Goal: Information Seeking & Learning: Check status

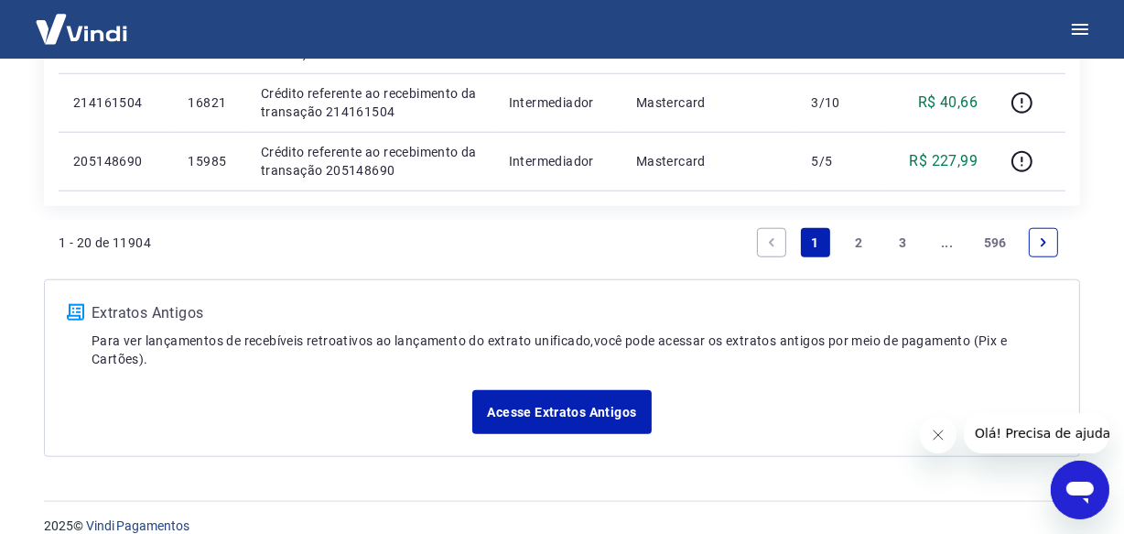
click at [1030, 239] on link "Next page" at bounding box center [1043, 242] width 29 height 29
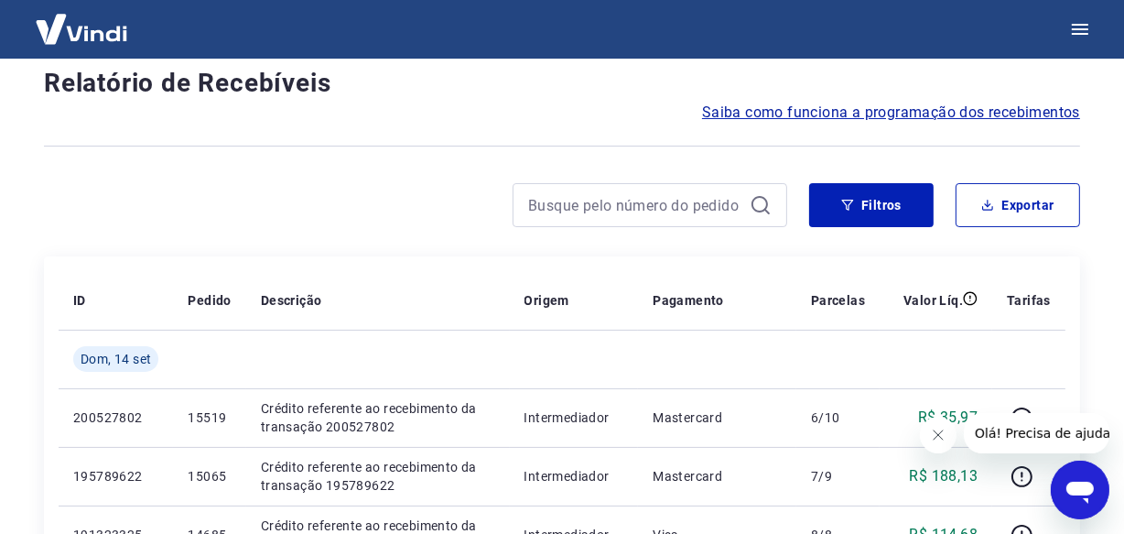
scroll to position [1620, 0]
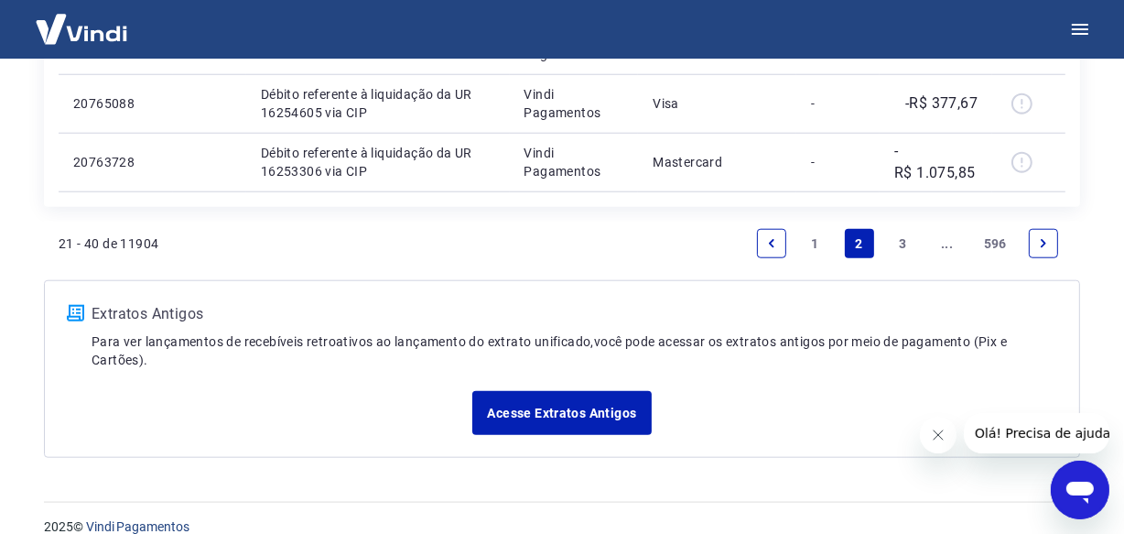
click at [1030, 238] on link "Next page" at bounding box center [1043, 243] width 29 height 29
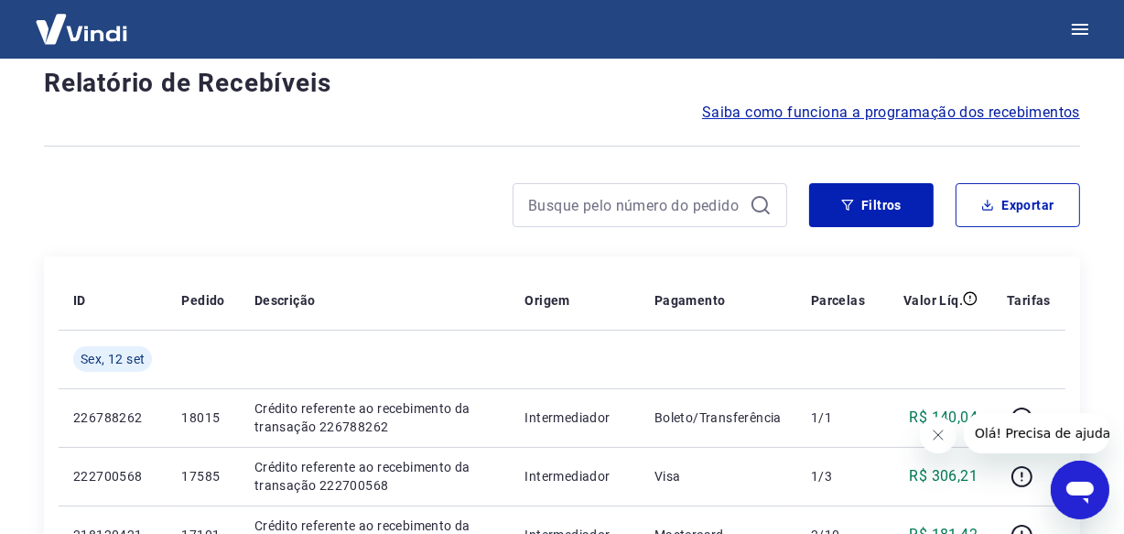
scroll to position [1563, 0]
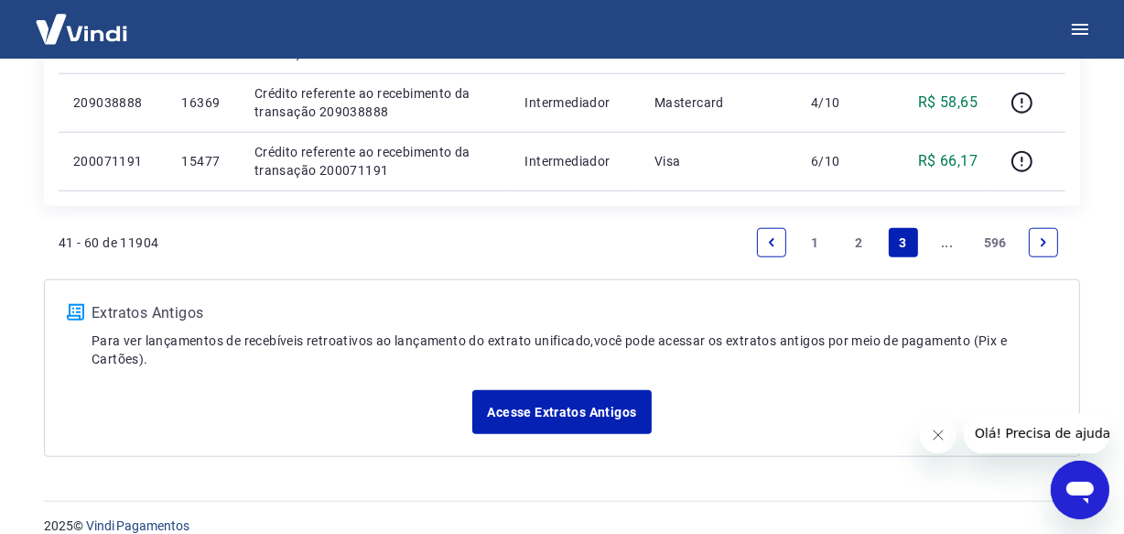
click at [1032, 239] on link "Next page" at bounding box center [1043, 242] width 29 height 29
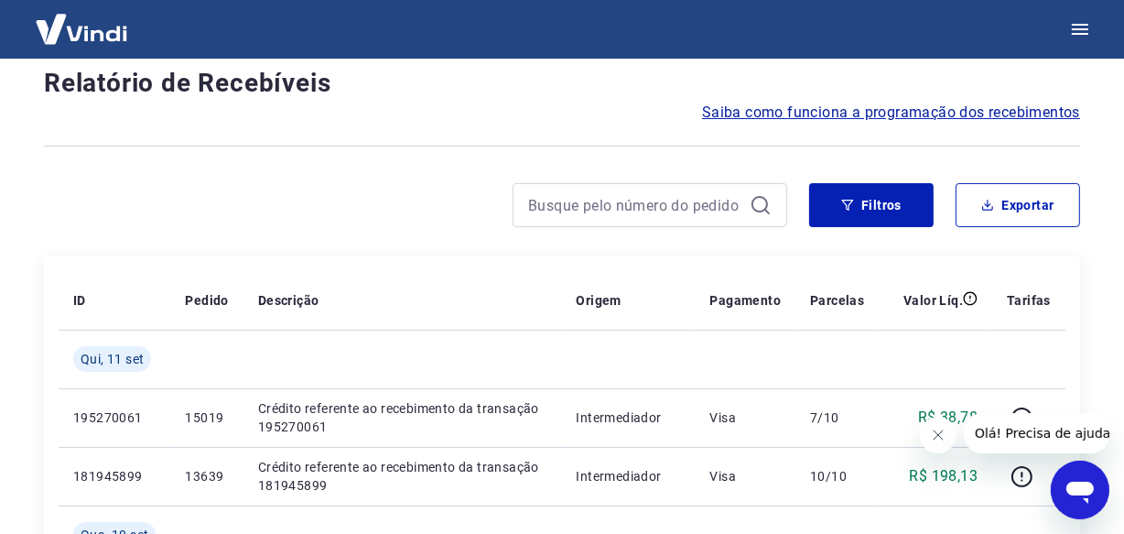
scroll to position [1620, 0]
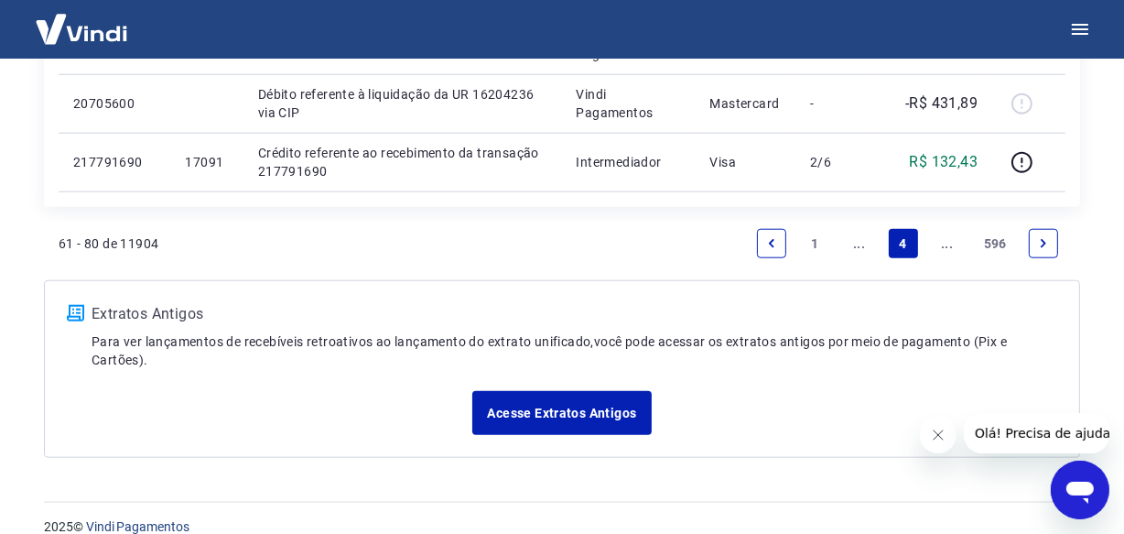
click at [1032, 239] on link "Next page" at bounding box center [1043, 243] width 29 height 29
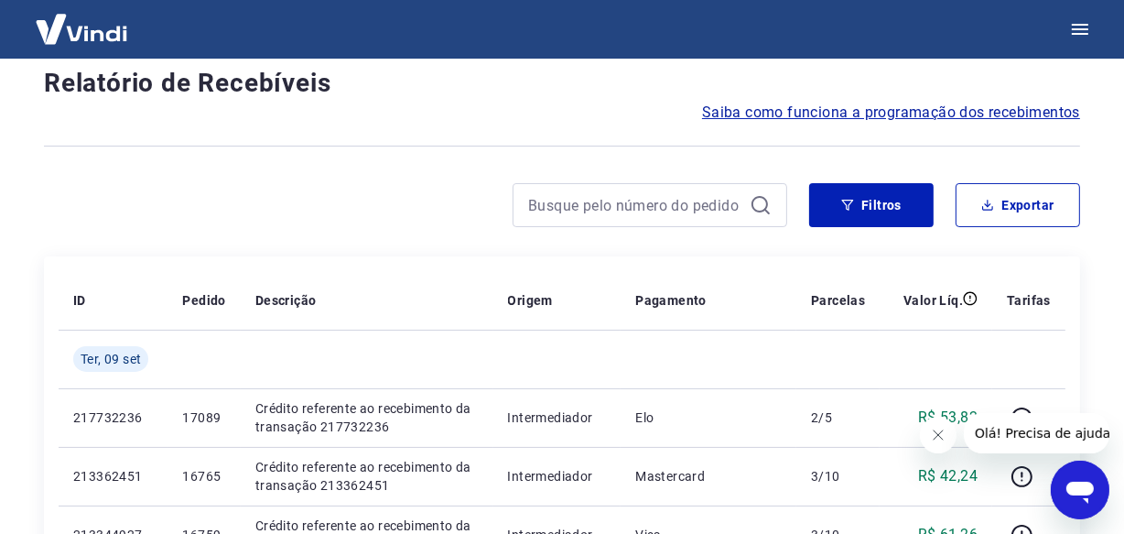
scroll to position [1563, 0]
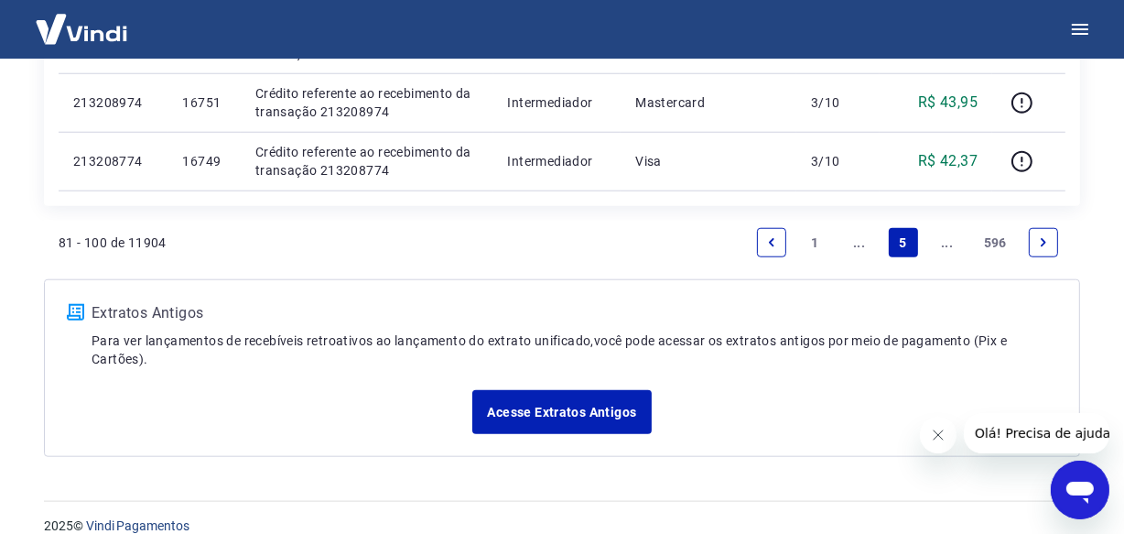
click at [1029, 238] on link "Next page" at bounding box center [1043, 242] width 29 height 29
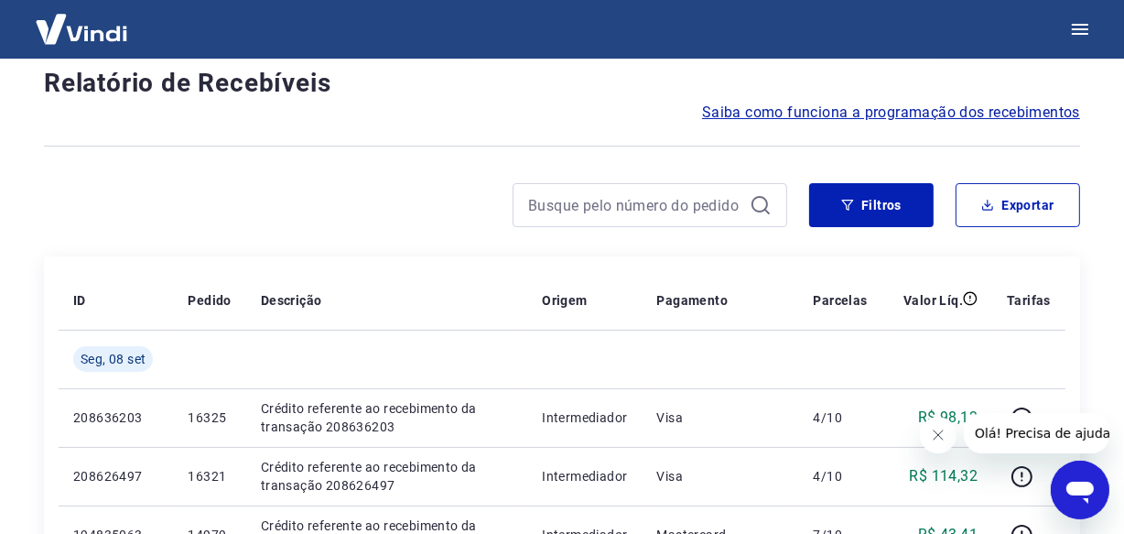
scroll to position [1563, 0]
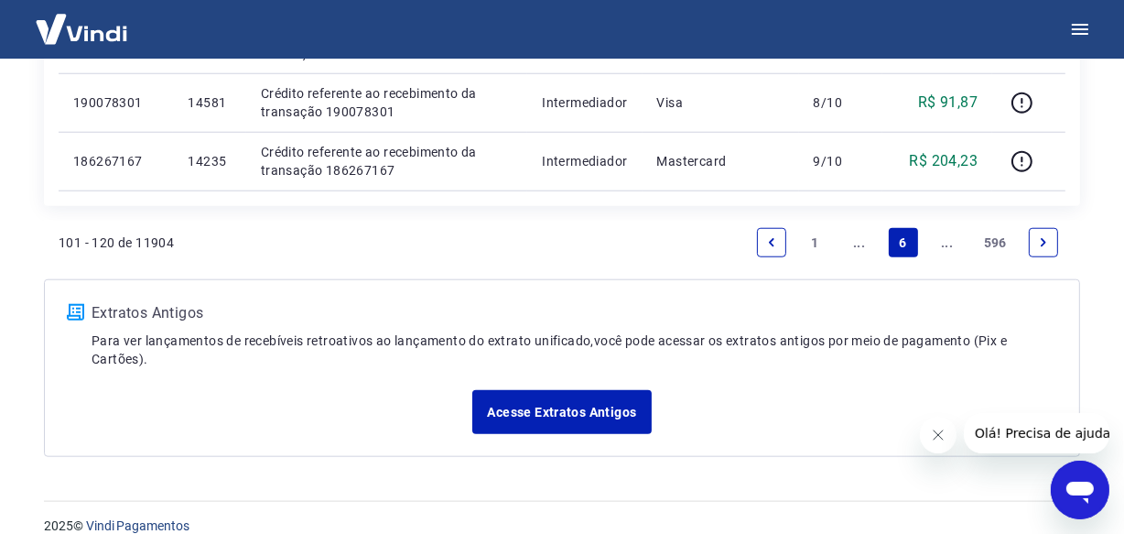
click at [1034, 245] on link "Next page" at bounding box center [1043, 242] width 29 height 29
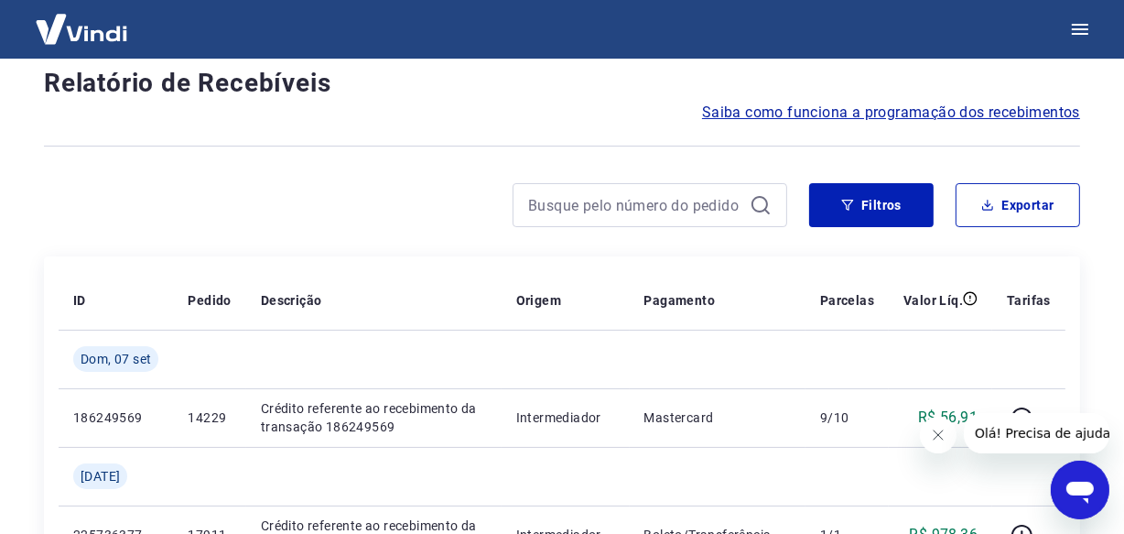
scroll to position [1620, 0]
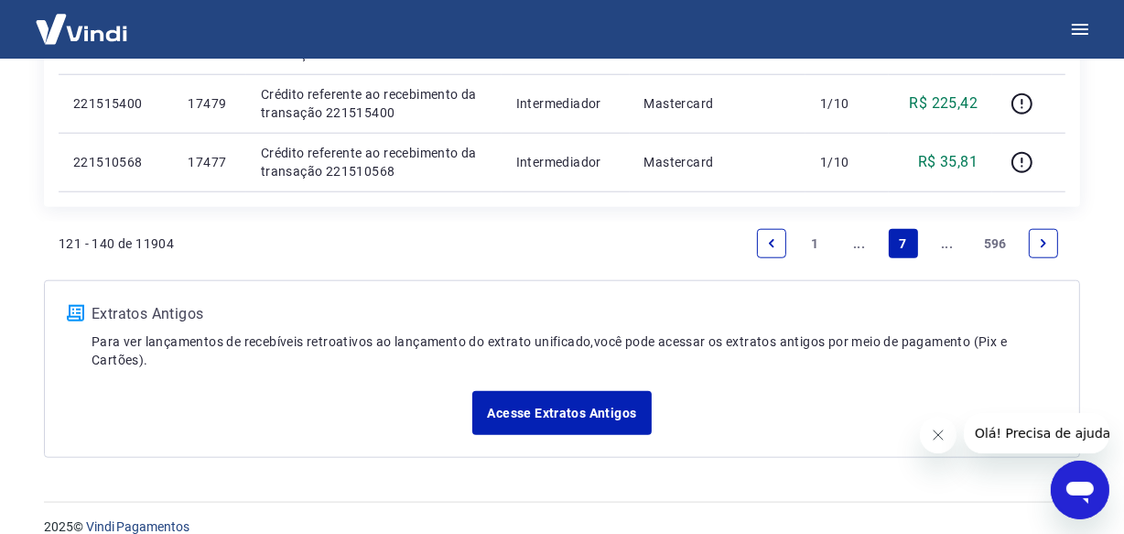
click at [1034, 245] on link "Next page" at bounding box center [1043, 243] width 29 height 29
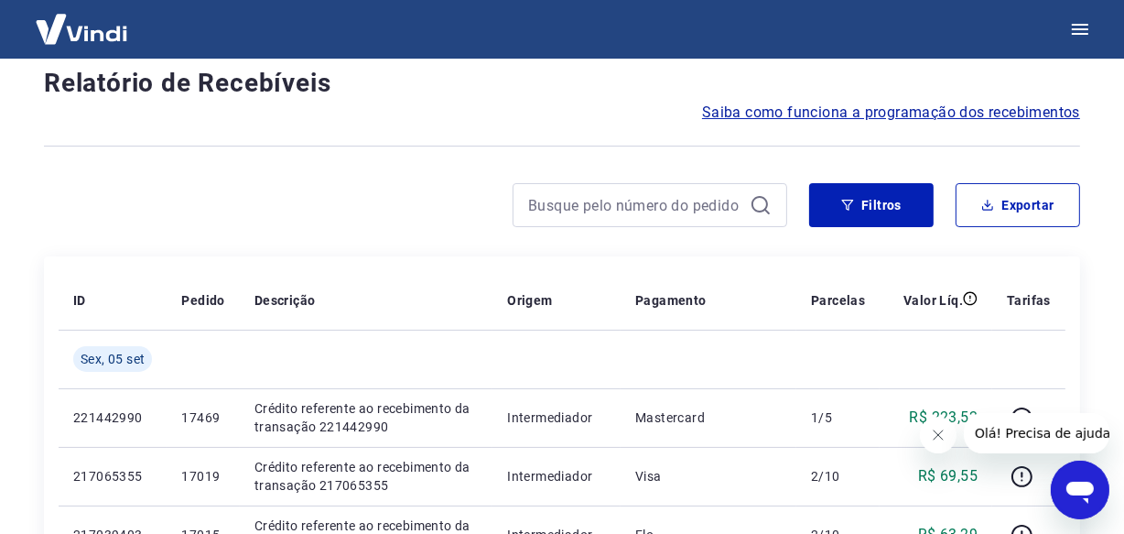
scroll to position [1563, 0]
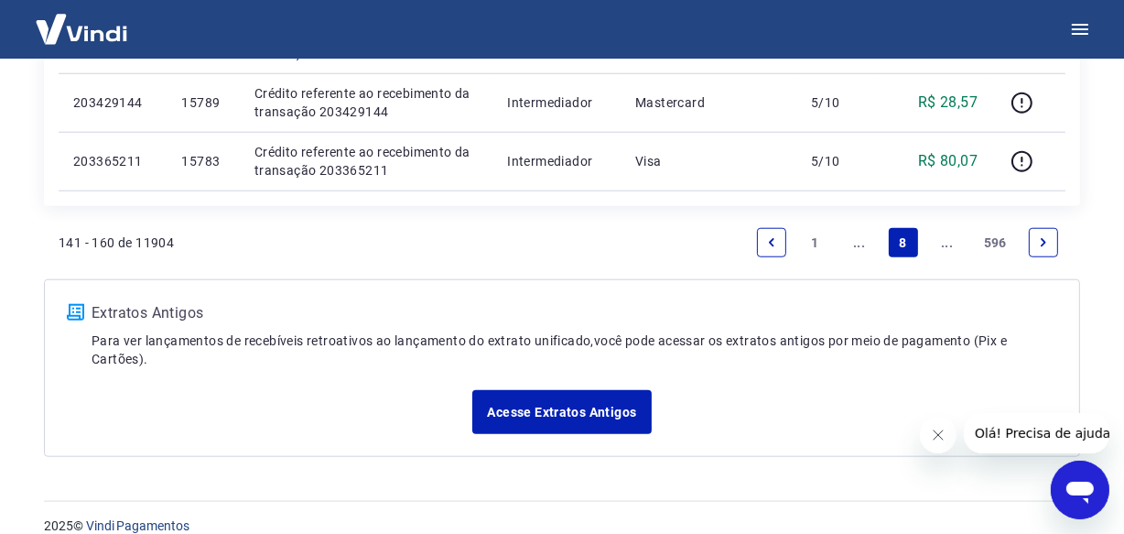
click at [1033, 242] on link "Next page" at bounding box center [1043, 242] width 29 height 29
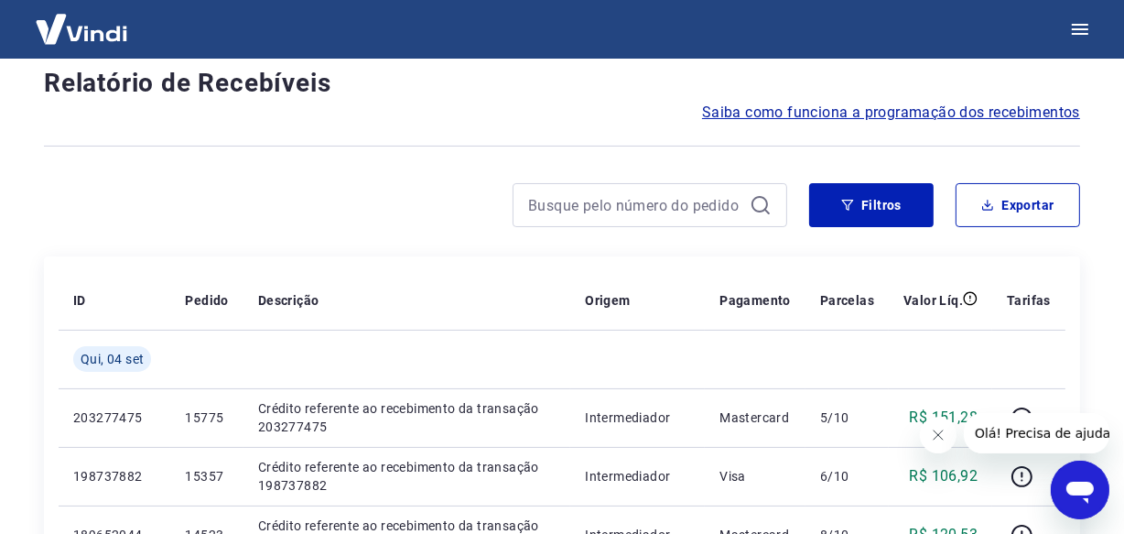
scroll to position [1563, 0]
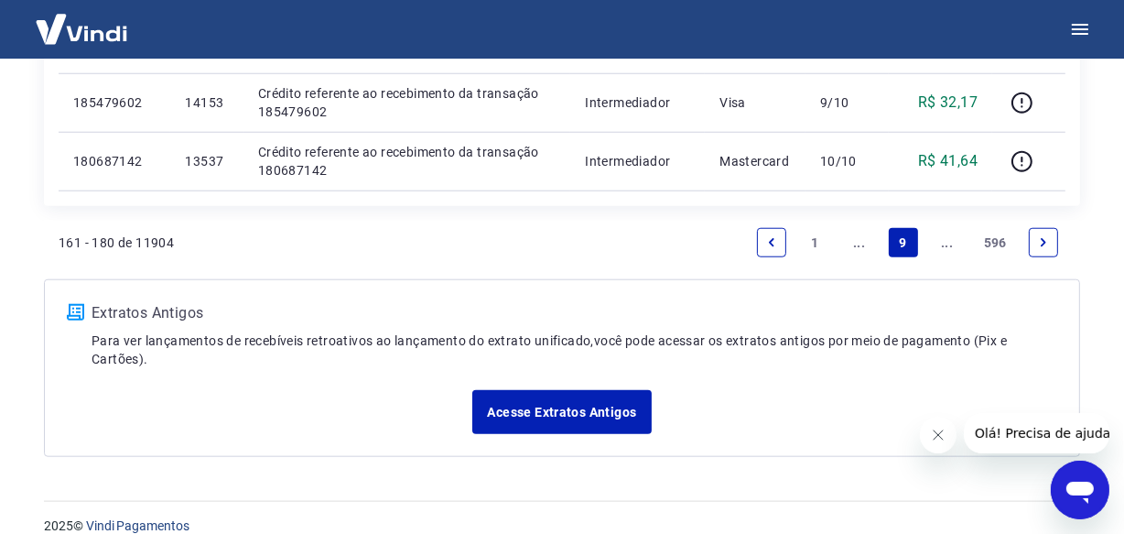
click at [1042, 246] on link "Next page" at bounding box center [1043, 242] width 29 height 29
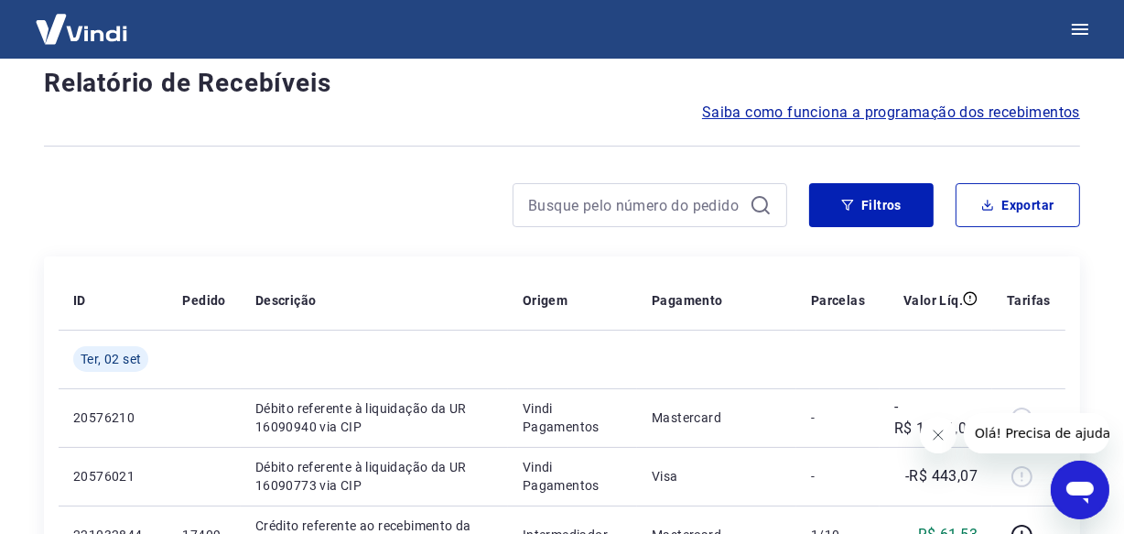
scroll to position [1563, 0]
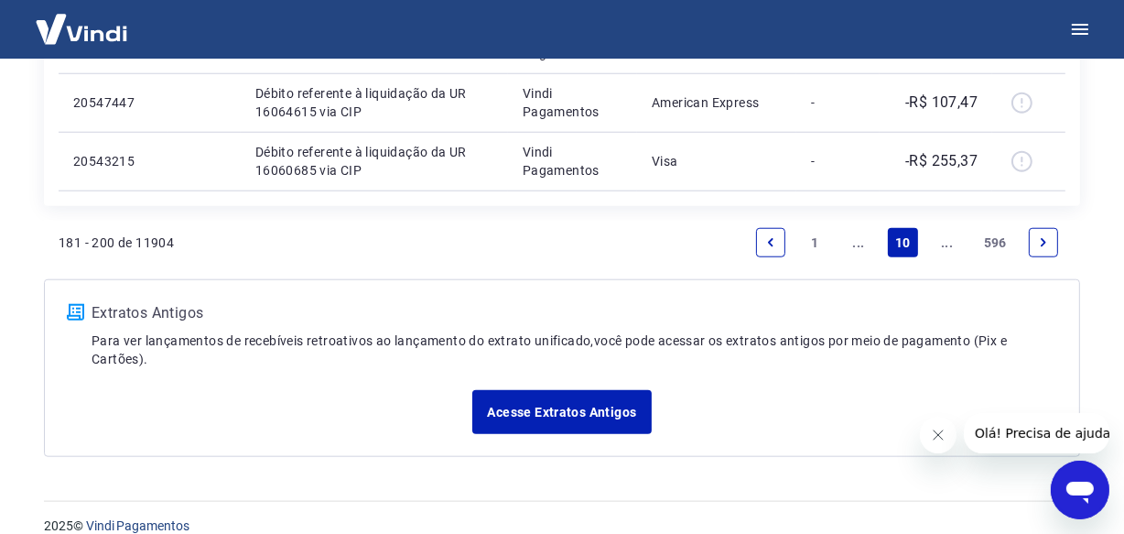
click at [1042, 246] on icon "Next page" at bounding box center [1043, 242] width 13 height 13
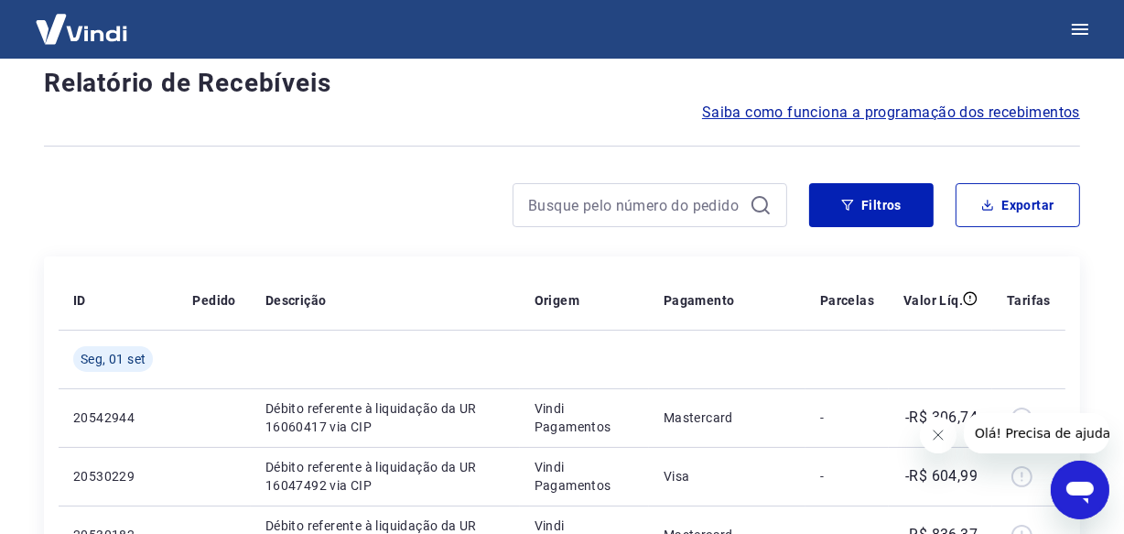
scroll to position [1563, 0]
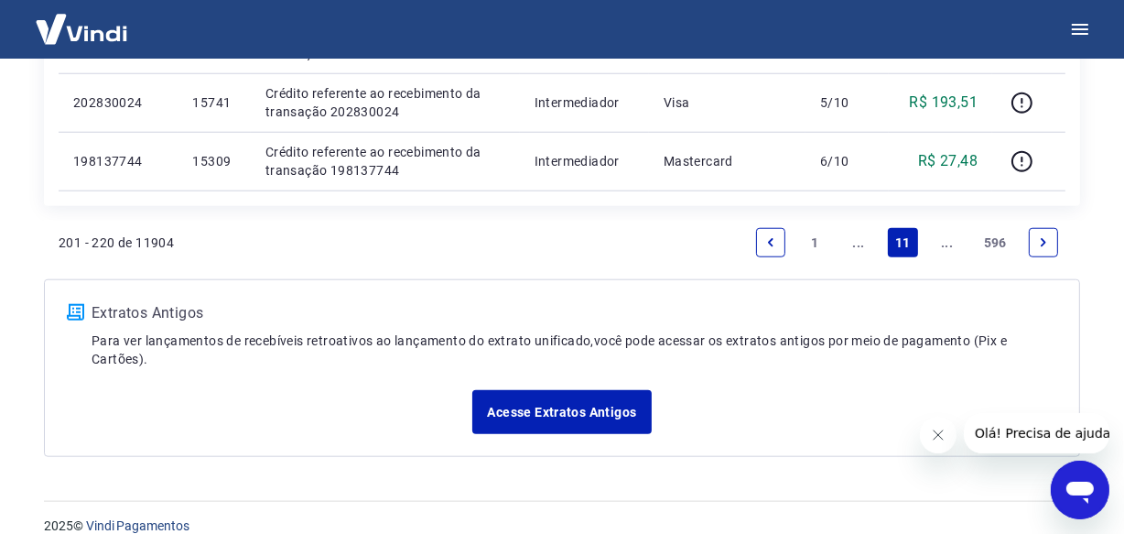
click at [1042, 246] on icon "Next page" at bounding box center [1043, 242] width 13 height 13
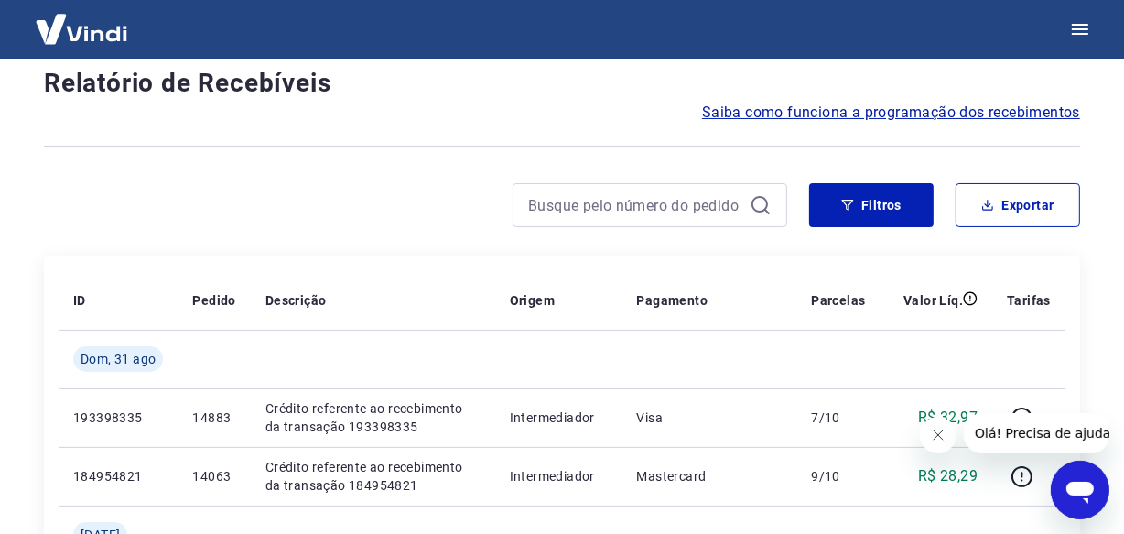
scroll to position [1620, 0]
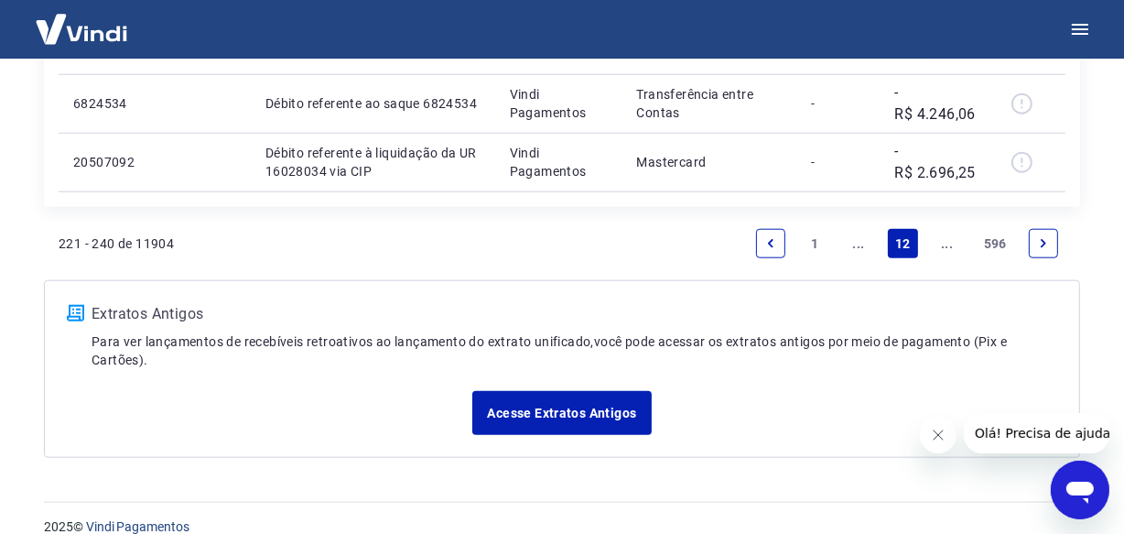
click at [1042, 246] on icon "Next page" at bounding box center [1043, 243] width 13 height 13
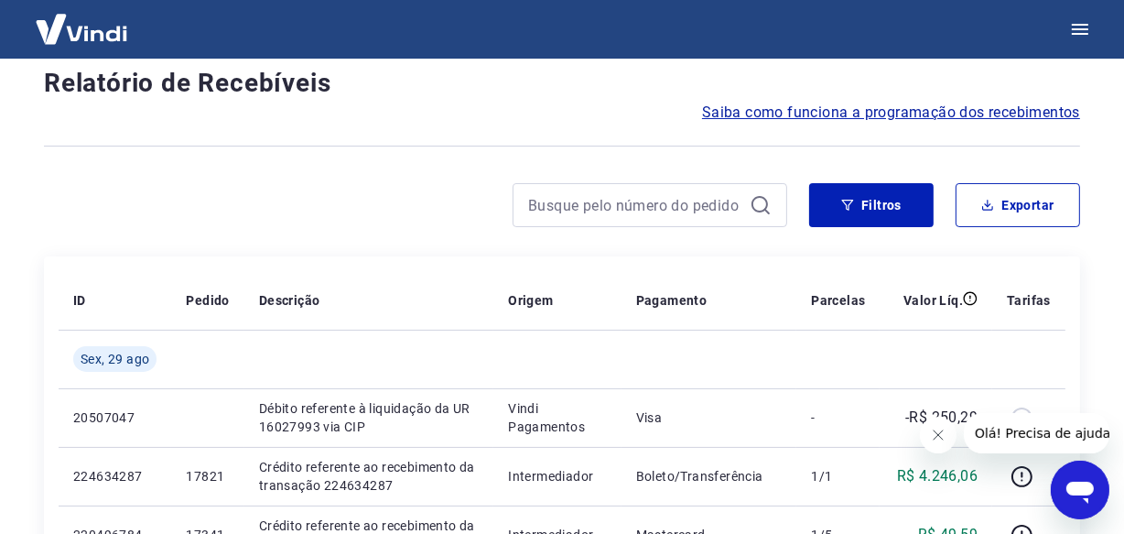
scroll to position [1563, 0]
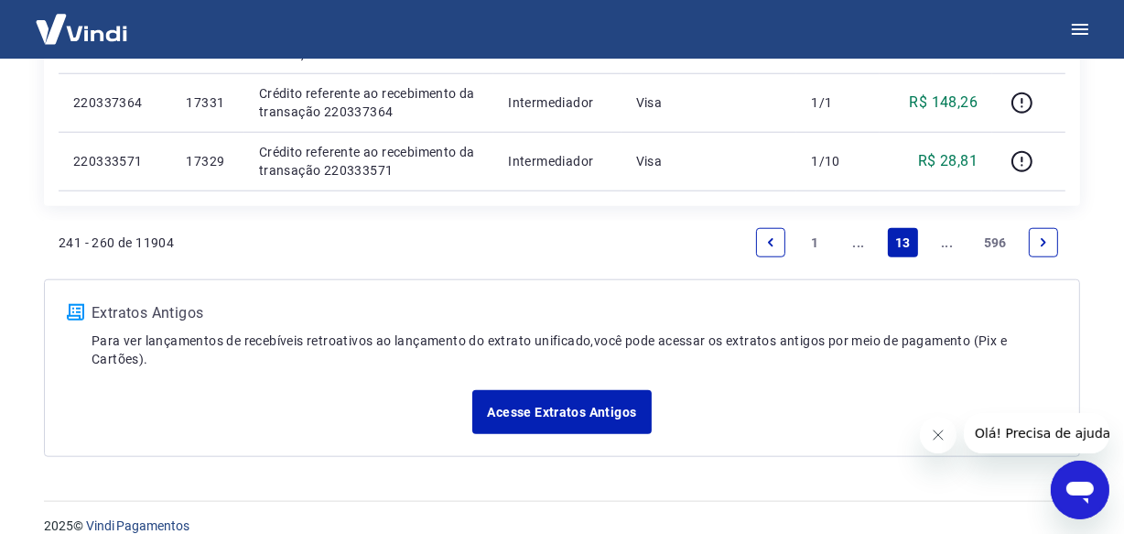
click at [1044, 244] on icon "Next page" at bounding box center [1043, 242] width 13 height 13
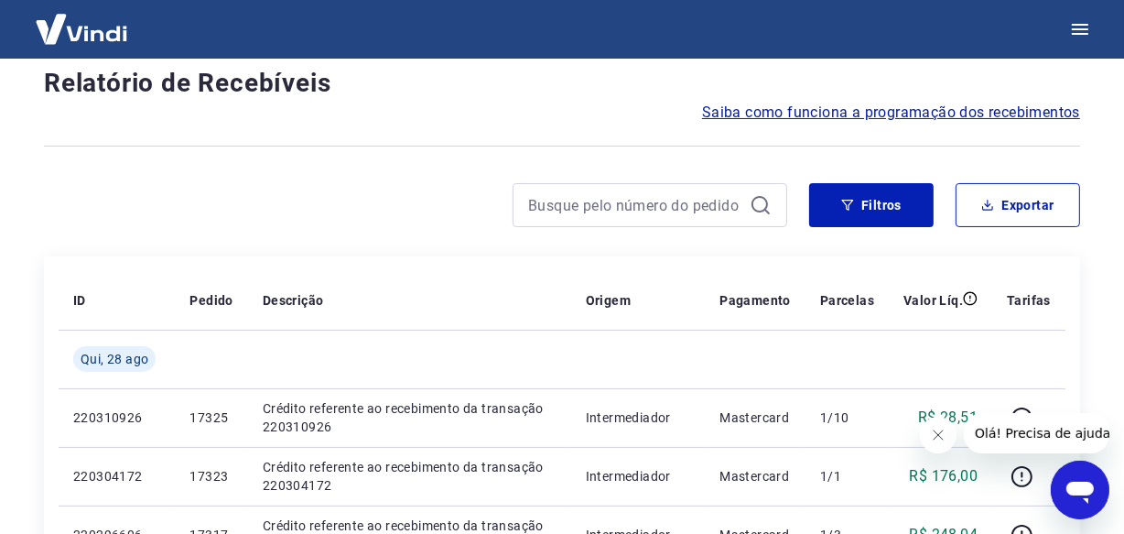
scroll to position [1563, 0]
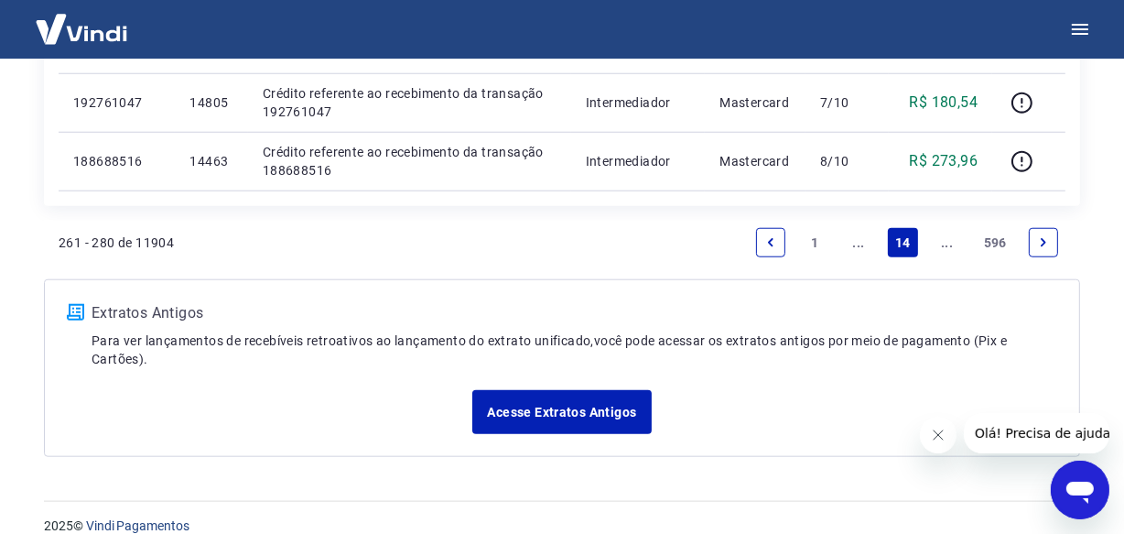
click at [1056, 243] on link "Next page" at bounding box center [1043, 242] width 29 height 29
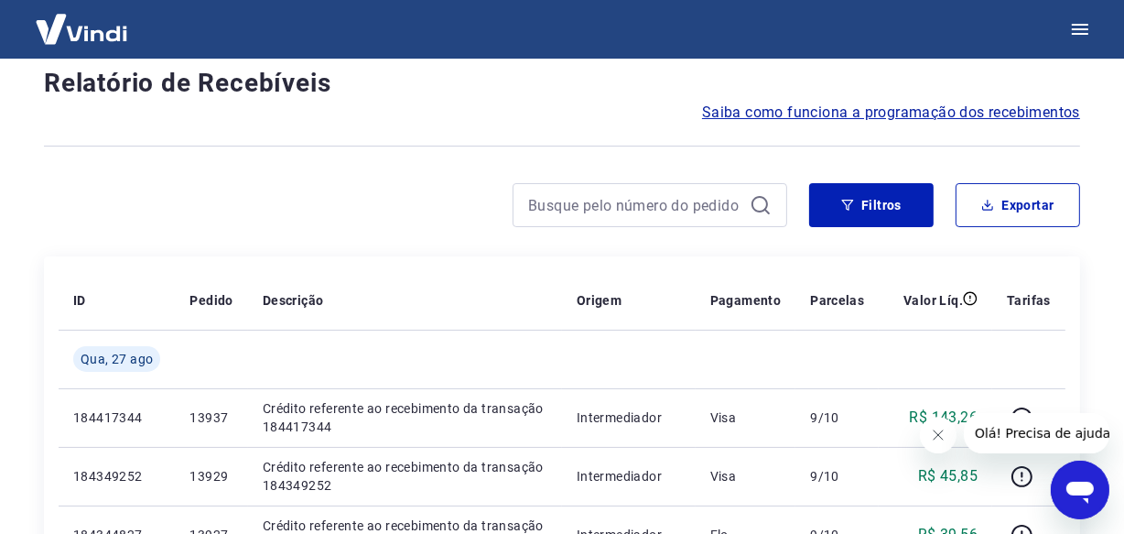
scroll to position [1563, 0]
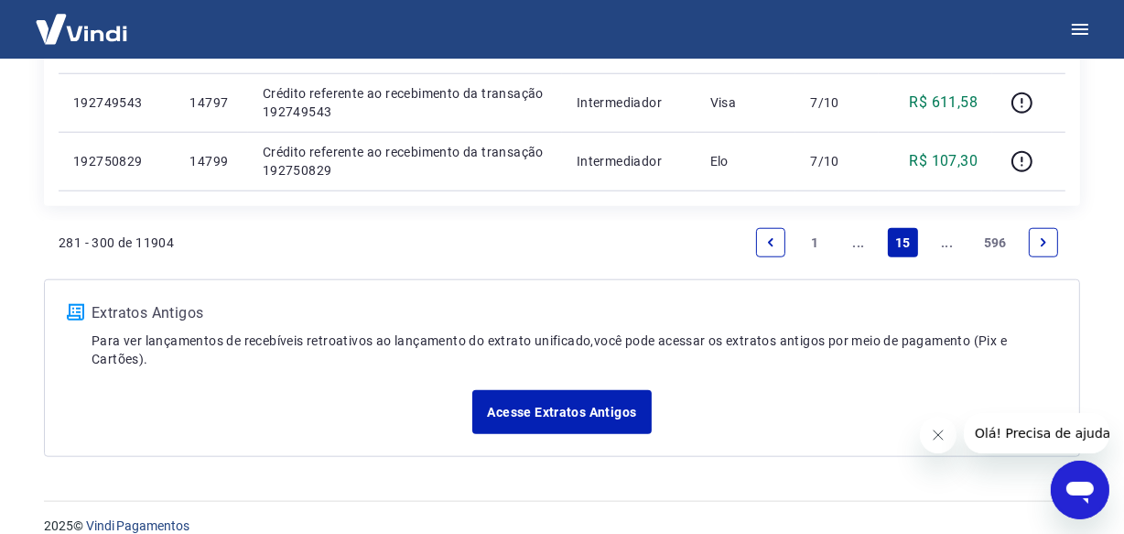
click at [1054, 243] on link "Next page" at bounding box center [1043, 242] width 29 height 29
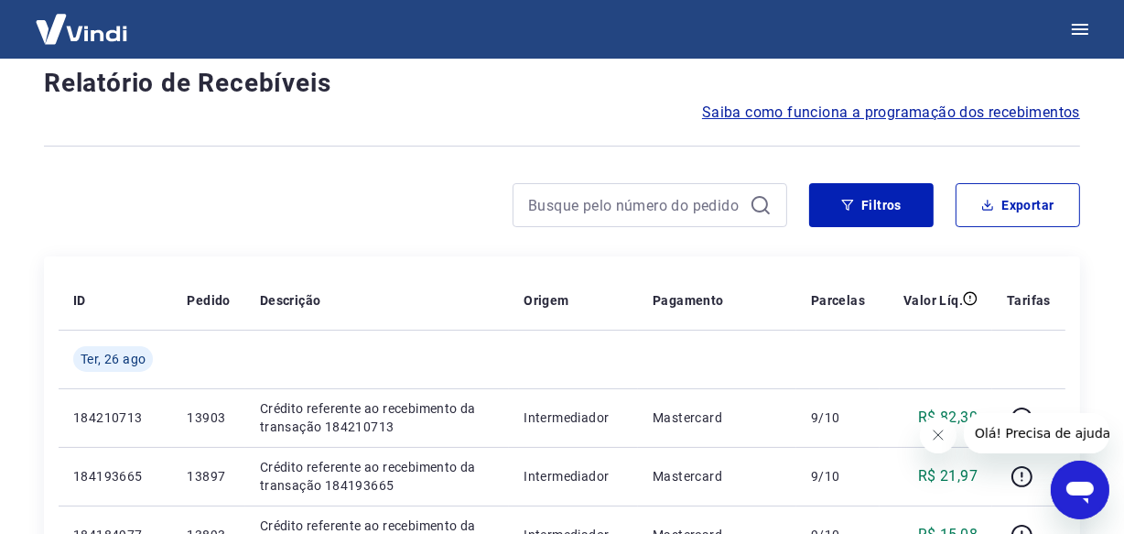
scroll to position [1563, 0]
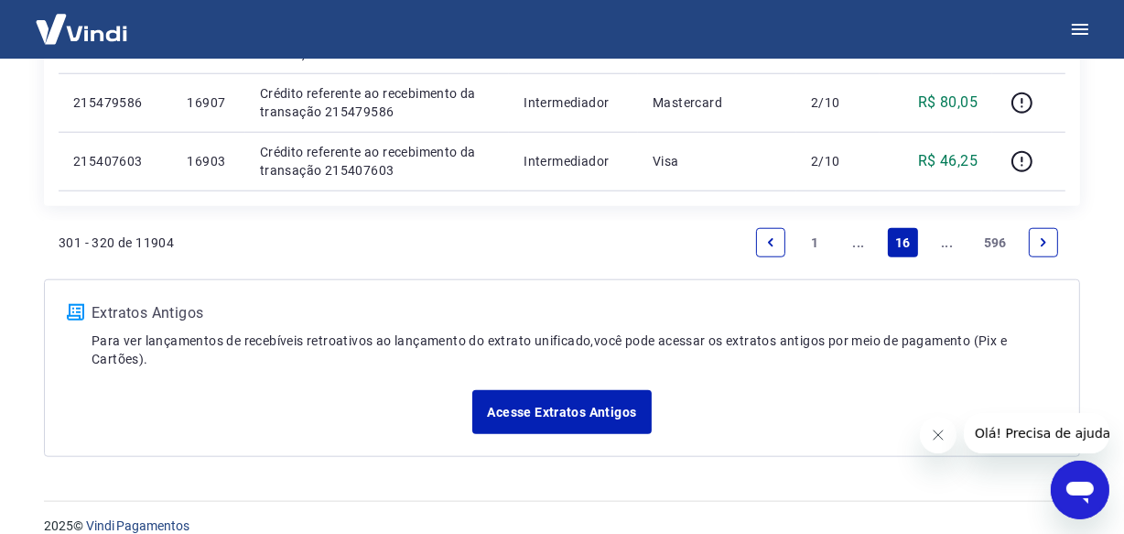
drag, startPoint x: 1053, startPoint y: 241, endPoint x: 1028, endPoint y: 236, distance: 25.1
click at [1029, 236] on link "Next page" at bounding box center [1043, 242] width 29 height 29
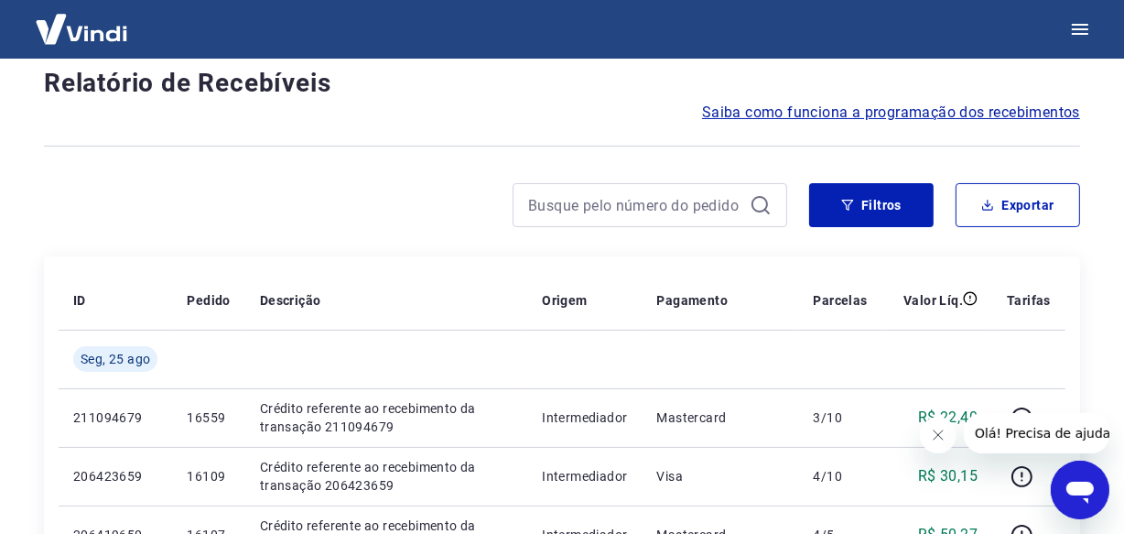
scroll to position [1563, 0]
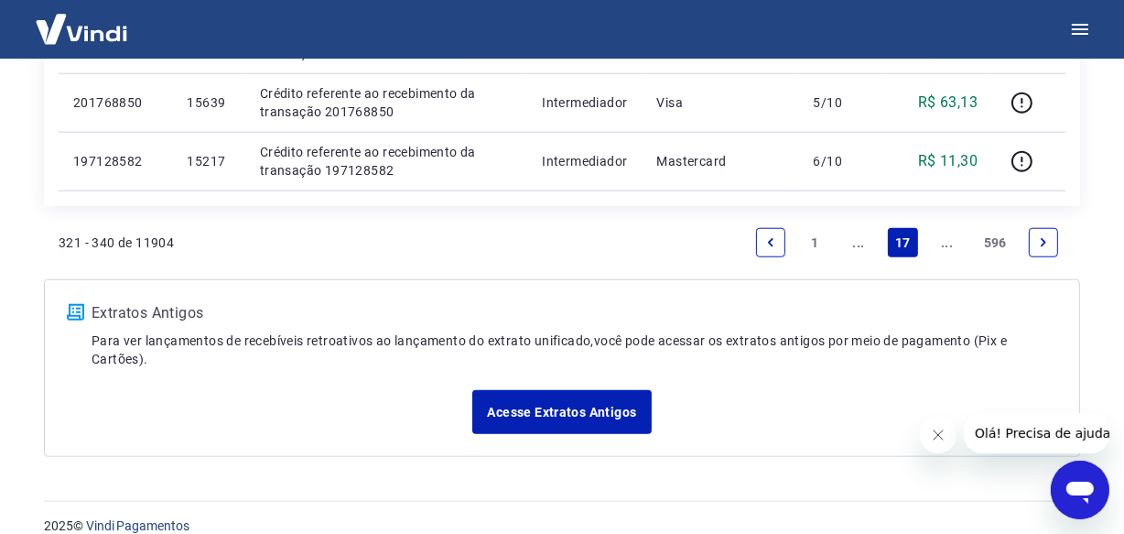
click at [1044, 236] on icon "Next page" at bounding box center [1043, 242] width 13 height 13
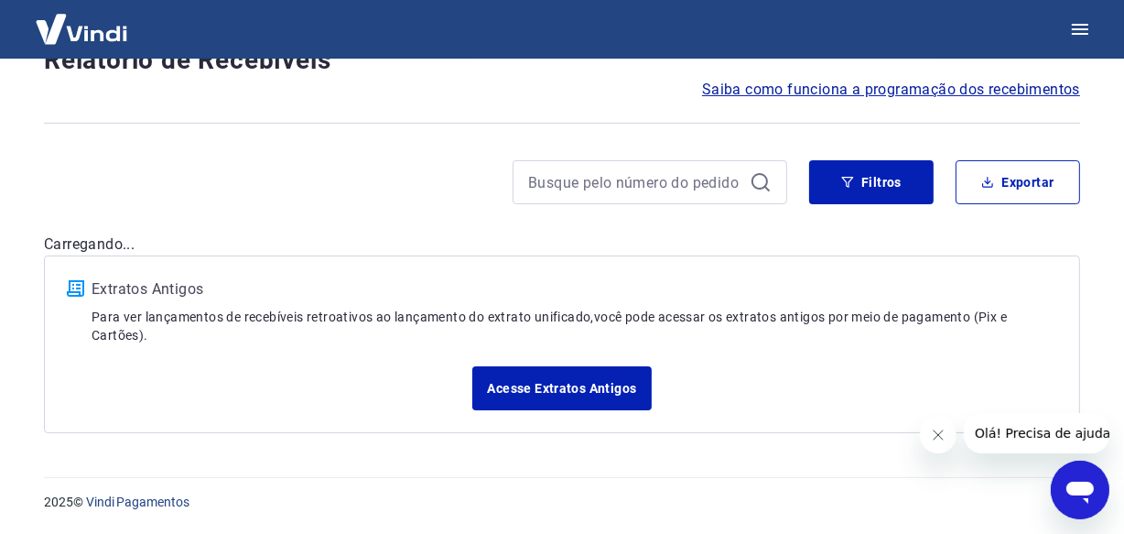
scroll to position [135, 0]
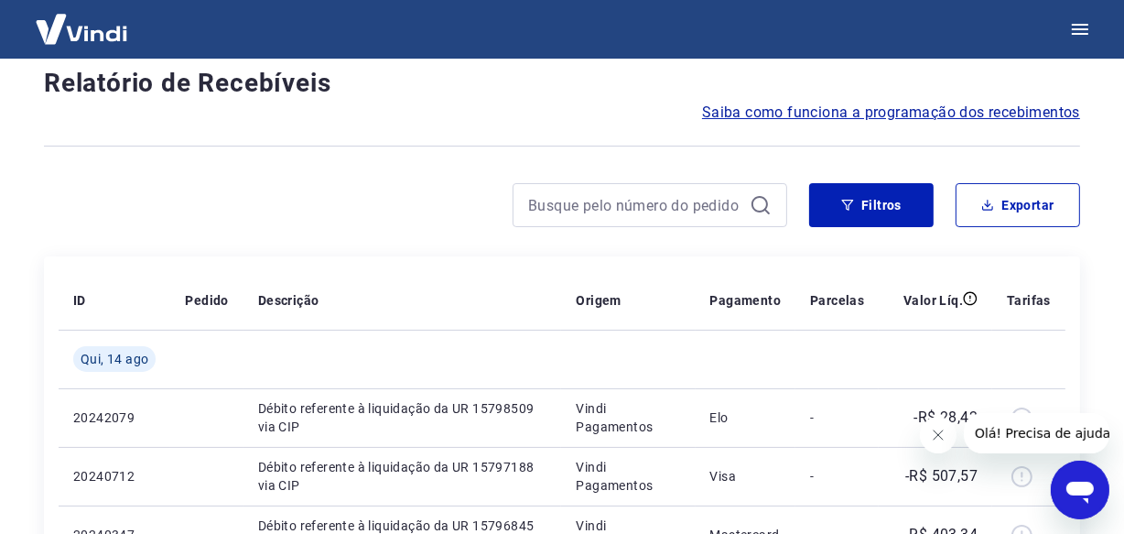
scroll to position [1563, 0]
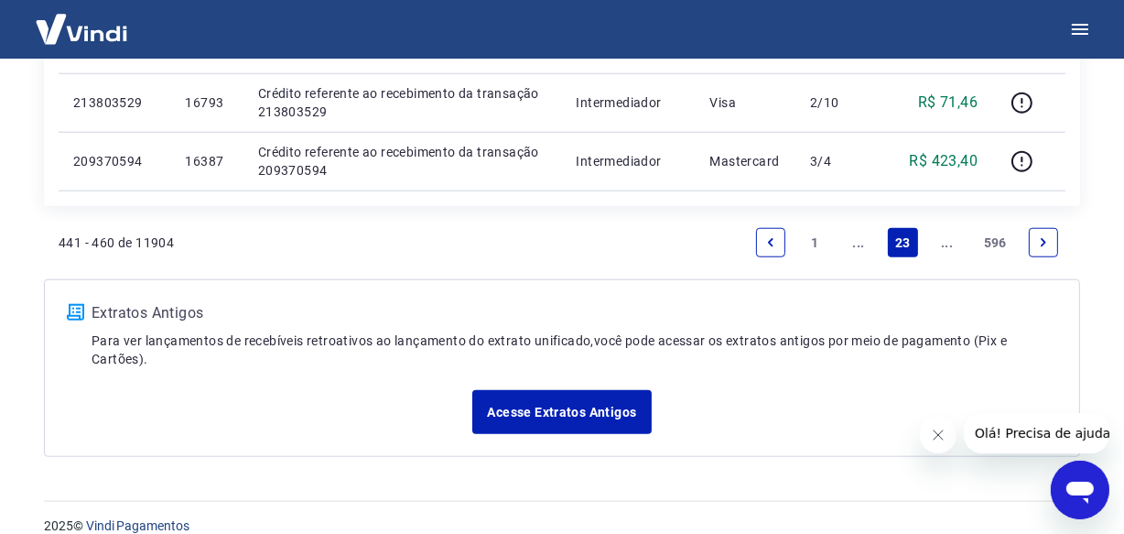
click at [1044, 247] on icon "Next page" at bounding box center [1043, 242] width 13 height 13
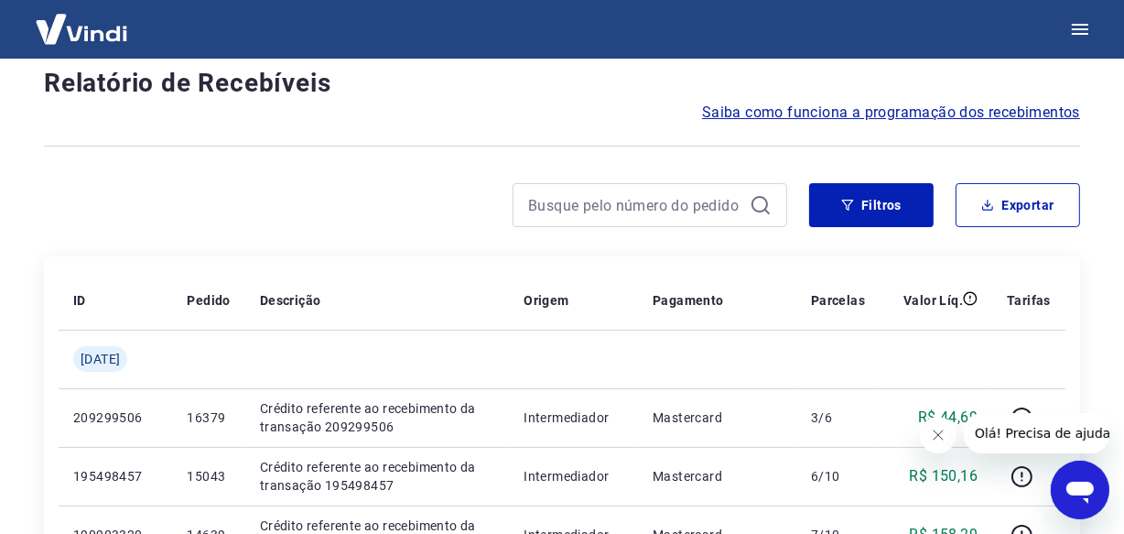
scroll to position [1620, 0]
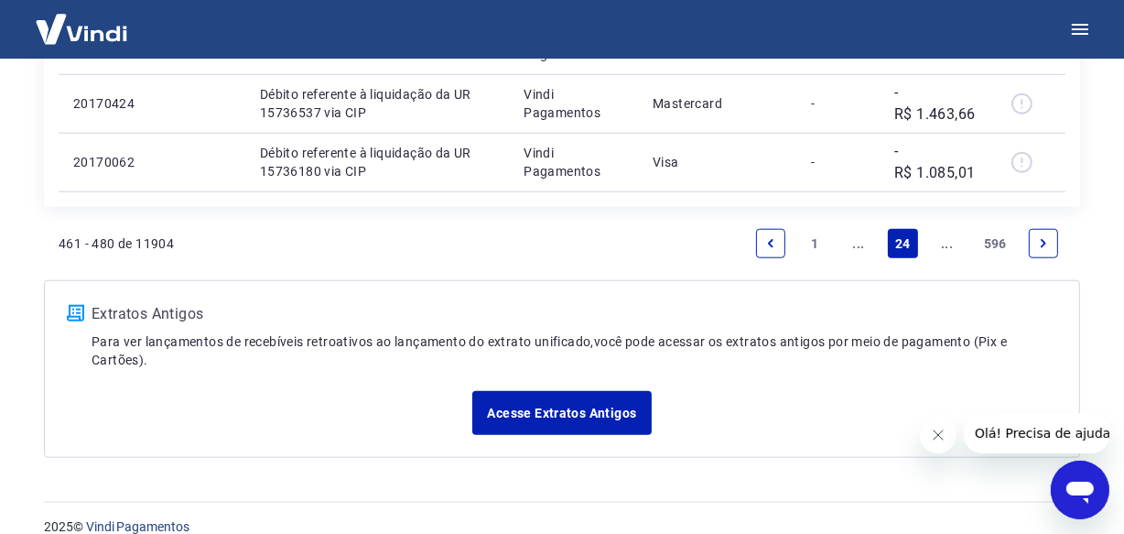
click at [1044, 243] on icon "Next page" at bounding box center [1043, 243] width 5 height 8
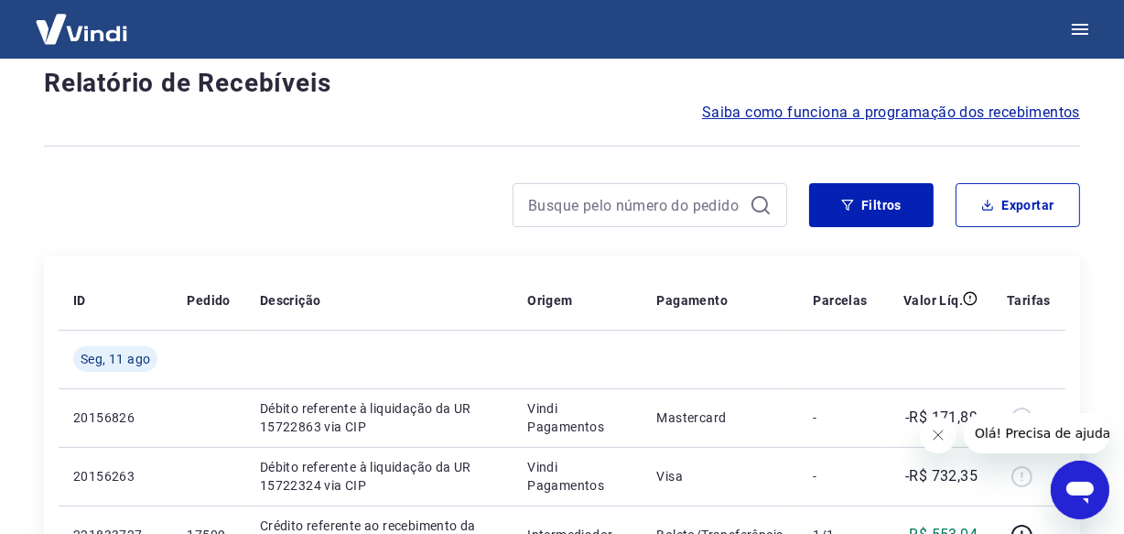
scroll to position [1563, 0]
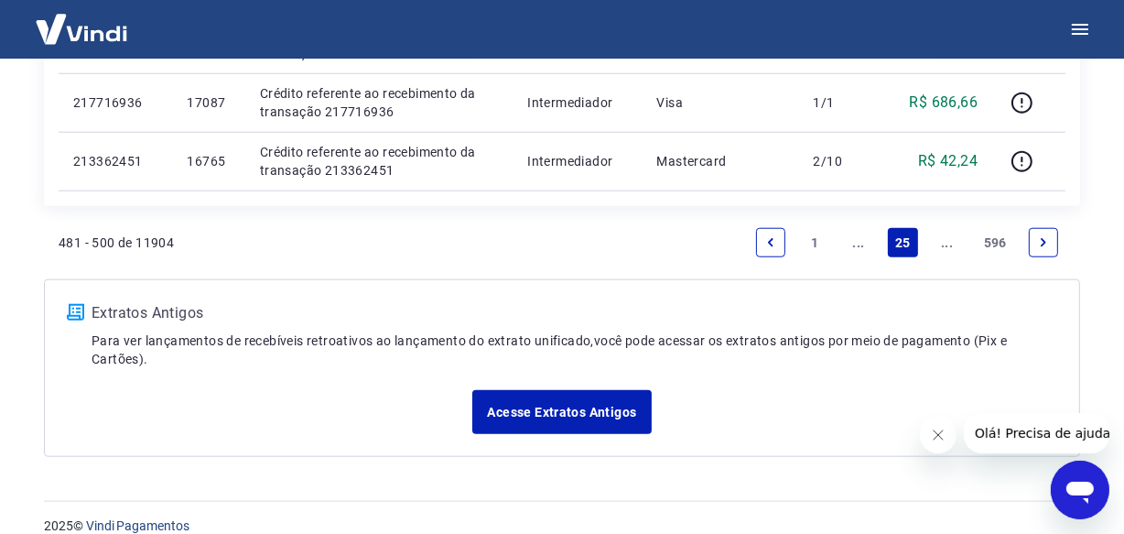
click at [1046, 238] on icon "Next page" at bounding box center [1043, 242] width 13 height 13
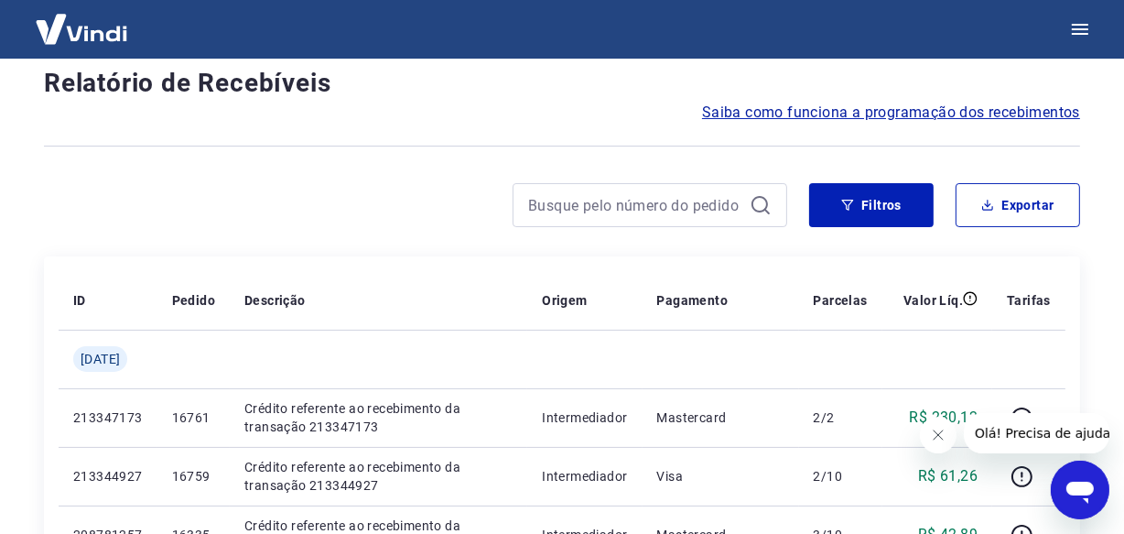
scroll to position [1563, 0]
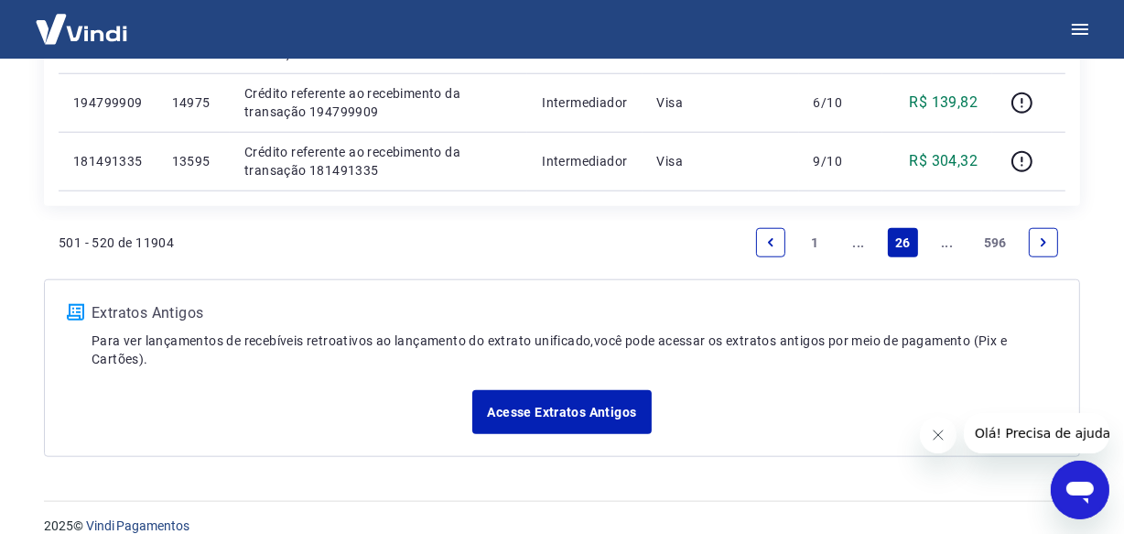
click at [1044, 238] on icon "Next page" at bounding box center [1043, 242] width 13 height 13
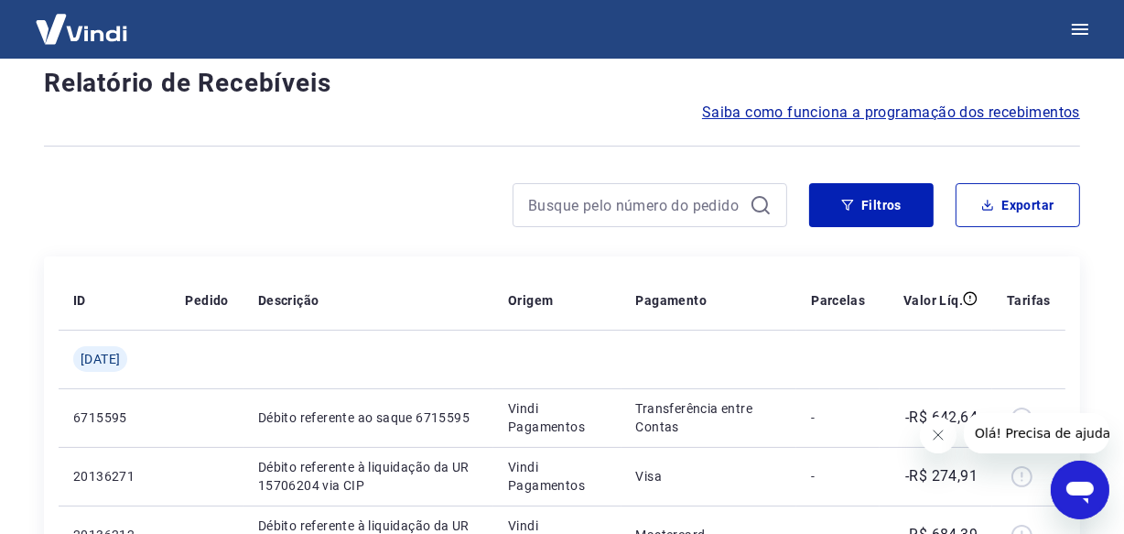
scroll to position [1563, 0]
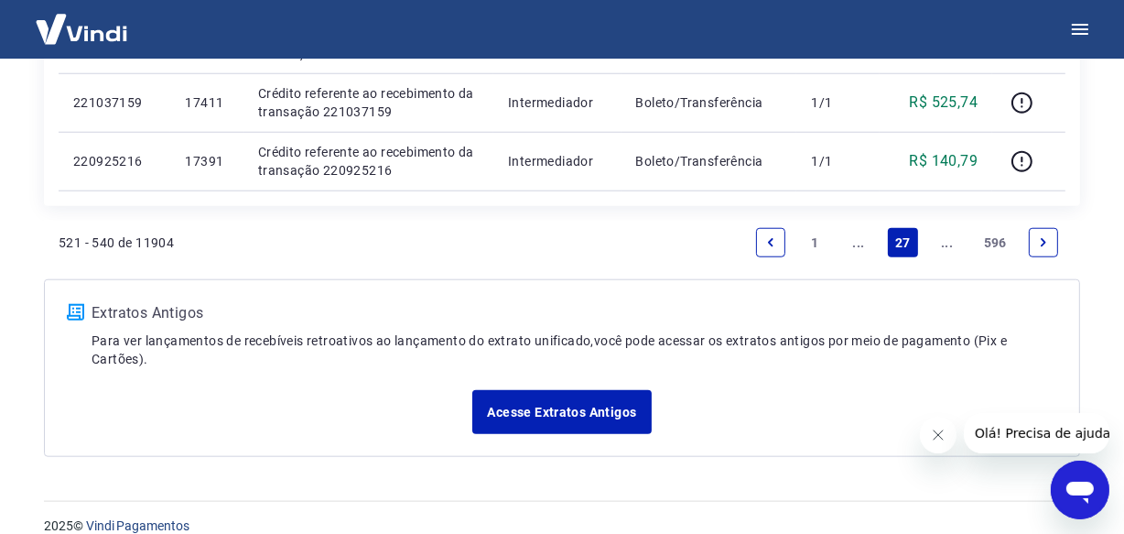
click at [1041, 233] on link "Next page" at bounding box center [1043, 242] width 29 height 29
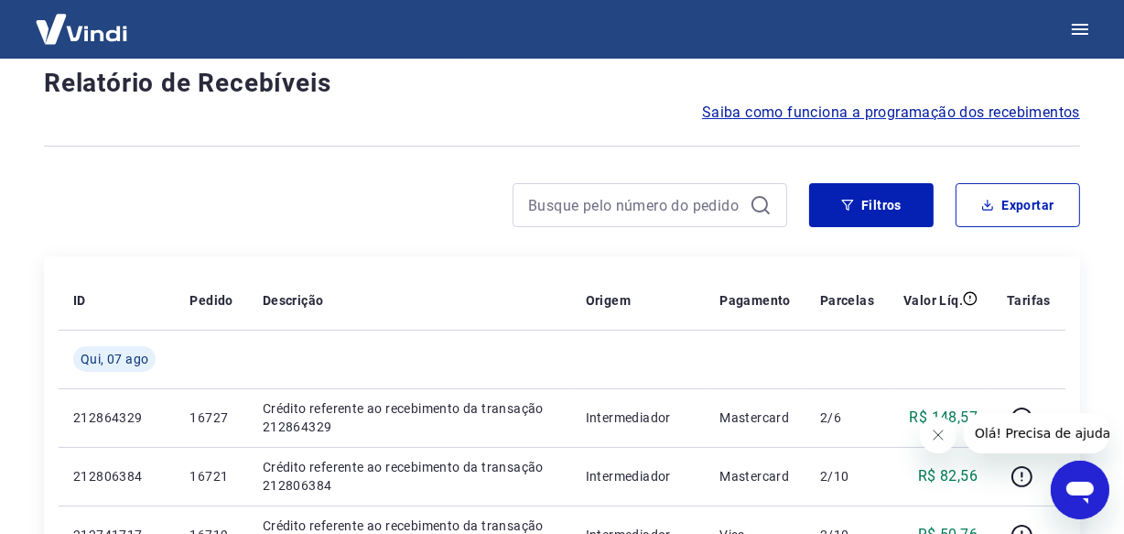
scroll to position [1620, 0]
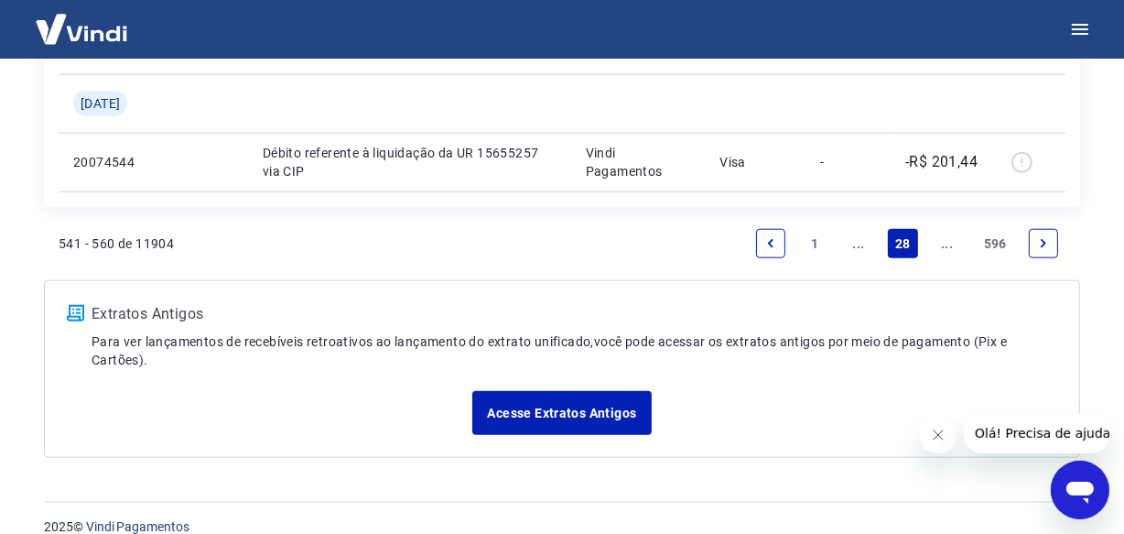
click at [1041, 233] on link "Next page" at bounding box center [1043, 243] width 29 height 29
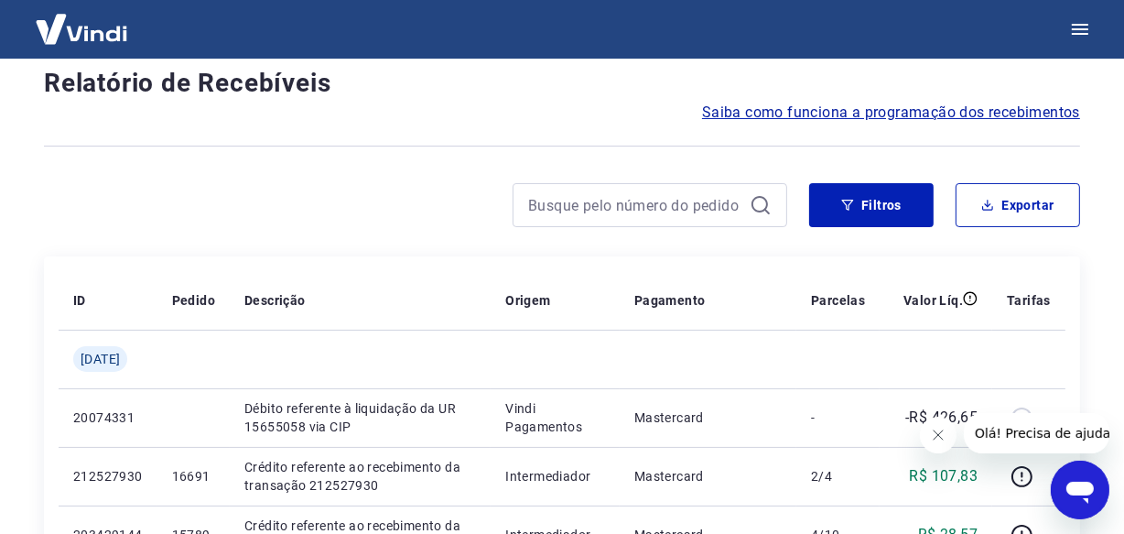
scroll to position [1563, 0]
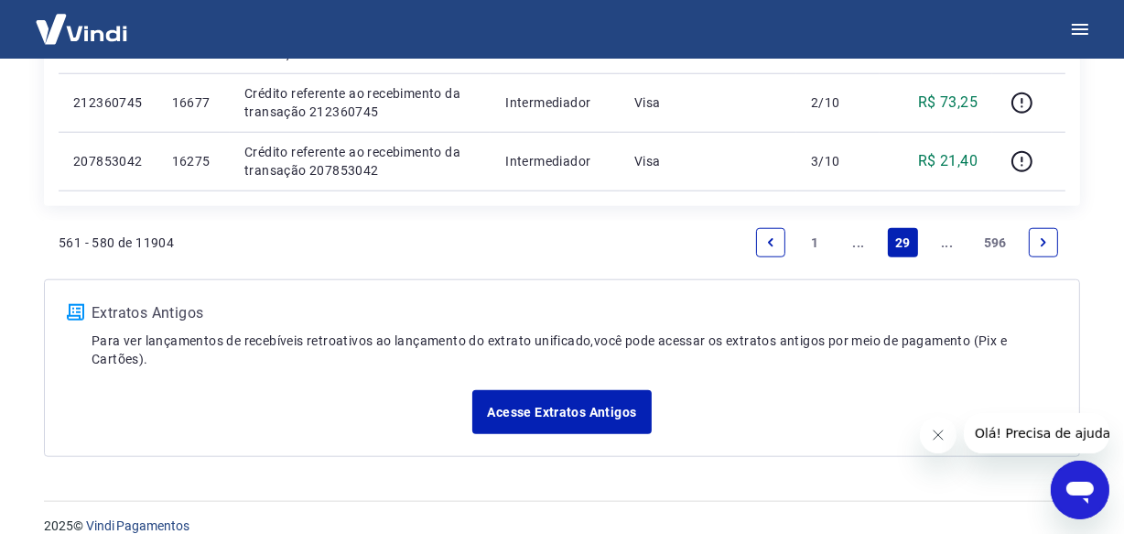
click at [1041, 233] on link "Next page" at bounding box center [1043, 242] width 29 height 29
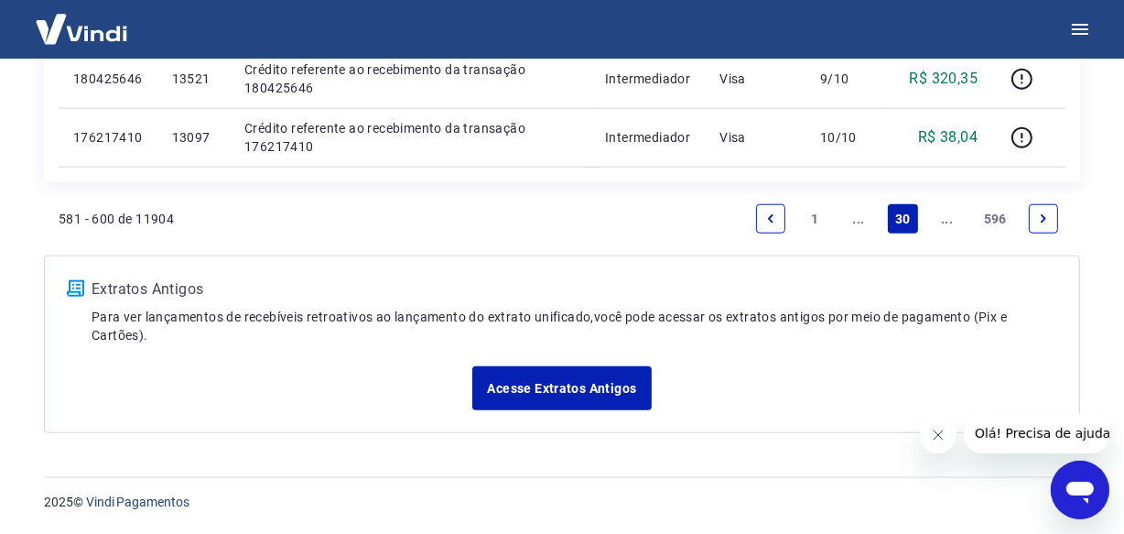
scroll to position [1563, 0]
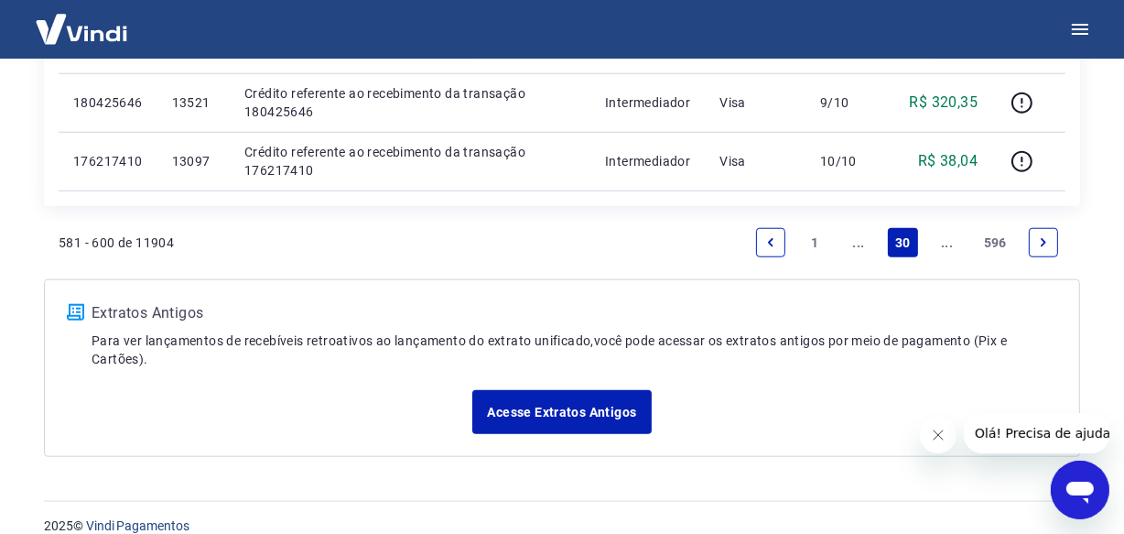
click at [1041, 233] on link "Next page" at bounding box center [1043, 242] width 29 height 29
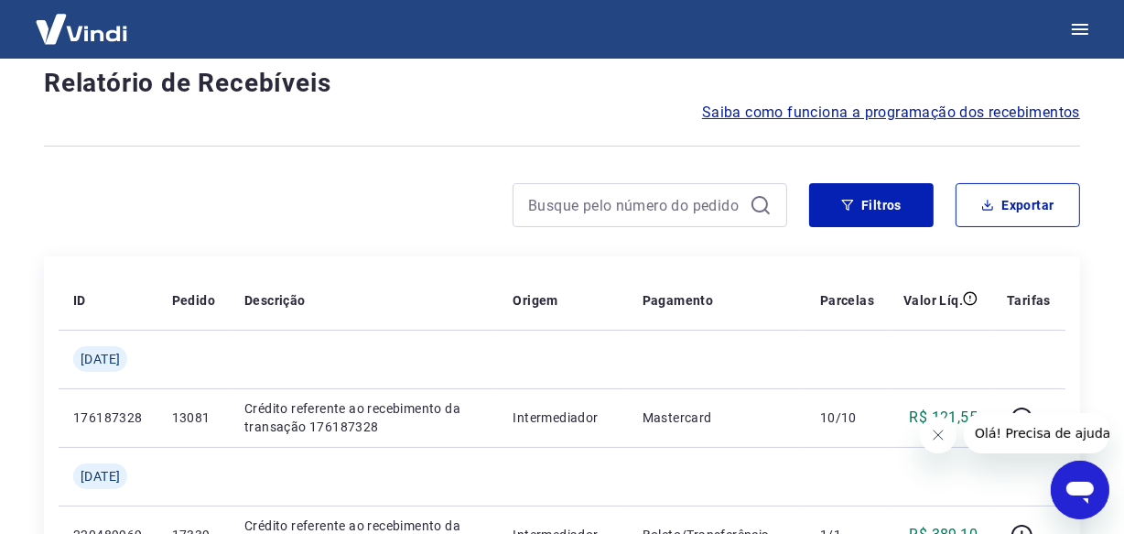
scroll to position [1620, 0]
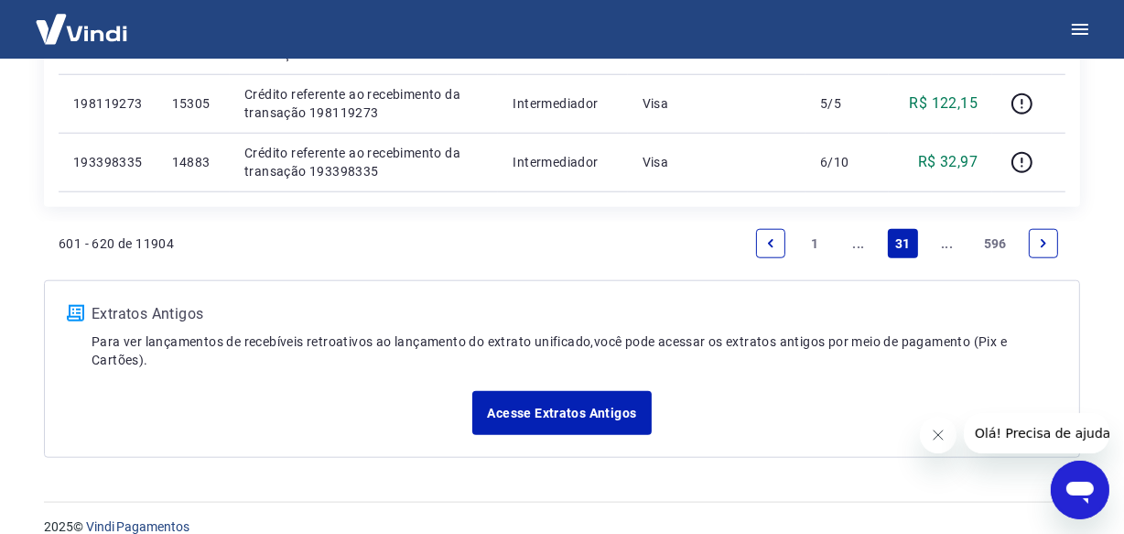
click at [1041, 233] on link "Next page" at bounding box center [1043, 243] width 29 height 29
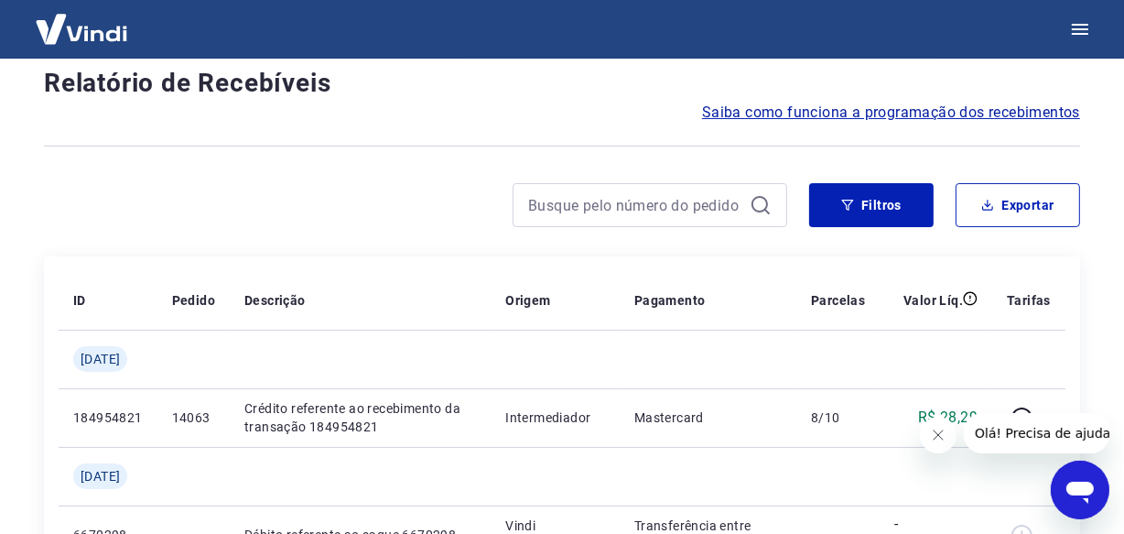
scroll to position [1620, 0]
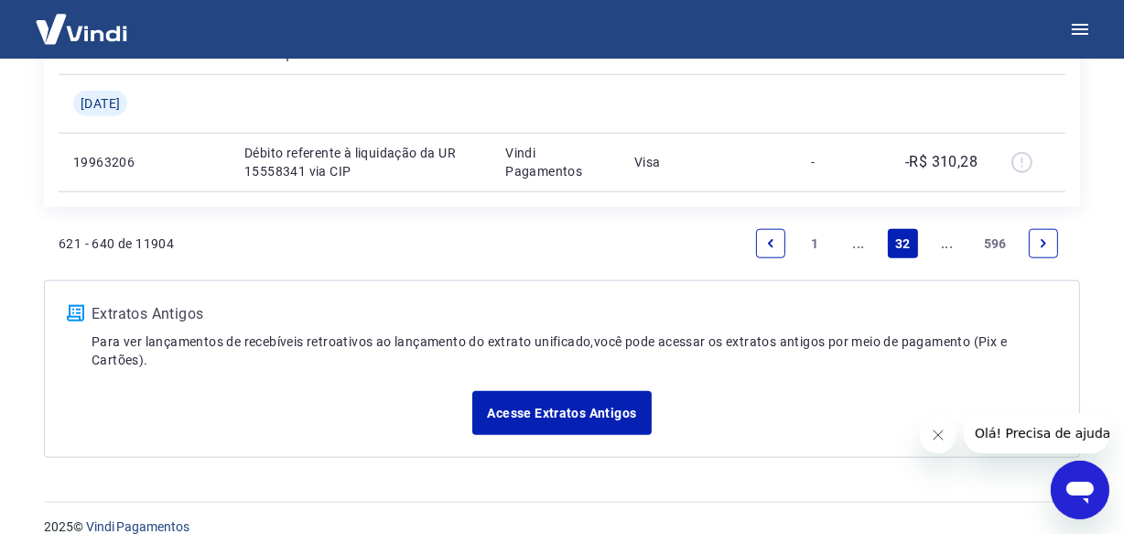
click at [1047, 242] on icon "Next page" at bounding box center [1043, 243] width 13 height 13
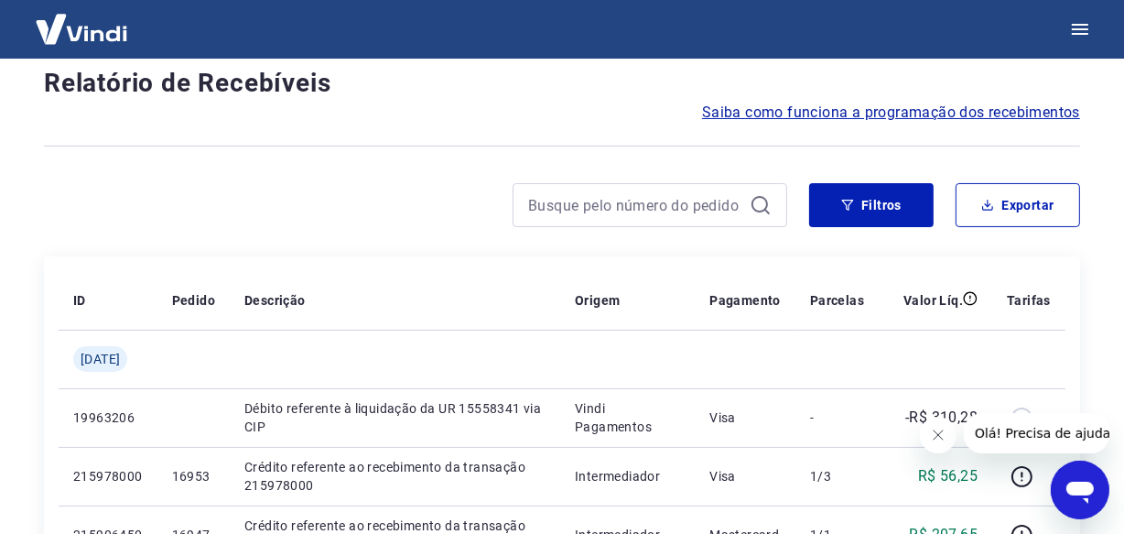
scroll to position [1563, 0]
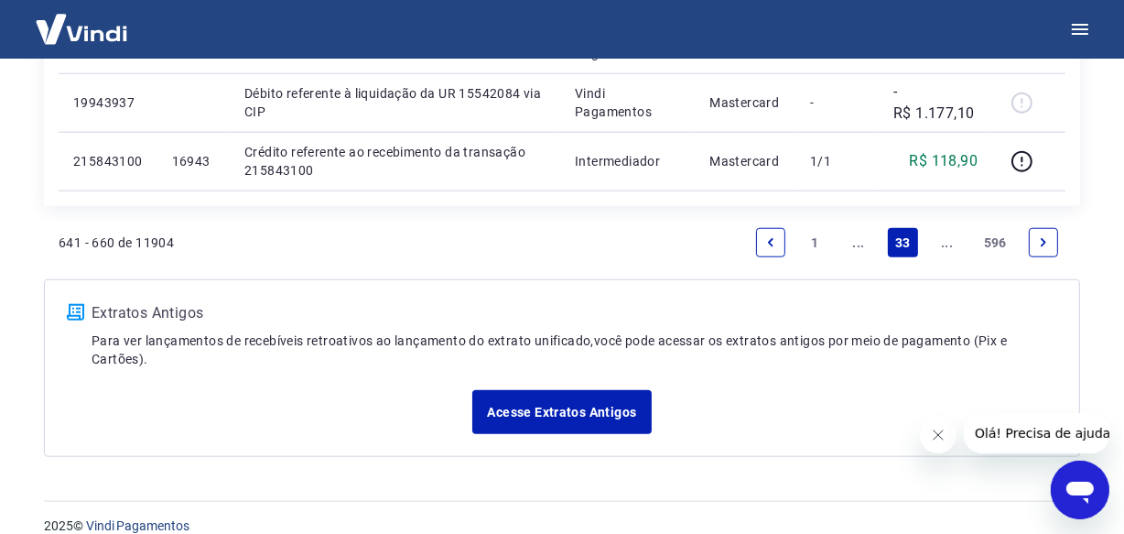
click at [1047, 238] on link "Next page" at bounding box center [1043, 242] width 29 height 29
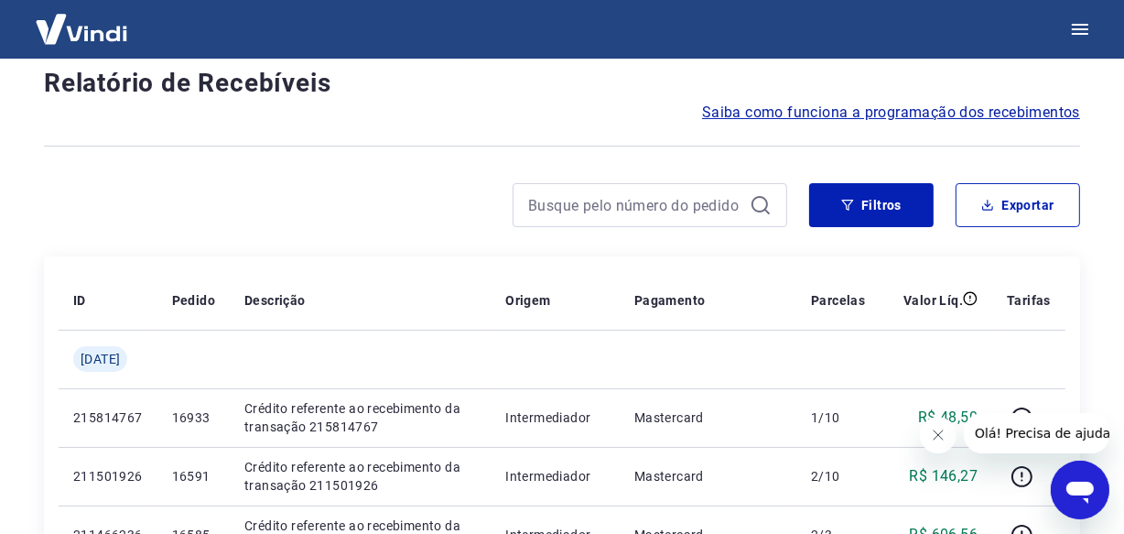
scroll to position [1563, 0]
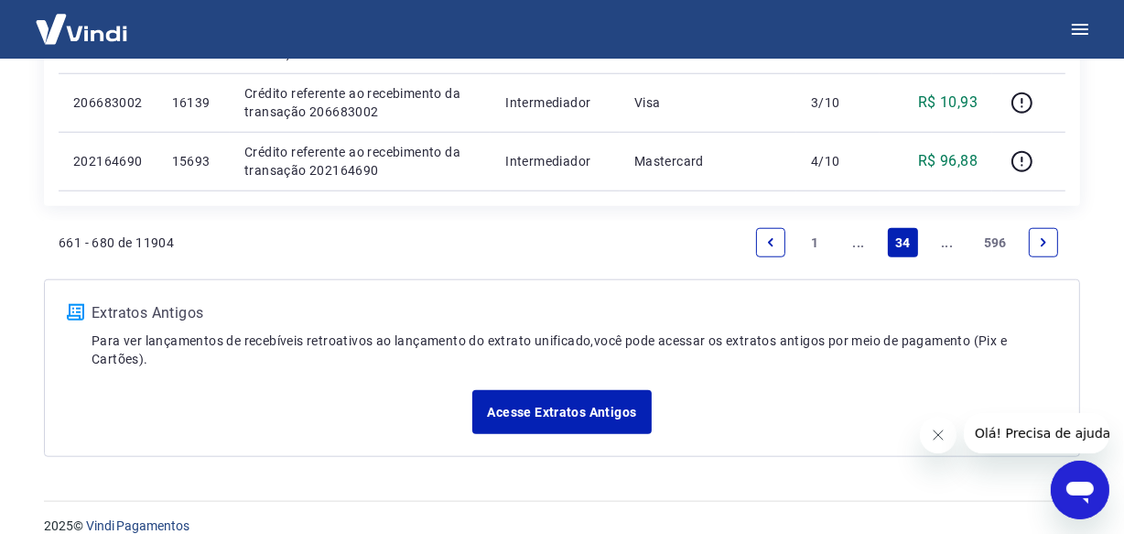
click at [1047, 238] on icon "Next page" at bounding box center [1043, 242] width 13 height 13
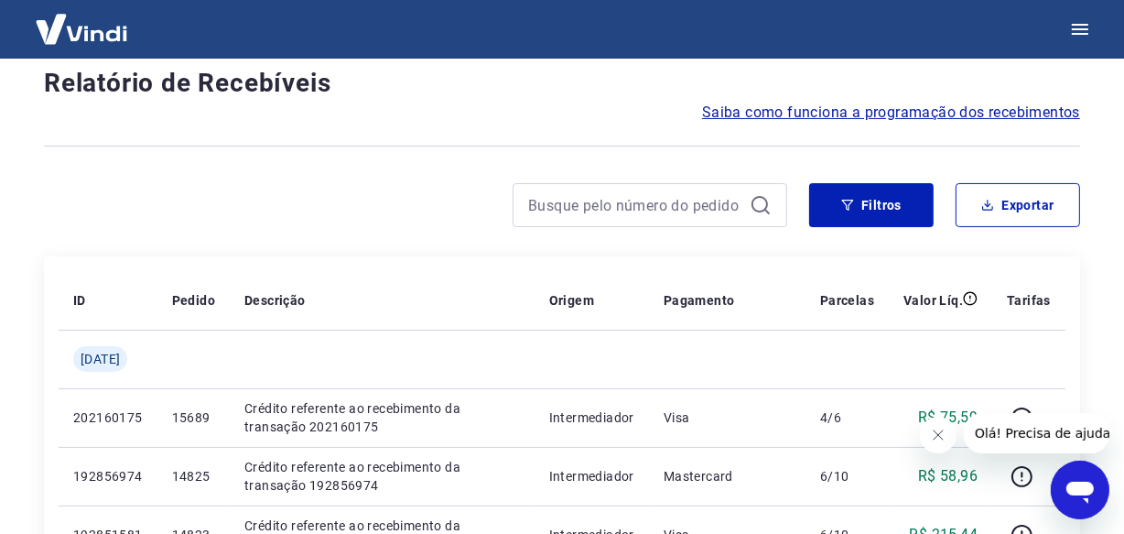
scroll to position [1563, 0]
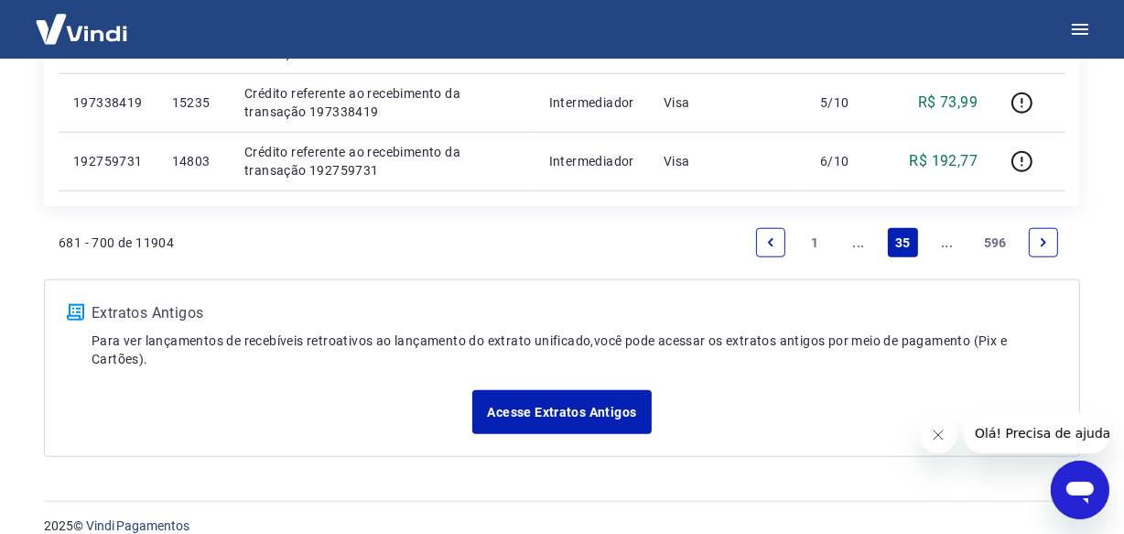
click at [1047, 238] on icon "Next page" at bounding box center [1043, 242] width 13 height 13
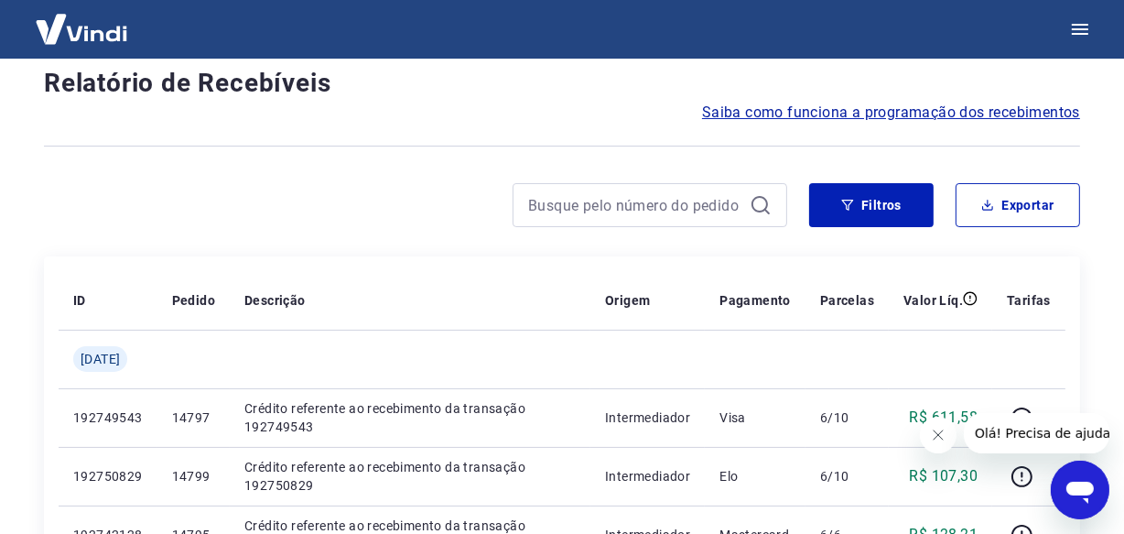
scroll to position [1563, 0]
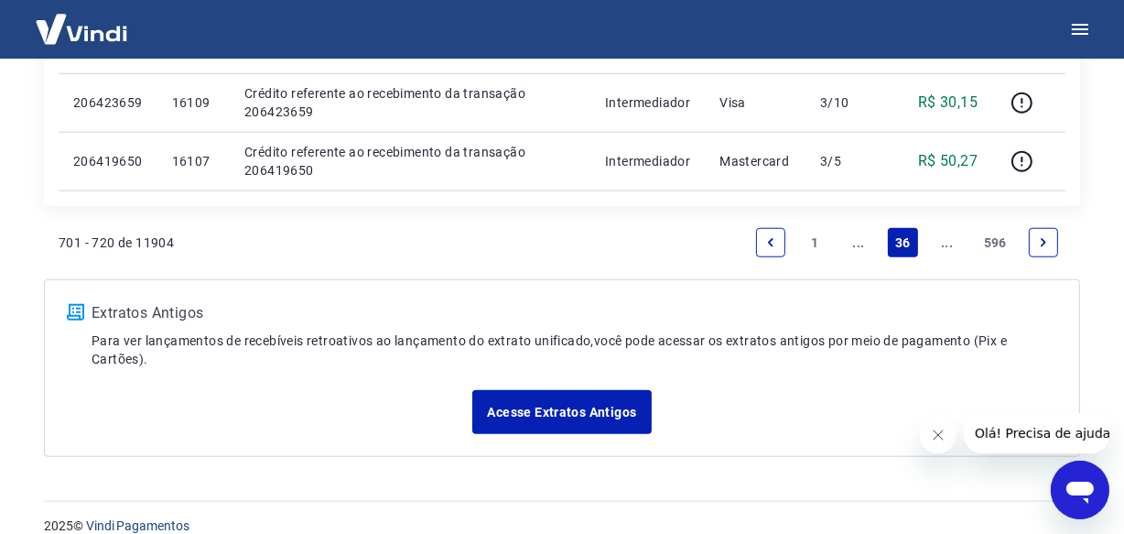
click at [1047, 238] on icon "Next page" at bounding box center [1043, 242] width 13 height 13
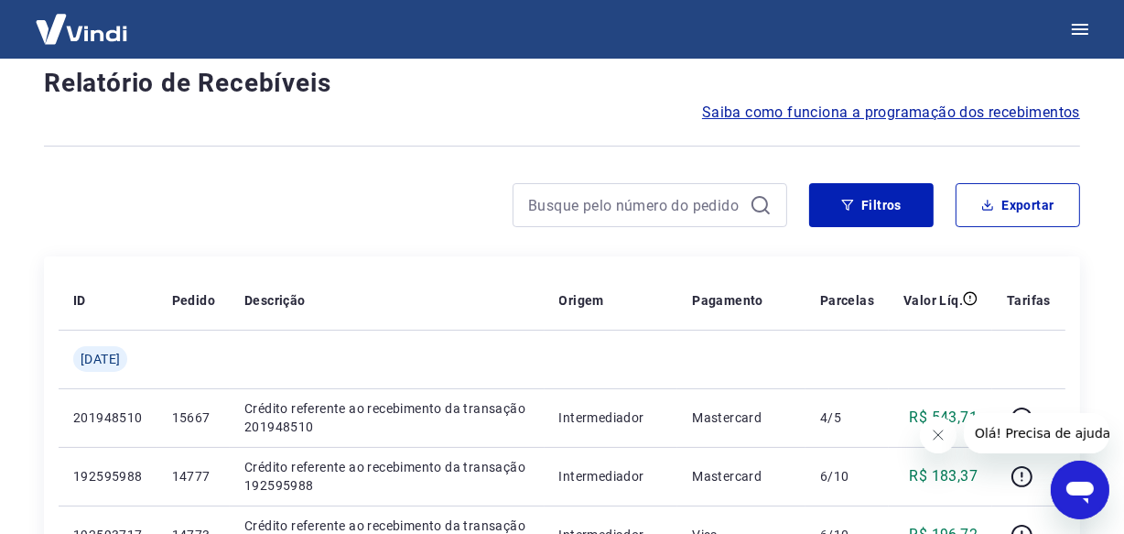
scroll to position [1563, 0]
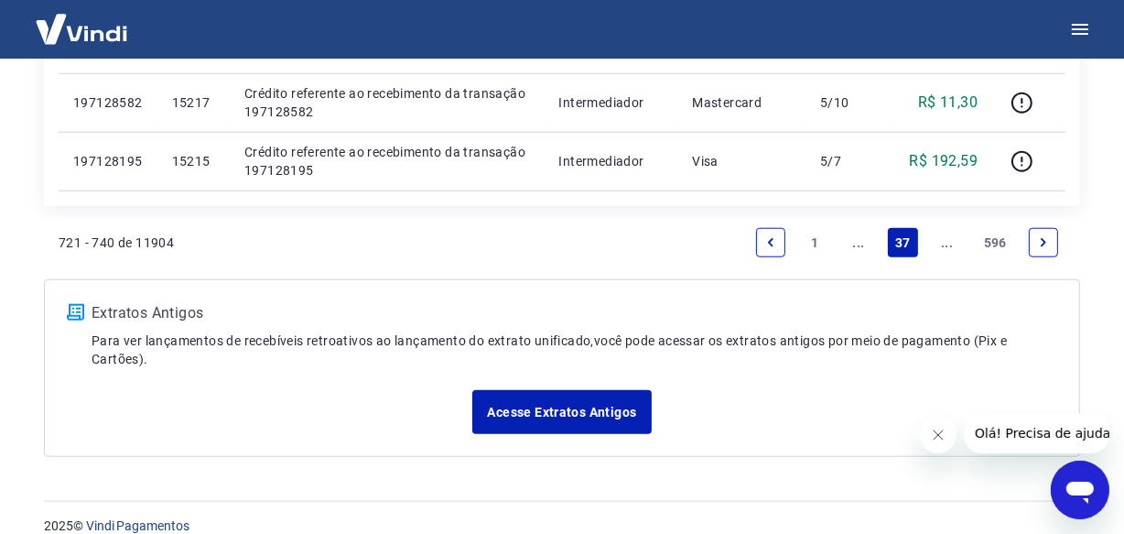
click at [1048, 236] on icon "Next page" at bounding box center [1043, 242] width 13 height 13
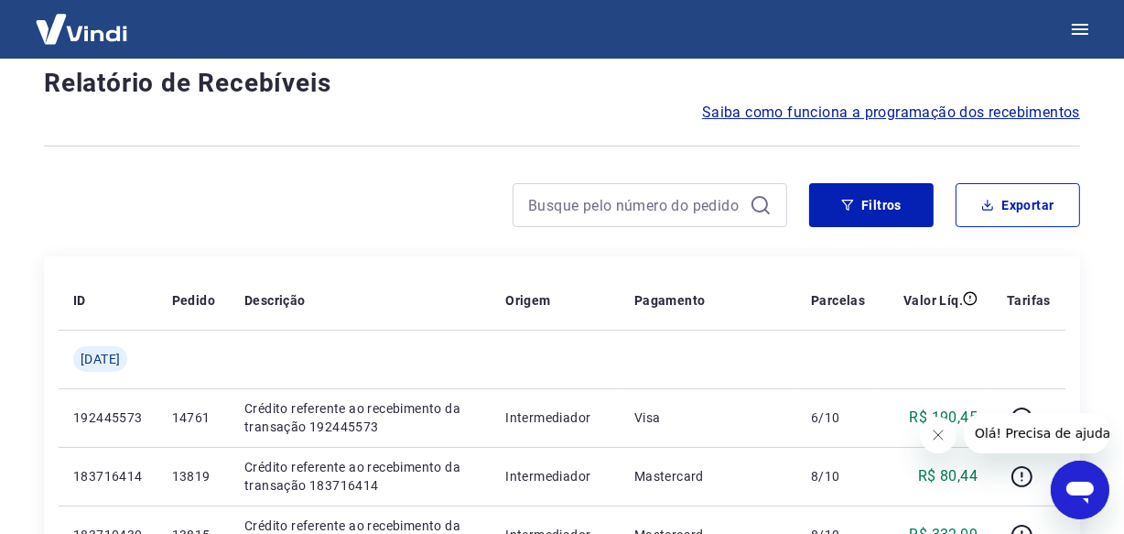
scroll to position [1620, 0]
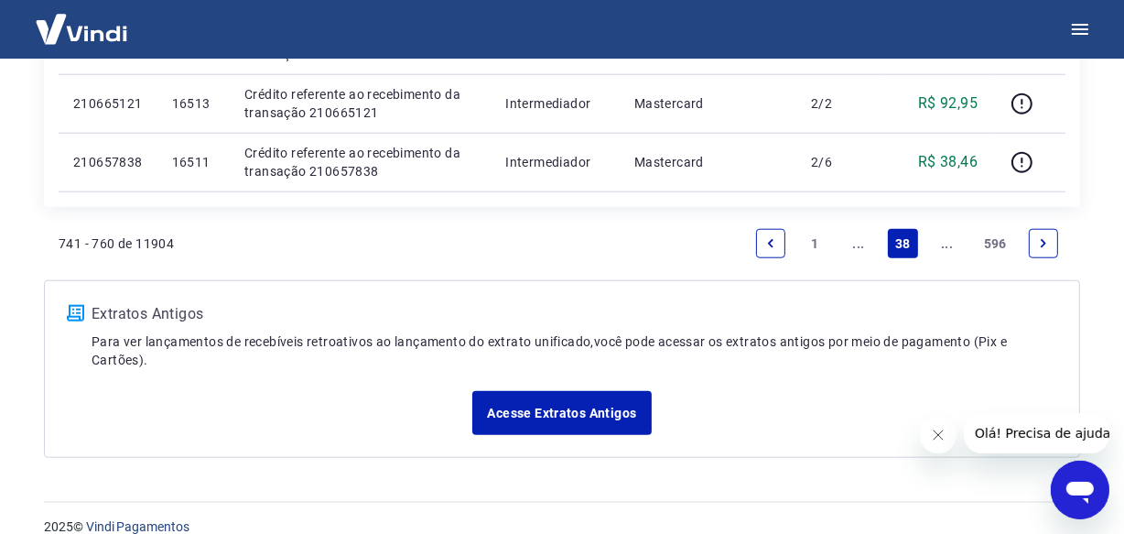
click at [1045, 249] on link "Next page" at bounding box center [1043, 243] width 29 height 29
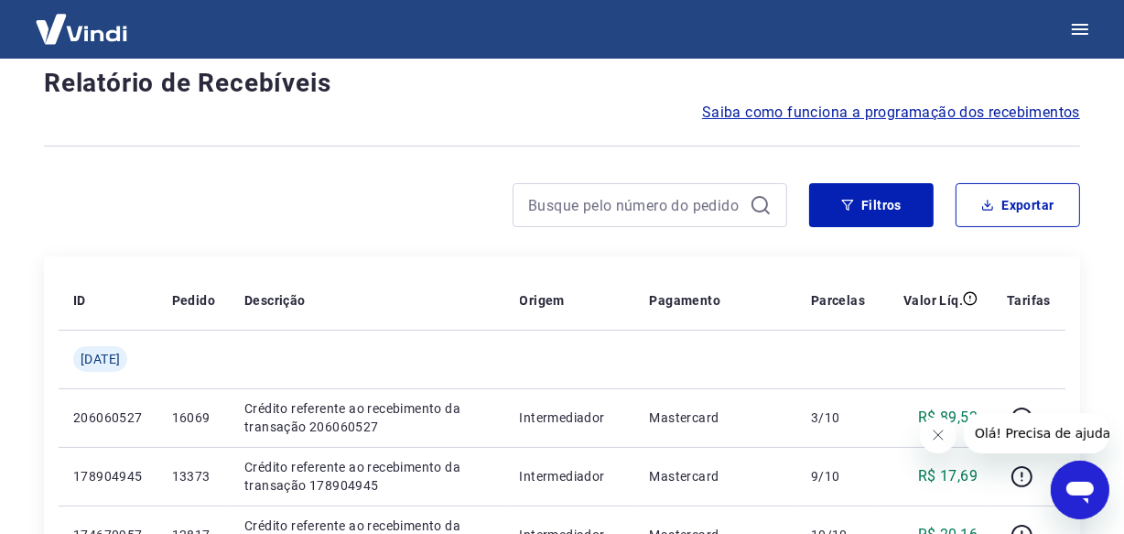
scroll to position [1620, 0]
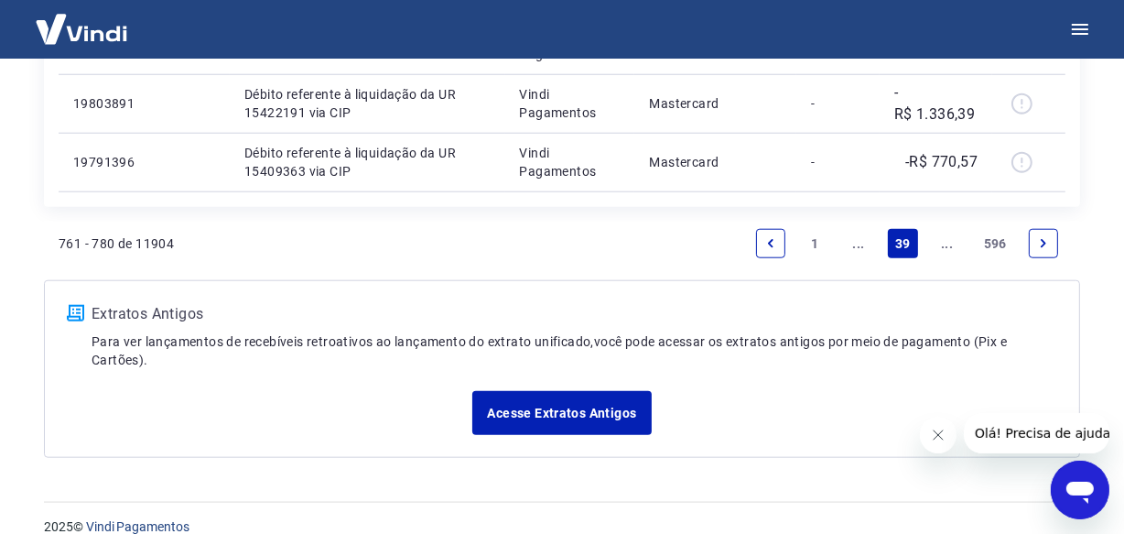
click at [1045, 249] on link "Next page" at bounding box center [1043, 243] width 29 height 29
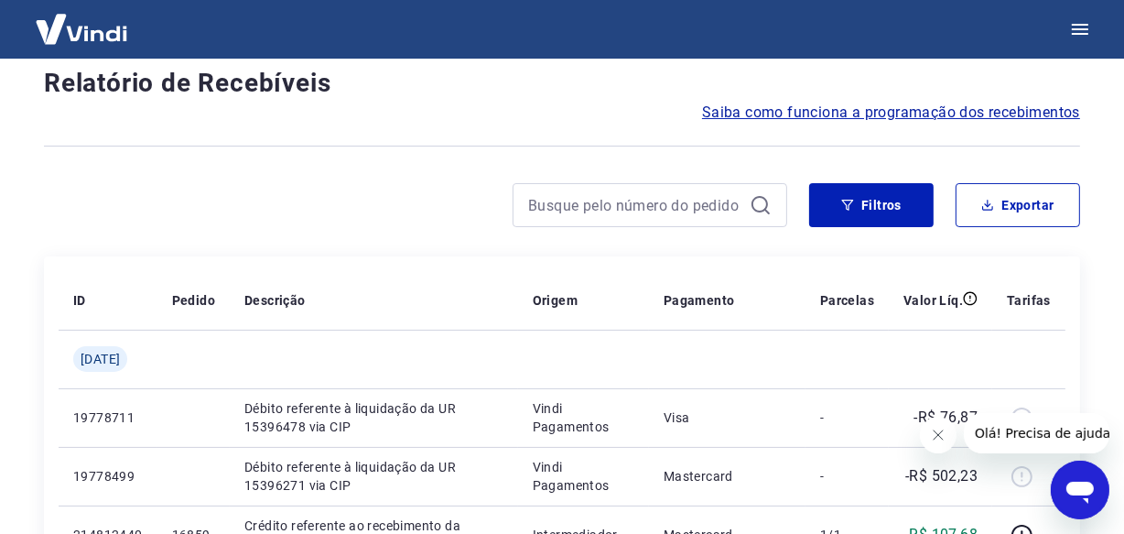
scroll to position [1563, 0]
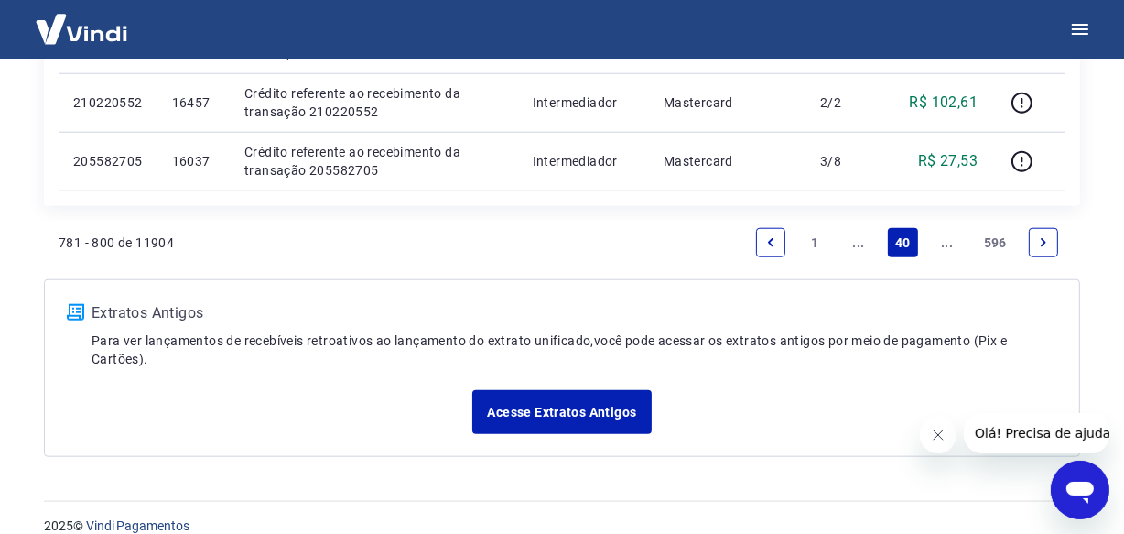
click at [1045, 249] on link "Next page" at bounding box center [1043, 242] width 29 height 29
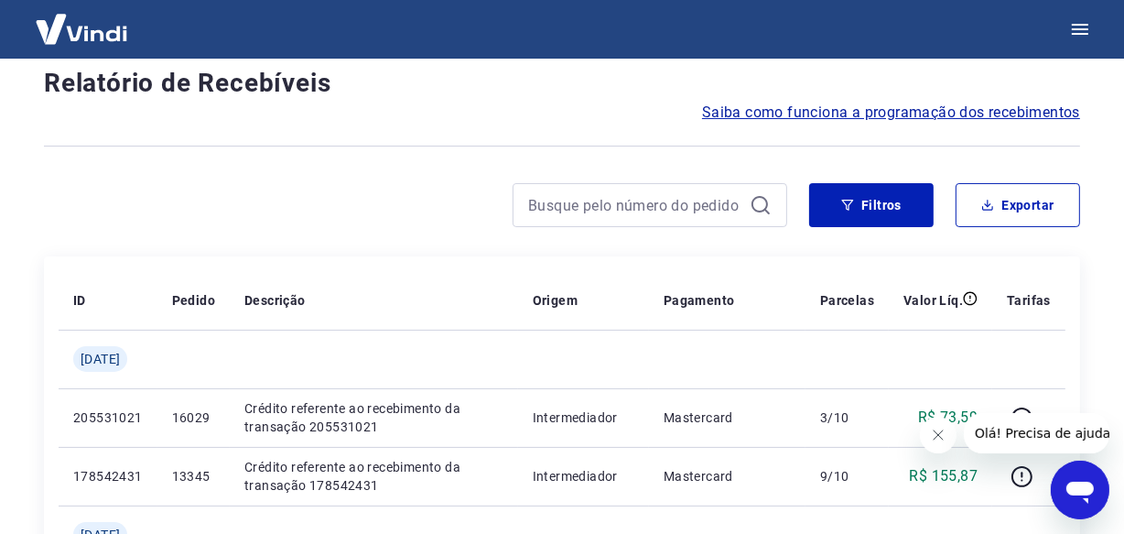
scroll to position [1620, 0]
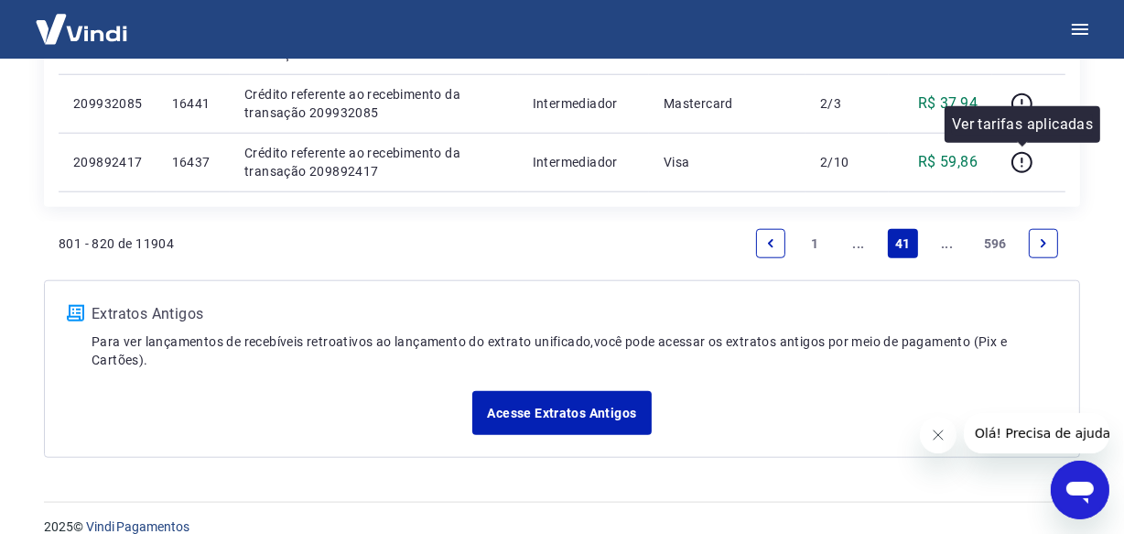
click at [1043, 247] on icon "Next page" at bounding box center [1043, 243] width 13 height 13
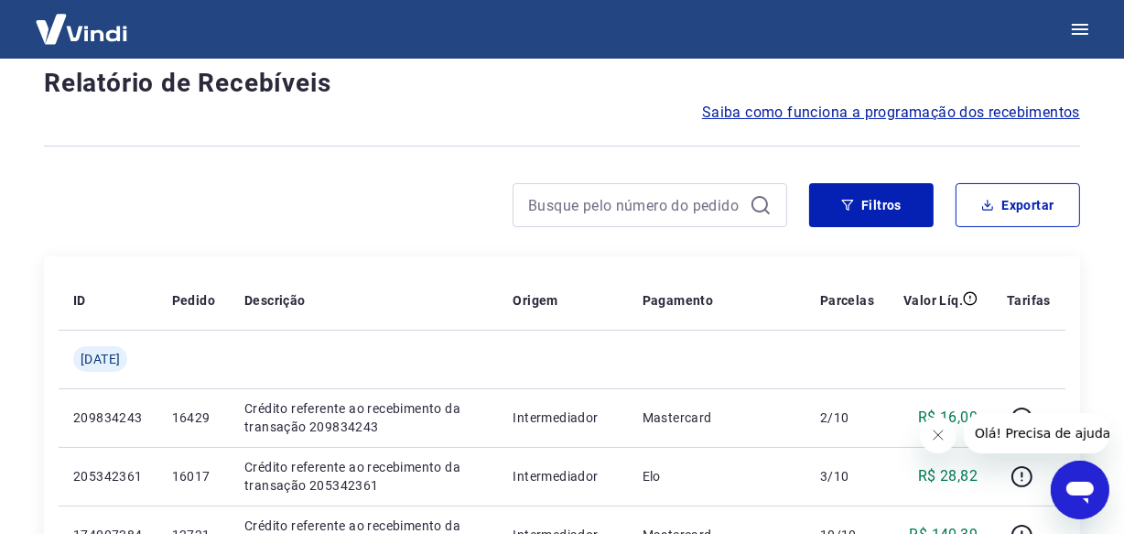
scroll to position [1620, 0]
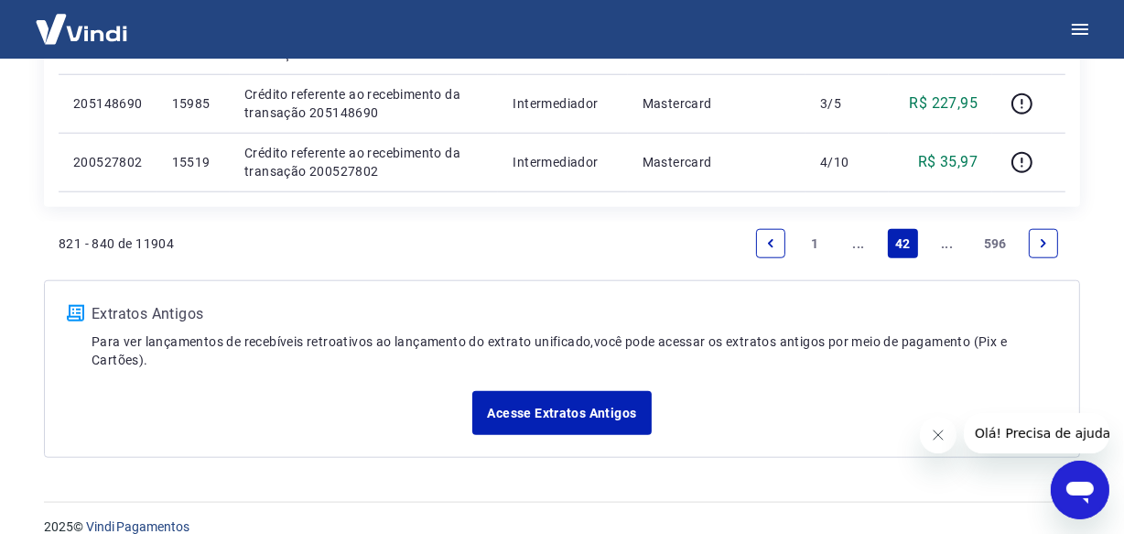
click at [1043, 247] on icon "Next page" at bounding box center [1043, 243] width 13 height 13
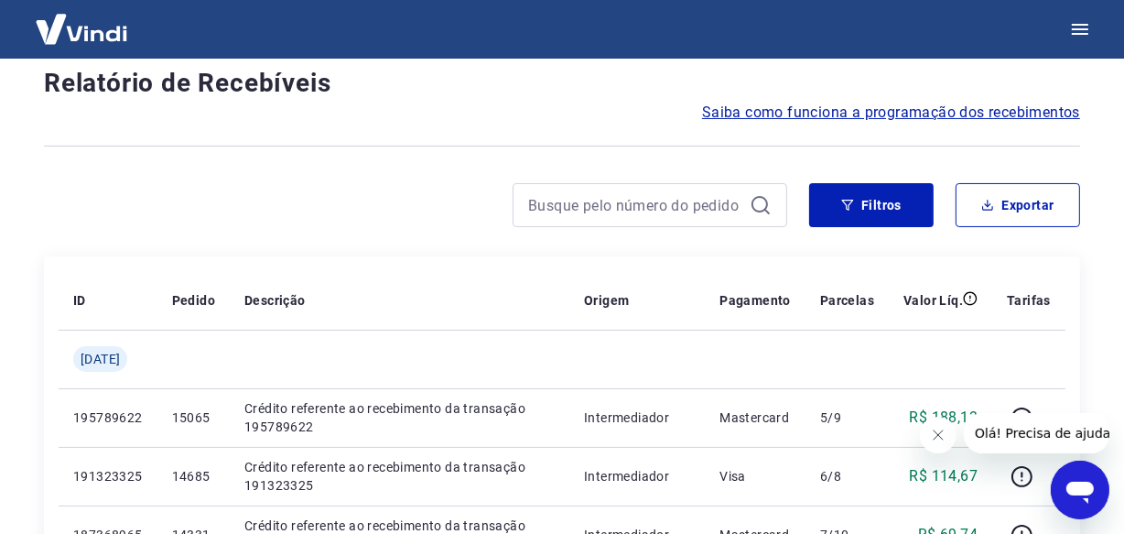
scroll to position [1563, 0]
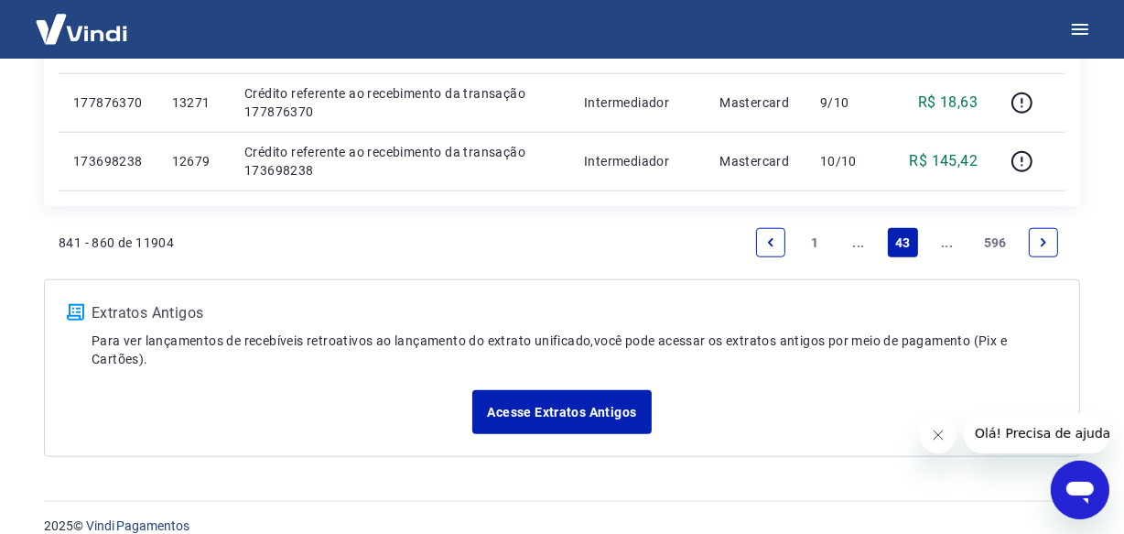
click at [1043, 247] on icon "Next page" at bounding box center [1043, 242] width 13 height 13
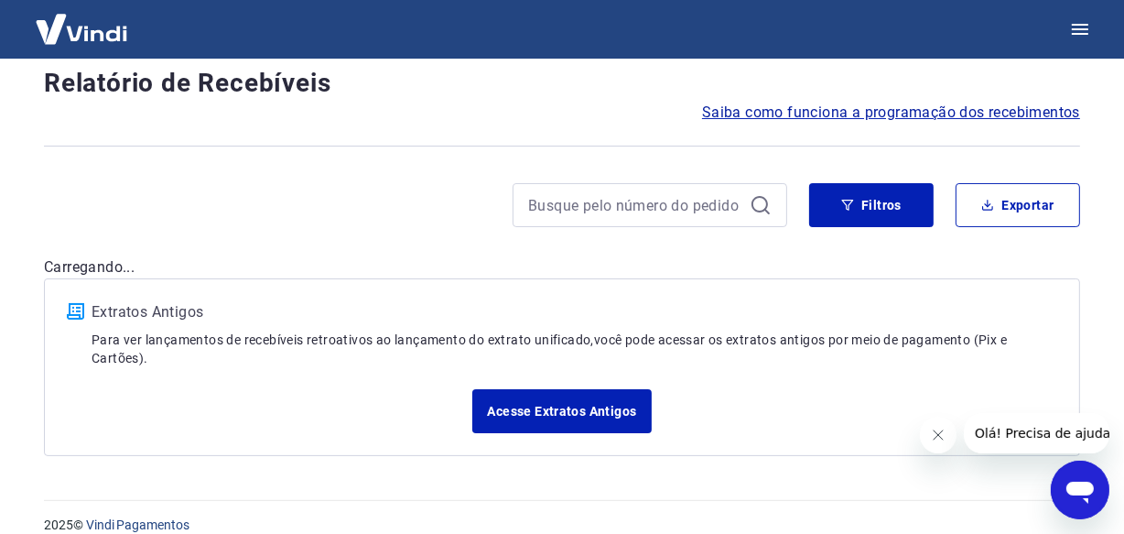
scroll to position [1620, 0]
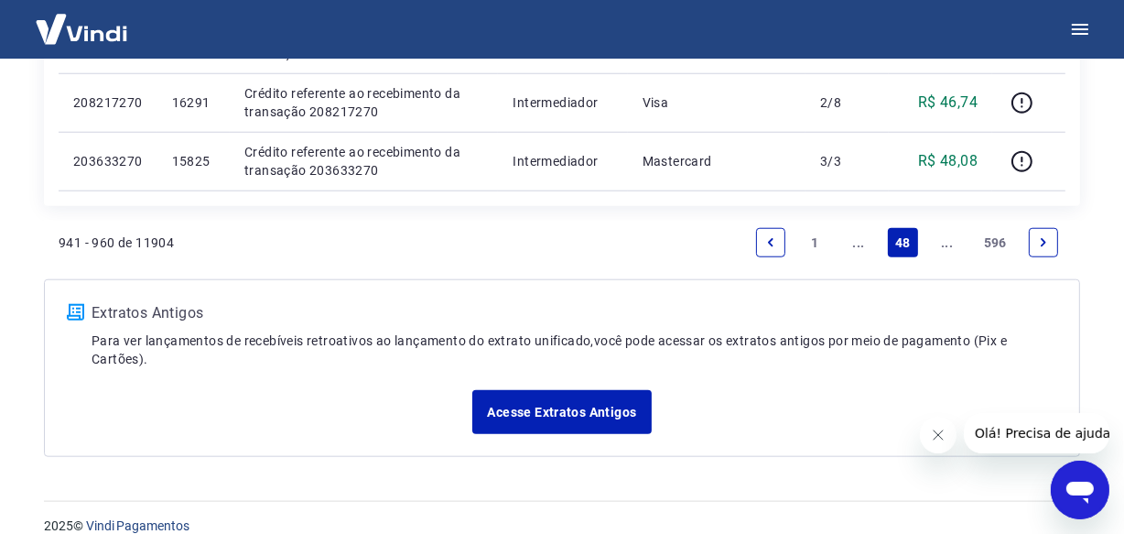
click at [1043, 247] on icon "Next page" at bounding box center [1043, 242] width 13 height 13
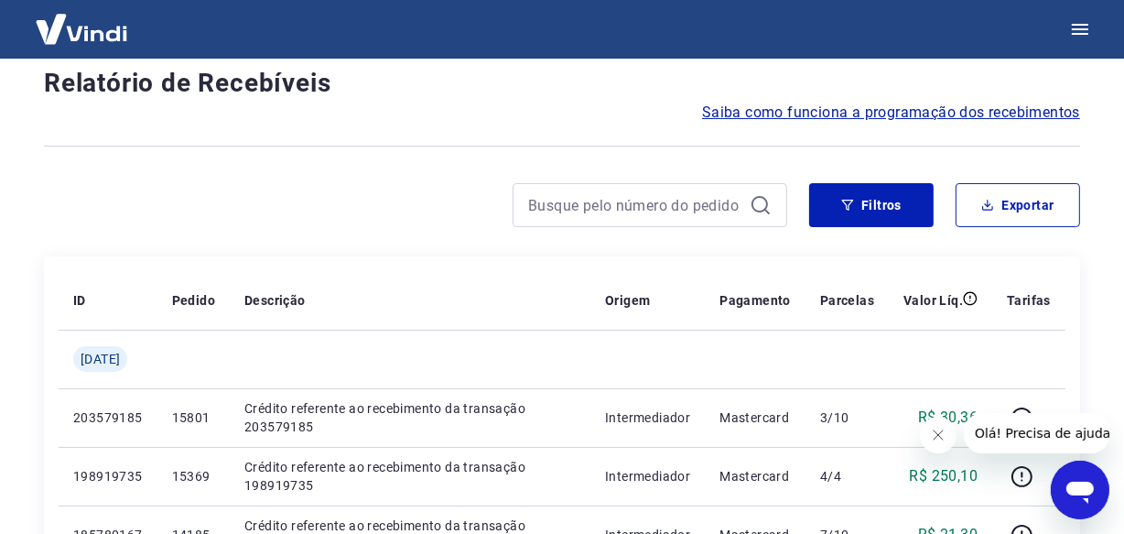
scroll to position [1620, 0]
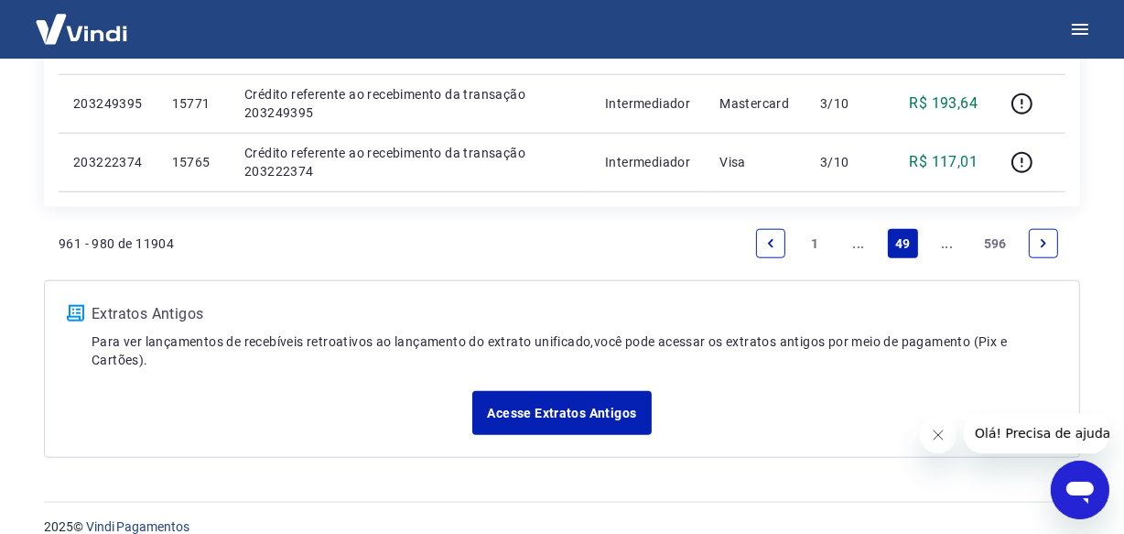
click at [1043, 247] on icon "Next page" at bounding box center [1043, 243] width 13 height 13
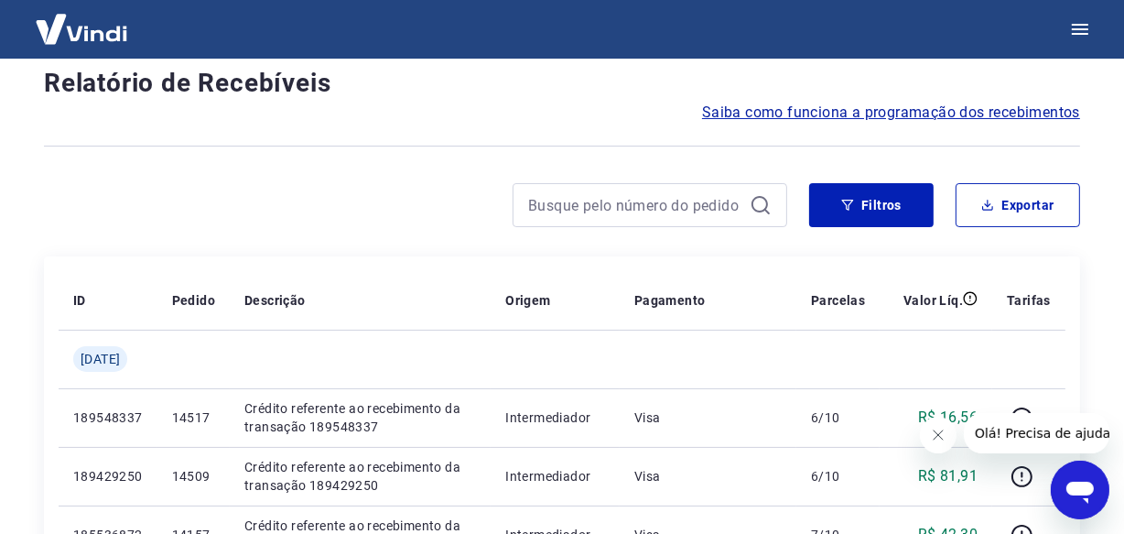
scroll to position [1563, 0]
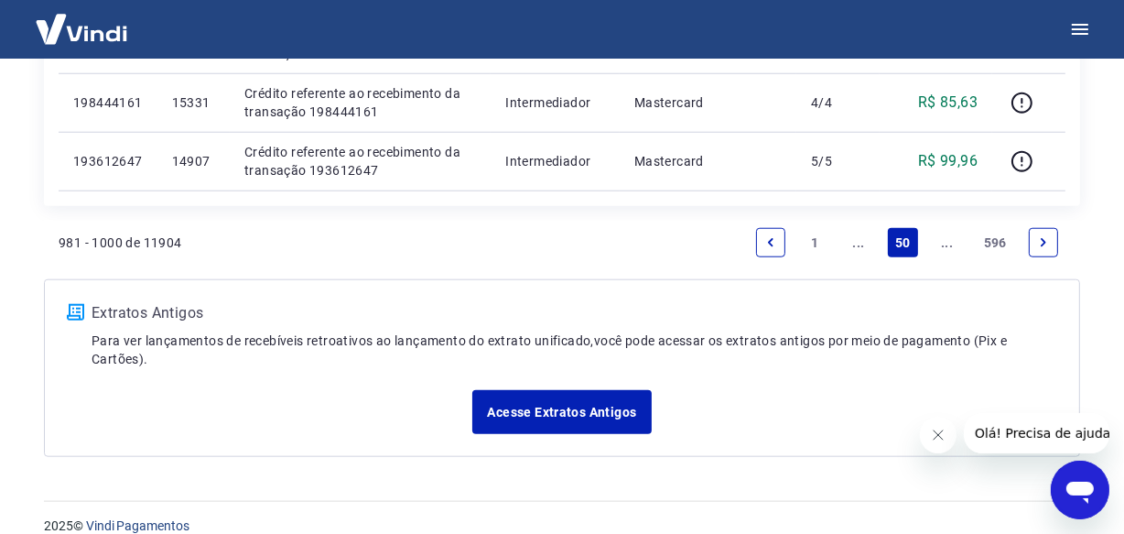
click at [1043, 247] on icon "Next page" at bounding box center [1043, 242] width 13 height 13
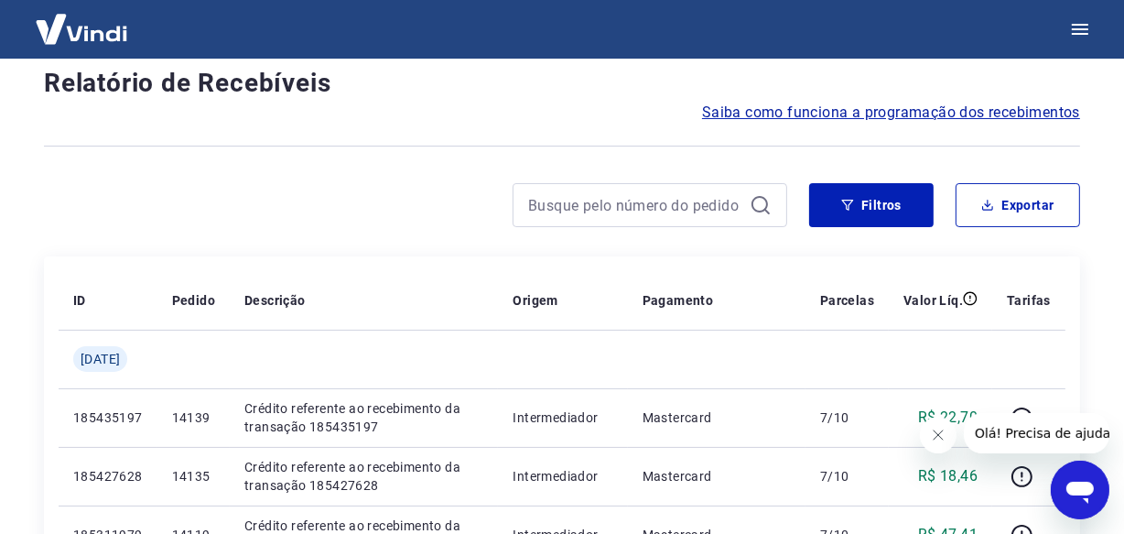
scroll to position [1563, 0]
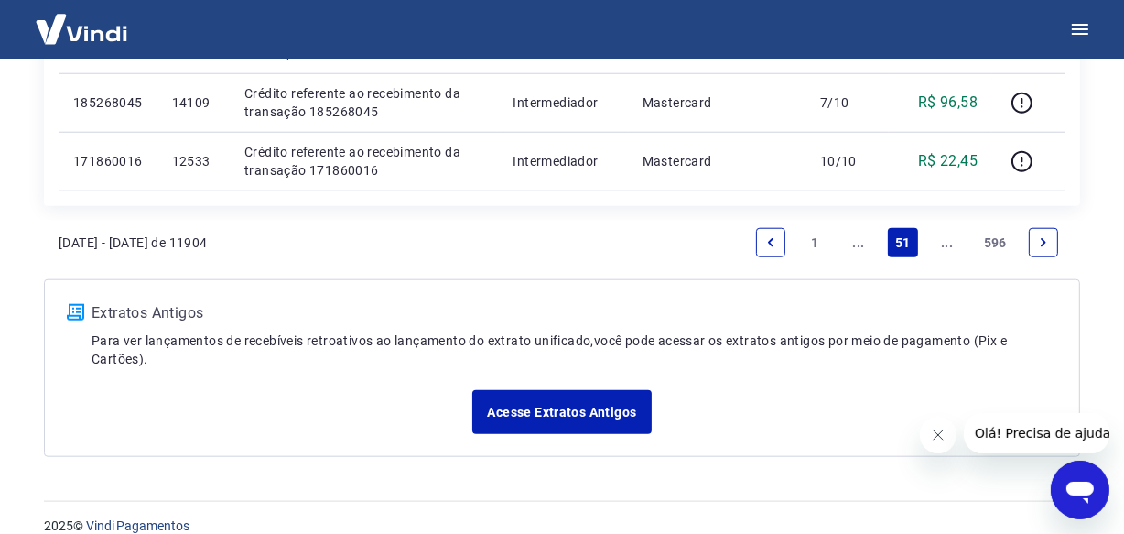
click at [1043, 247] on icon "Next page" at bounding box center [1043, 242] width 13 height 13
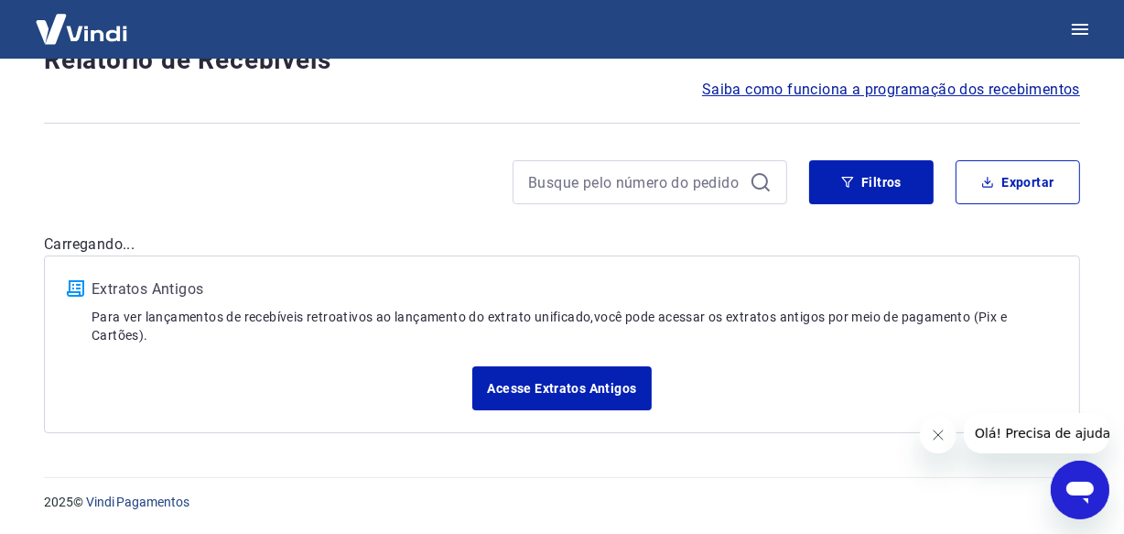
scroll to position [135, 0]
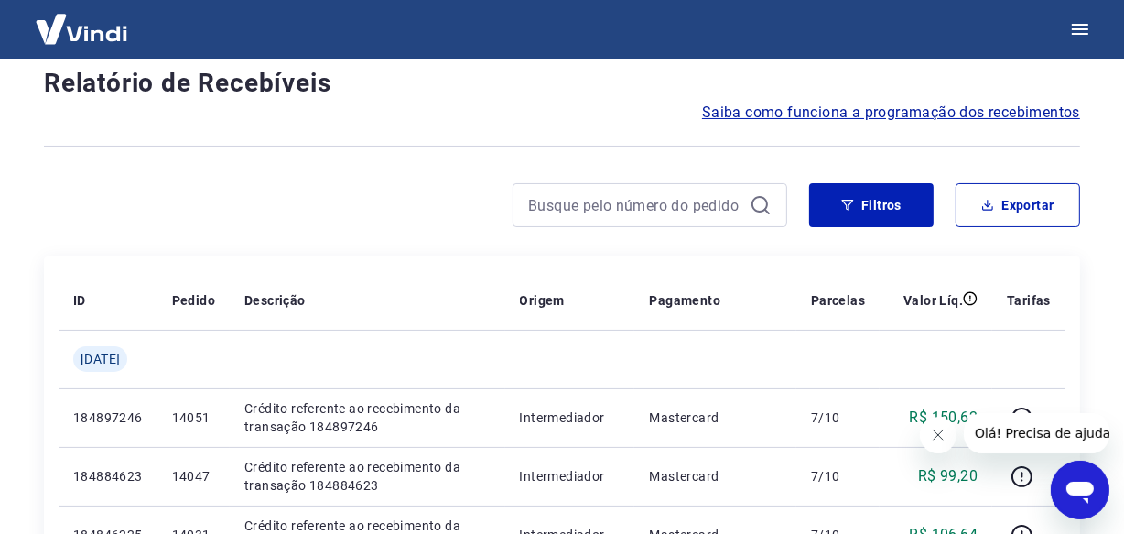
scroll to position [1563, 0]
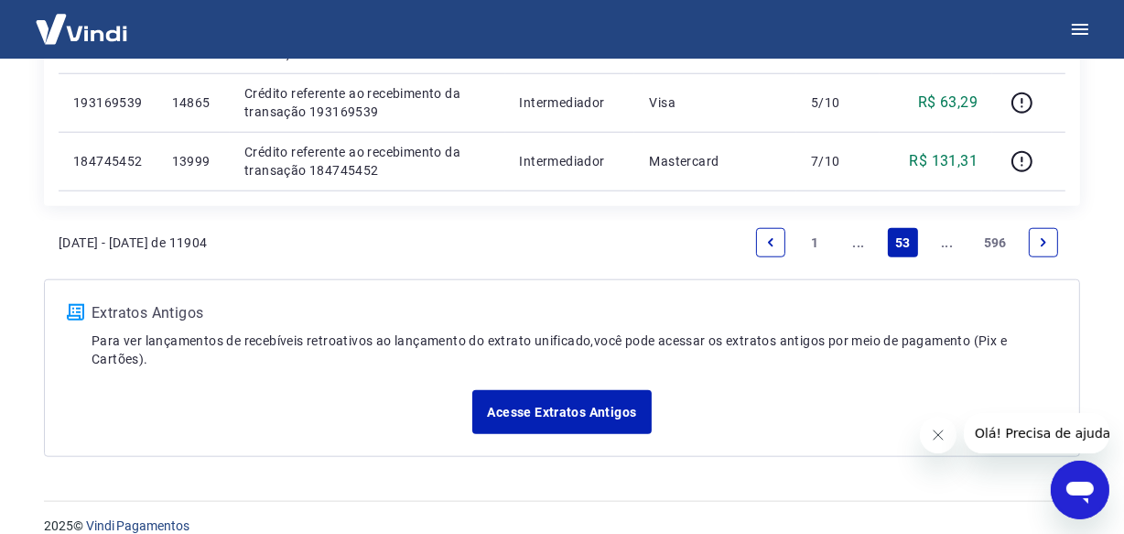
click at [1043, 247] on icon "Next page" at bounding box center [1043, 242] width 13 height 13
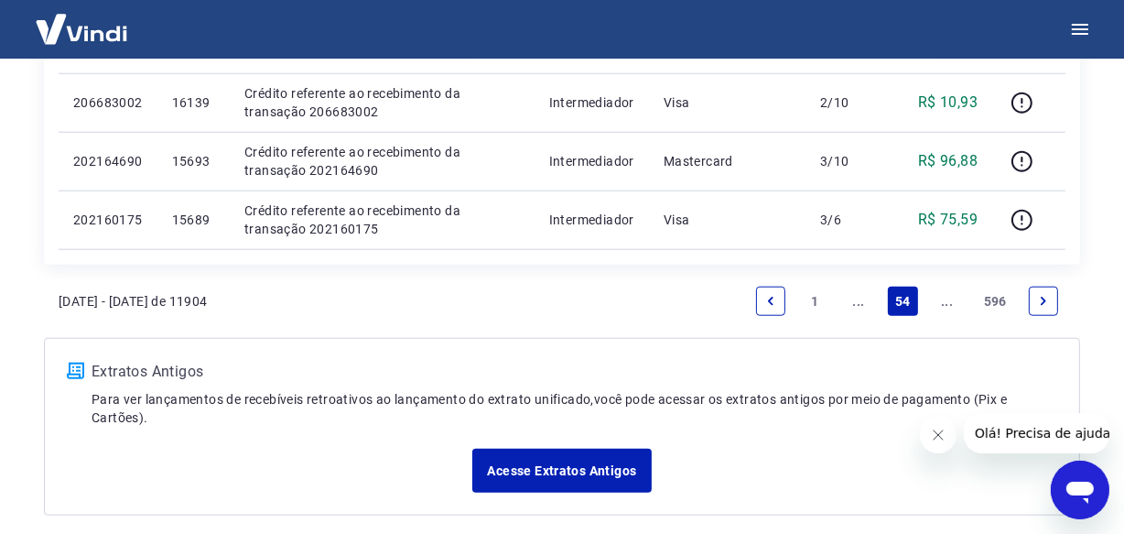
scroll to position [1620, 0]
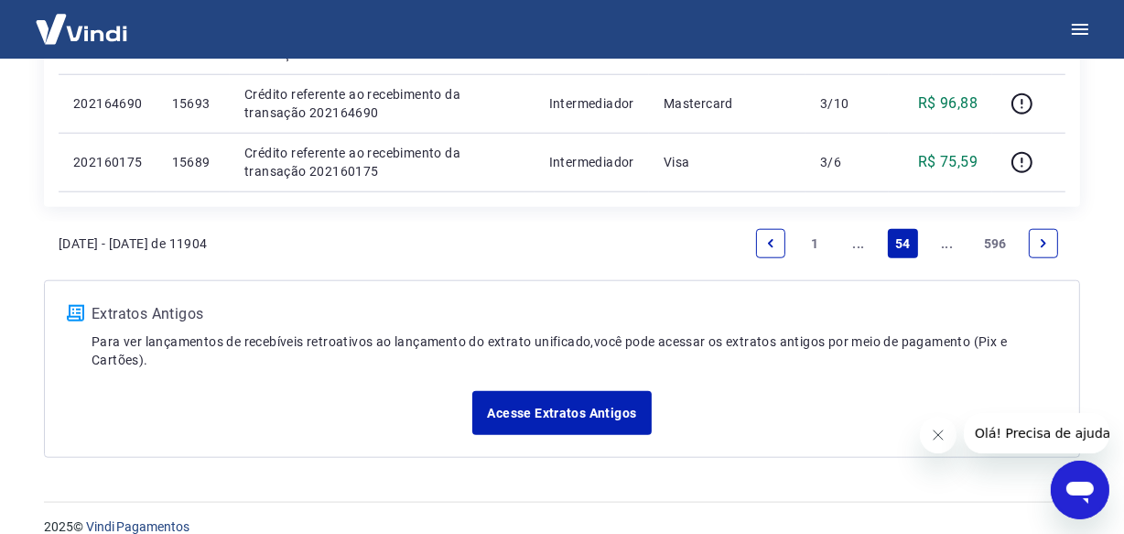
click at [1047, 243] on icon "Next page" at bounding box center [1043, 243] width 13 height 13
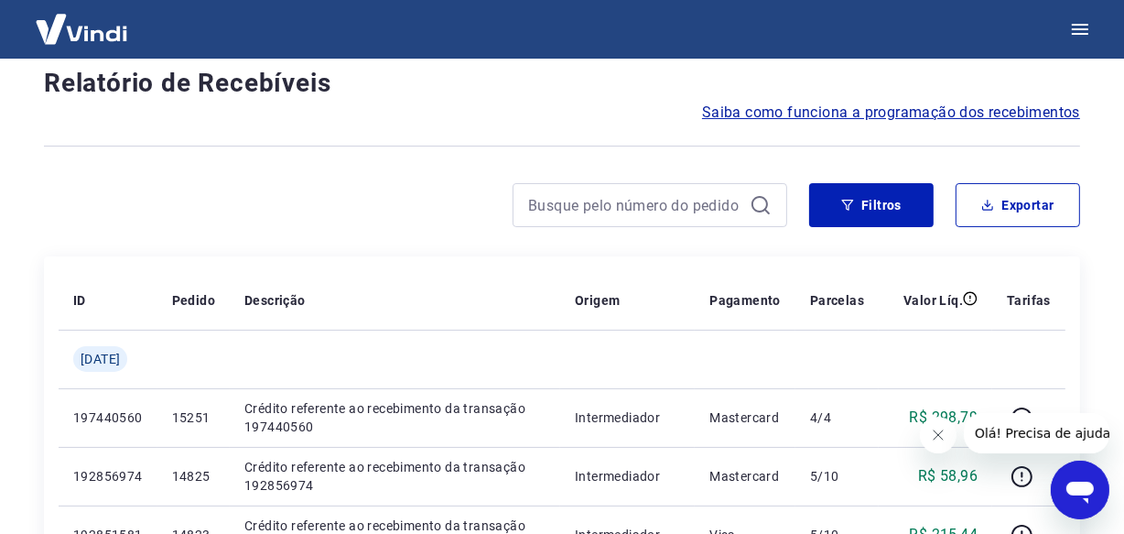
scroll to position [1563, 0]
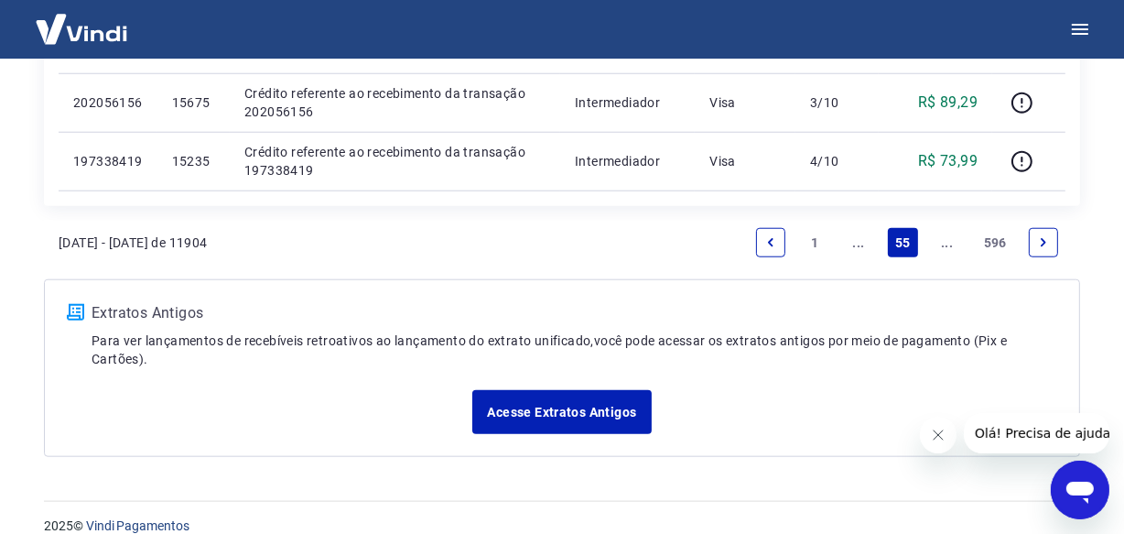
click at [1047, 243] on icon "Next page" at bounding box center [1043, 242] width 13 height 13
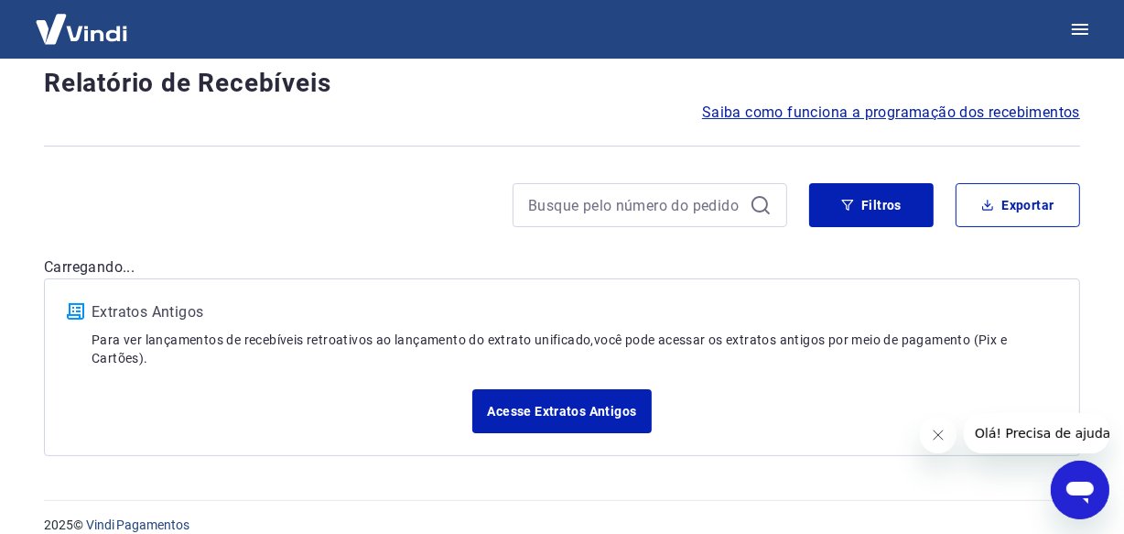
scroll to position [1563, 0]
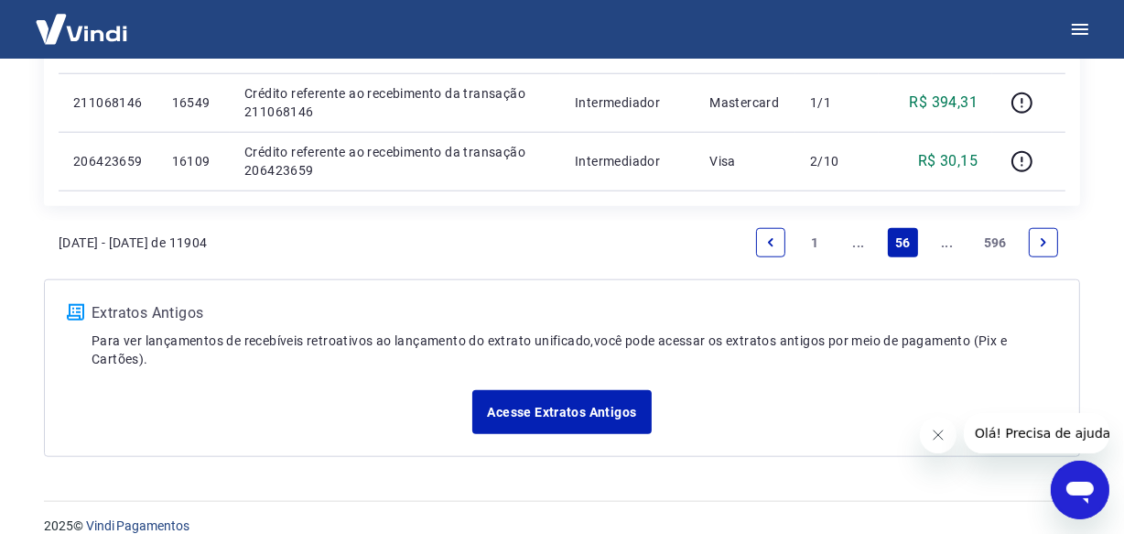
click at [1047, 243] on icon "Next page" at bounding box center [1043, 242] width 13 height 13
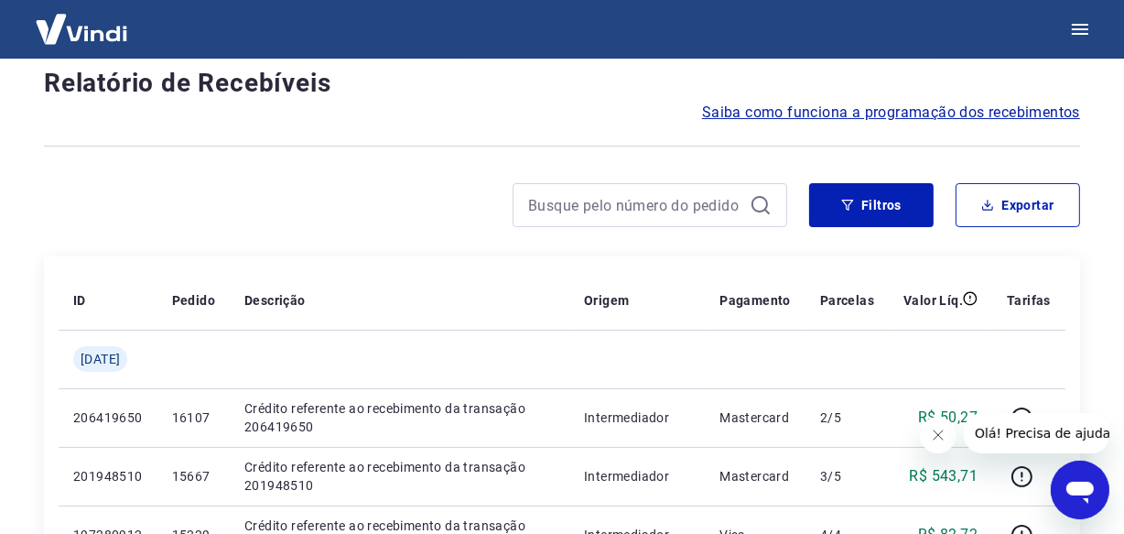
scroll to position [1563, 0]
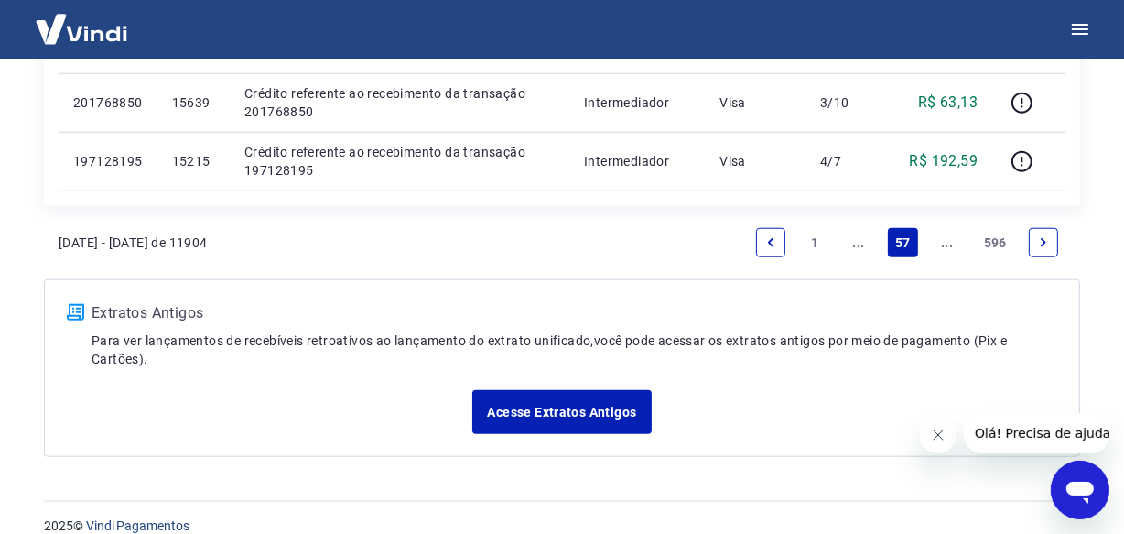
click at [1047, 243] on icon "Next page" at bounding box center [1043, 242] width 13 height 13
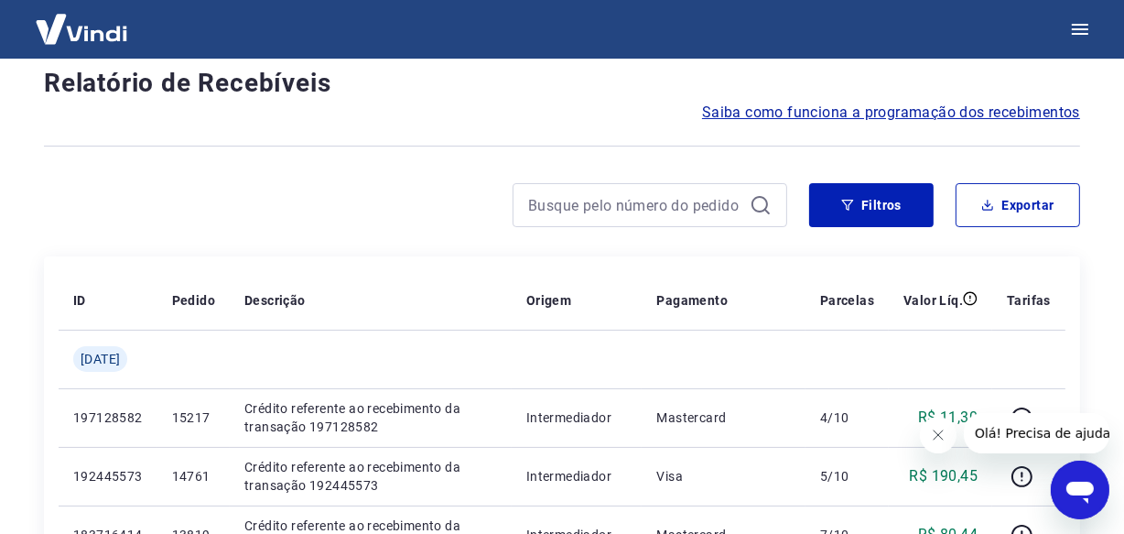
scroll to position [1620, 0]
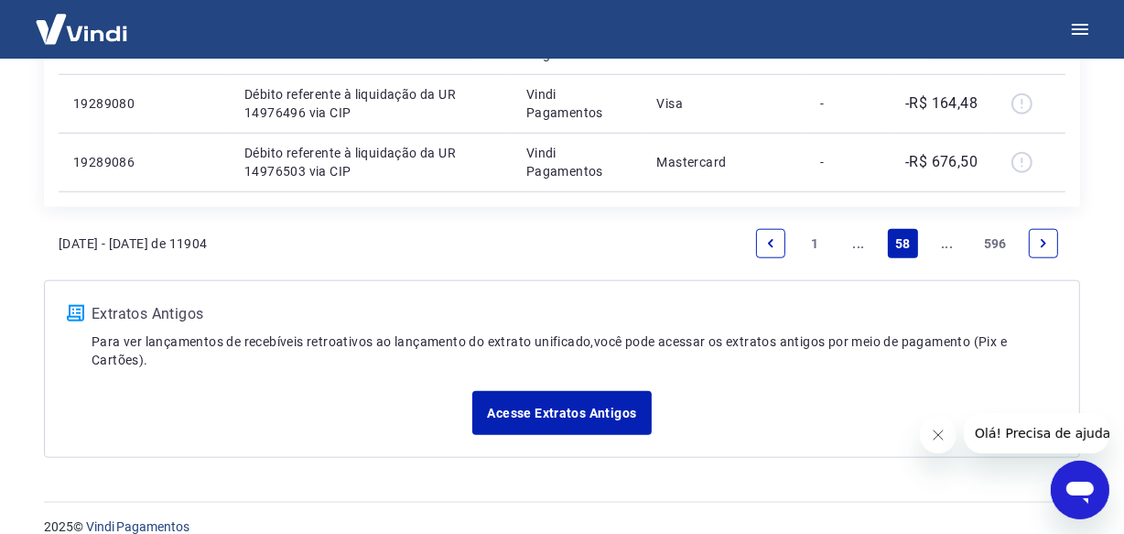
click at [1047, 243] on icon "Next page" at bounding box center [1043, 243] width 13 height 13
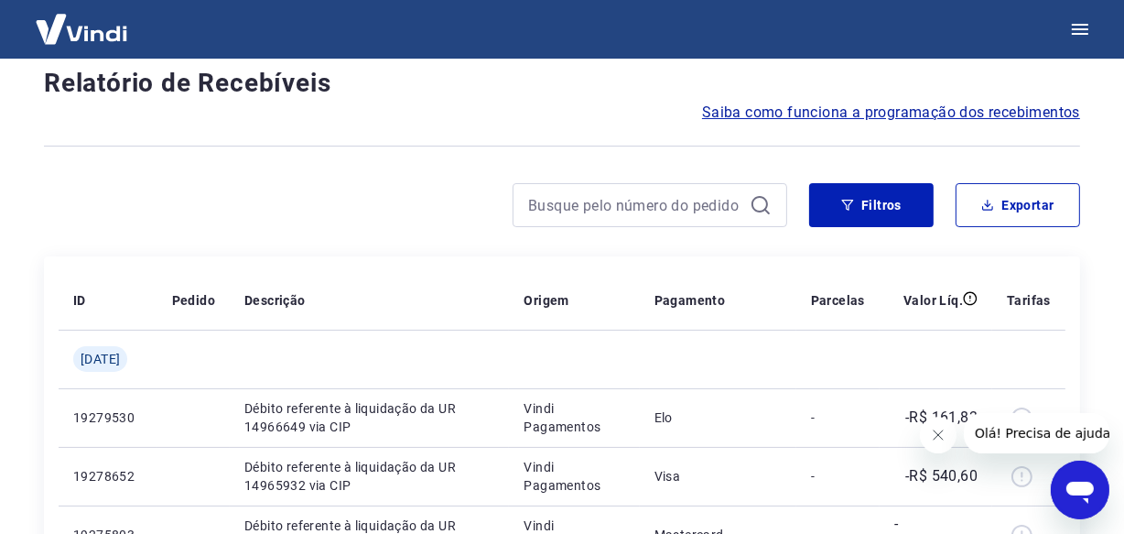
scroll to position [1620, 0]
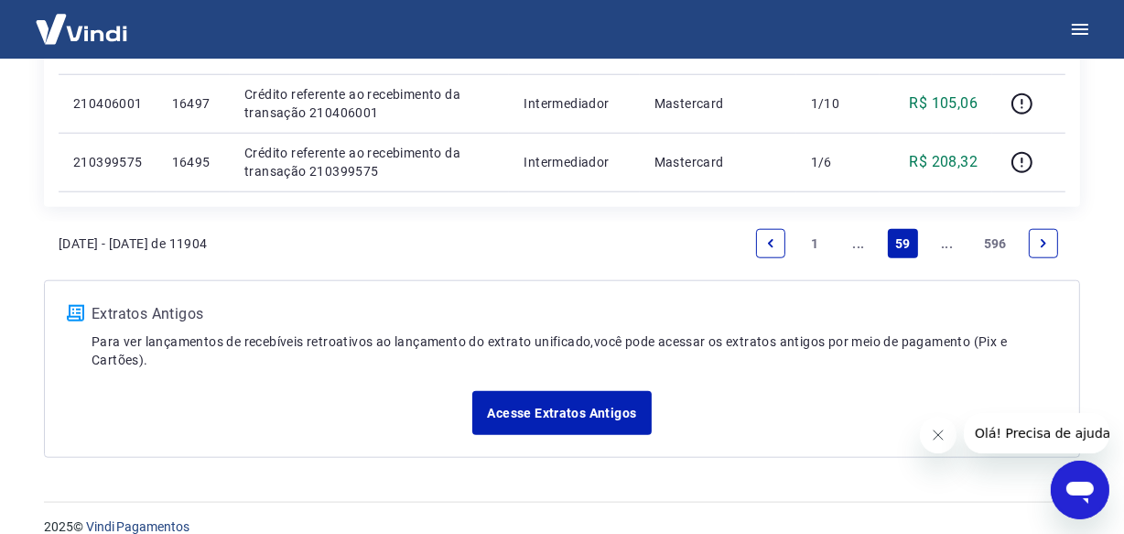
click at [1047, 243] on icon "Next page" at bounding box center [1043, 243] width 13 height 13
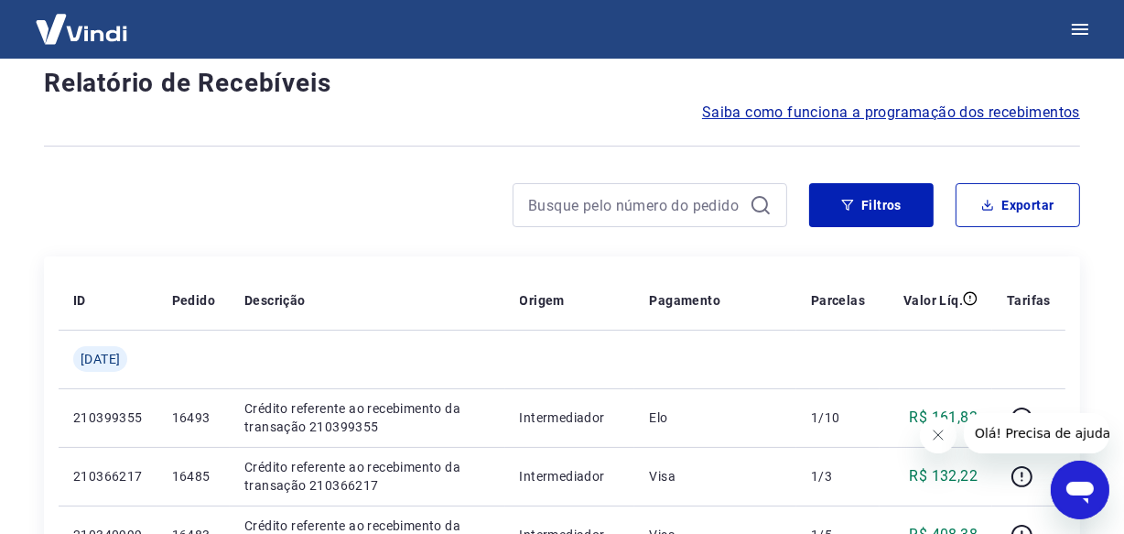
scroll to position [1563, 0]
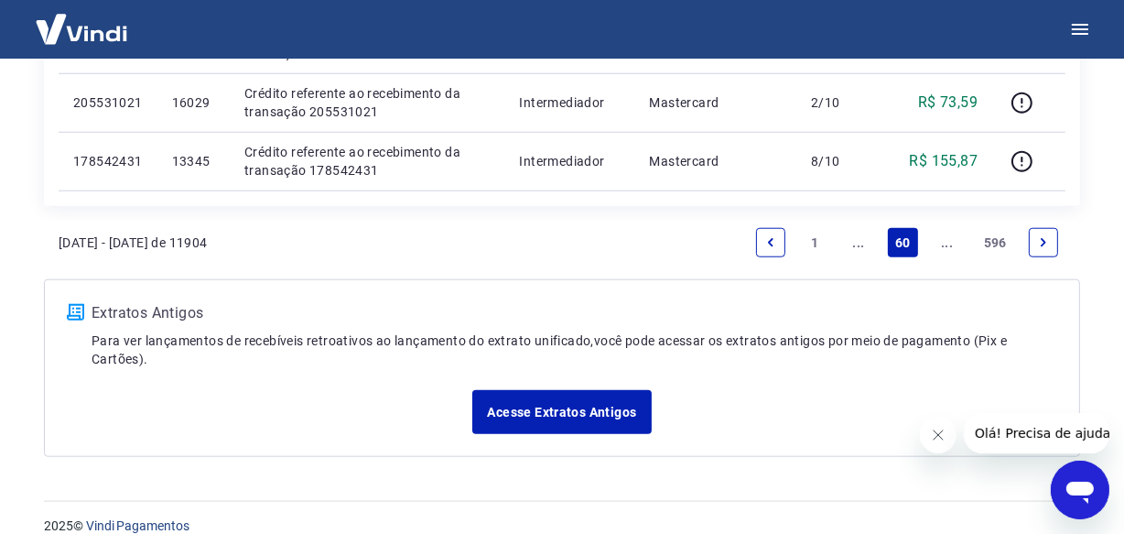
click at [1048, 244] on icon "Next page" at bounding box center [1043, 242] width 13 height 13
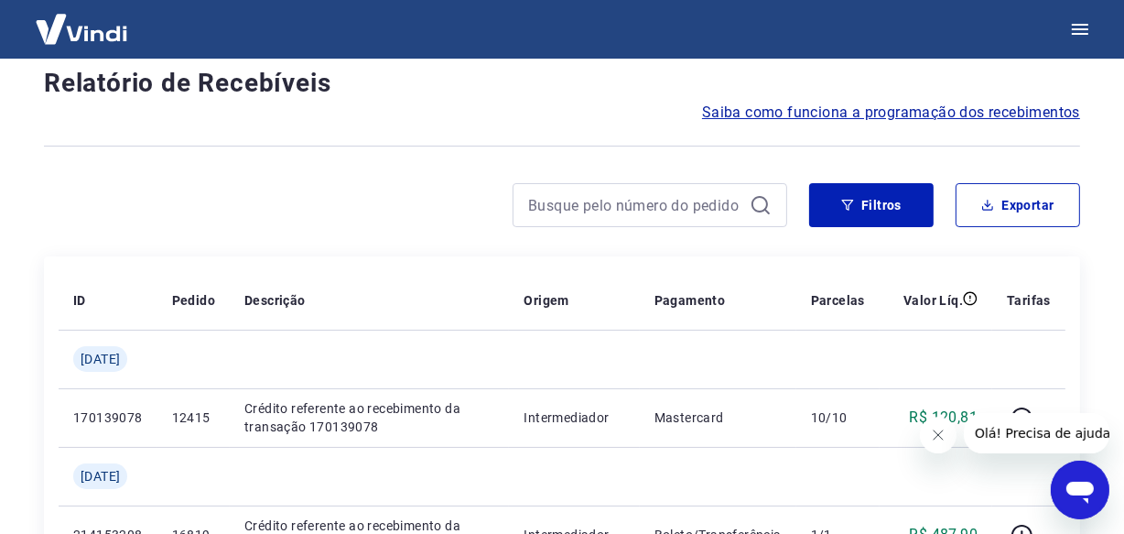
scroll to position [1620, 0]
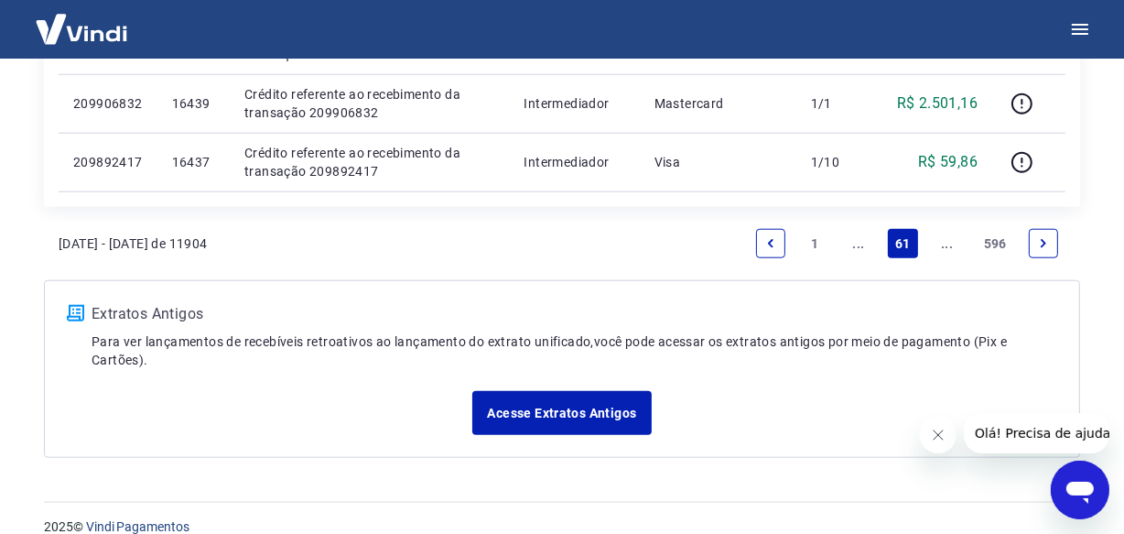
click at [1048, 244] on icon "Next page" at bounding box center [1043, 243] width 13 height 13
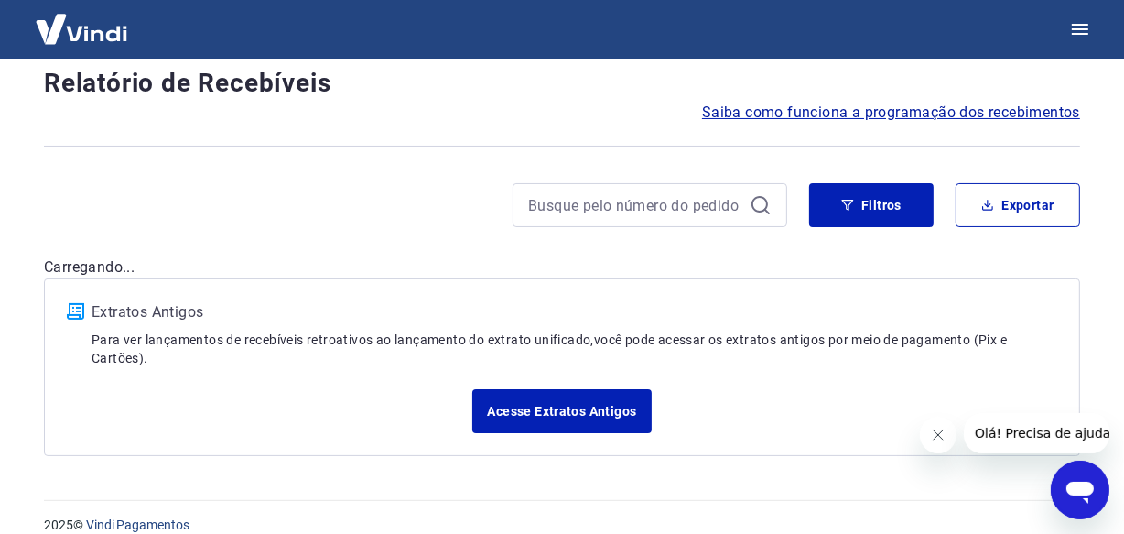
scroll to position [1620, 0]
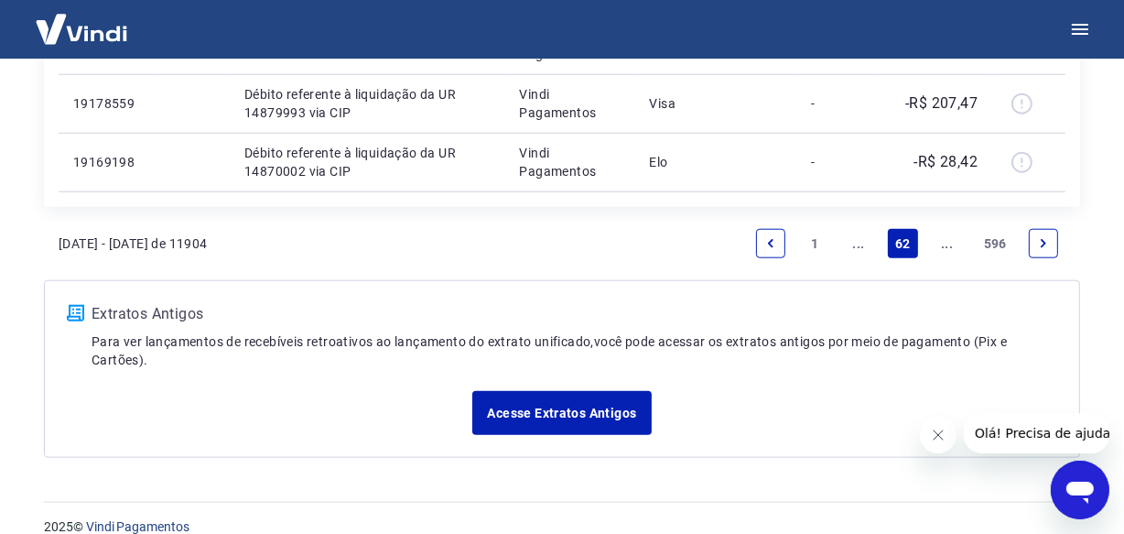
click at [1048, 244] on icon "Next page" at bounding box center [1043, 243] width 13 height 13
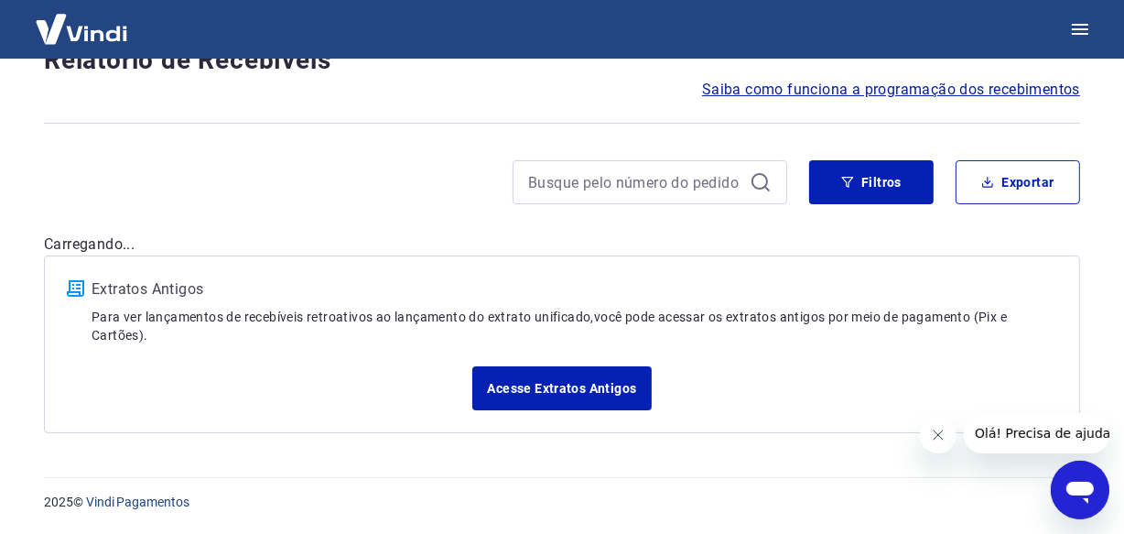
scroll to position [135, 0]
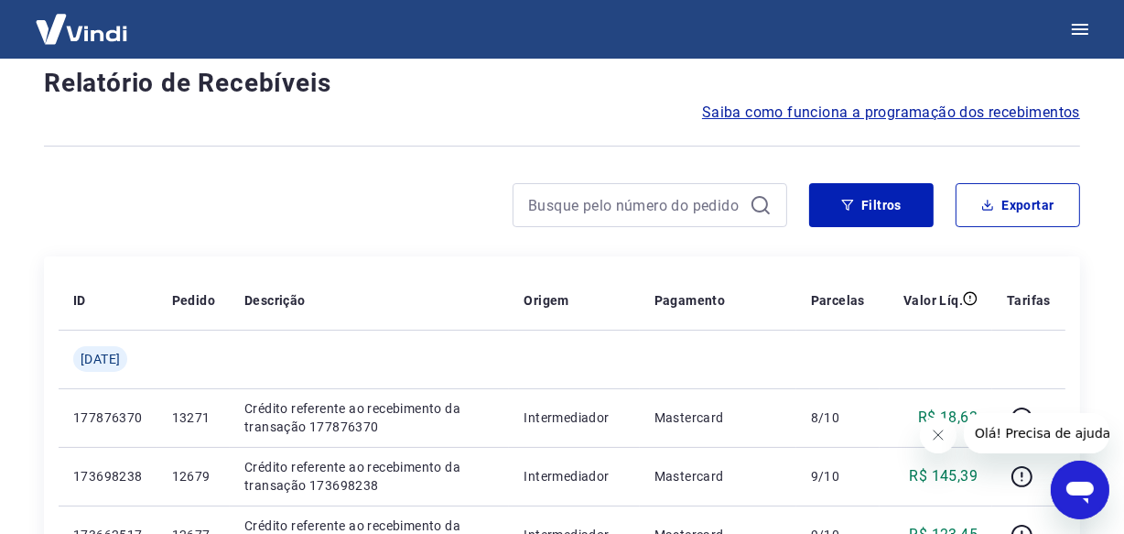
scroll to position [1620, 0]
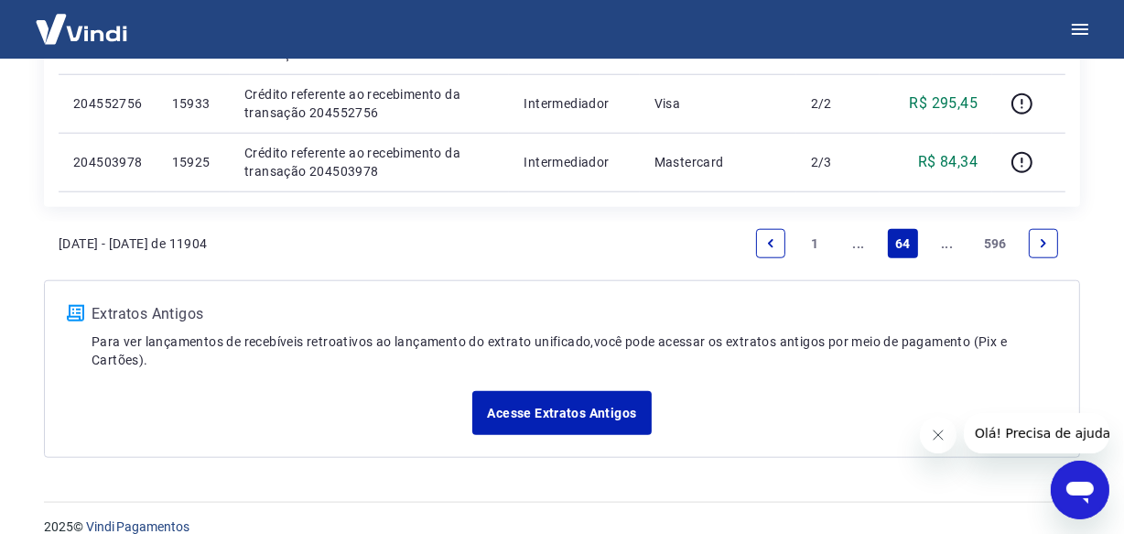
click at [1048, 244] on icon "Next page" at bounding box center [1043, 243] width 13 height 13
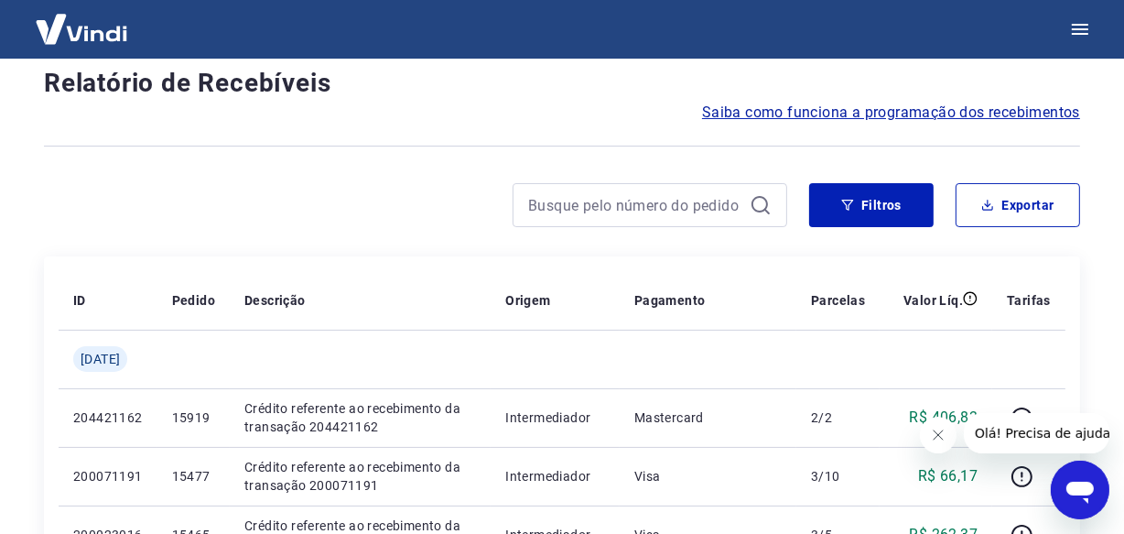
scroll to position [1563, 0]
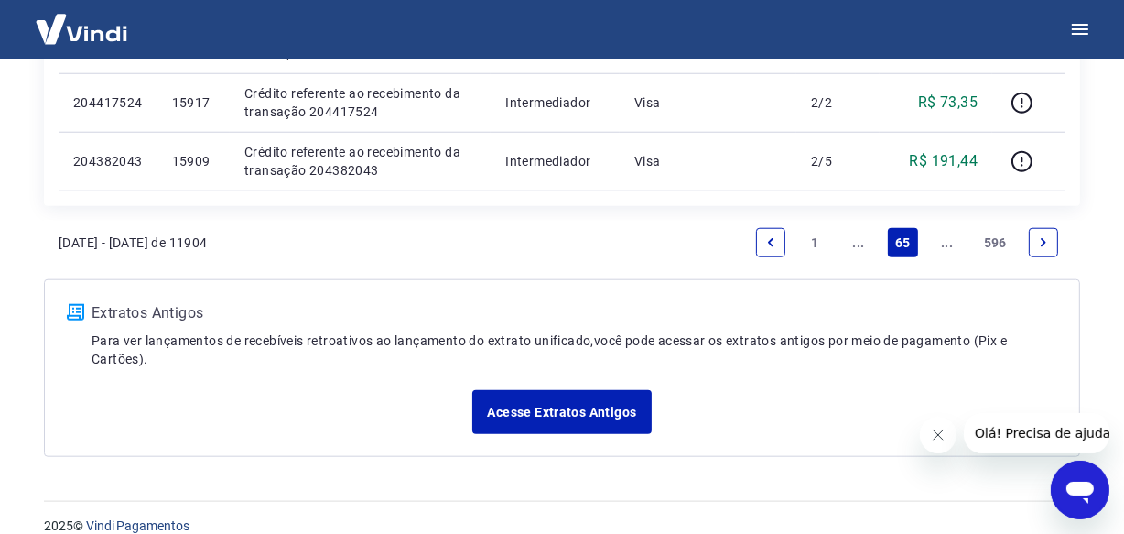
click at [1048, 244] on icon "Next page" at bounding box center [1043, 242] width 13 height 13
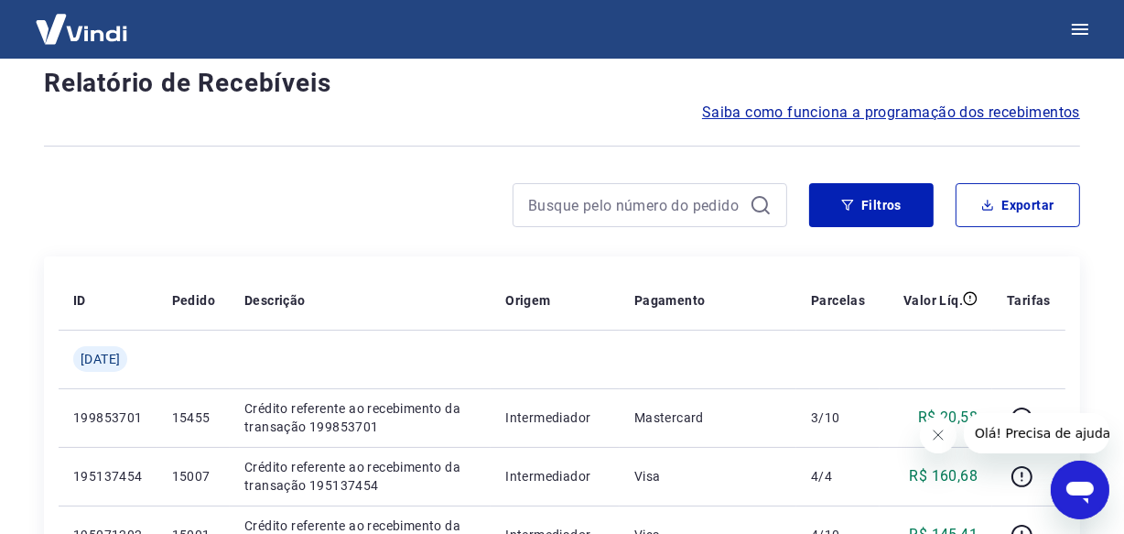
scroll to position [1563, 0]
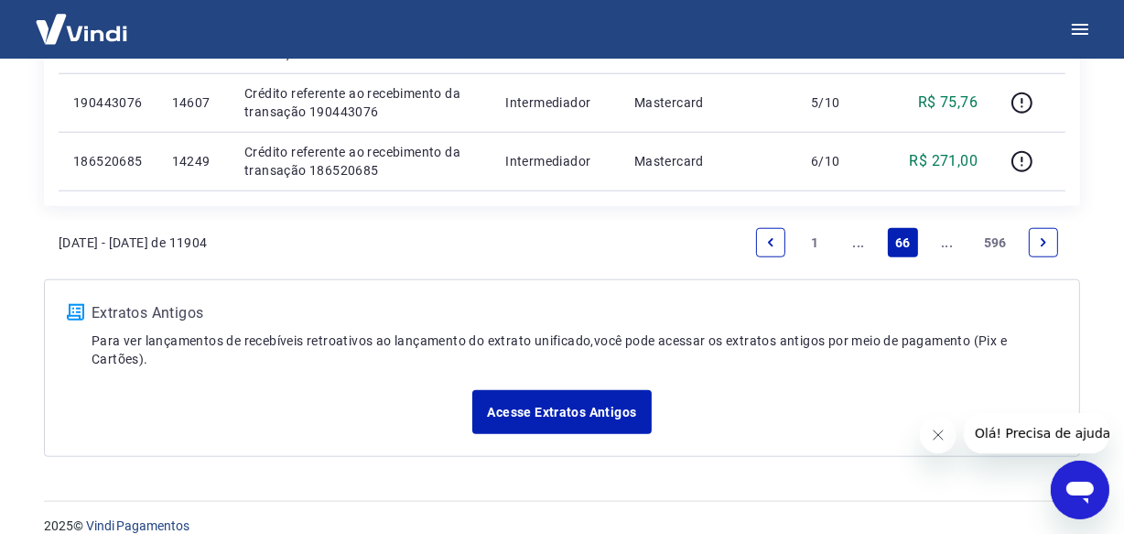
click at [1046, 244] on icon "Next page" at bounding box center [1043, 242] width 13 height 13
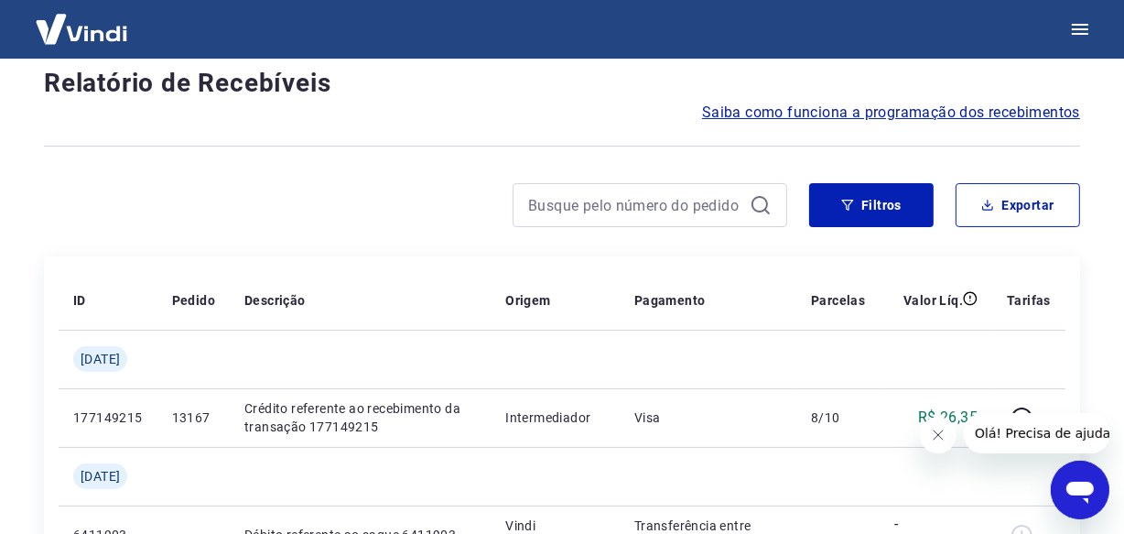
scroll to position [1620, 0]
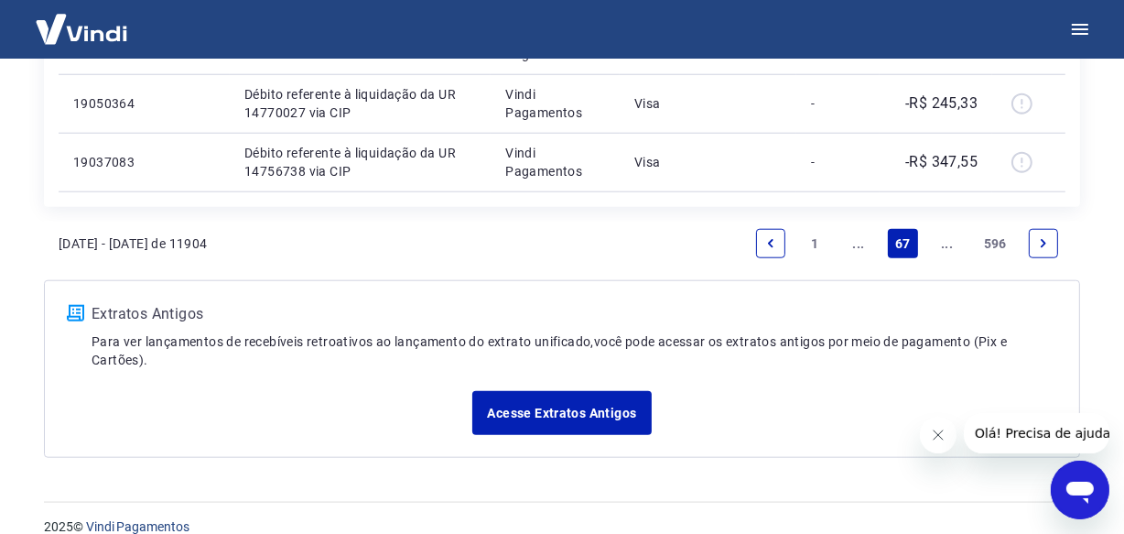
click at [1044, 246] on icon "Next page" at bounding box center [1043, 243] width 13 height 13
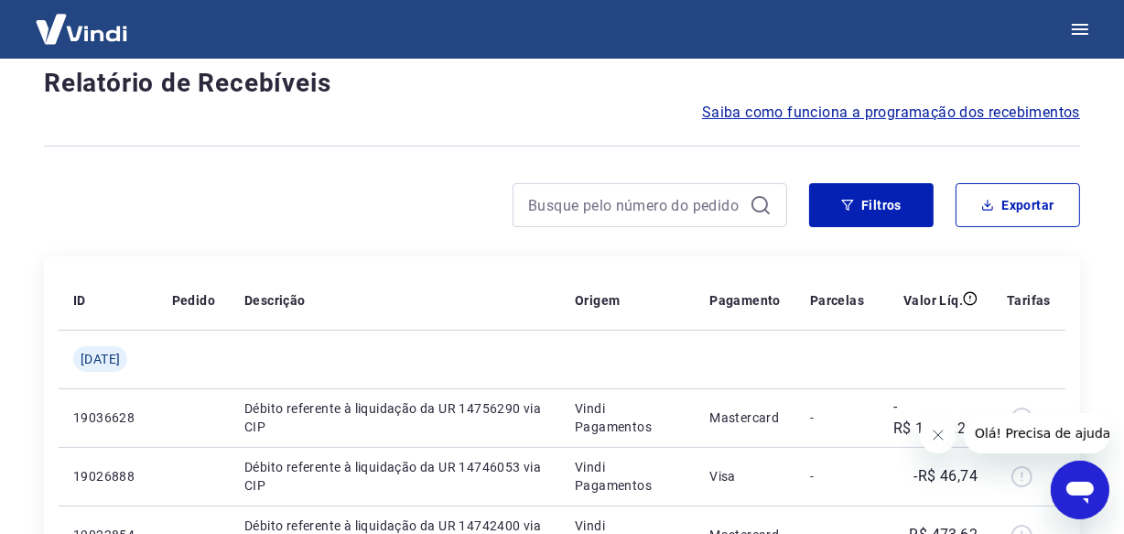
scroll to position [1563, 0]
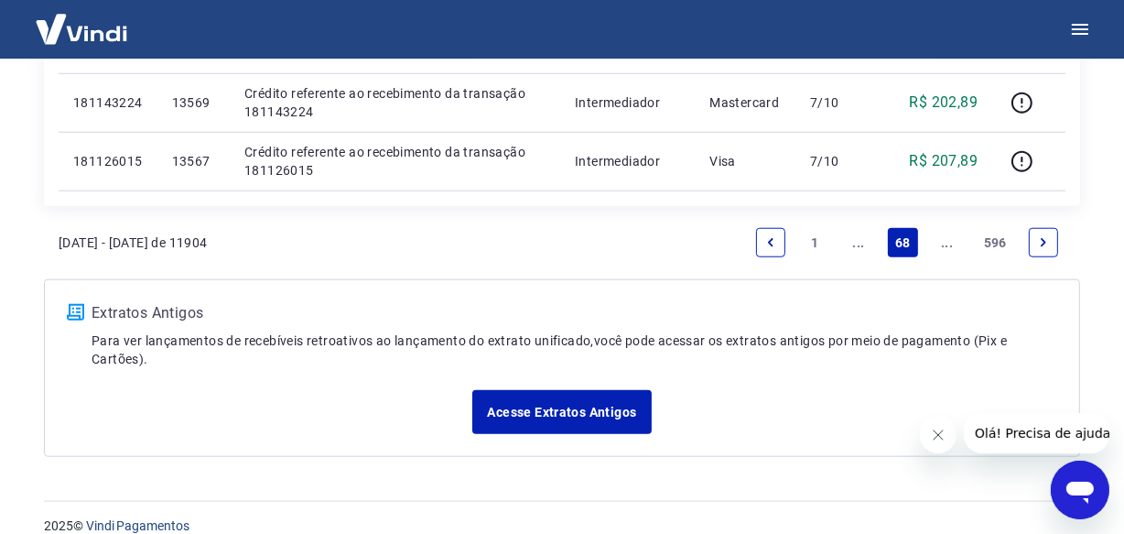
click at [1044, 246] on icon "Next page" at bounding box center [1043, 242] width 13 height 13
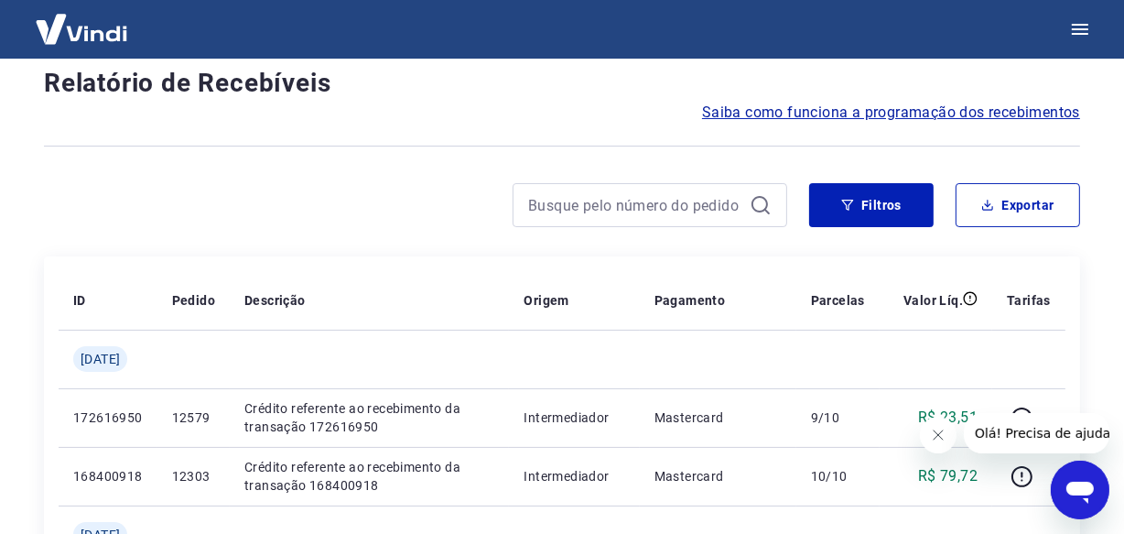
scroll to position [1620, 0]
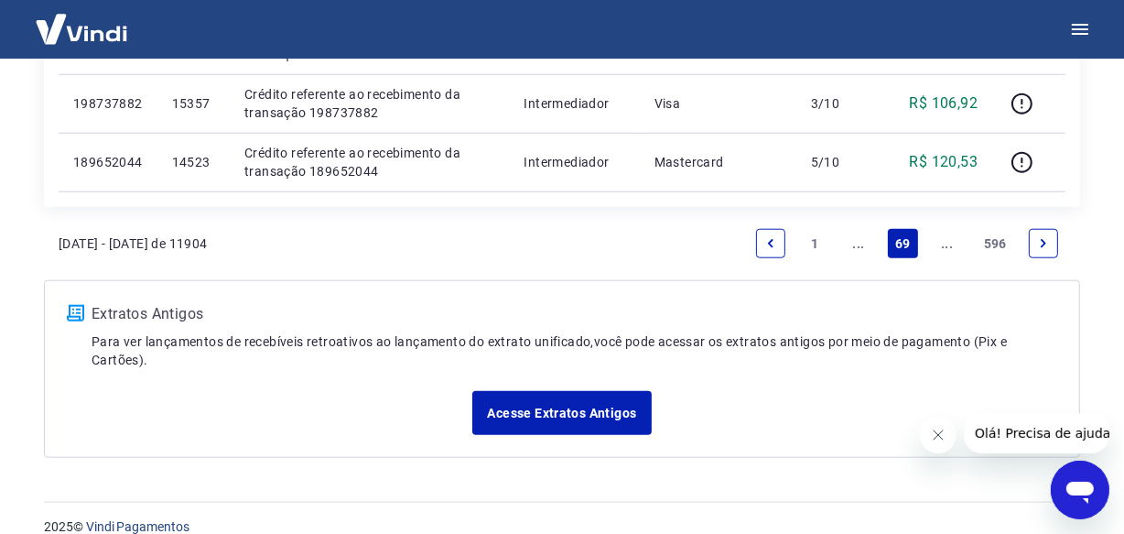
click at [1044, 246] on icon "Next page" at bounding box center [1043, 243] width 13 height 13
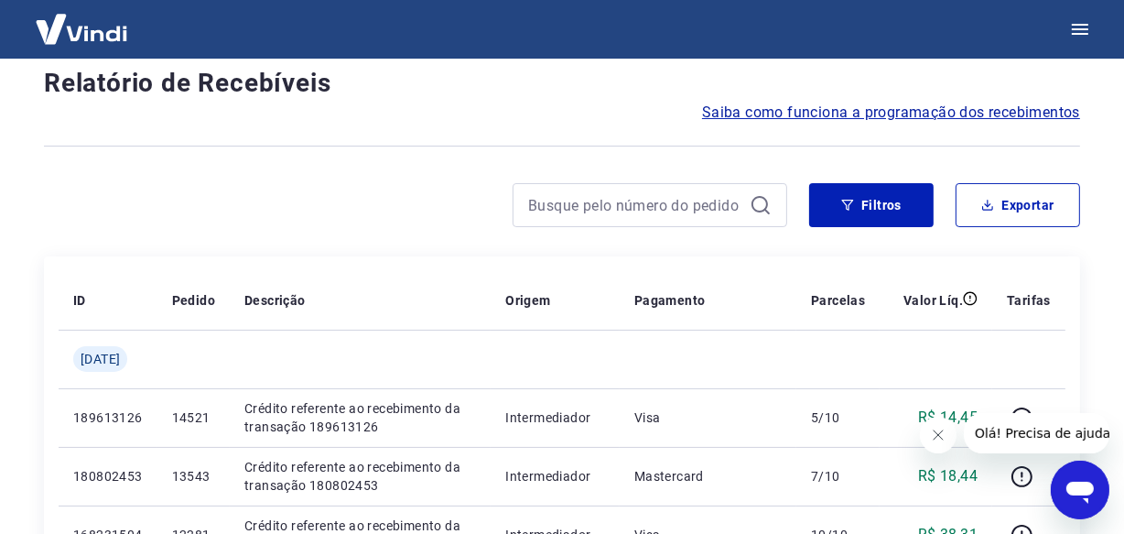
scroll to position [1563, 0]
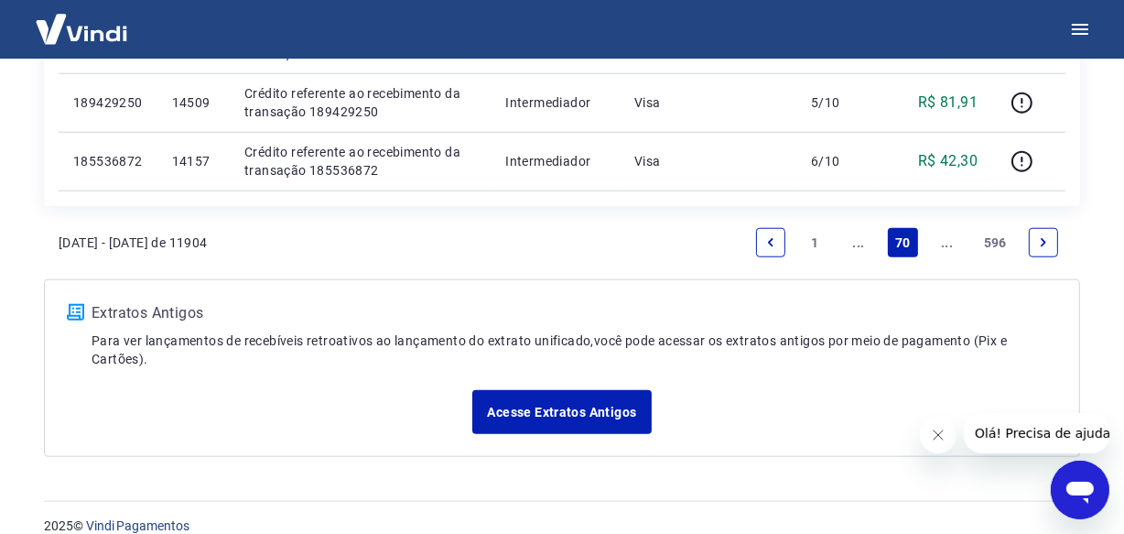
click at [1044, 246] on icon "Next page" at bounding box center [1043, 242] width 13 height 13
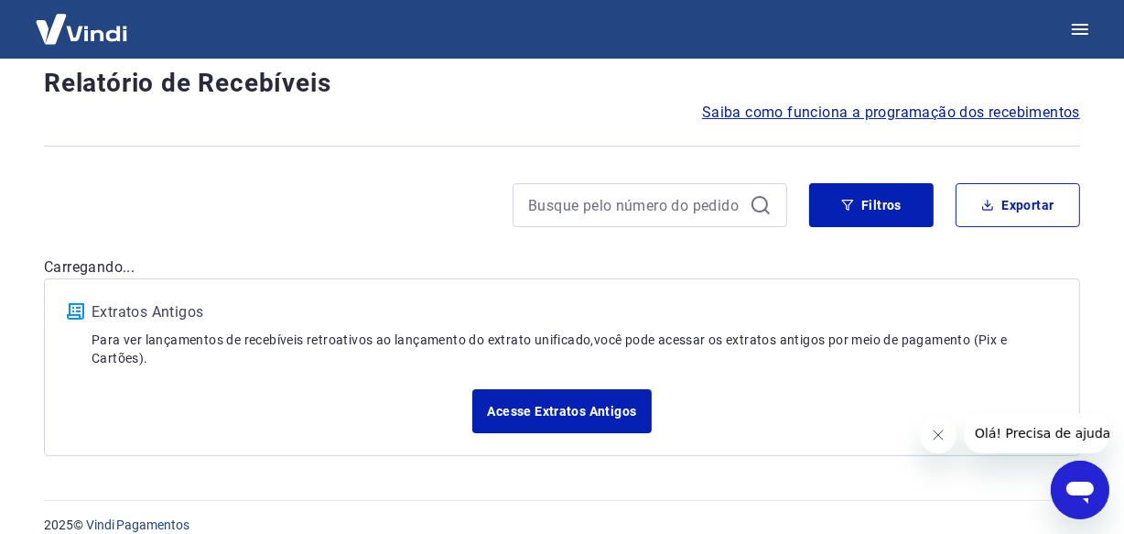
scroll to position [1563, 0]
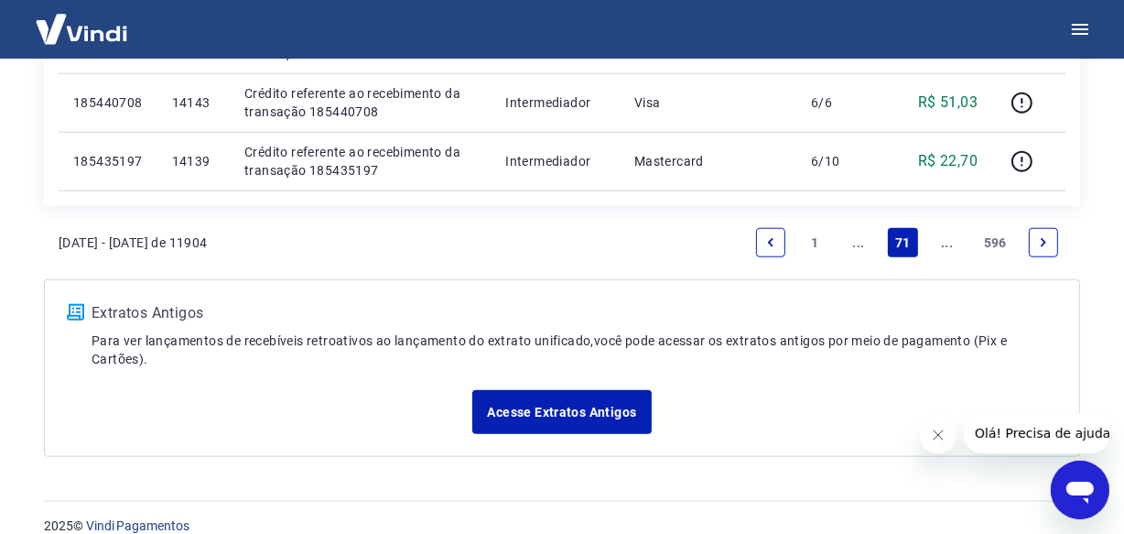
click at [1044, 246] on icon "Next page" at bounding box center [1043, 242] width 13 height 13
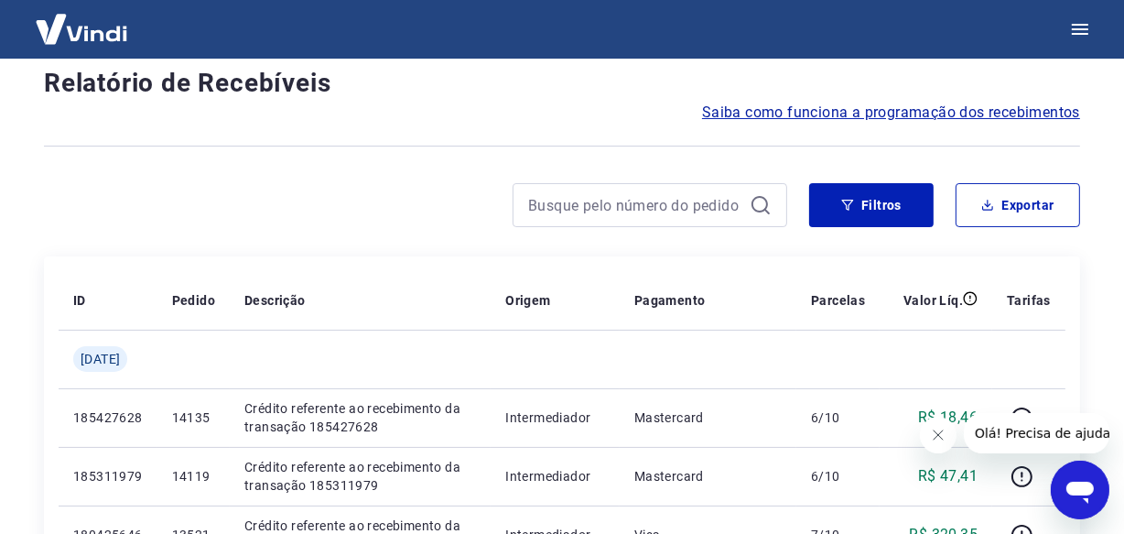
scroll to position [1620, 0]
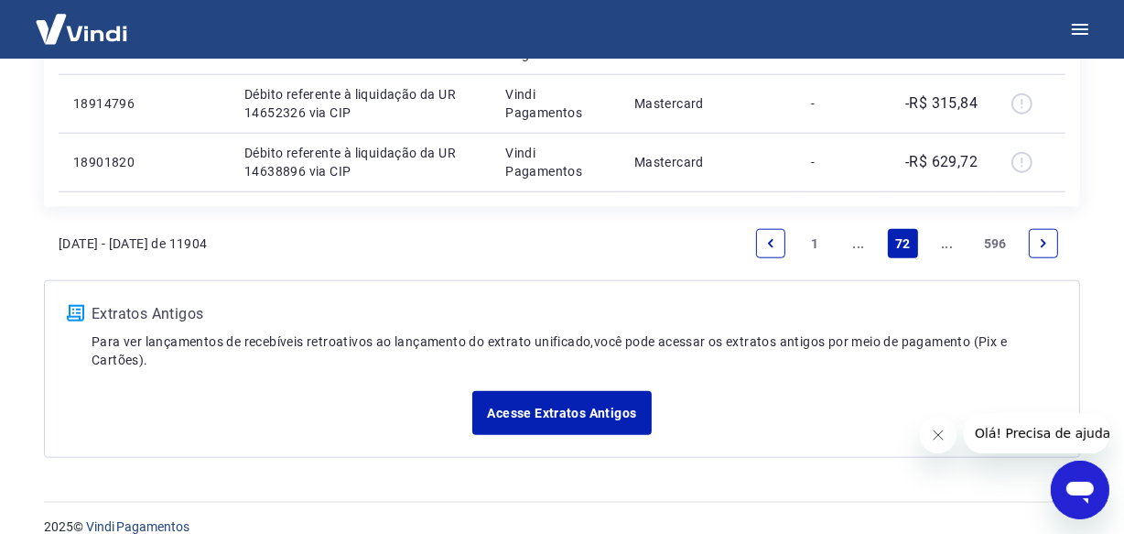
click at [1043, 248] on link "Next page" at bounding box center [1043, 243] width 29 height 29
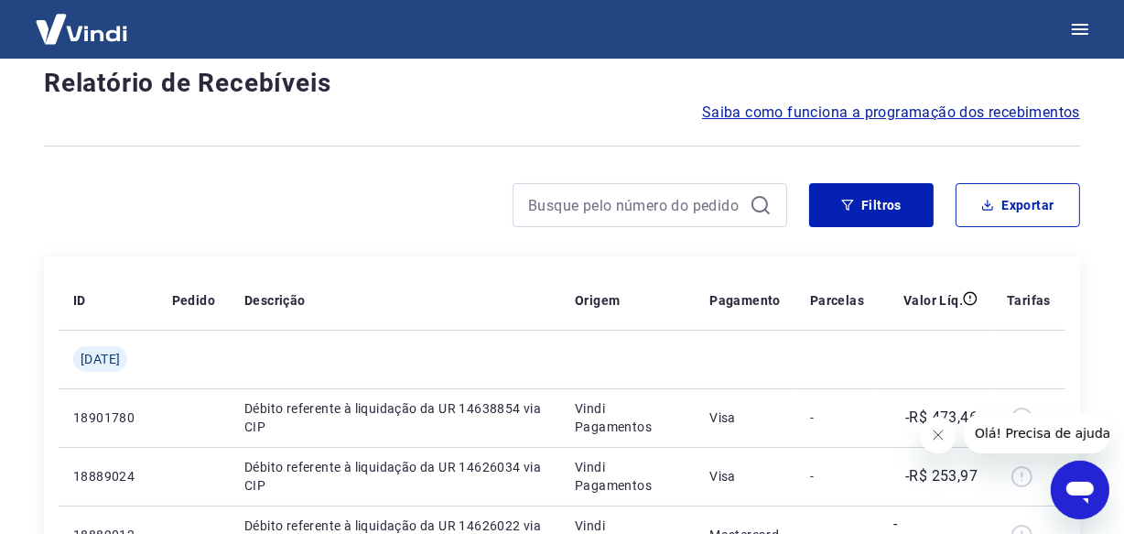
scroll to position [1563, 0]
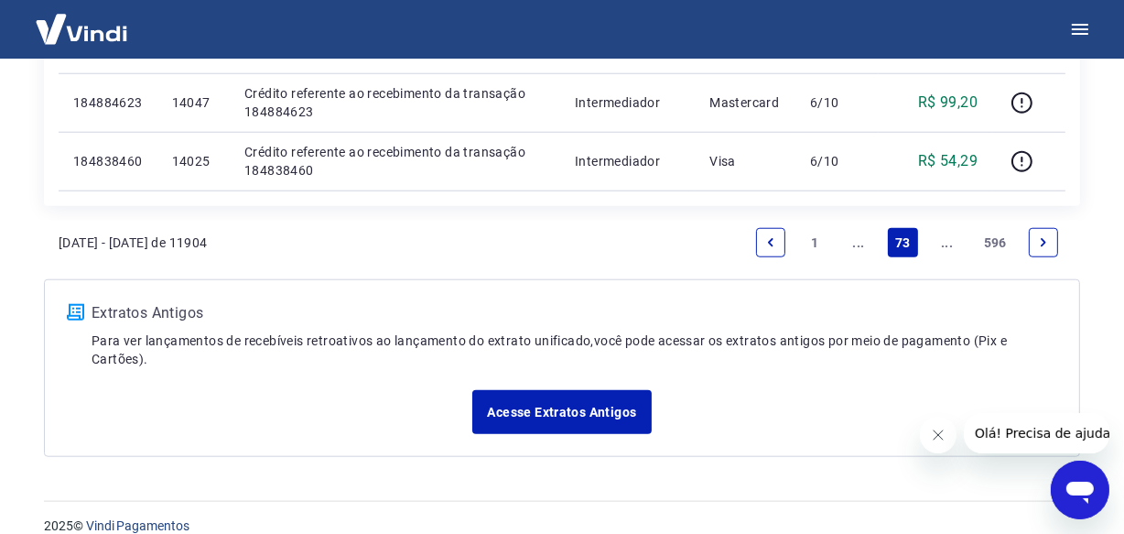
click at [1043, 248] on link "Next page" at bounding box center [1043, 242] width 29 height 29
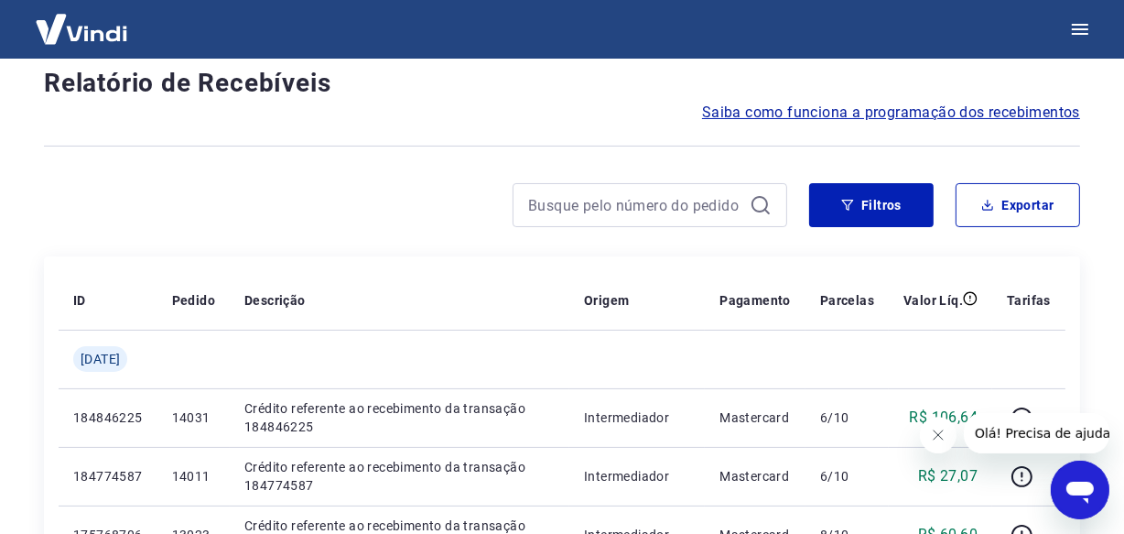
scroll to position [1620, 0]
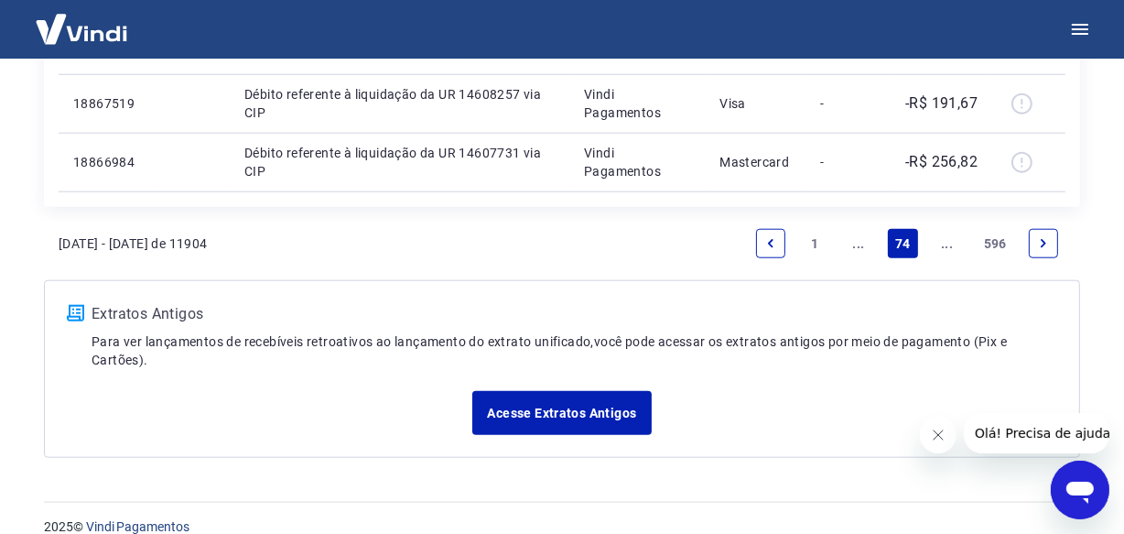
click at [1043, 248] on link "Next page" at bounding box center [1043, 243] width 29 height 29
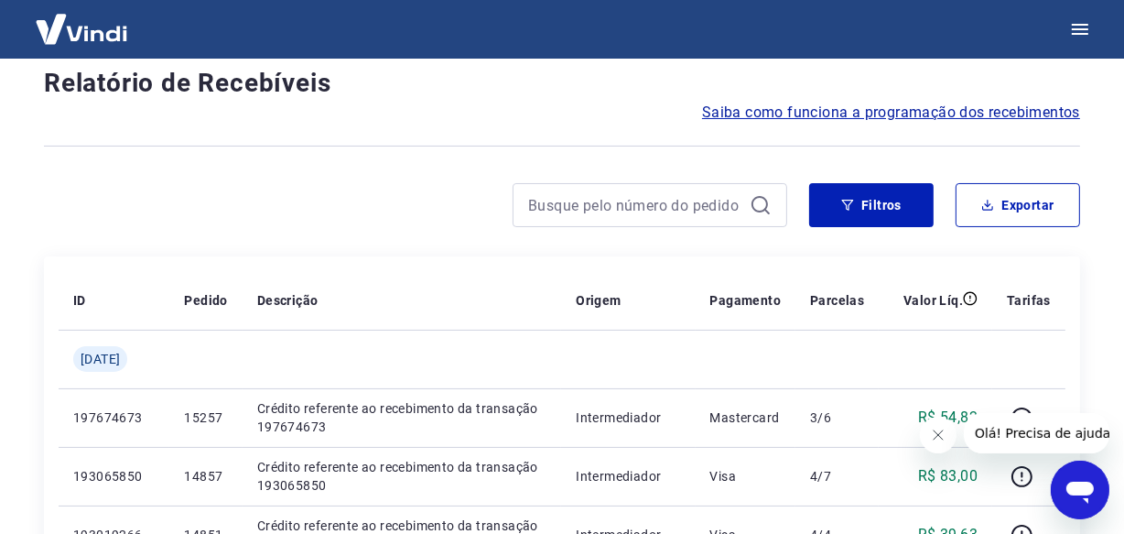
scroll to position [1563, 0]
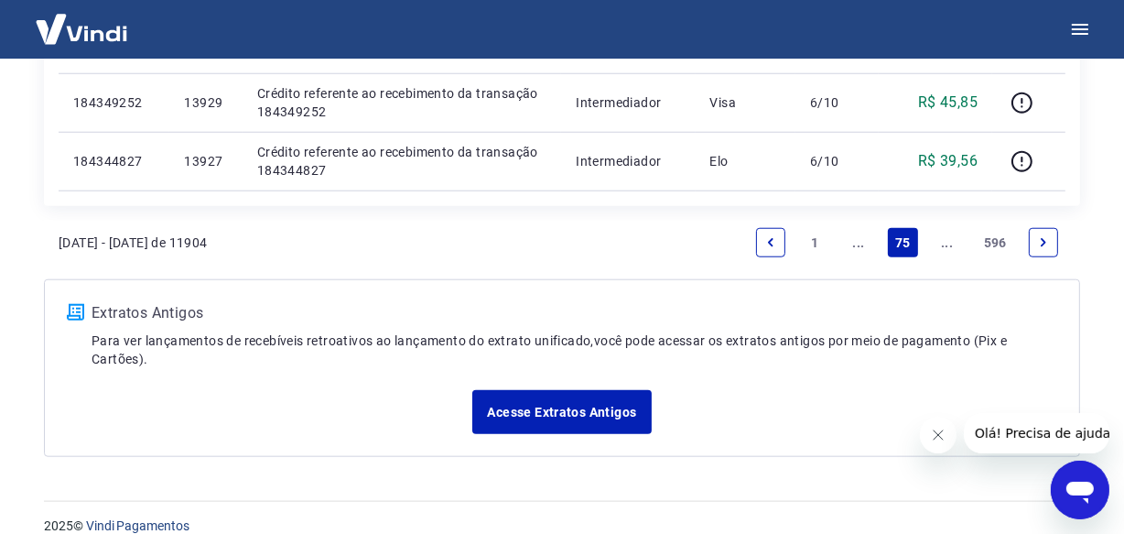
click at [1043, 248] on link "Next page" at bounding box center [1043, 242] width 29 height 29
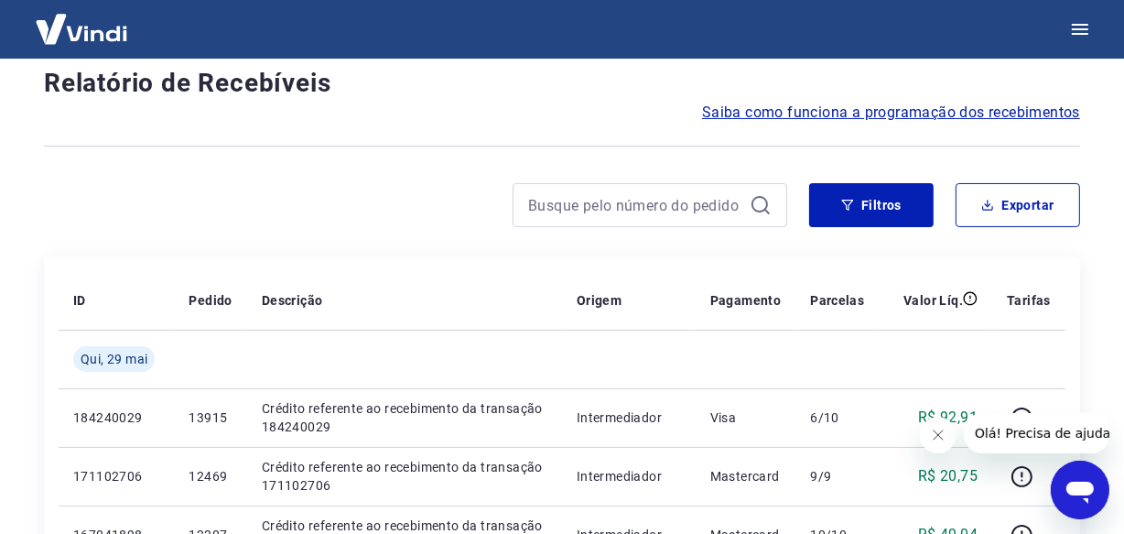
scroll to position [1563, 0]
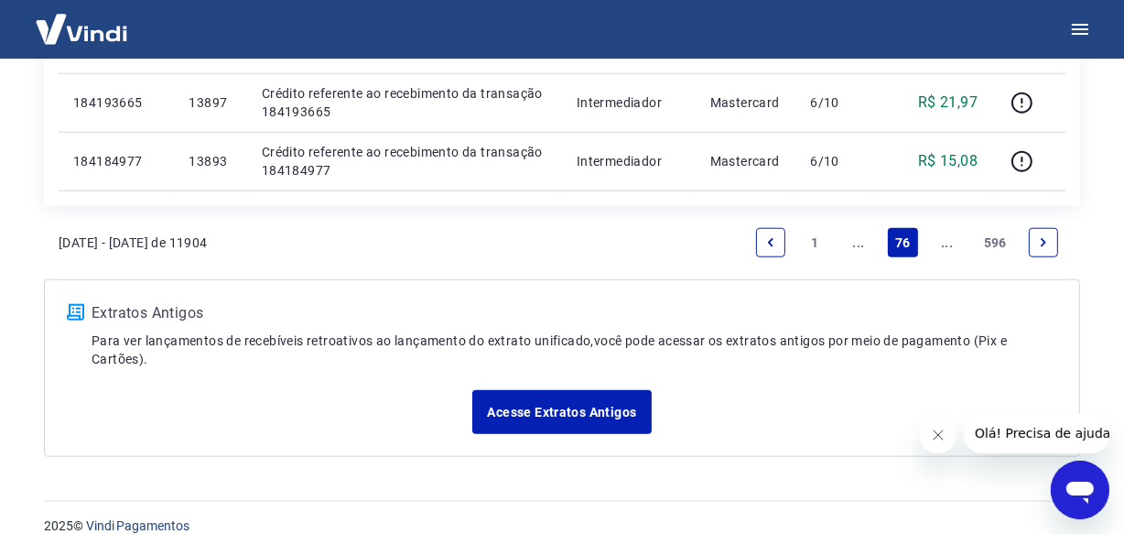
click at [1043, 248] on link "Next page" at bounding box center [1043, 242] width 29 height 29
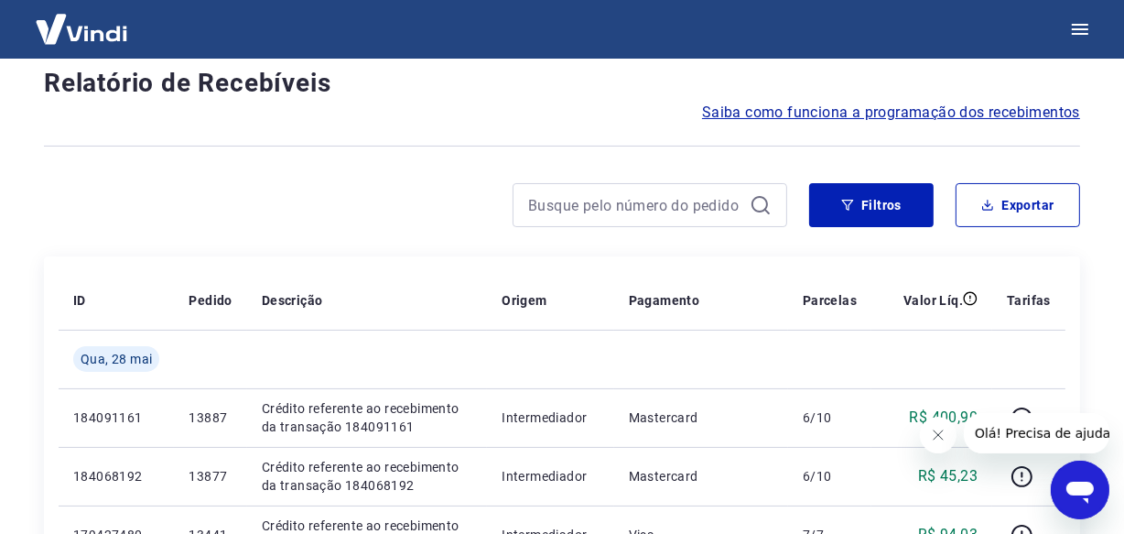
scroll to position [1563, 0]
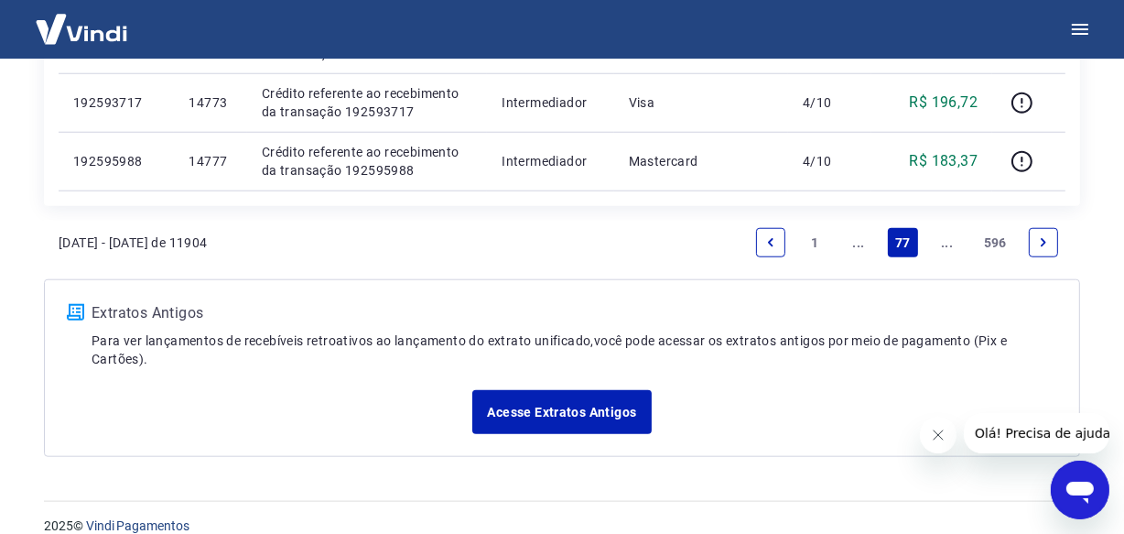
click at [1037, 252] on link "Next page" at bounding box center [1043, 242] width 29 height 29
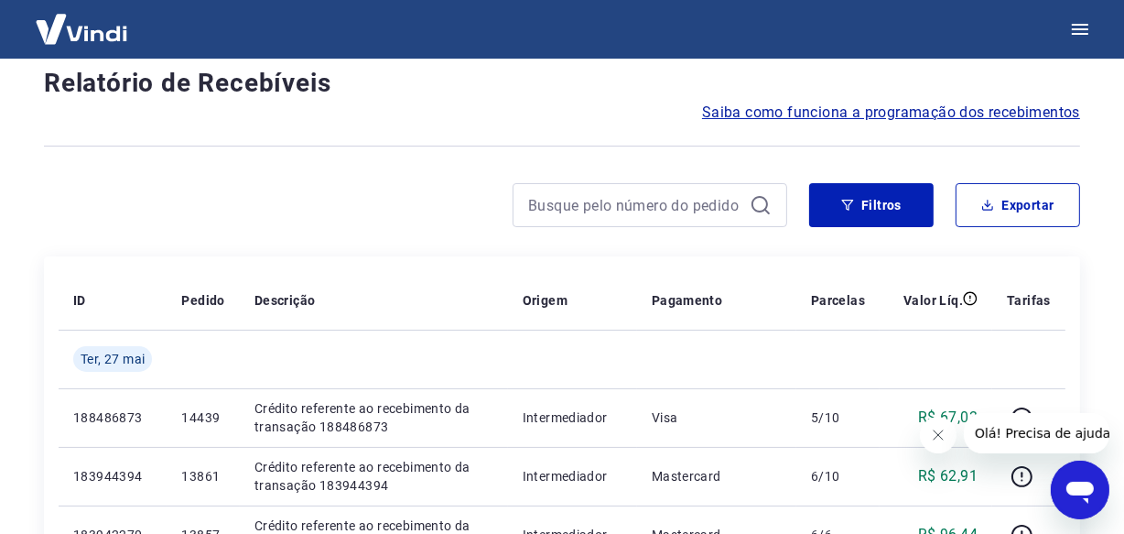
scroll to position [1563, 0]
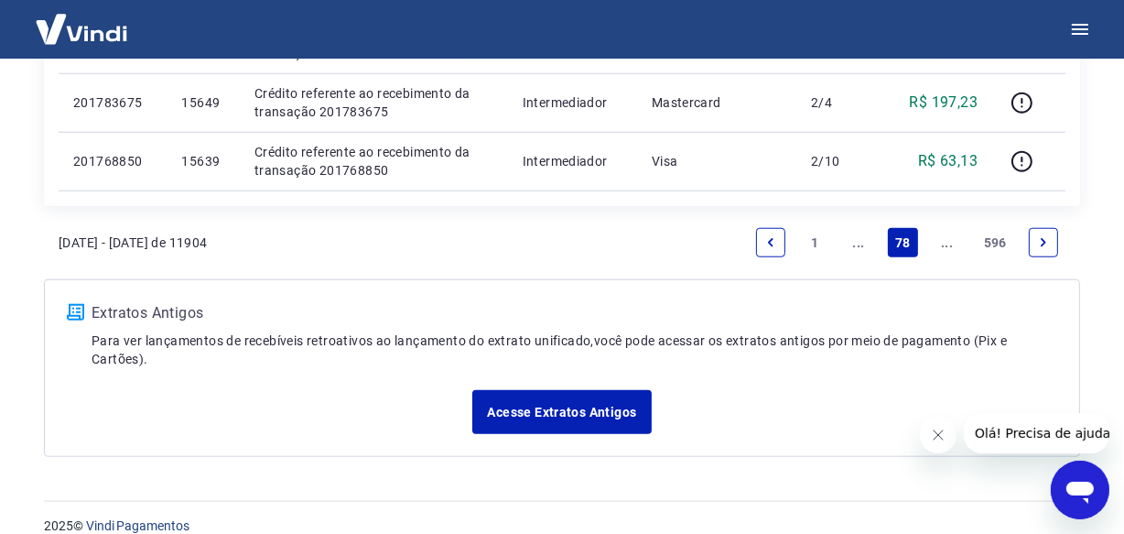
click at [1037, 252] on link "Next page" at bounding box center [1043, 242] width 29 height 29
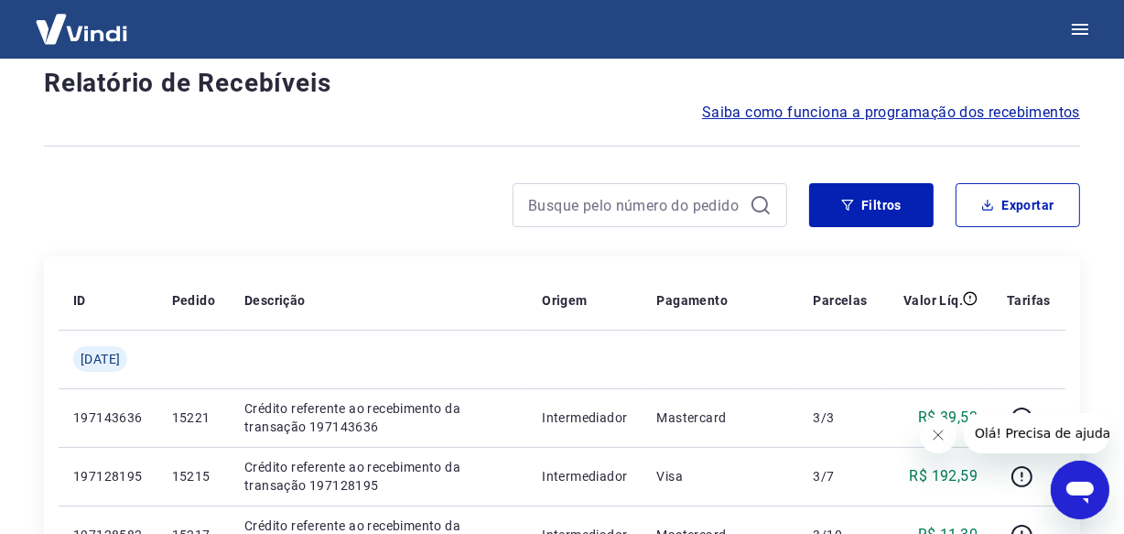
scroll to position [1620, 0]
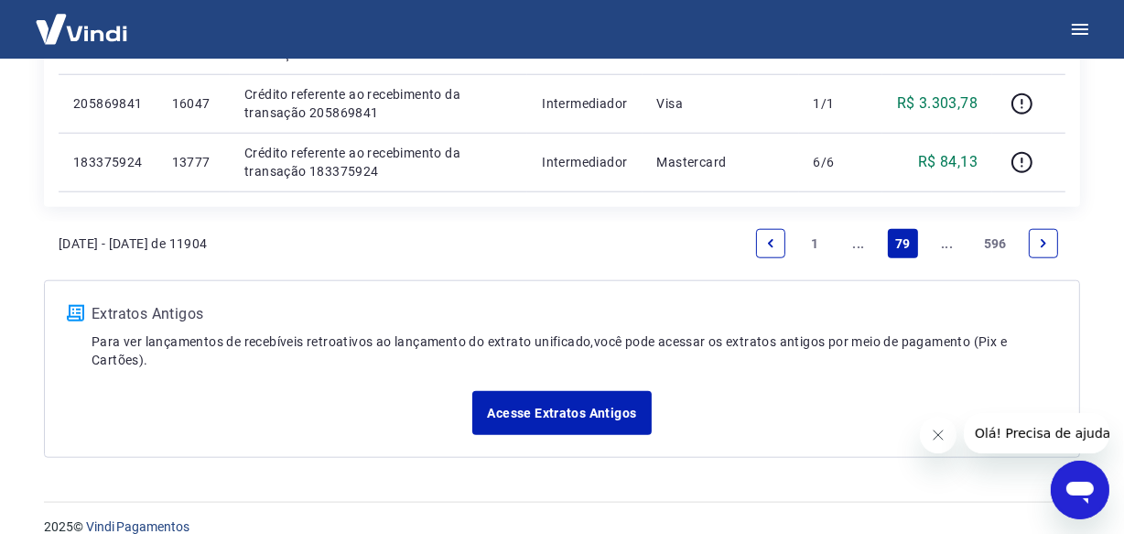
click at [1037, 252] on link "Next page" at bounding box center [1043, 243] width 29 height 29
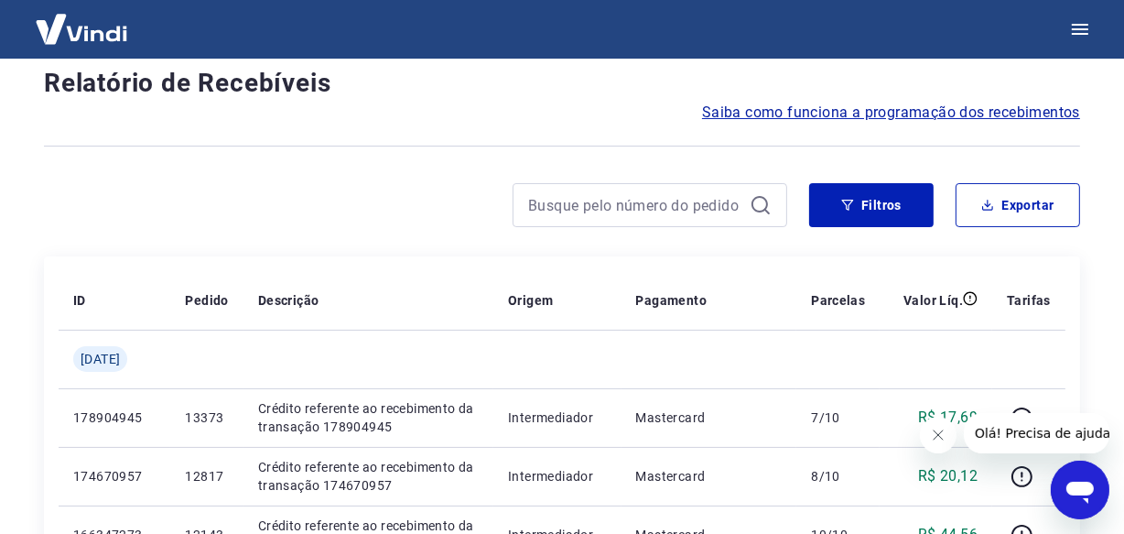
scroll to position [1620, 0]
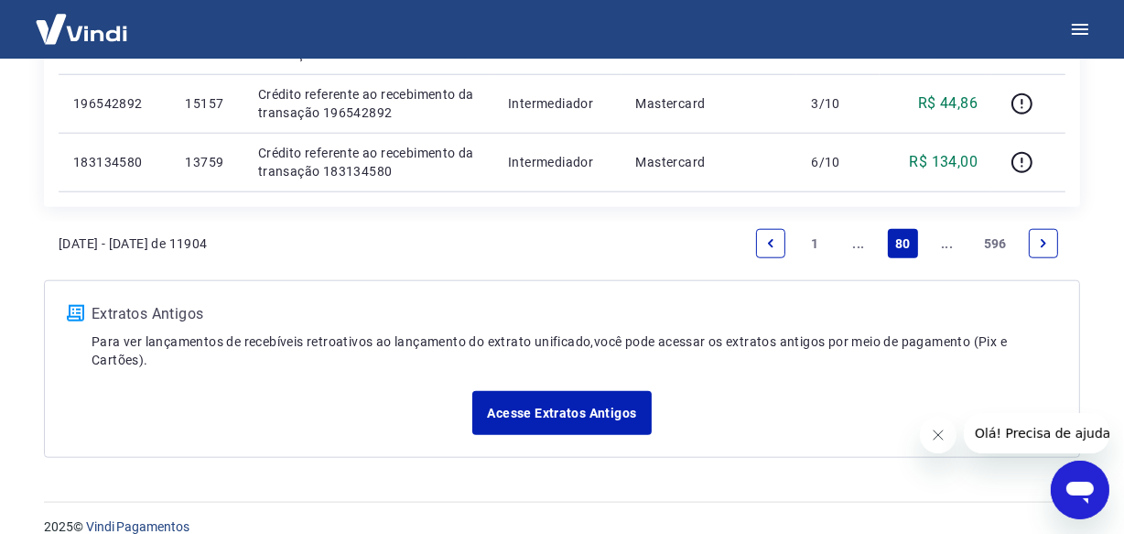
click at [1037, 244] on icon "Next page" at bounding box center [1043, 243] width 13 height 13
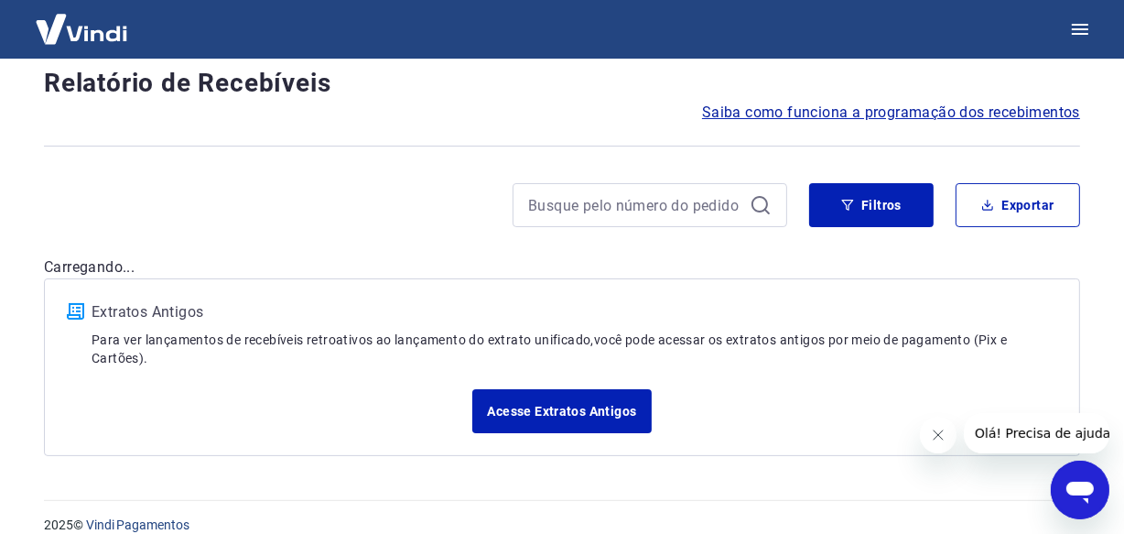
scroll to position [1620, 0]
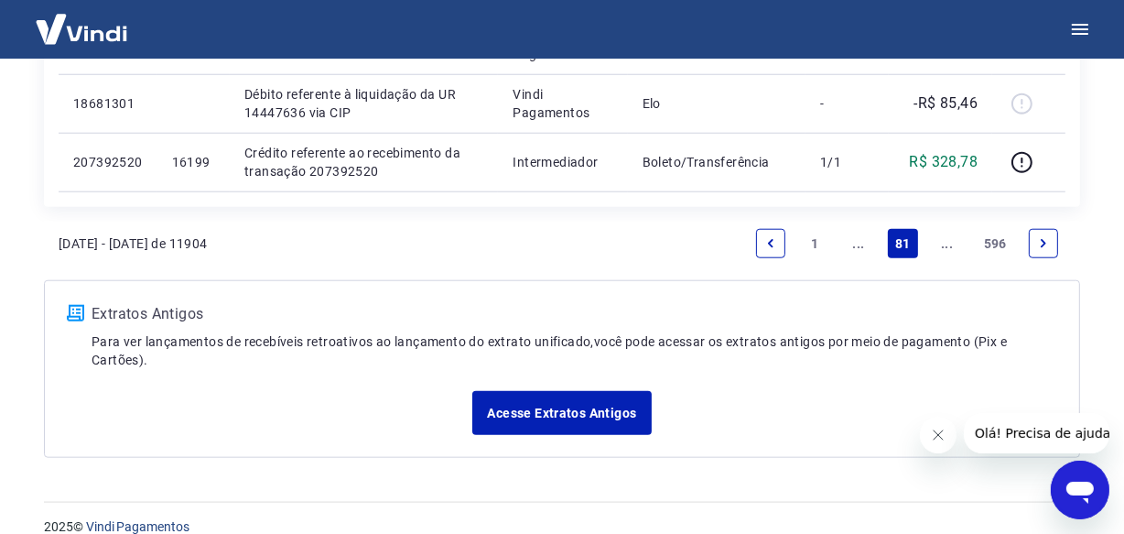
click at [1043, 247] on icon "Next page" at bounding box center [1043, 243] width 13 height 13
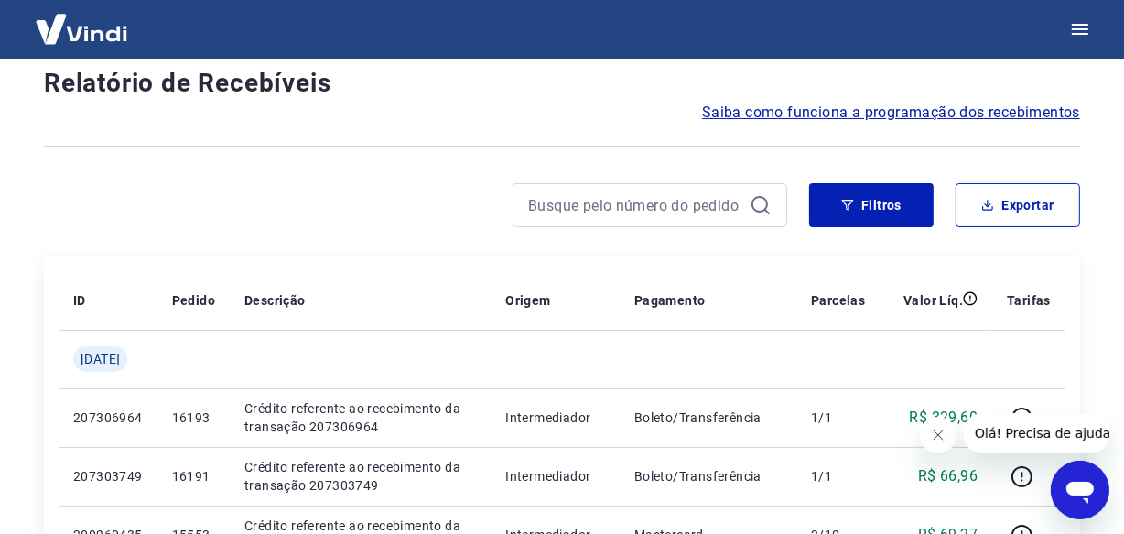
scroll to position [1563, 0]
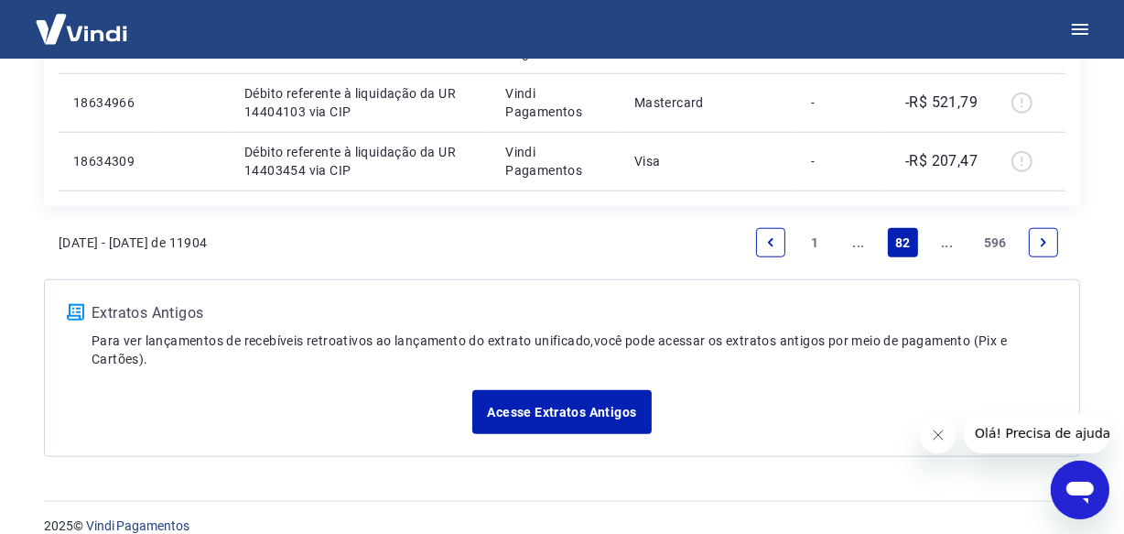
click at [1039, 246] on icon "Next page" at bounding box center [1043, 242] width 13 height 13
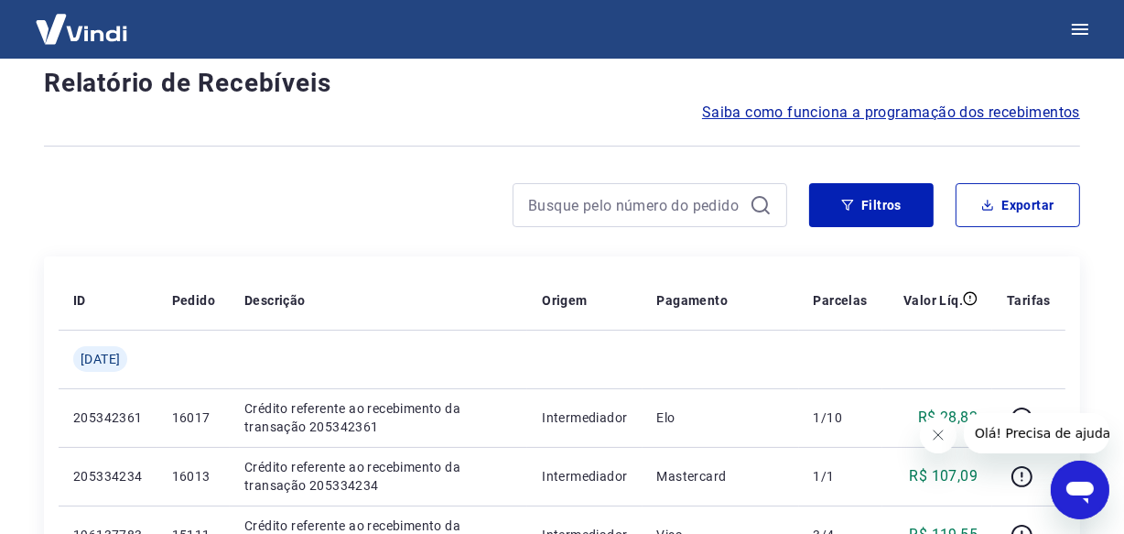
scroll to position [1620, 0]
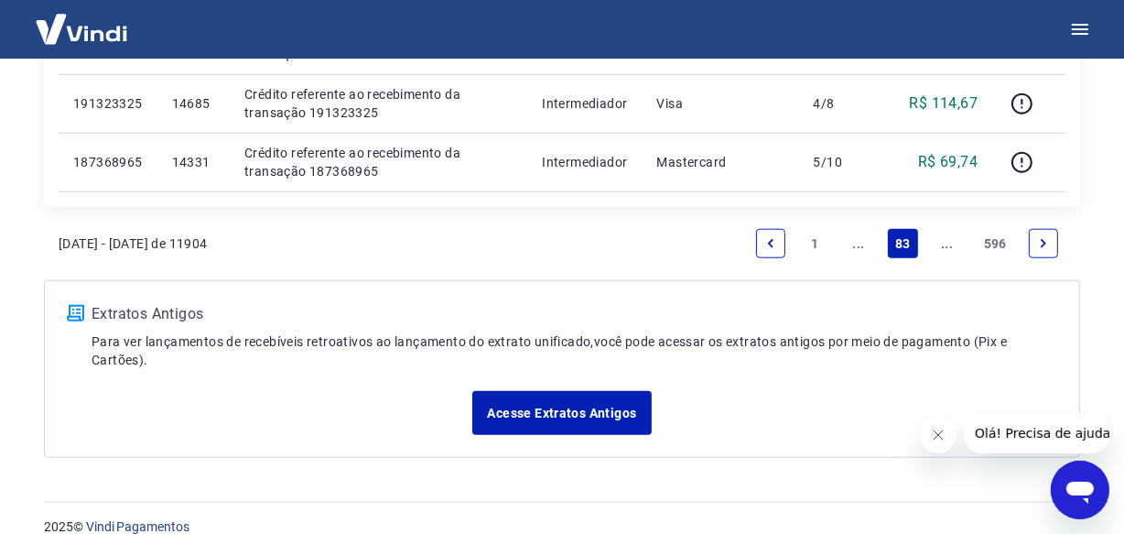
click at [1040, 239] on icon "Next page" at bounding box center [1043, 243] width 13 height 13
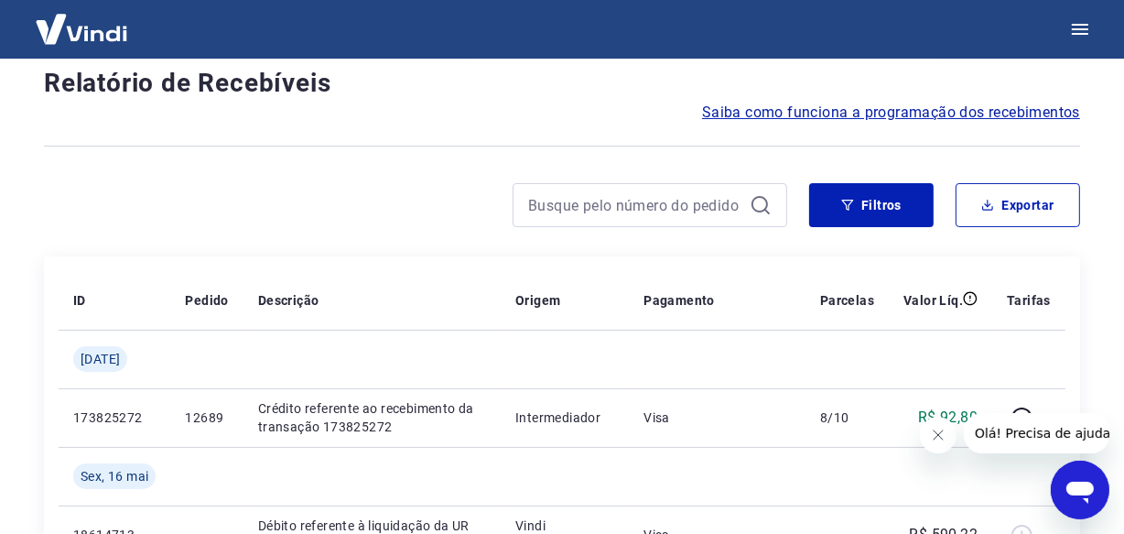
scroll to position [1620, 0]
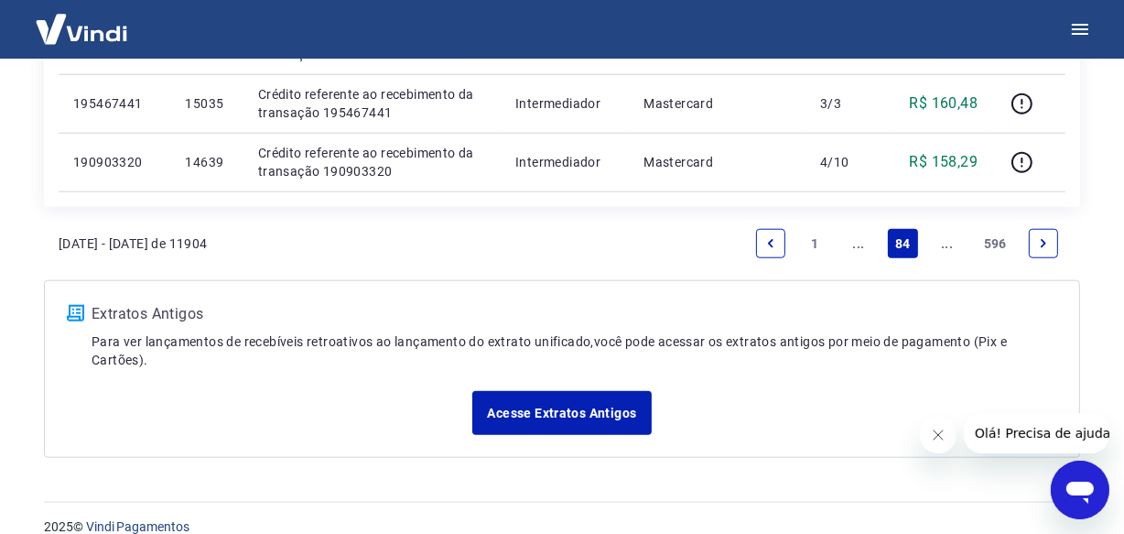
click at [1040, 239] on icon "Next page" at bounding box center [1043, 243] width 13 height 13
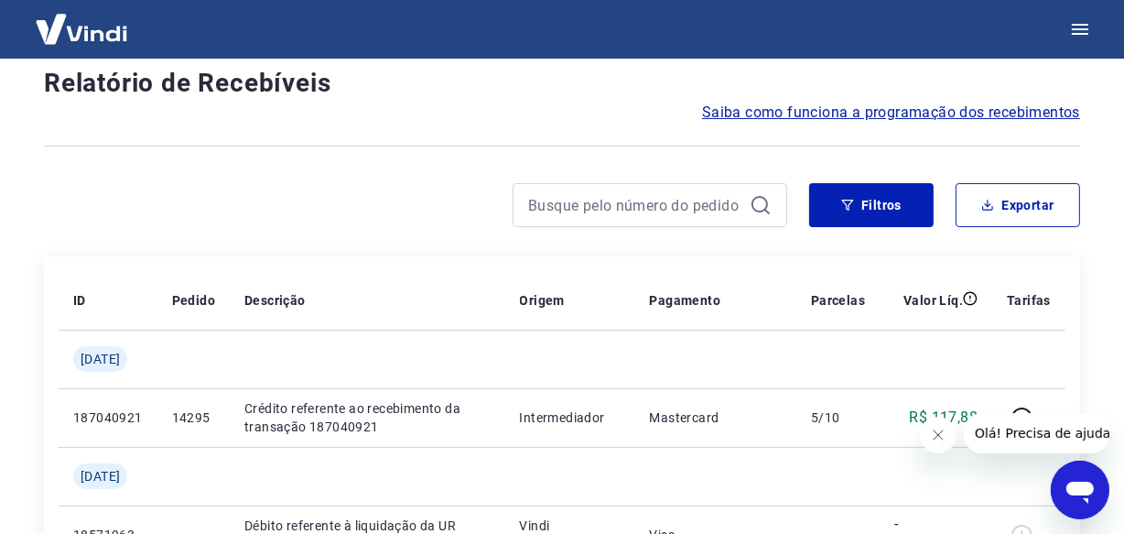
scroll to position [1620, 0]
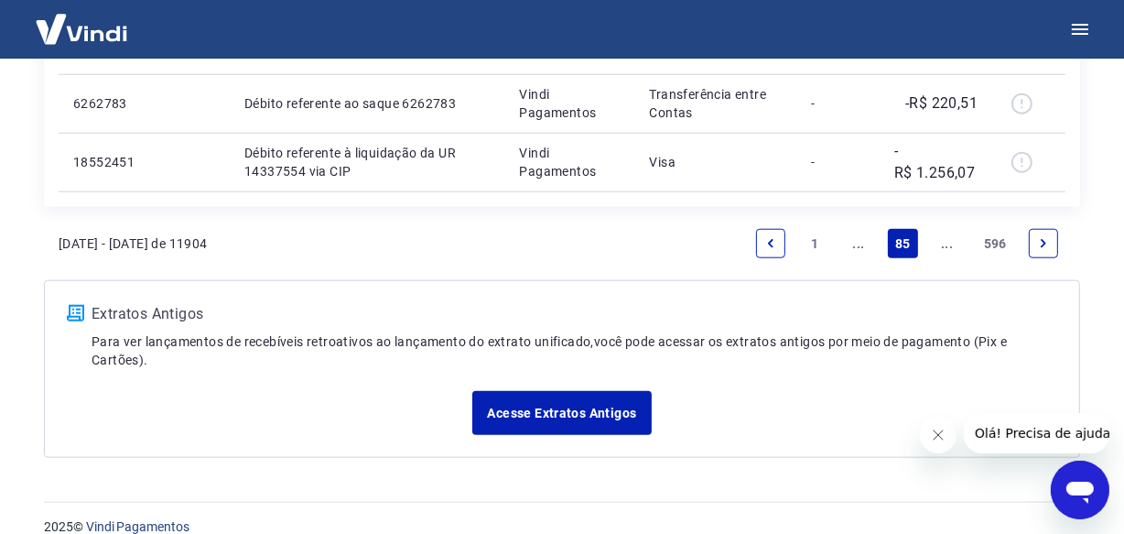
click at [1040, 239] on icon "Next page" at bounding box center [1043, 243] width 13 height 13
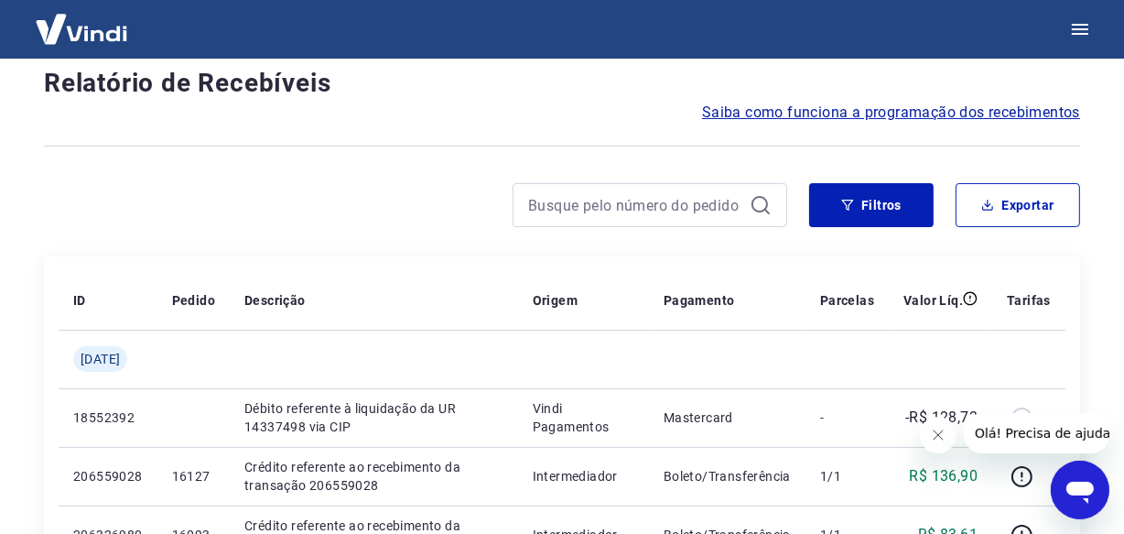
scroll to position [1563, 0]
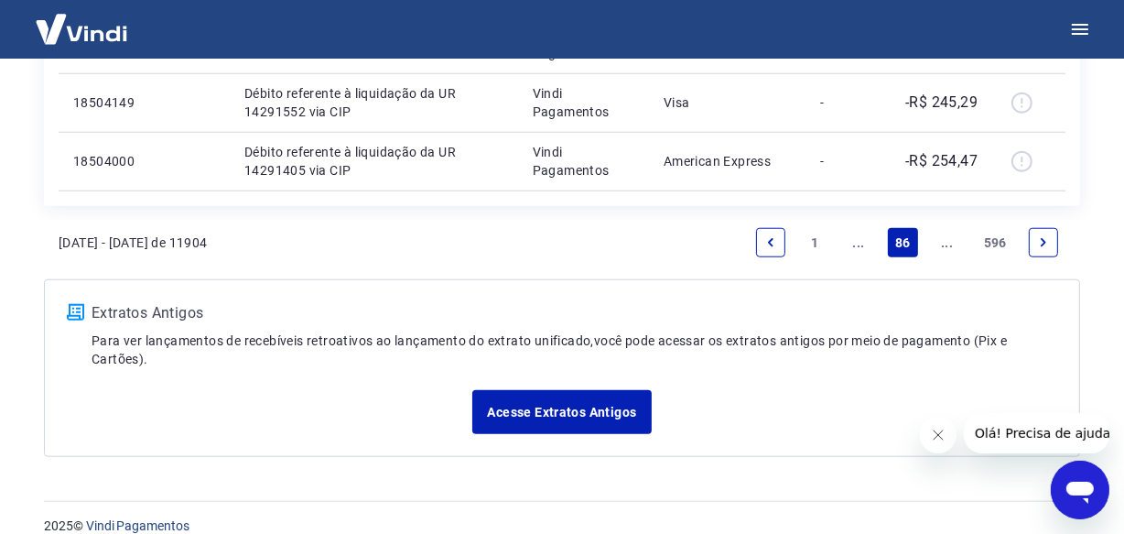
click at [1040, 239] on icon "Next page" at bounding box center [1043, 242] width 13 height 13
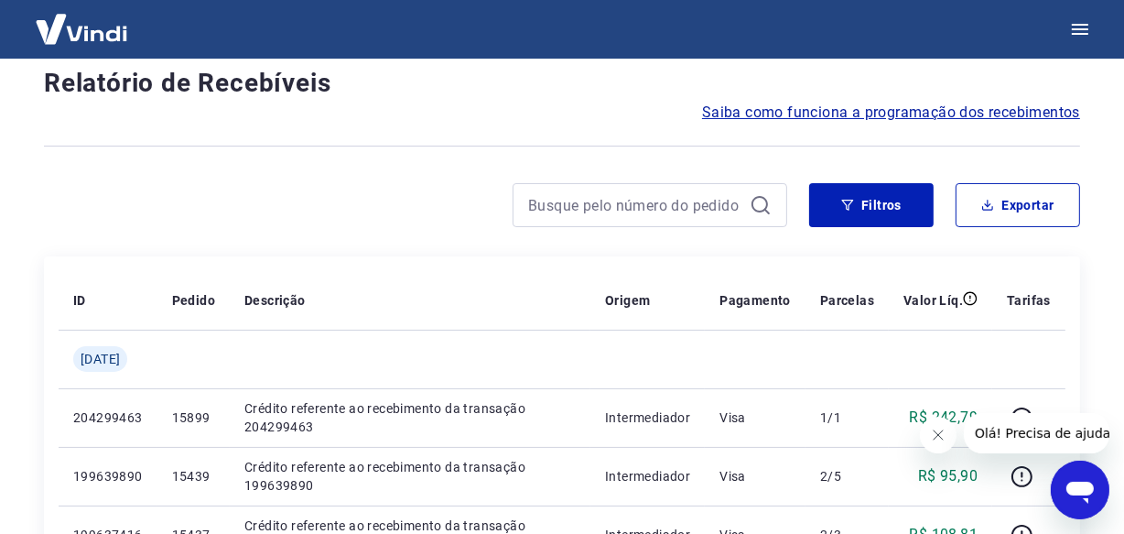
scroll to position [1620, 0]
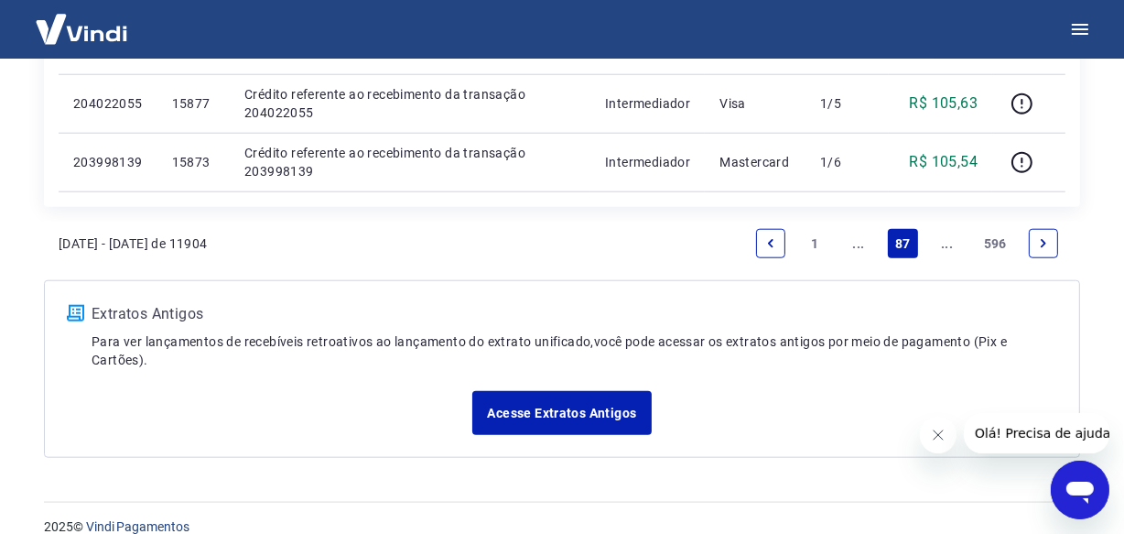
click at [1040, 239] on icon "Next page" at bounding box center [1043, 243] width 13 height 13
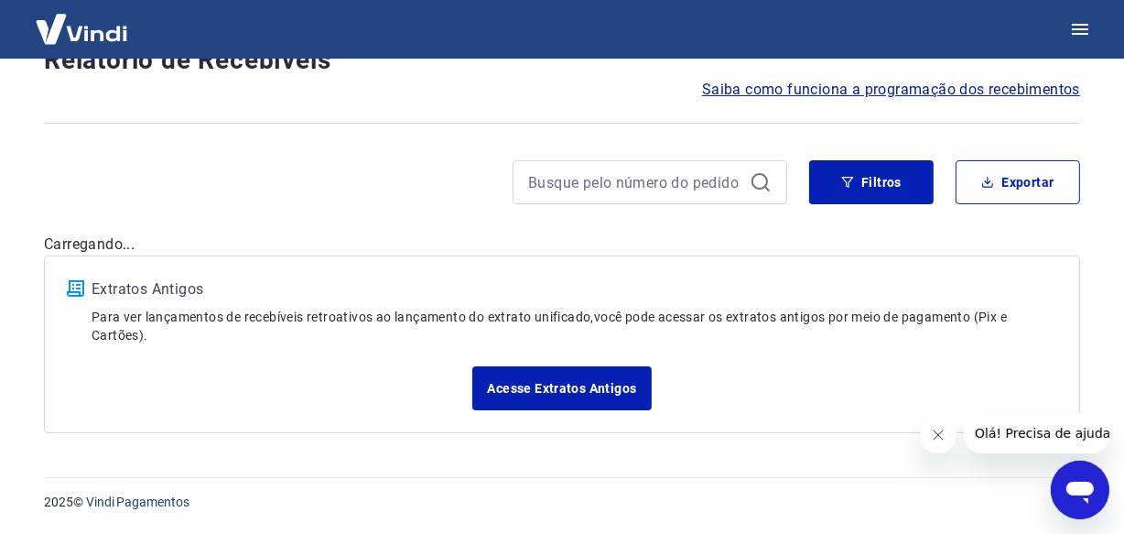
scroll to position [135, 0]
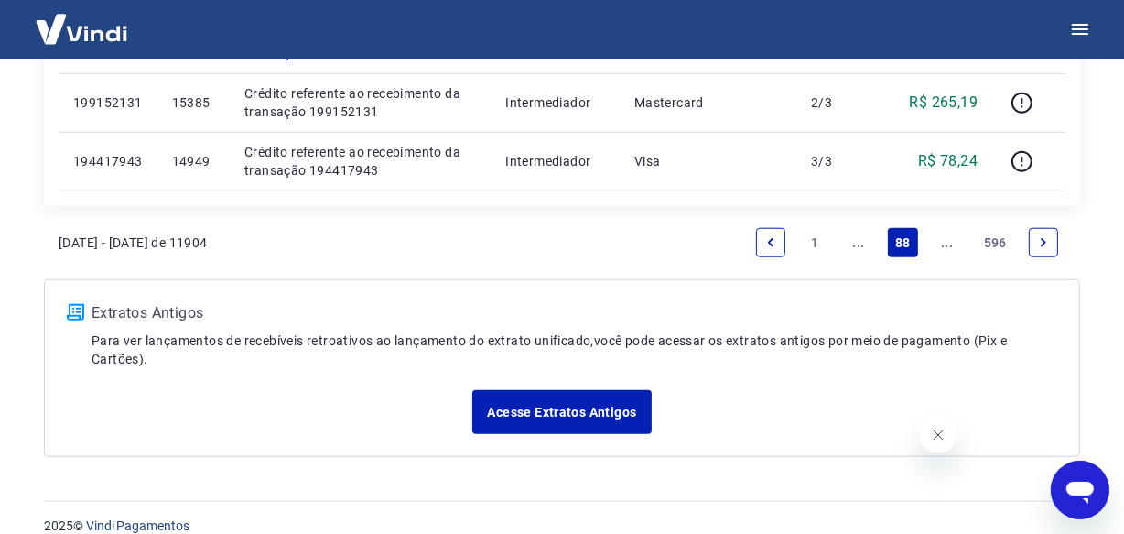
click at [1034, 243] on link "Next page" at bounding box center [1043, 242] width 29 height 29
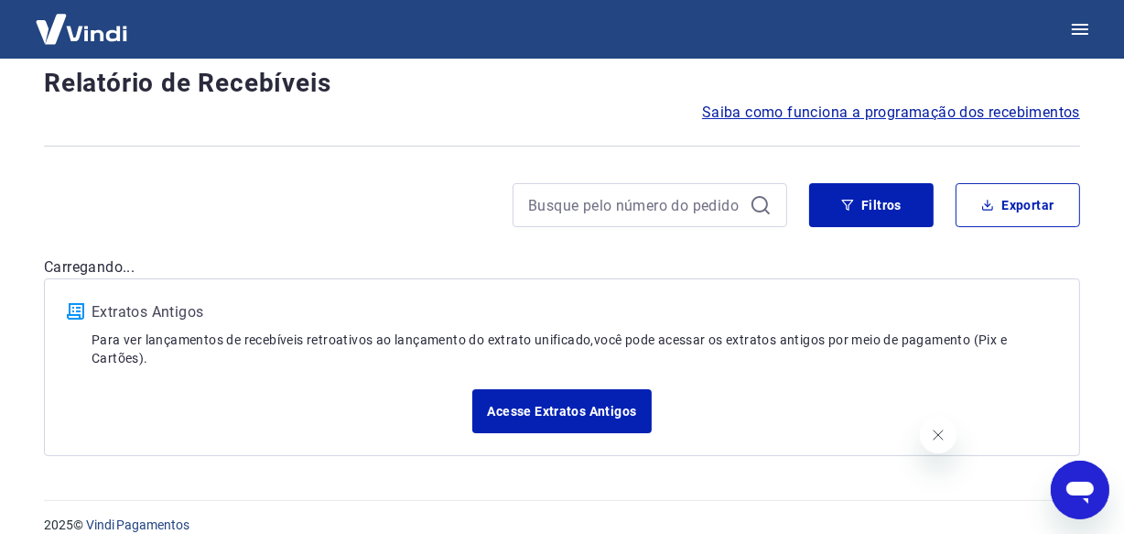
scroll to position [1620, 0]
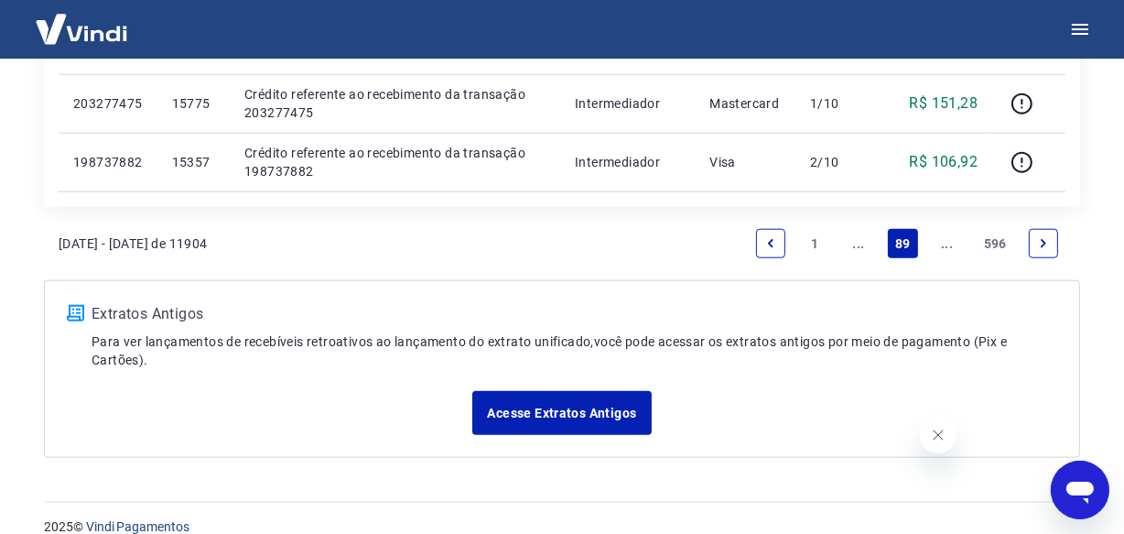
click at [1034, 247] on link "Next page" at bounding box center [1043, 243] width 29 height 29
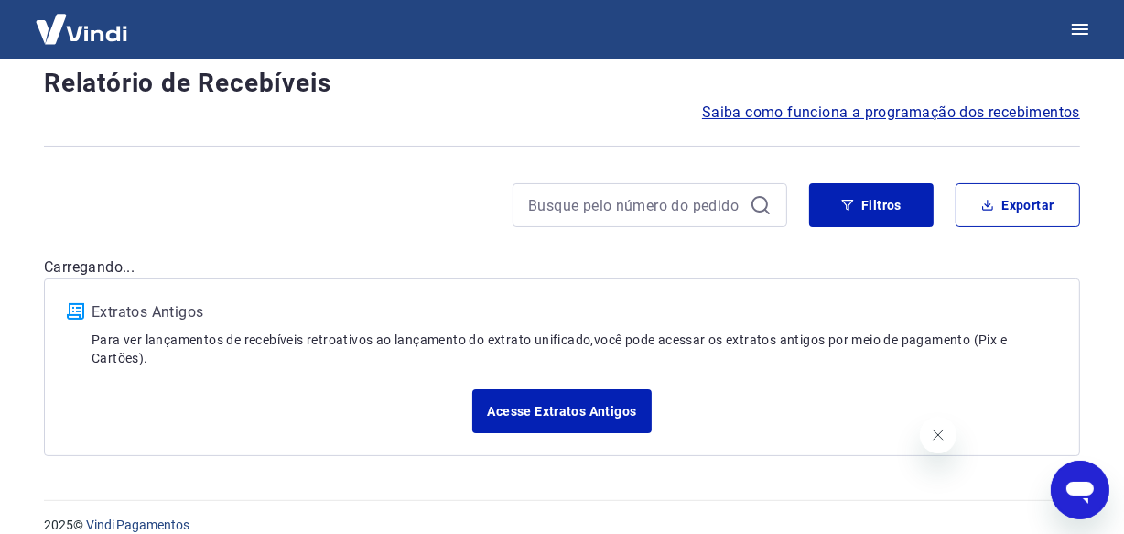
scroll to position [1563, 0]
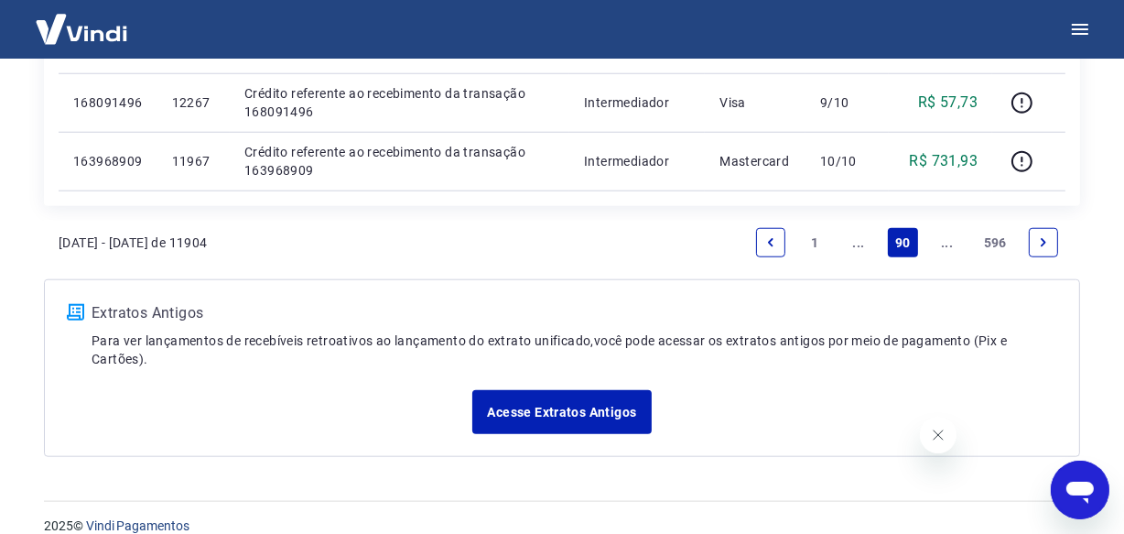
click at [1034, 247] on link "Next page" at bounding box center [1043, 242] width 29 height 29
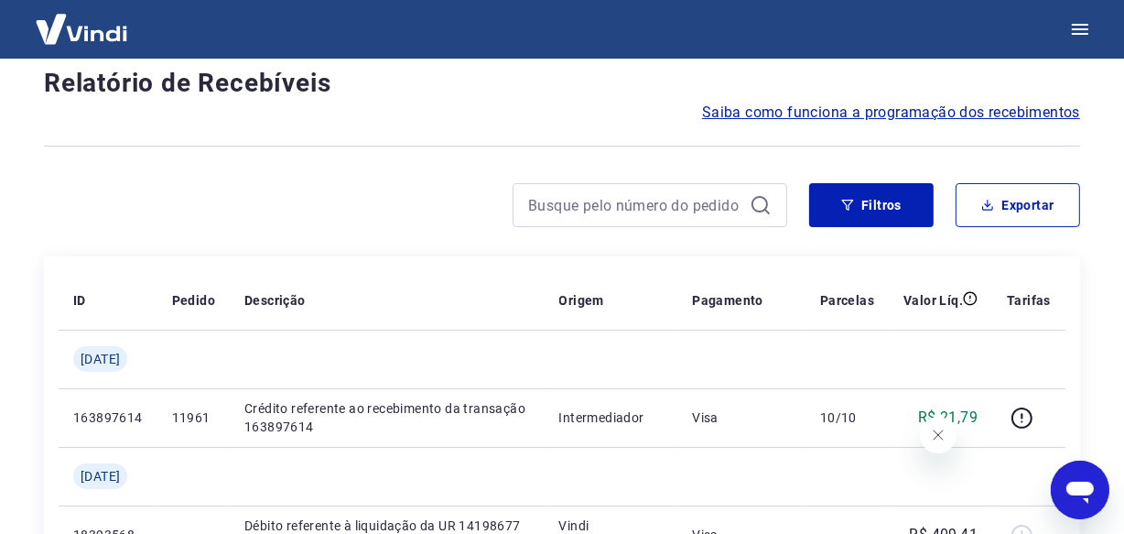
scroll to position [1563, 0]
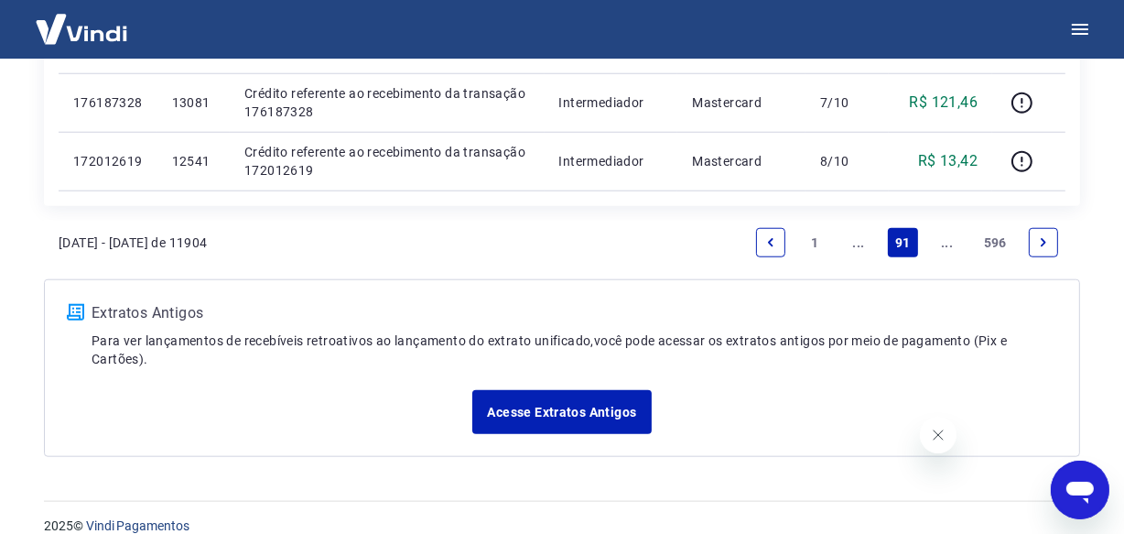
click at [1032, 243] on link "Next page" at bounding box center [1043, 242] width 29 height 29
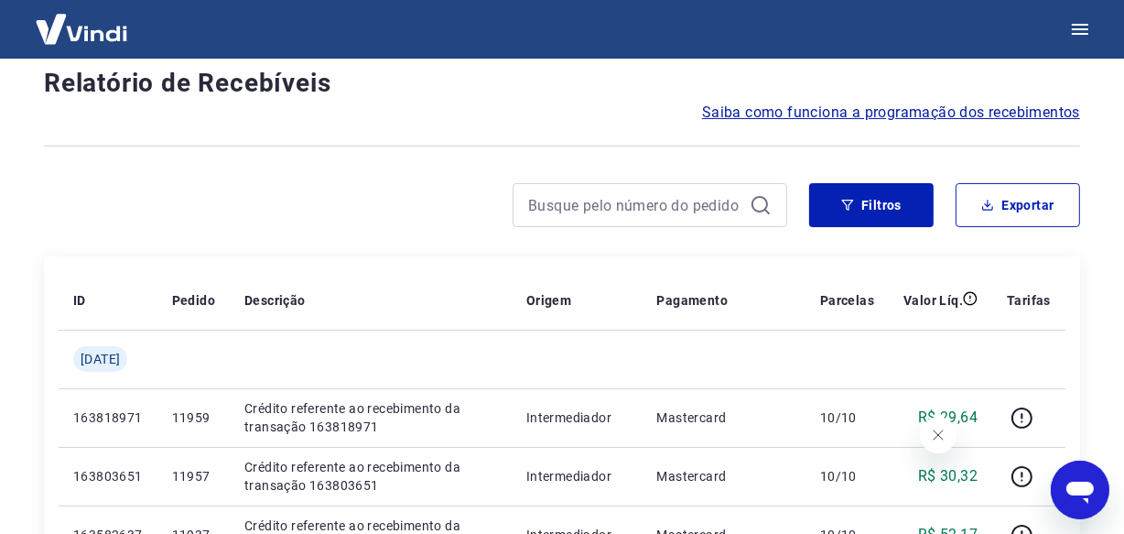
scroll to position [1680, 0]
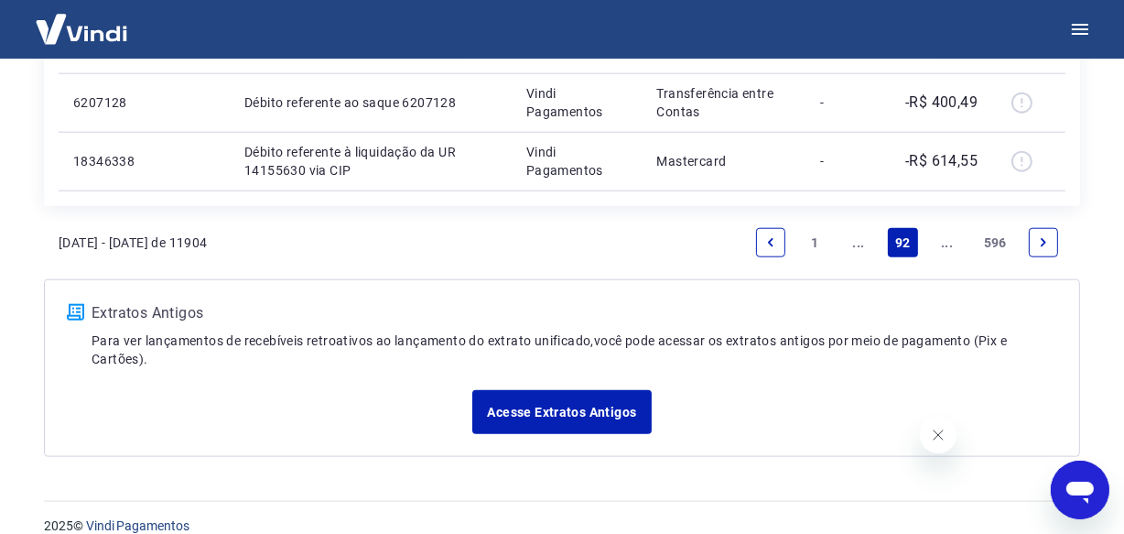
click at [1035, 246] on link "Next page" at bounding box center [1043, 242] width 29 height 29
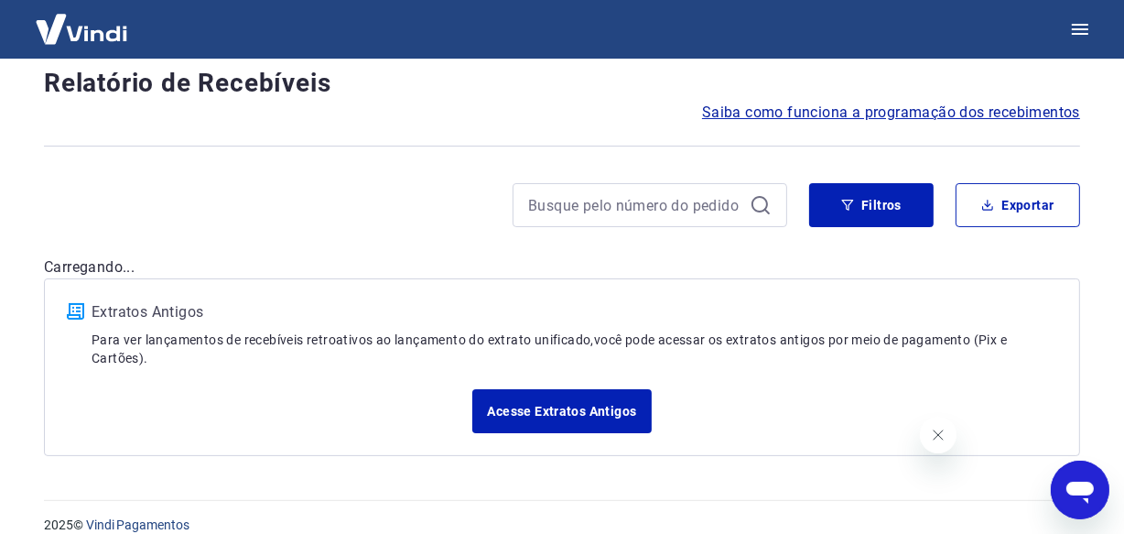
scroll to position [1563, 0]
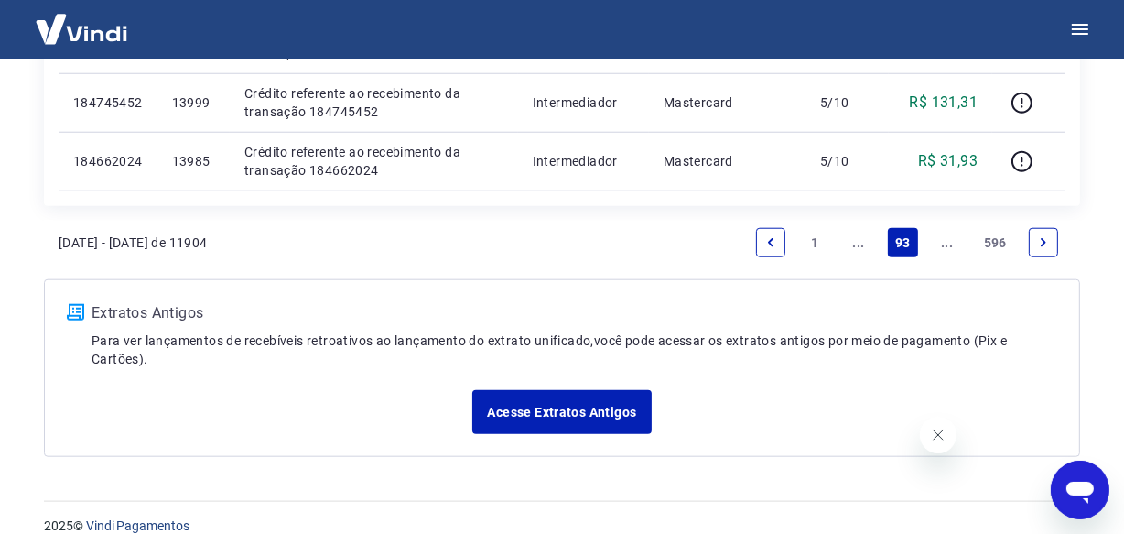
click at [1035, 245] on link "Next page" at bounding box center [1043, 242] width 29 height 29
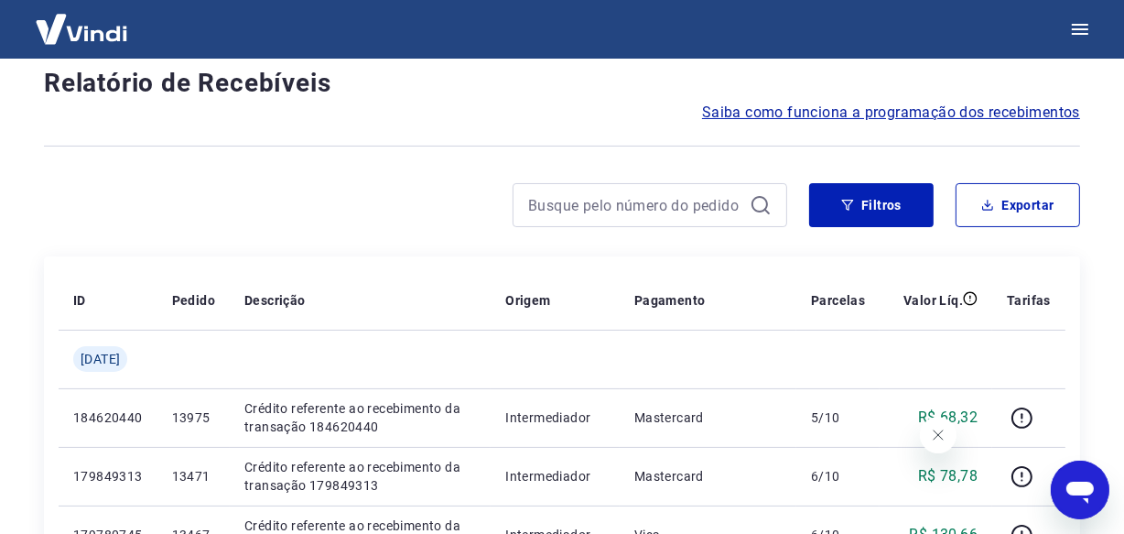
scroll to position [1563, 0]
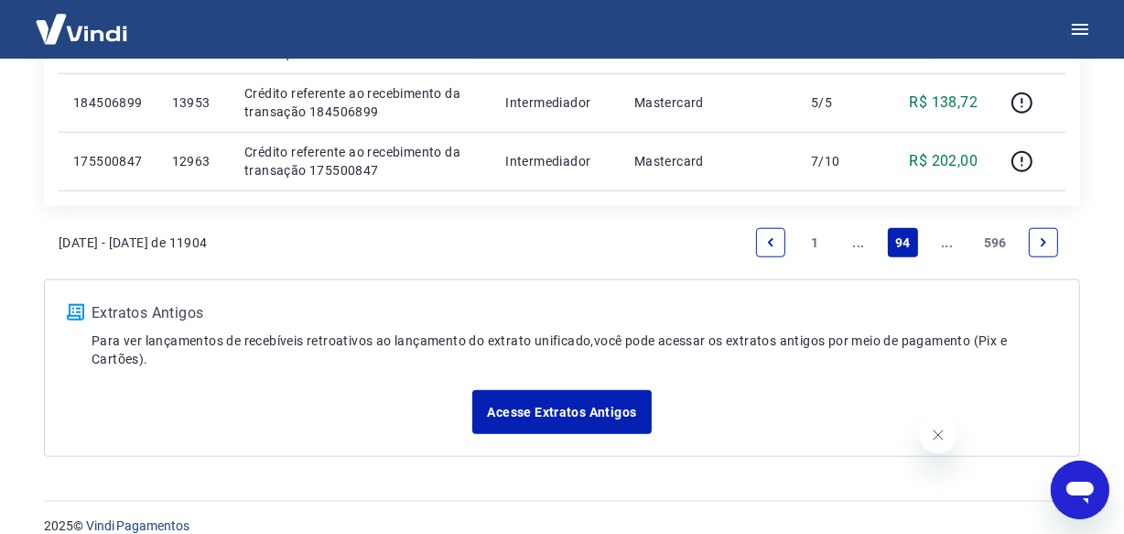
click at [1035, 245] on link "Next page" at bounding box center [1043, 242] width 29 height 29
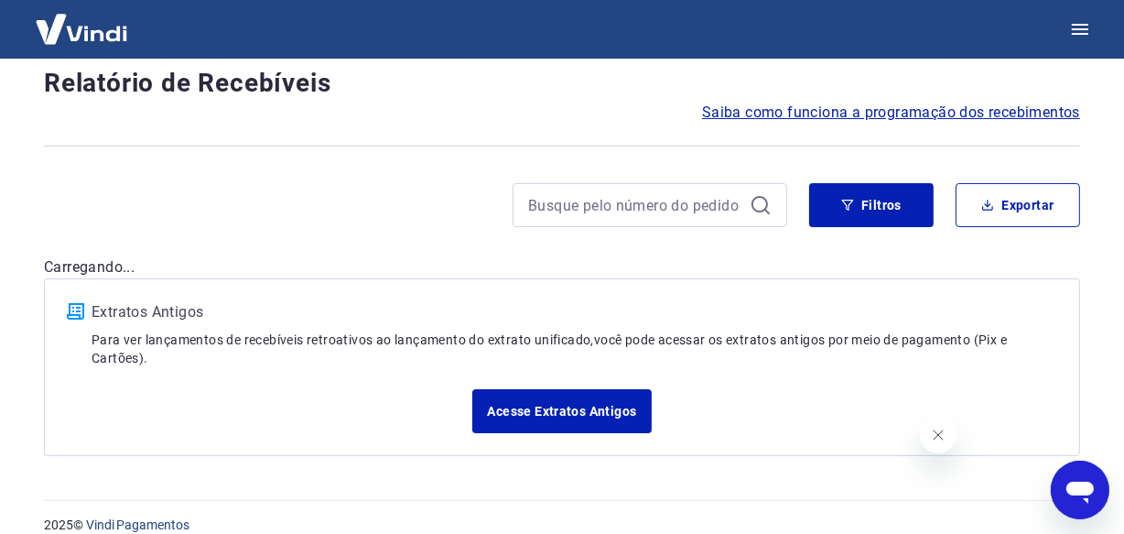
scroll to position [1504, 0]
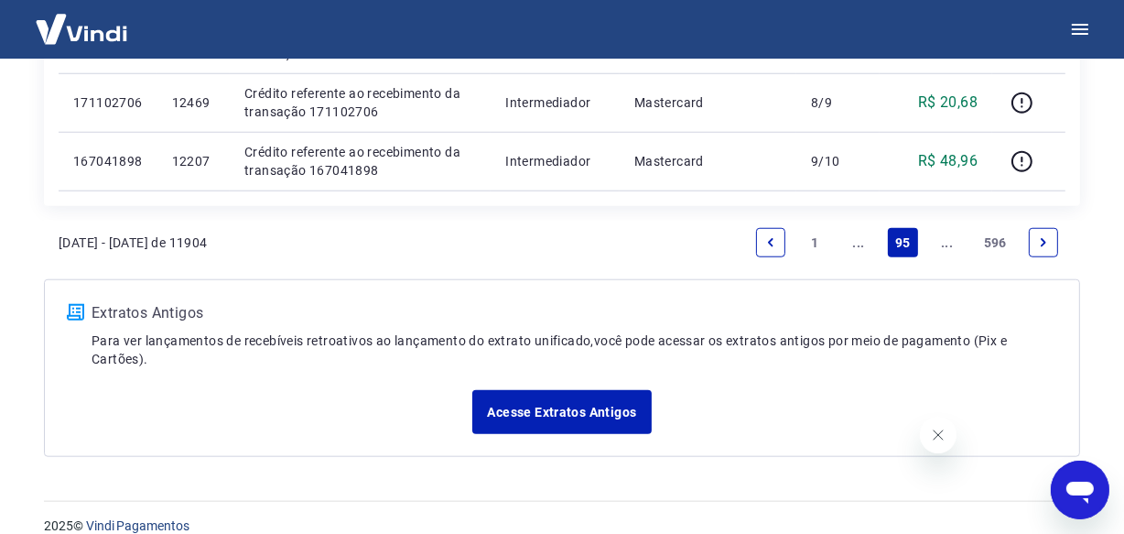
click at [1035, 244] on link "Next page" at bounding box center [1043, 242] width 29 height 29
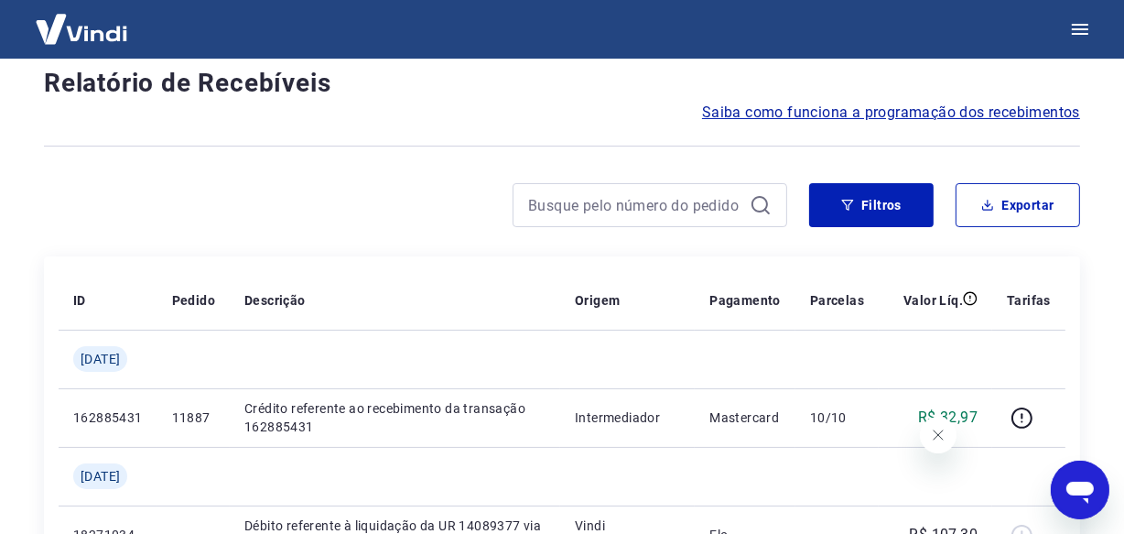
scroll to position [1563, 0]
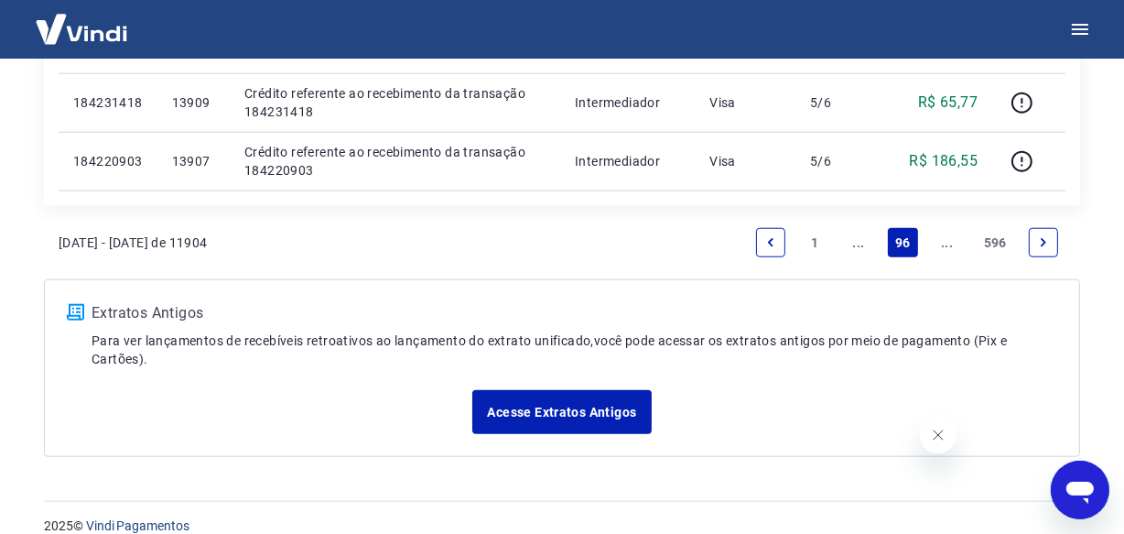
click at [1035, 244] on link "Next page" at bounding box center [1043, 242] width 29 height 29
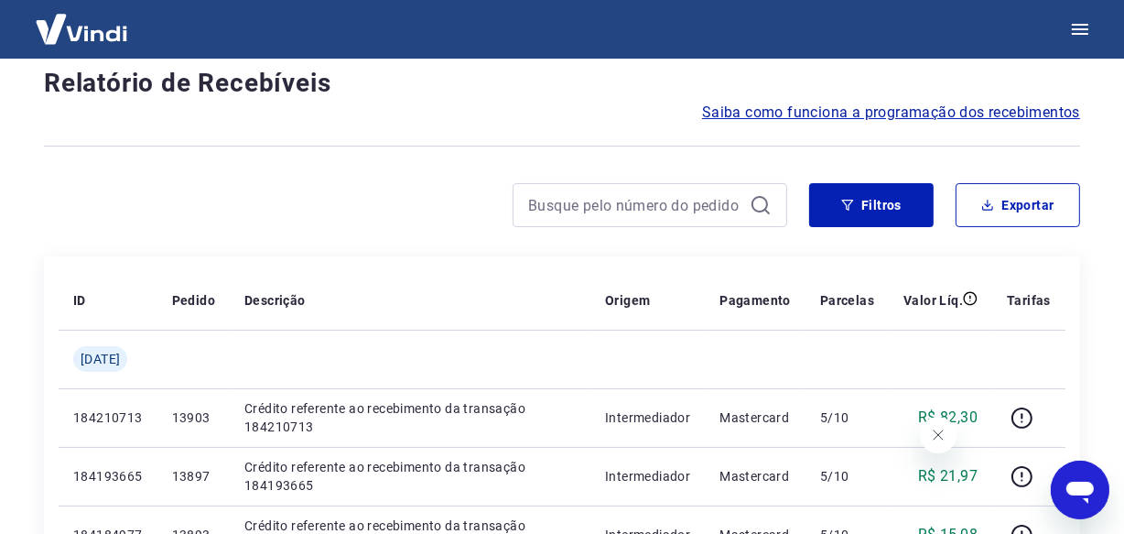
scroll to position [1563, 0]
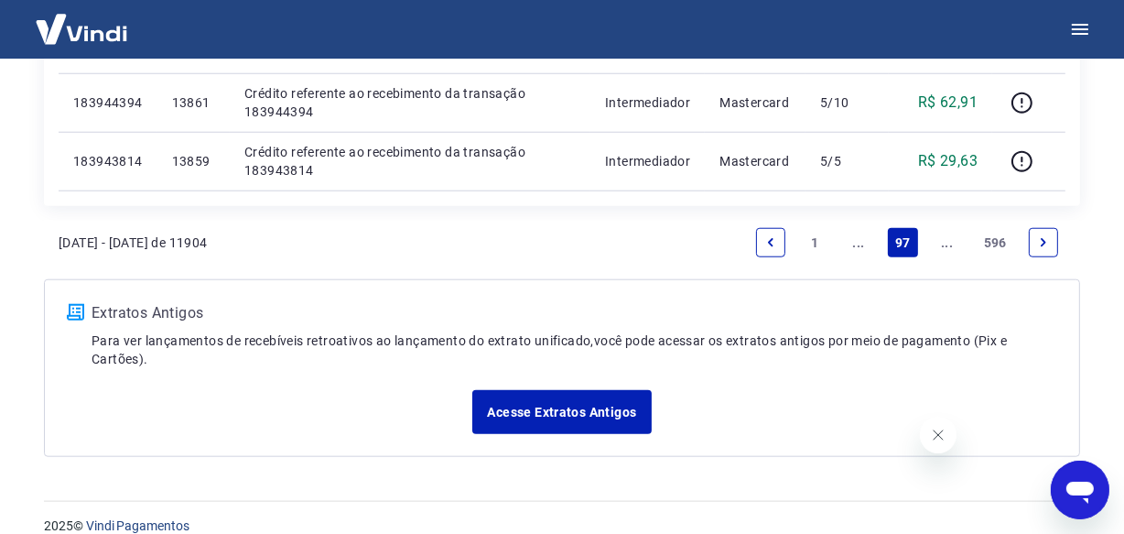
click at [1035, 244] on link "Next page" at bounding box center [1043, 242] width 29 height 29
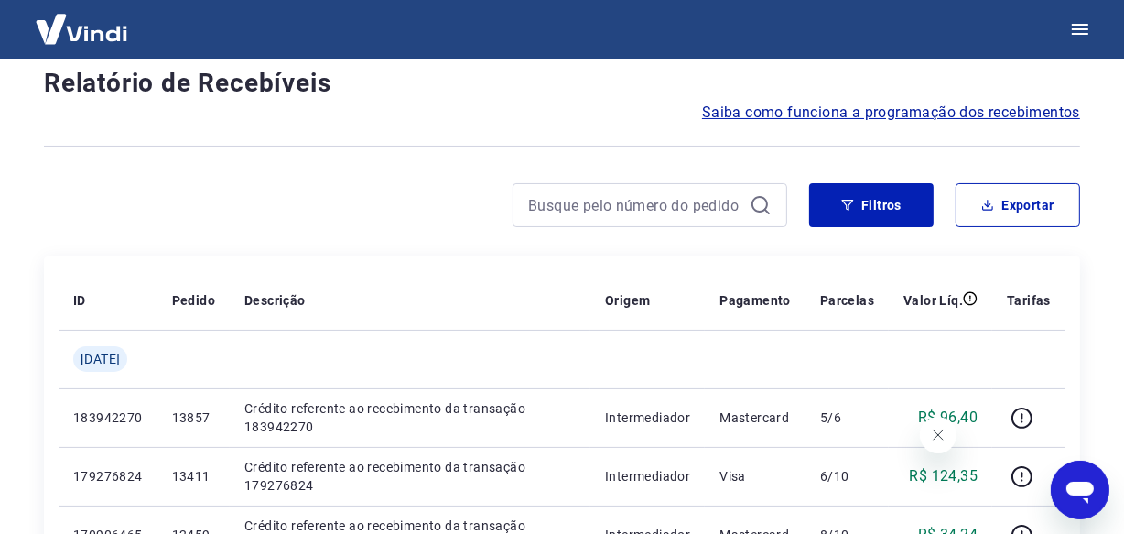
scroll to position [1563, 0]
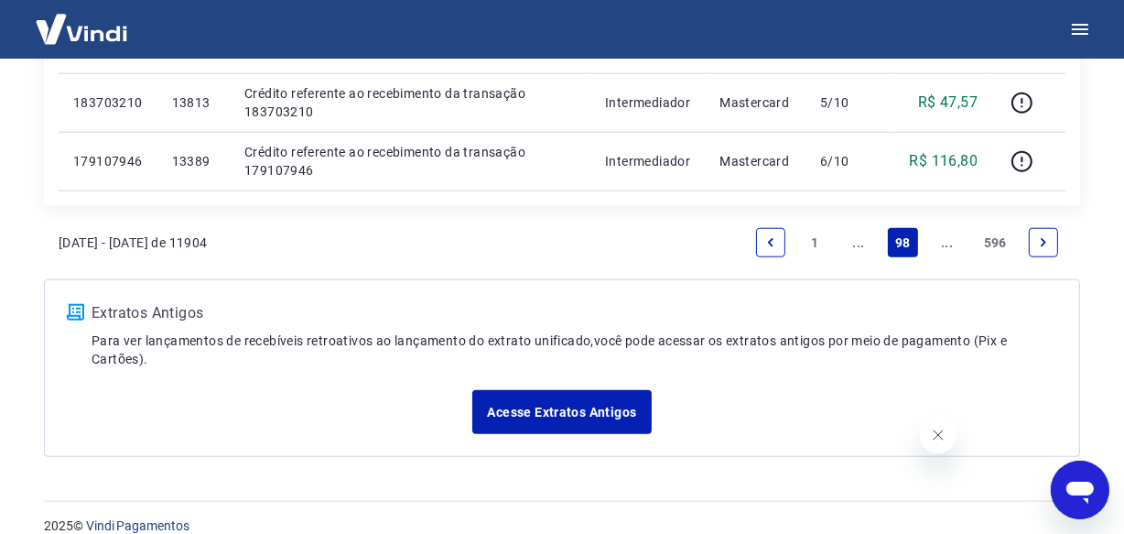
click at [1035, 244] on link "Next page" at bounding box center [1043, 242] width 29 height 29
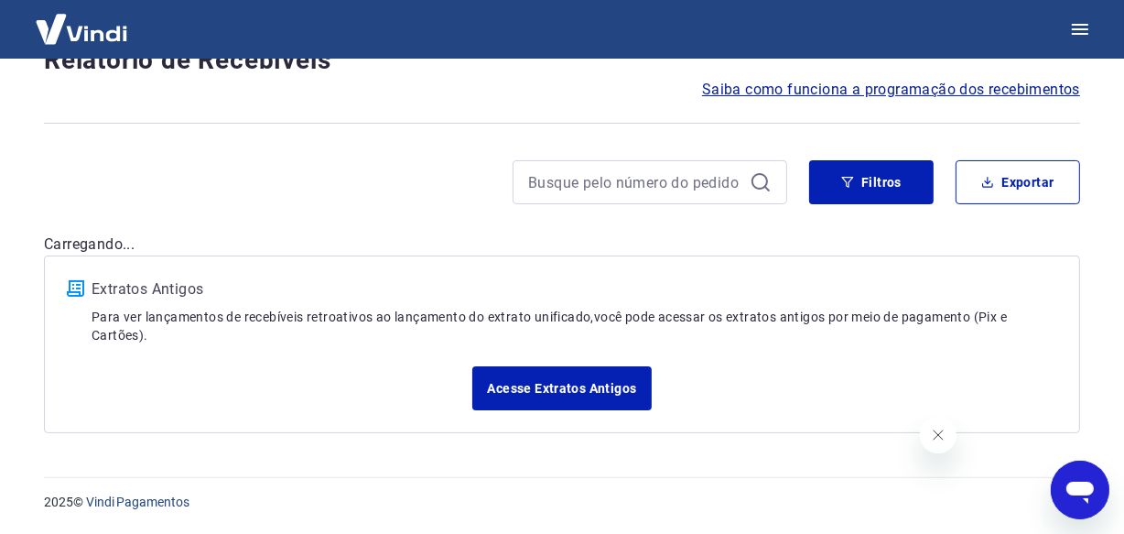
scroll to position [135, 0]
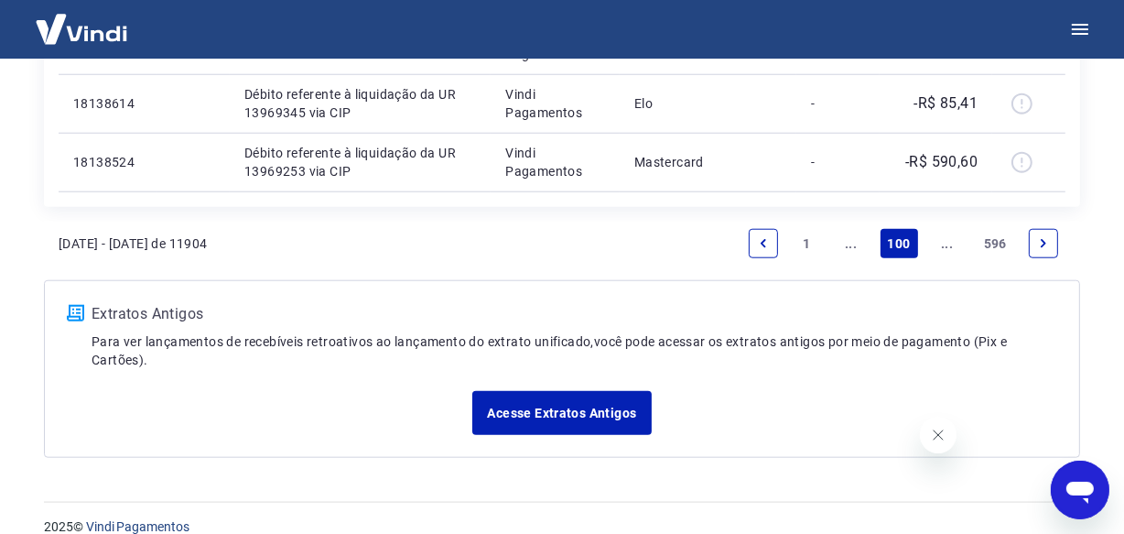
click at [1035, 244] on link "Next page" at bounding box center [1043, 243] width 29 height 29
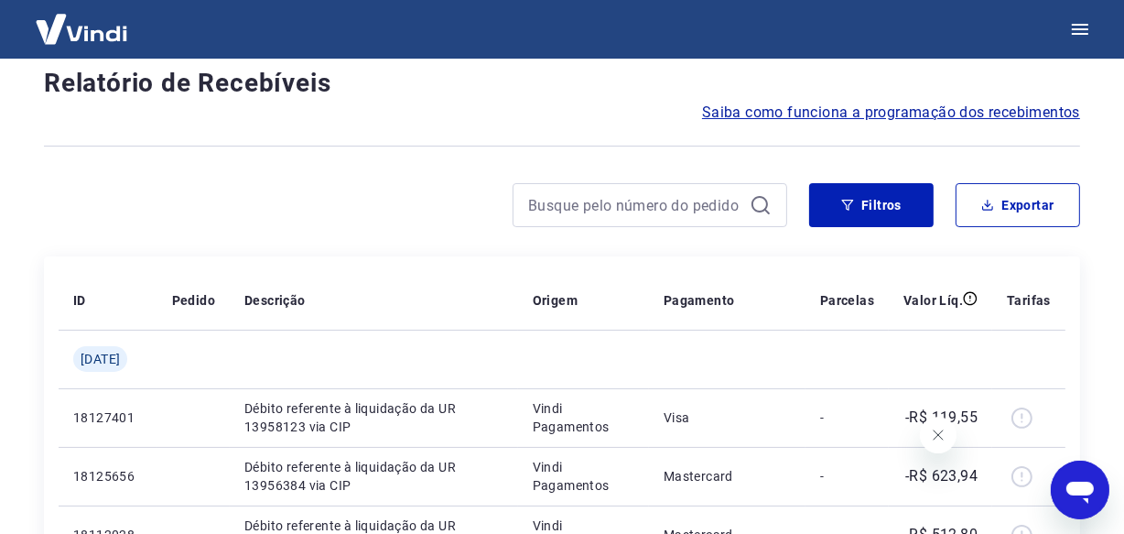
scroll to position [1563, 0]
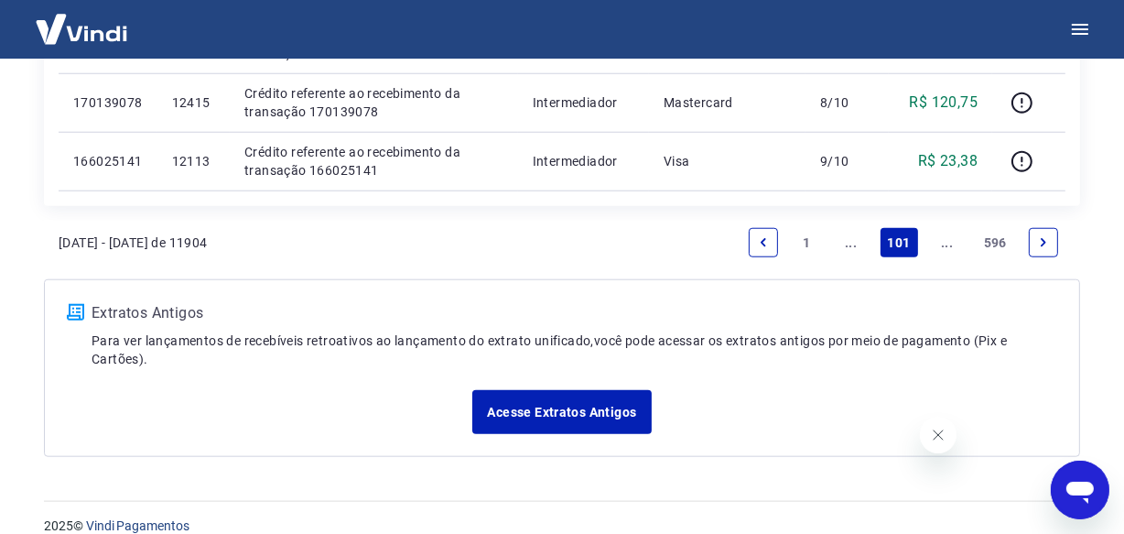
click at [1035, 244] on link "Next page" at bounding box center [1043, 242] width 29 height 29
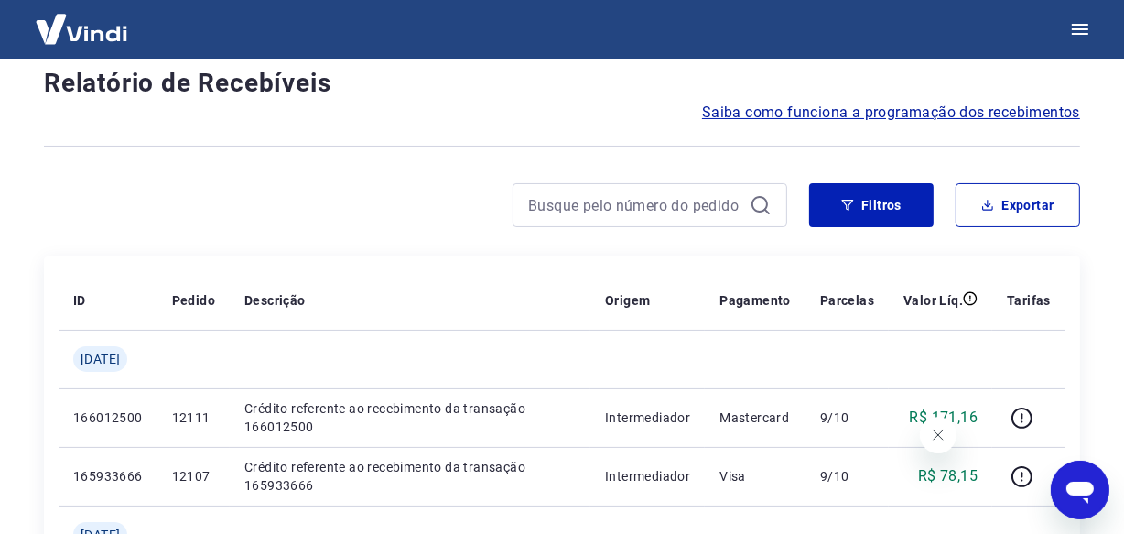
scroll to position [1680, 0]
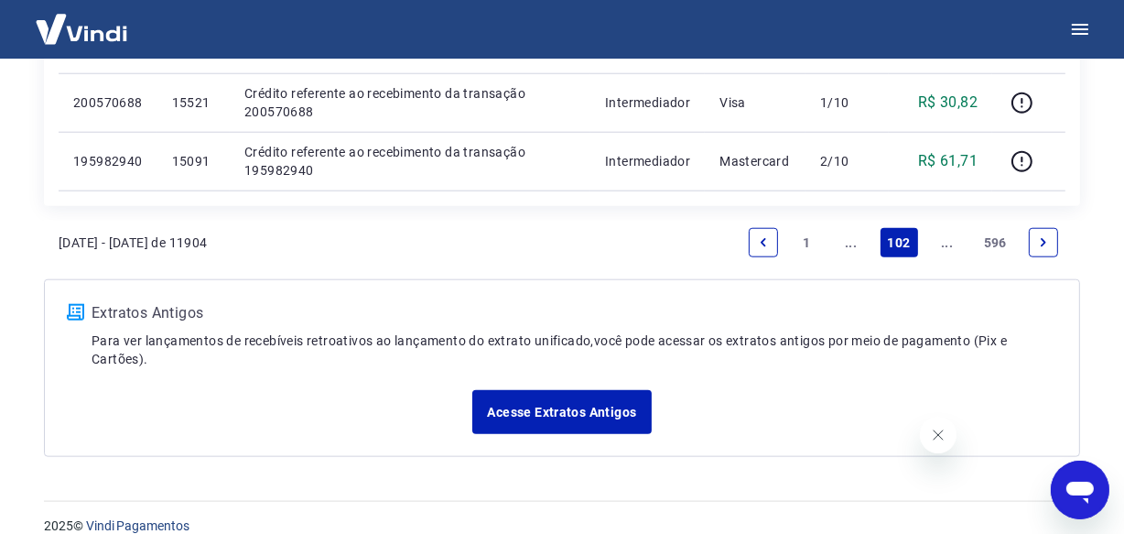
click at [1035, 244] on link "Next page" at bounding box center [1043, 242] width 29 height 29
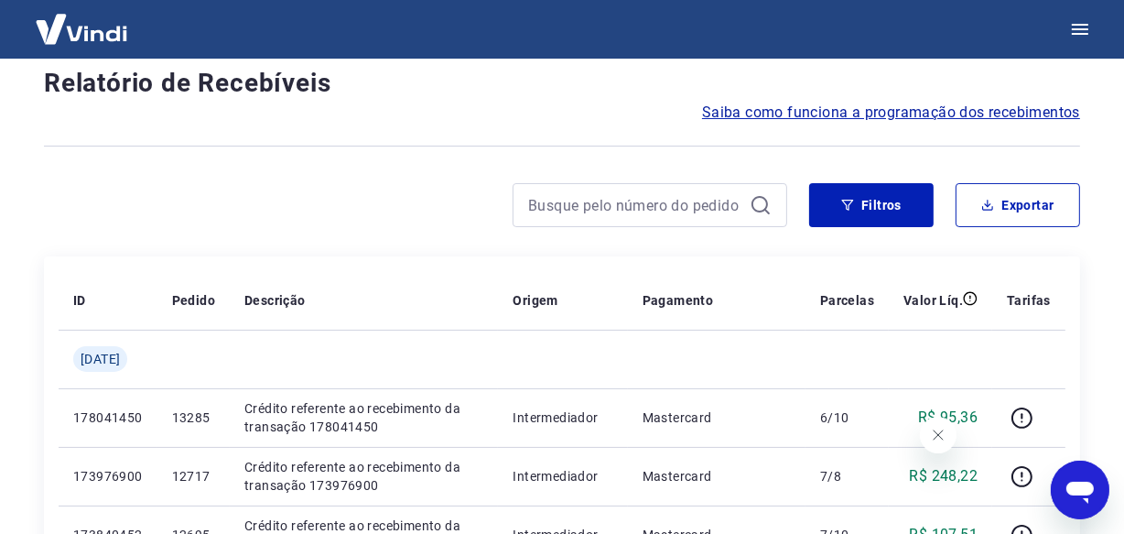
scroll to position [1620, 0]
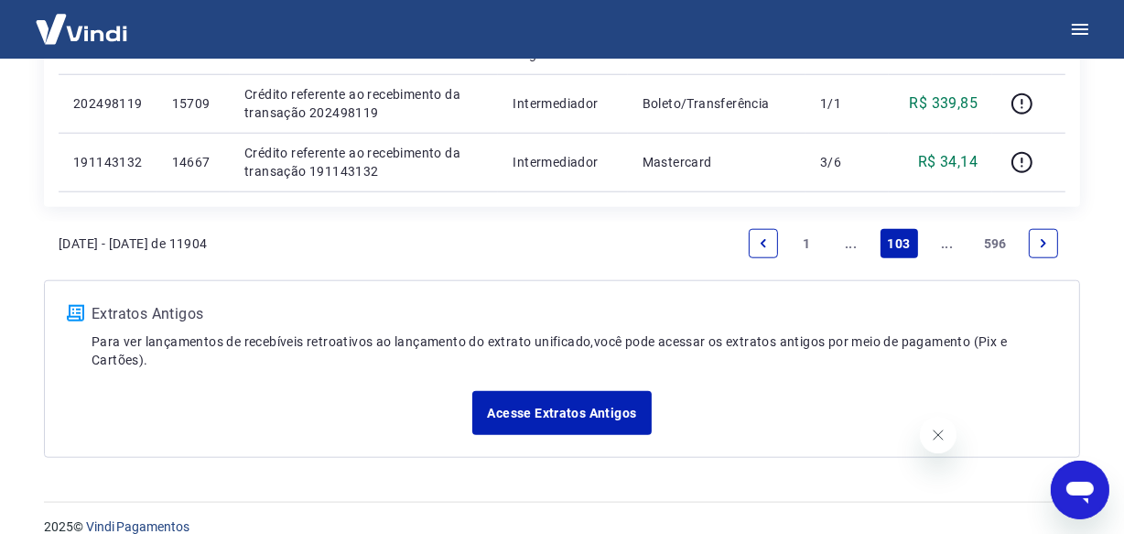
click at [1049, 237] on icon "Next page" at bounding box center [1043, 243] width 13 height 13
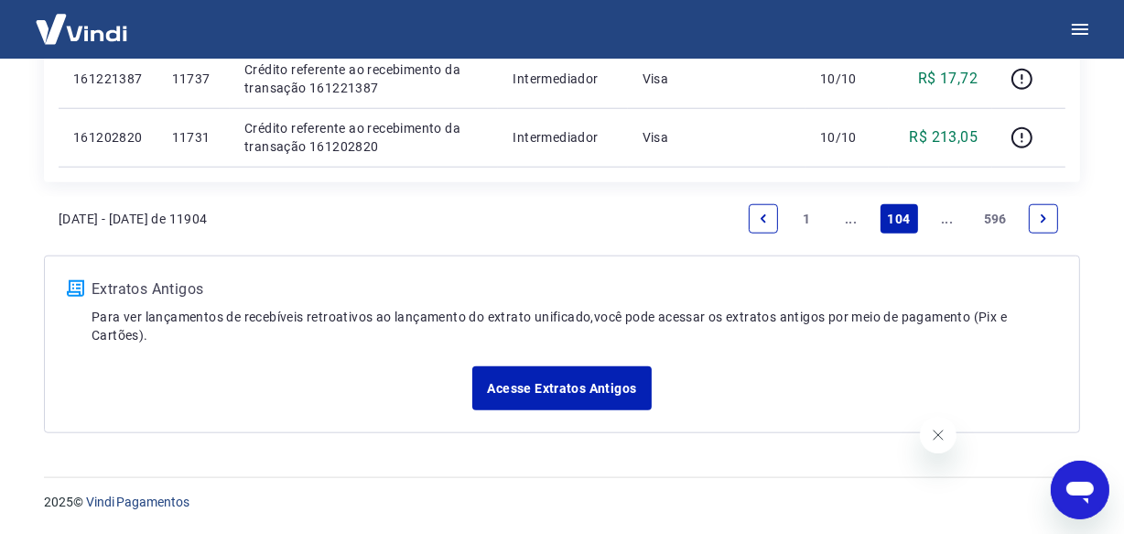
scroll to position [1563, 0]
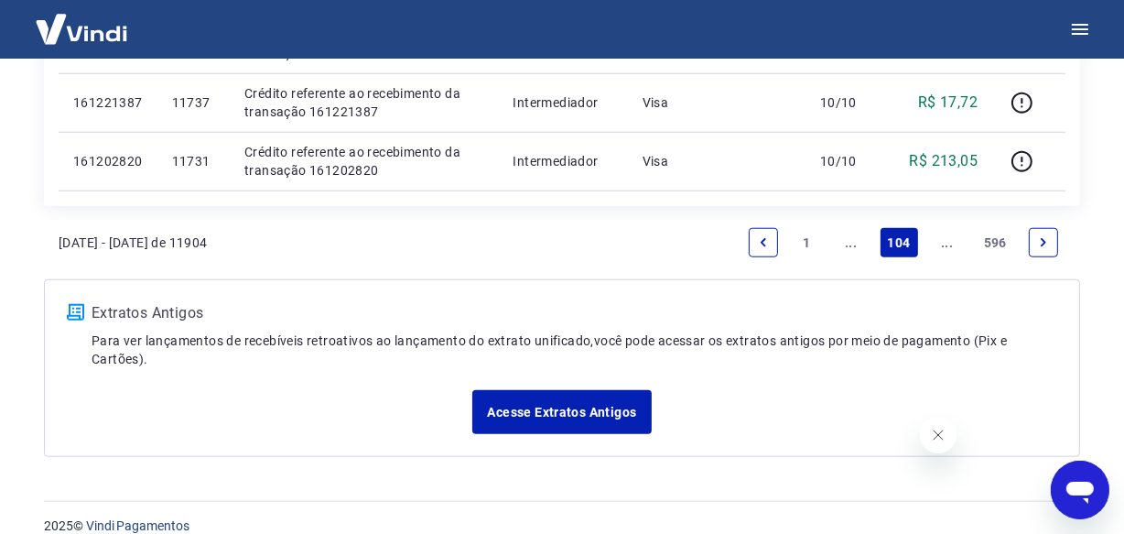
click at [1044, 243] on icon "Next page" at bounding box center [1043, 242] width 5 height 8
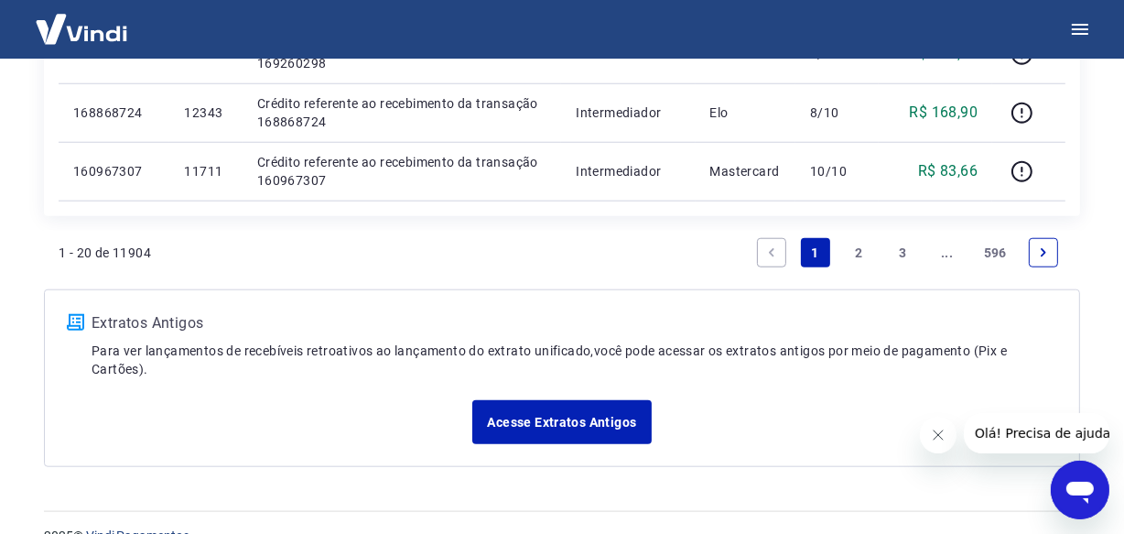
scroll to position [1581, 0]
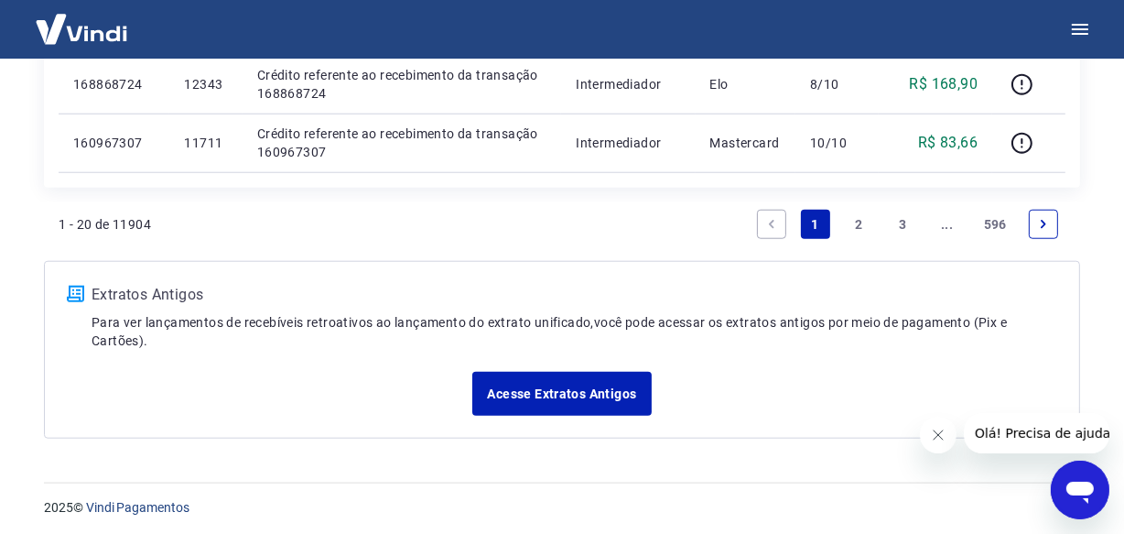
click at [1040, 221] on icon "Next page" at bounding box center [1043, 224] width 13 height 13
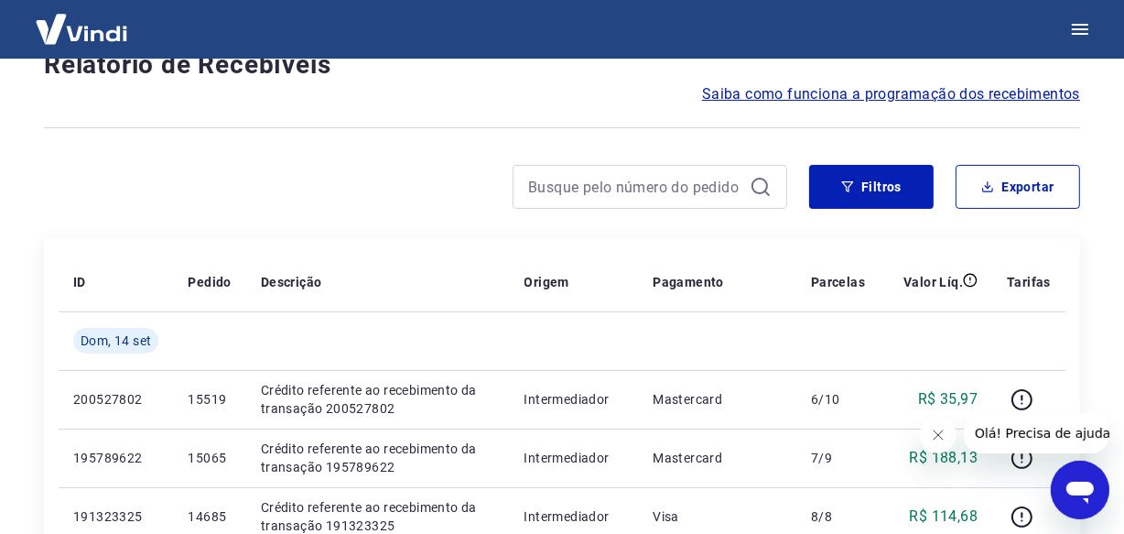
scroll to position [1638, 0]
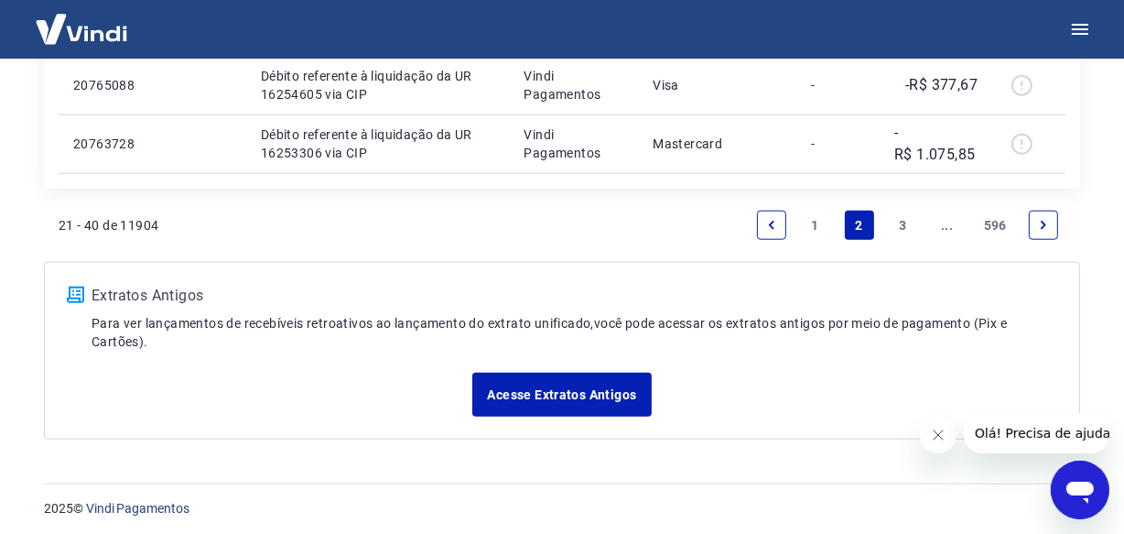
click at [1047, 226] on icon "Next page" at bounding box center [1043, 225] width 13 height 13
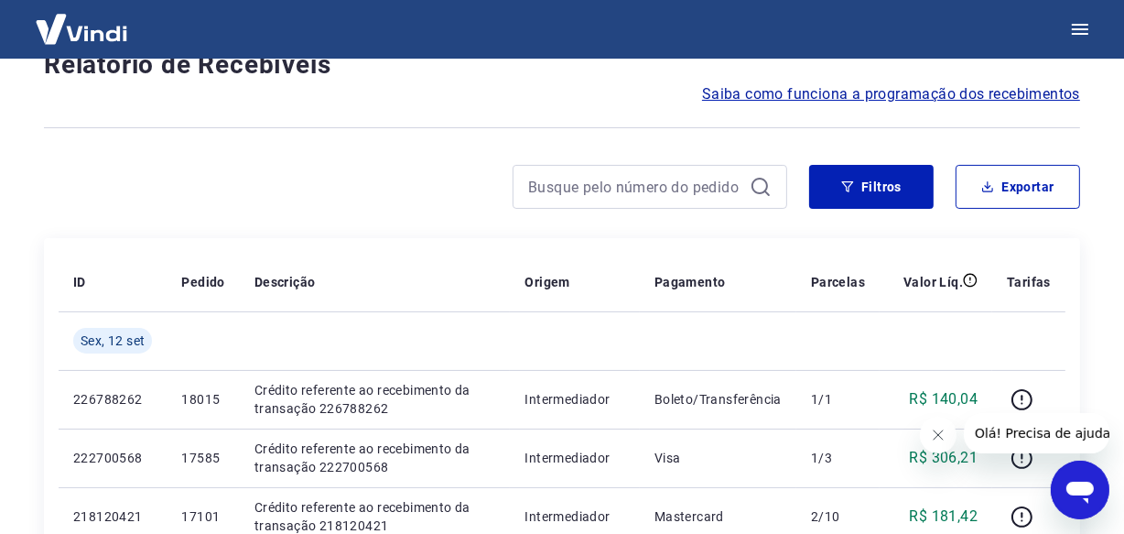
scroll to position [1581, 0]
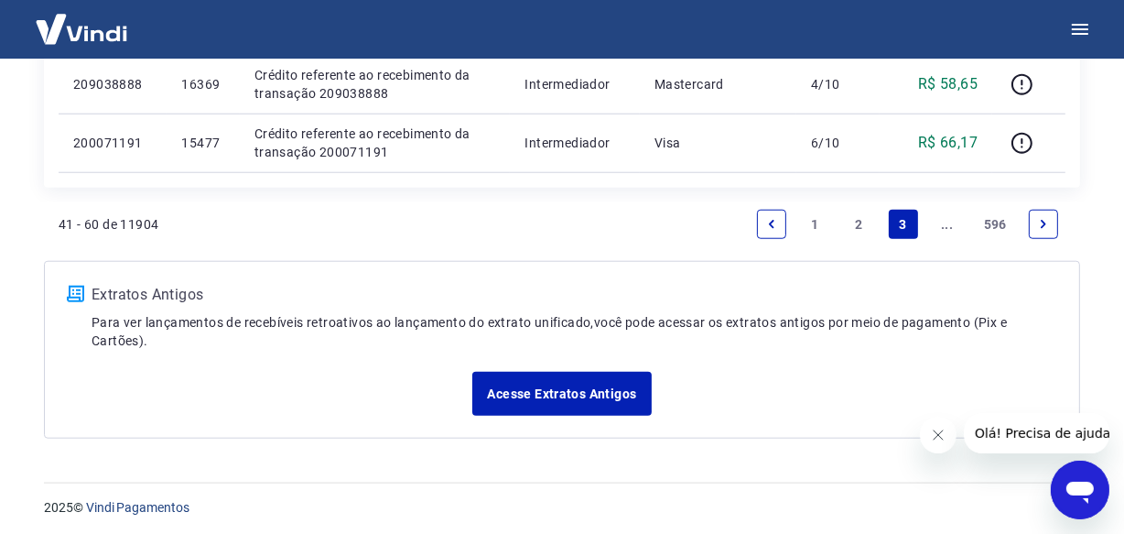
click at [1047, 226] on icon "Next page" at bounding box center [1043, 224] width 13 height 13
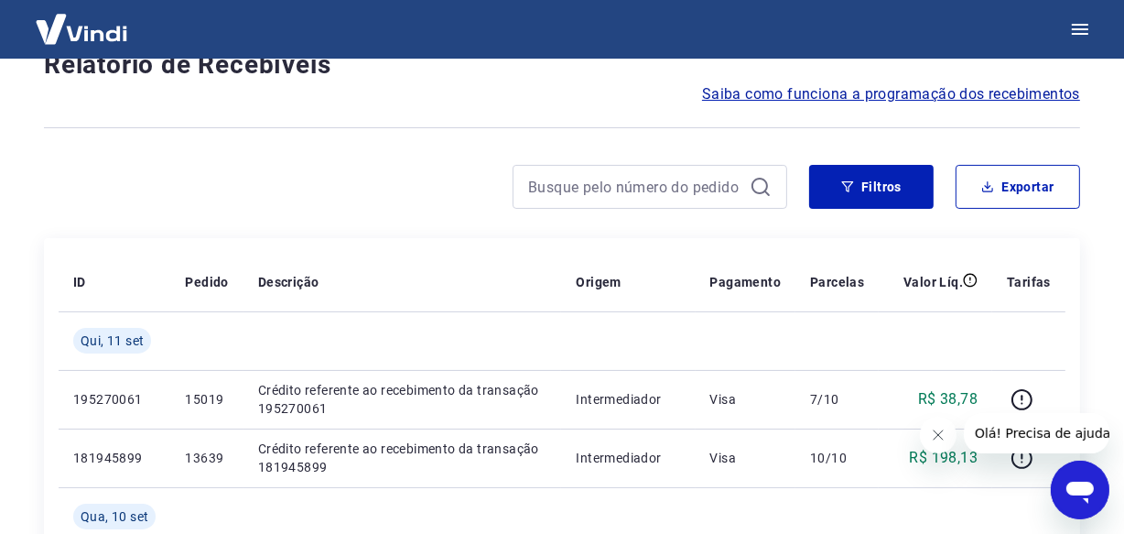
scroll to position [1638, 0]
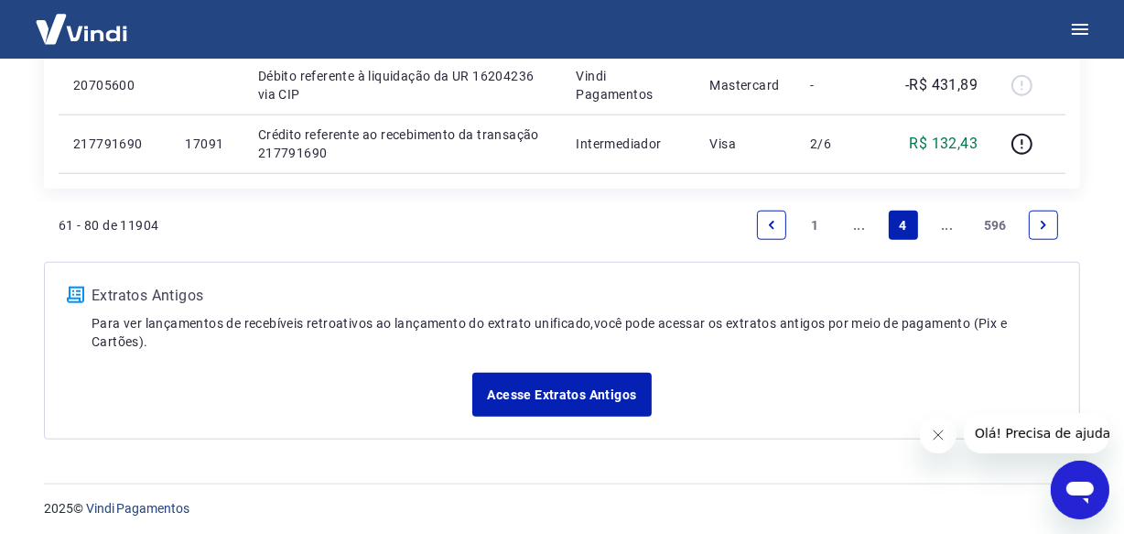
click at [1047, 226] on icon "Next page" at bounding box center [1043, 225] width 13 height 13
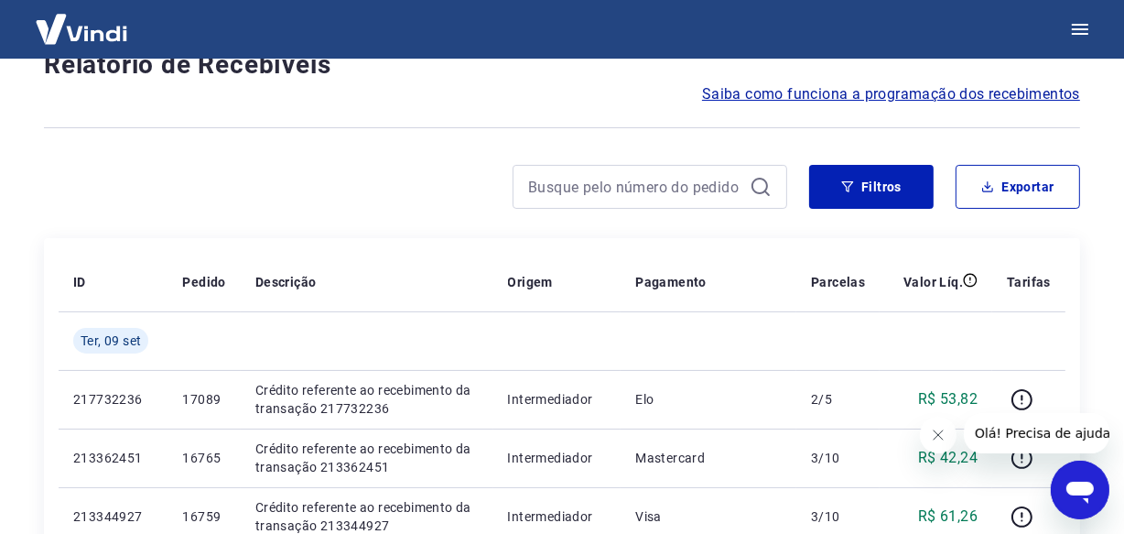
scroll to position [1581, 0]
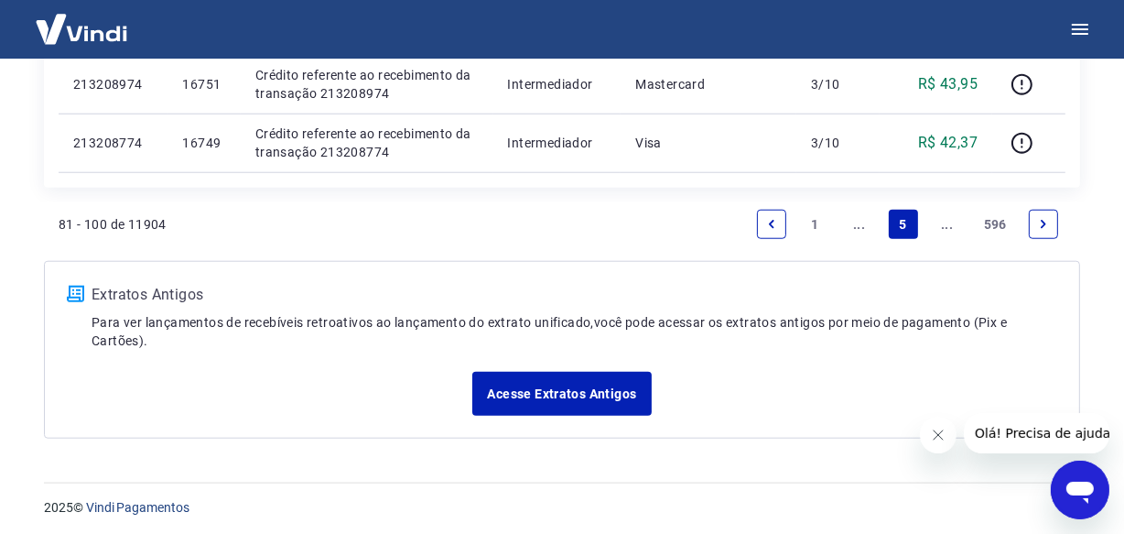
click at [1047, 226] on icon "Next page" at bounding box center [1043, 224] width 13 height 13
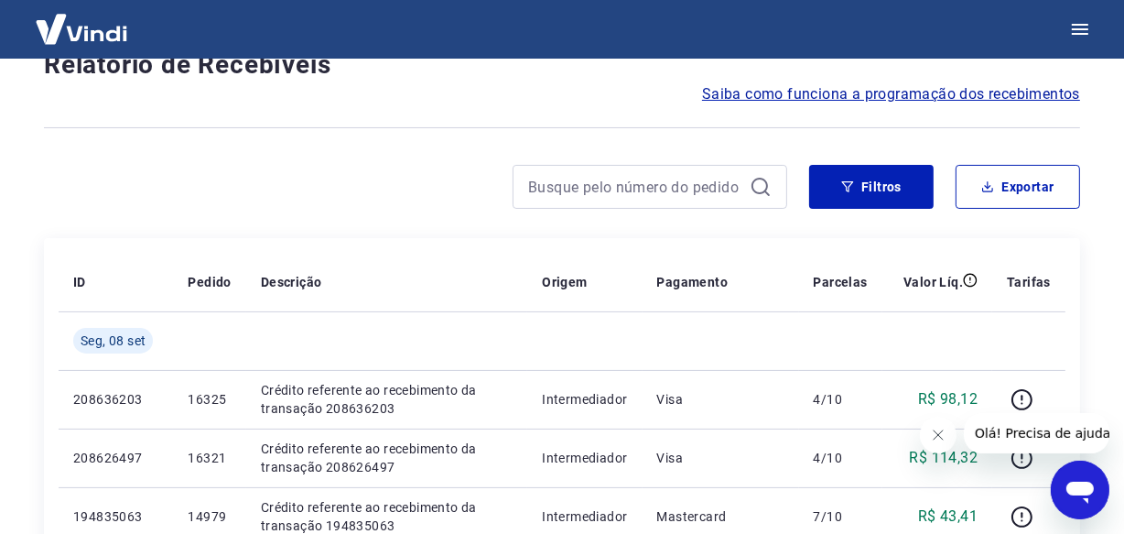
scroll to position [1581, 0]
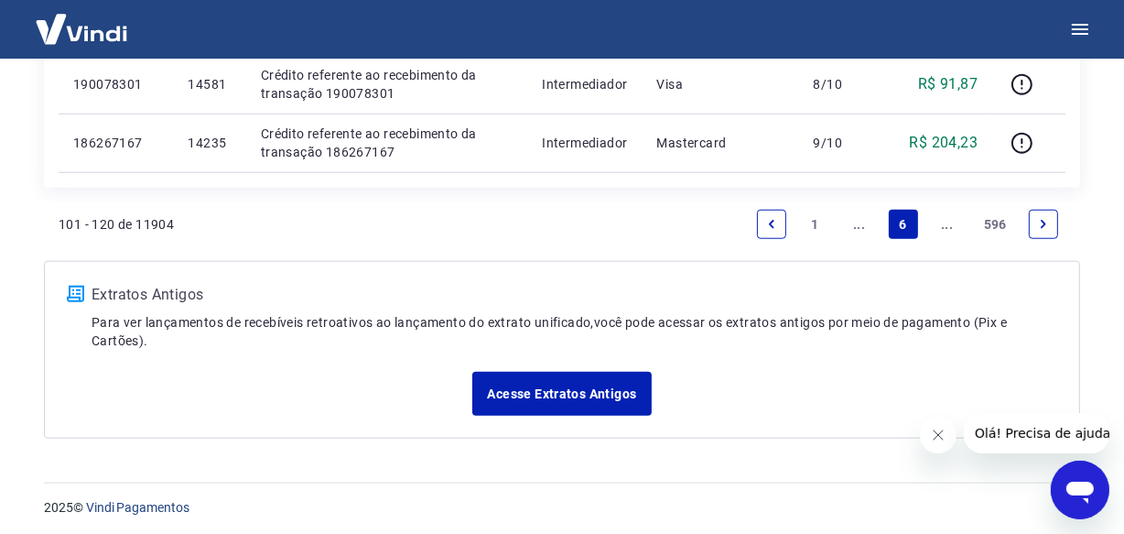
click at [1047, 226] on icon "Next page" at bounding box center [1043, 224] width 13 height 13
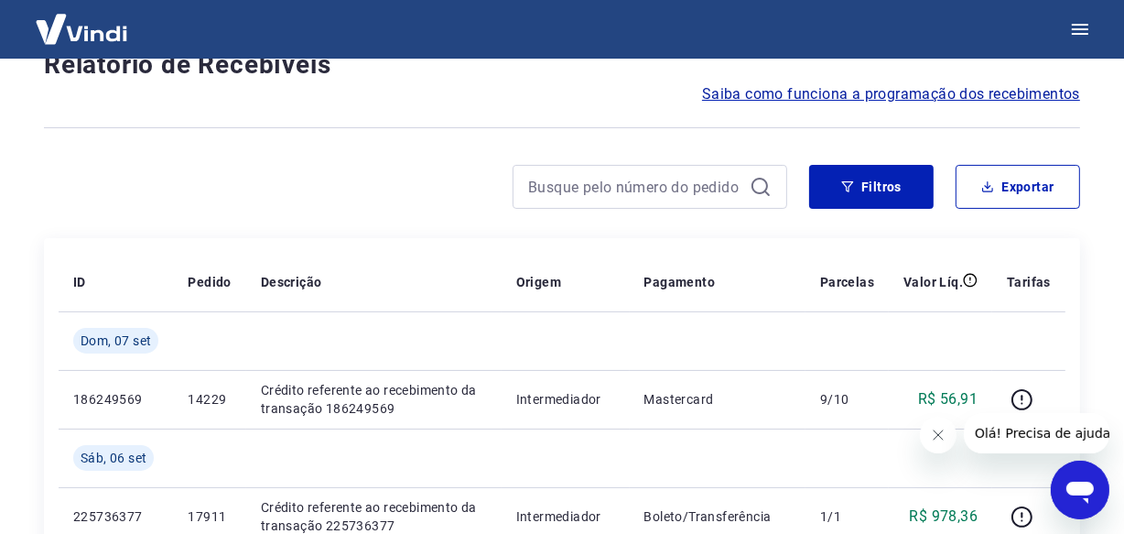
scroll to position [1638, 0]
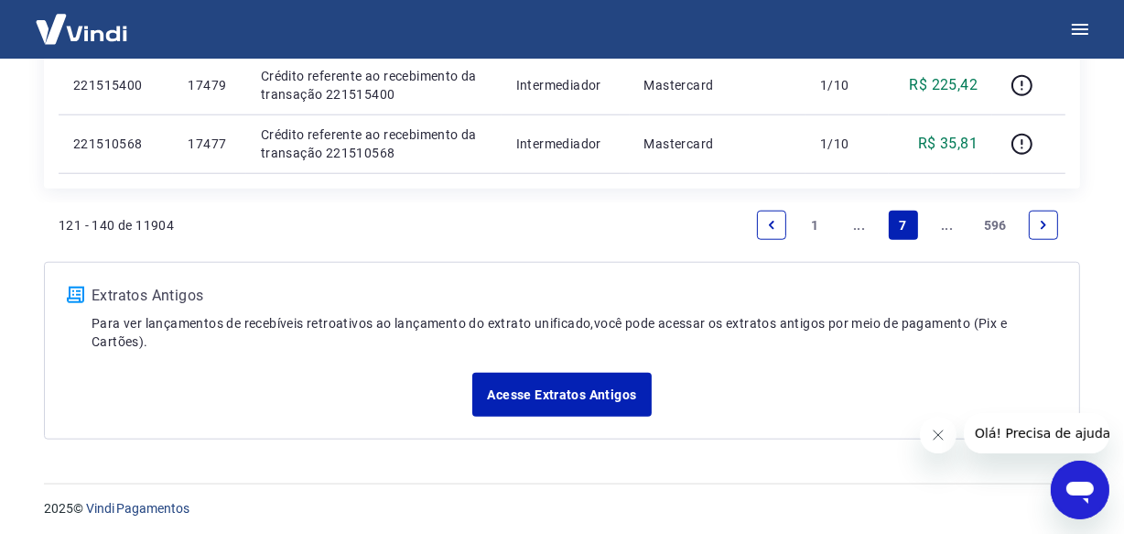
click at [1047, 226] on icon "Next page" at bounding box center [1043, 225] width 13 height 13
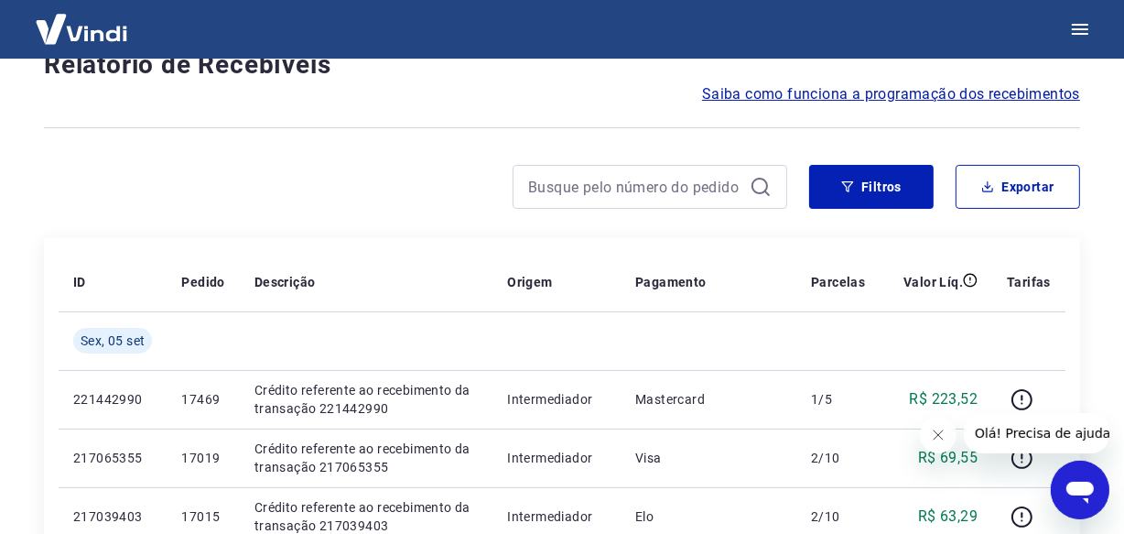
scroll to position [1581, 0]
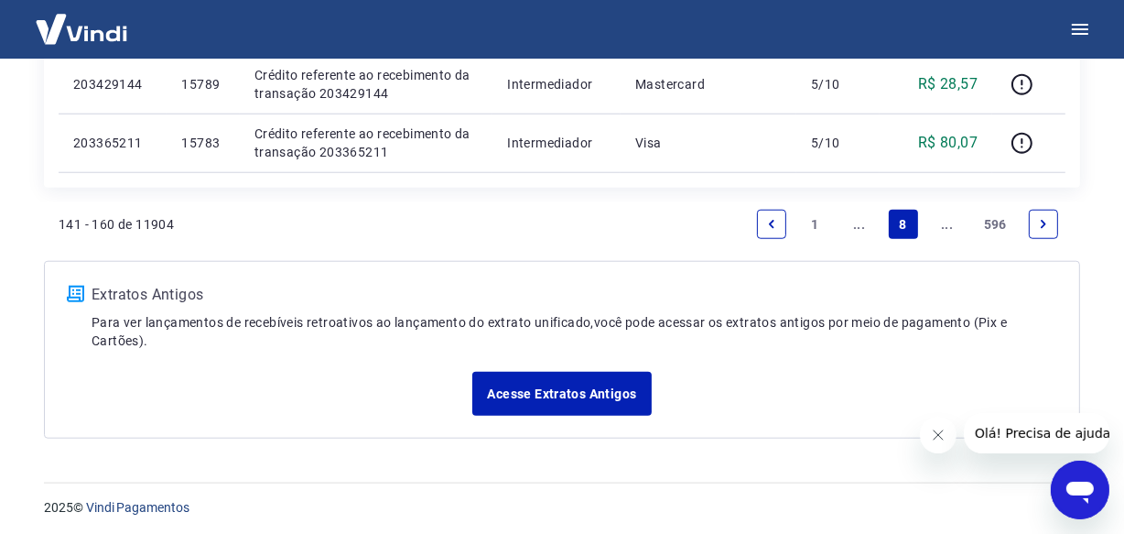
click at [1047, 226] on icon "Next page" at bounding box center [1043, 224] width 13 height 13
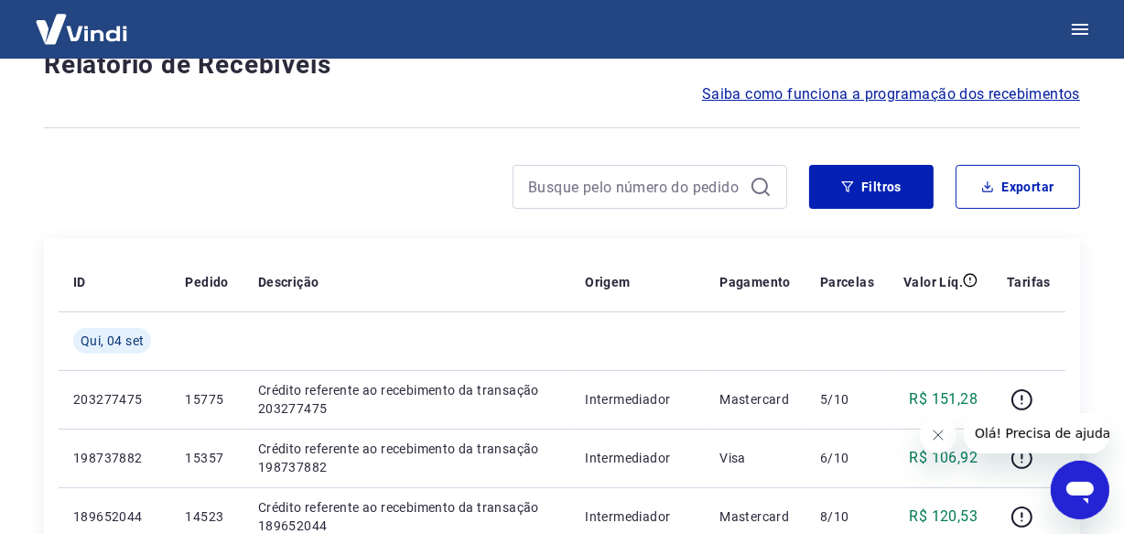
scroll to position [1581, 0]
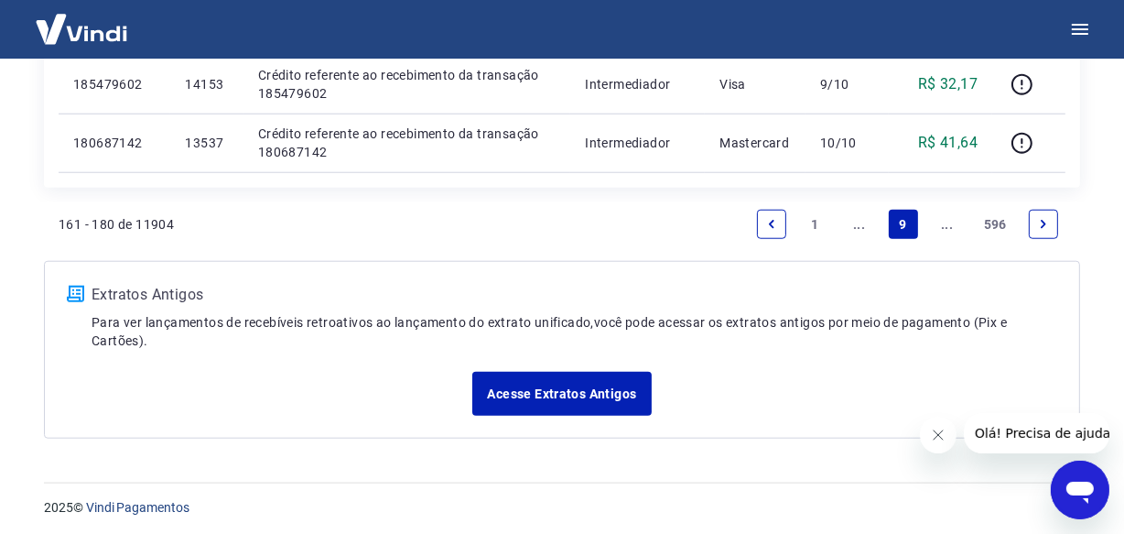
click at [1037, 218] on icon "Next page" at bounding box center [1043, 224] width 13 height 13
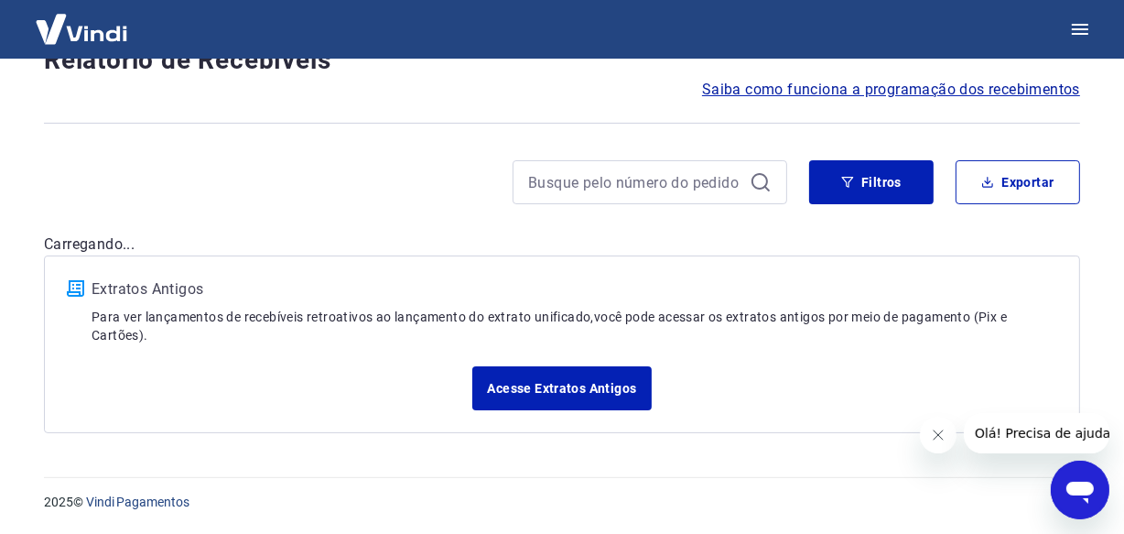
click at [1038, 217] on div "Filtros Exportar" at bounding box center [562, 189] width 1036 height 59
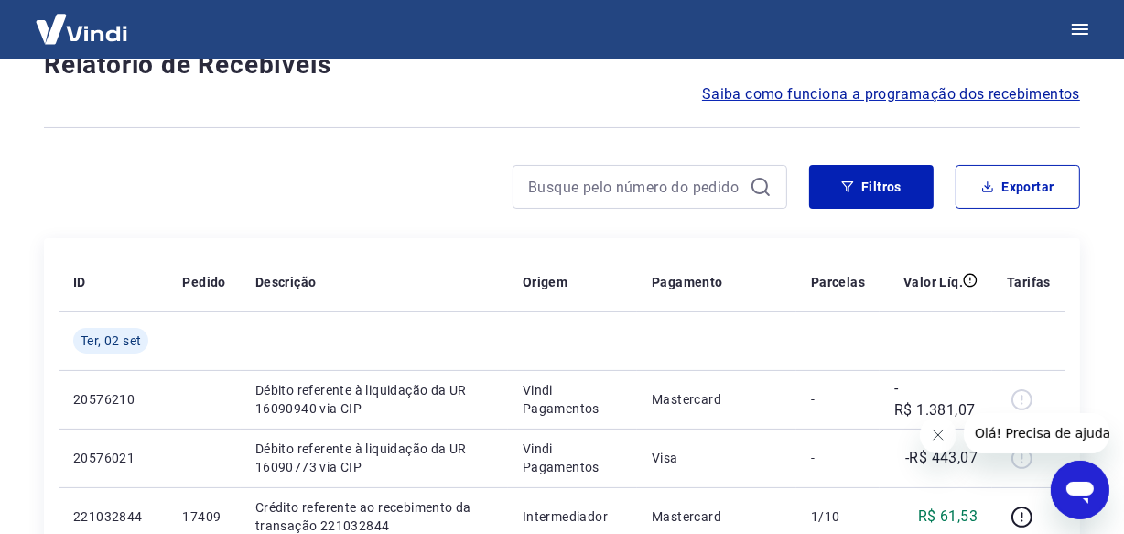
scroll to position [1581, 0]
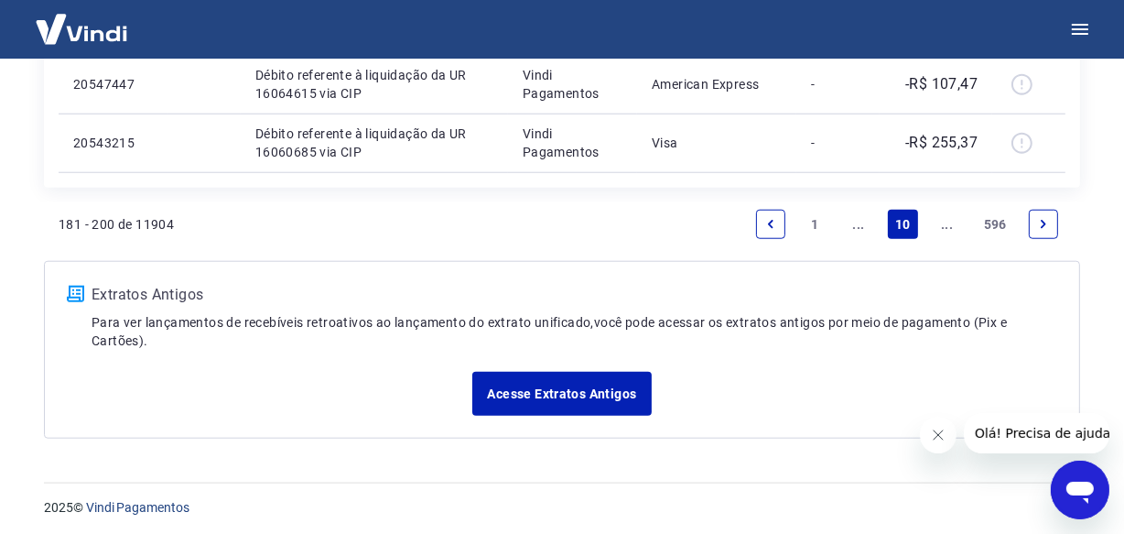
click at [1038, 218] on icon "Next page" at bounding box center [1043, 224] width 13 height 13
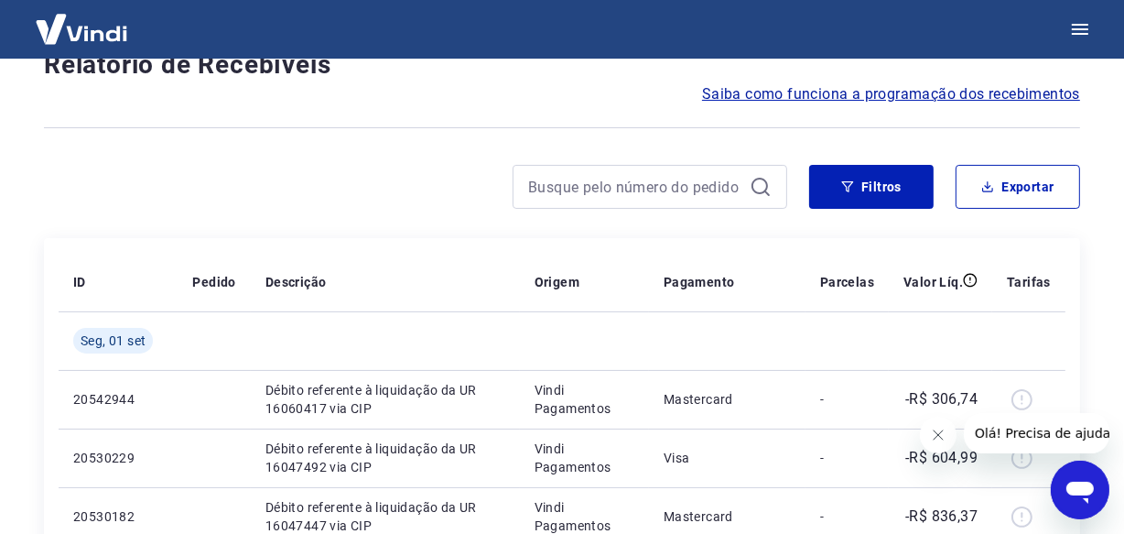
scroll to position [1581, 0]
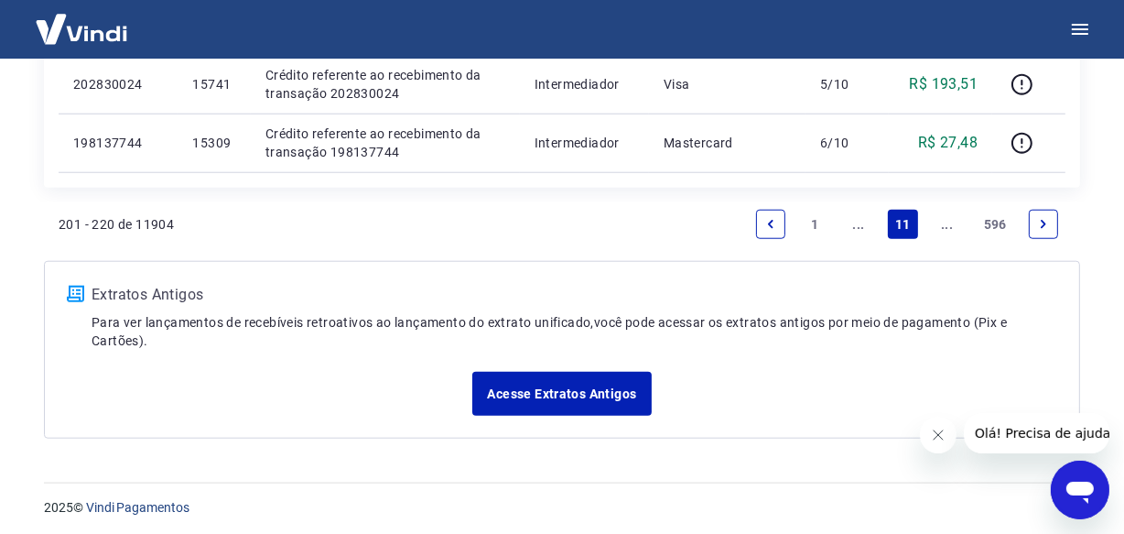
click at [1038, 218] on icon "Next page" at bounding box center [1043, 224] width 13 height 13
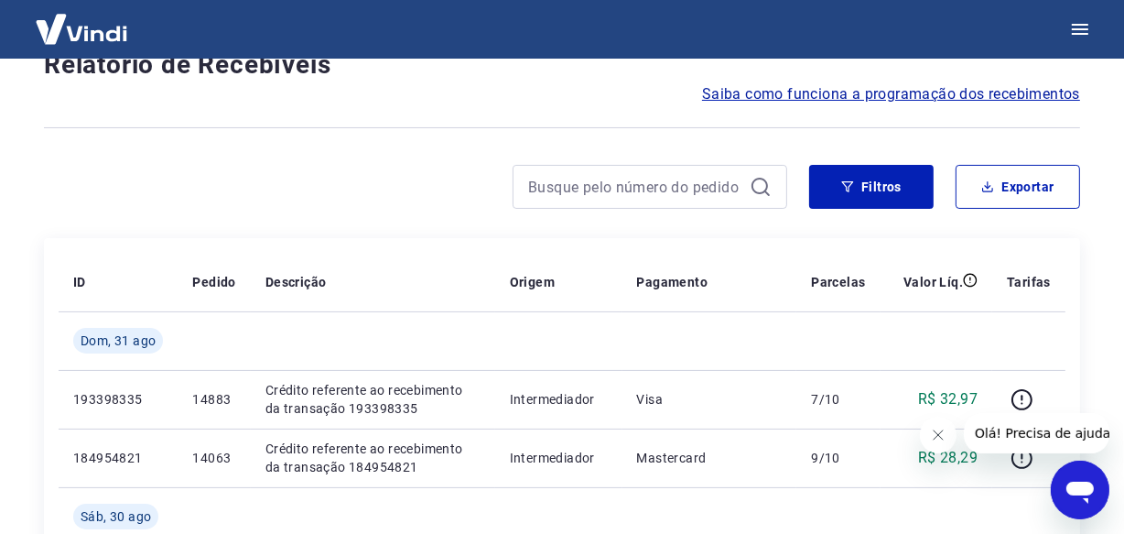
scroll to position [1638, 0]
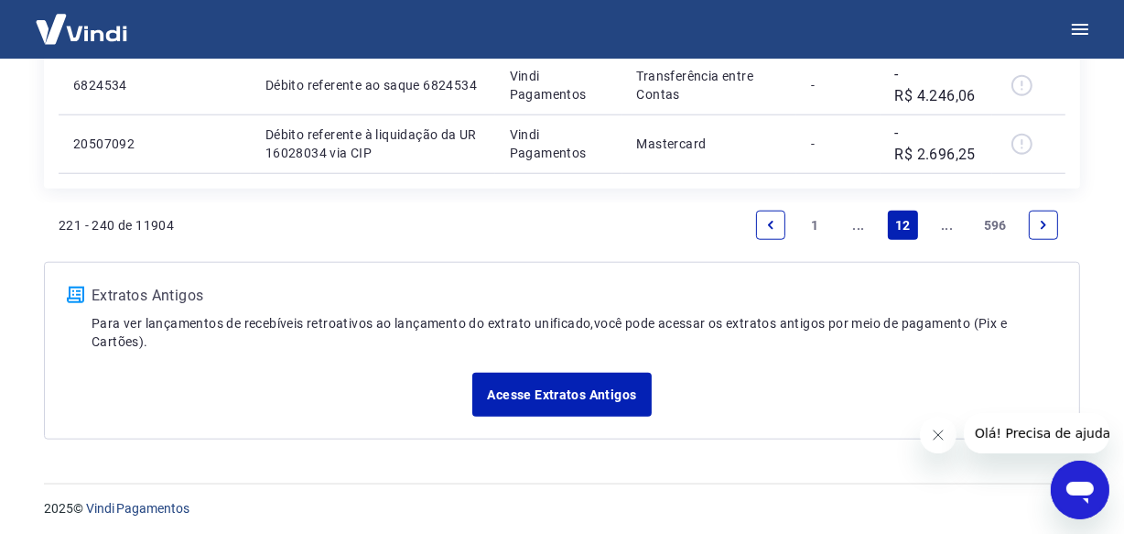
click at [1046, 228] on icon "Next page" at bounding box center [1043, 225] width 13 height 13
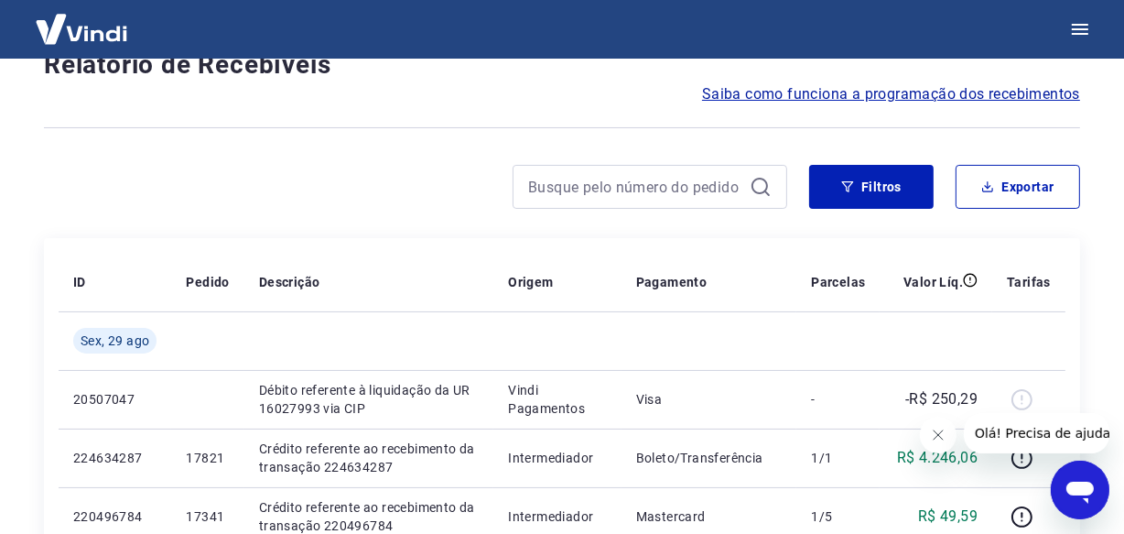
scroll to position [1581, 0]
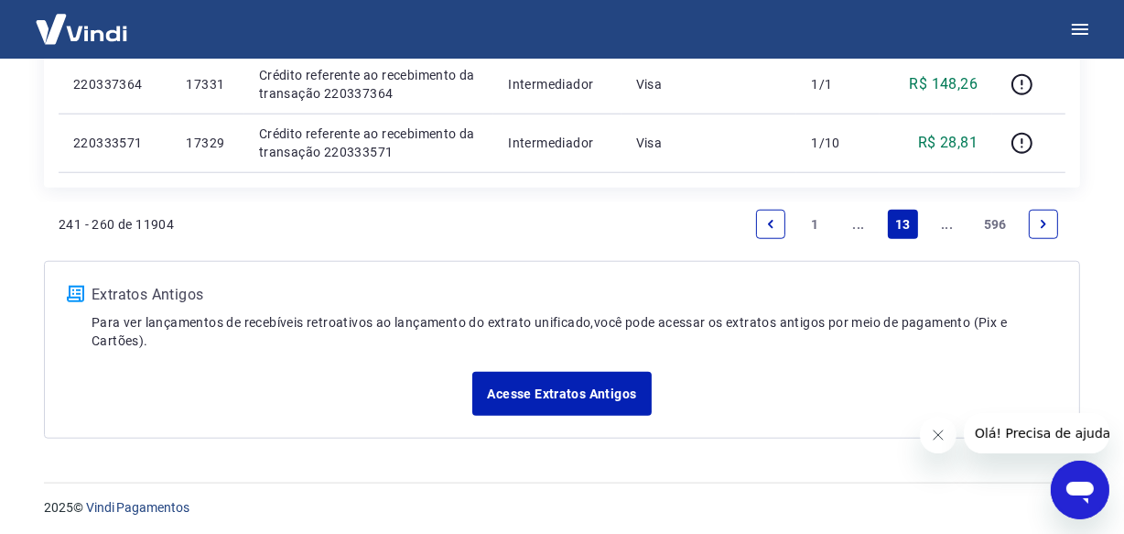
click at [1049, 231] on link "Next page" at bounding box center [1043, 224] width 29 height 29
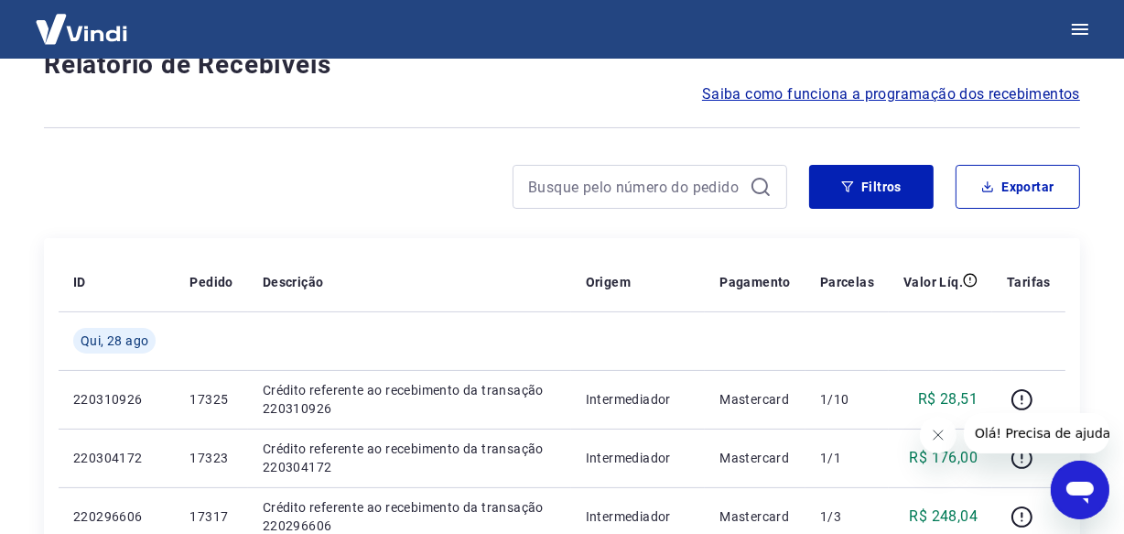
scroll to position [1581, 0]
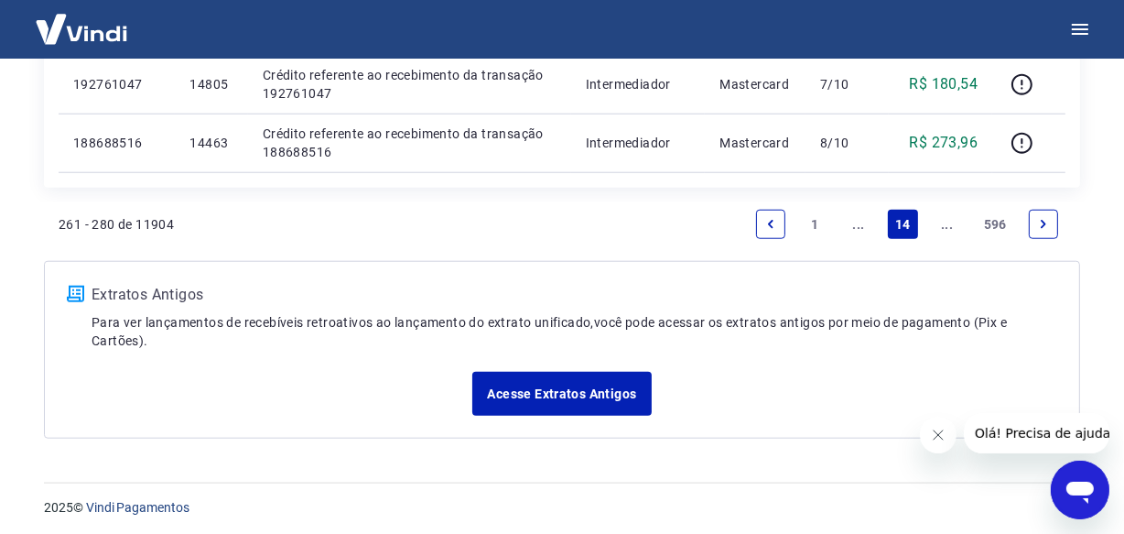
click at [1049, 231] on link "Next page" at bounding box center [1043, 224] width 29 height 29
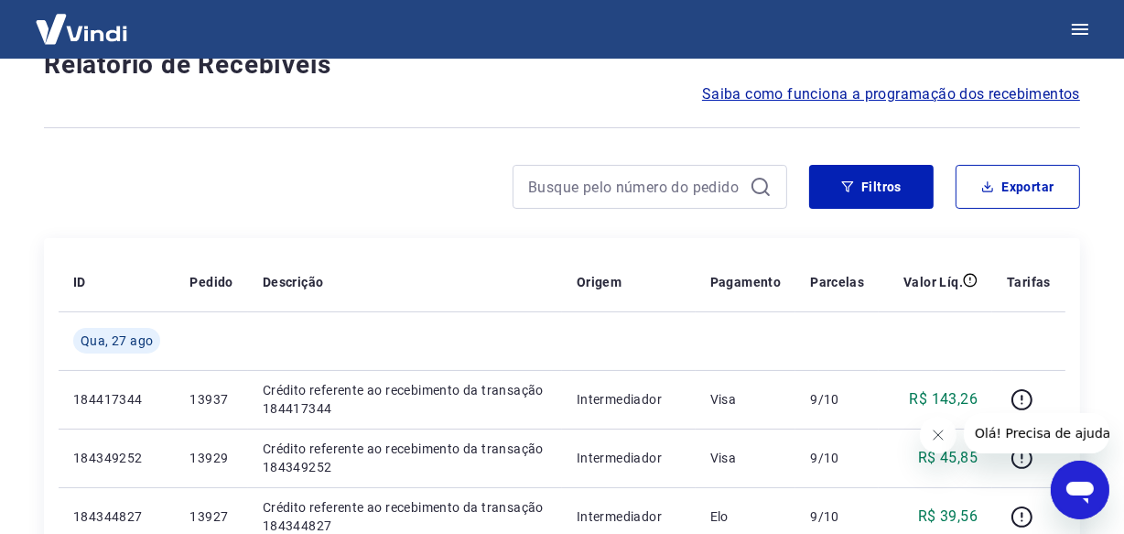
scroll to position [1581, 0]
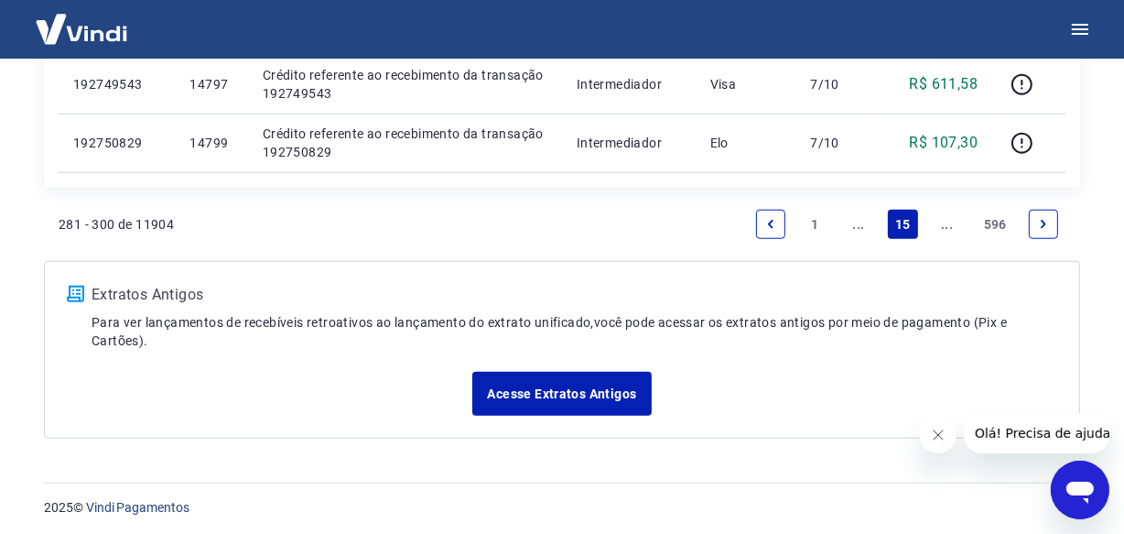
click at [1049, 231] on link "Next page" at bounding box center [1043, 224] width 29 height 29
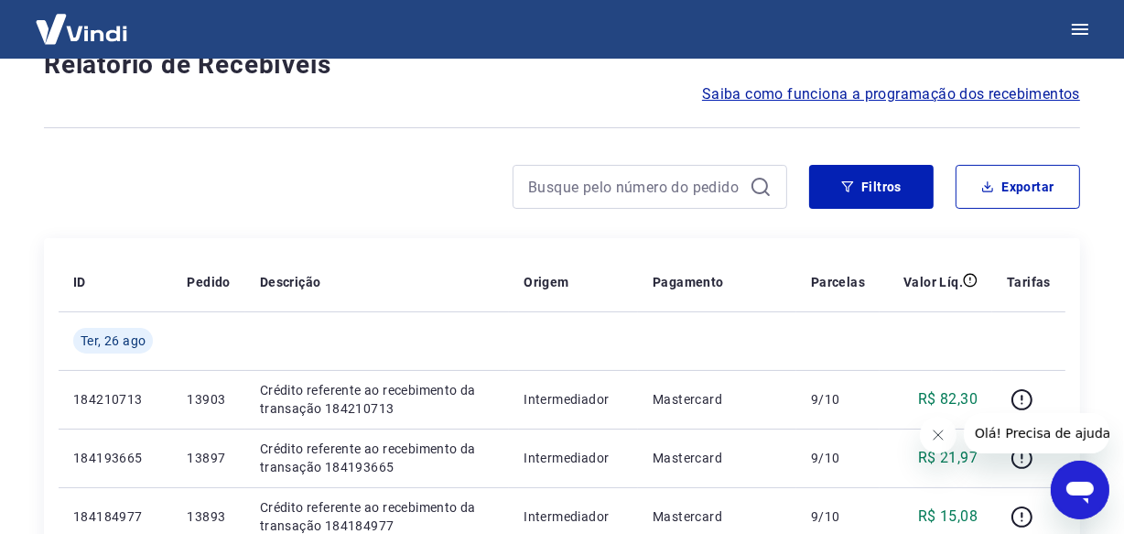
scroll to position [1581, 0]
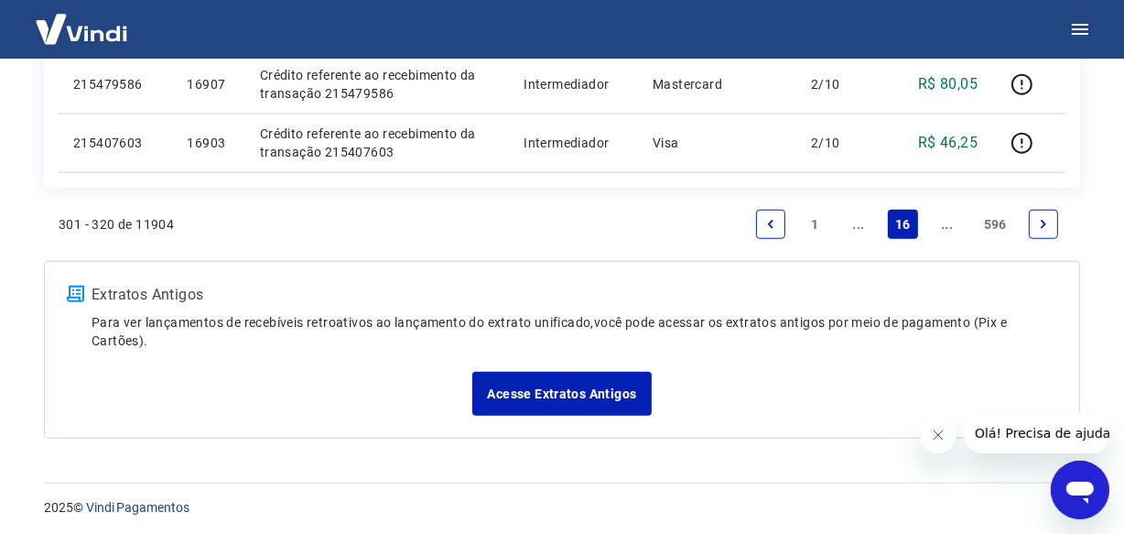
click at [1049, 231] on link "Next page" at bounding box center [1043, 224] width 29 height 29
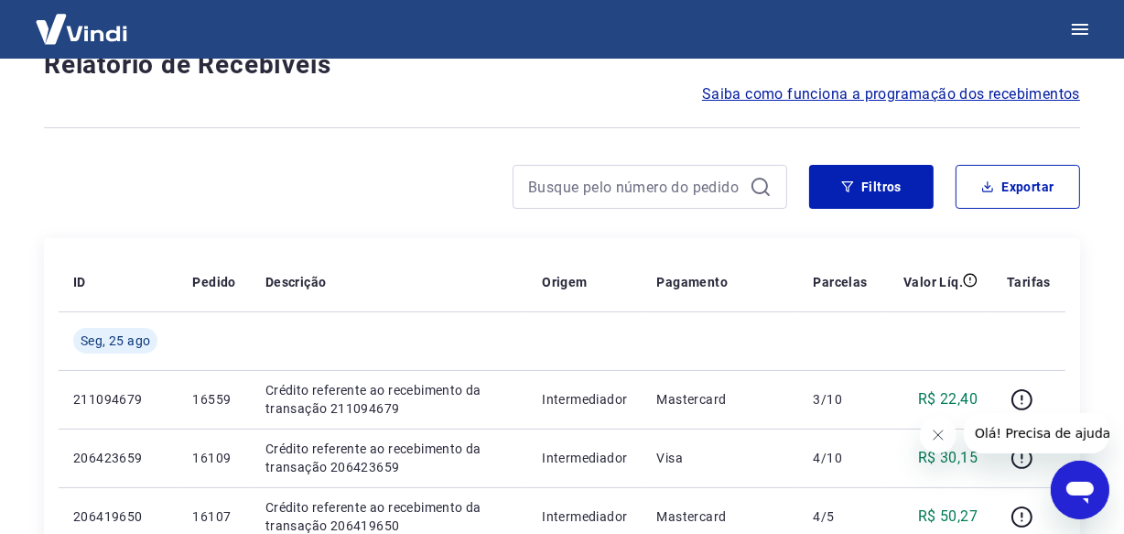
scroll to position [1581, 0]
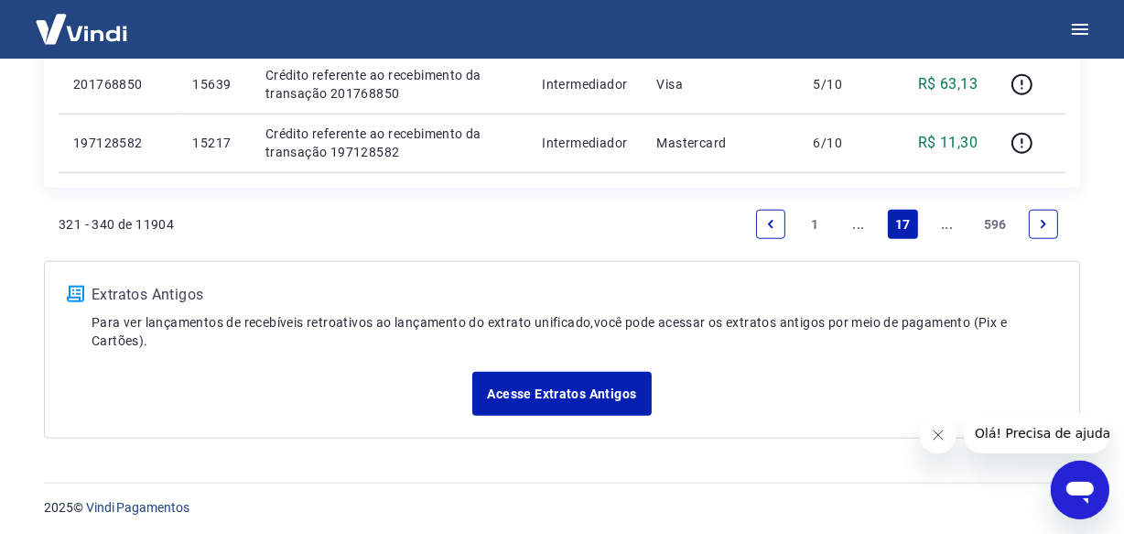
click at [1048, 234] on link "Next page" at bounding box center [1043, 224] width 29 height 29
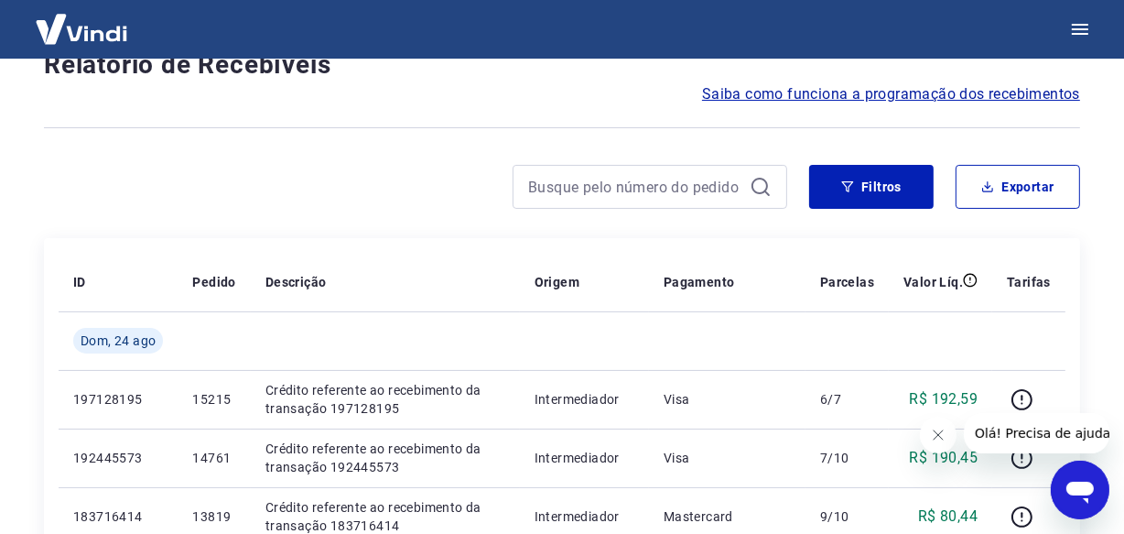
scroll to position [1638, 0]
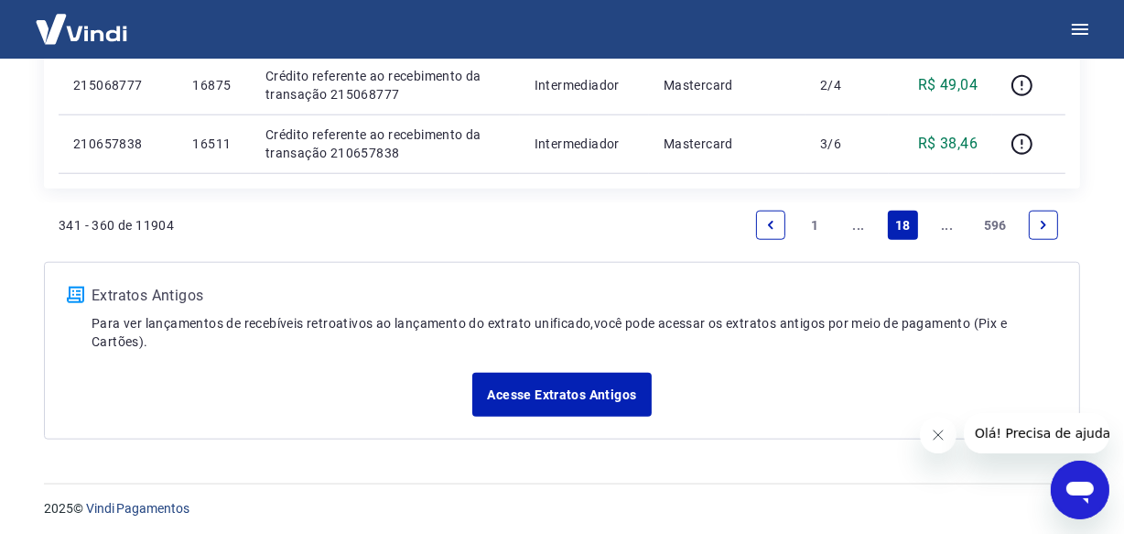
click at [1048, 234] on link "Next page" at bounding box center [1043, 225] width 29 height 29
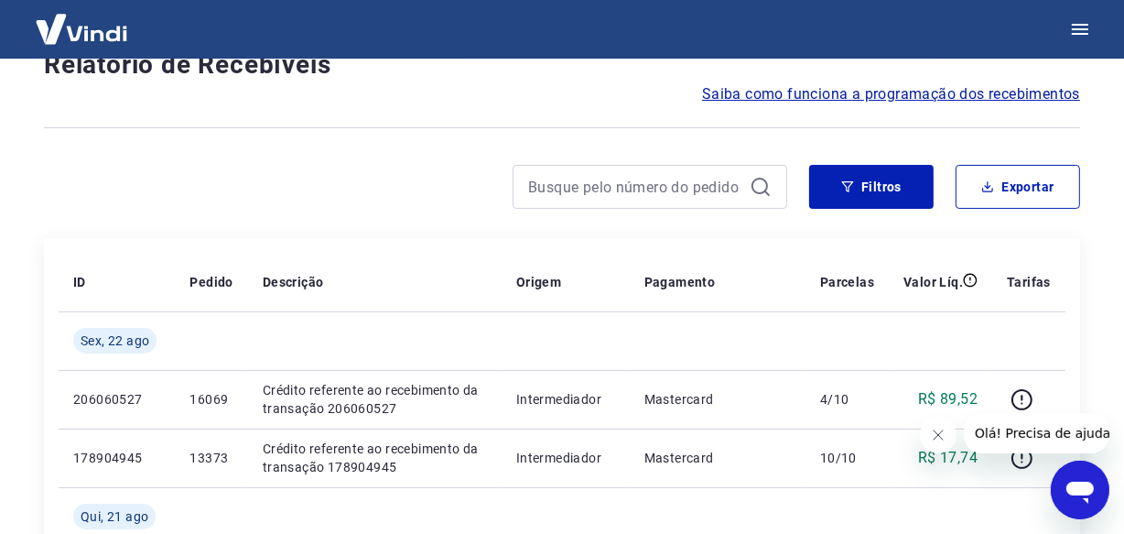
scroll to position [1638, 0]
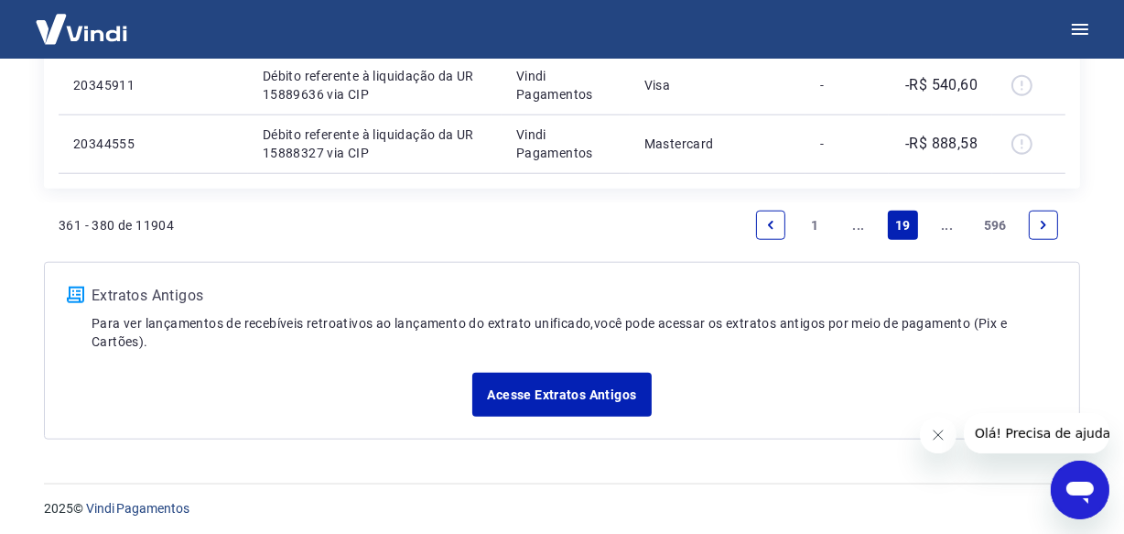
click at [1048, 234] on link "Next page" at bounding box center [1043, 225] width 29 height 29
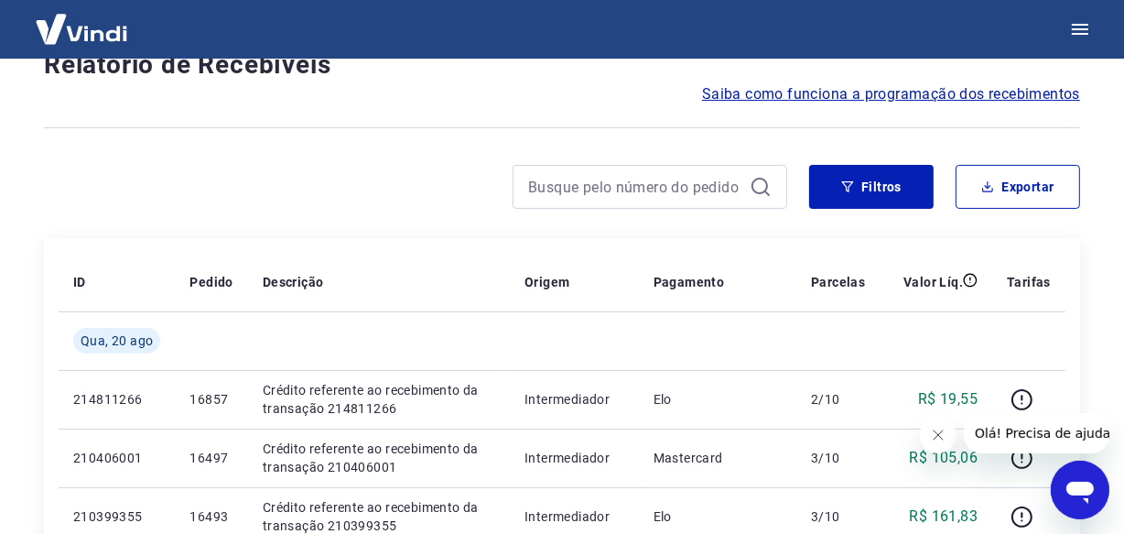
scroll to position [1638, 0]
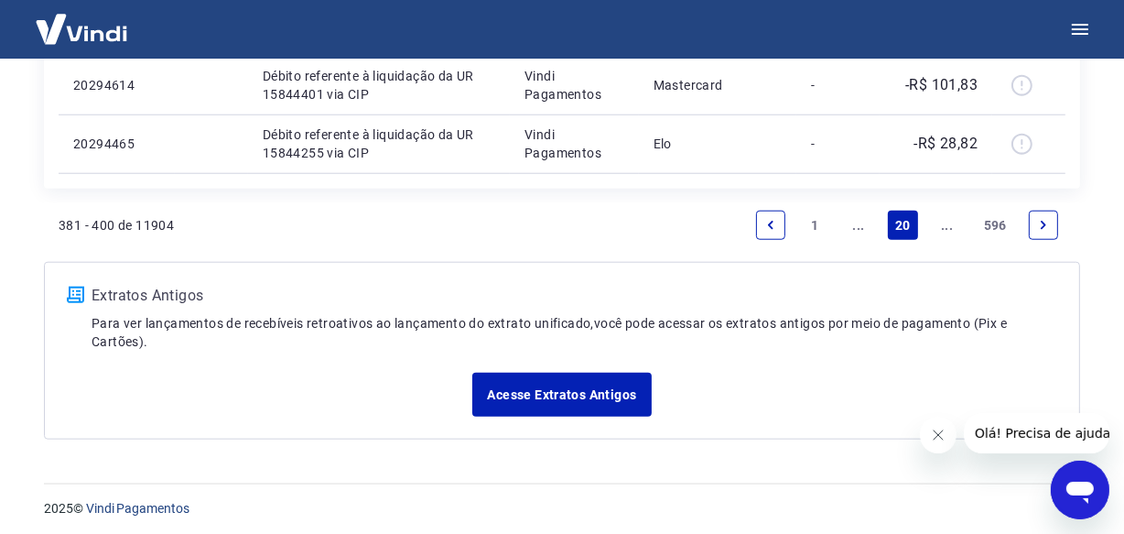
click at [1048, 234] on link "Next page" at bounding box center [1043, 225] width 29 height 29
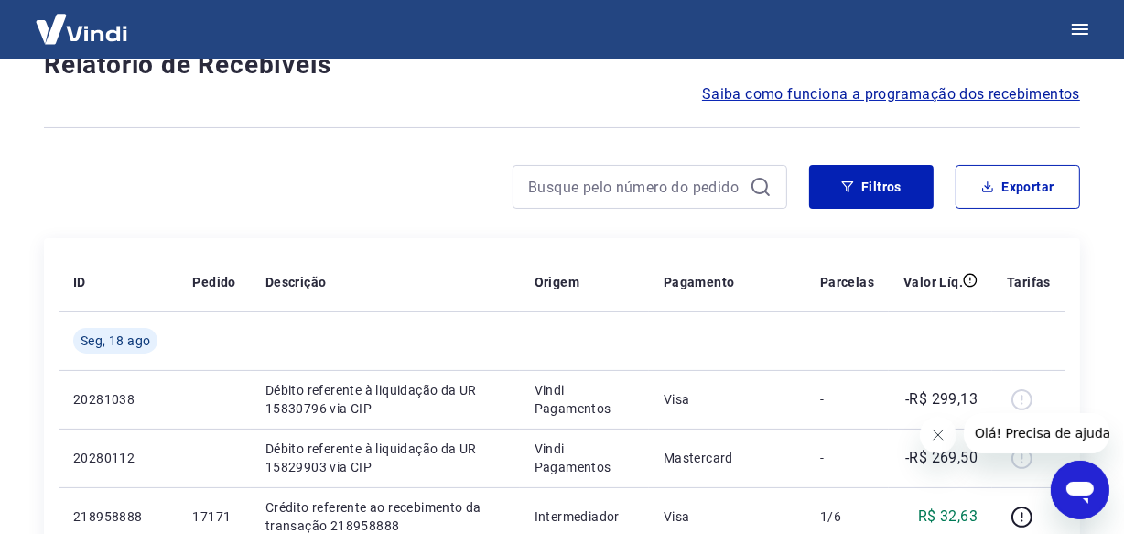
scroll to position [1638, 0]
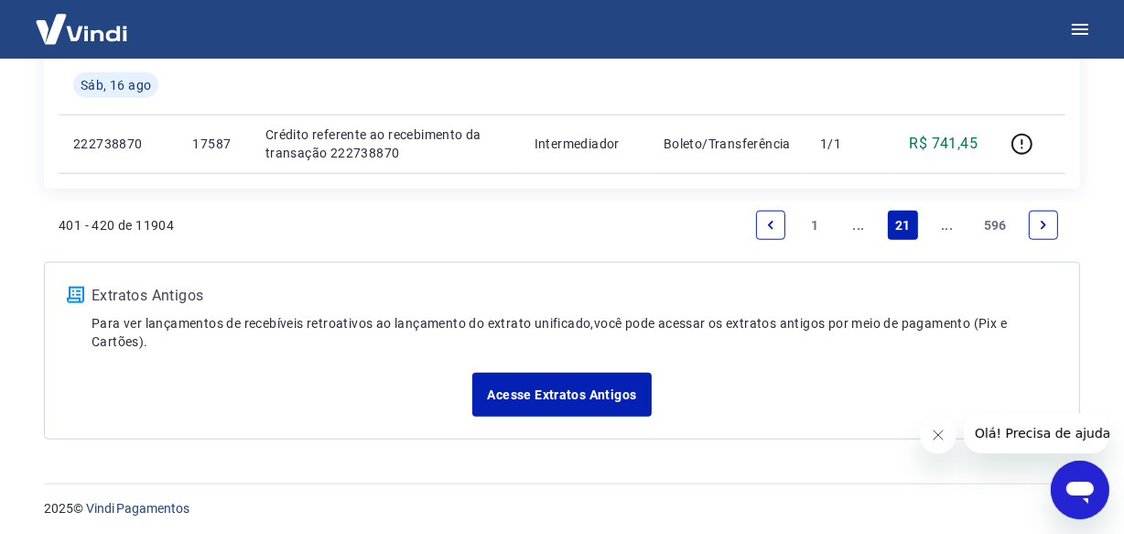
click at [1045, 227] on icon "Next page" at bounding box center [1043, 225] width 13 height 13
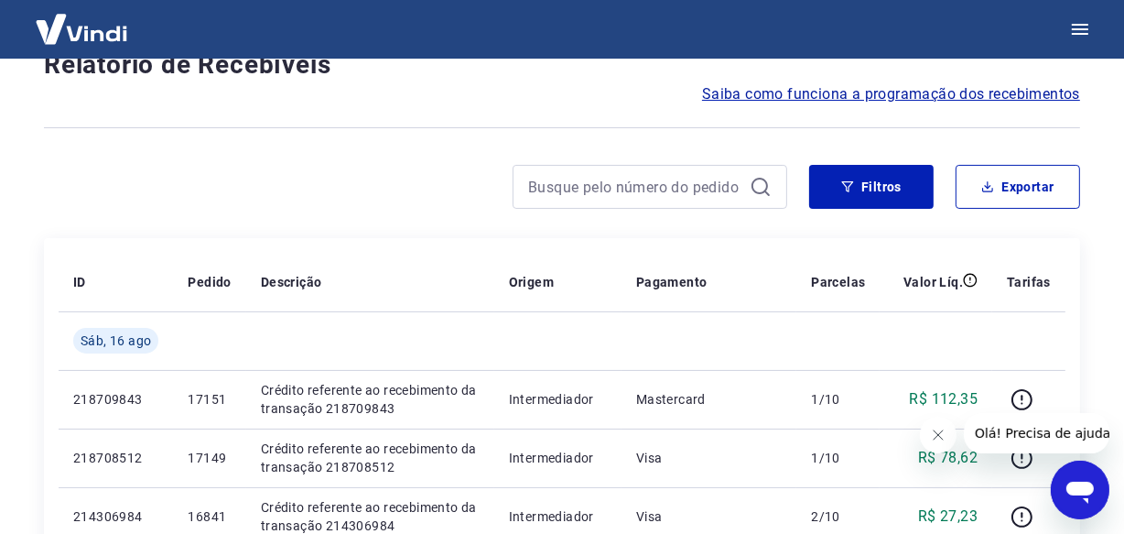
scroll to position [1581, 0]
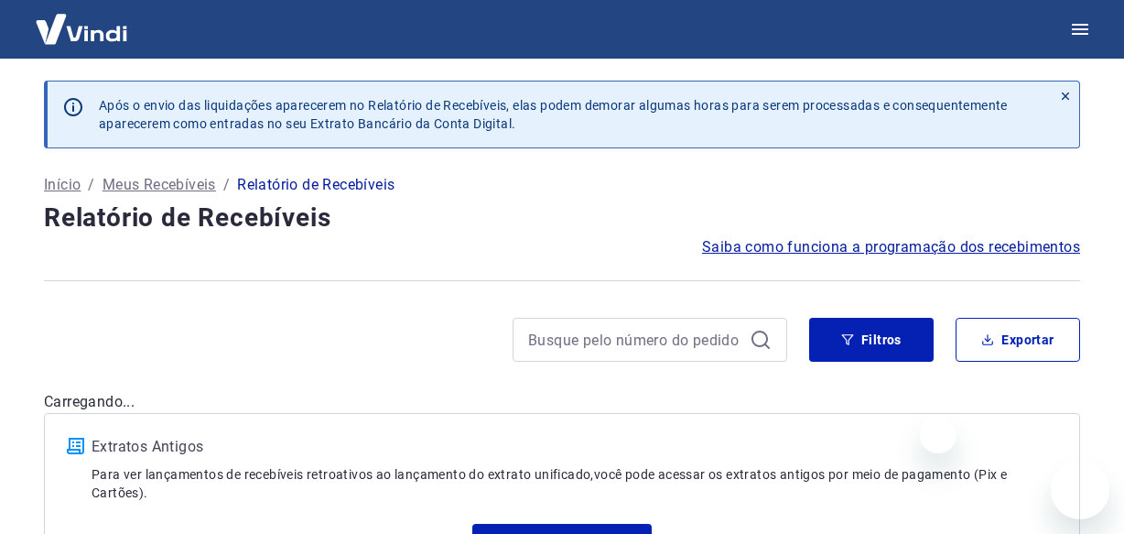
scroll to position [1581, 0]
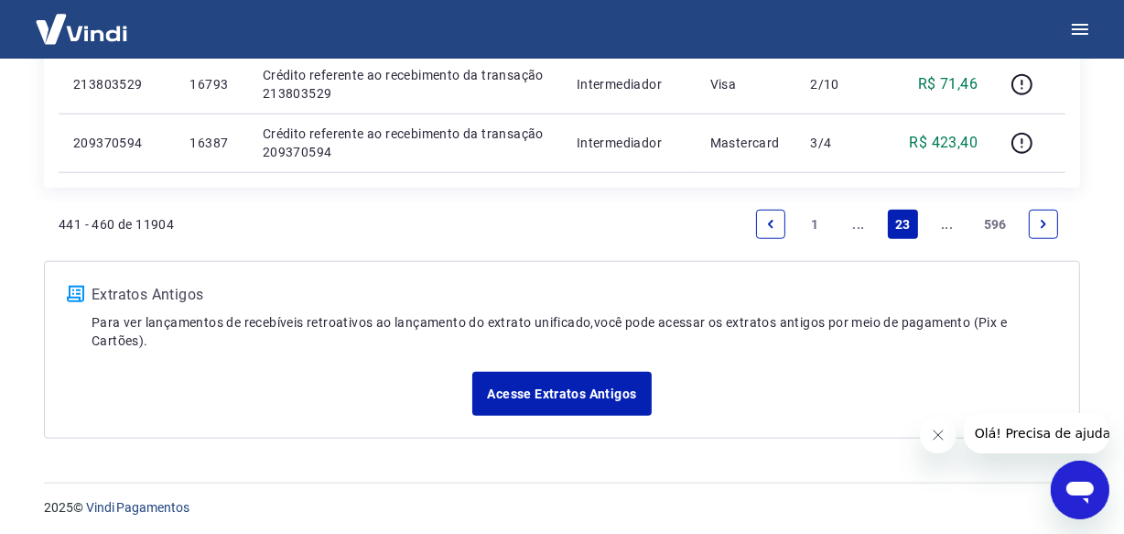
click at [1045, 227] on icon "Next page" at bounding box center [1043, 224] width 13 height 13
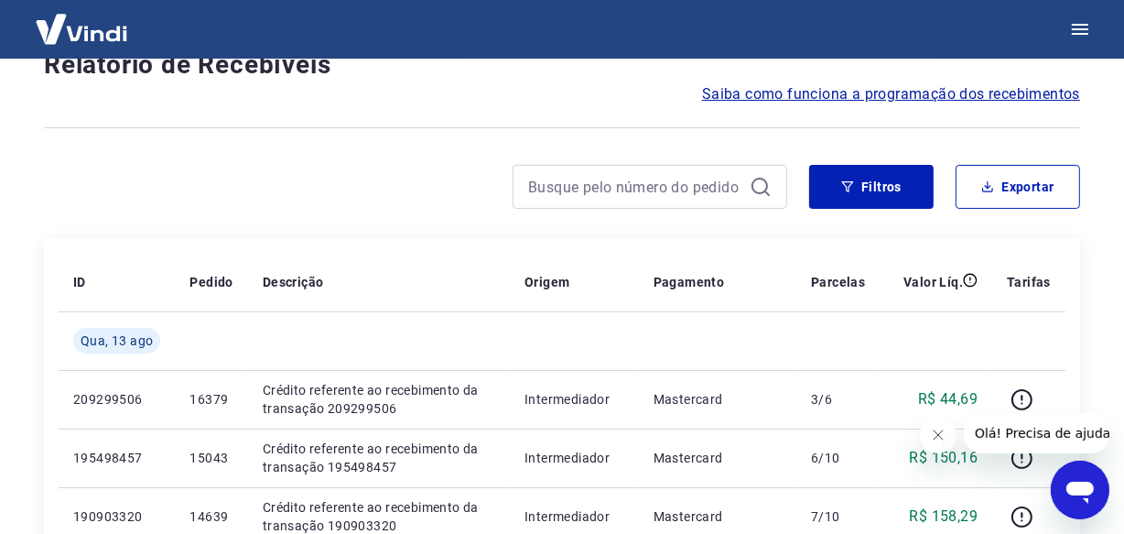
scroll to position [1638, 0]
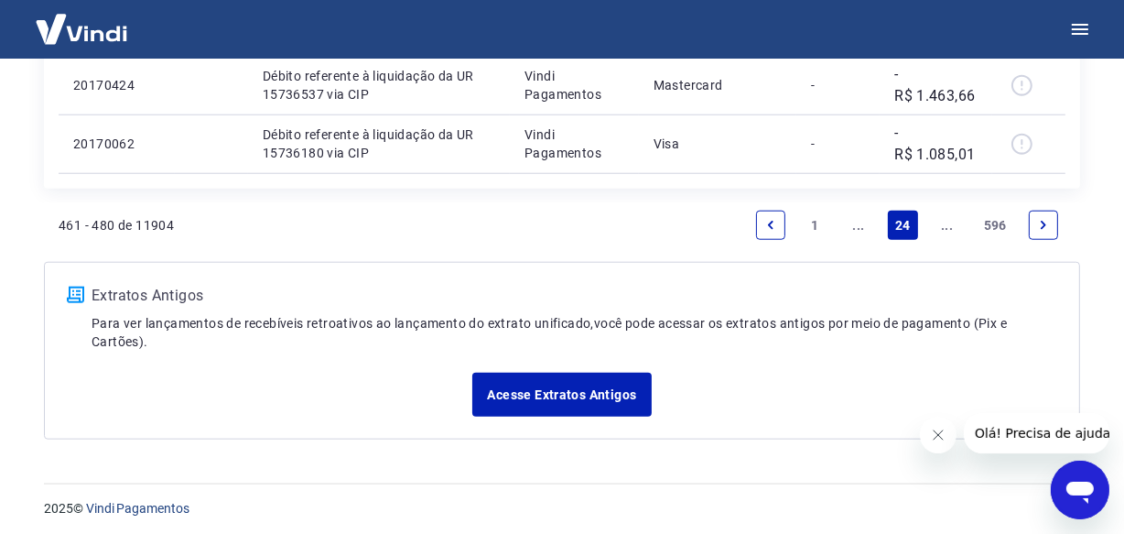
click at [1045, 227] on icon "Next page" at bounding box center [1043, 225] width 13 height 13
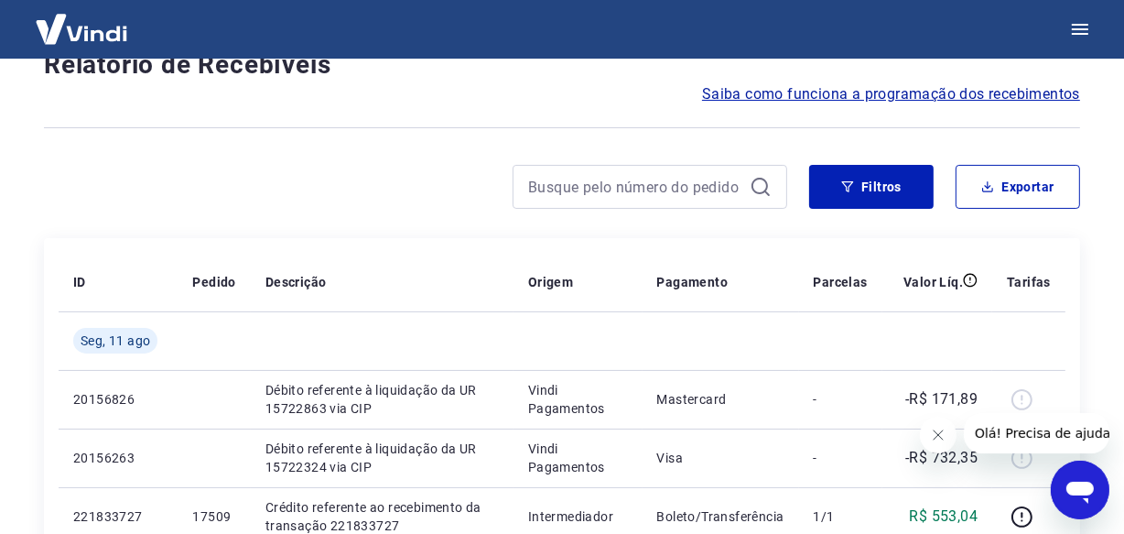
scroll to position [1581, 0]
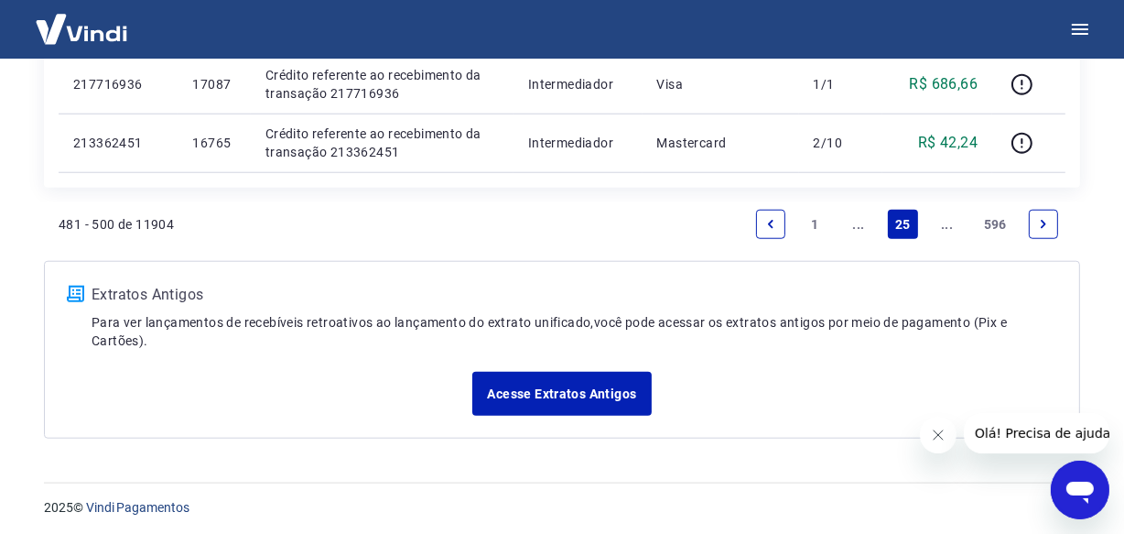
click at [1045, 227] on icon "Next page" at bounding box center [1043, 224] width 13 height 13
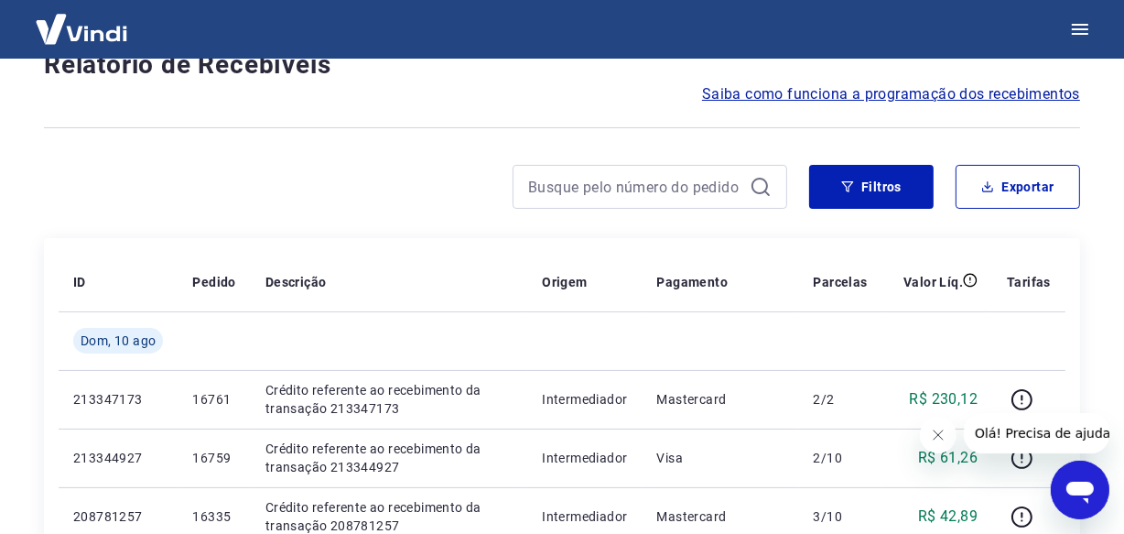
scroll to position [1581, 0]
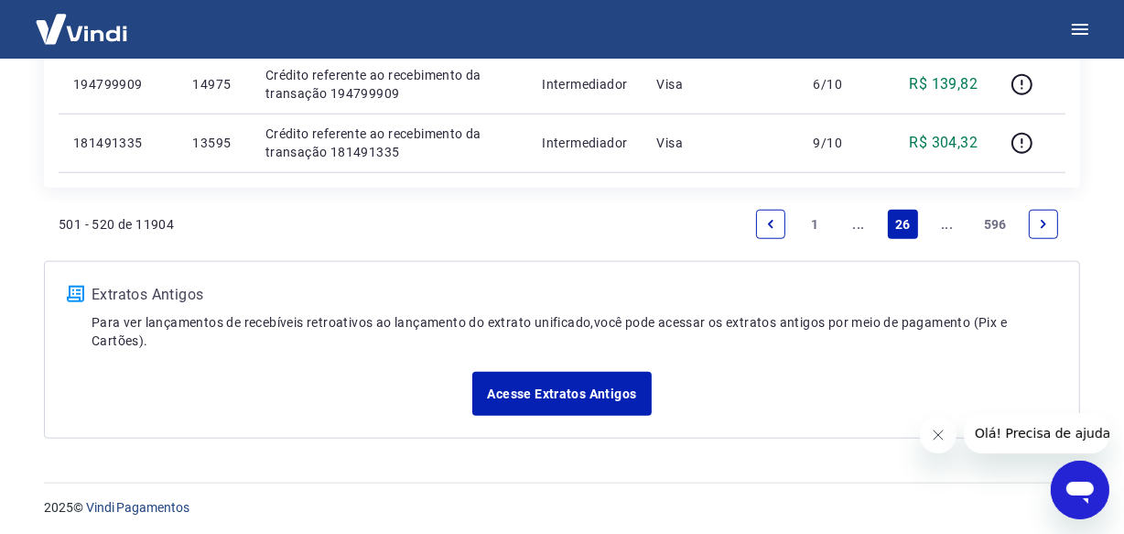
click at [1044, 227] on icon "Next page" at bounding box center [1043, 224] width 13 height 13
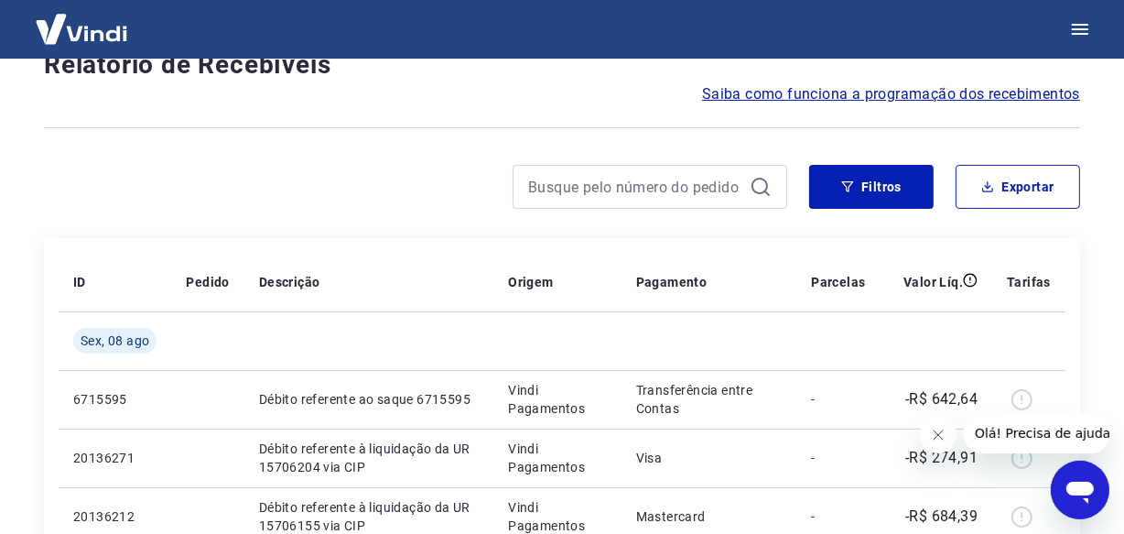
scroll to position [1581, 0]
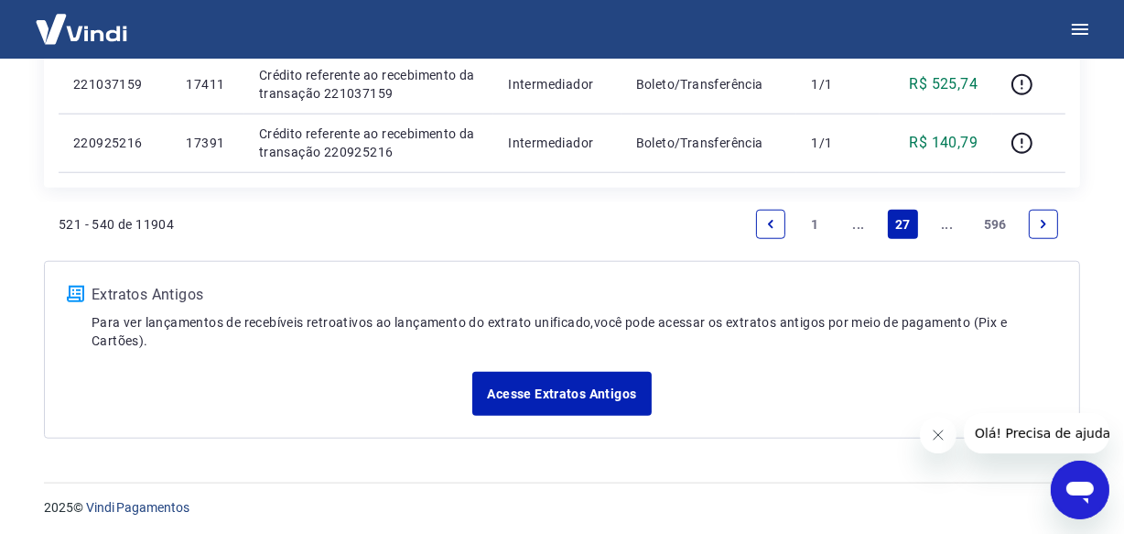
click at [1047, 219] on icon "Next page" at bounding box center [1043, 224] width 13 height 13
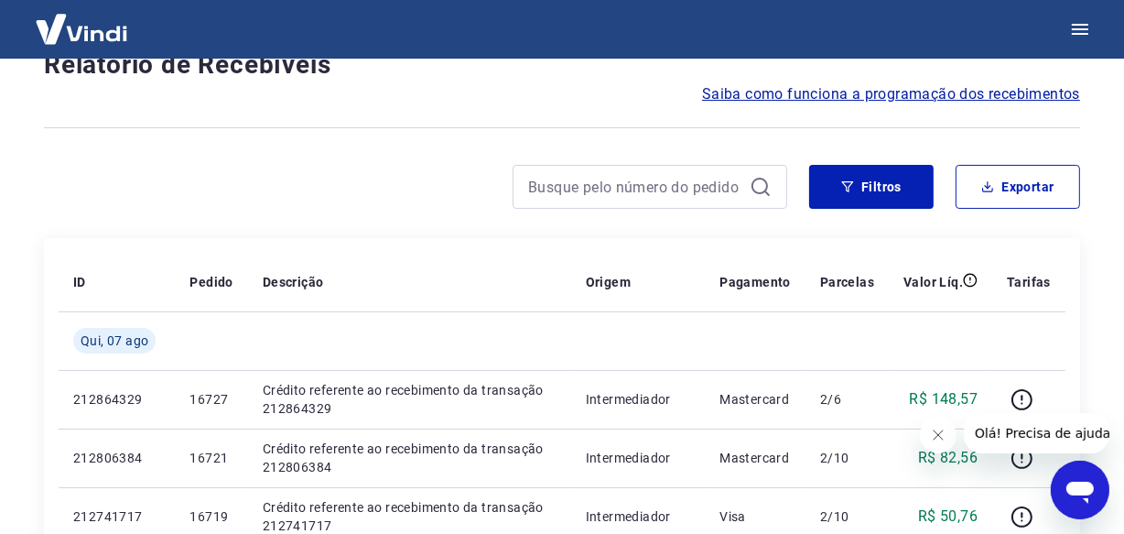
scroll to position [1638, 0]
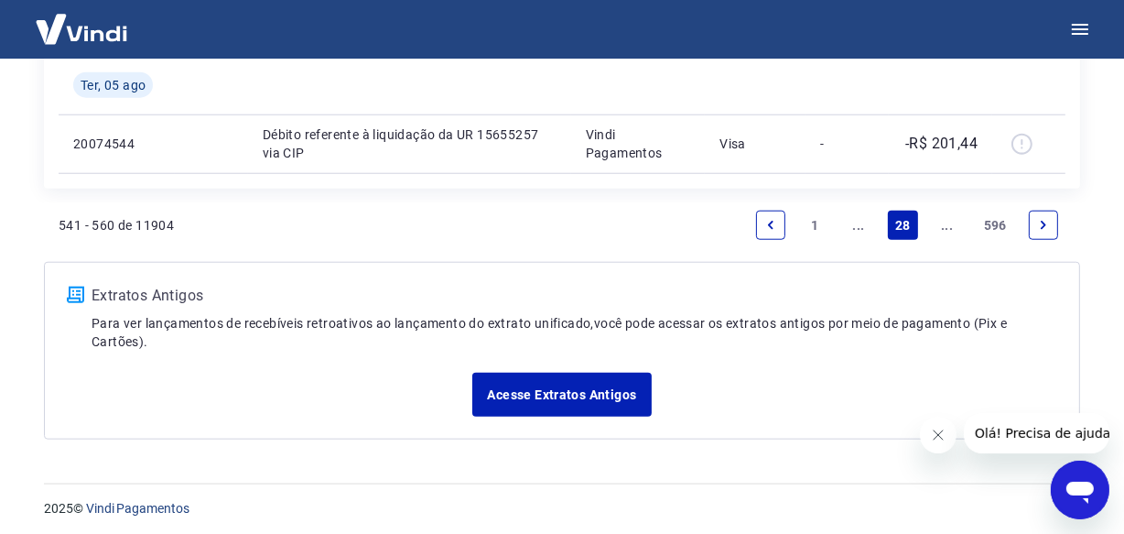
click at [1047, 219] on icon "Next page" at bounding box center [1043, 225] width 13 height 13
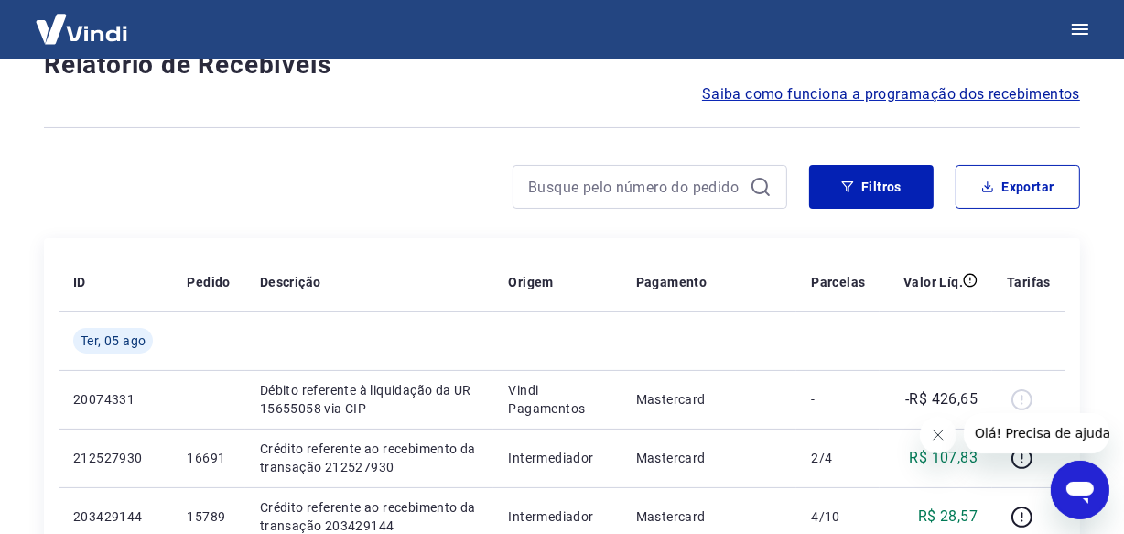
scroll to position [1581, 0]
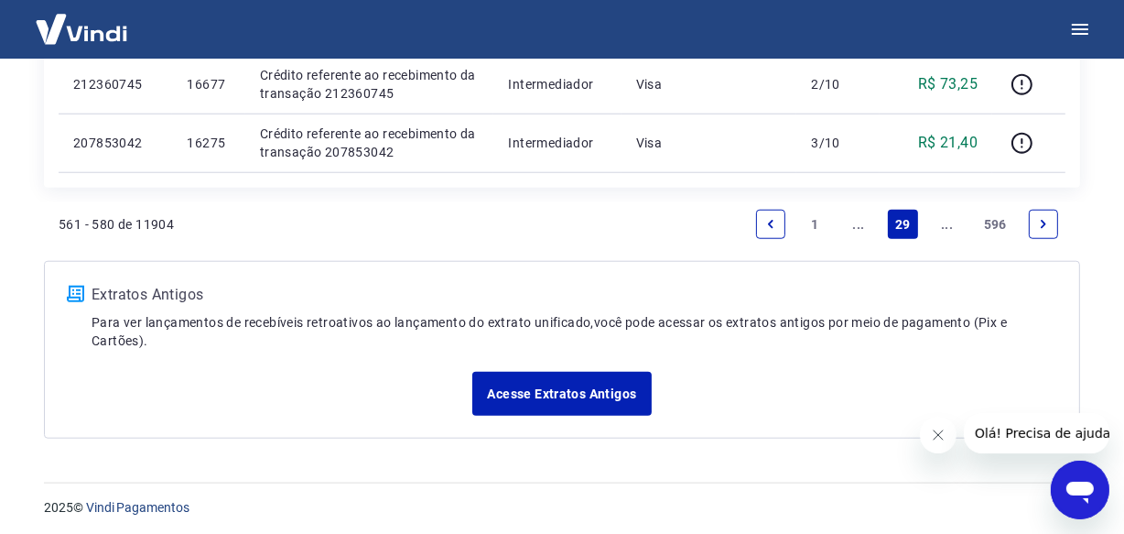
click at [1047, 219] on icon "Next page" at bounding box center [1043, 224] width 13 height 13
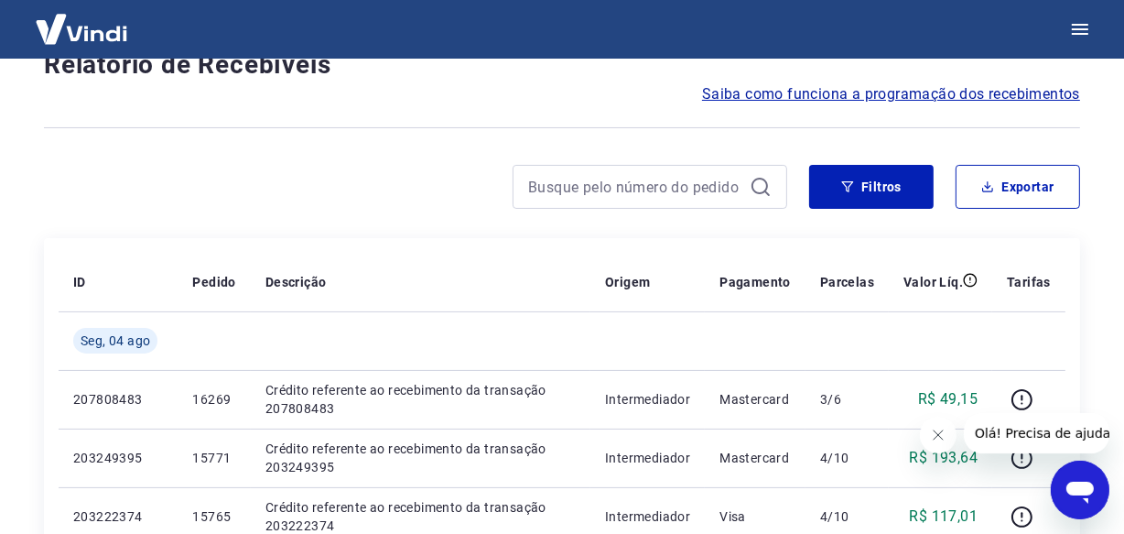
scroll to position [1581, 0]
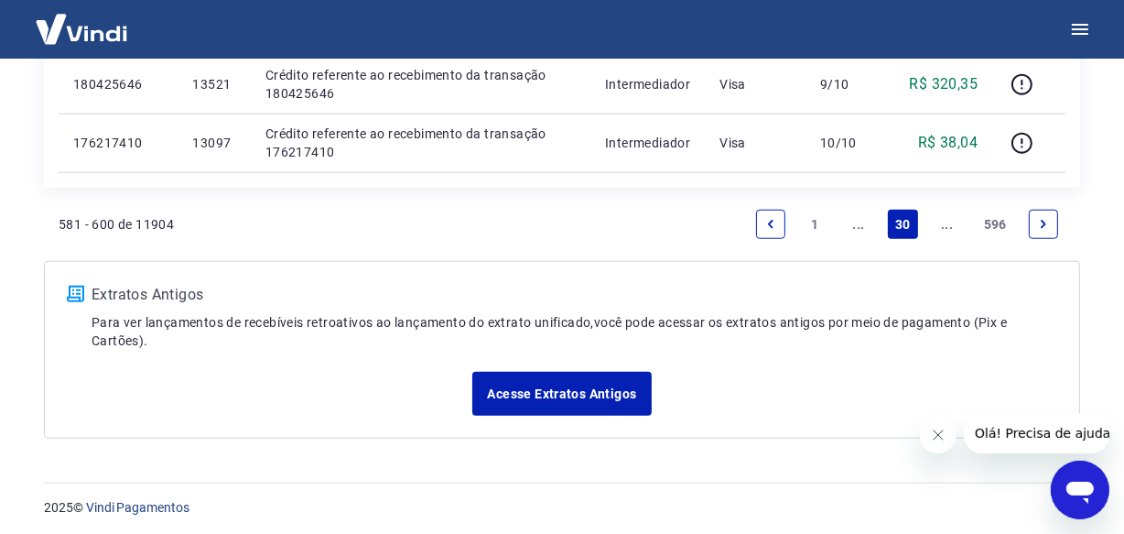
click at [1047, 219] on icon "Next page" at bounding box center [1043, 224] width 13 height 13
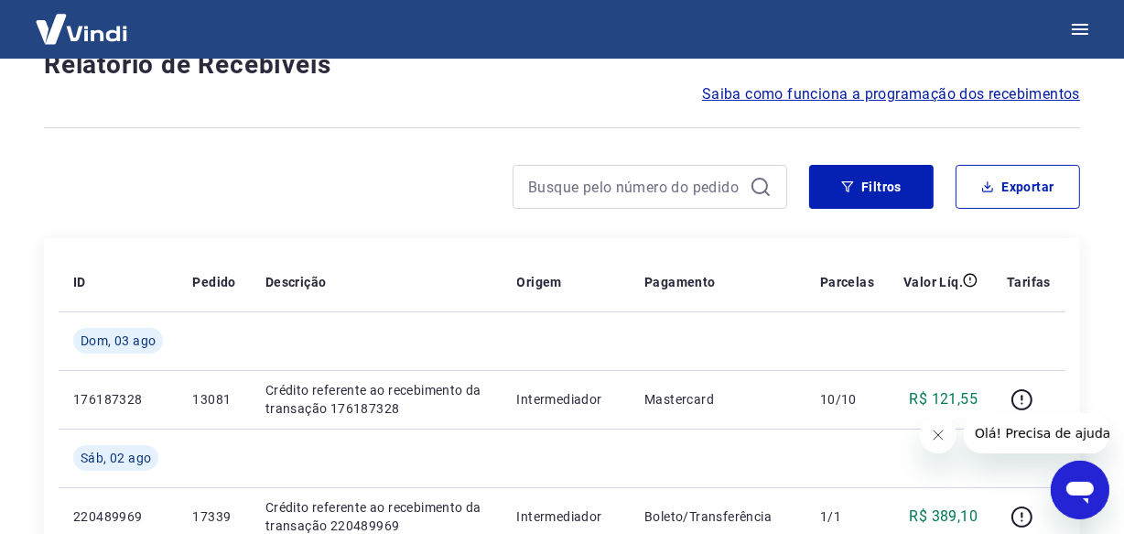
scroll to position [1638, 0]
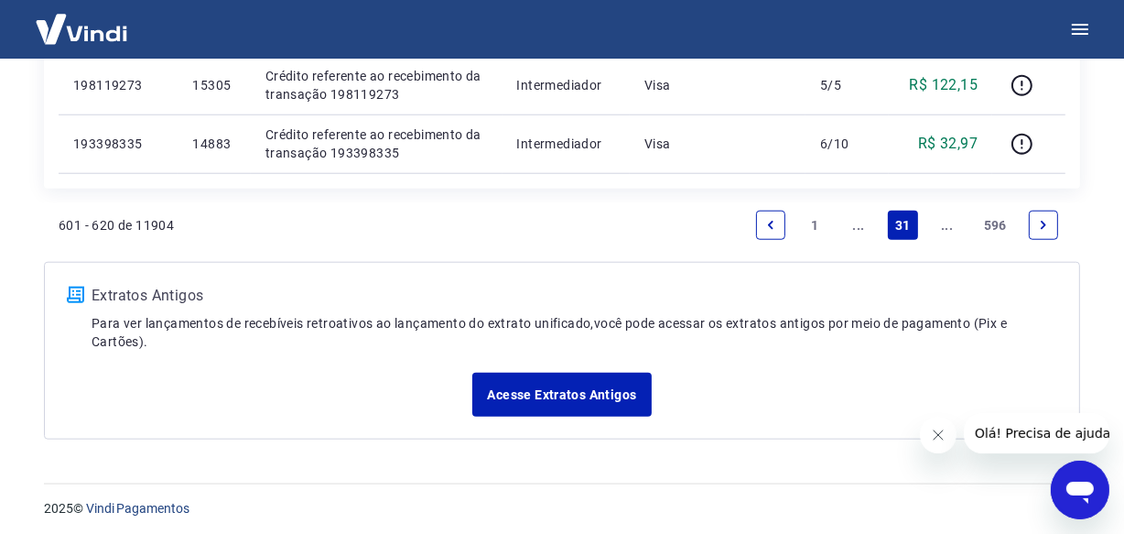
click at [1047, 219] on icon "Next page" at bounding box center [1043, 225] width 13 height 13
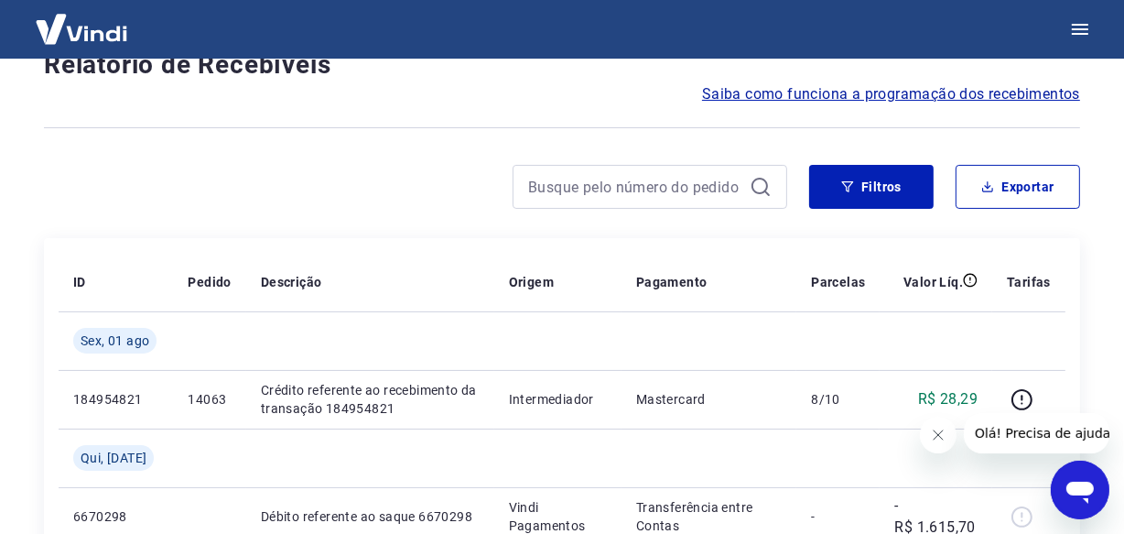
scroll to position [1638, 0]
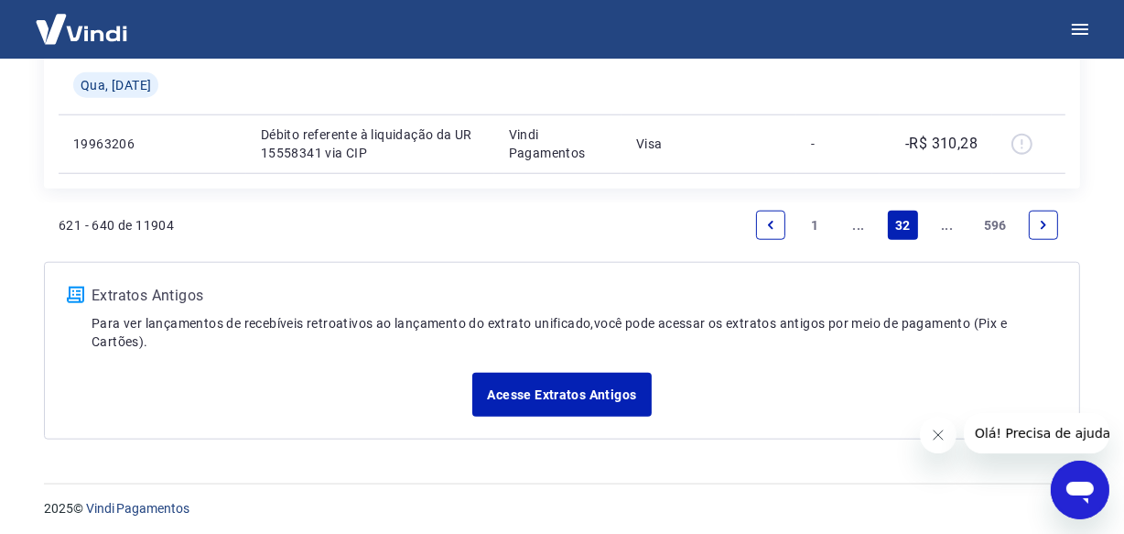
click at [1047, 219] on icon "Next page" at bounding box center [1043, 225] width 13 height 13
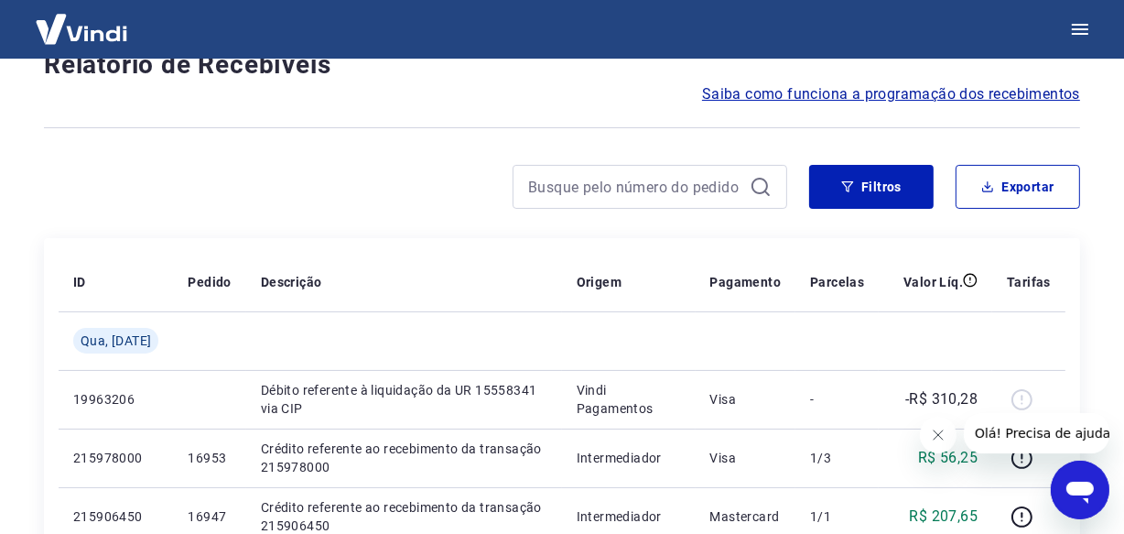
scroll to position [1581, 0]
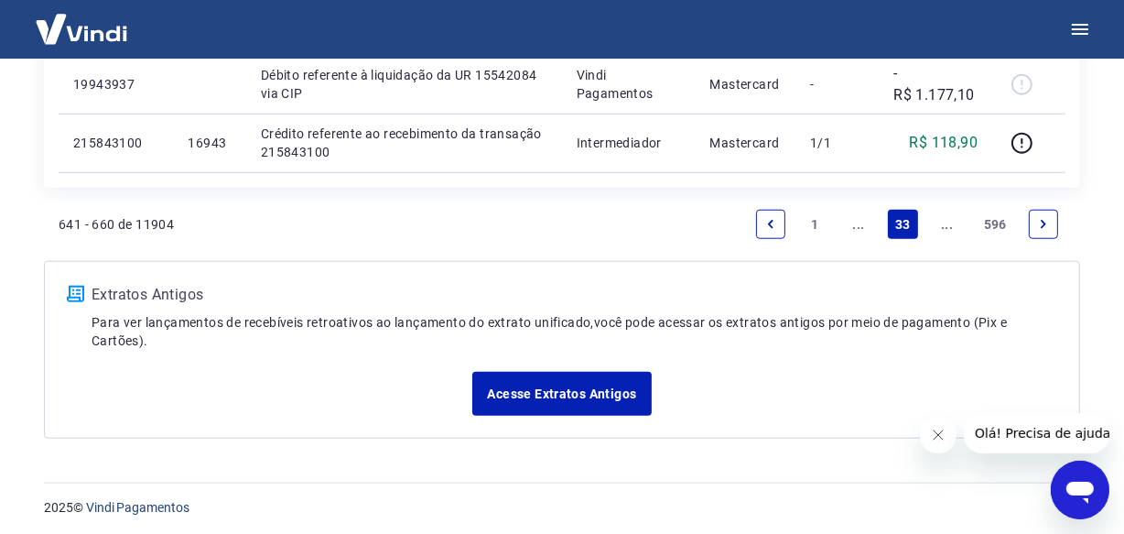
click at [1047, 219] on icon "Next page" at bounding box center [1043, 224] width 13 height 13
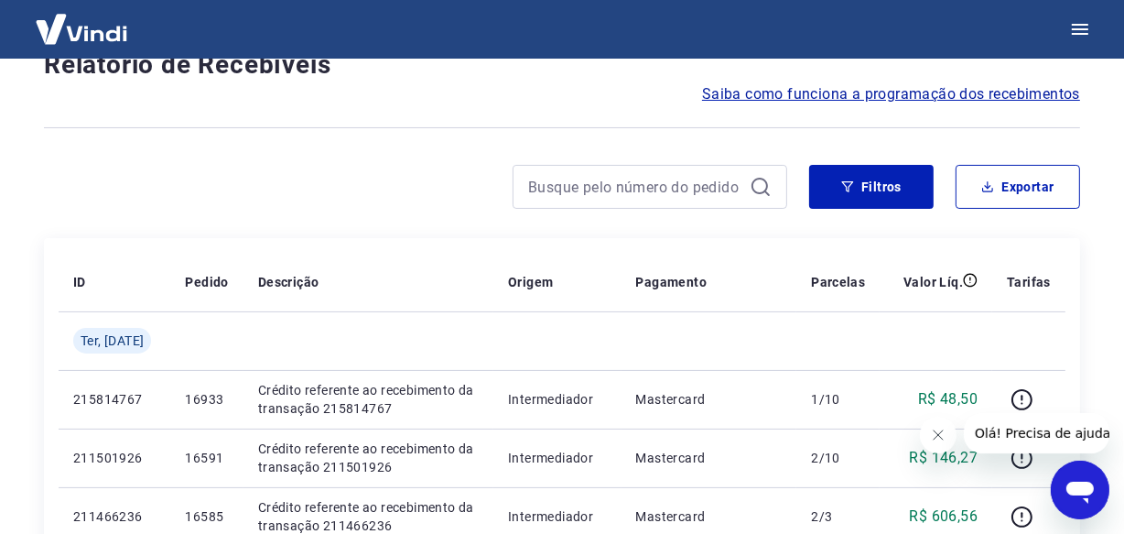
scroll to position [1581, 0]
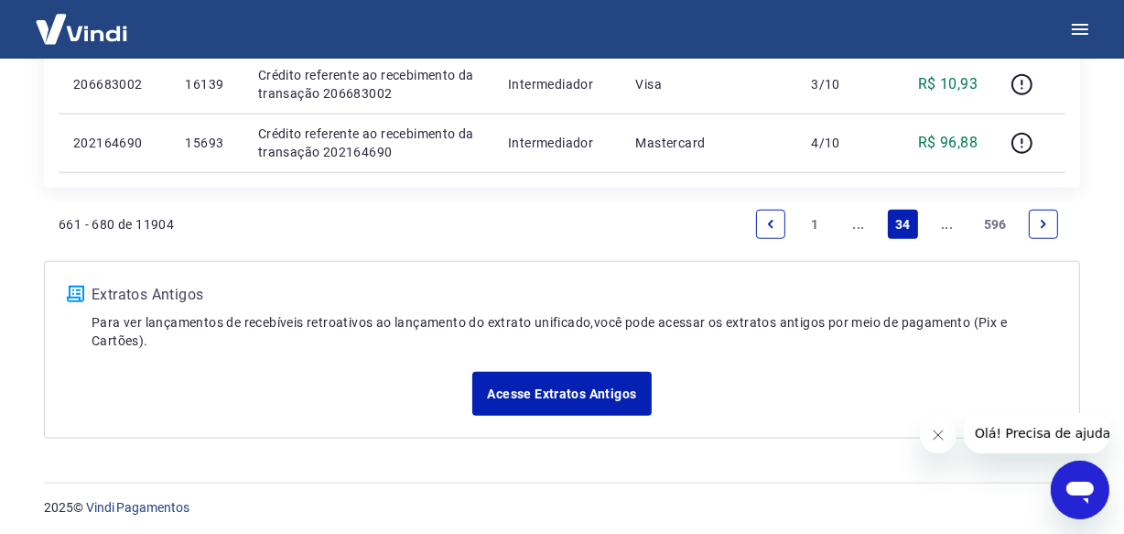
click at [1047, 219] on icon "Next page" at bounding box center [1043, 224] width 13 height 13
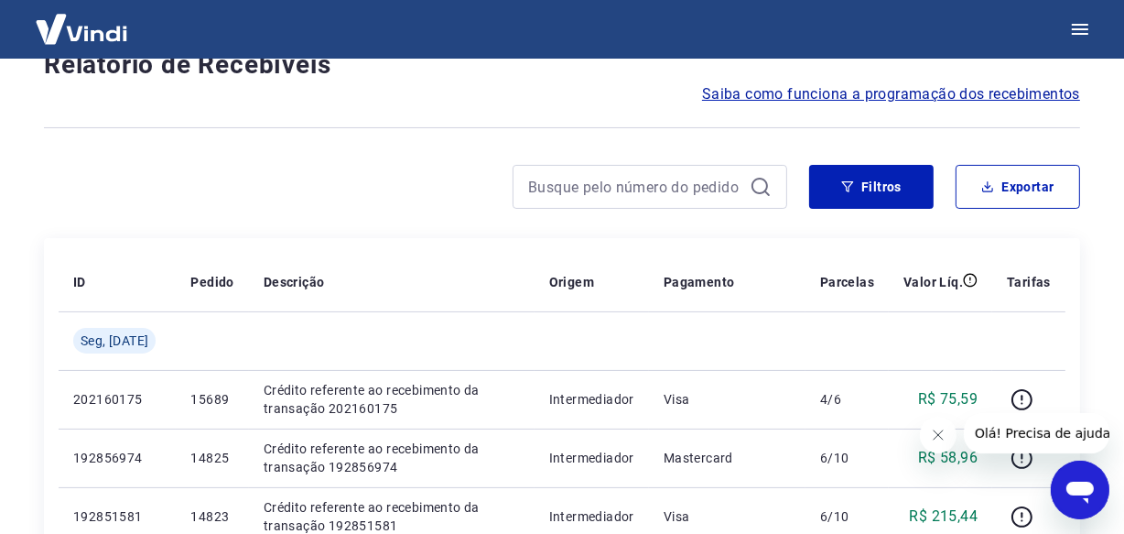
scroll to position [1581, 0]
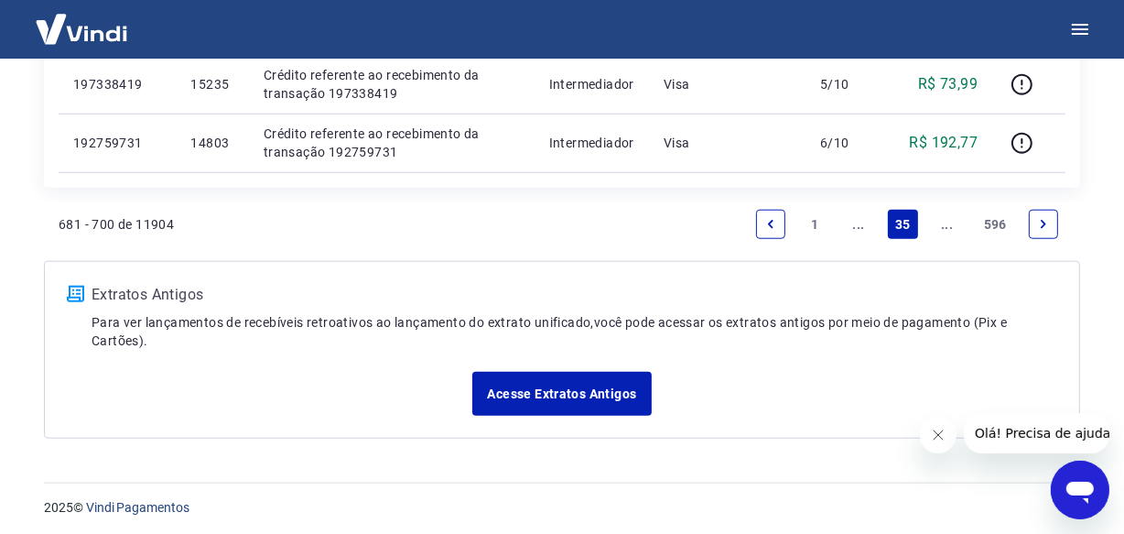
click at [1049, 223] on icon "Next page" at bounding box center [1043, 224] width 13 height 13
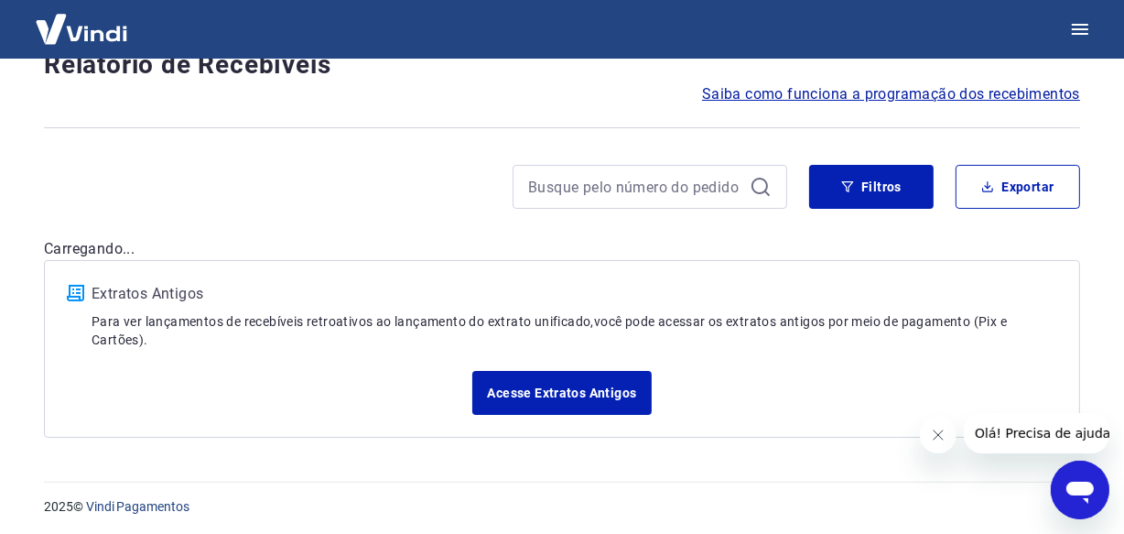
scroll to position [1581, 0]
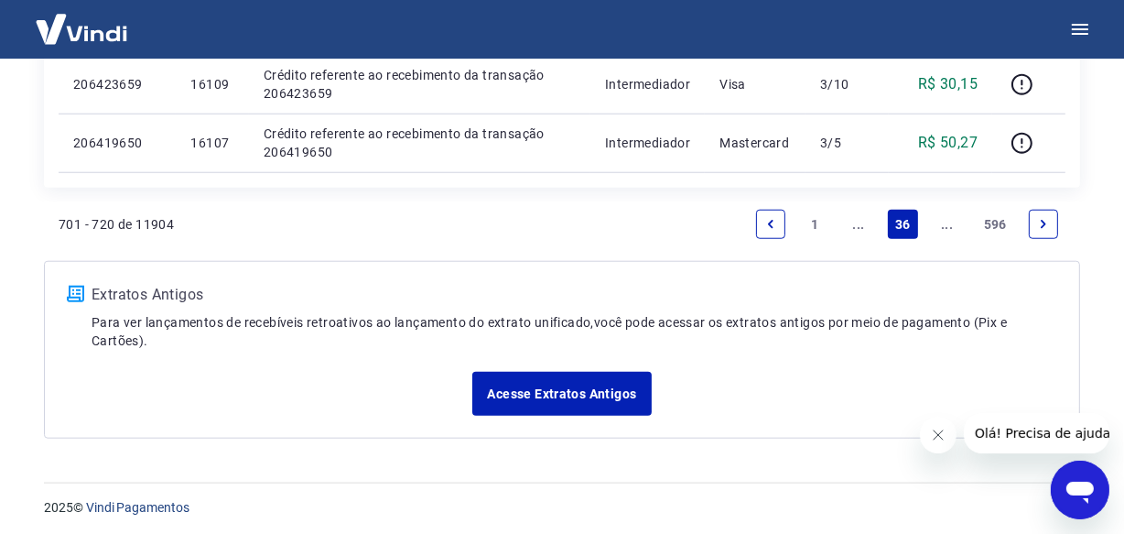
click at [1049, 223] on icon "Next page" at bounding box center [1043, 224] width 13 height 13
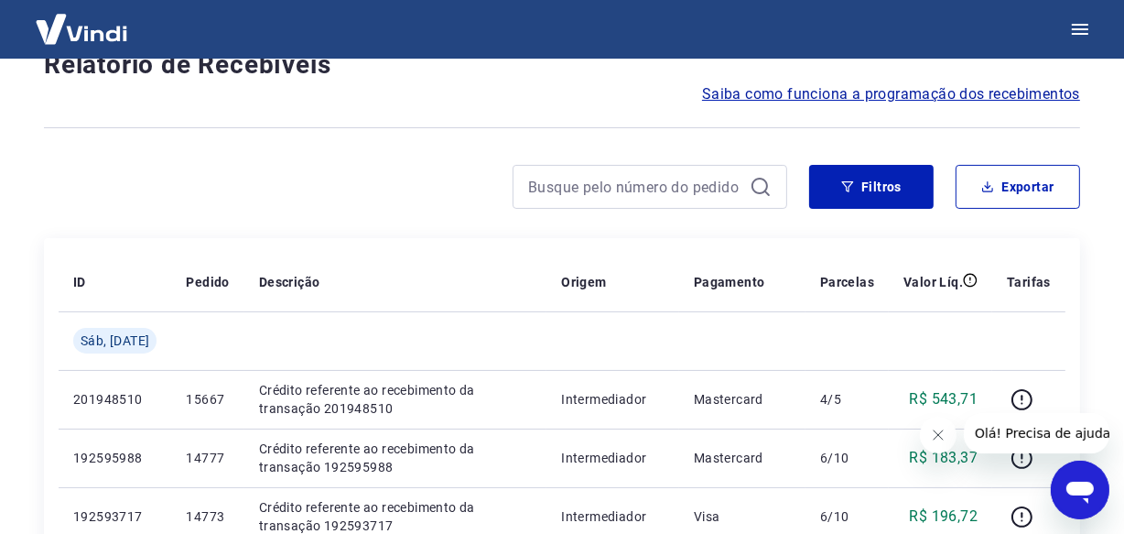
scroll to position [1581, 0]
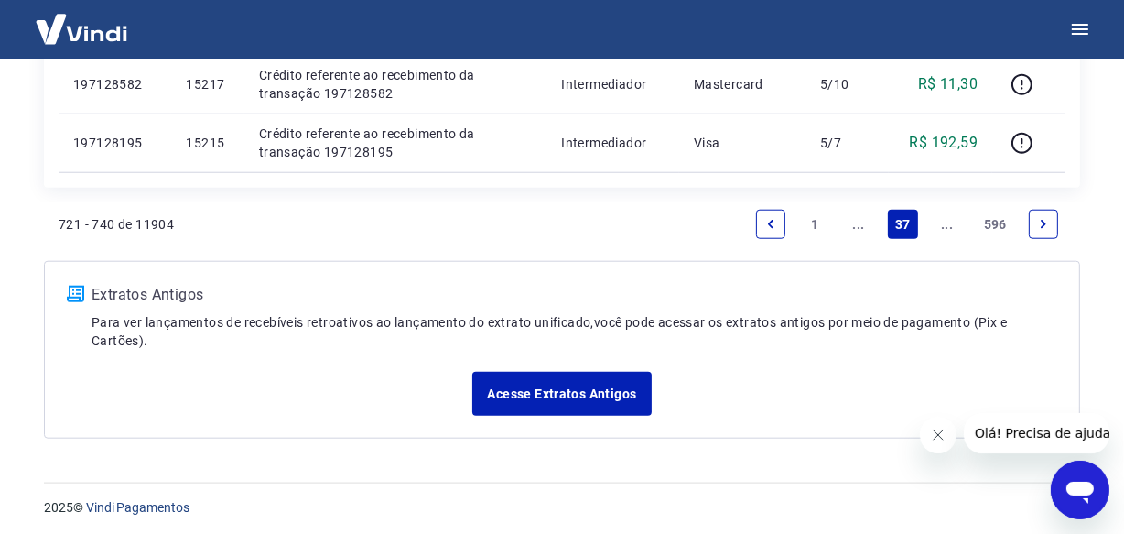
click at [1049, 223] on icon "Next page" at bounding box center [1043, 224] width 13 height 13
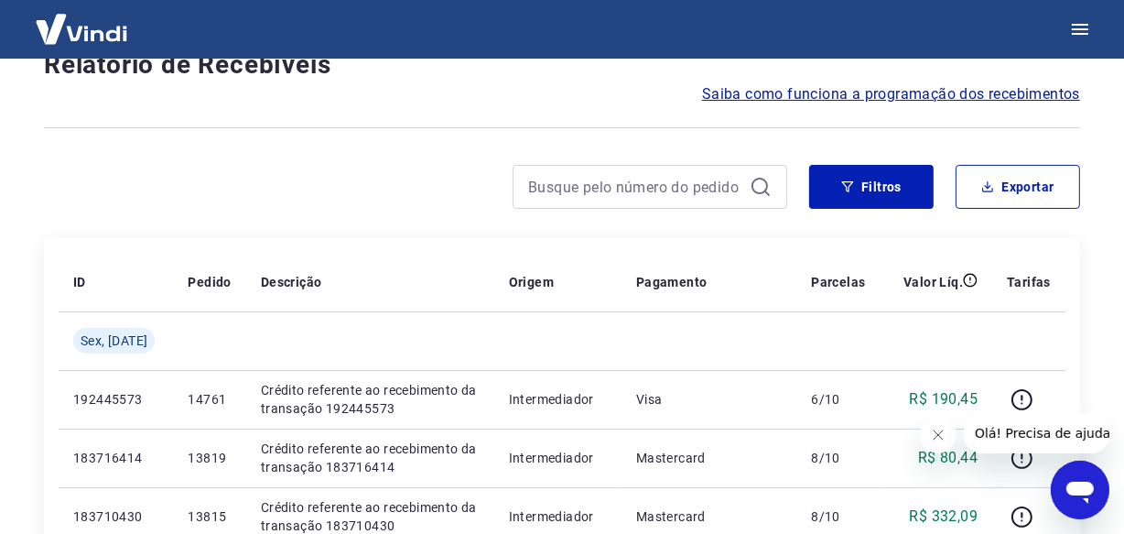
scroll to position [1638, 0]
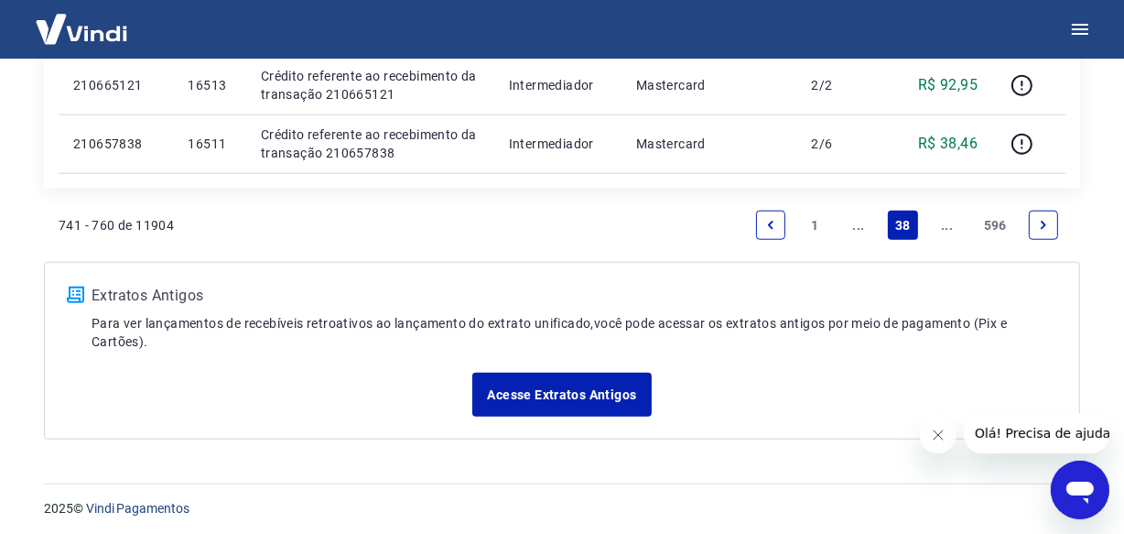
click at [1049, 223] on icon "Next page" at bounding box center [1043, 225] width 13 height 13
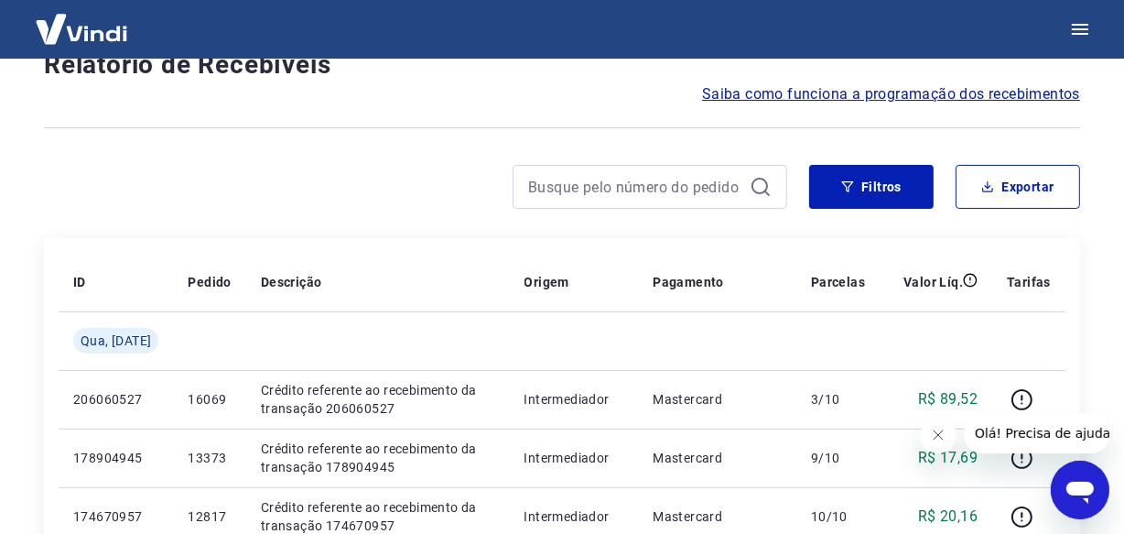
scroll to position [1638, 0]
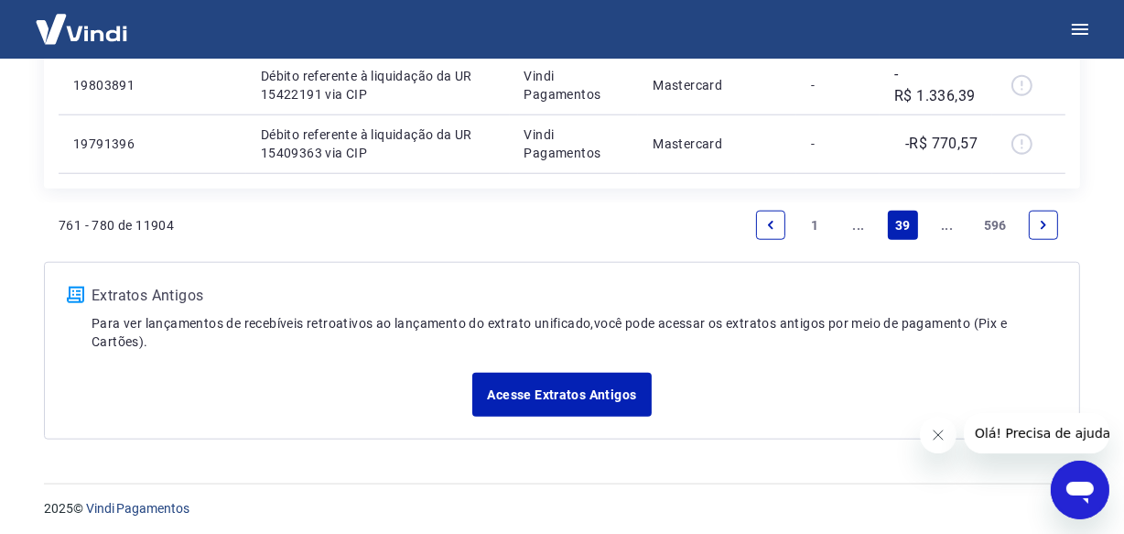
click at [1049, 223] on icon "Next page" at bounding box center [1043, 225] width 13 height 13
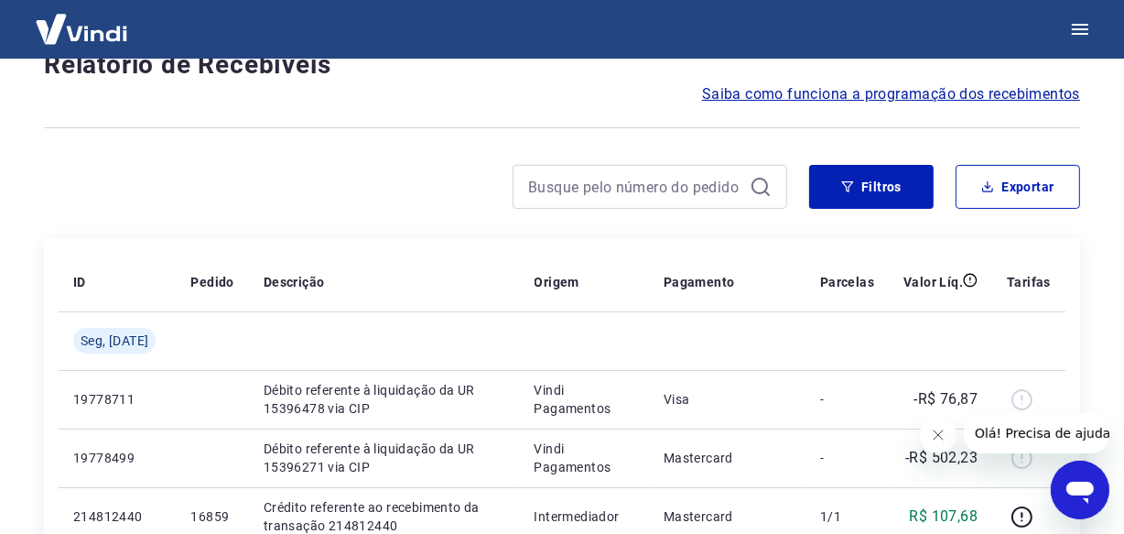
scroll to position [1581, 0]
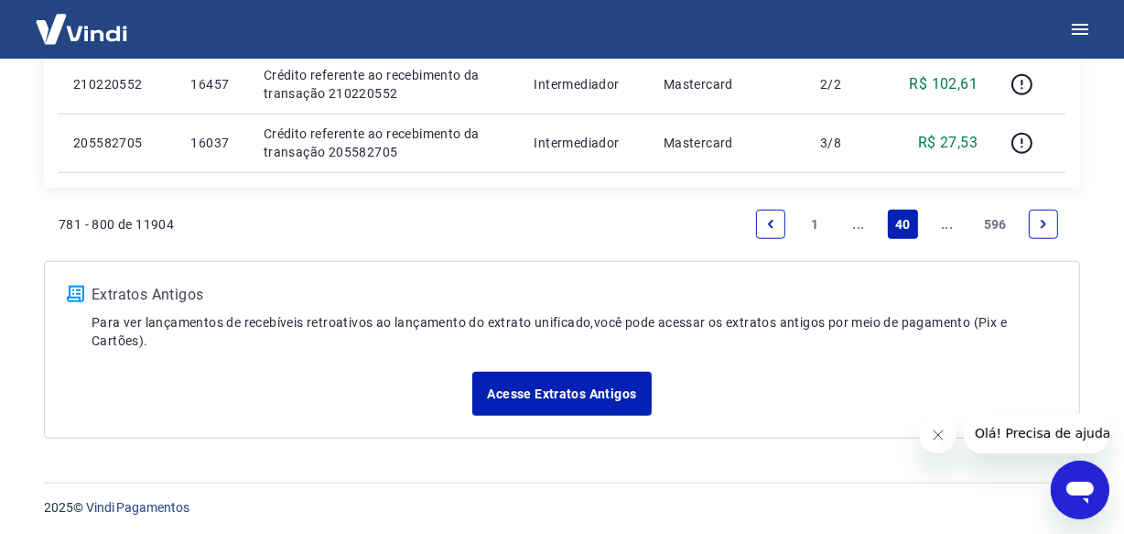
click at [1049, 223] on icon "Next page" at bounding box center [1043, 224] width 13 height 13
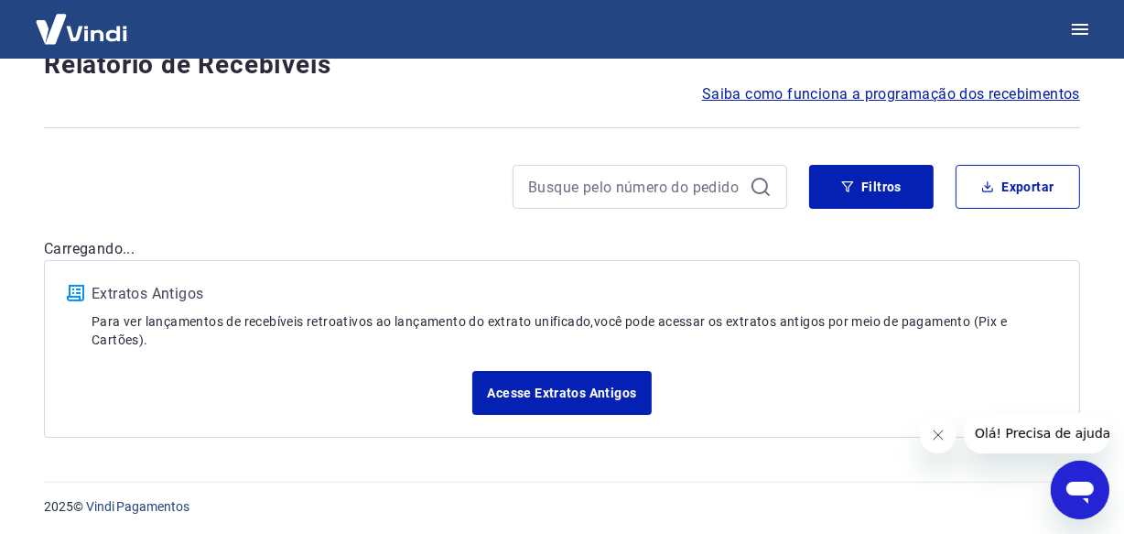
scroll to position [1638, 0]
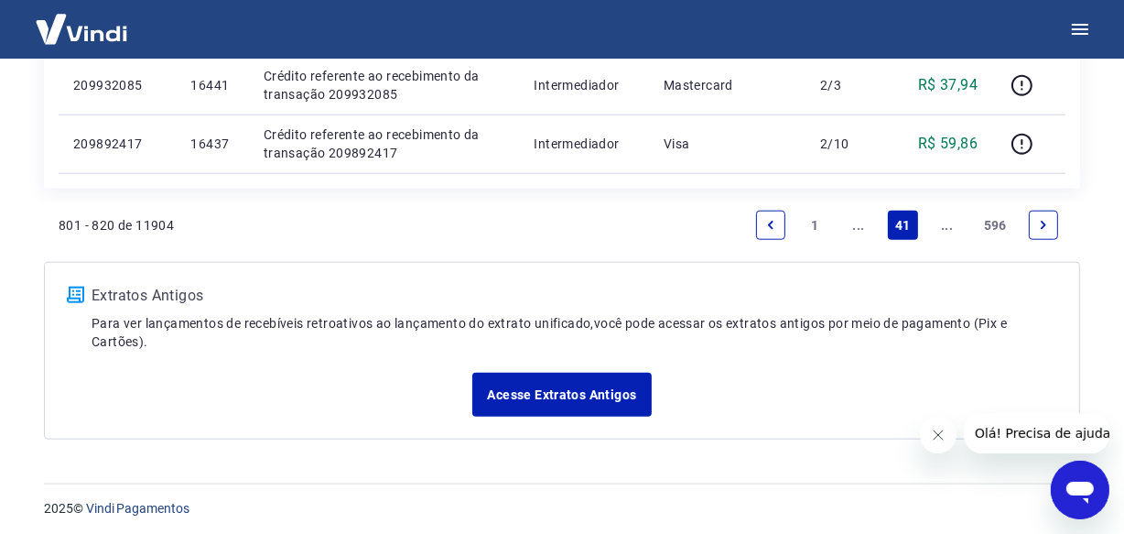
click at [1046, 222] on icon "Next page" at bounding box center [1043, 225] width 13 height 13
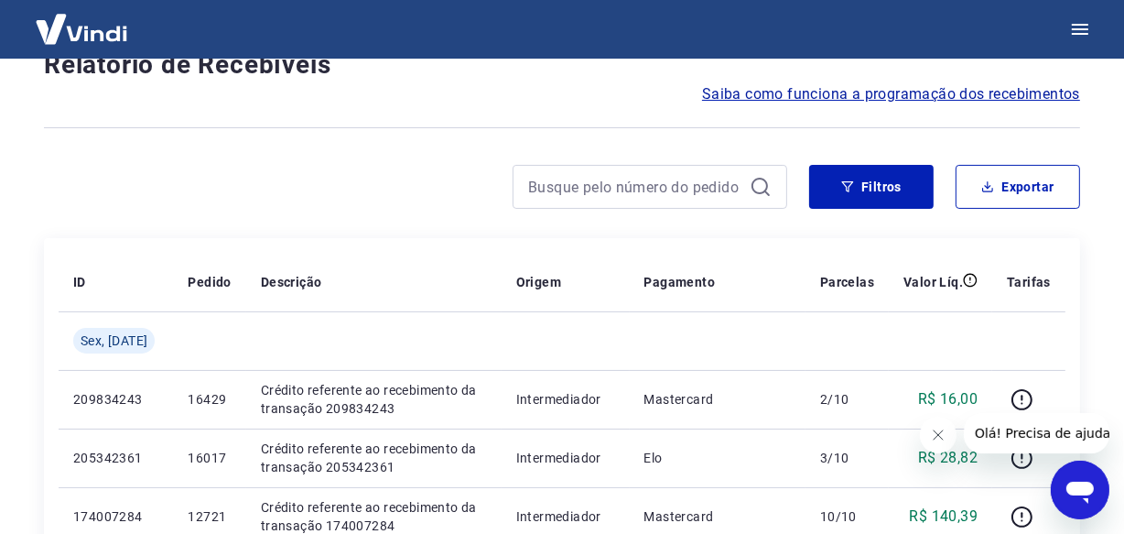
scroll to position [1638, 0]
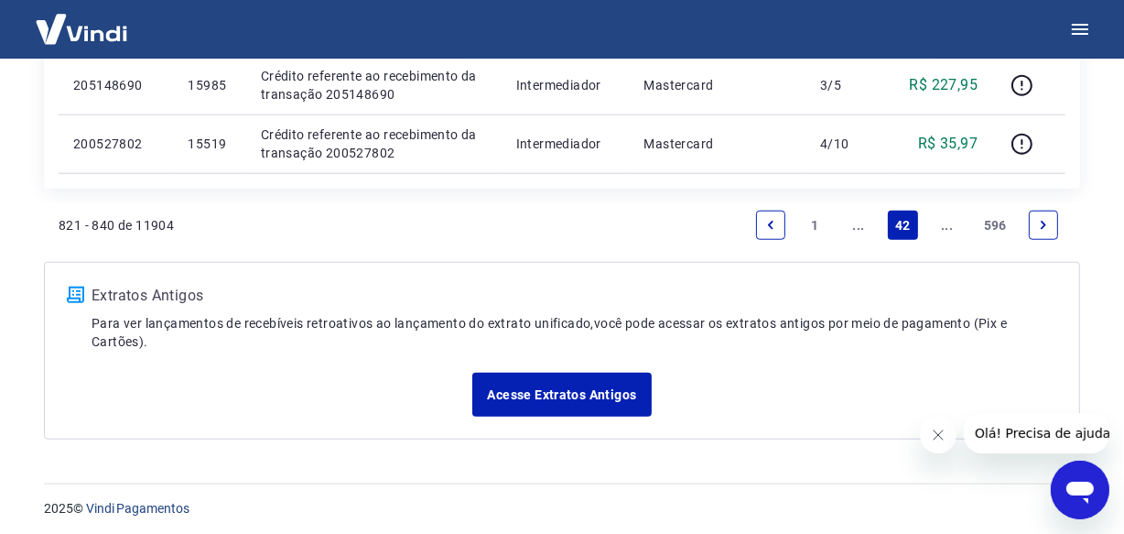
click at [1043, 219] on icon "Next page" at bounding box center [1043, 225] width 13 height 13
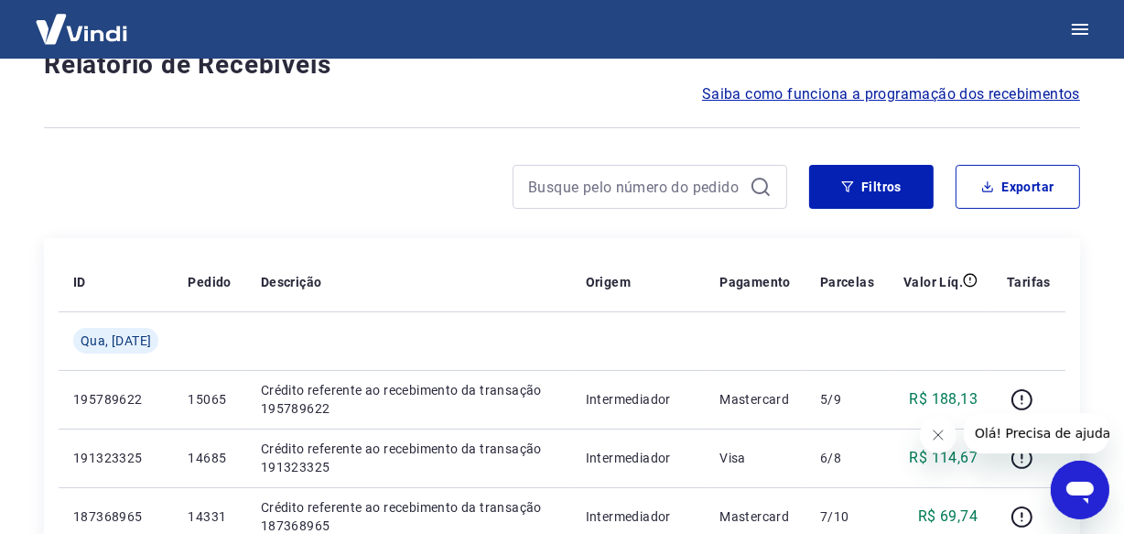
scroll to position [1581, 0]
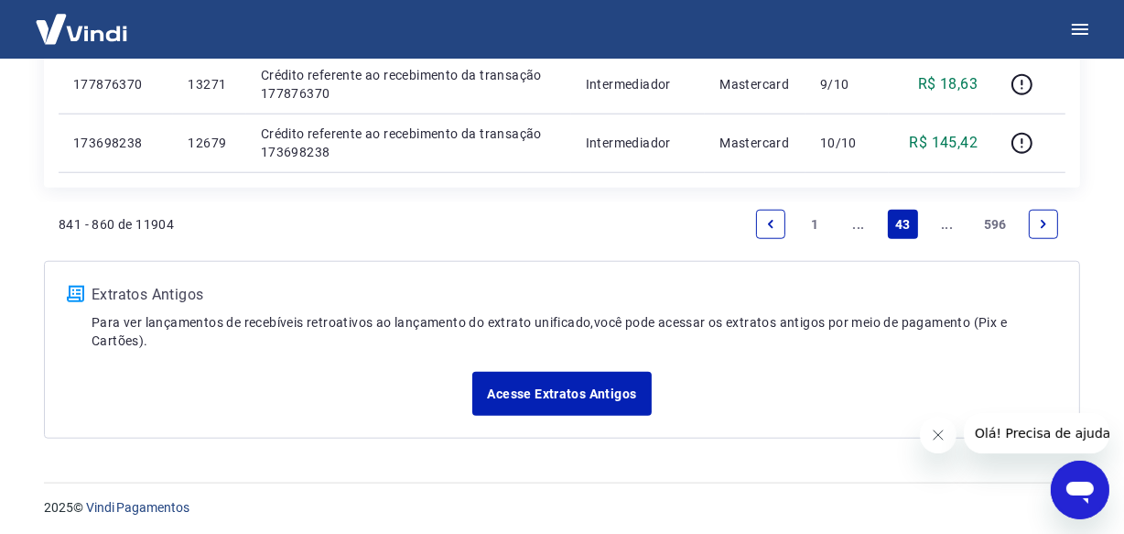
click at [1043, 219] on icon "Next page" at bounding box center [1043, 224] width 13 height 13
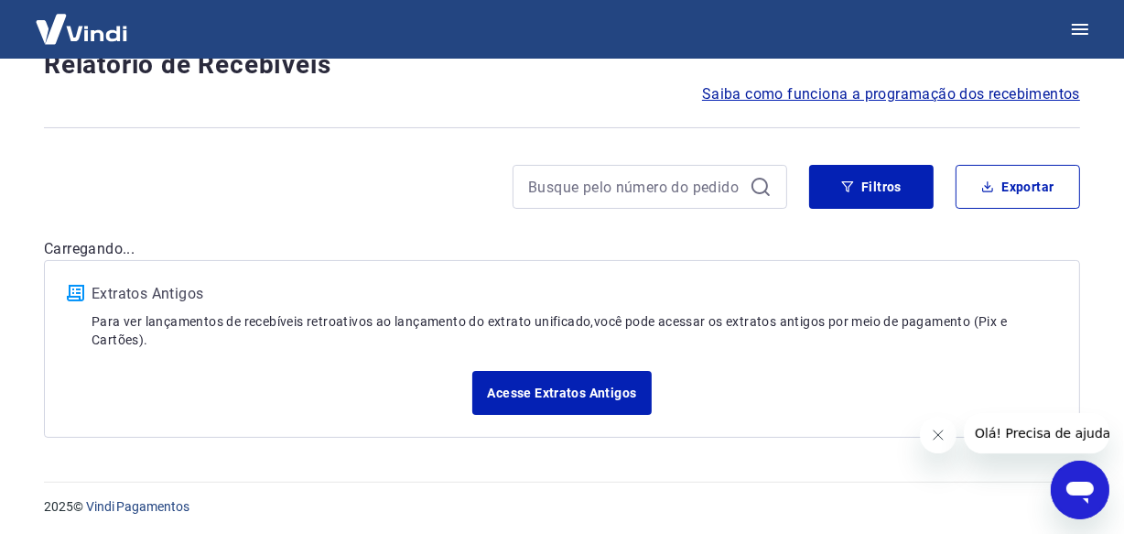
scroll to position [1638, 0]
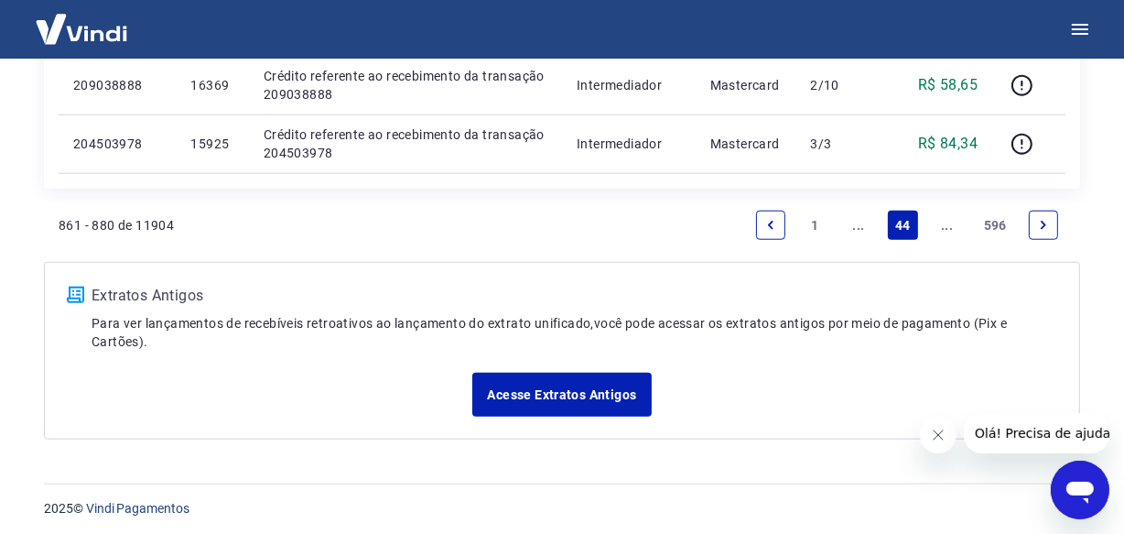
click at [1043, 219] on icon "Next page" at bounding box center [1043, 225] width 13 height 13
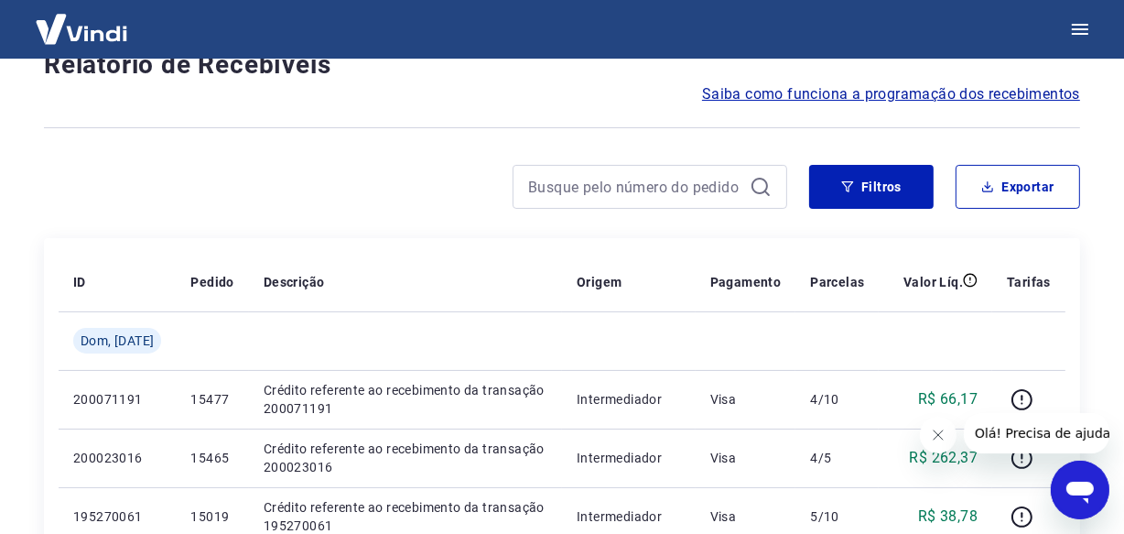
scroll to position [1638, 0]
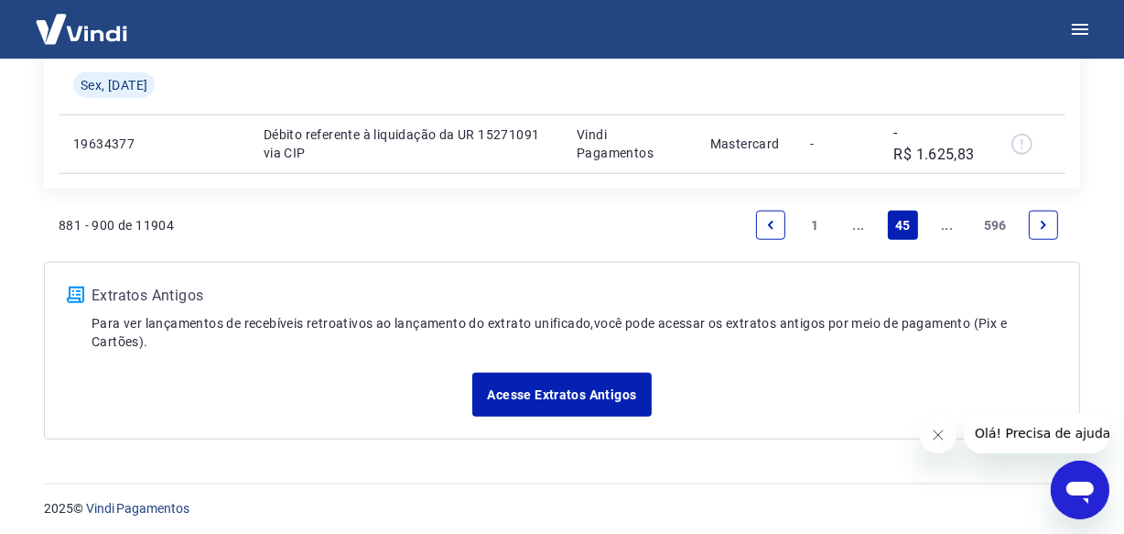
click at [1043, 219] on icon "Next page" at bounding box center [1043, 225] width 13 height 13
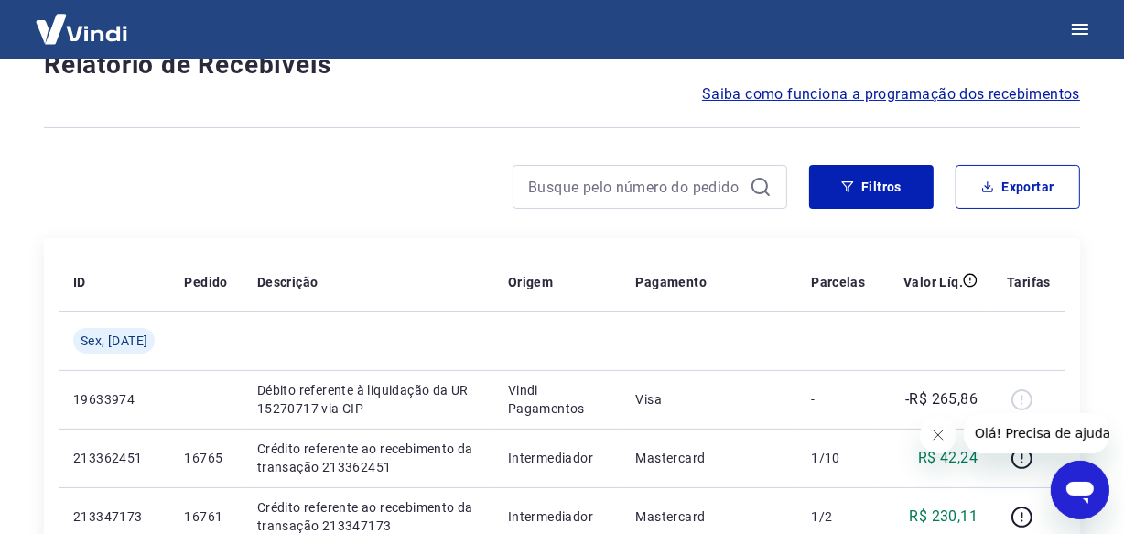
scroll to position [1581, 0]
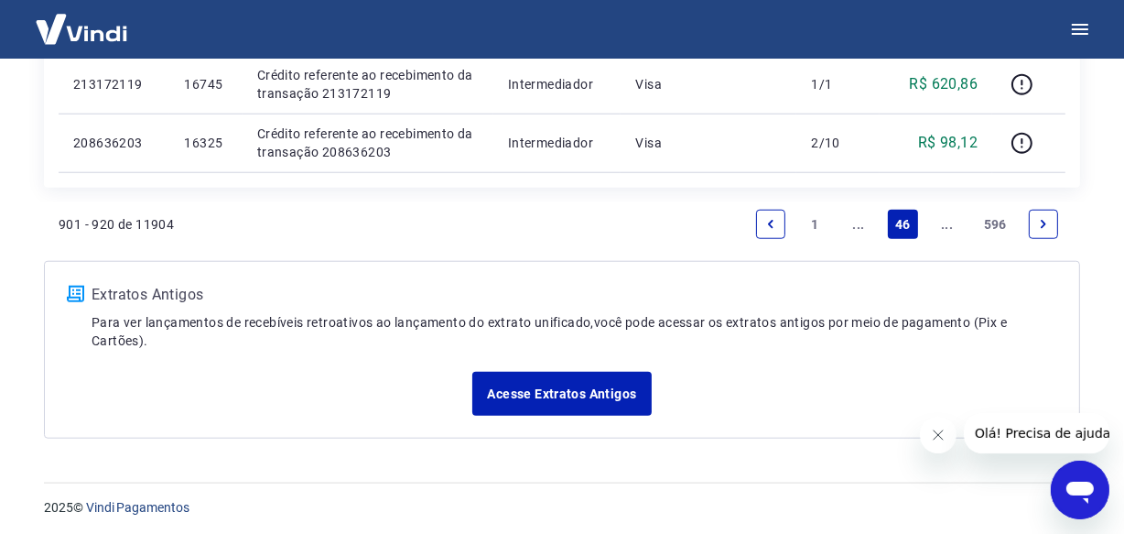
click at [1043, 219] on icon "Next page" at bounding box center [1043, 224] width 13 height 13
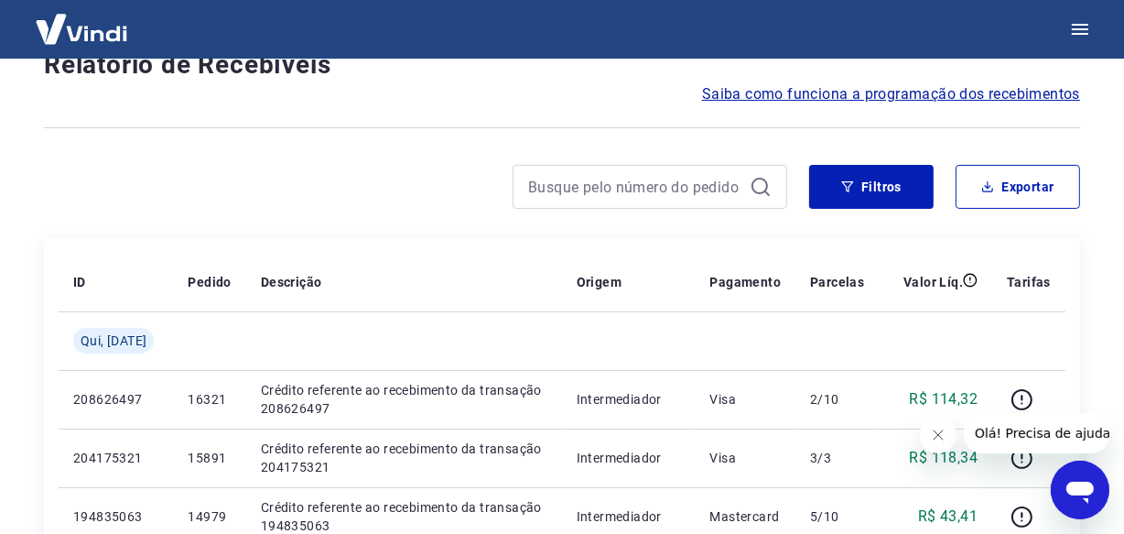
scroll to position [1638, 0]
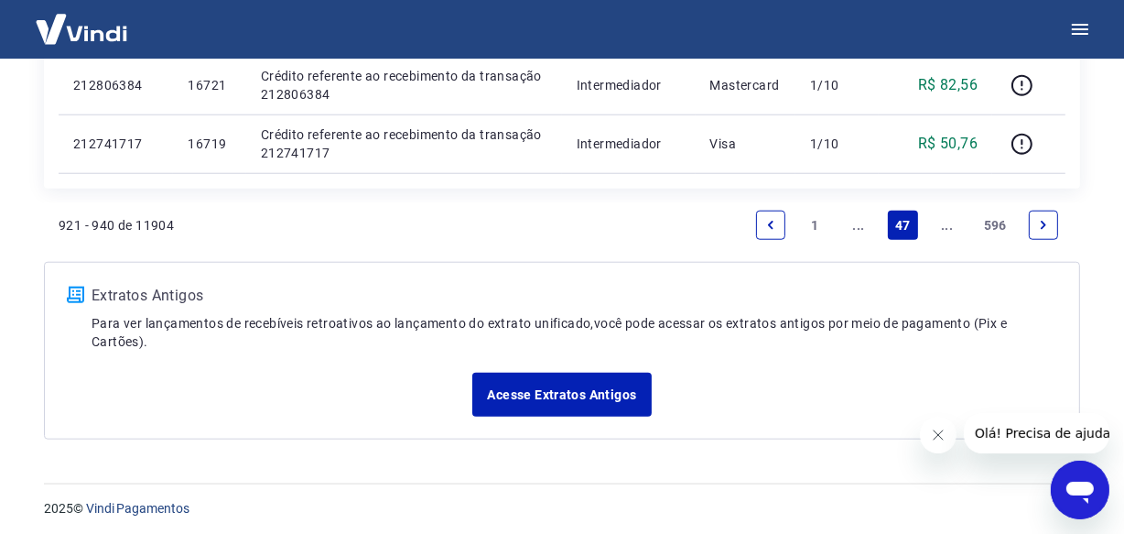
click at [1043, 219] on icon "Next page" at bounding box center [1043, 225] width 13 height 13
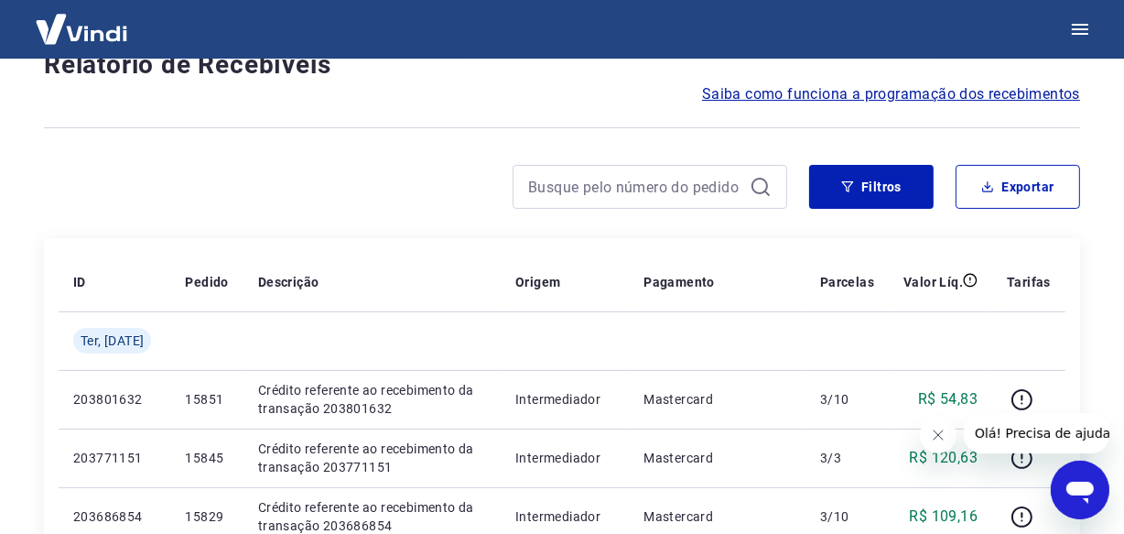
scroll to position [1581, 0]
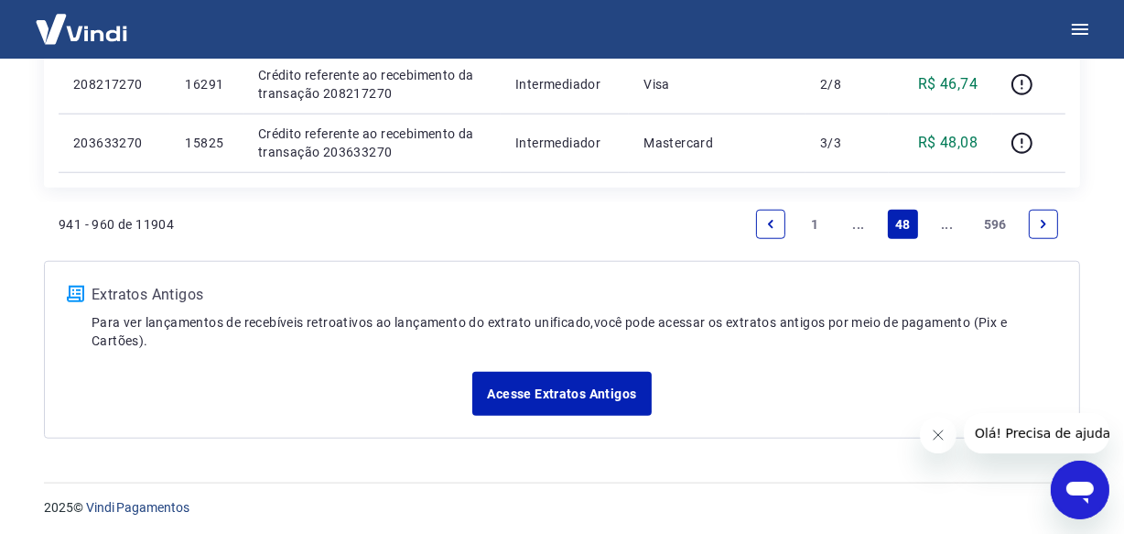
click at [1043, 219] on icon "Next page" at bounding box center [1043, 224] width 13 height 13
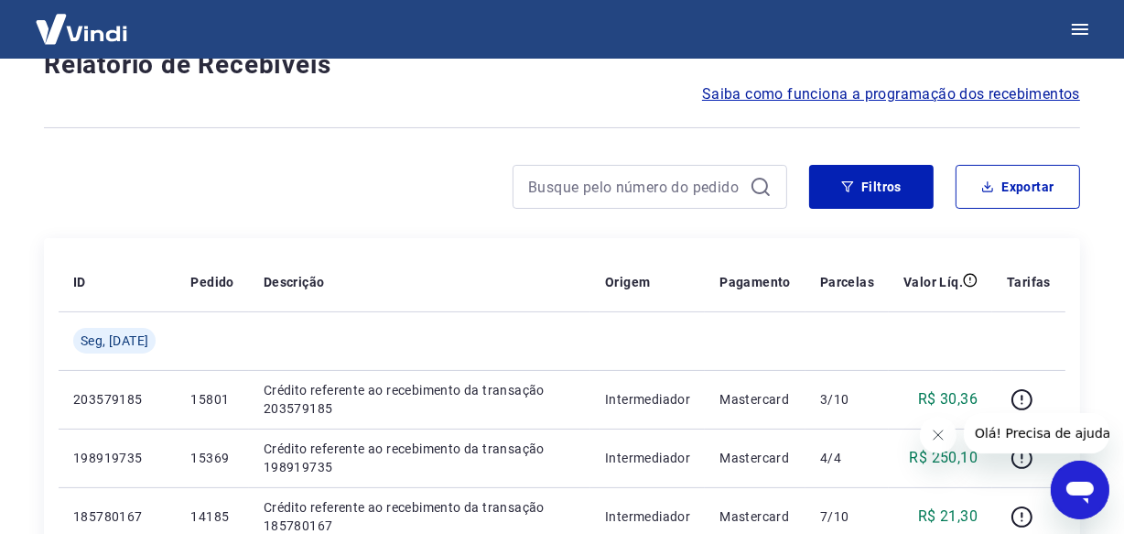
scroll to position [1638, 0]
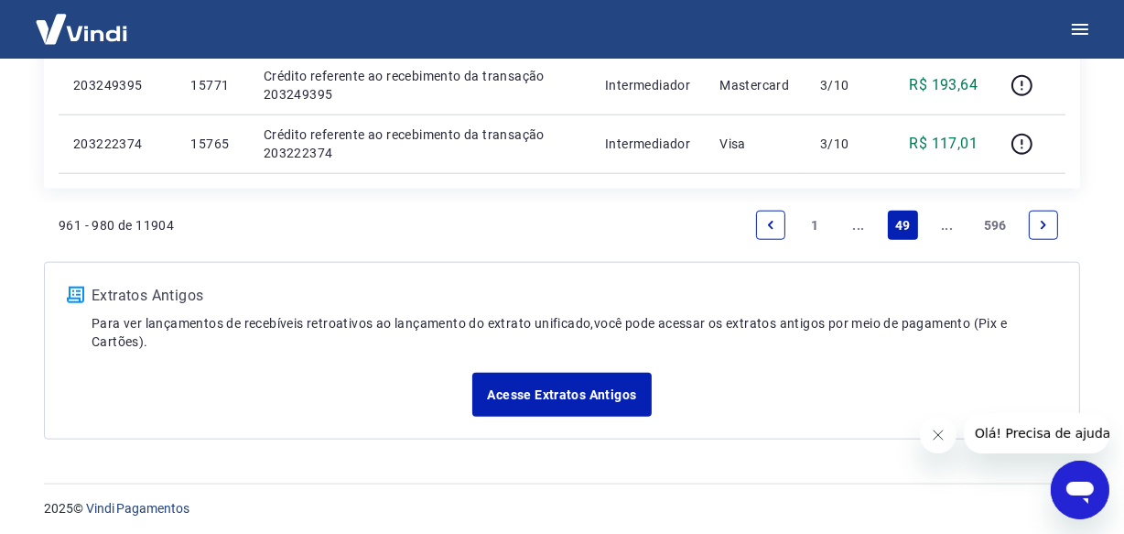
click at [1043, 219] on icon "Next page" at bounding box center [1043, 225] width 13 height 13
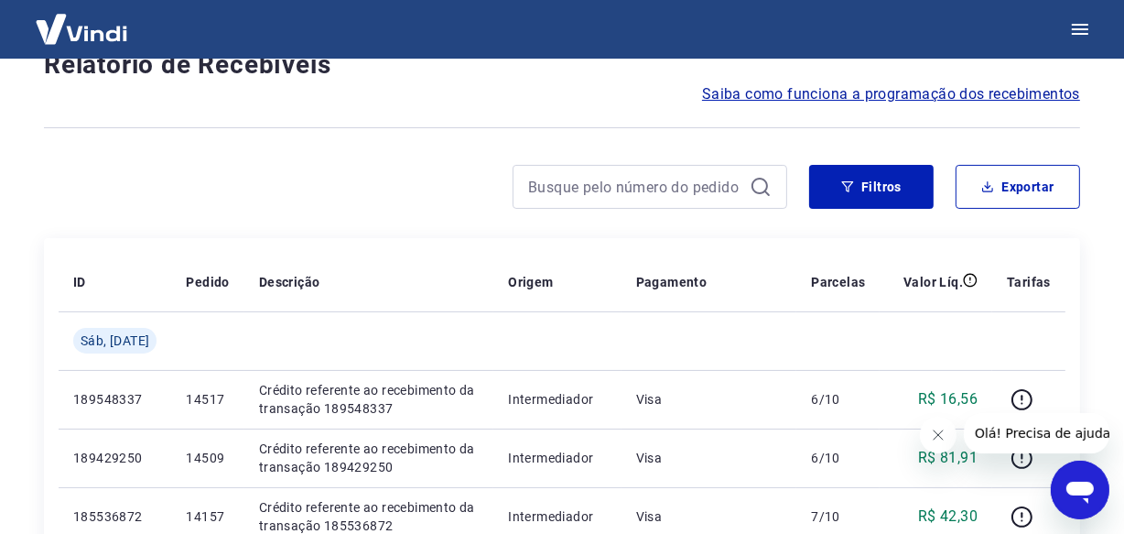
scroll to position [1581, 0]
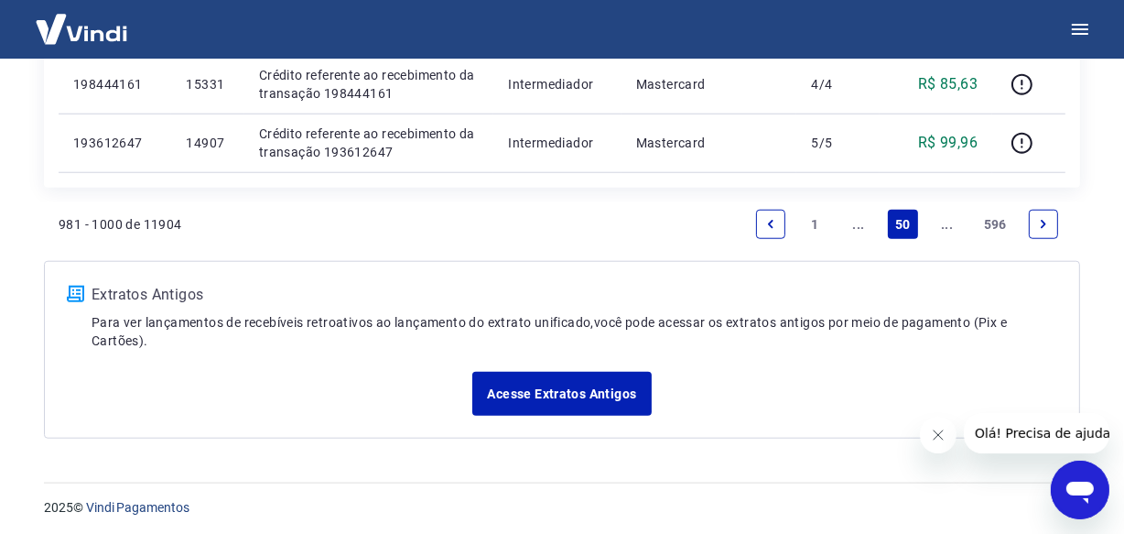
click at [1043, 219] on icon "Next page" at bounding box center [1043, 224] width 13 height 13
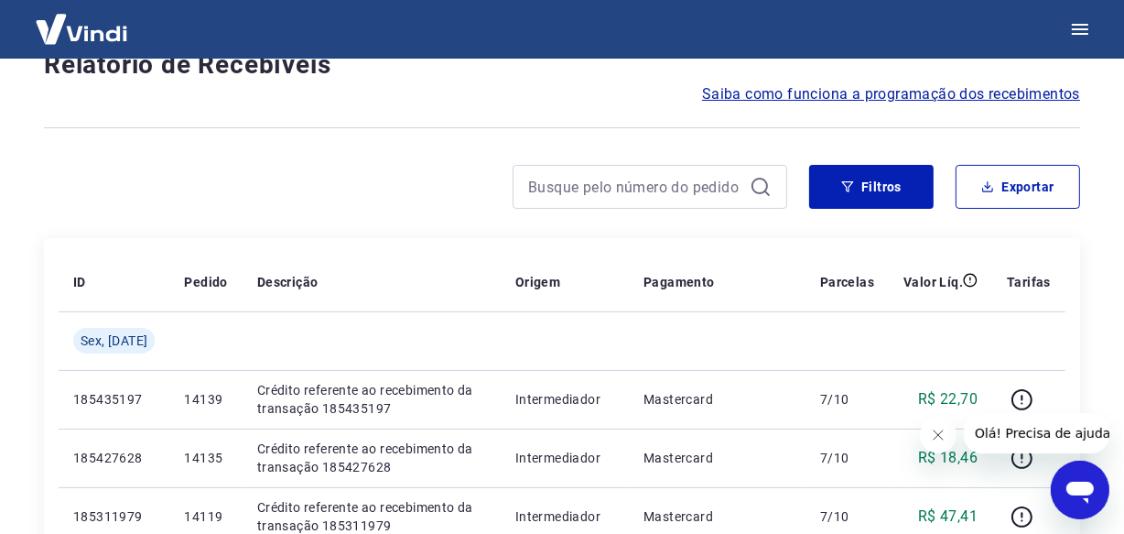
scroll to position [1581, 0]
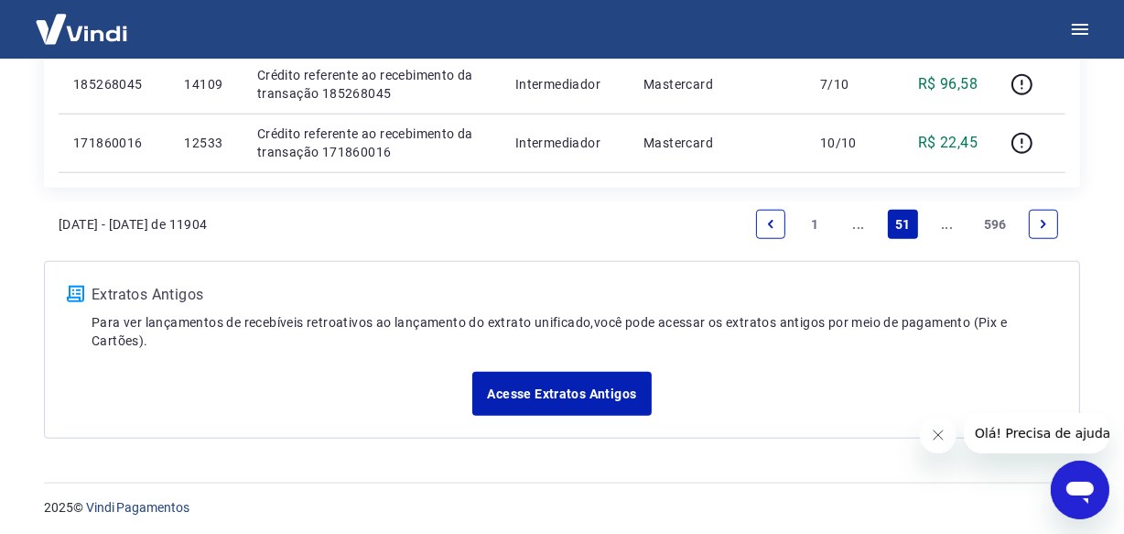
click at [1043, 219] on icon "Next page" at bounding box center [1043, 224] width 13 height 13
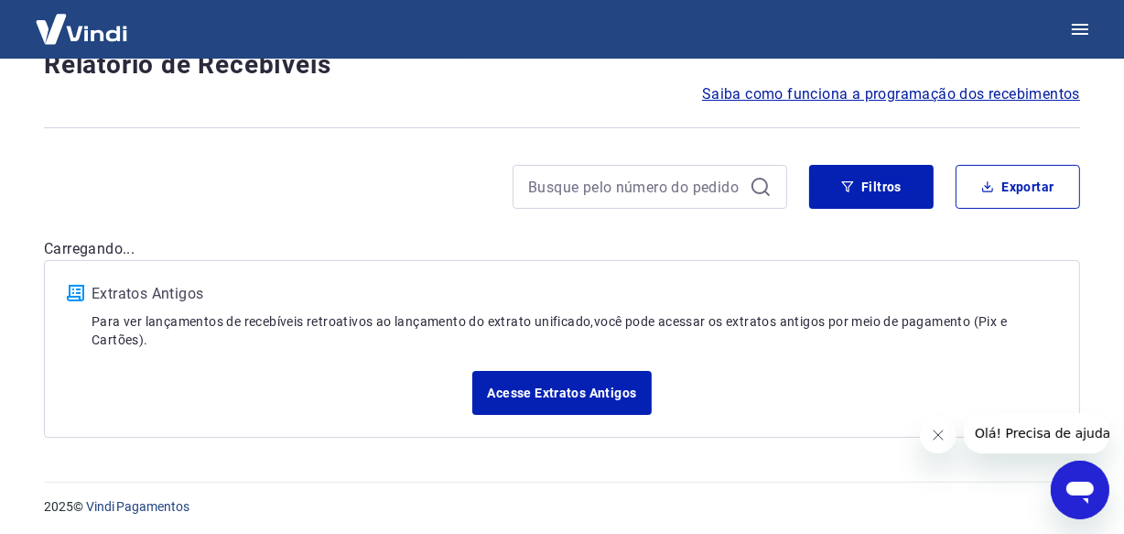
scroll to position [1638, 0]
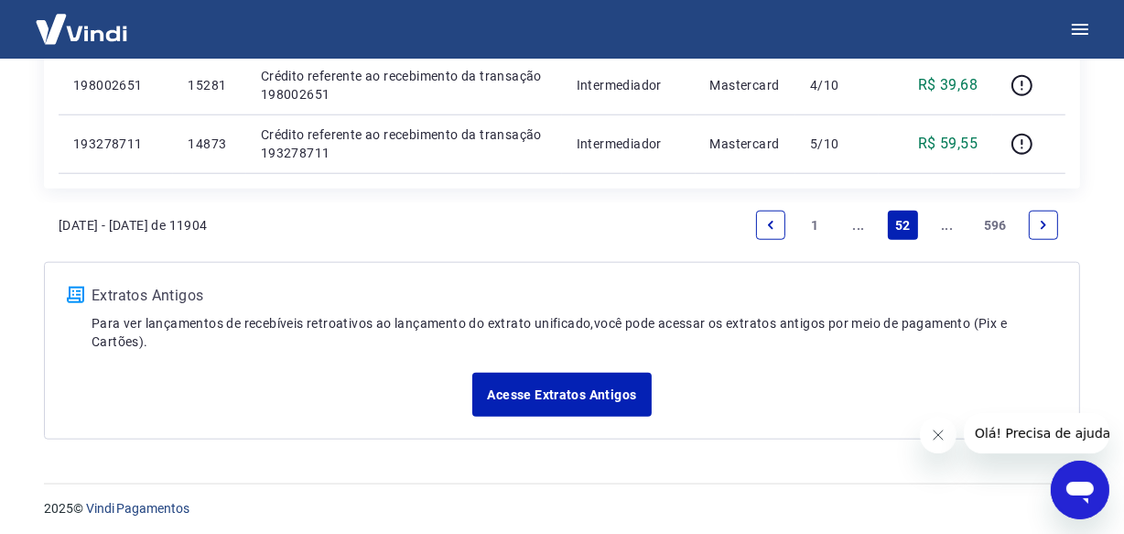
click at [1043, 219] on icon "Next page" at bounding box center [1043, 225] width 13 height 13
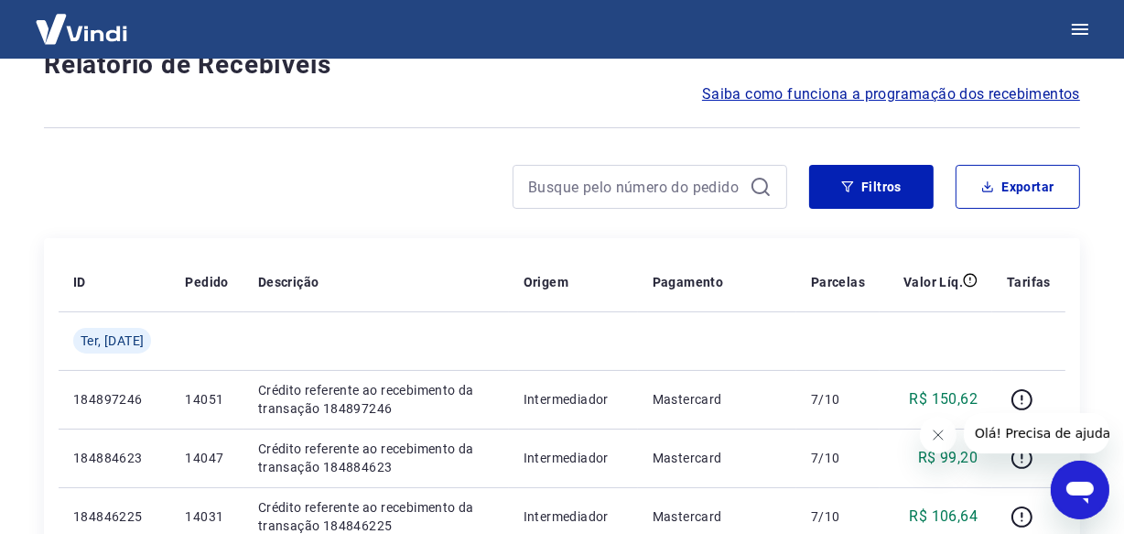
scroll to position [1581, 0]
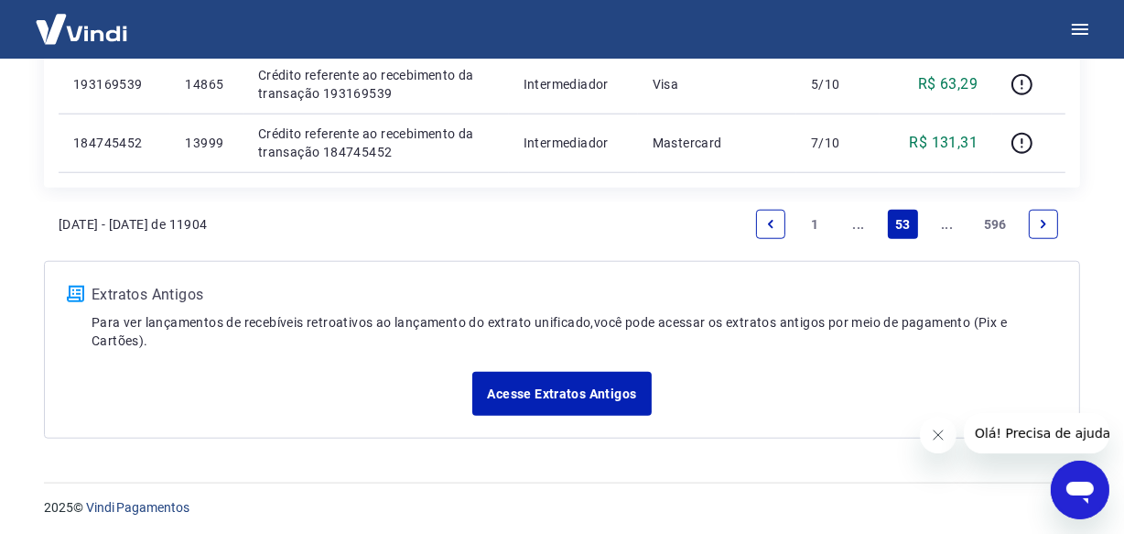
click at [1043, 219] on icon "Next page" at bounding box center [1043, 224] width 13 height 13
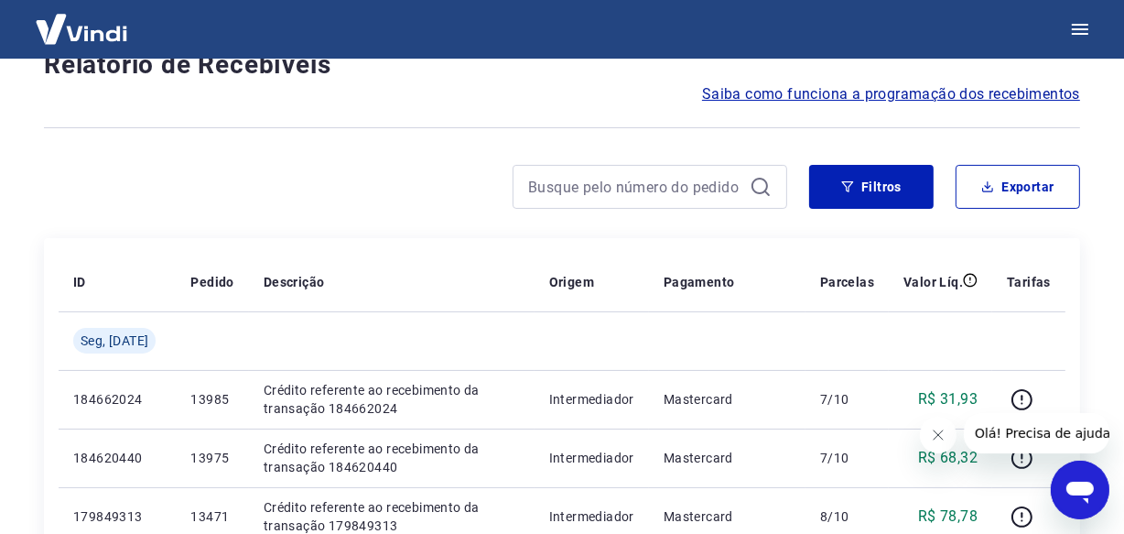
scroll to position [1638, 0]
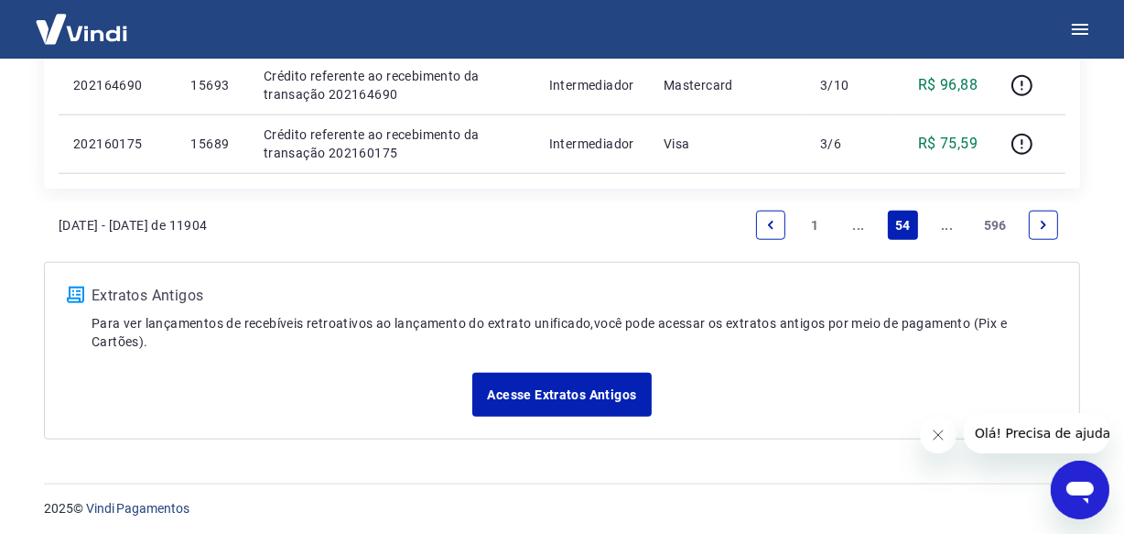
click at [1043, 219] on icon "Next page" at bounding box center [1043, 225] width 13 height 13
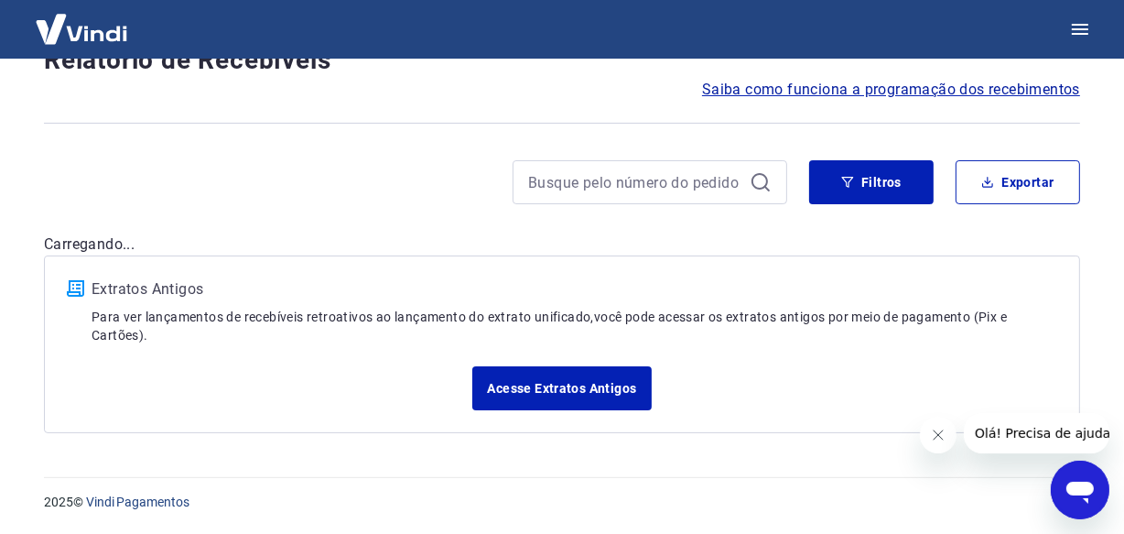
scroll to position [153, 0]
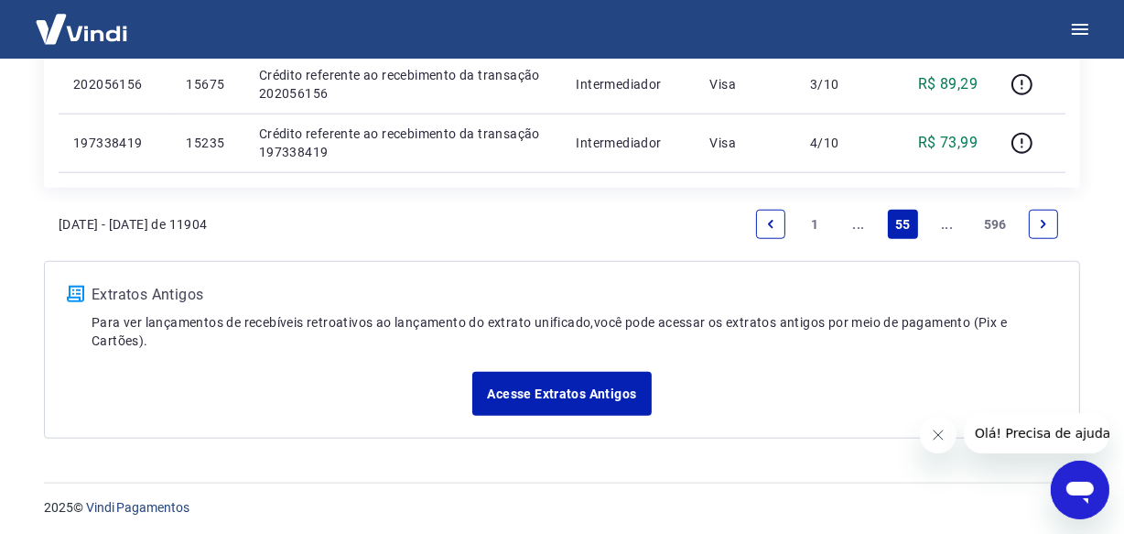
click at [1043, 219] on icon "Next page" at bounding box center [1043, 224] width 13 height 13
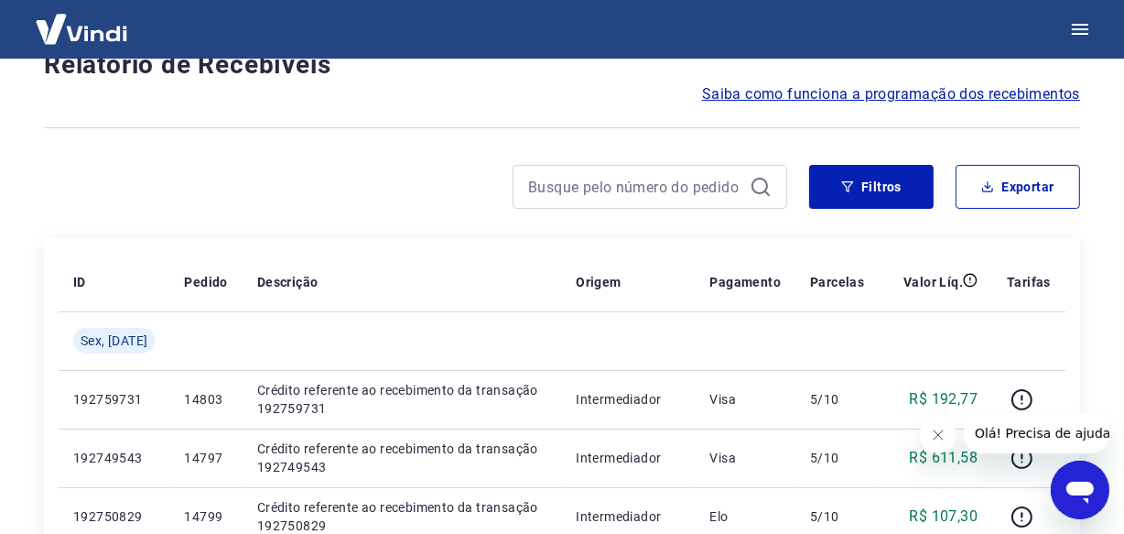
scroll to position [1581, 0]
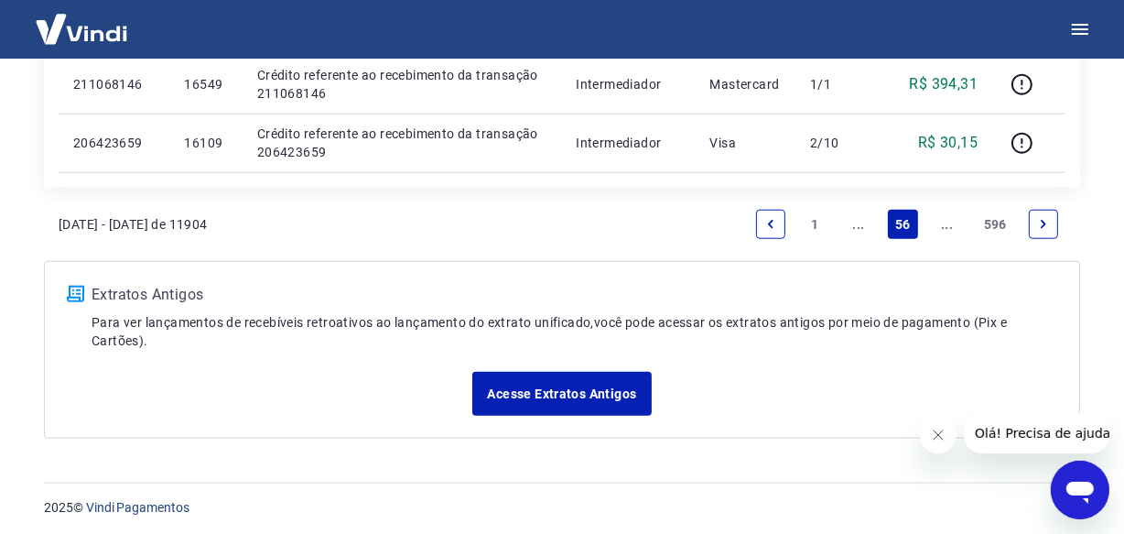
click at [1043, 219] on icon "Next page" at bounding box center [1043, 224] width 13 height 13
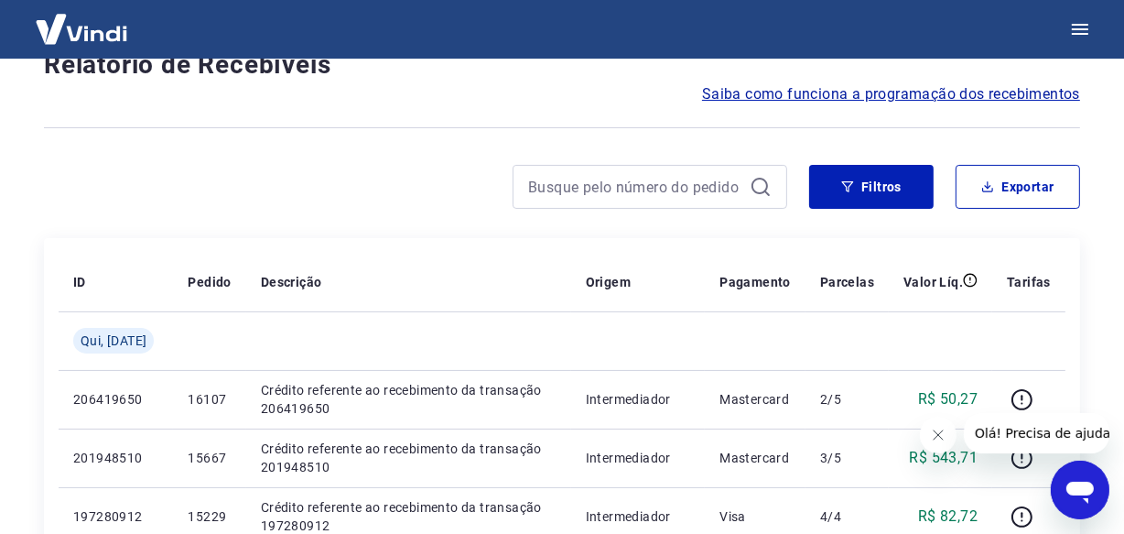
scroll to position [1581, 0]
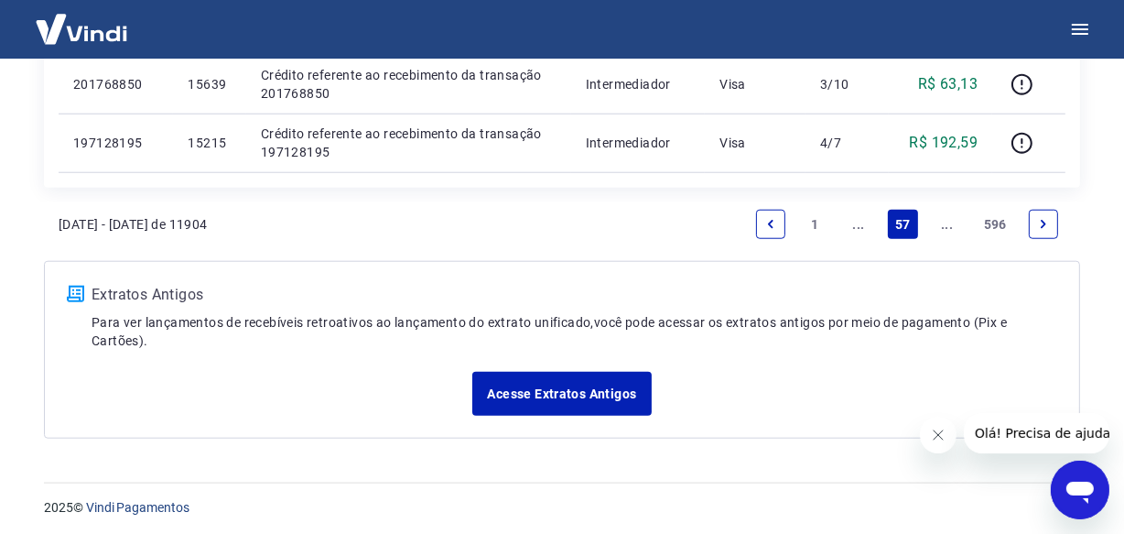
click at [1043, 219] on icon "Next page" at bounding box center [1043, 224] width 13 height 13
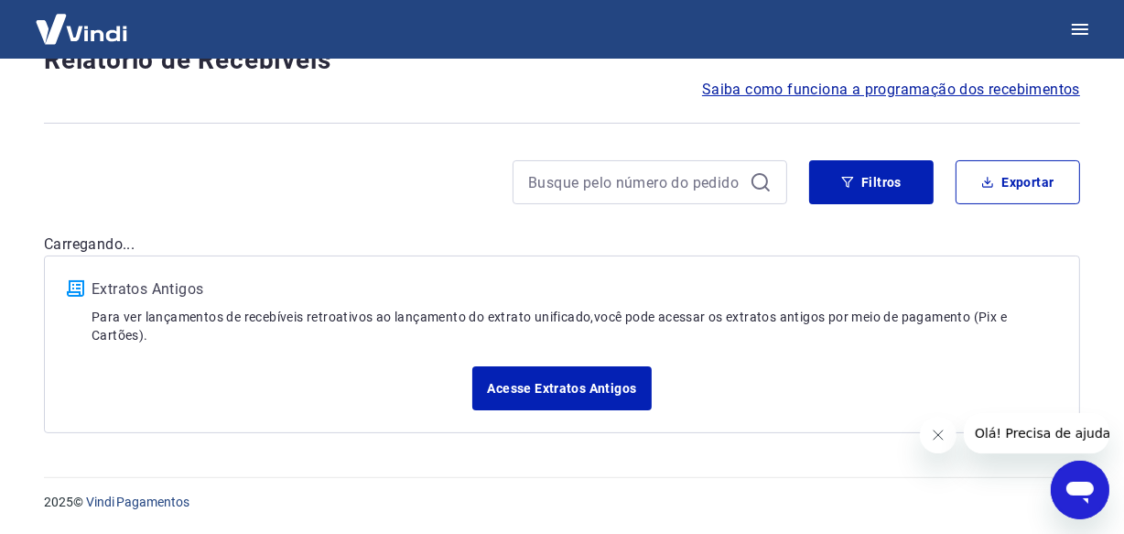
scroll to position [153, 0]
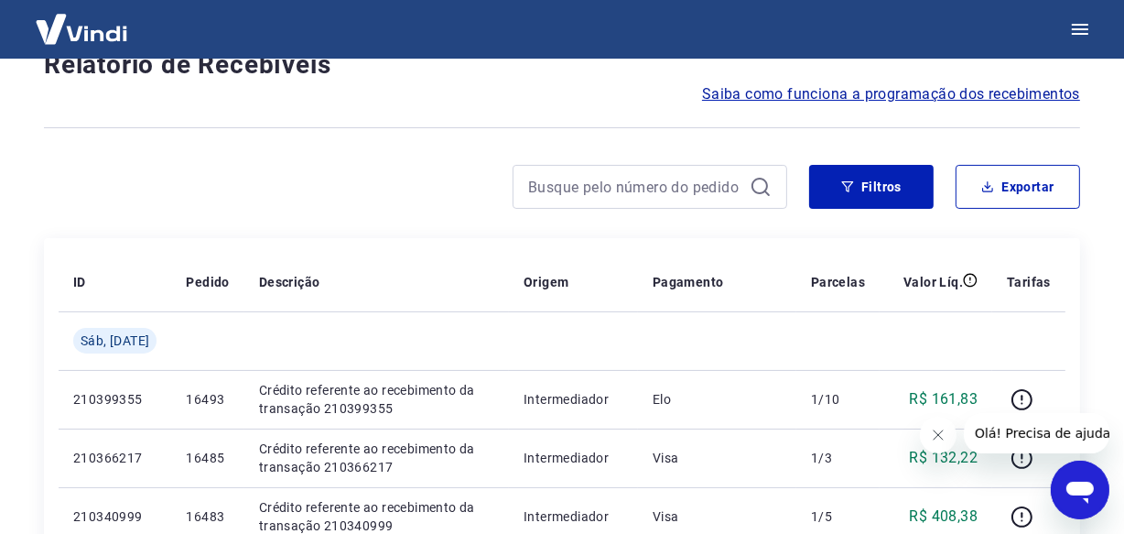
scroll to position [1581, 0]
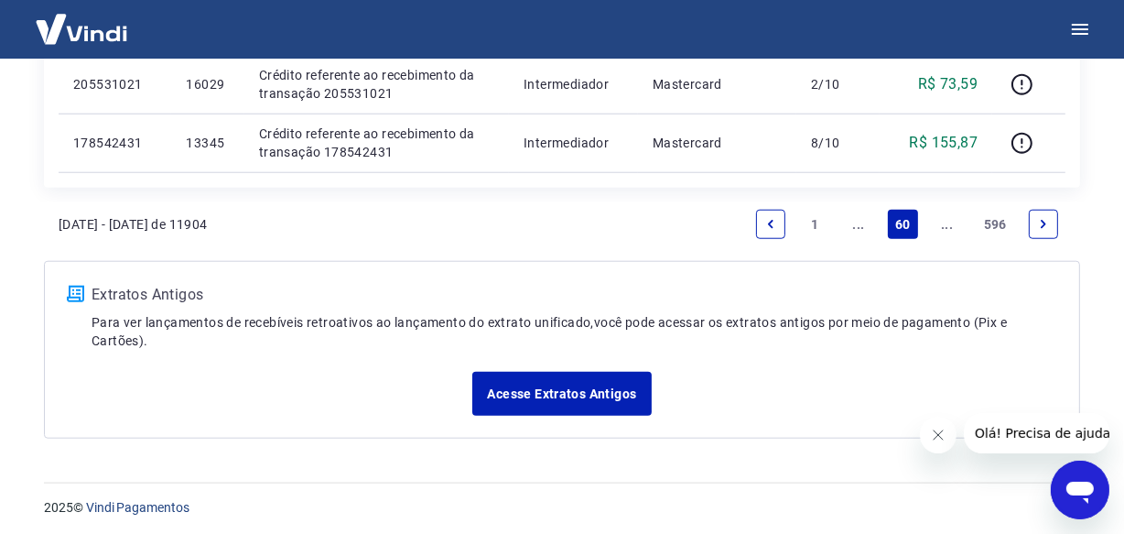
click at [1042, 223] on icon "Next page" at bounding box center [1043, 224] width 13 height 13
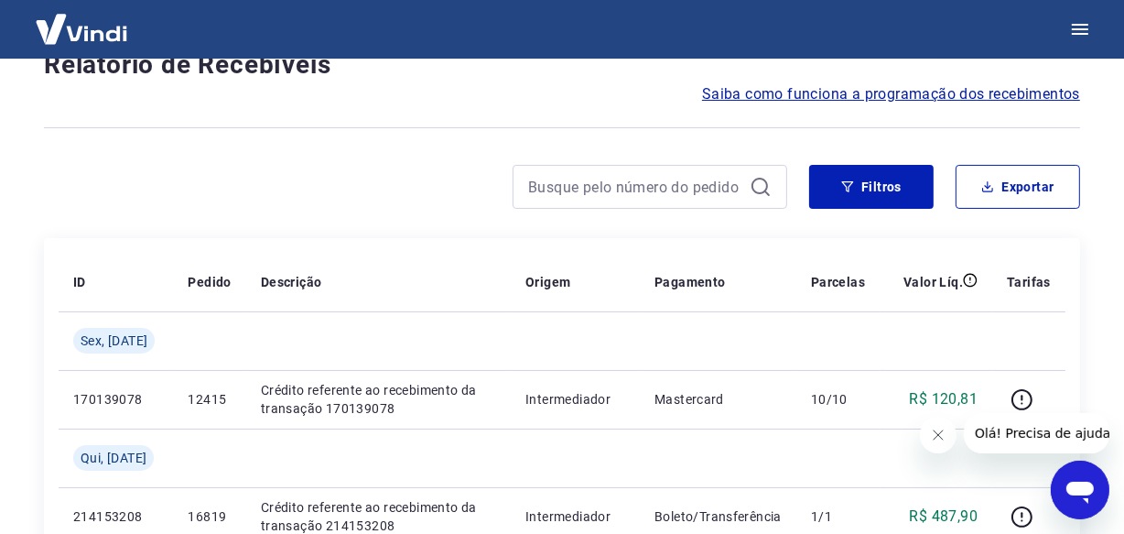
scroll to position [1638, 0]
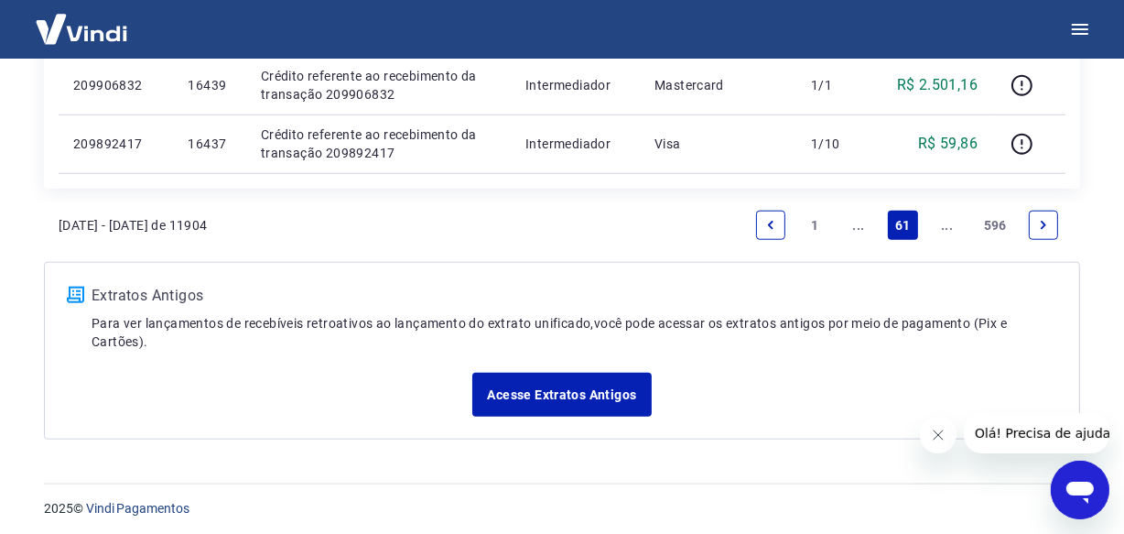
click at [1042, 223] on icon "Next page" at bounding box center [1043, 225] width 13 height 13
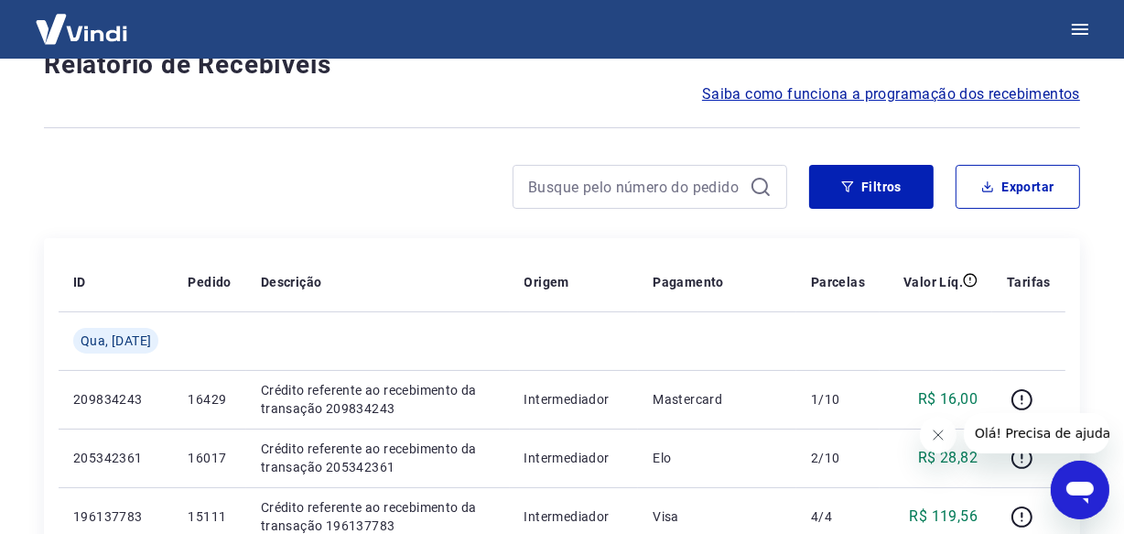
scroll to position [1638, 0]
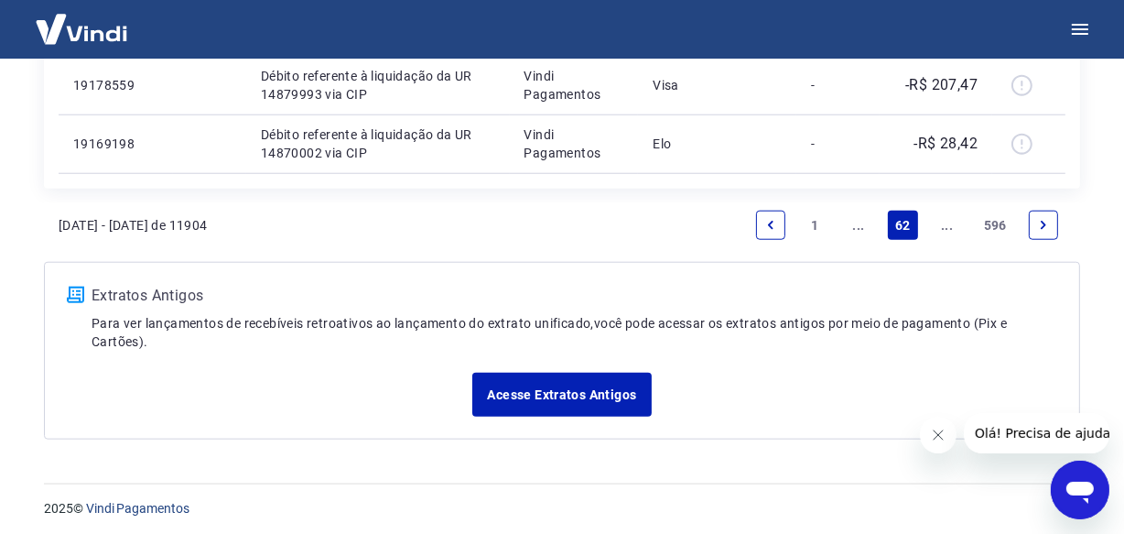
click at [1042, 223] on icon "Next page" at bounding box center [1043, 225] width 13 height 13
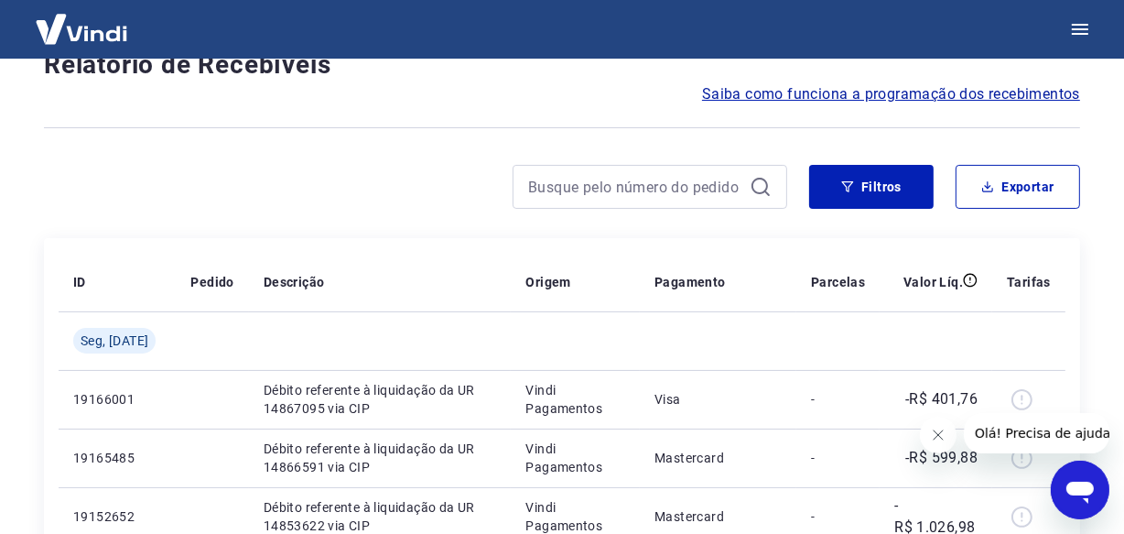
scroll to position [1581, 0]
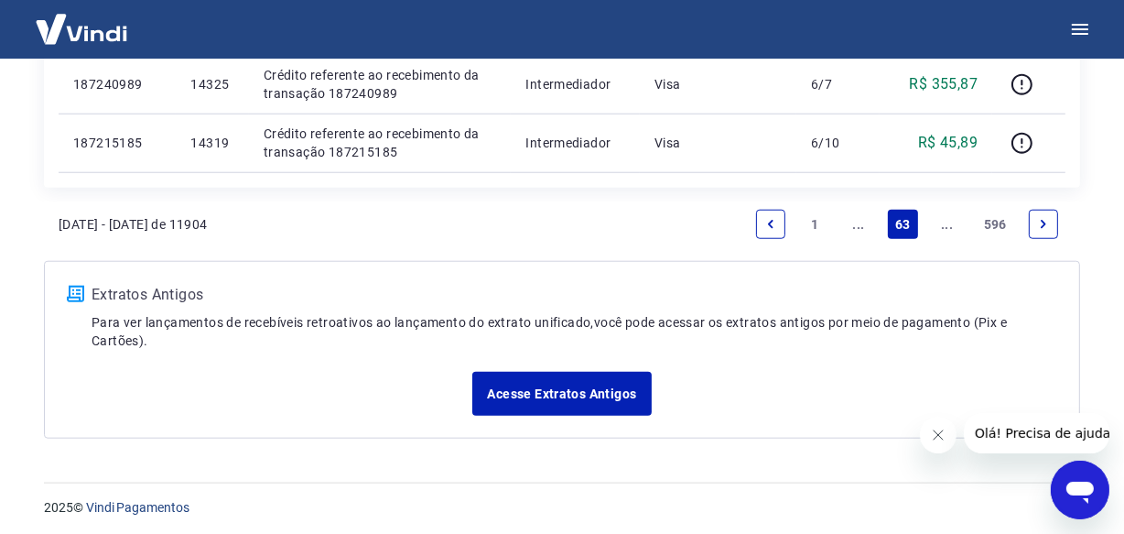
click at [1042, 223] on icon "Next page" at bounding box center [1043, 224] width 13 height 13
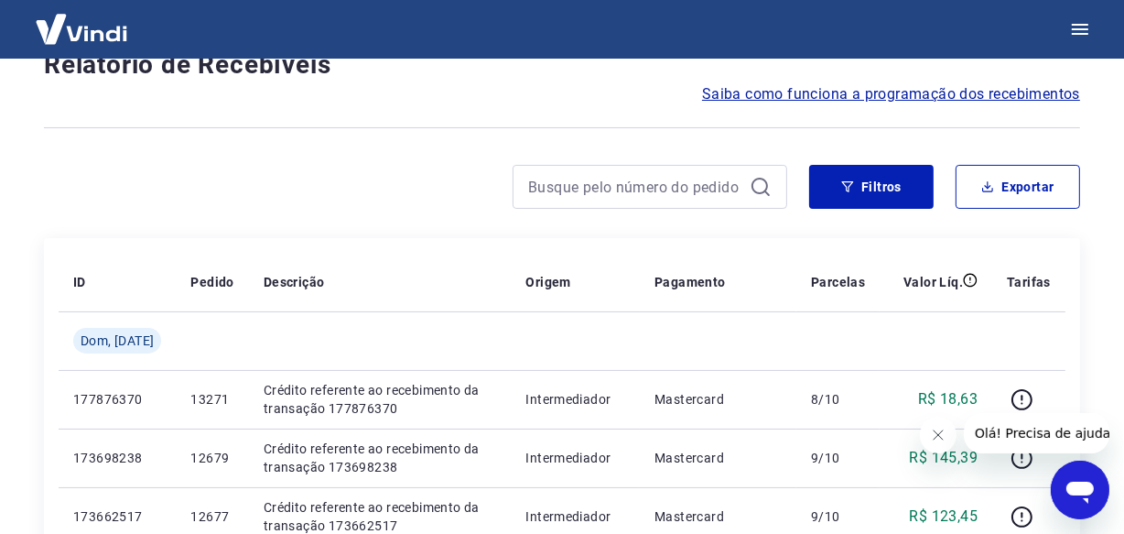
scroll to position [1638, 0]
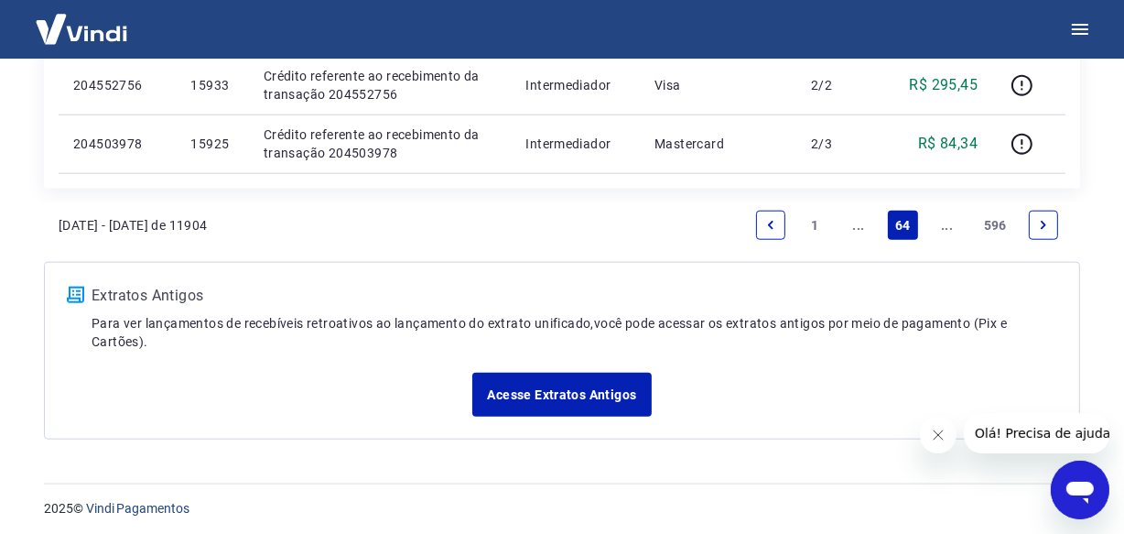
click at [1042, 223] on icon "Next page" at bounding box center [1043, 225] width 13 height 13
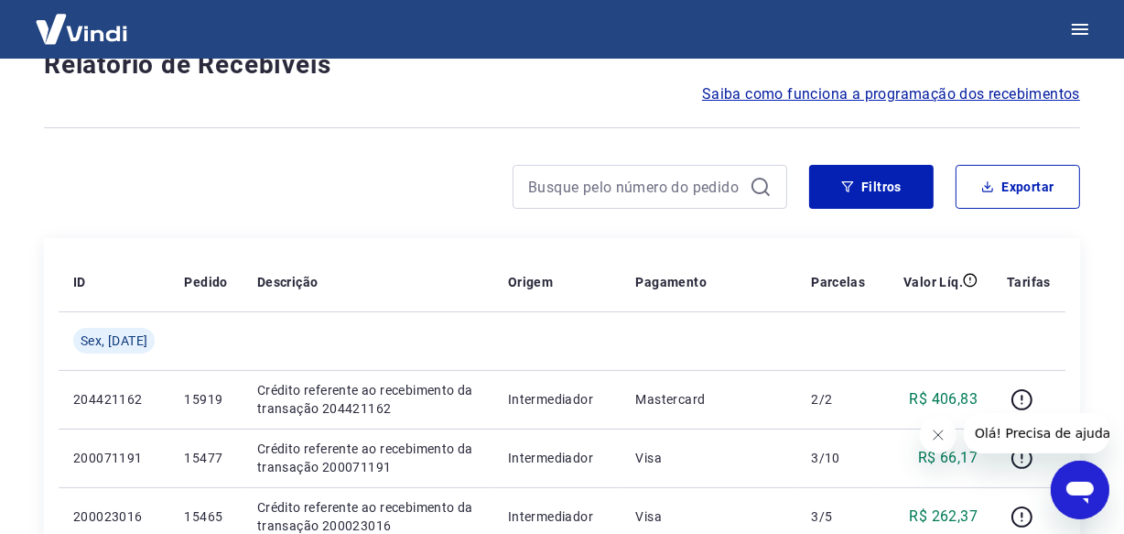
scroll to position [1581, 0]
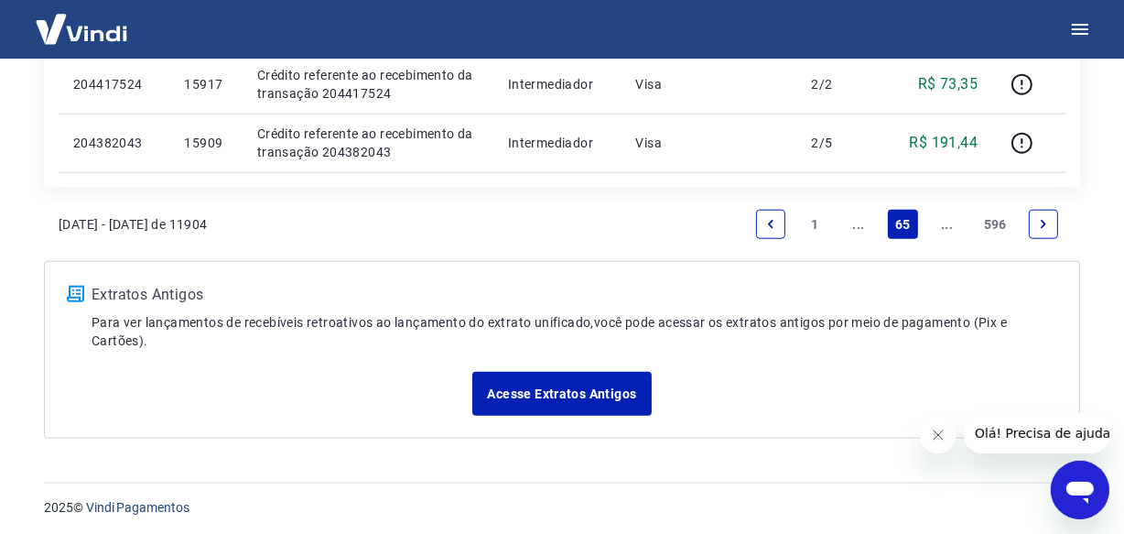
click at [1042, 223] on icon "Next page" at bounding box center [1043, 224] width 13 height 13
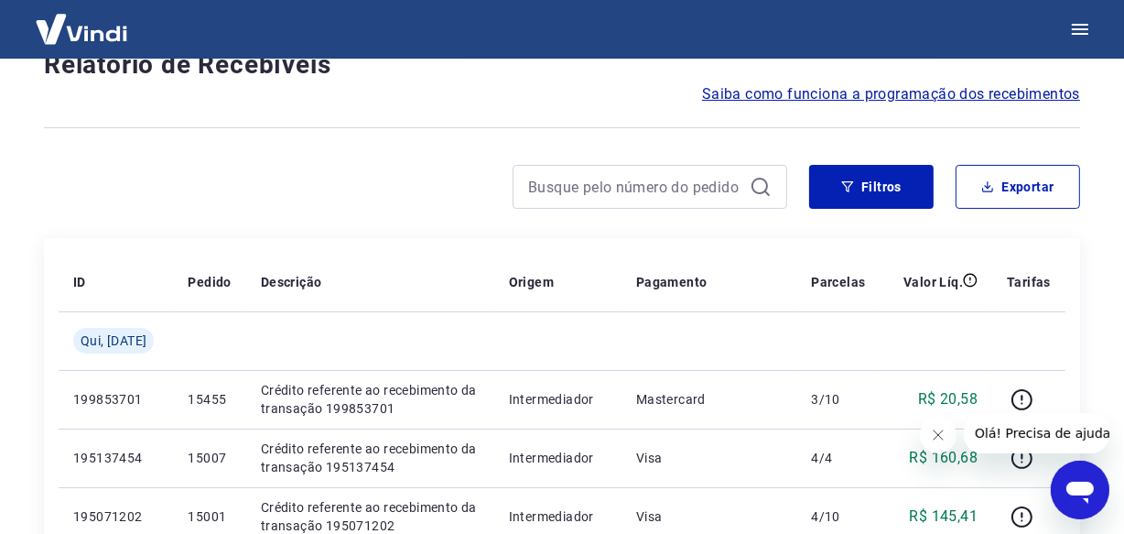
scroll to position [1581, 0]
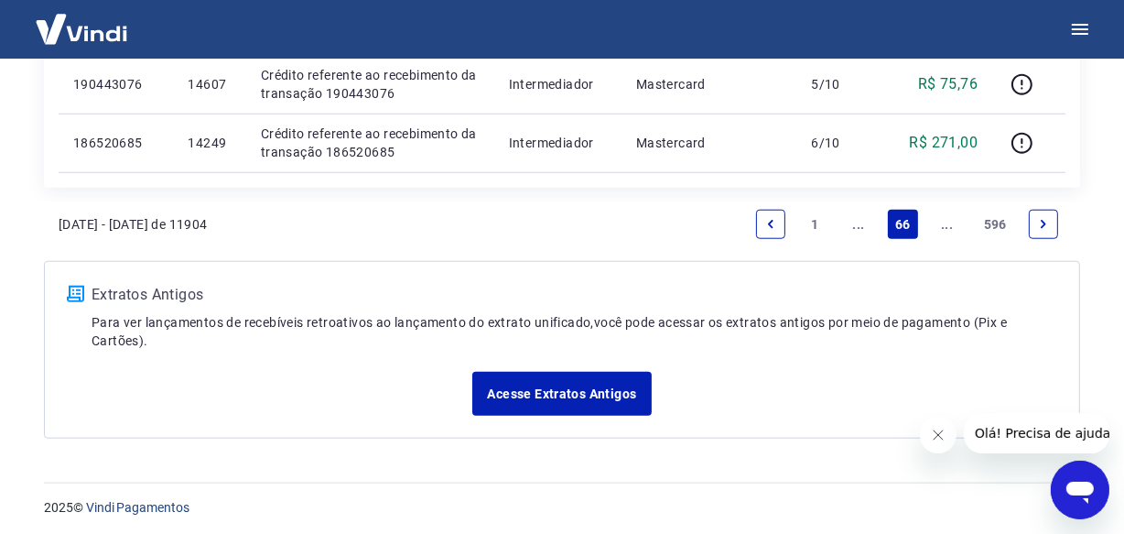
click at [1042, 223] on icon "Next page" at bounding box center [1043, 224] width 13 height 13
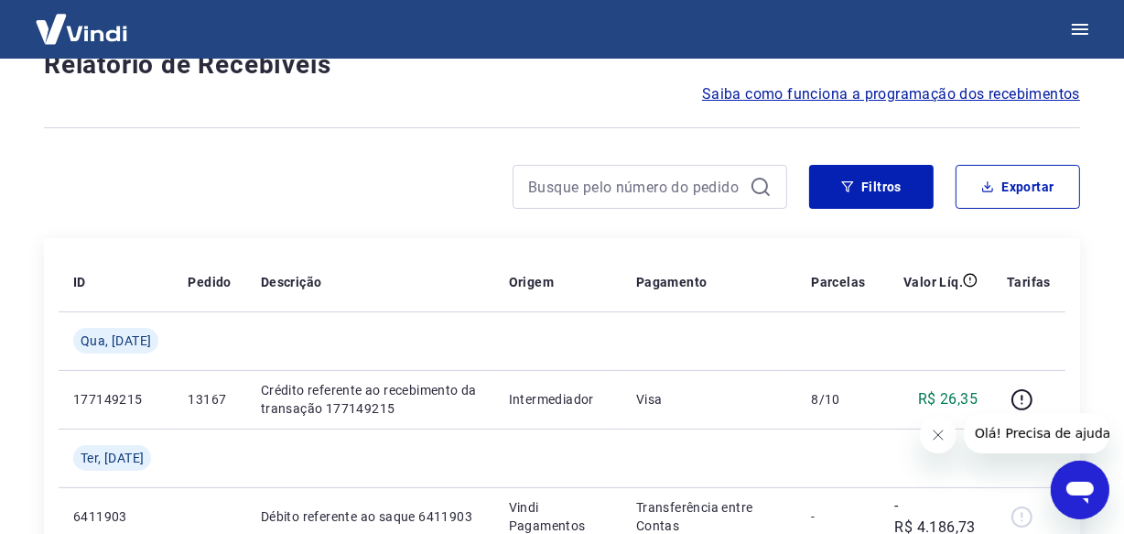
scroll to position [1638, 0]
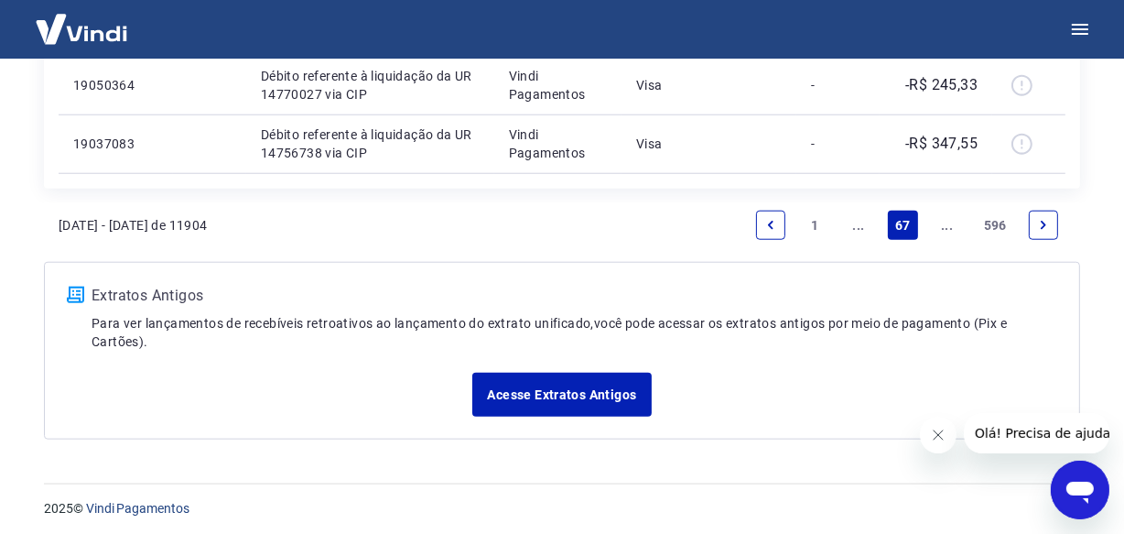
click at [1042, 223] on icon "Next page" at bounding box center [1043, 225] width 13 height 13
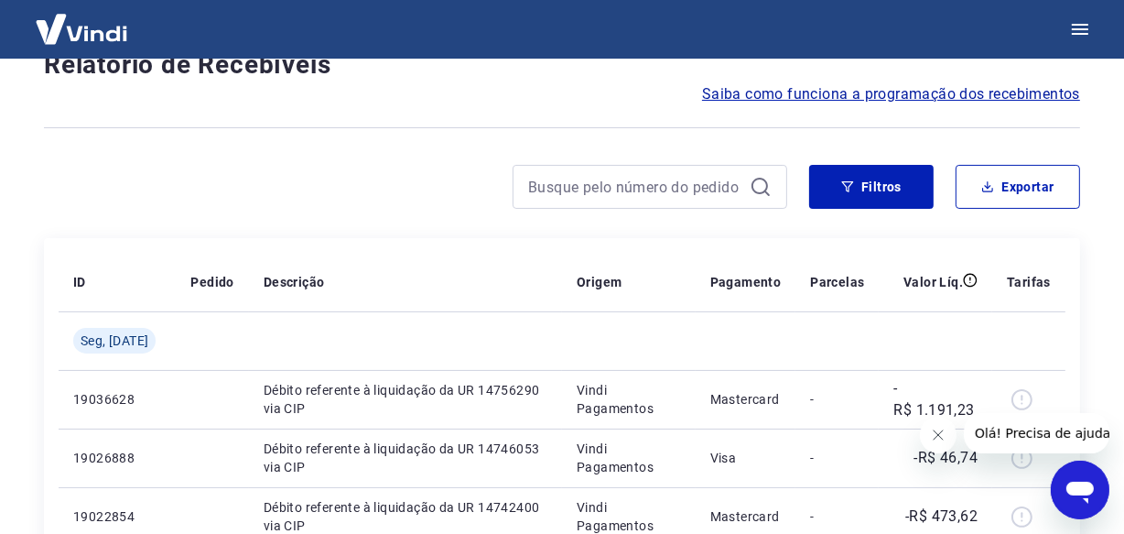
scroll to position [1581, 0]
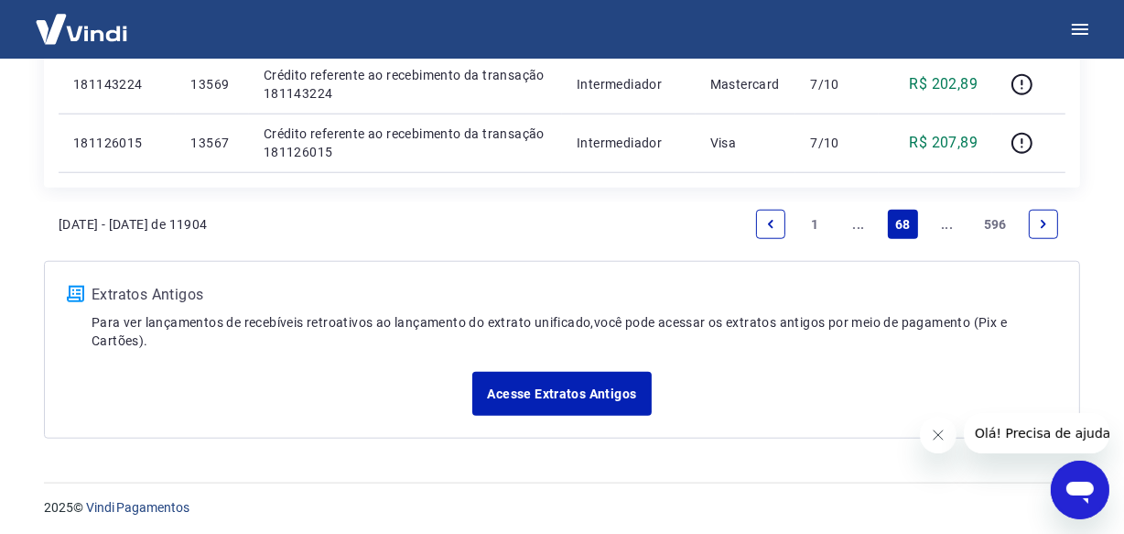
click at [1042, 223] on icon "Next page" at bounding box center [1043, 224] width 13 height 13
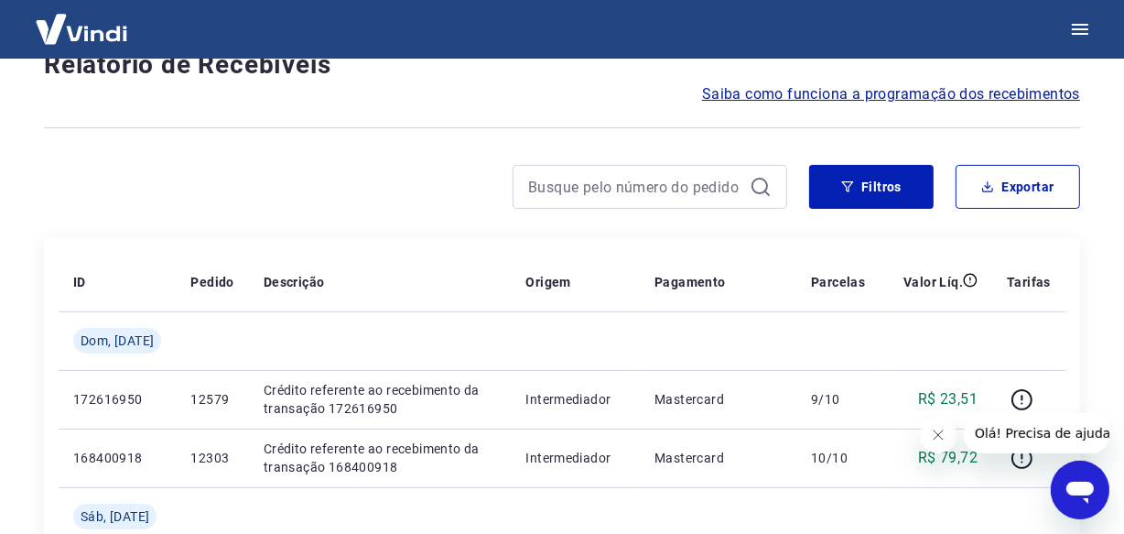
scroll to position [1638, 0]
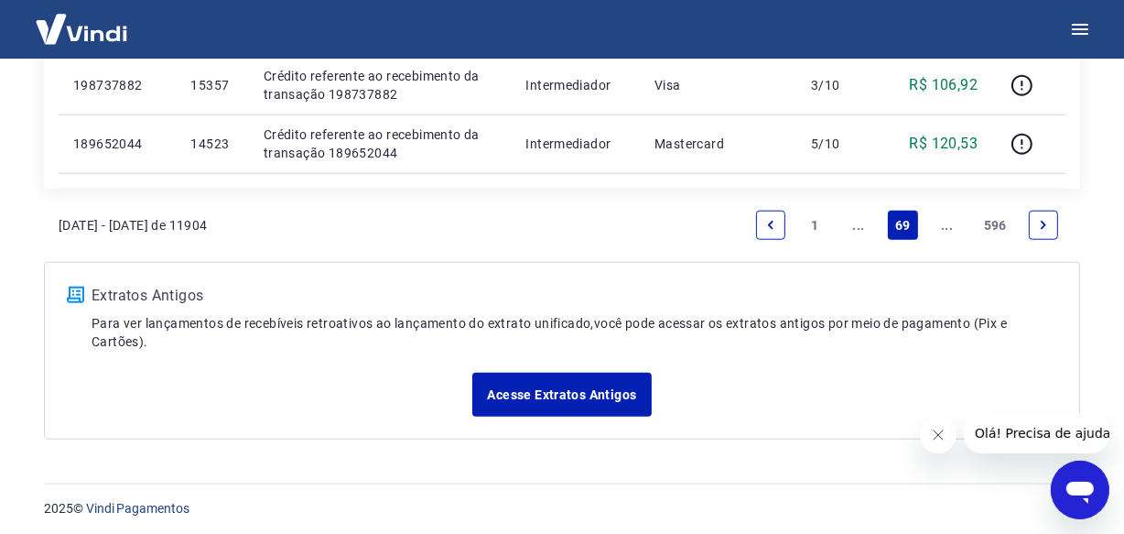
click at [1042, 223] on icon "Next page" at bounding box center [1043, 225] width 13 height 13
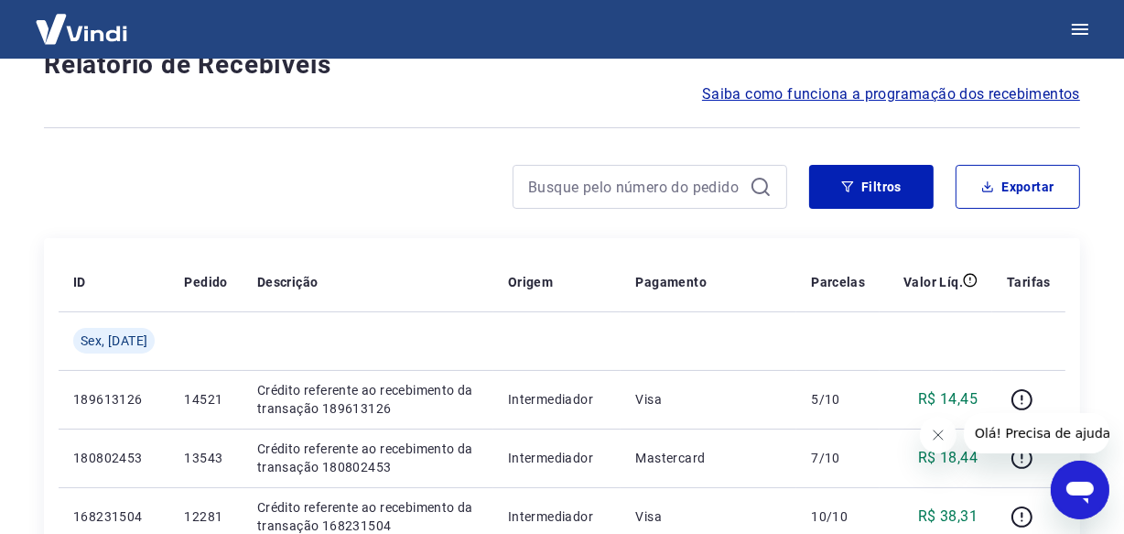
scroll to position [1581, 0]
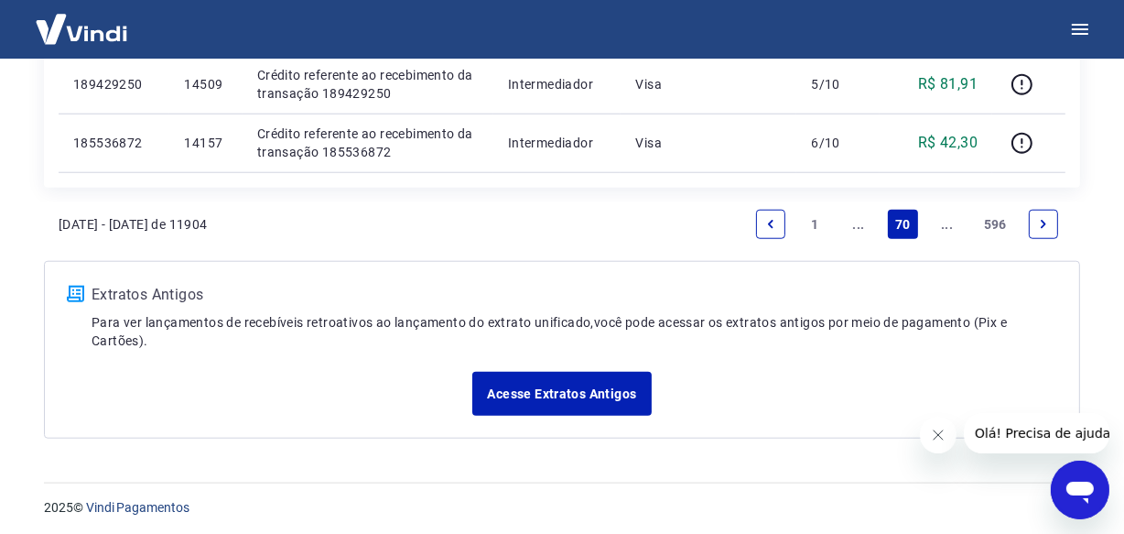
click at [1042, 223] on icon "Next page" at bounding box center [1043, 224] width 13 height 13
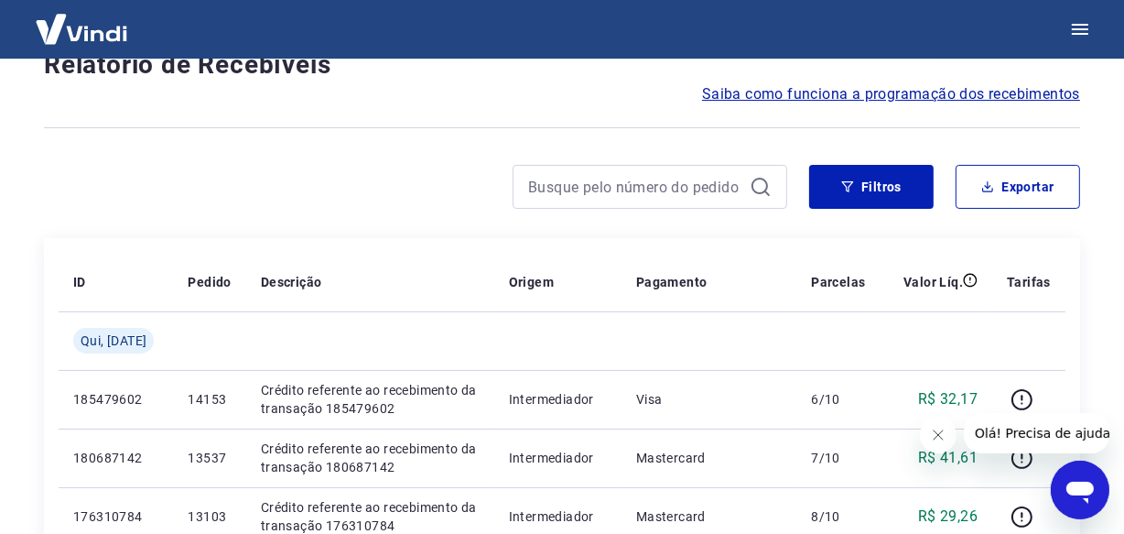
scroll to position [1581, 0]
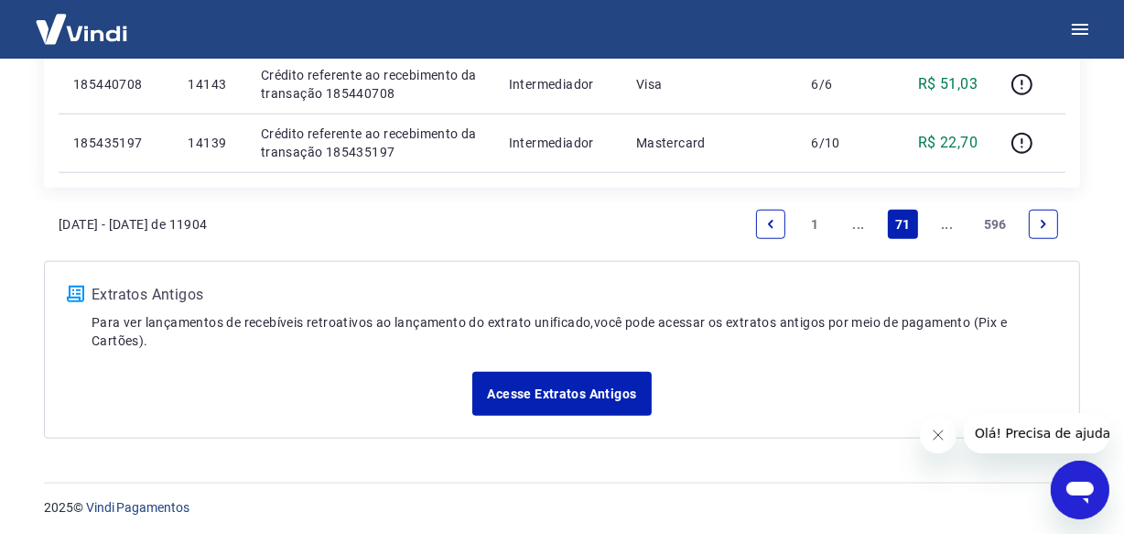
click at [1042, 223] on icon "Next page" at bounding box center [1043, 224] width 13 height 13
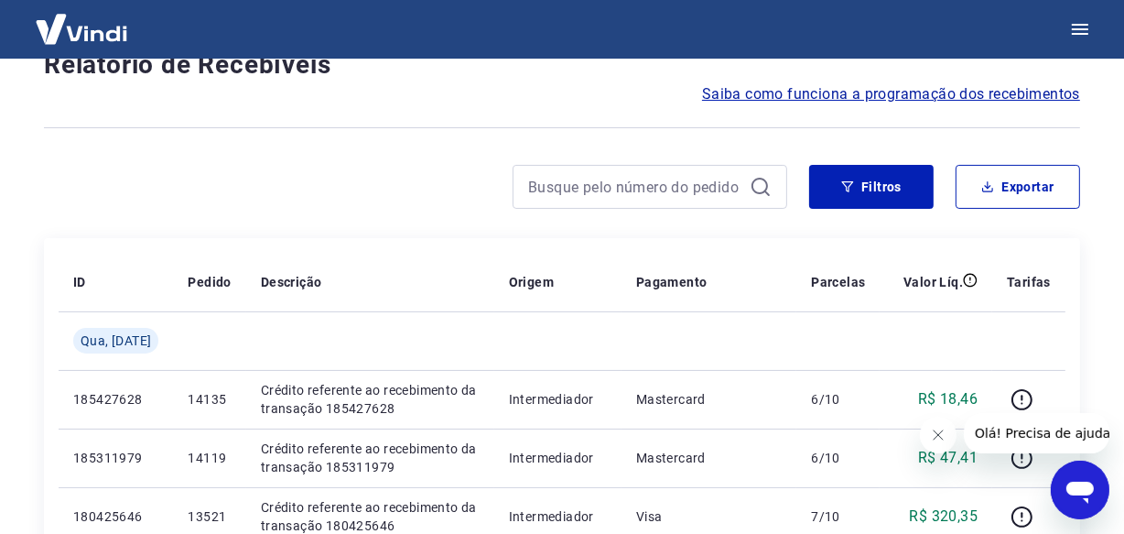
scroll to position [1638, 0]
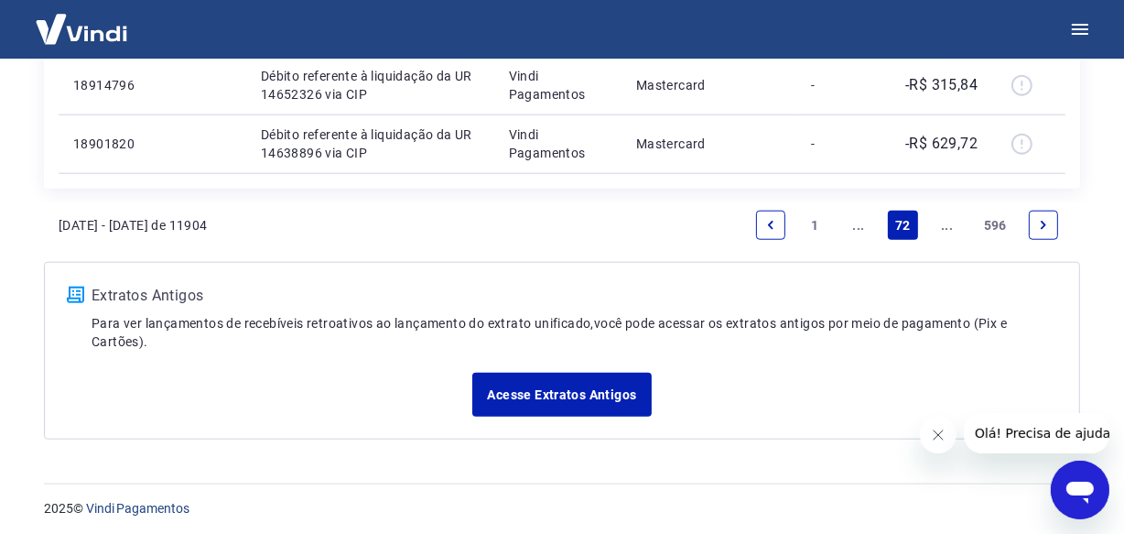
click at [1042, 223] on icon "Next page" at bounding box center [1043, 225] width 13 height 13
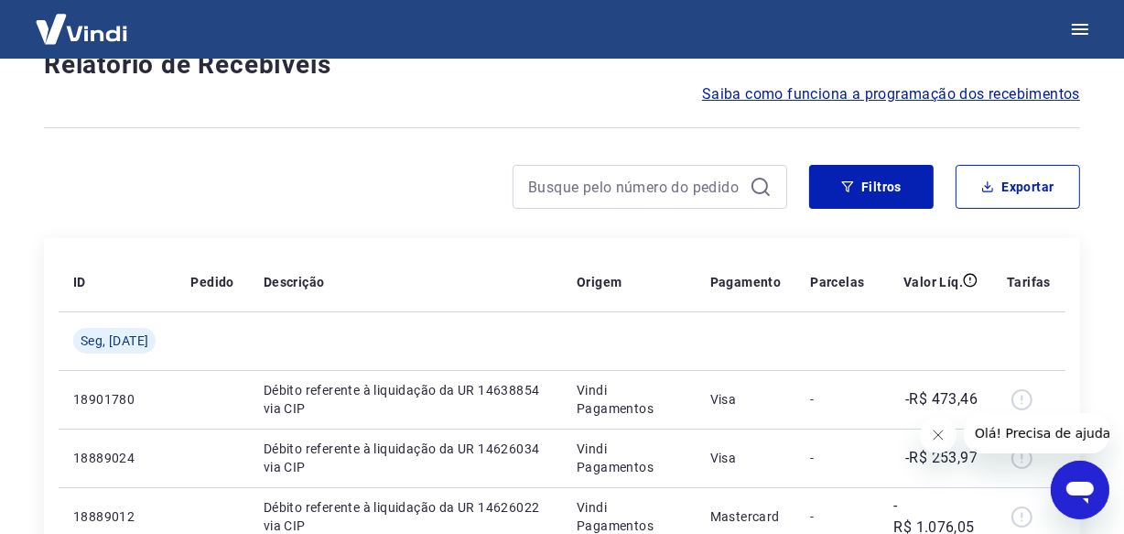
scroll to position [1581, 0]
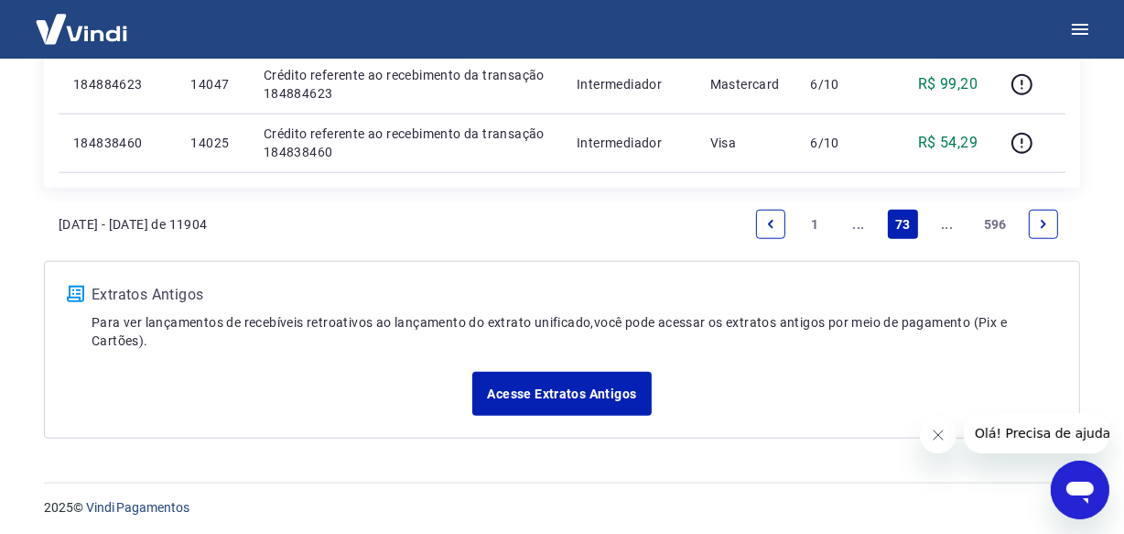
click at [1042, 223] on icon "Next page" at bounding box center [1043, 224] width 13 height 13
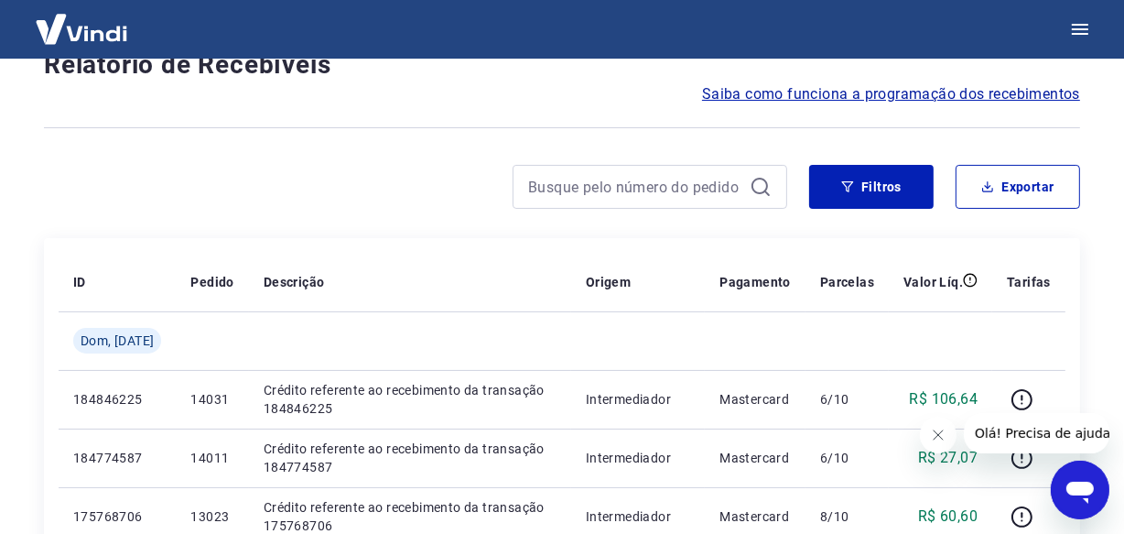
scroll to position [1638, 0]
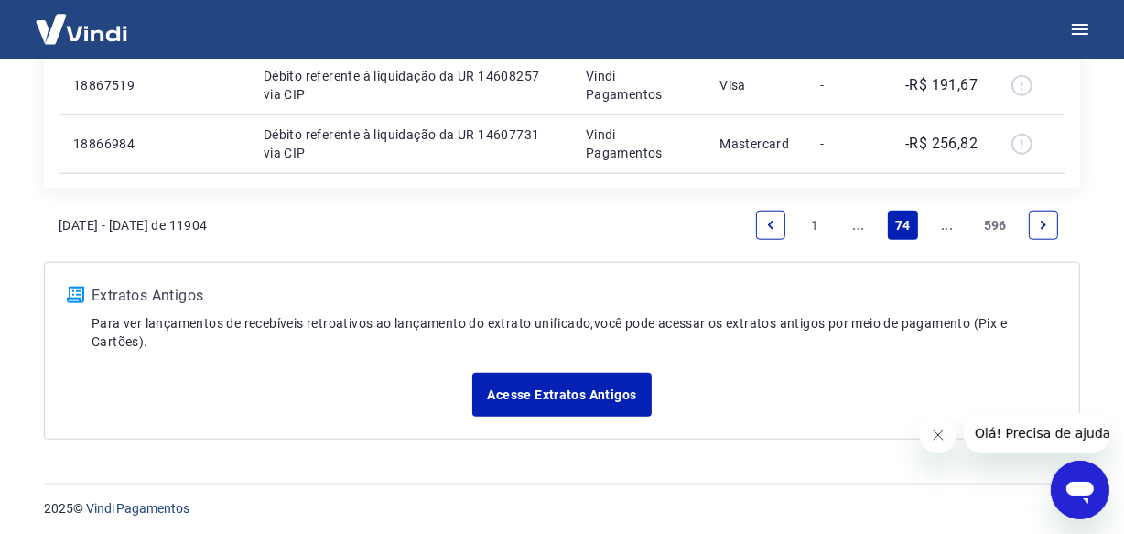
click at [1038, 228] on icon "Next page" at bounding box center [1043, 225] width 13 height 13
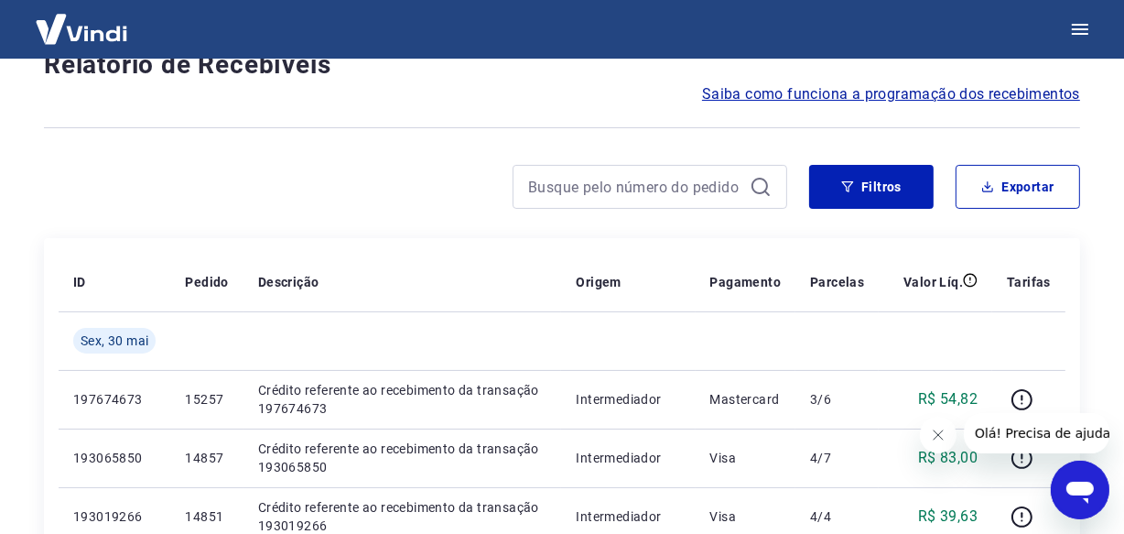
scroll to position [1581, 0]
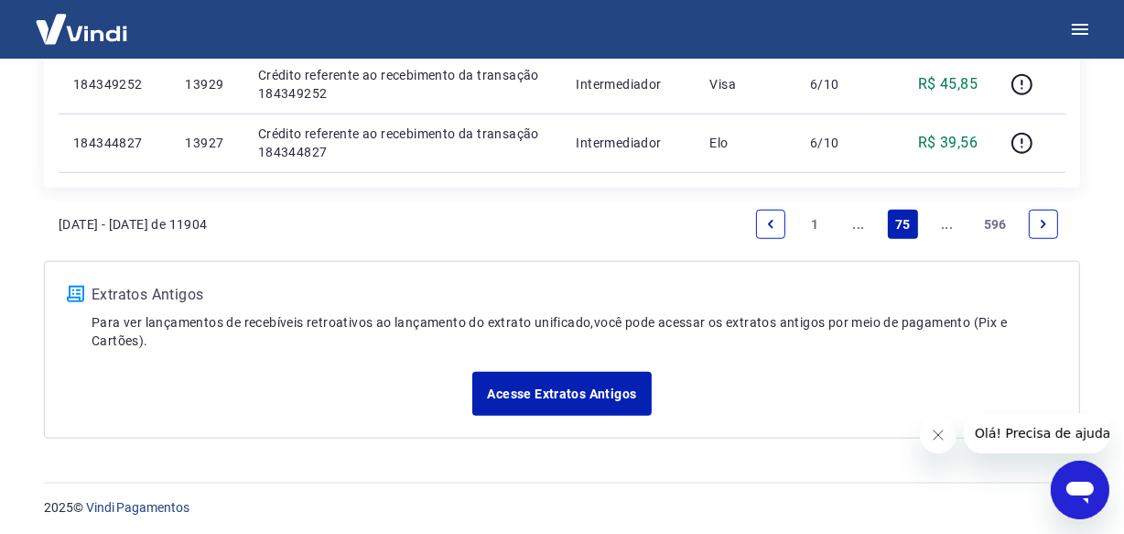
click at [1044, 218] on icon "Next page" at bounding box center [1043, 224] width 13 height 13
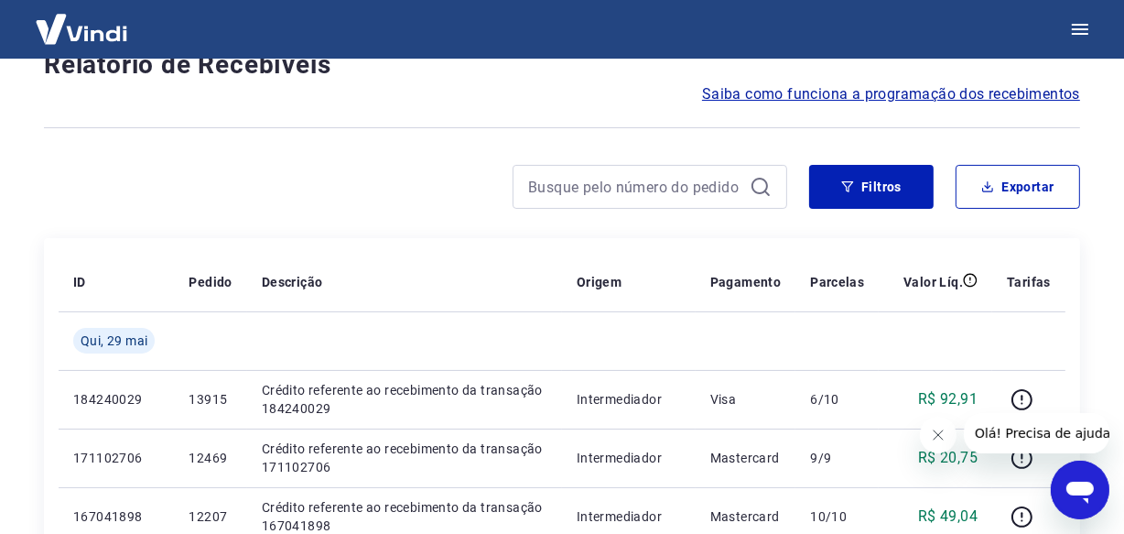
scroll to position [1581, 0]
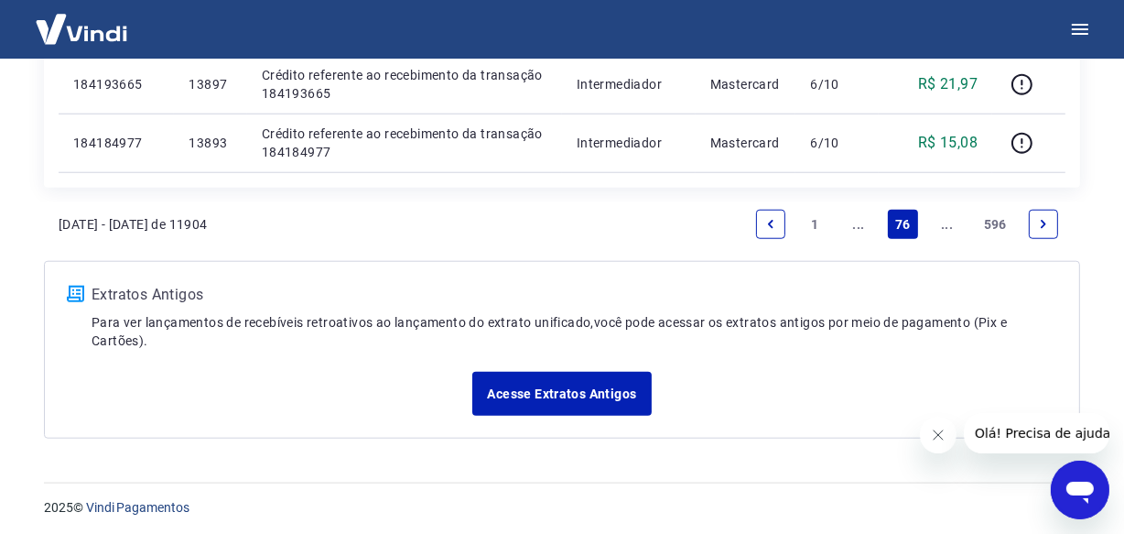
click at [1044, 218] on icon "Next page" at bounding box center [1043, 224] width 13 height 13
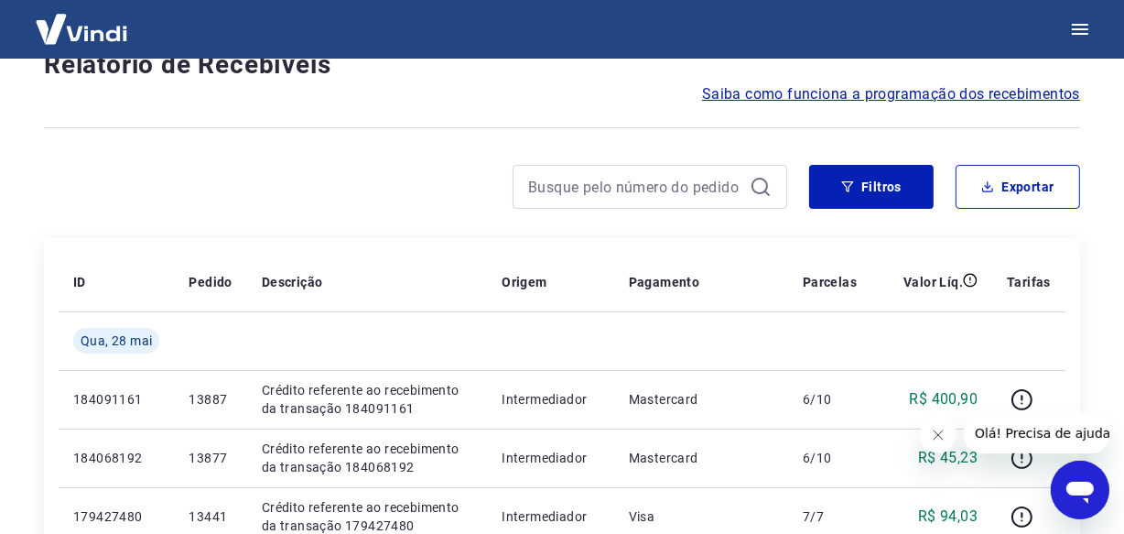
scroll to position [1581, 0]
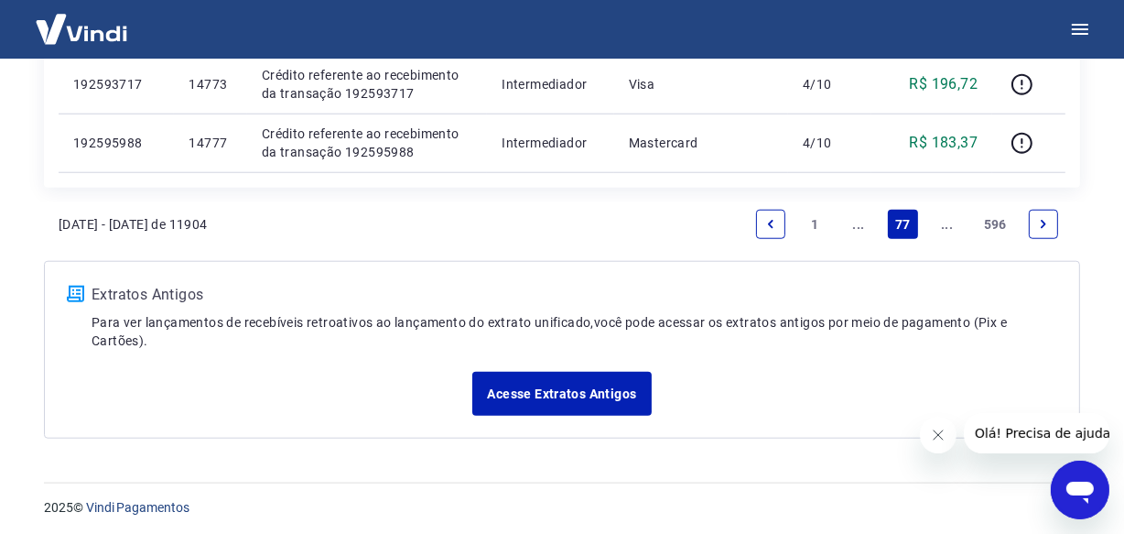
click at [1041, 212] on link "Next page" at bounding box center [1043, 224] width 29 height 29
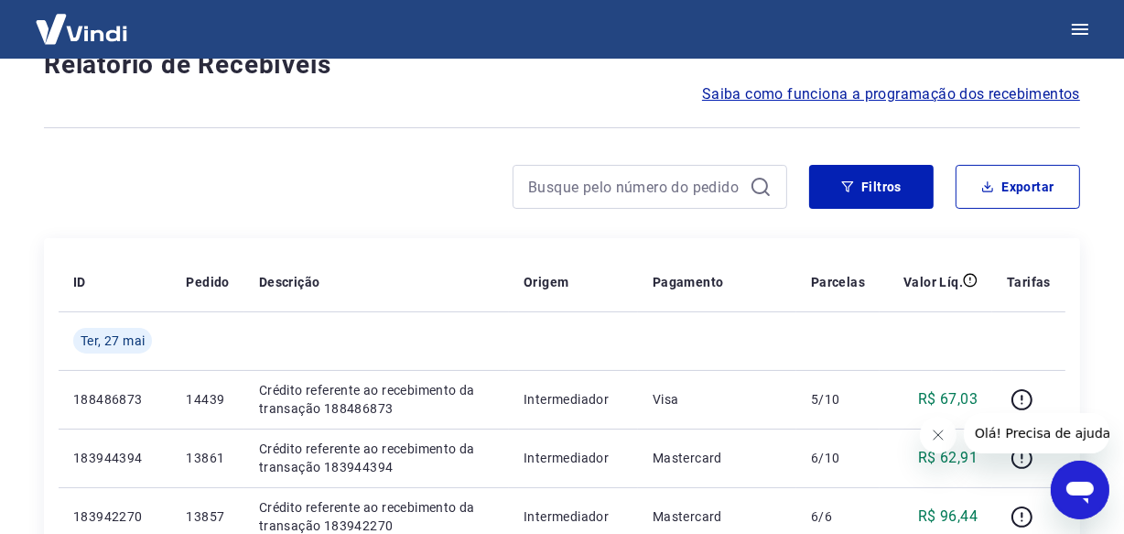
scroll to position [1581, 0]
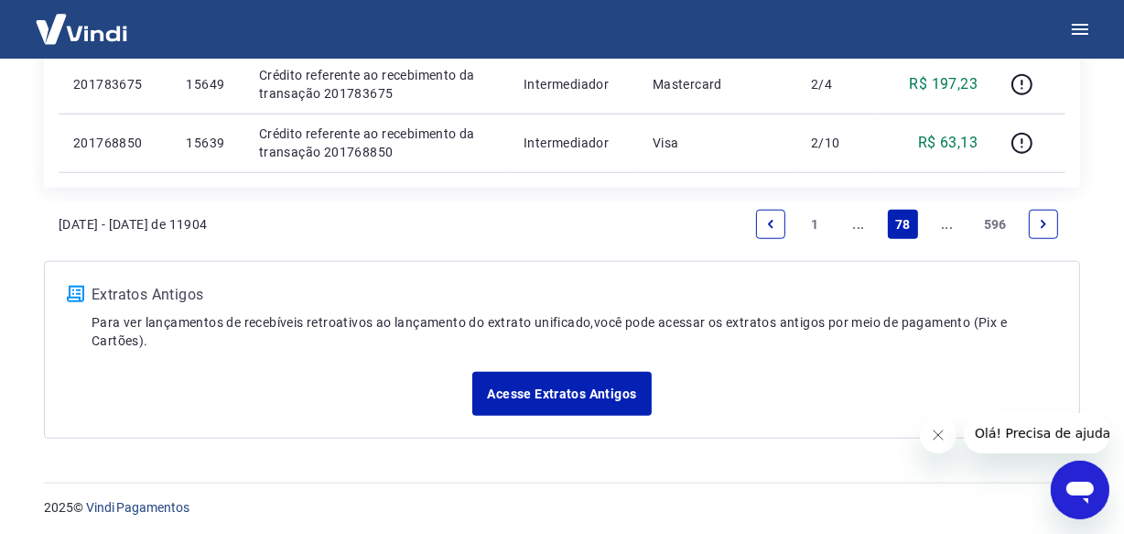
click at [1043, 224] on icon "Next page" at bounding box center [1043, 224] width 5 height 8
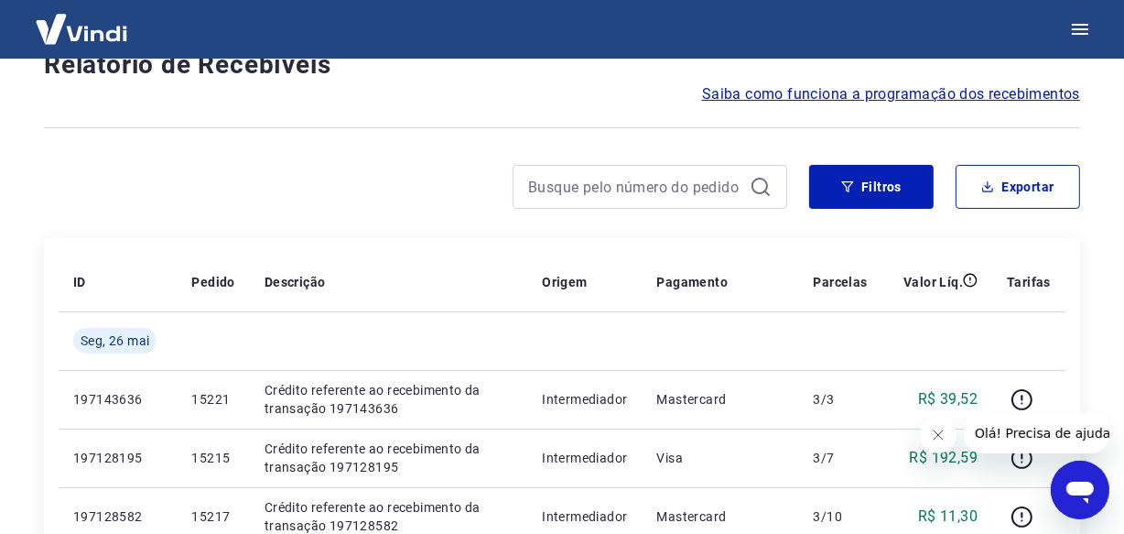
scroll to position [1638, 0]
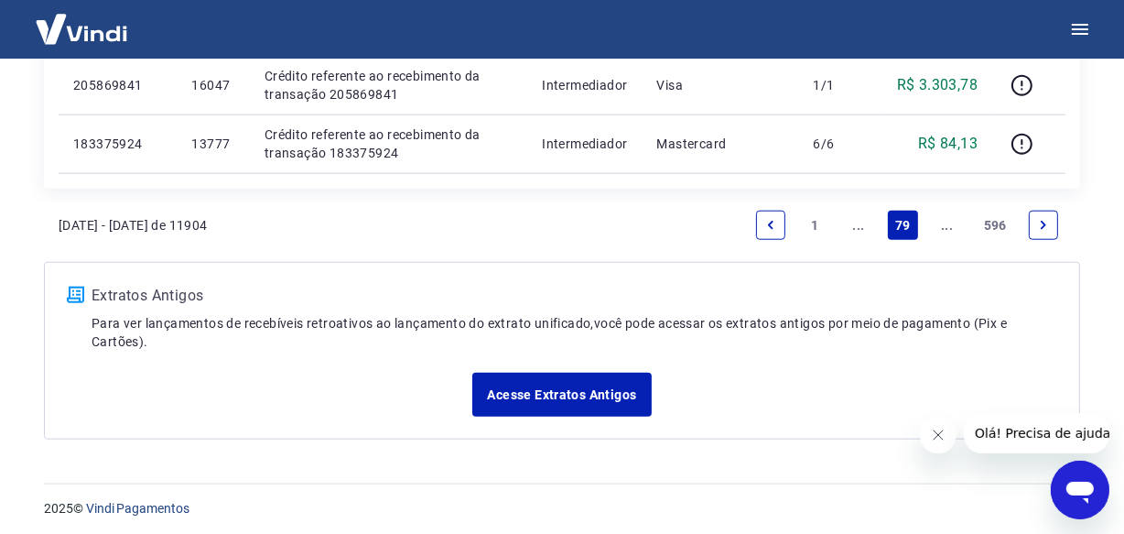
click at [1043, 224] on icon "Next page" at bounding box center [1043, 225] width 13 height 13
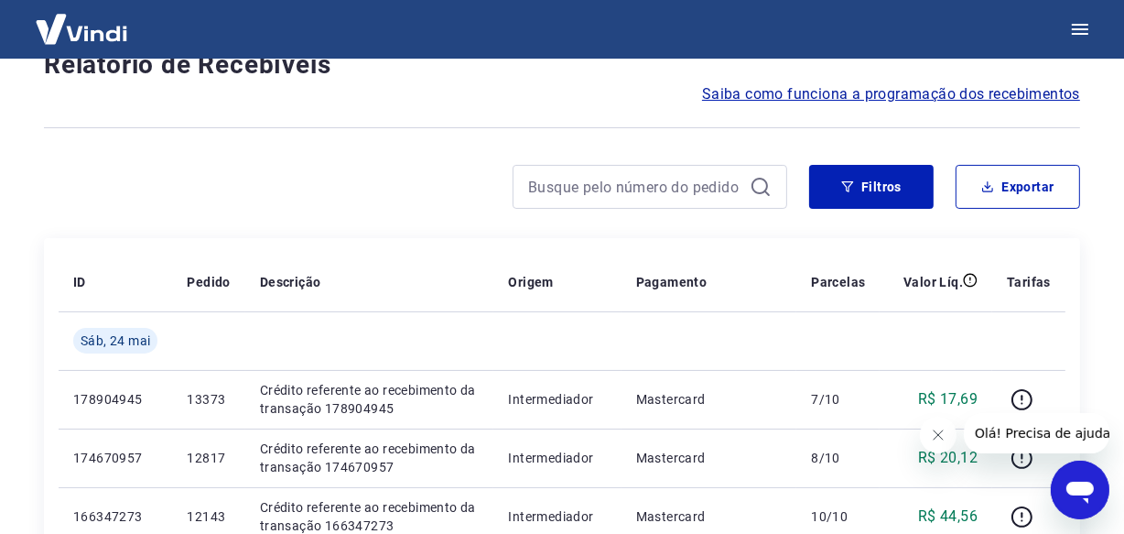
scroll to position [1638, 0]
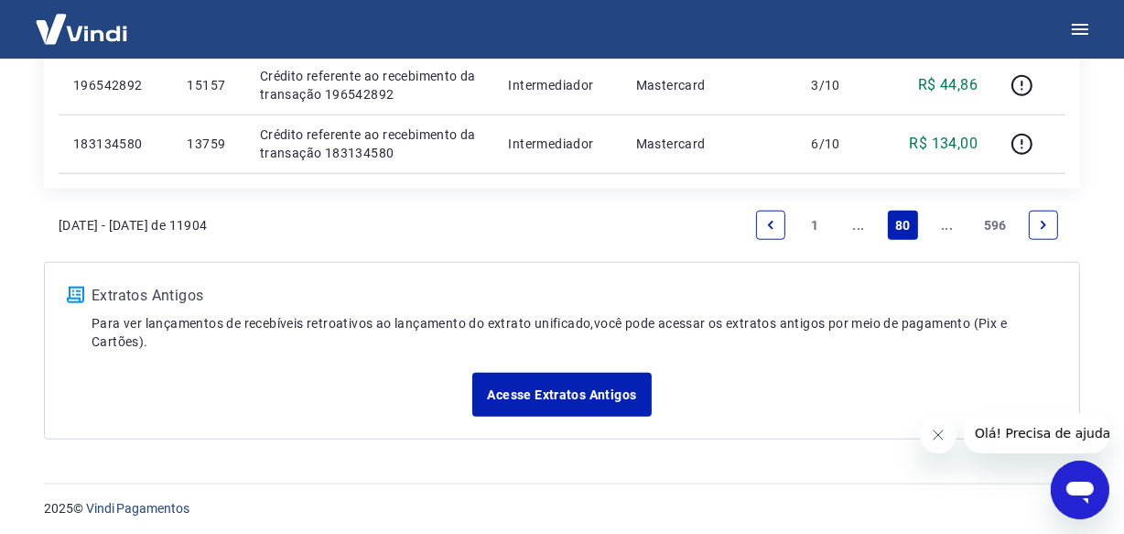
click at [1043, 224] on icon "Next page" at bounding box center [1043, 225] width 13 height 13
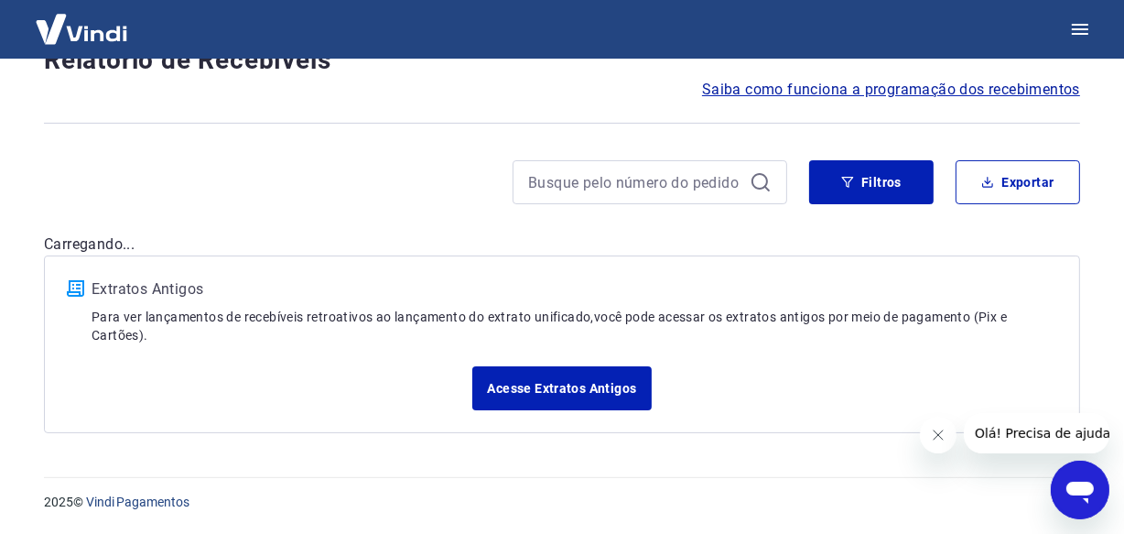
scroll to position [153, 0]
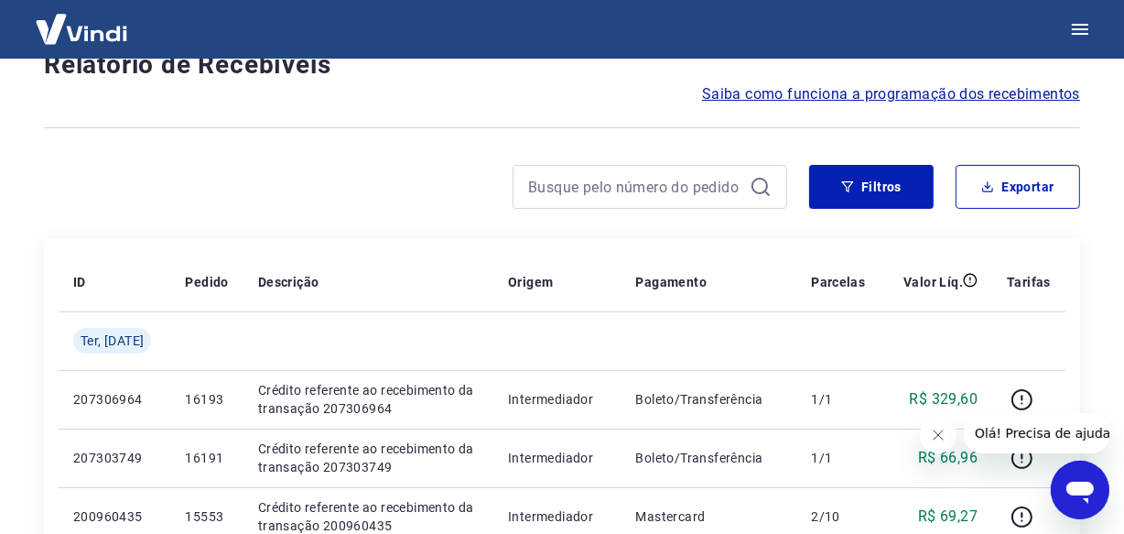
scroll to position [1581, 0]
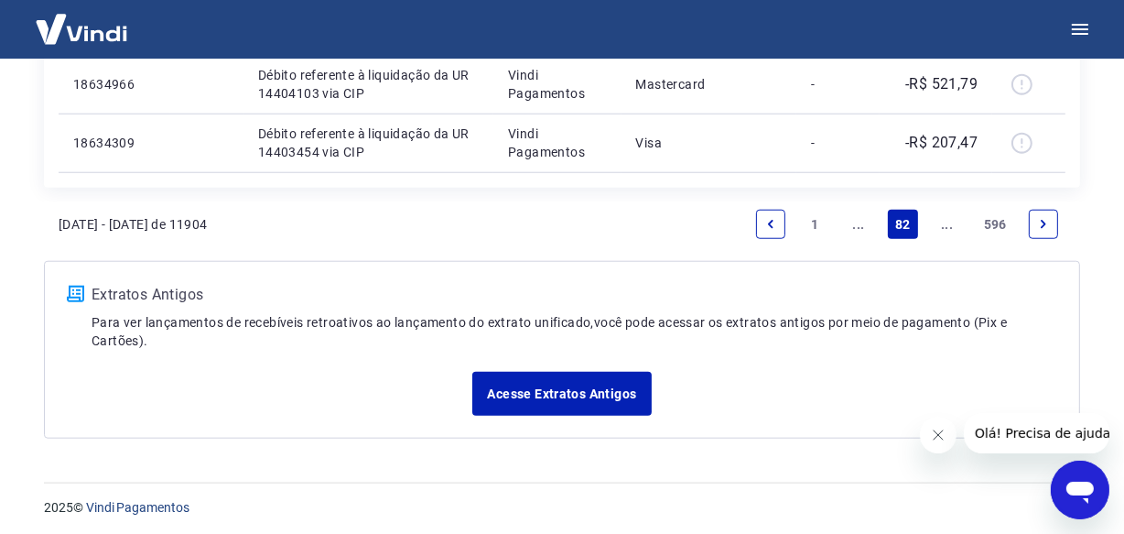
click at [1043, 224] on icon "Next page" at bounding box center [1043, 224] width 5 height 8
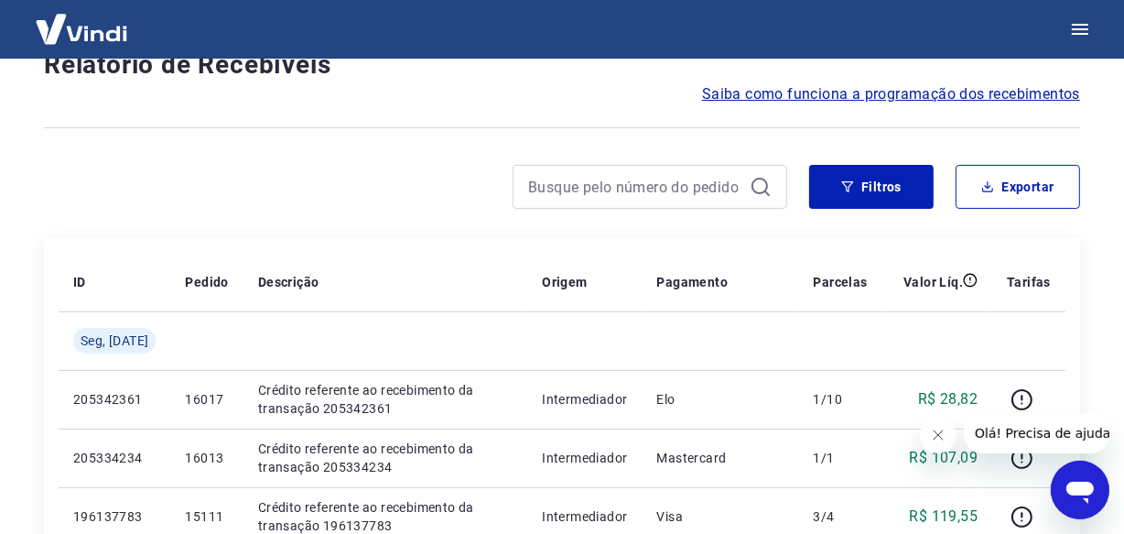
scroll to position [1638, 0]
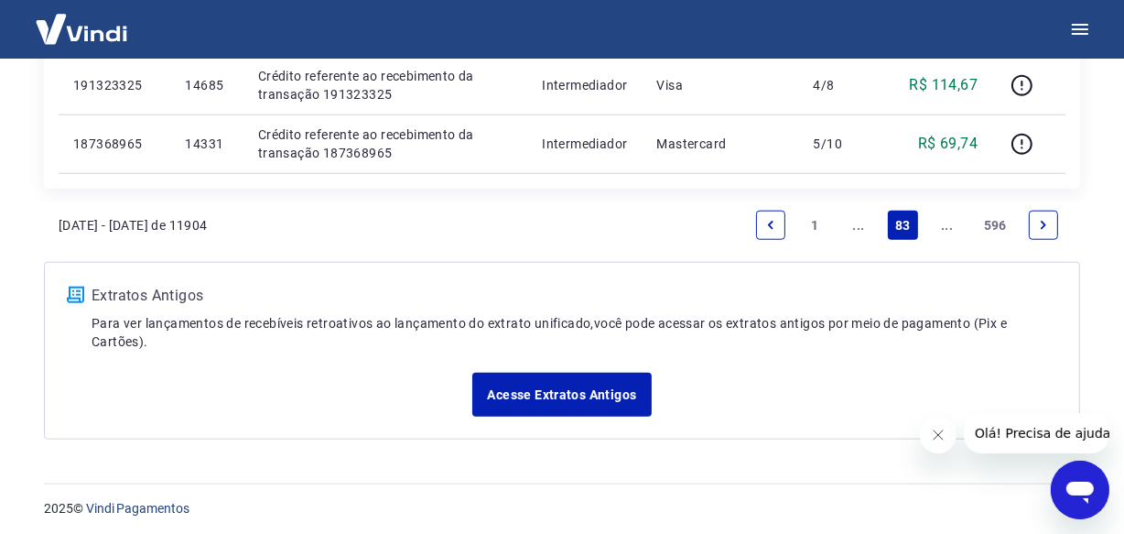
click at [1043, 224] on icon "Next page" at bounding box center [1043, 225] width 13 height 13
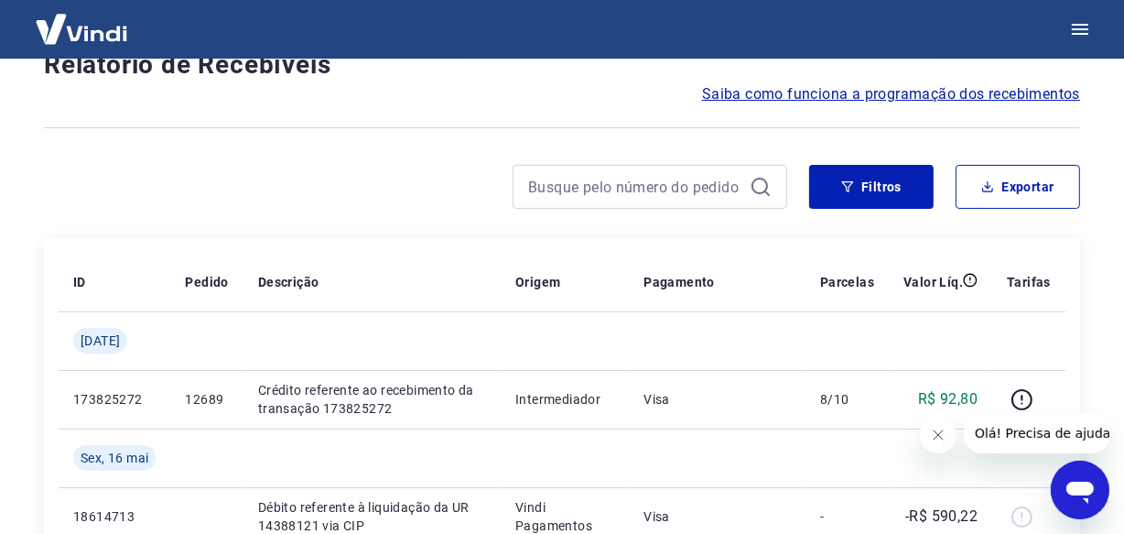
scroll to position [1638, 0]
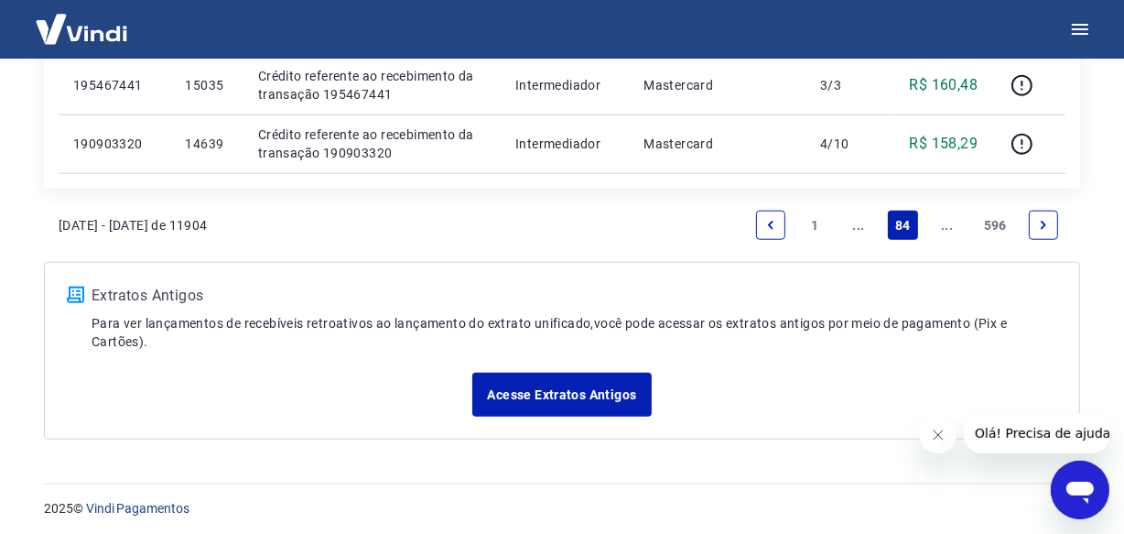
click at [1043, 224] on icon "Next page" at bounding box center [1043, 225] width 13 height 13
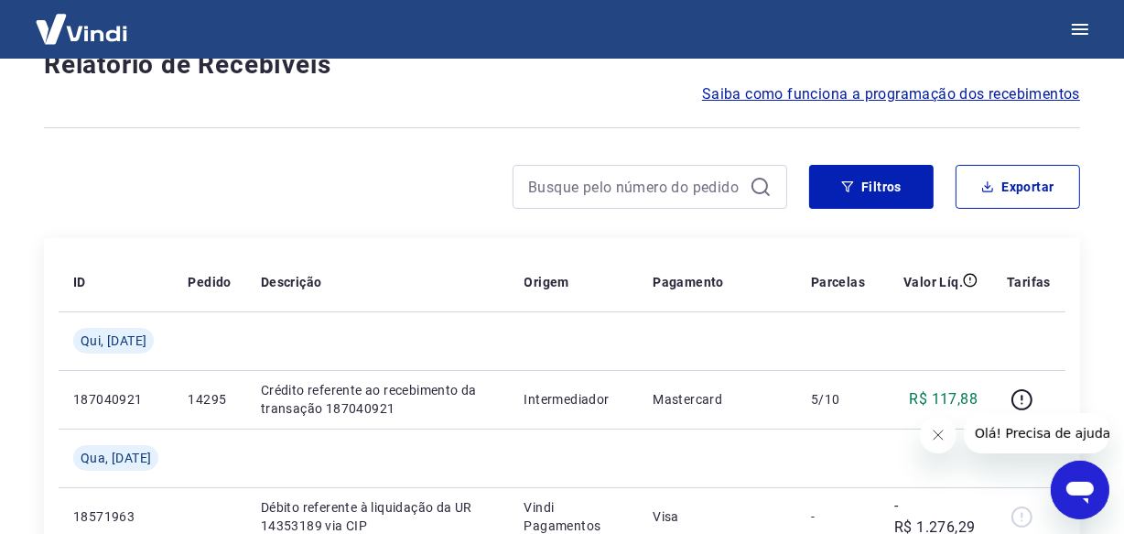
scroll to position [1638, 0]
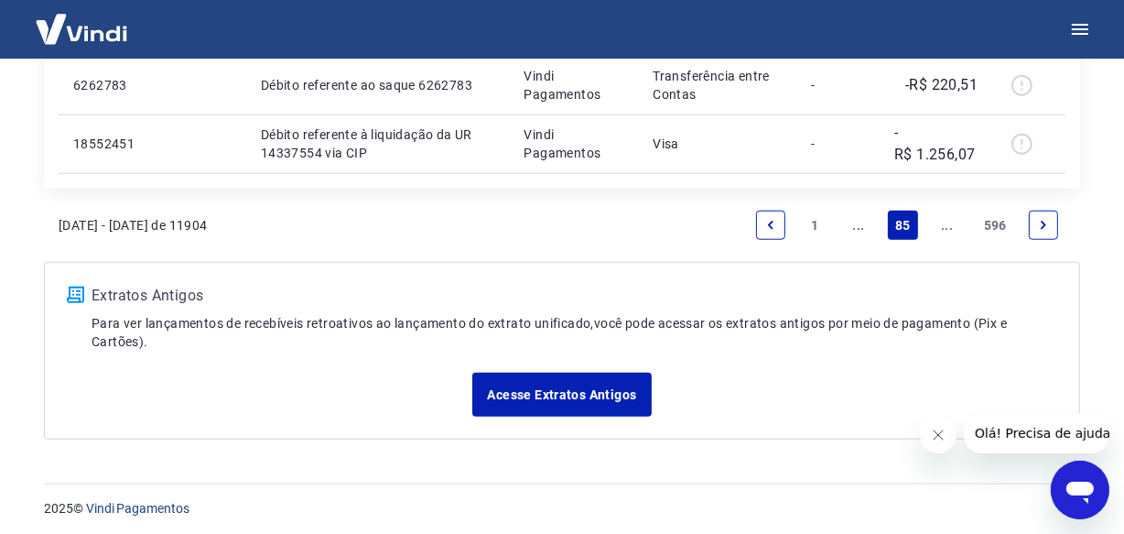
click at [1043, 224] on icon "Next page" at bounding box center [1043, 225] width 13 height 13
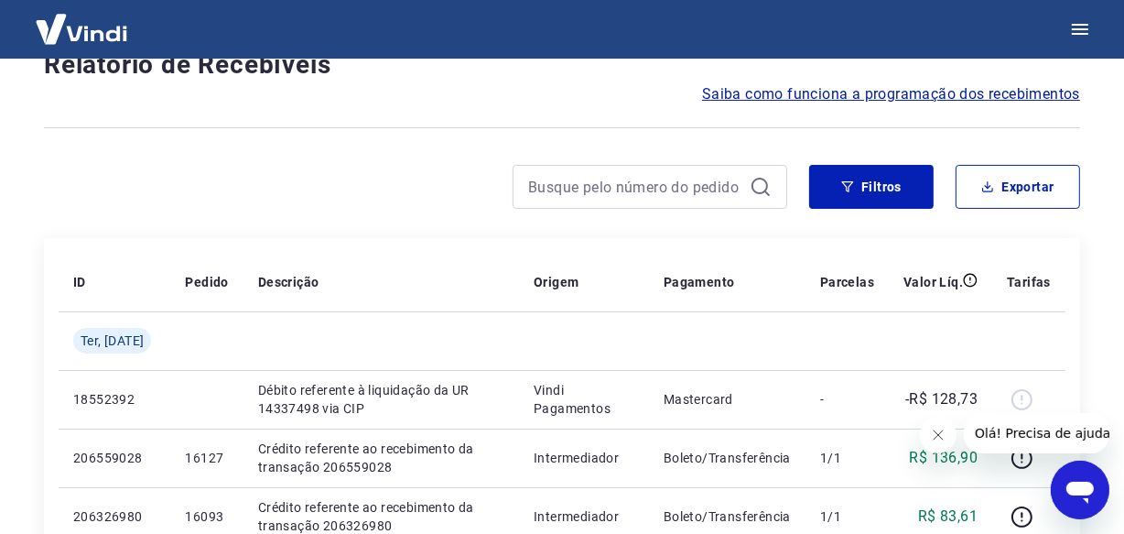
scroll to position [1581, 0]
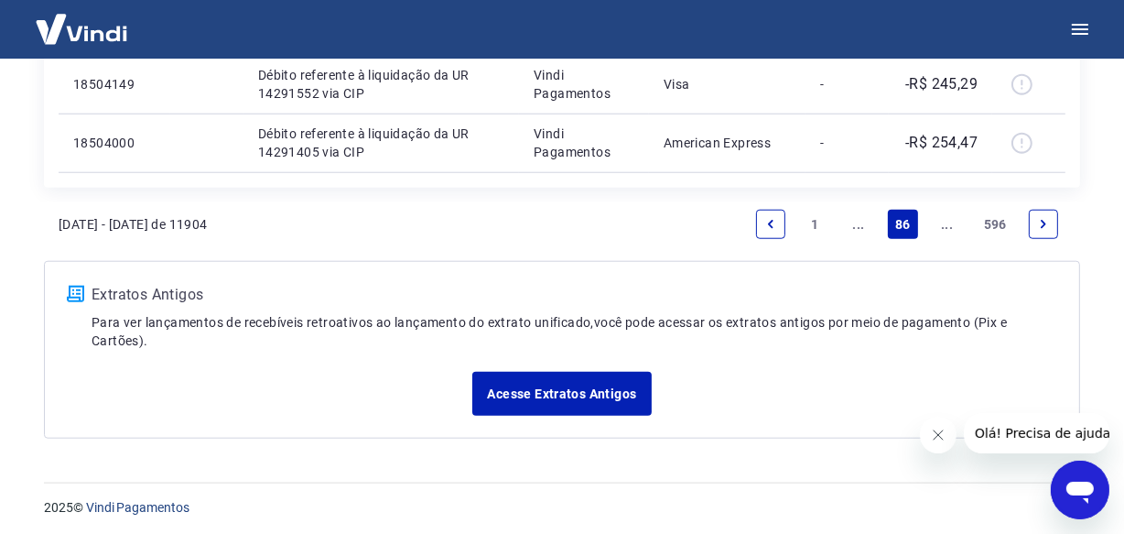
click at [1045, 212] on link "Next page" at bounding box center [1043, 224] width 29 height 29
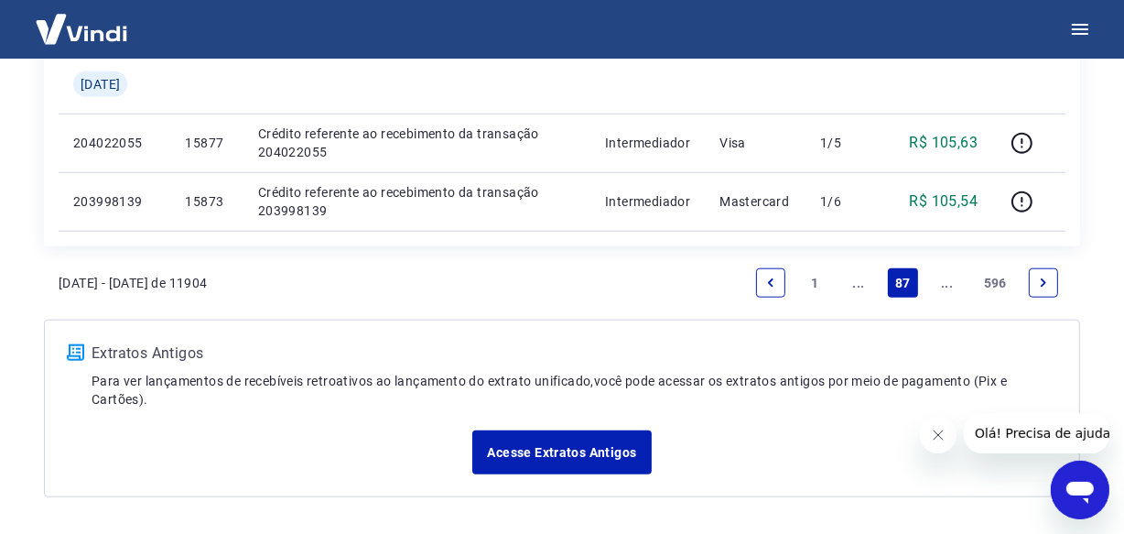
scroll to position [1638, 0]
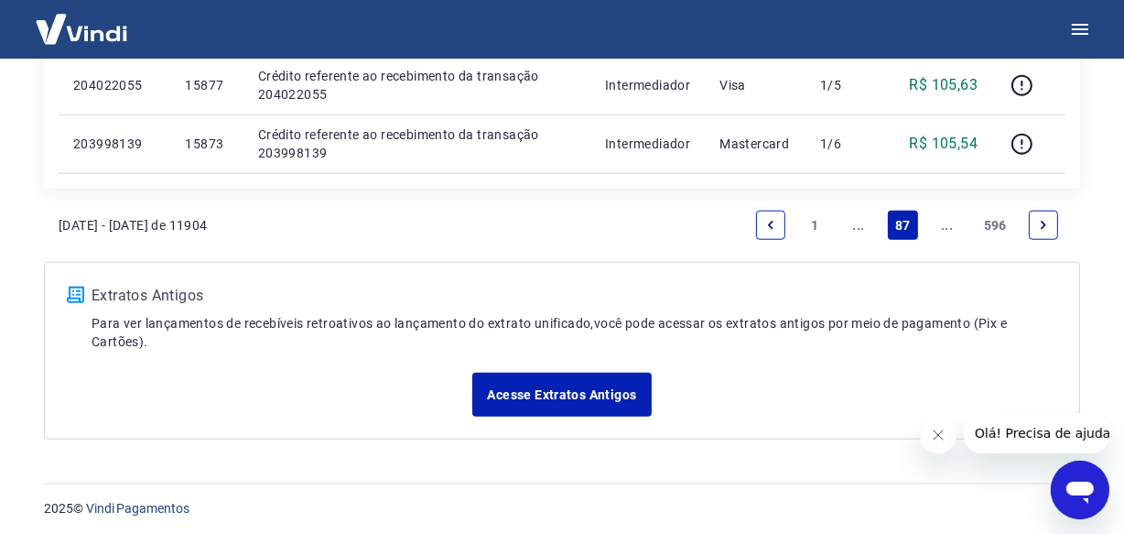
click at [1049, 212] on link "Next page" at bounding box center [1043, 225] width 29 height 29
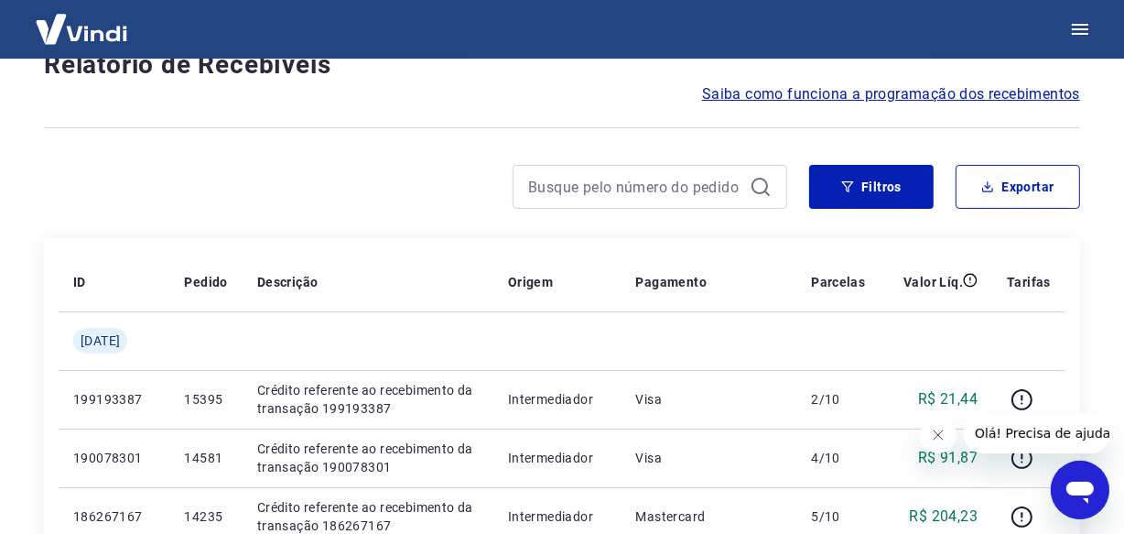
scroll to position [1581, 0]
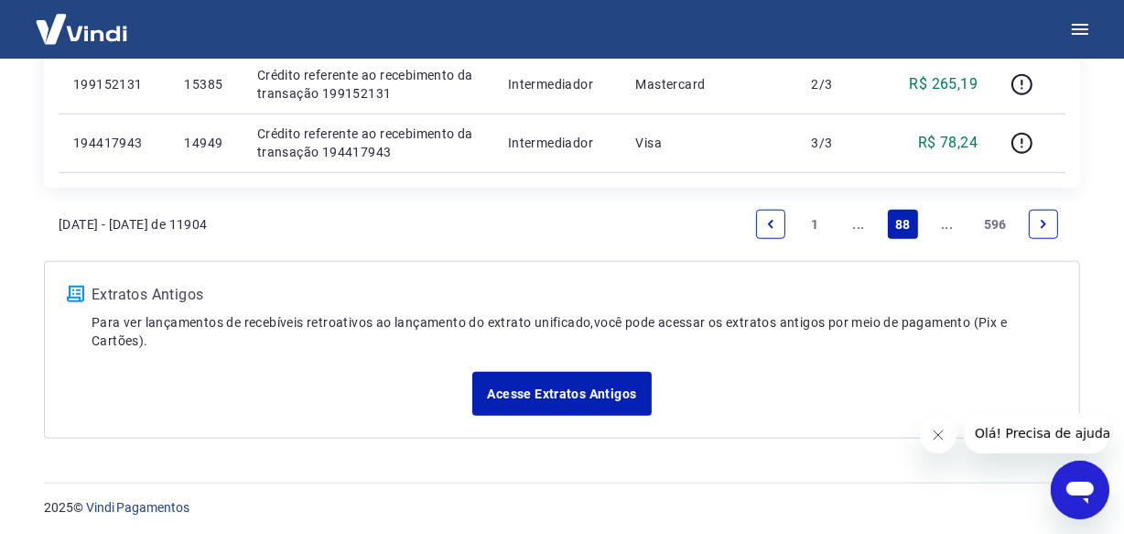
click at [1049, 212] on link "Next page" at bounding box center [1043, 224] width 29 height 29
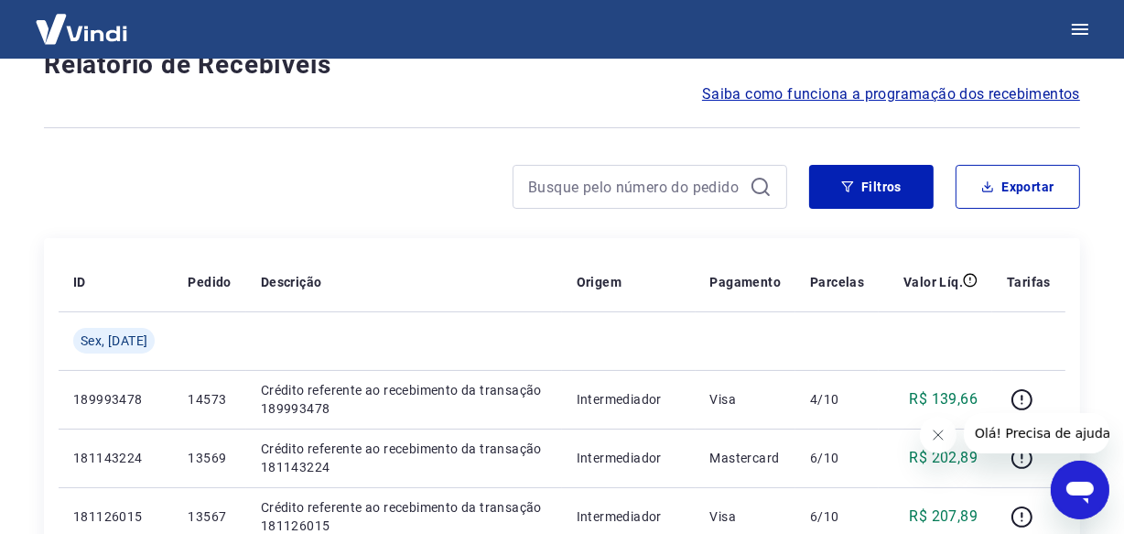
scroll to position [1638, 0]
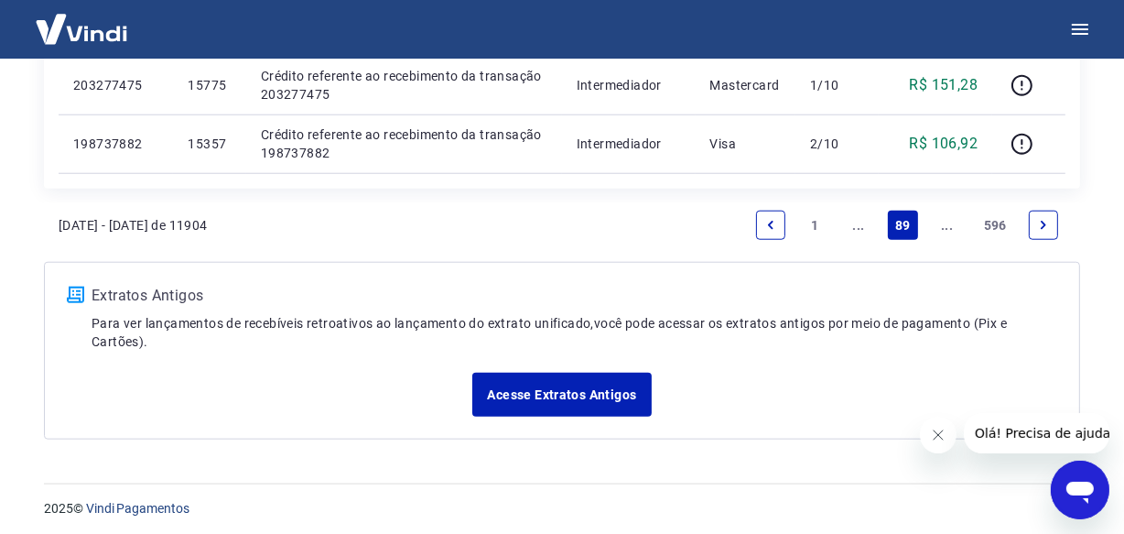
click at [1045, 219] on icon "Next page" at bounding box center [1043, 225] width 13 height 13
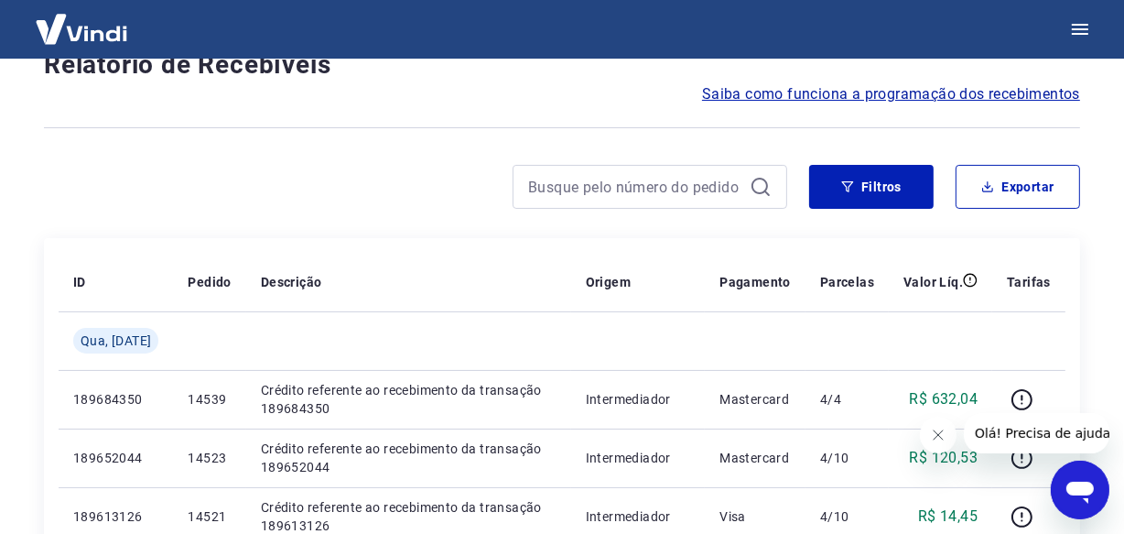
scroll to position [1581, 0]
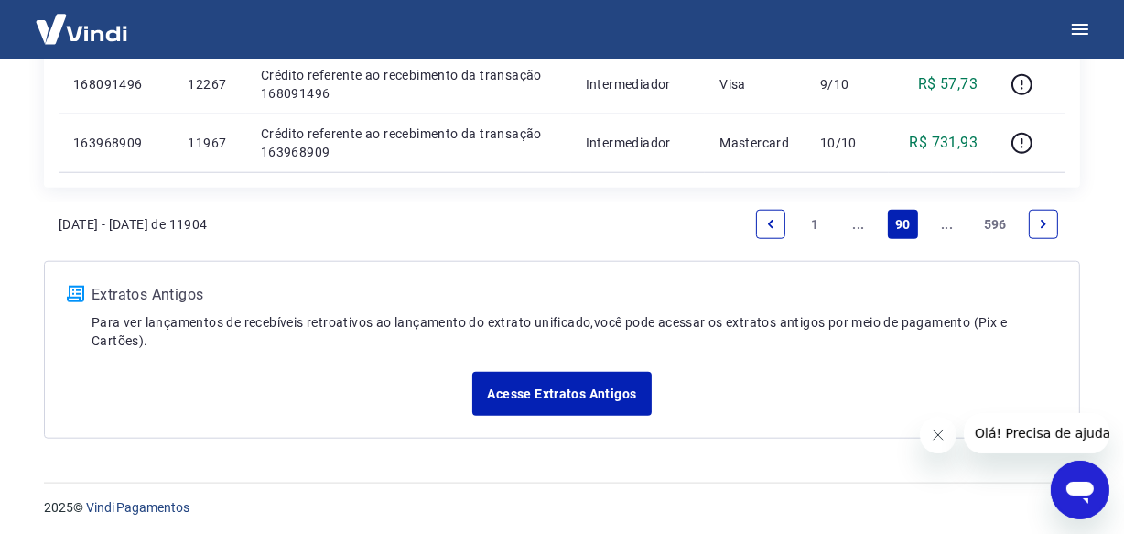
click at [1045, 218] on icon "Next page" at bounding box center [1043, 224] width 13 height 13
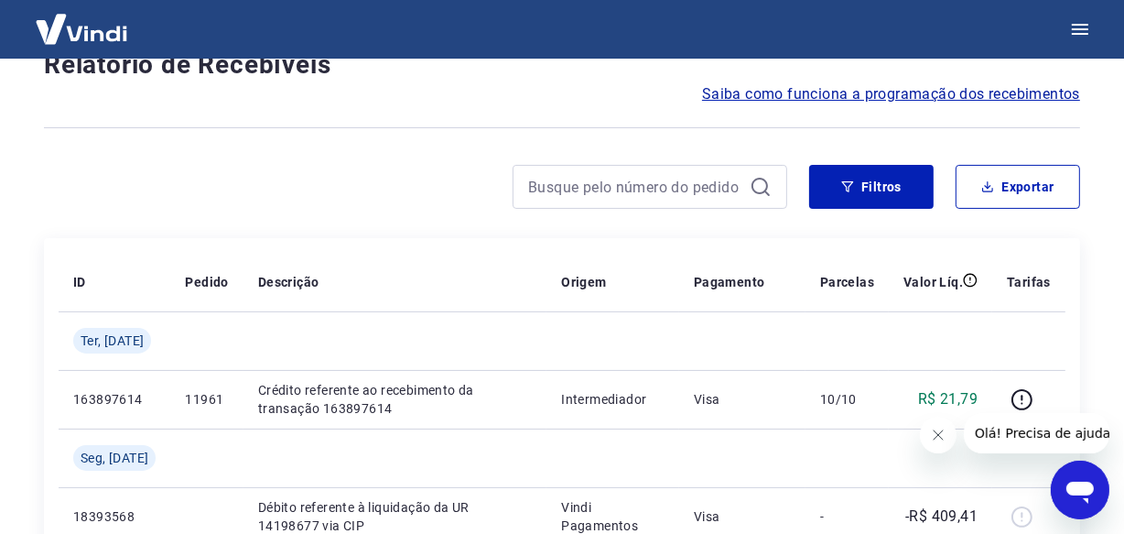
scroll to position [1581, 0]
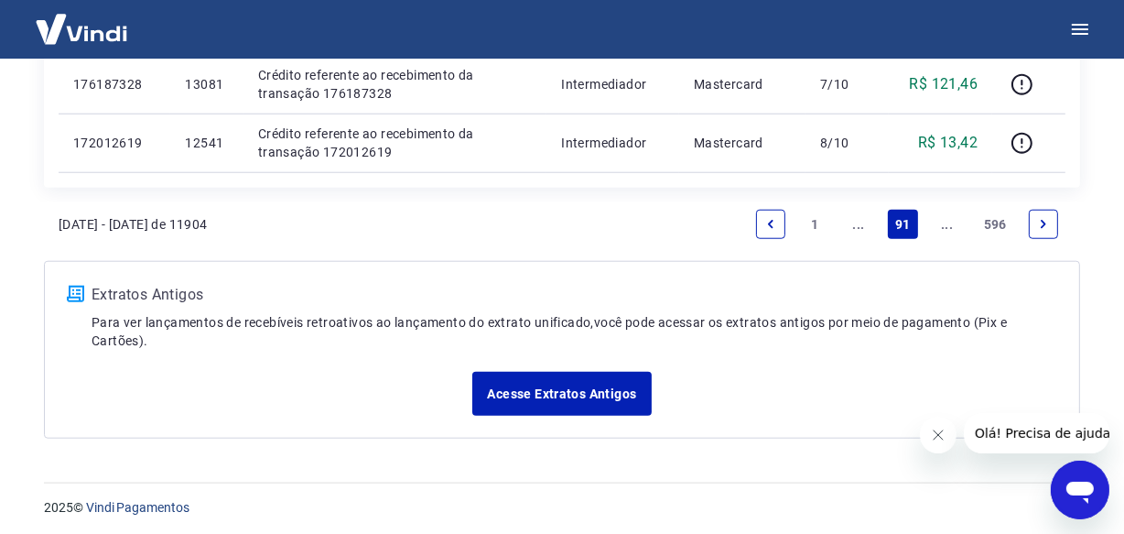
click at [1045, 218] on icon "Next page" at bounding box center [1043, 224] width 13 height 13
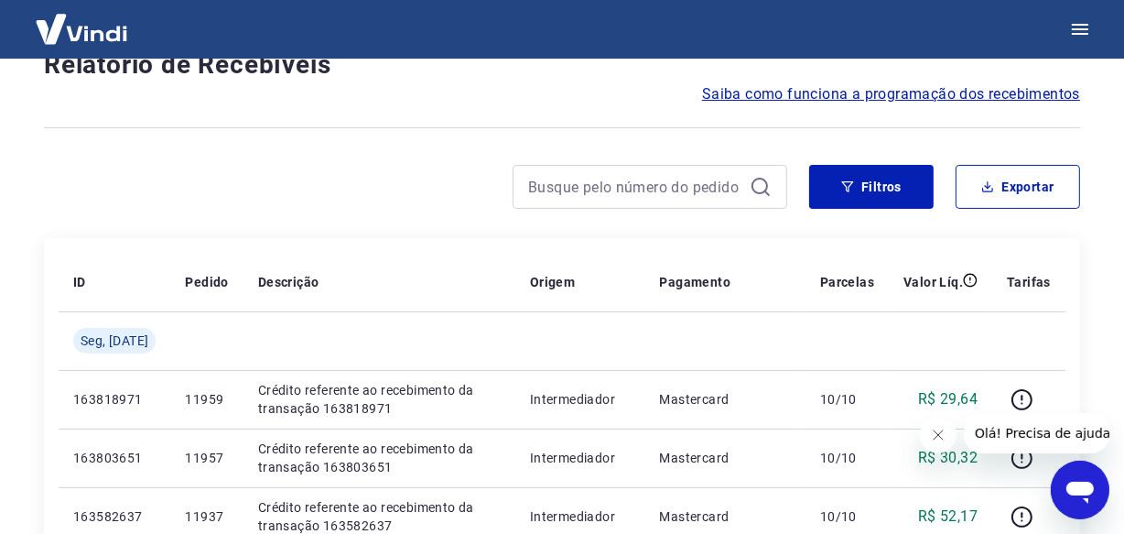
scroll to position [1698, 0]
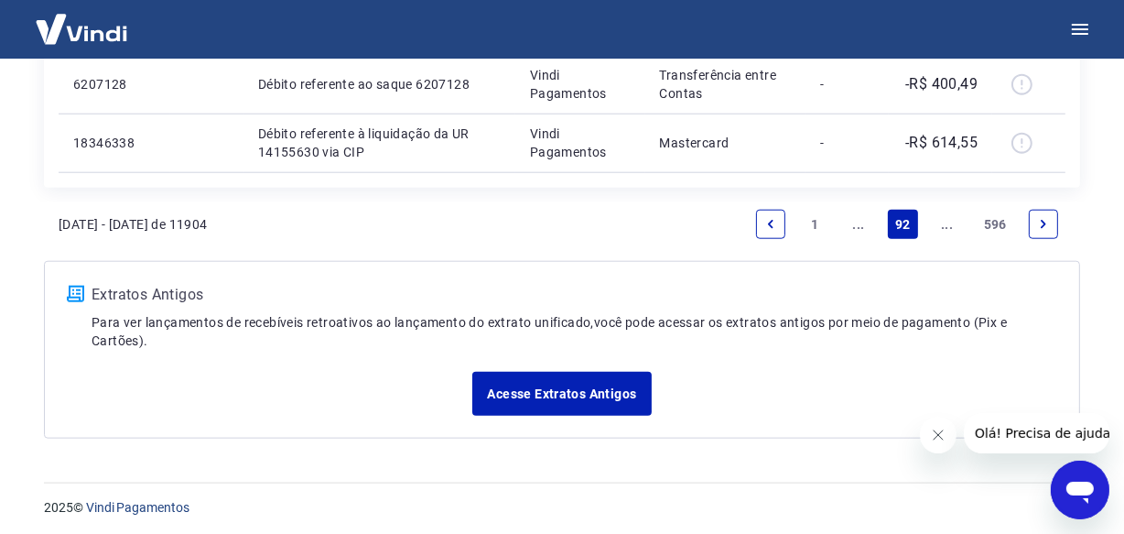
click at [1045, 218] on icon "Next page" at bounding box center [1043, 224] width 13 height 13
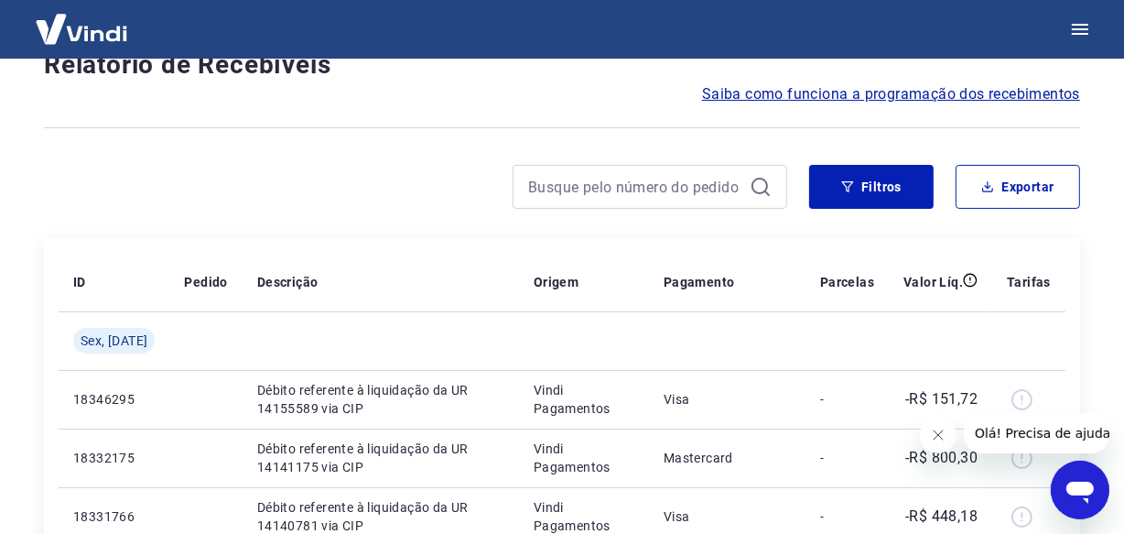
scroll to position [1581, 0]
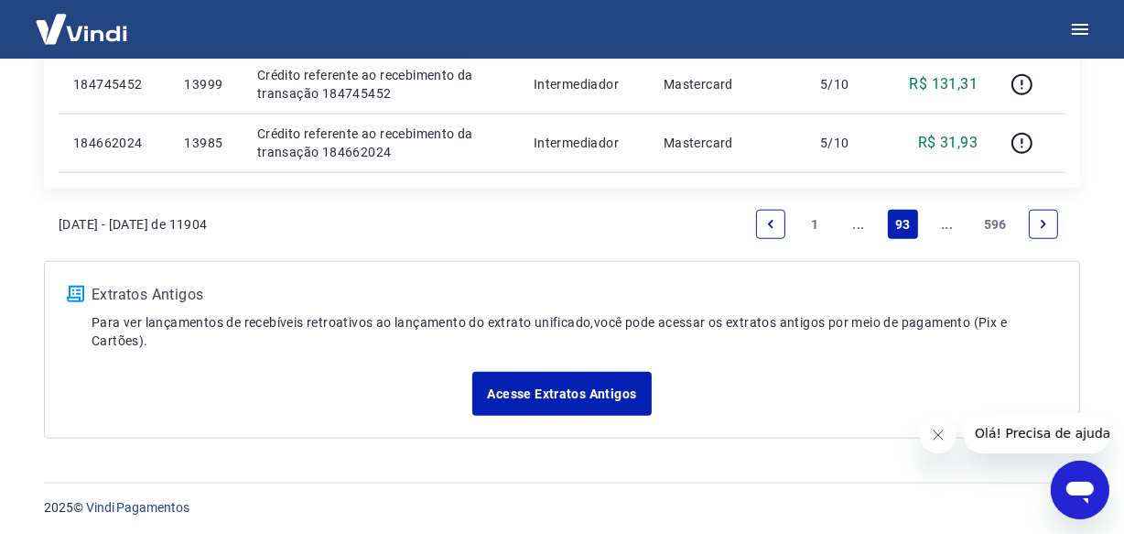
click at [1045, 218] on icon "Next page" at bounding box center [1043, 224] width 13 height 13
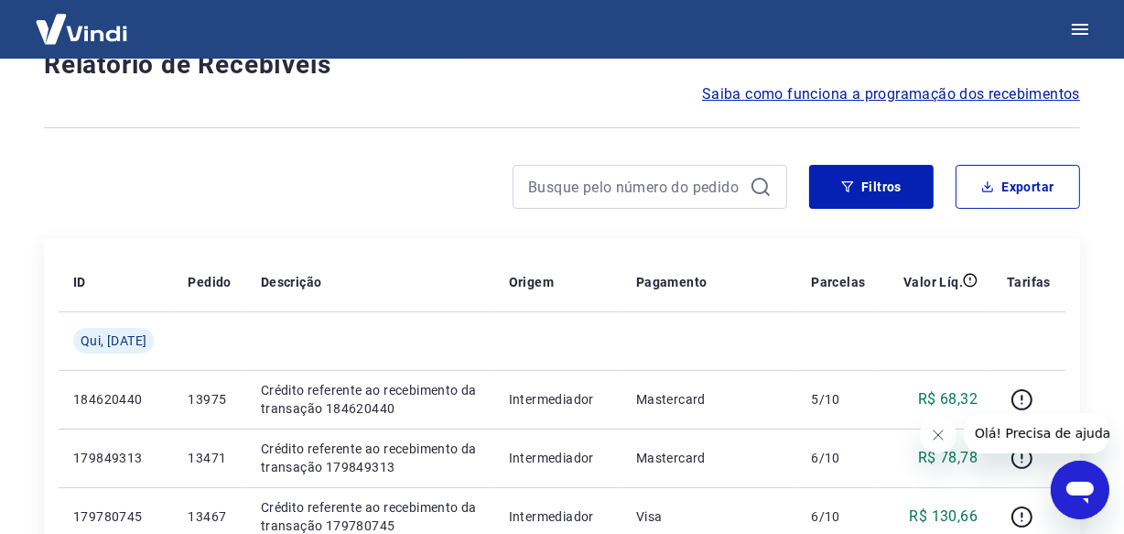
scroll to position [1581, 0]
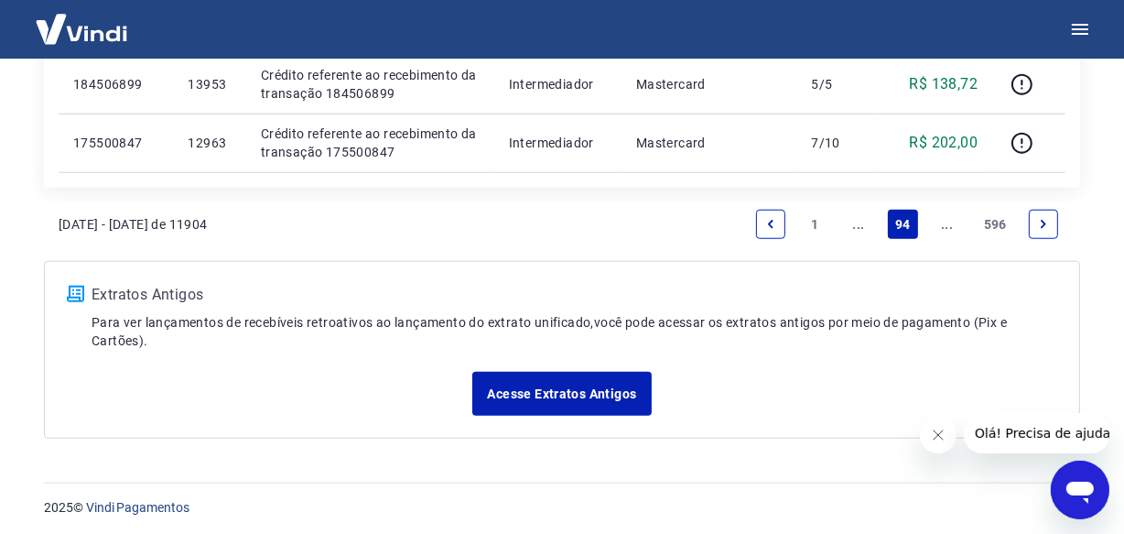
click at [1045, 218] on icon "Next page" at bounding box center [1043, 224] width 13 height 13
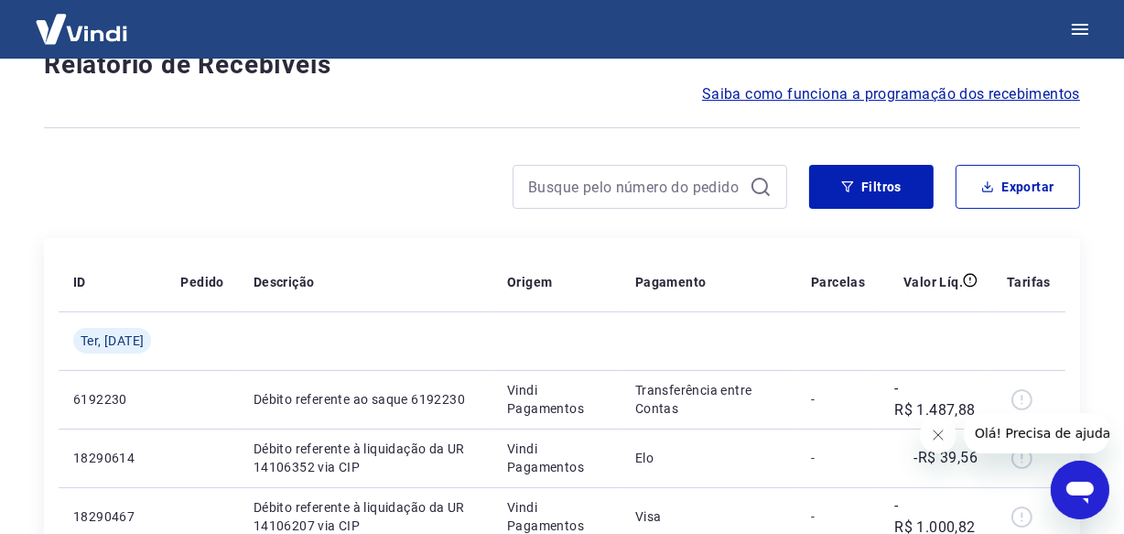
scroll to position [1522, 0]
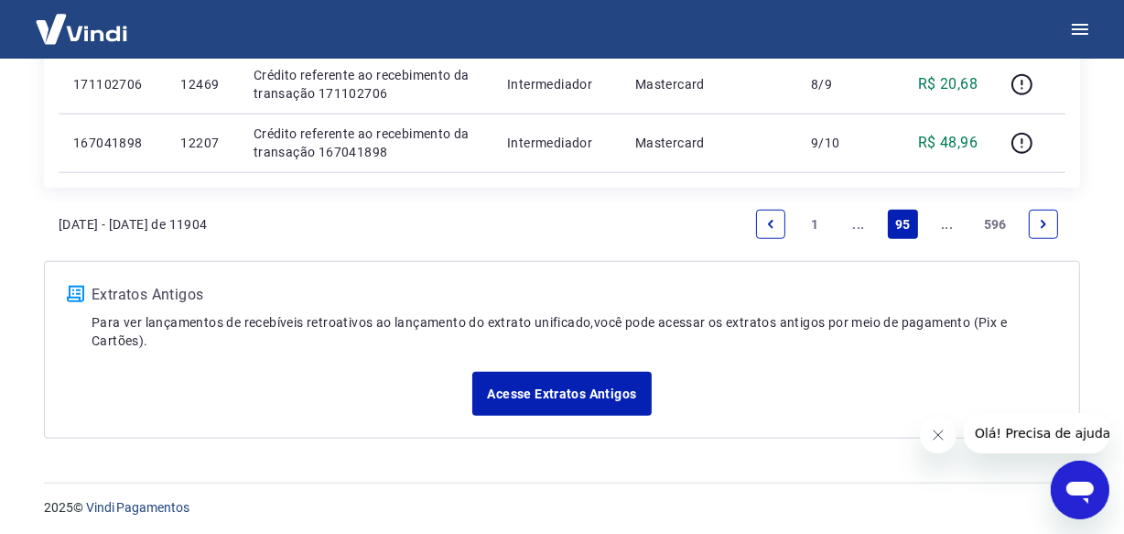
click at [1045, 218] on icon "Next page" at bounding box center [1043, 224] width 13 height 13
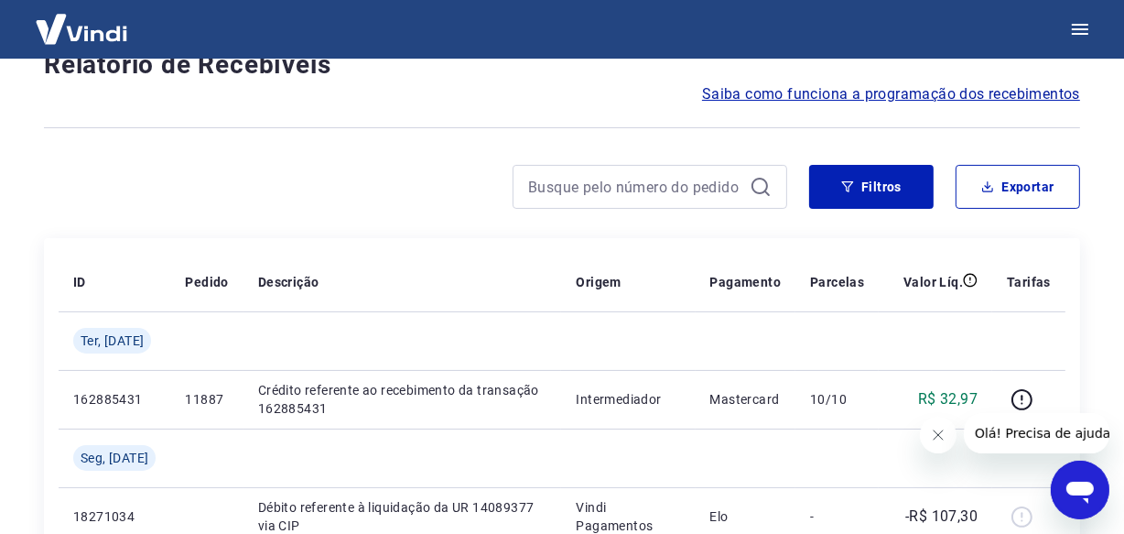
scroll to position [1581, 0]
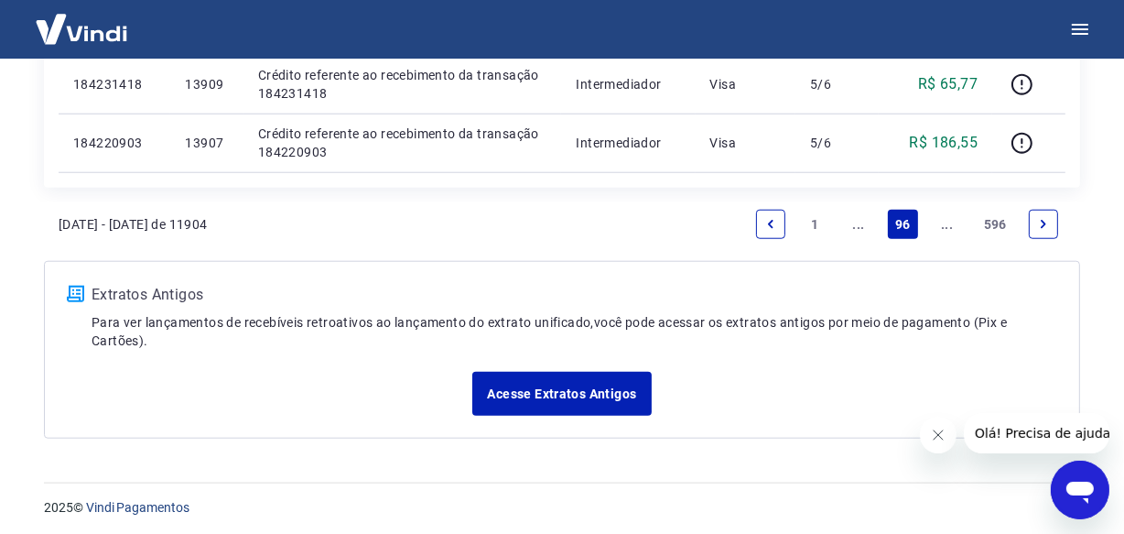
click at [1045, 218] on icon "Next page" at bounding box center [1043, 224] width 13 height 13
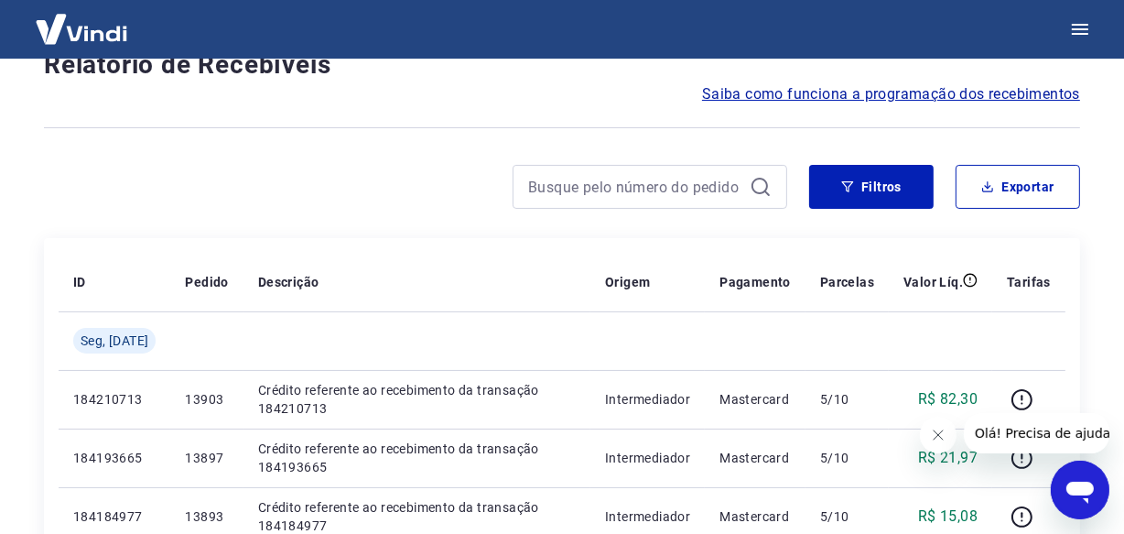
scroll to position [1581, 0]
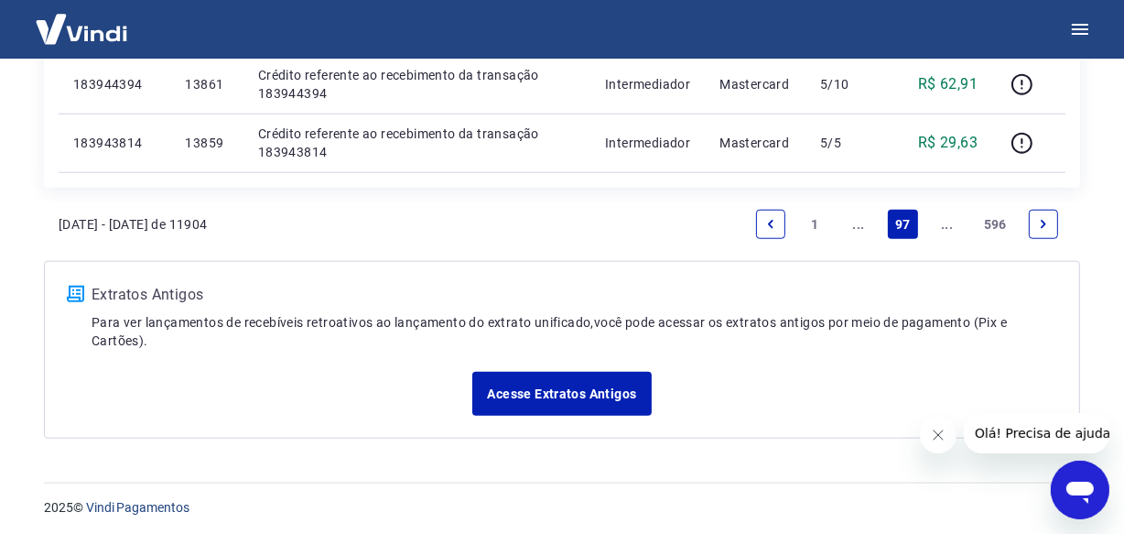
click at [1045, 218] on icon "Next page" at bounding box center [1043, 224] width 13 height 13
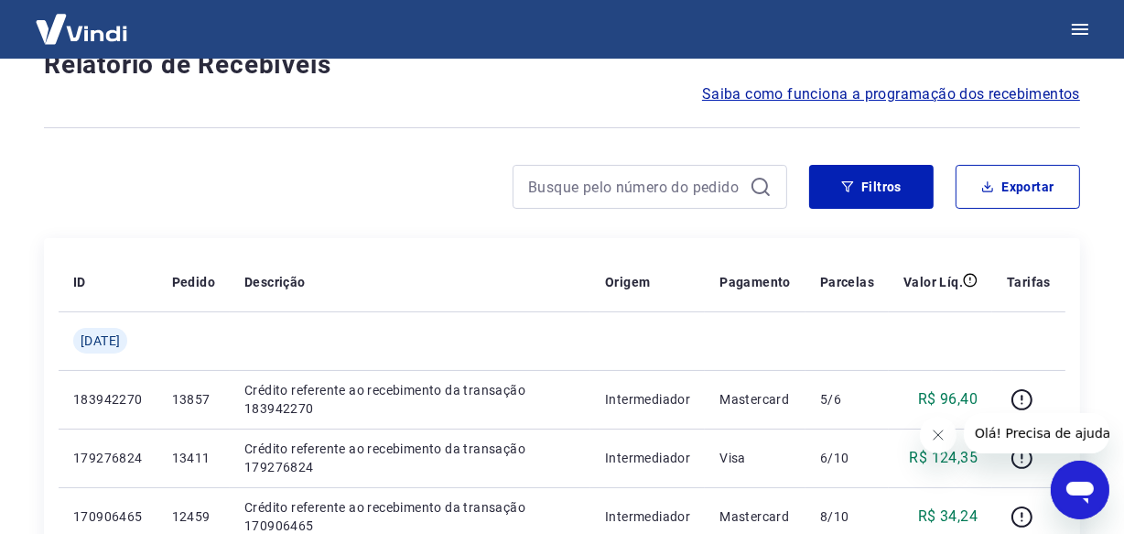
scroll to position [1581, 0]
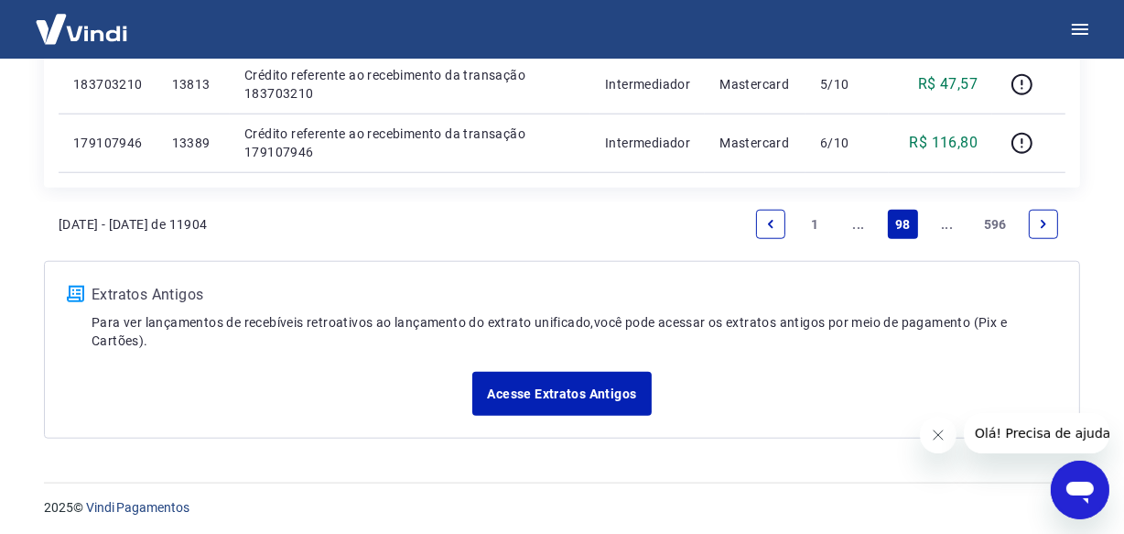
click at [1045, 218] on icon "Next page" at bounding box center [1043, 224] width 13 height 13
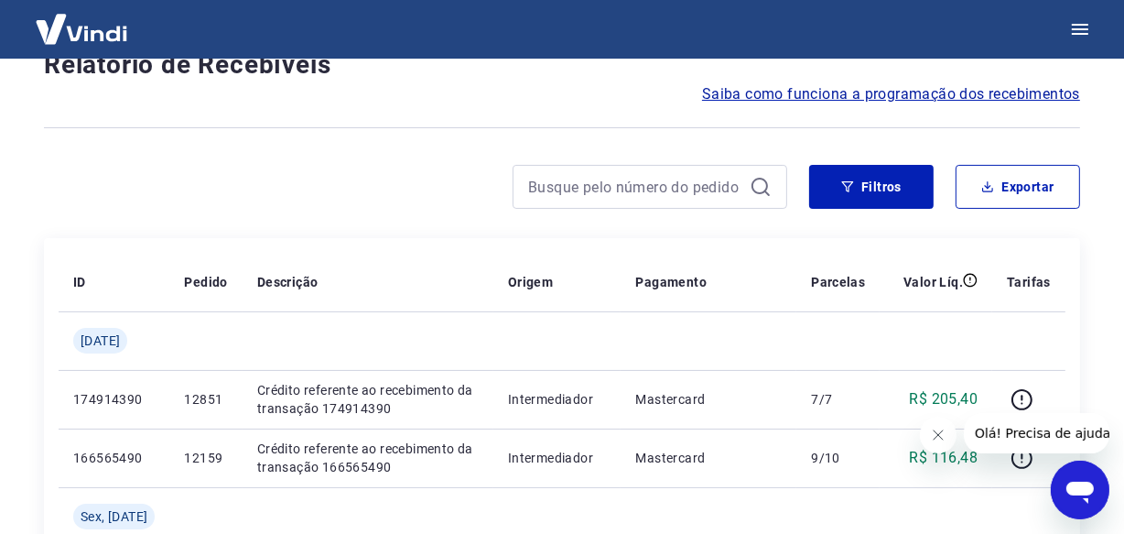
scroll to position [1638, 0]
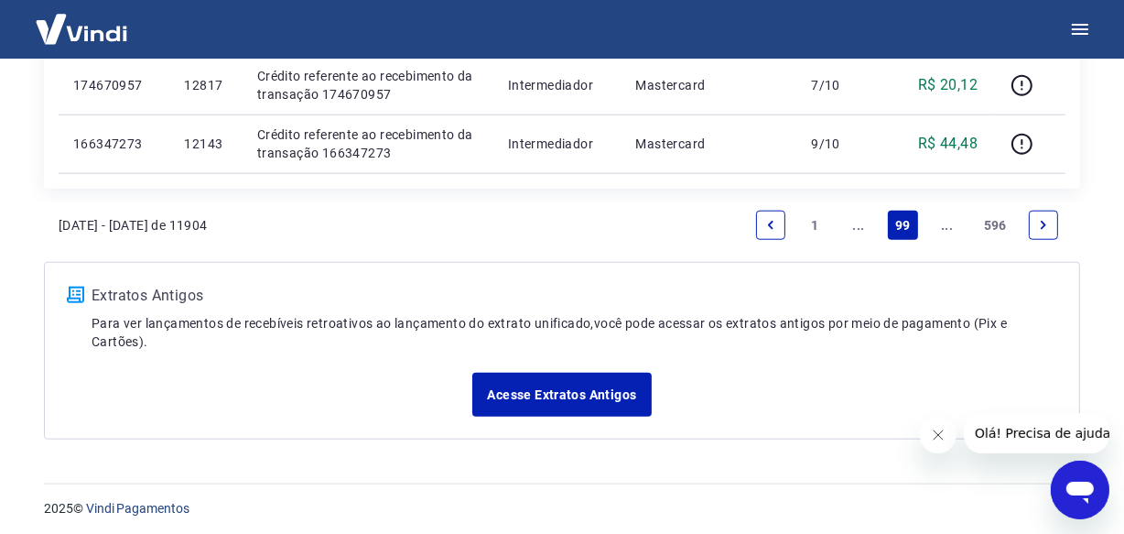
click at [1045, 219] on icon "Next page" at bounding box center [1043, 225] width 13 height 13
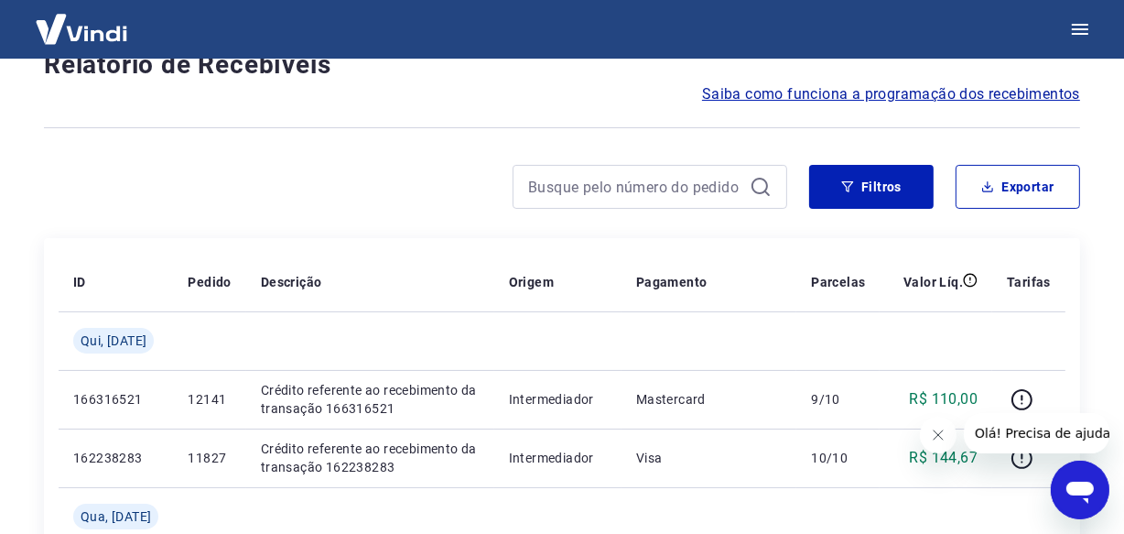
scroll to position [1638, 0]
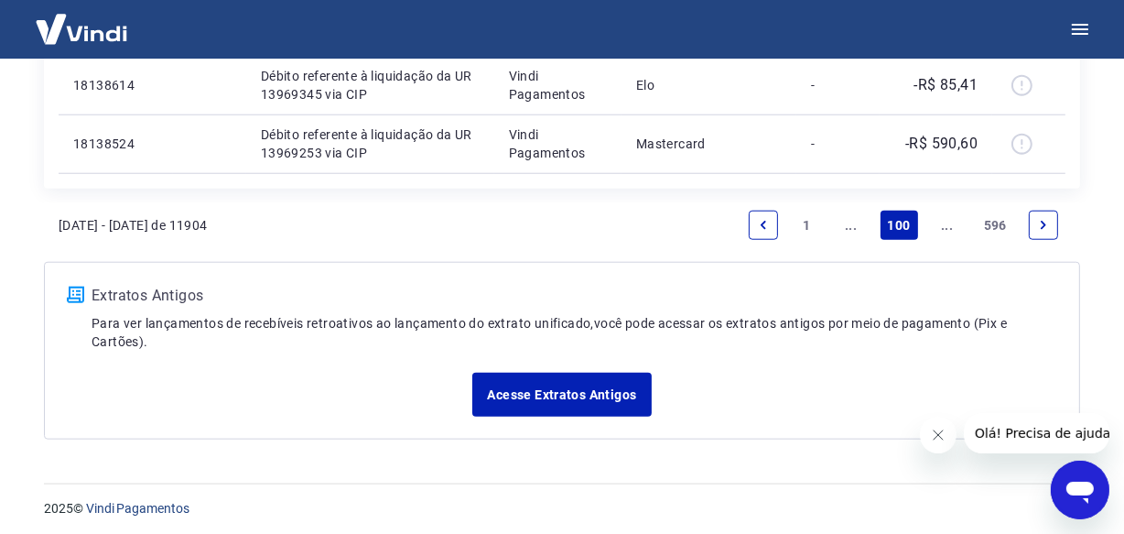
click at [1045, 219] on icon "Next page" at bounding box center [1043, 225] width 13 height 13
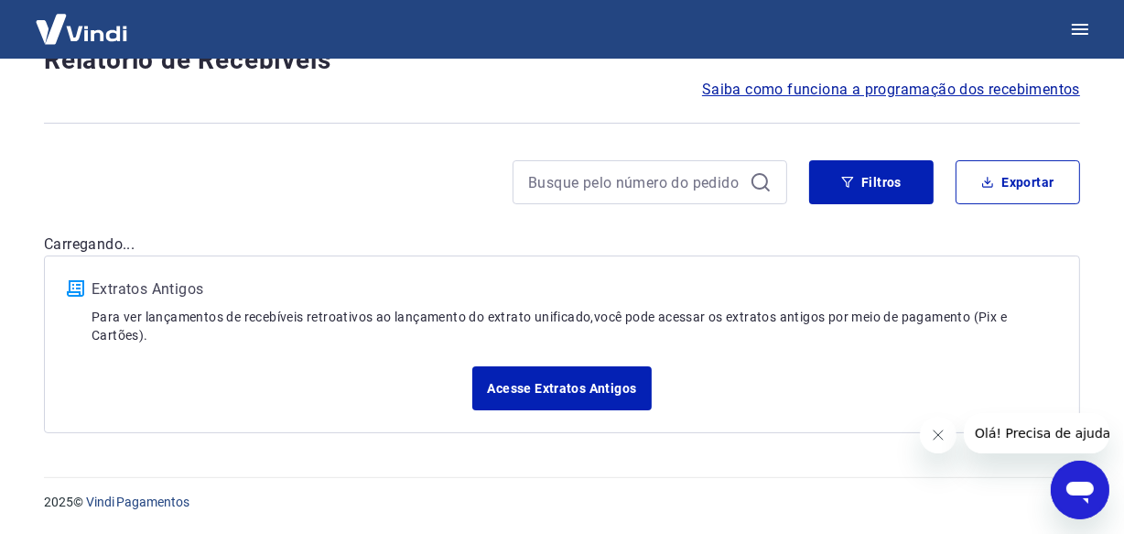
scroll to position [153, 0]
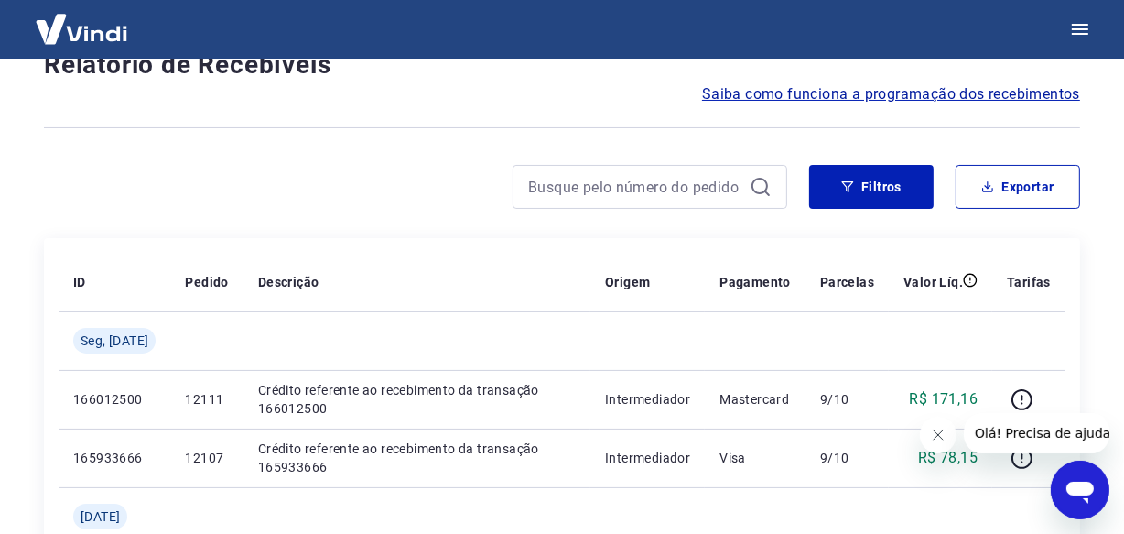
scroll to position [1698, 0]
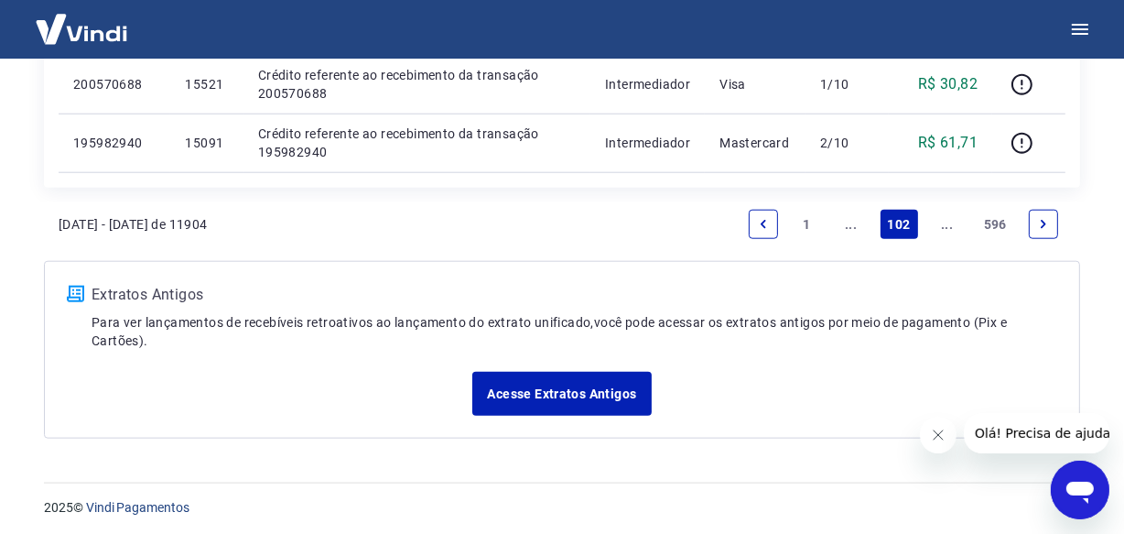
click at [1045, 218] on icon "Next page" at bounding box center [1043, 224] width 13 height 13
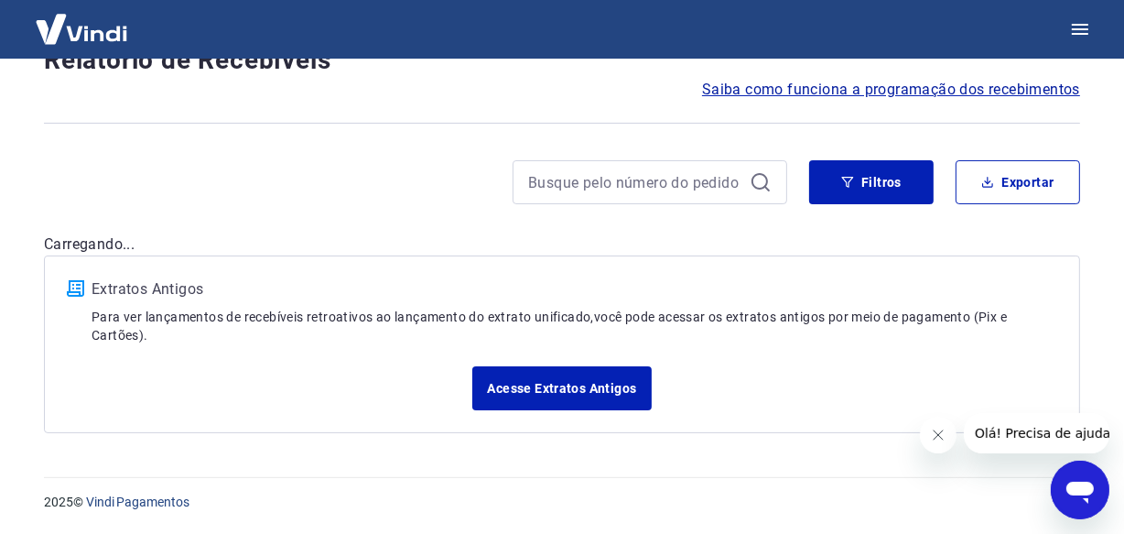
scroll to position [153, 0]
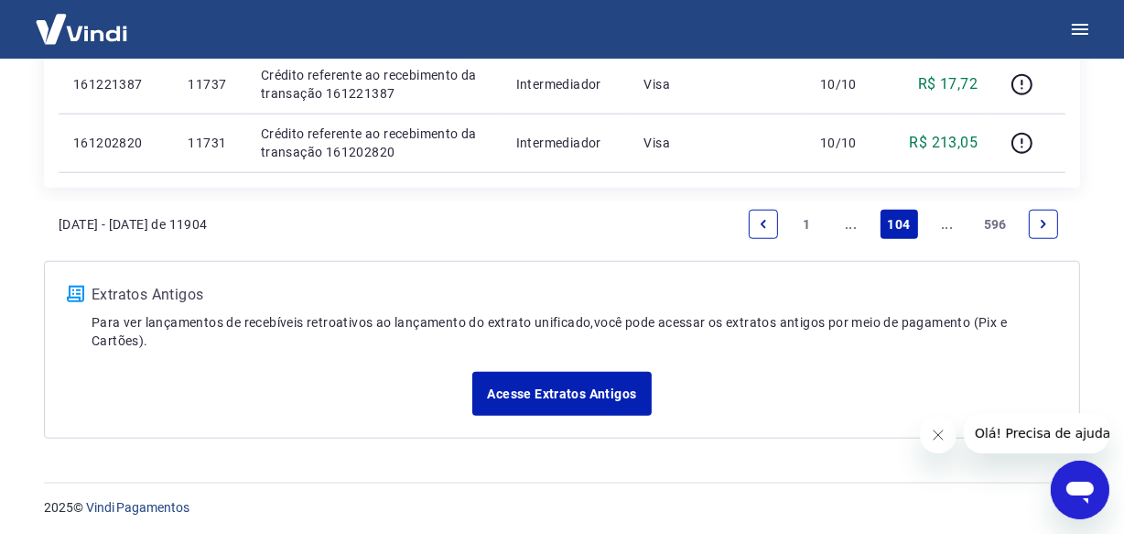
click at [1045, 218] on icon "Next page" at bounding box center [1043, 224] width 13 height 13
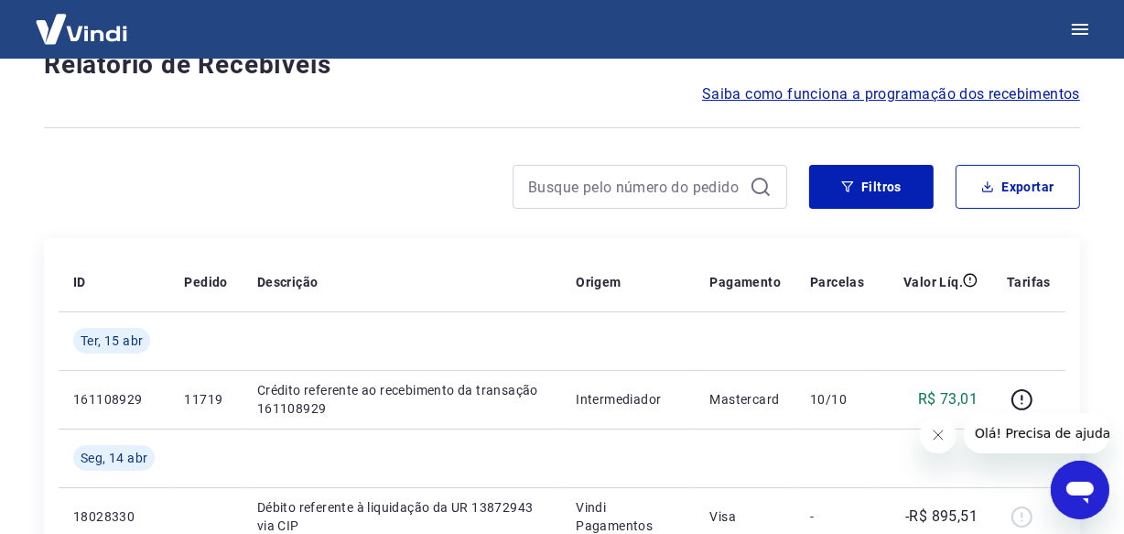
scroll to position [1581, 0]
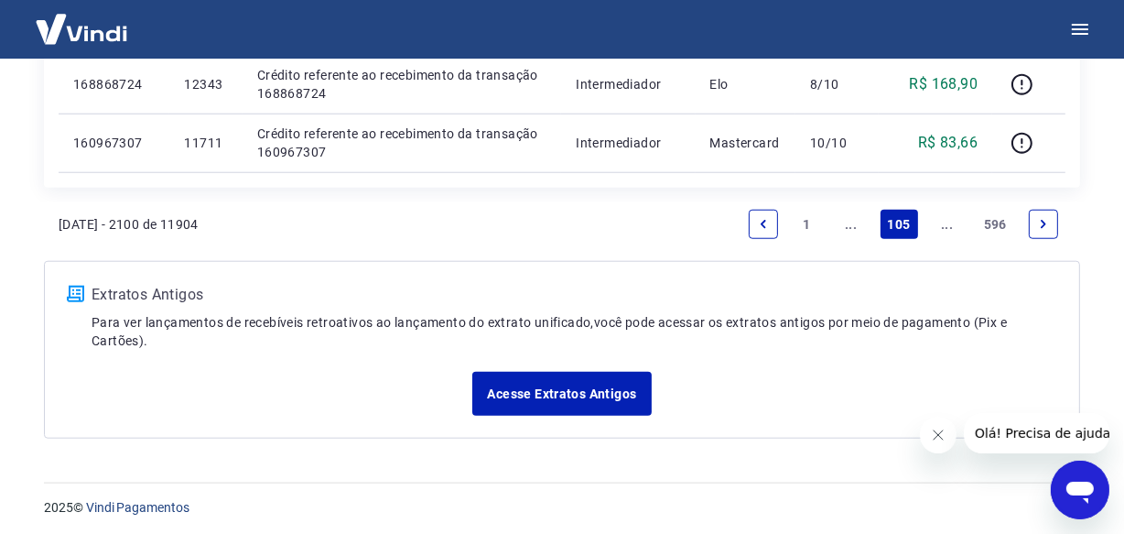
click at [1045, 218] on icon "Next page" at bounding box center [1043, 224] width 13 height 13
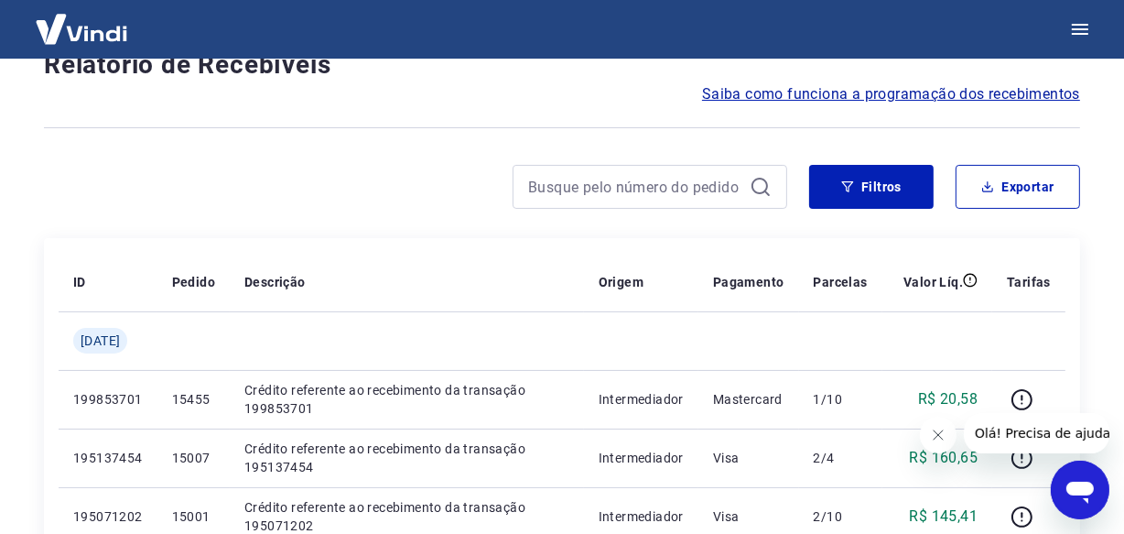
scroll to position [1581, 0]
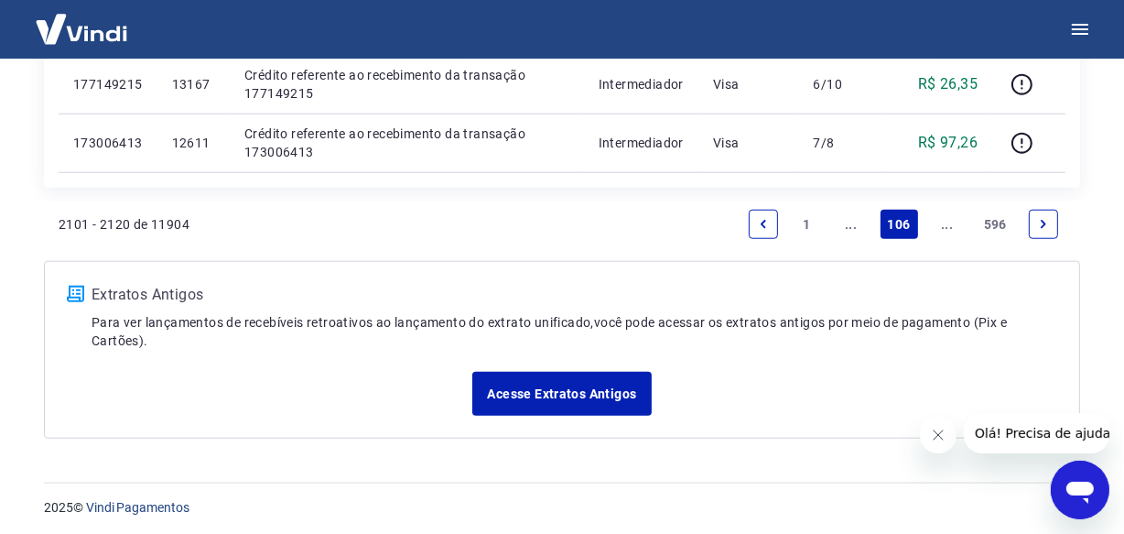
click at [1045, 218] on icon "Next page" at bounding box center [1043, 224] width 13 height 13
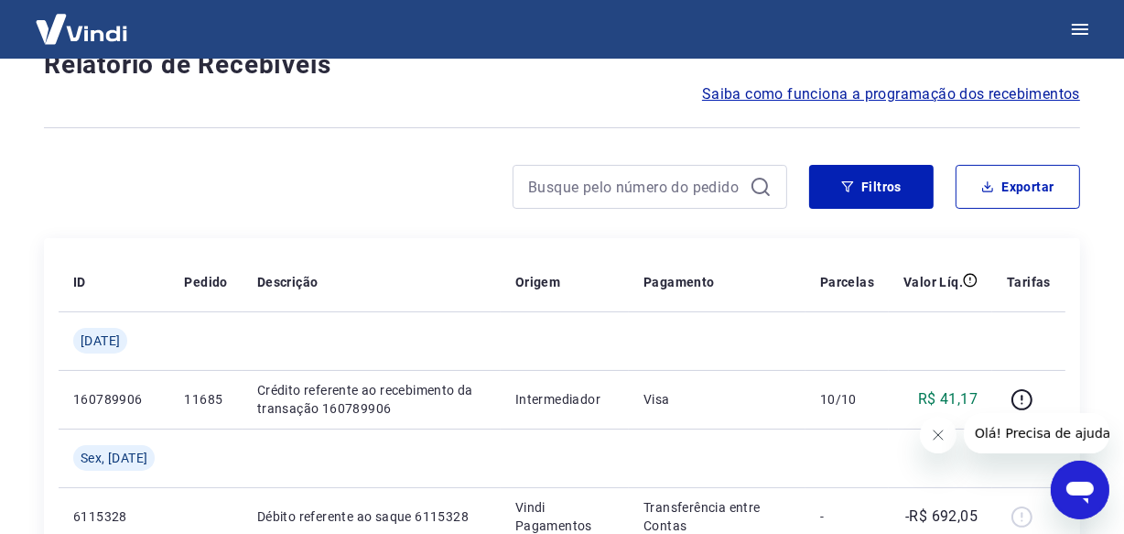
scroll to position [1638, 0]
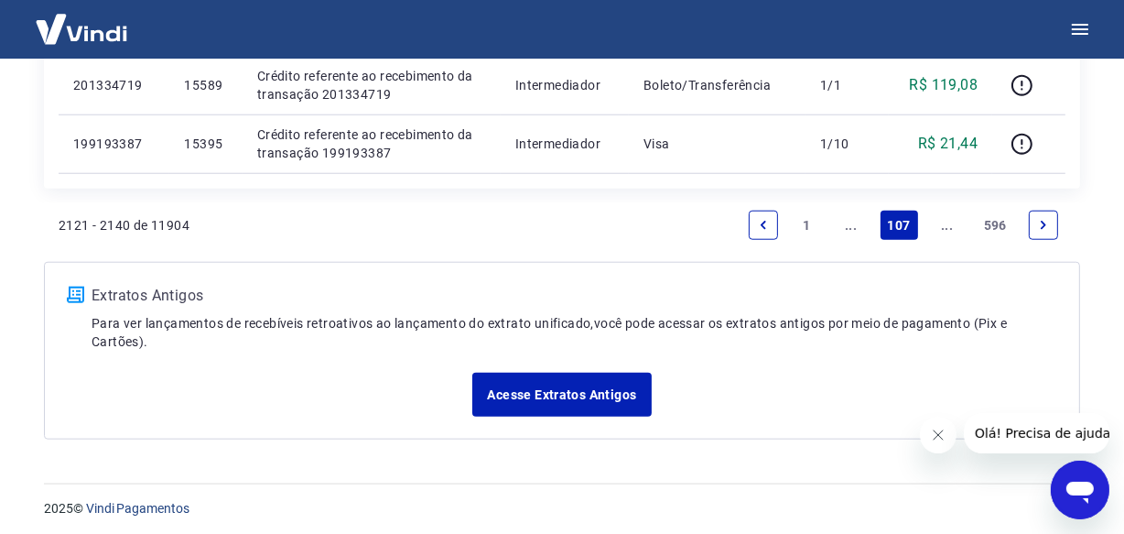
click at [1045, 219] on icon "Next page" at bounding box center [1043, 225] width 13 height 13
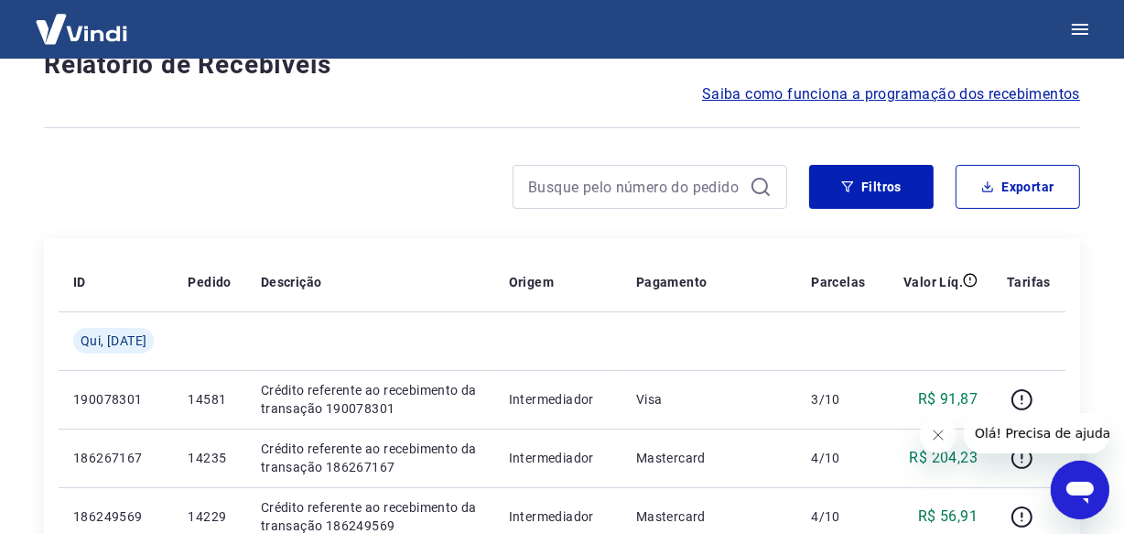
scroll to position [1581, 0]
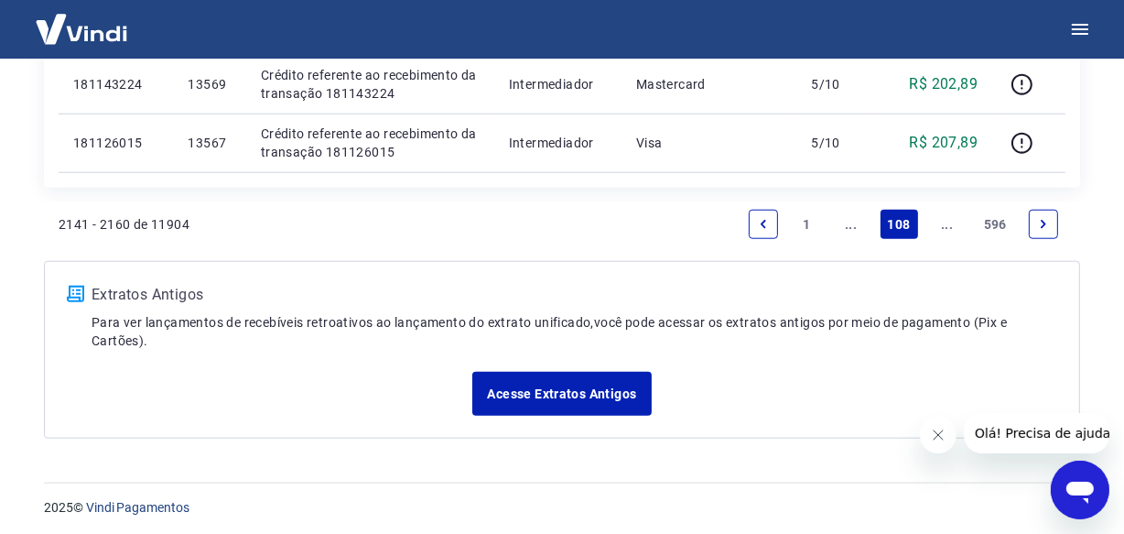
click at [1045, 218] on icon "Next page" at bounding box center [1043, 224] width 13 height 13
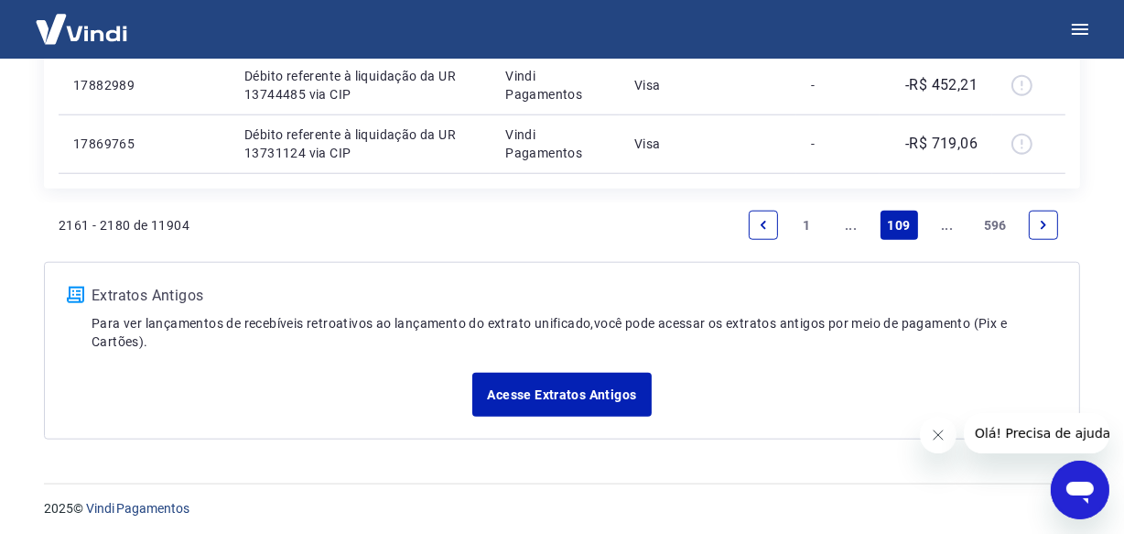
scroll to position [1638, 0]
click at [1056, 224] on link "Next page" at bounding box center [1043, 225] width 29 height 29
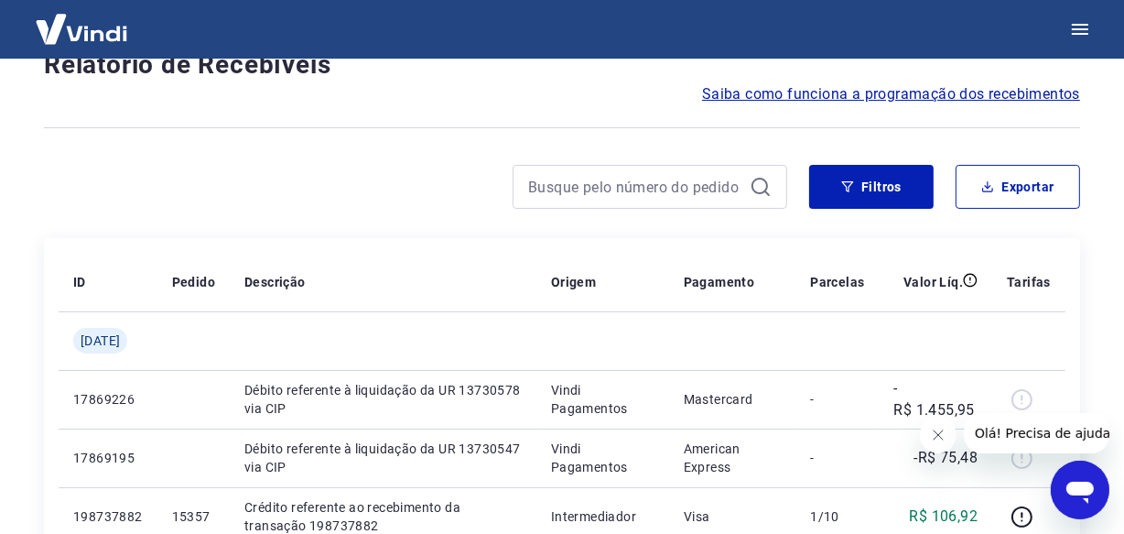
scroll to position [1581, 0]
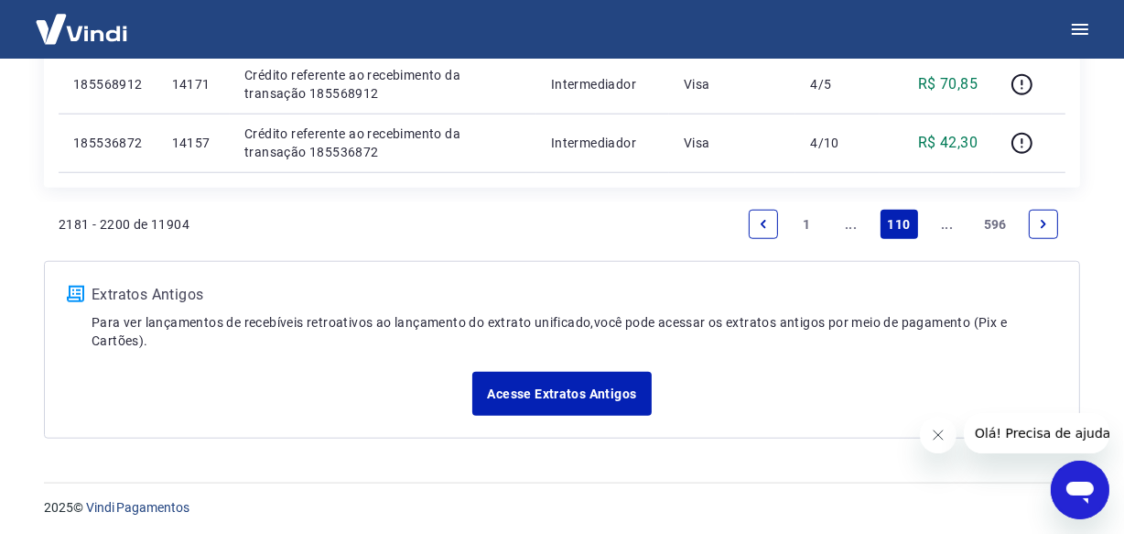
click at [1044, 224] on icon "Next page" at bounding box center [1043, 224] width 13 height 13
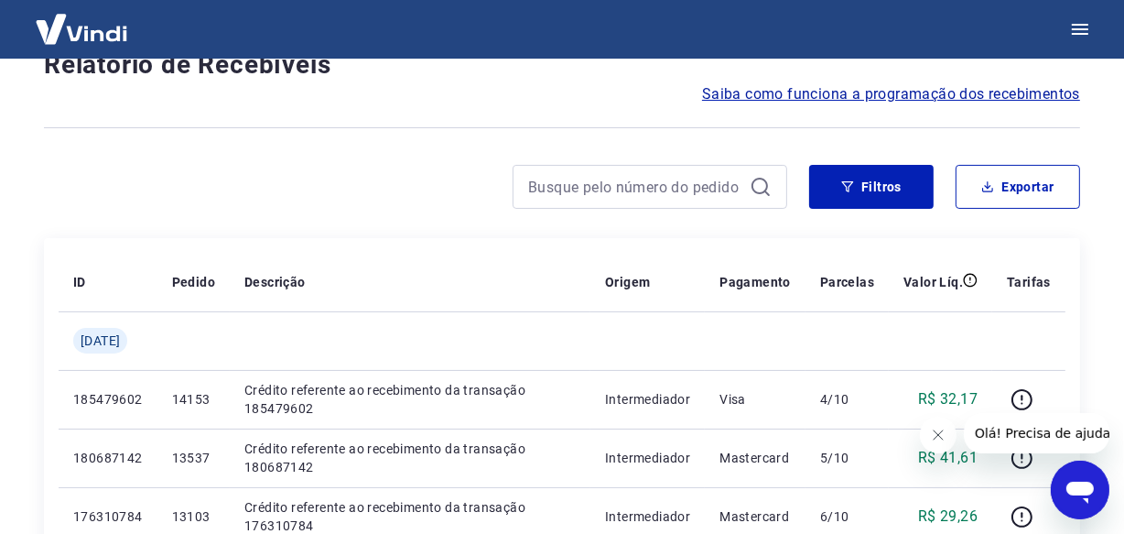
scroll to position [1581, 0]
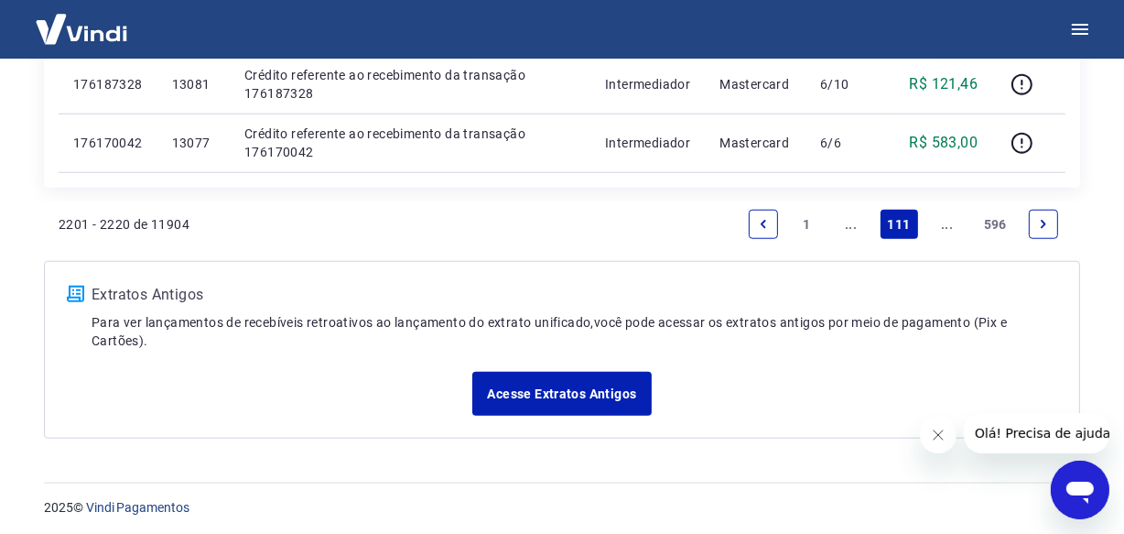
click at [1044, 224] on icon "Next page" at bounding box center [1043, 224] width 13 height 13
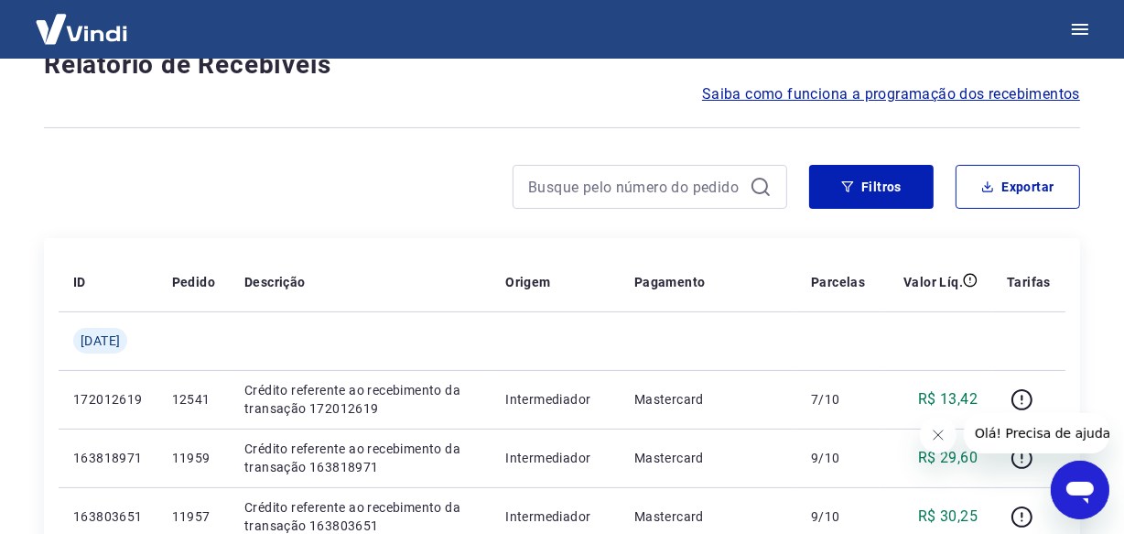
scroll to position [1638, 0]
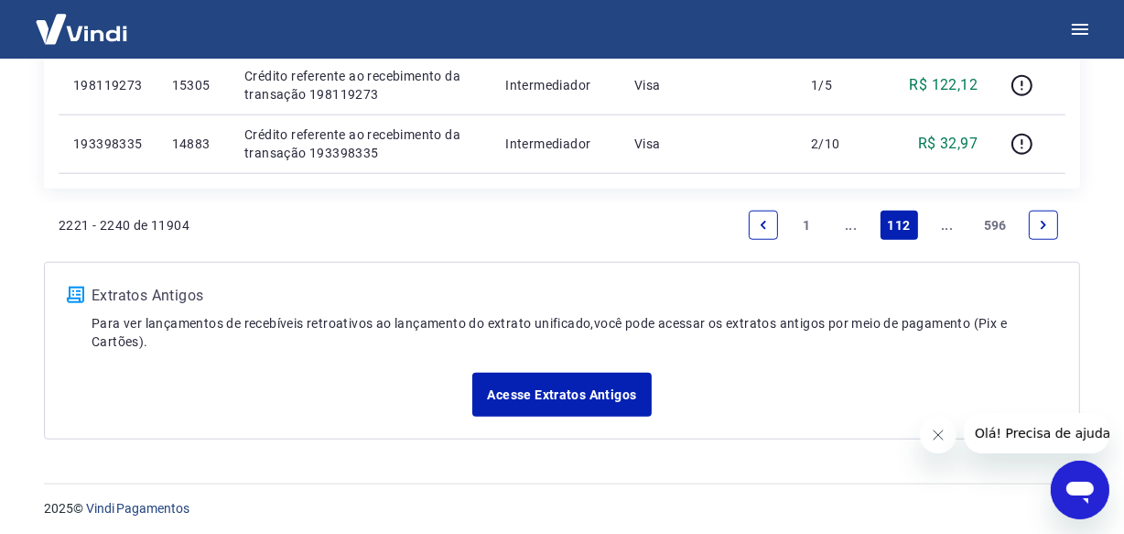
click at [1044, 224] on icon "Next page" at bounding box center [1043, 225] width 5 height 8
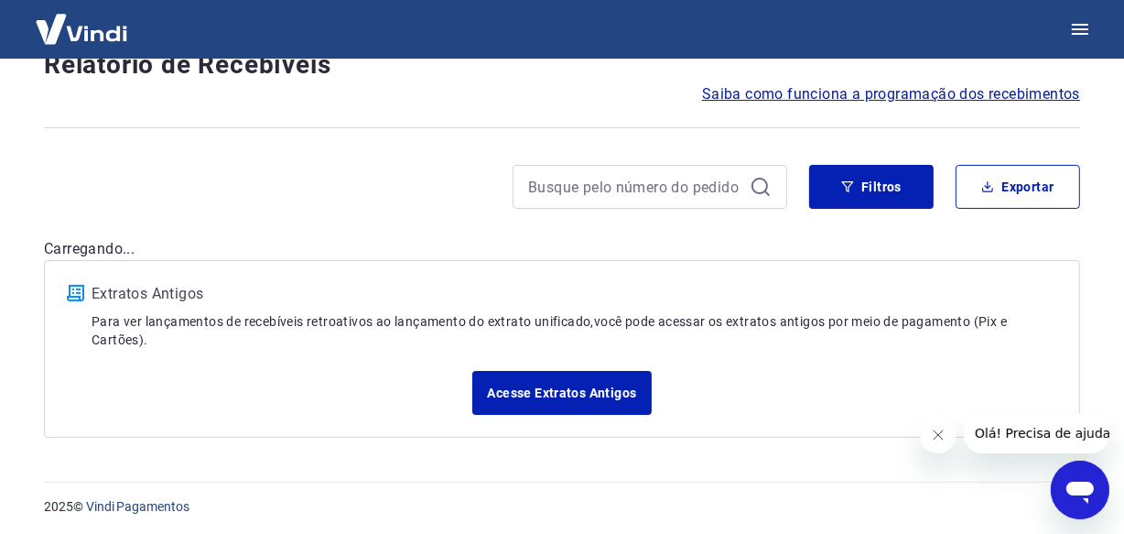
scroll to position [1638, 0]
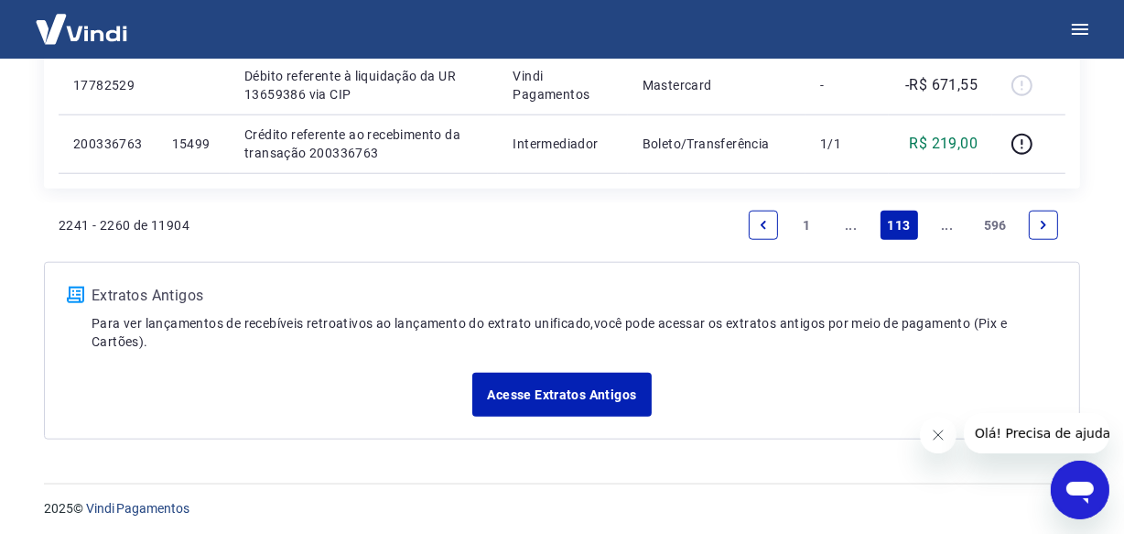
click at [1044, 224] on icon "Next page" at bounding box center [1043, 225] width 5 height 8
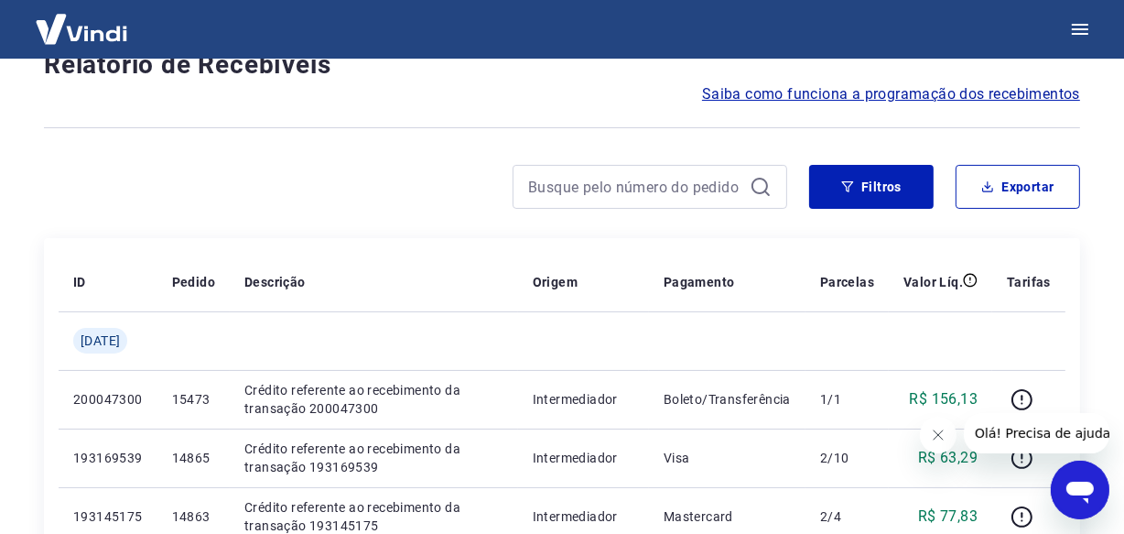
scroll to position [1581, 0]
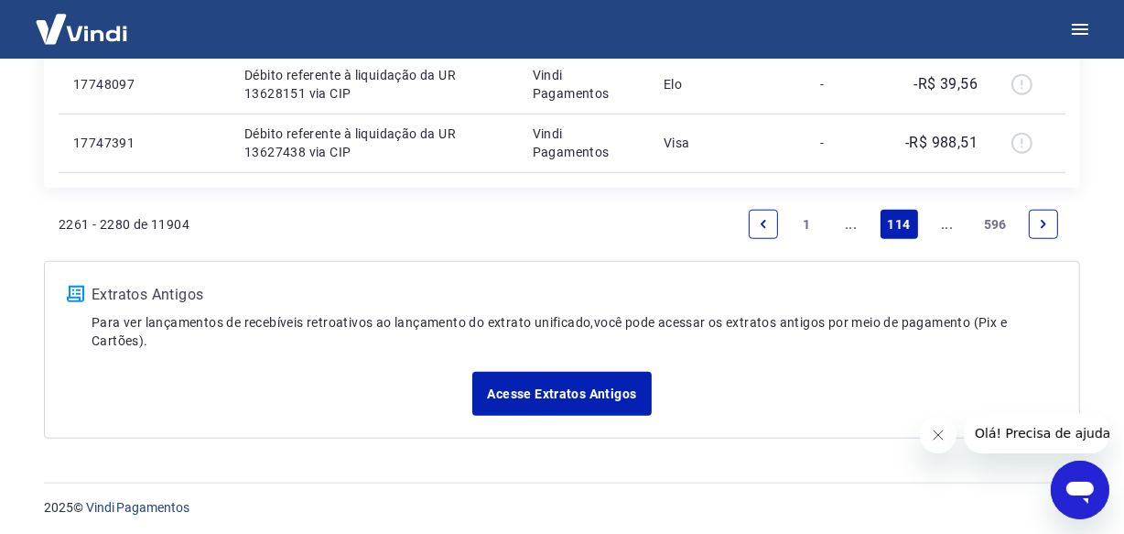
click at [1044, 224] on icon "Next page" at bounding box center [1043, 224] width 13 height 13
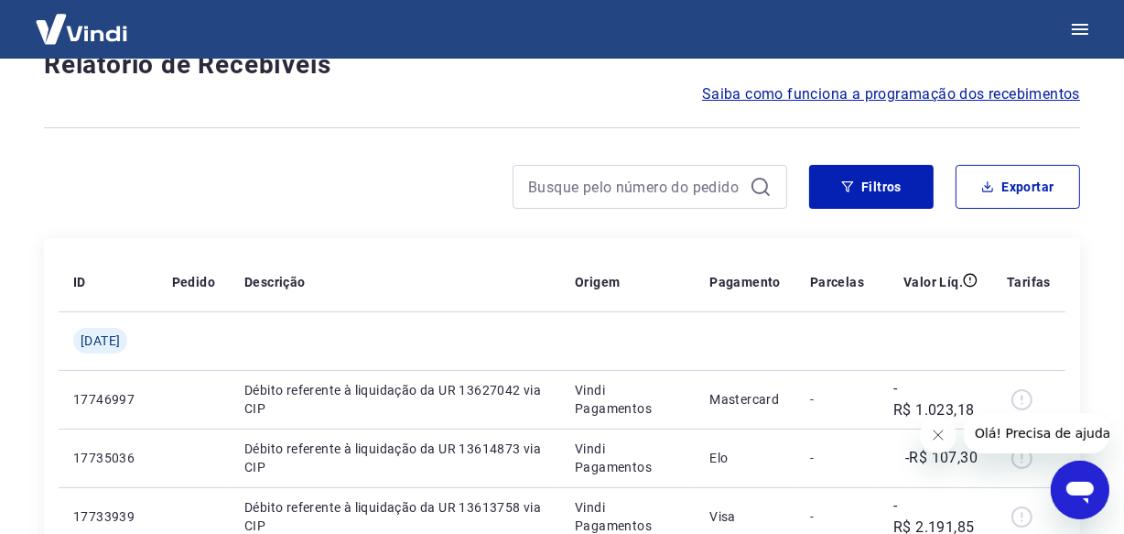
scroll to position [1581, 0]
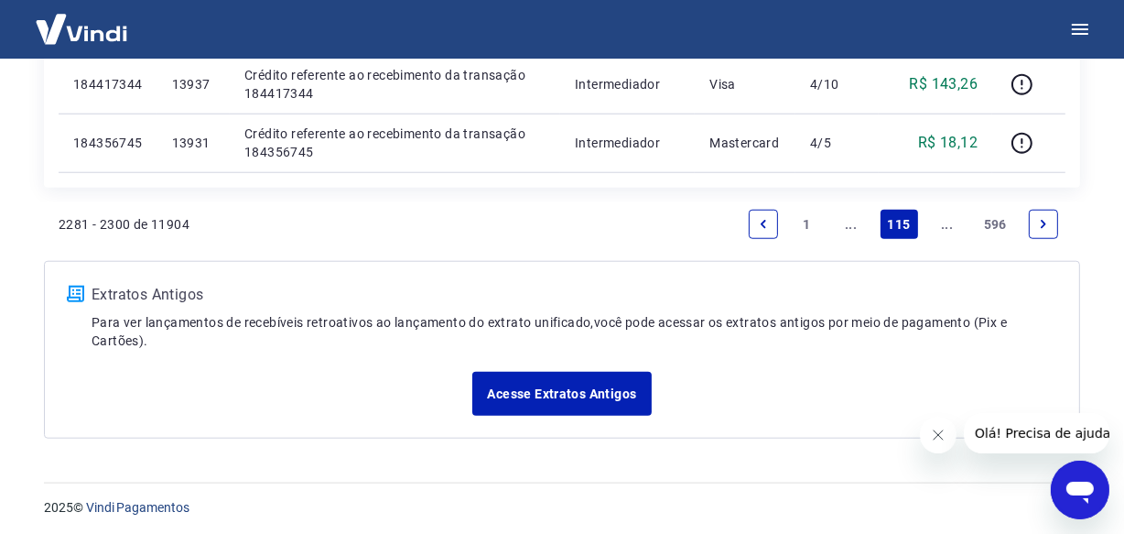
click at [1044, 224] on icon "Next page" at bounding box center [1043, 224] width 13 height 13
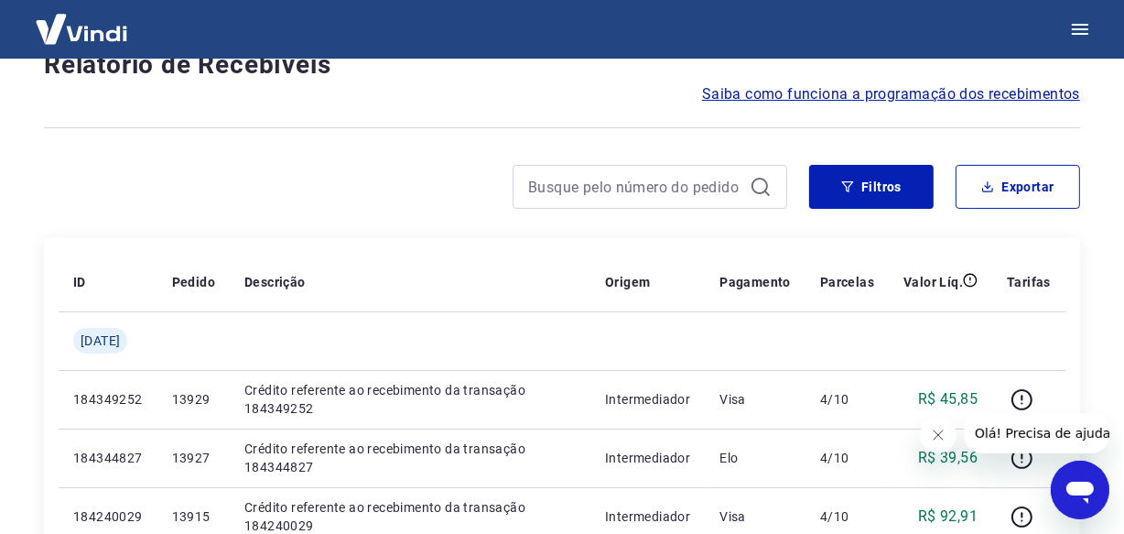
scroll to position [1581, 0]
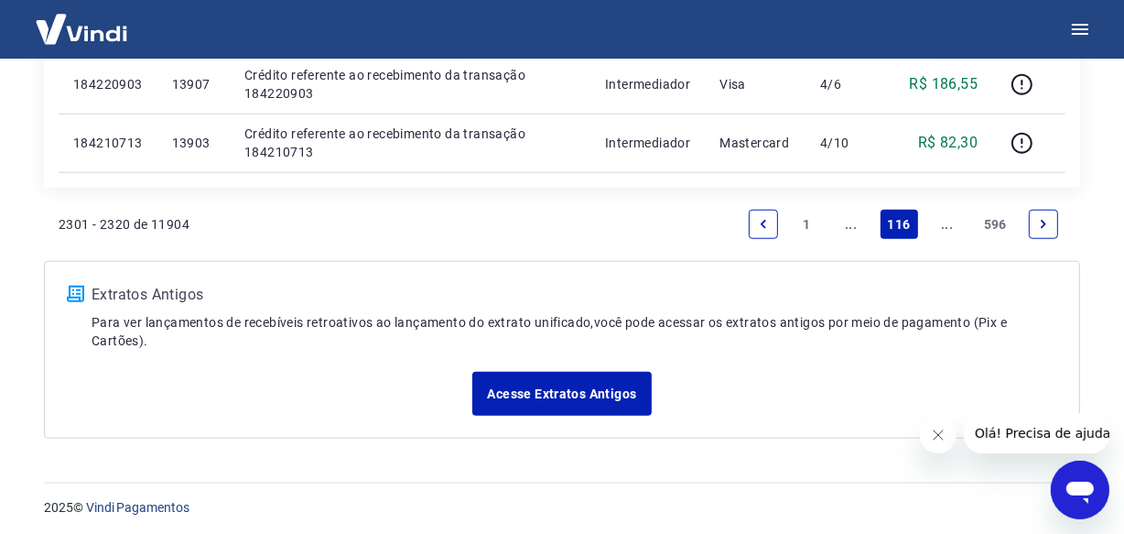
click at [1044, 224] on icon "Next page" at bounding box center [1043, 224] width 13 height 13
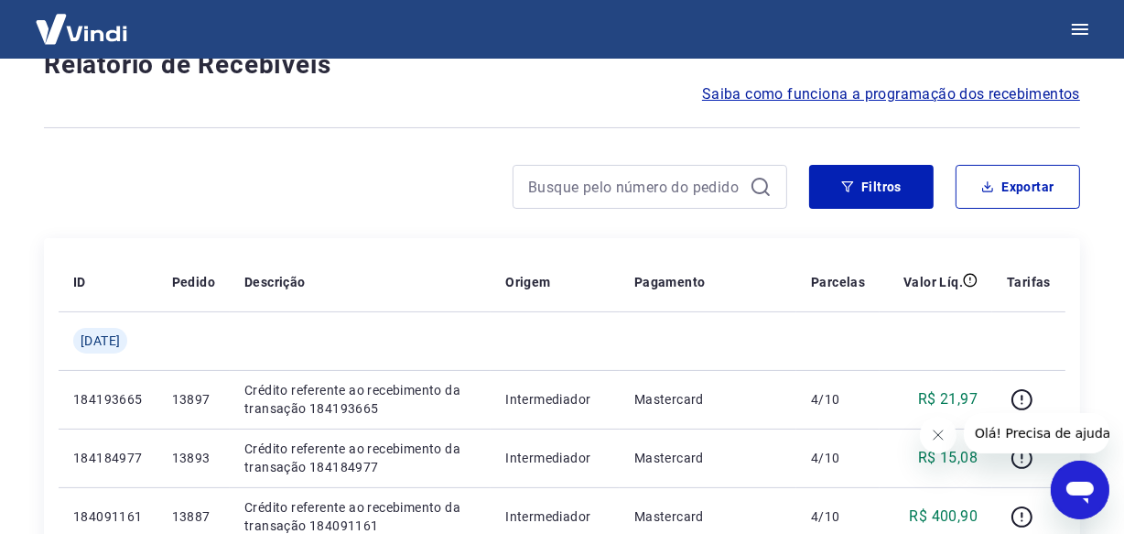
scroll to position [1581, 0]
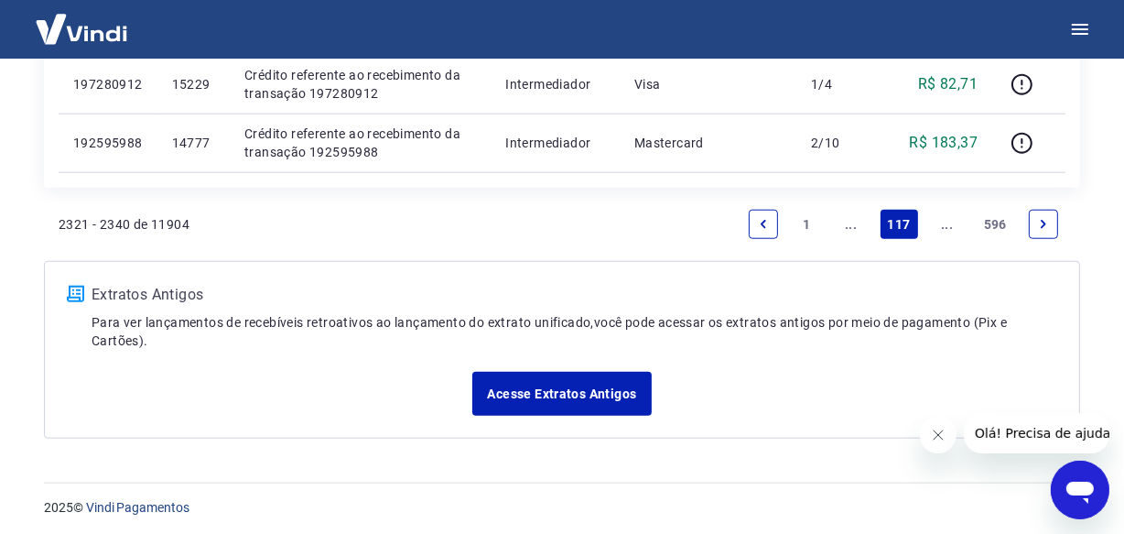
click at [1044, 224] on icon "Next page" at bounding box center [1043, 224] width 13 height 13
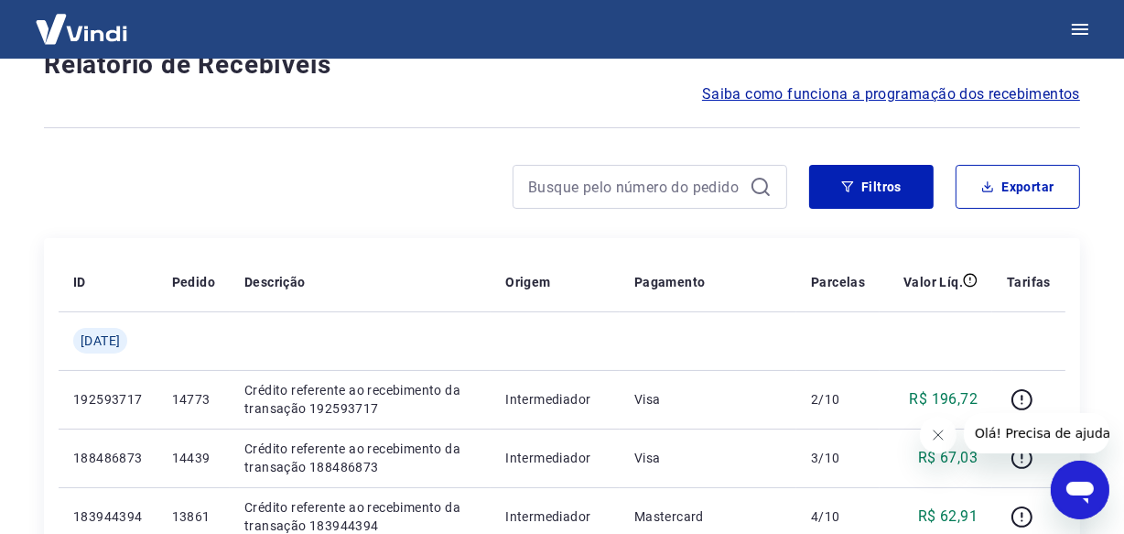
scroll to position [1581, 0]
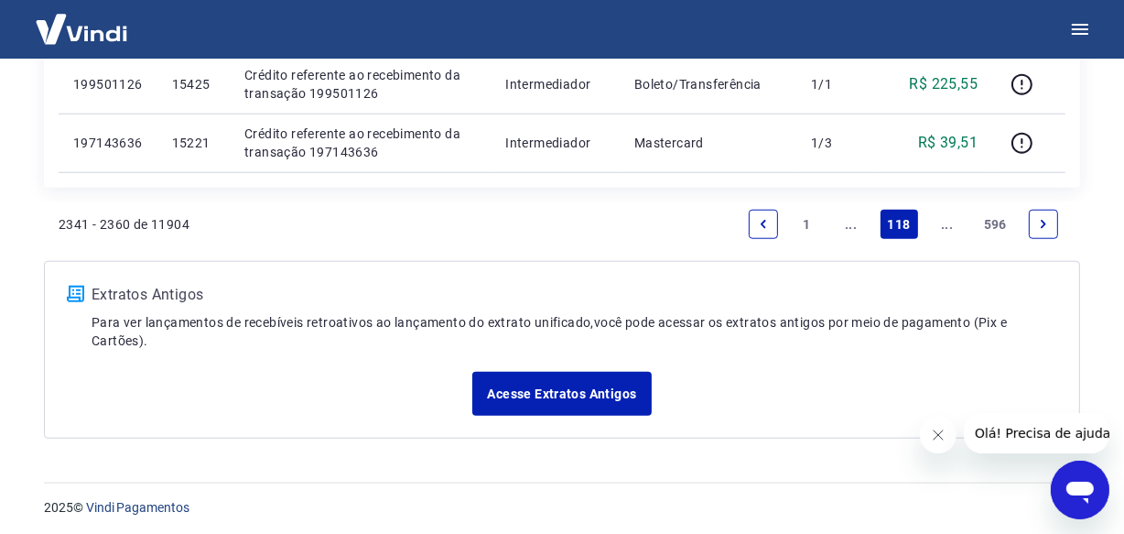
click at [1044, 224] on icon "Next page" at bounding box center [1043, 224] width 13 height 13
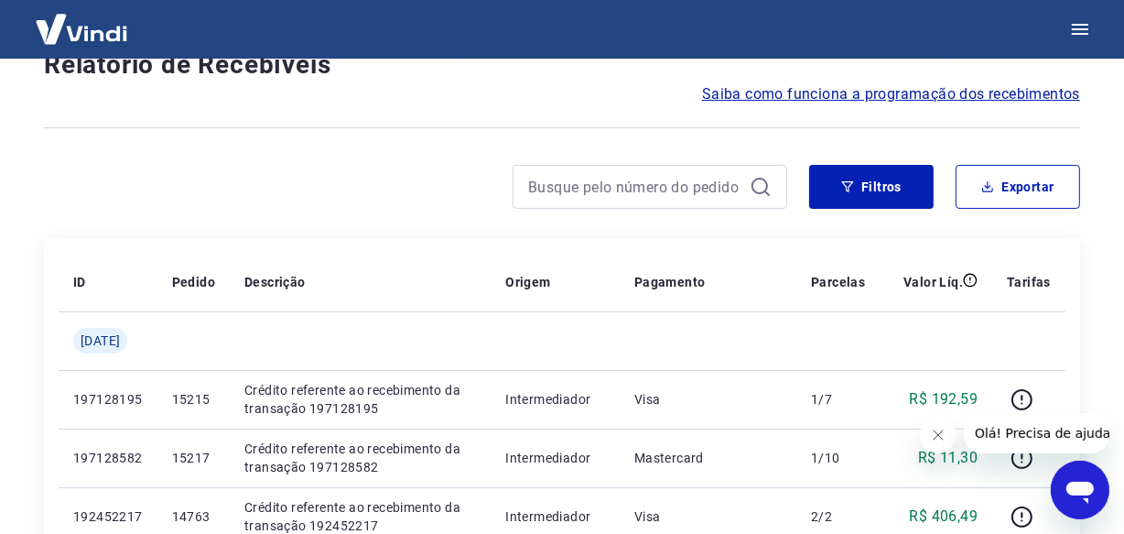
scroll to position [1581, 0]
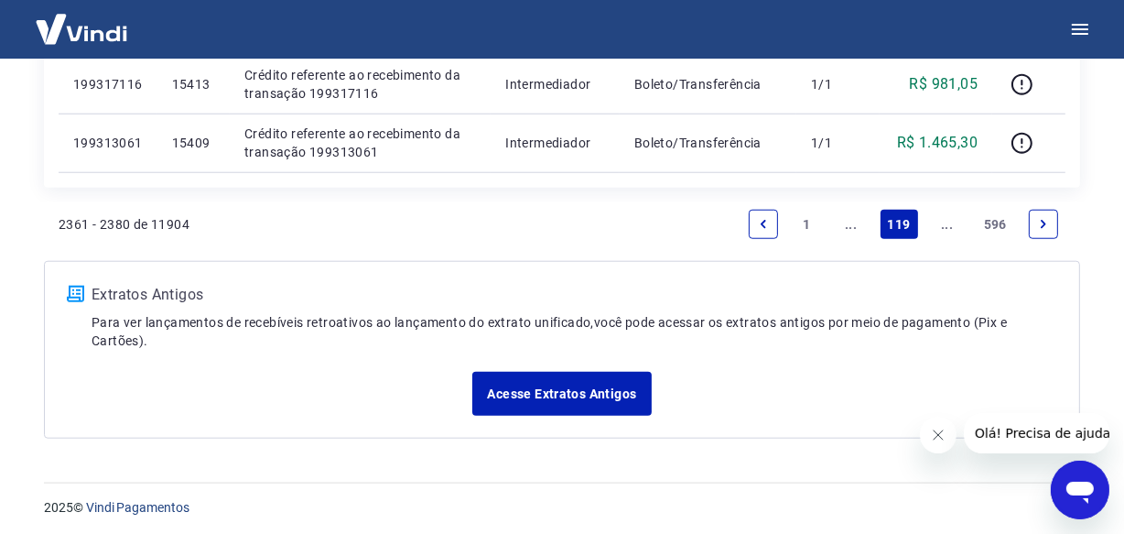
click at [1044, 224] on icon "Next page" at bounding box center [1043, 224] width 13 height 13
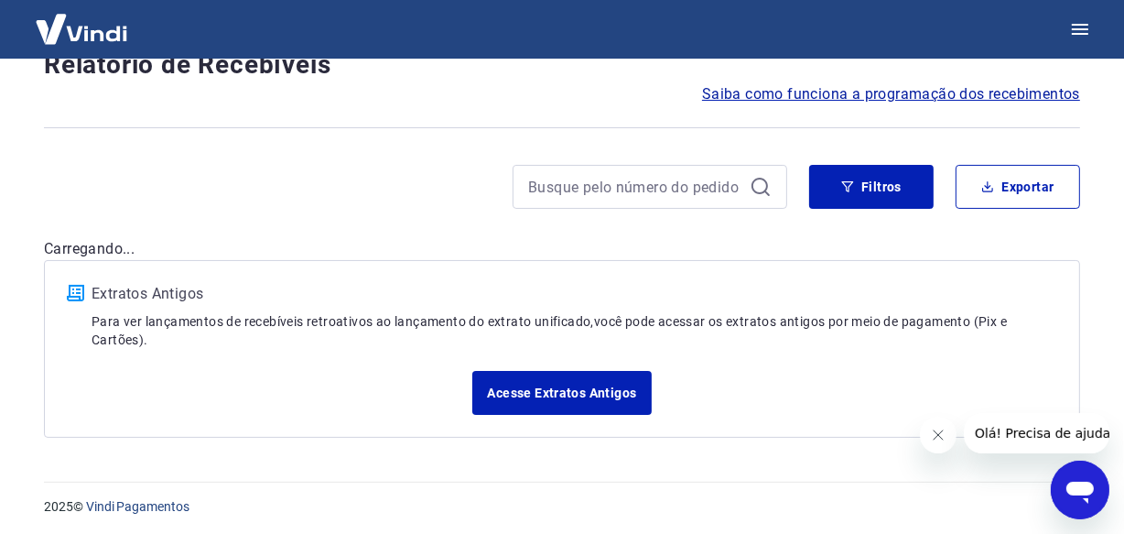
scroll to position [1638, 0]
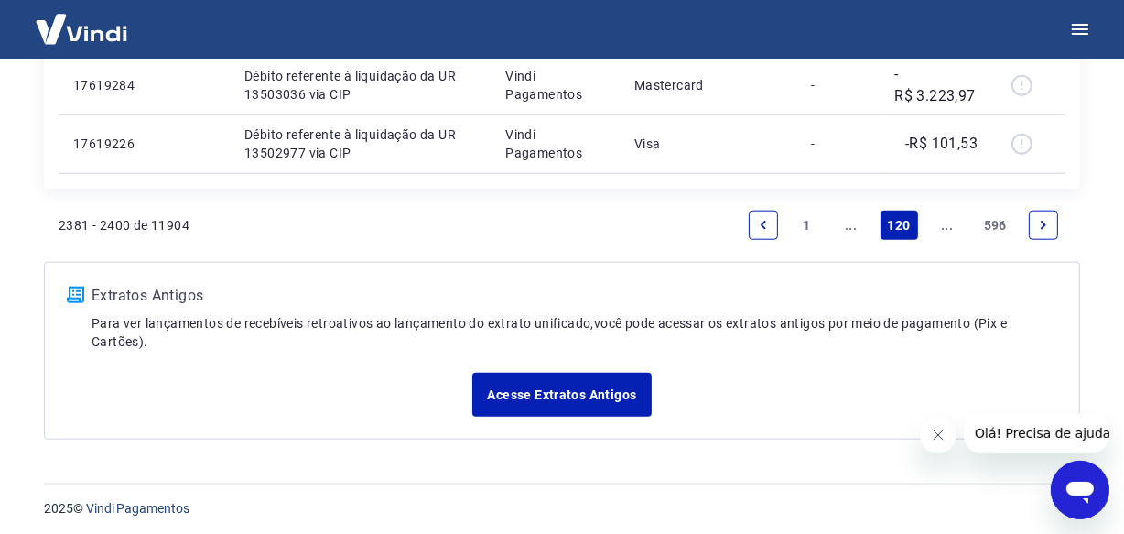
click at [1044, 224] on icon "Next page" at bounding box center [1043, 225] width 5 height 8
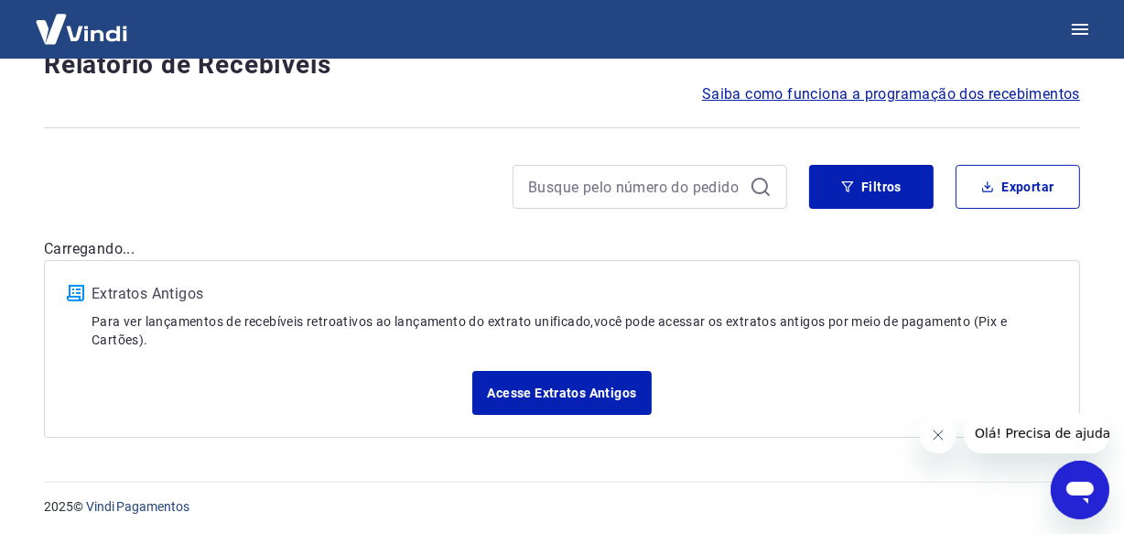
scroll to position [1638, 0]
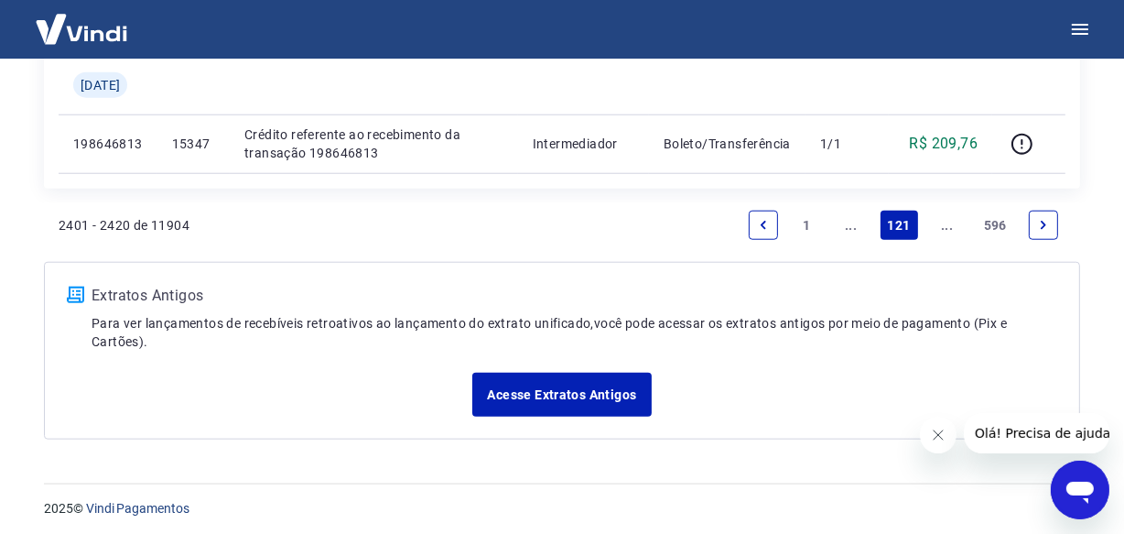
click at [1044, 224] on icon "Next page" at bounding box center [1043, 225] width 5 height 8
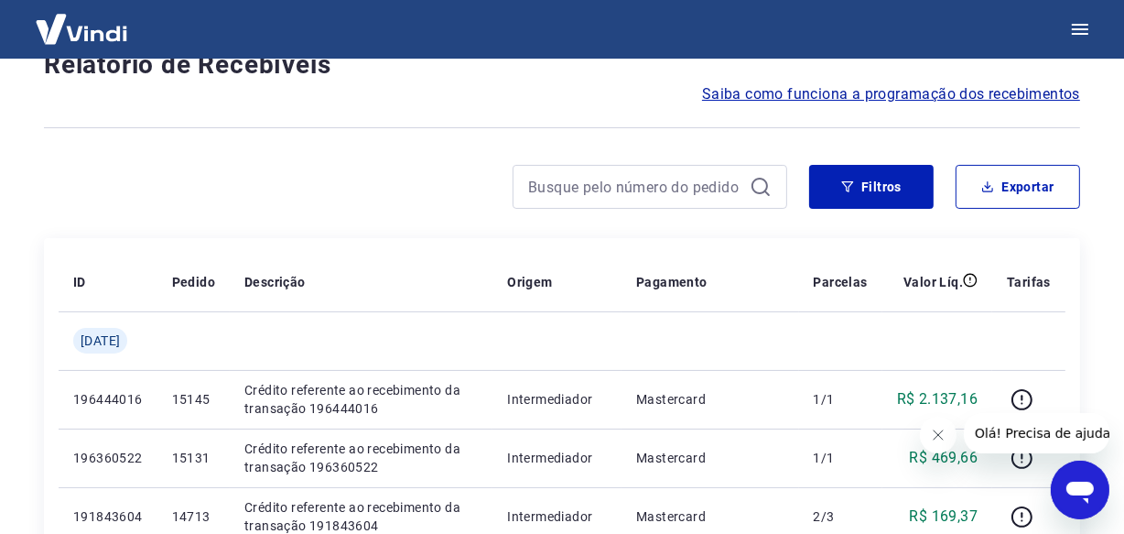
scroll to position [1581, 0]
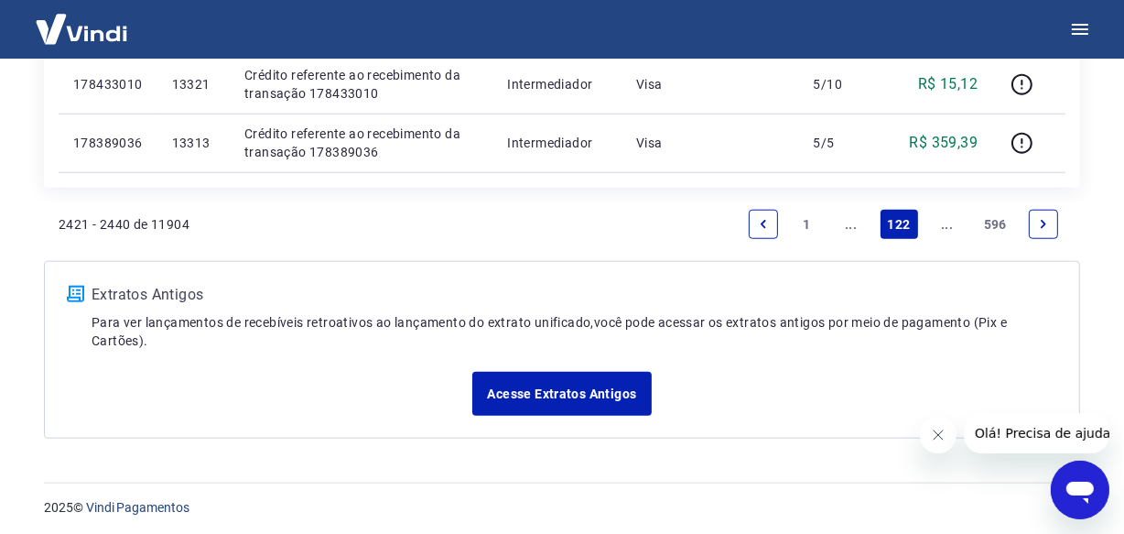
click at [1044, 224] on icon "Next page" at bounding box center [1043, 224] width 13 height 13
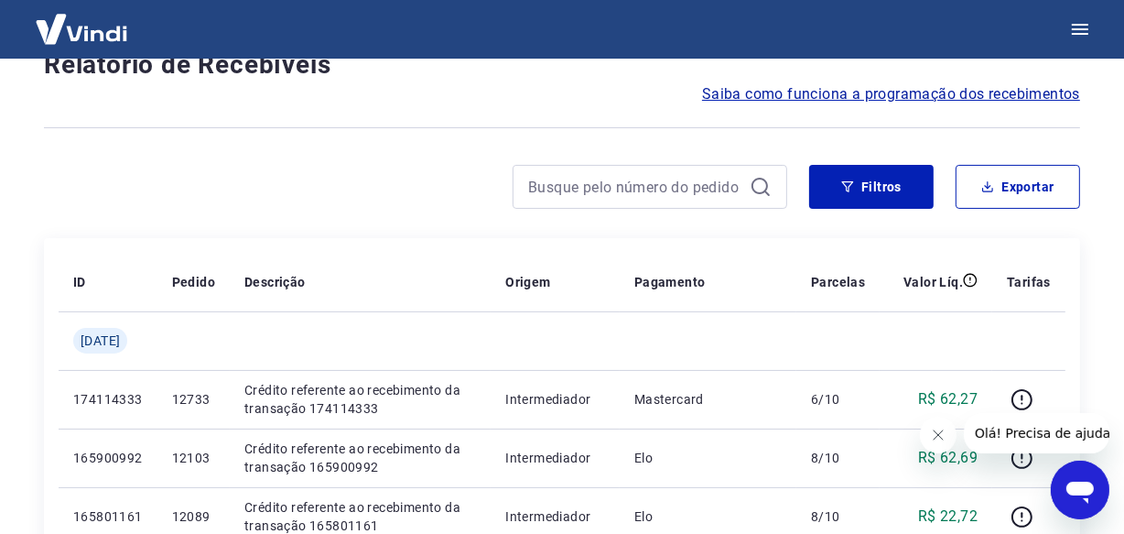
scroll to position [1638, 0]
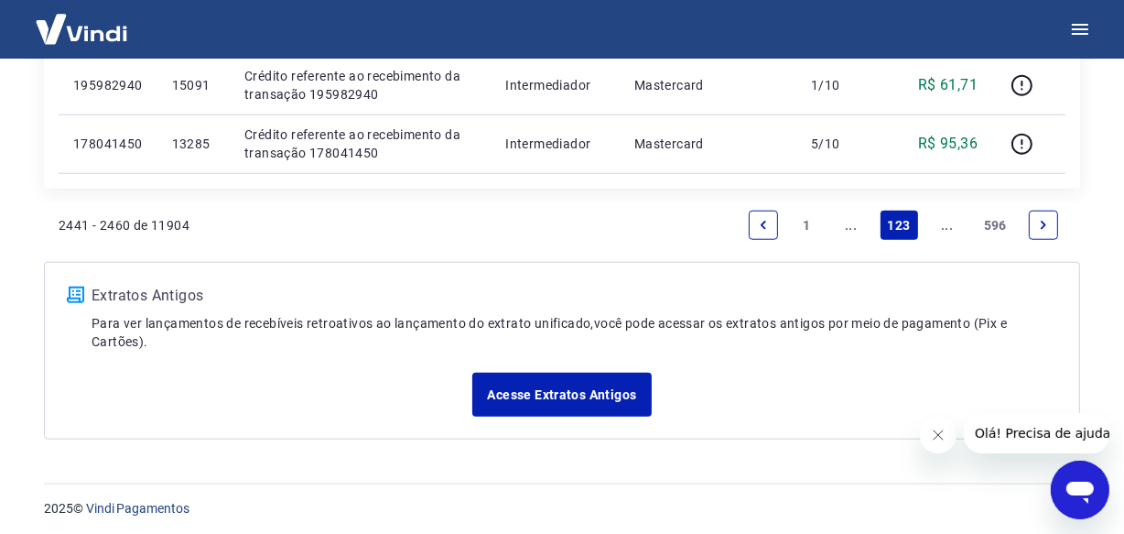
click at [1044, 224] on icon "Next page" at bounding box center [1043, 225] width 5 height 8
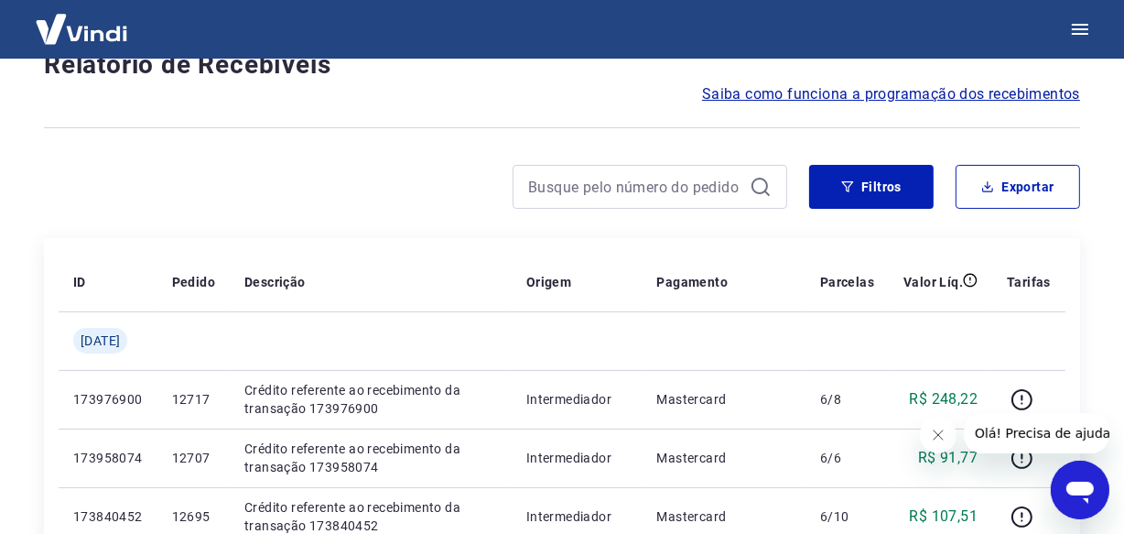
scroll to position [1638, 0]
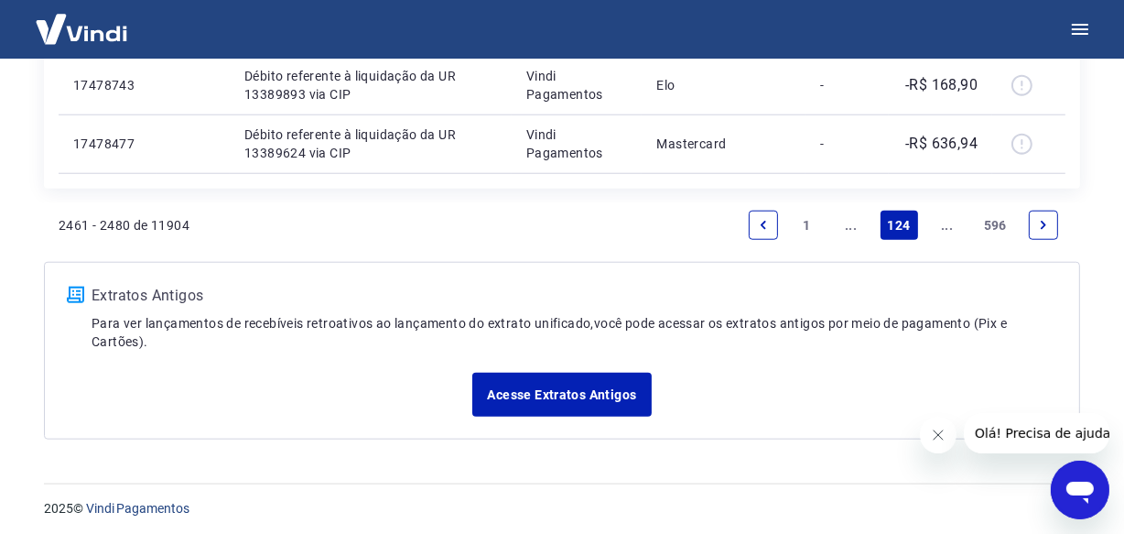
click at [1044, 224] on icon "Next page" at bounding box center [1043, 225] width 5 height 8
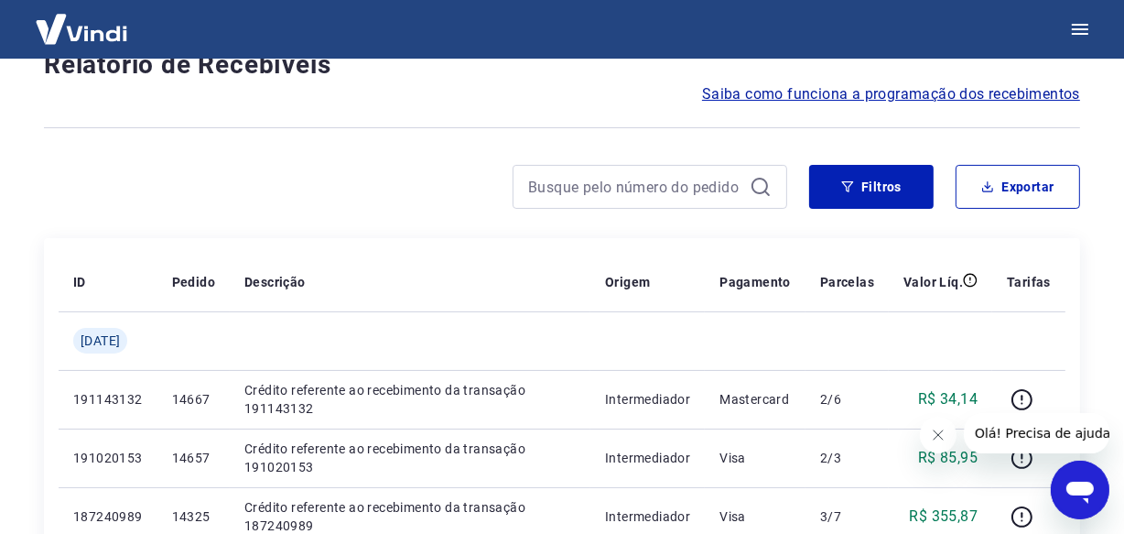
scroll to position [1581, 0]
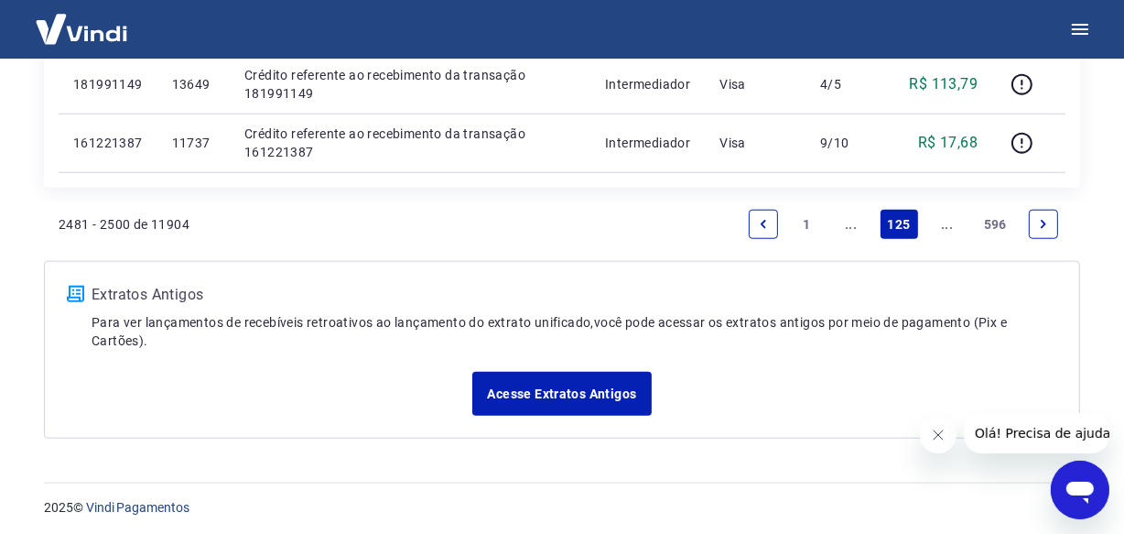
click at [1044, 224] on icon "Next page" at bounding box center [1043, 224] width 13 height 13
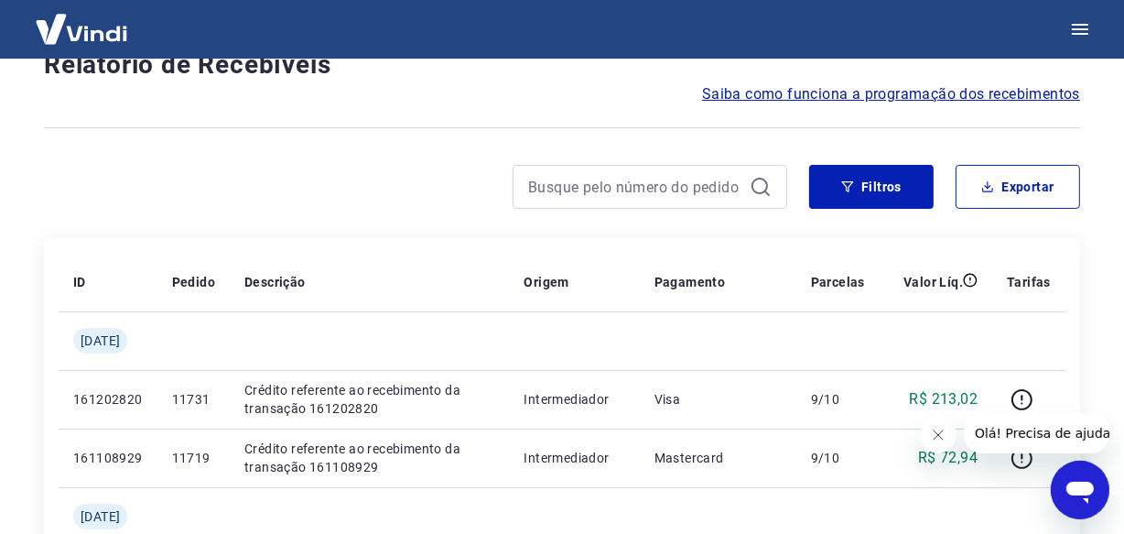
scroll to position [1638, 0]
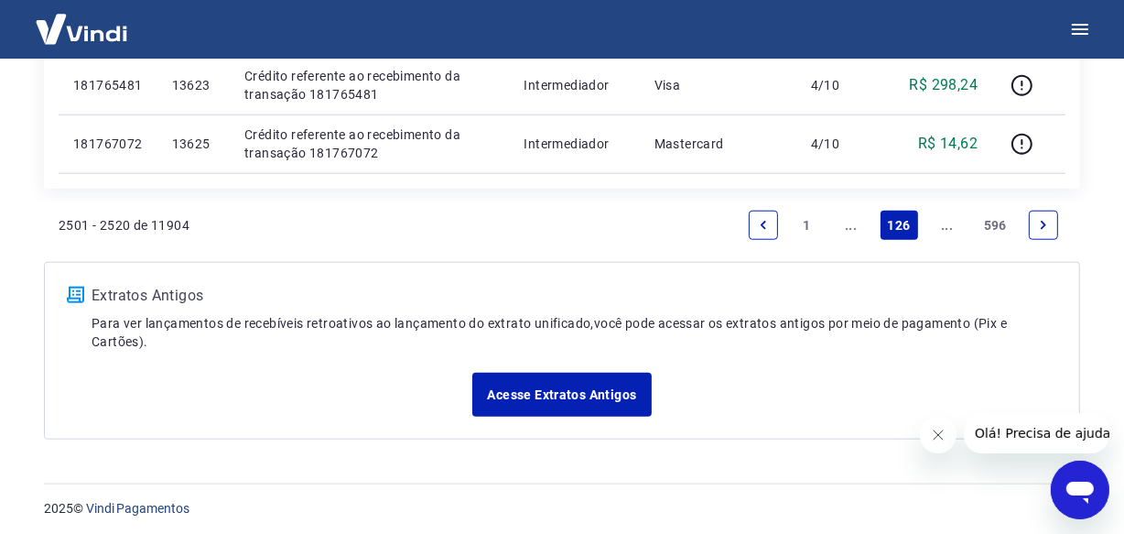
click at [1044, 224] on icon "Next page" at bounding box center [1043, 225] width 5 height 8
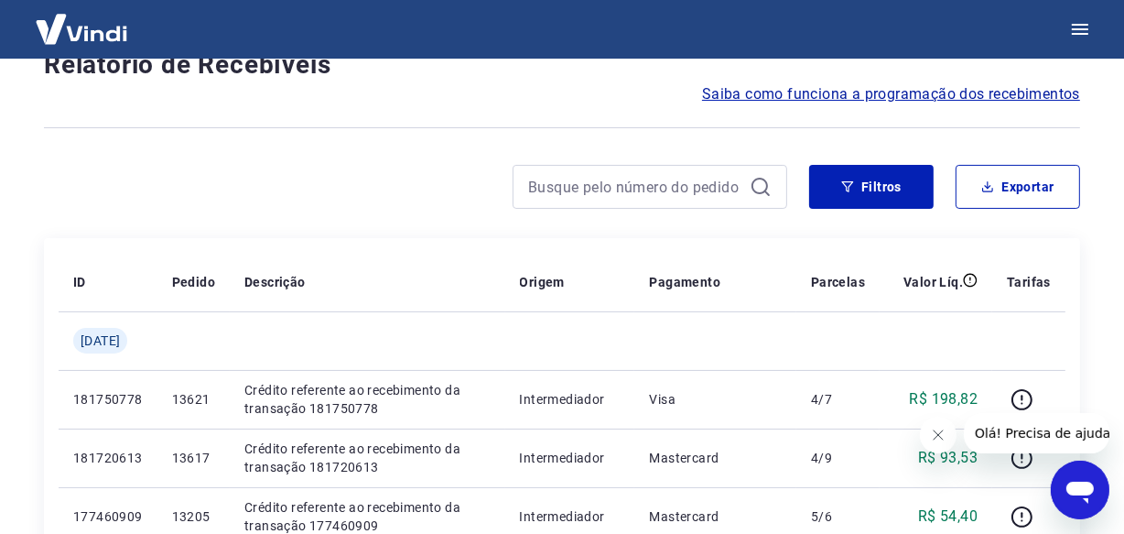
scroll to position [1638, 0]
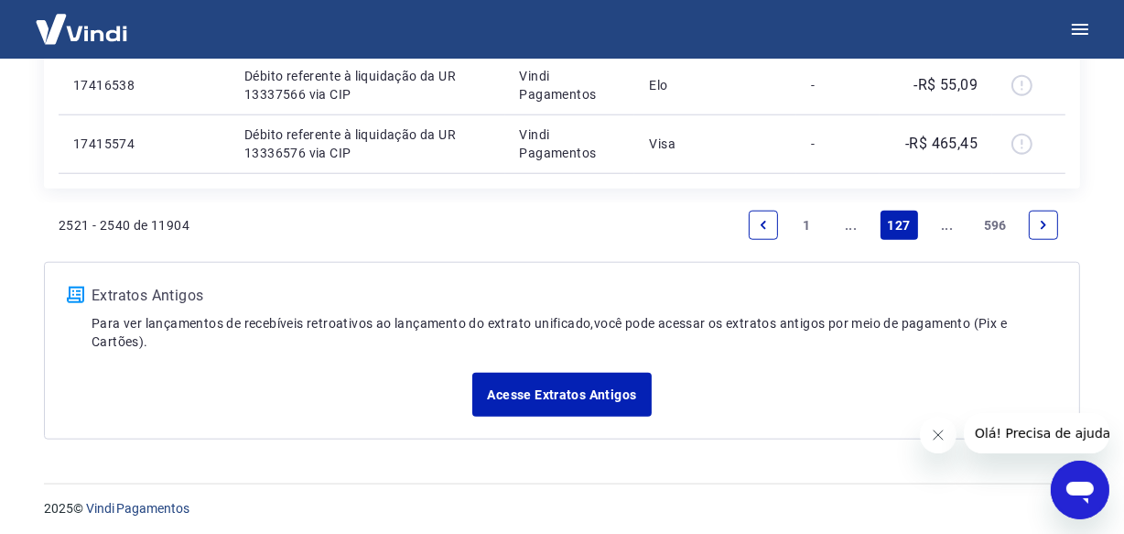
click at [1044, 223] on icon "Next page" at bounding box center [1043, 225] width 5 height 8
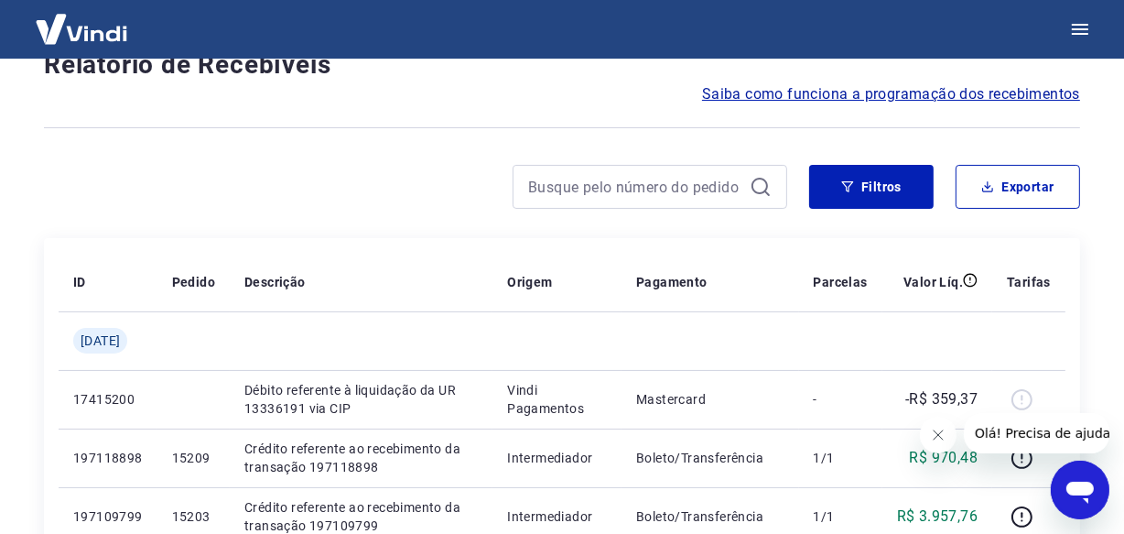
scroll to position [1581, 0]
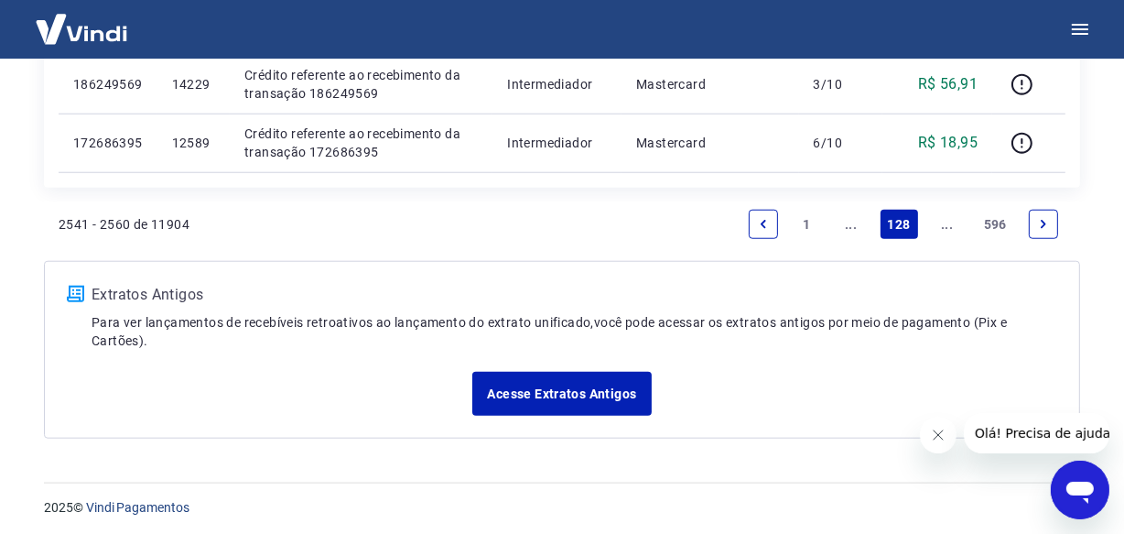
click at [1040, 218] on icon "Next page" at bounding box center [1043, 224] width 13 height 13
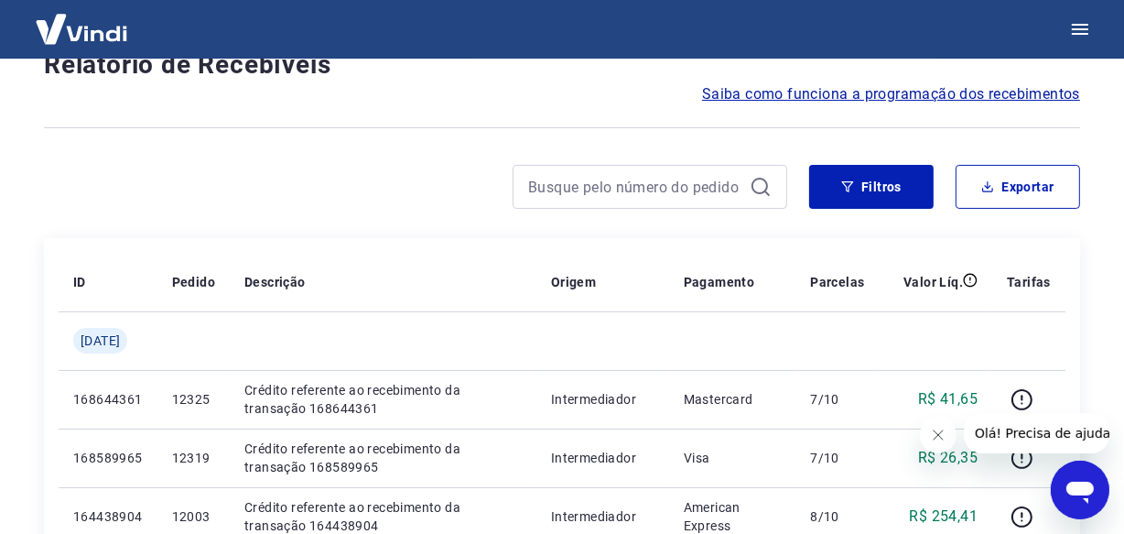
scroll to position [1581, 0]
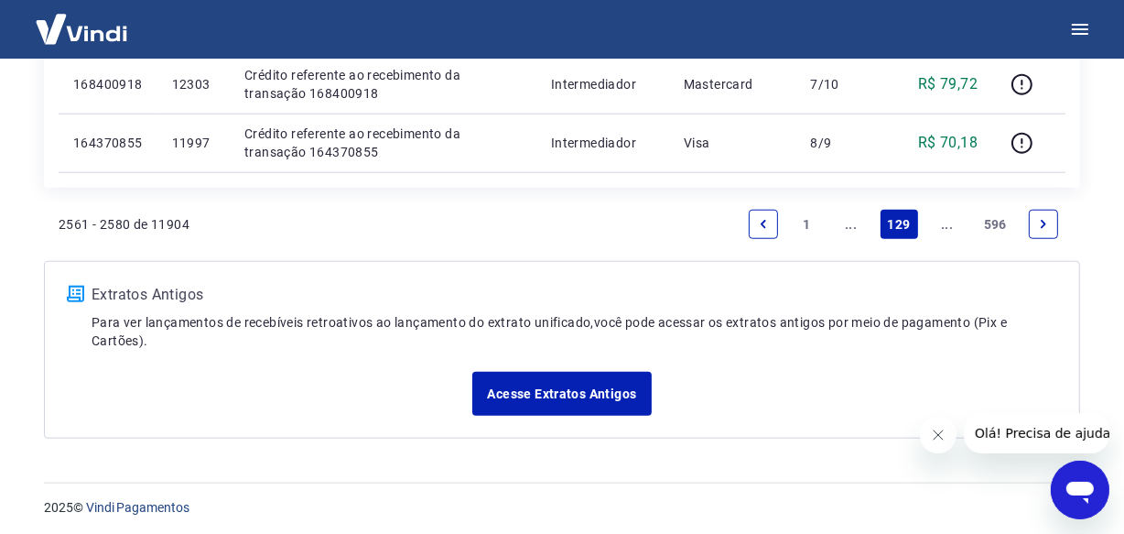
click at [1047, 228] on icon "Next page" at bounding box center [1043, 224] width 13 height 13
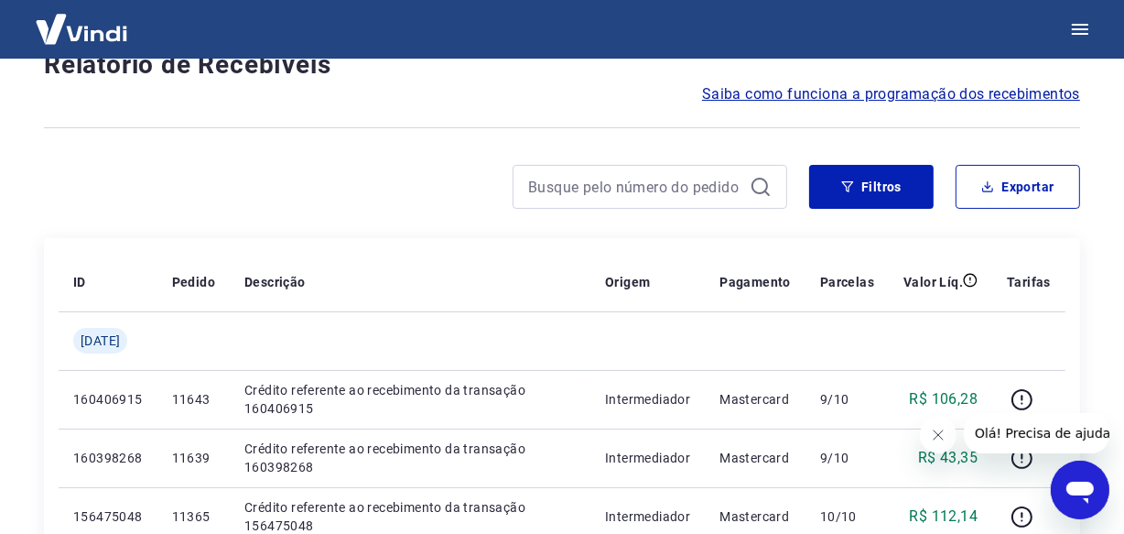
scroll to position [1638, 0]
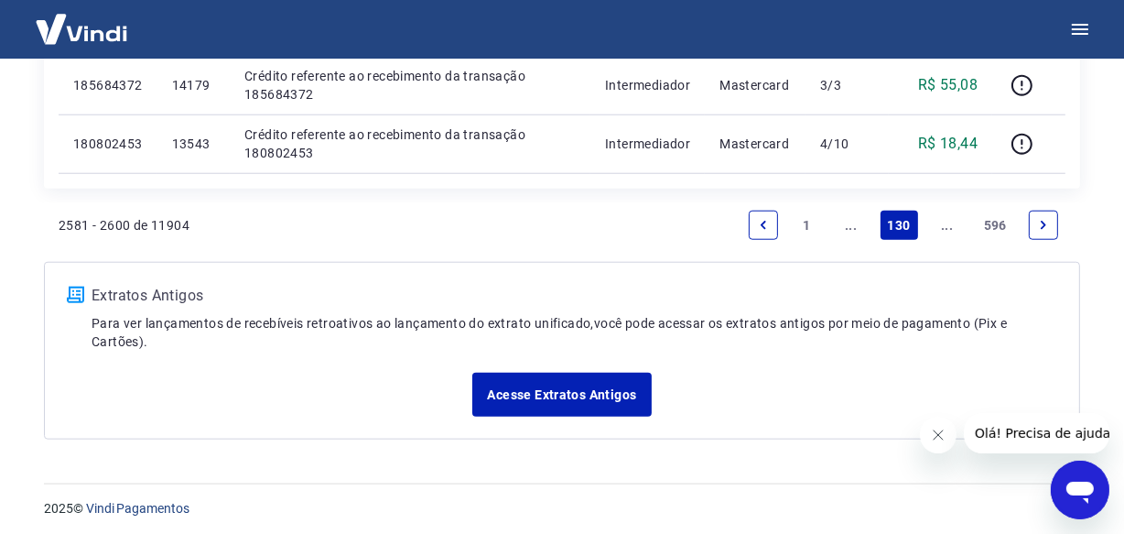
click at [1045, 229] on icon "Next page" at bounding box center [1043, 225] width 13 height 13
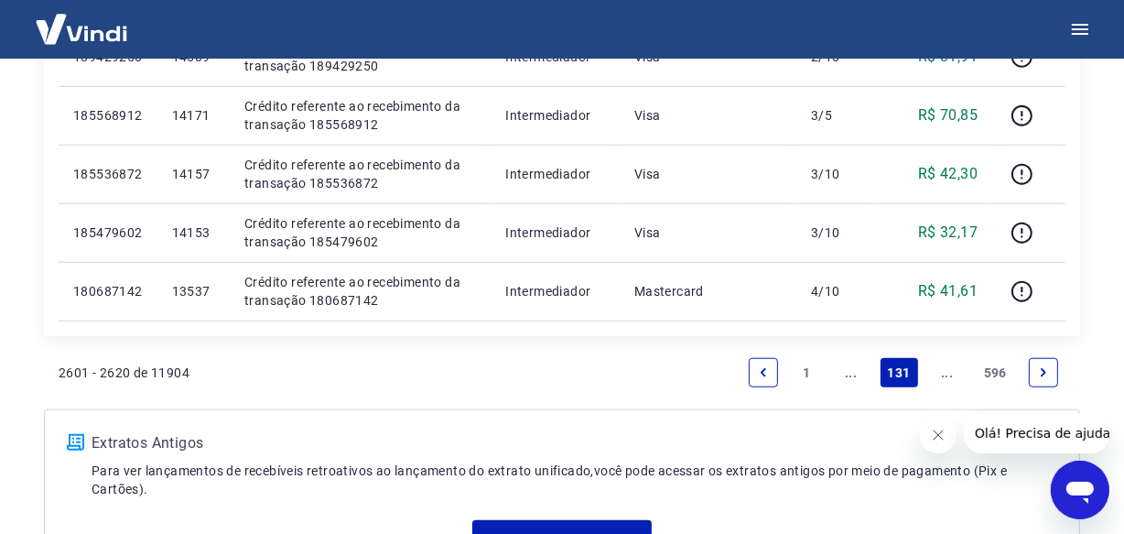
scroll to position [1584, 0]
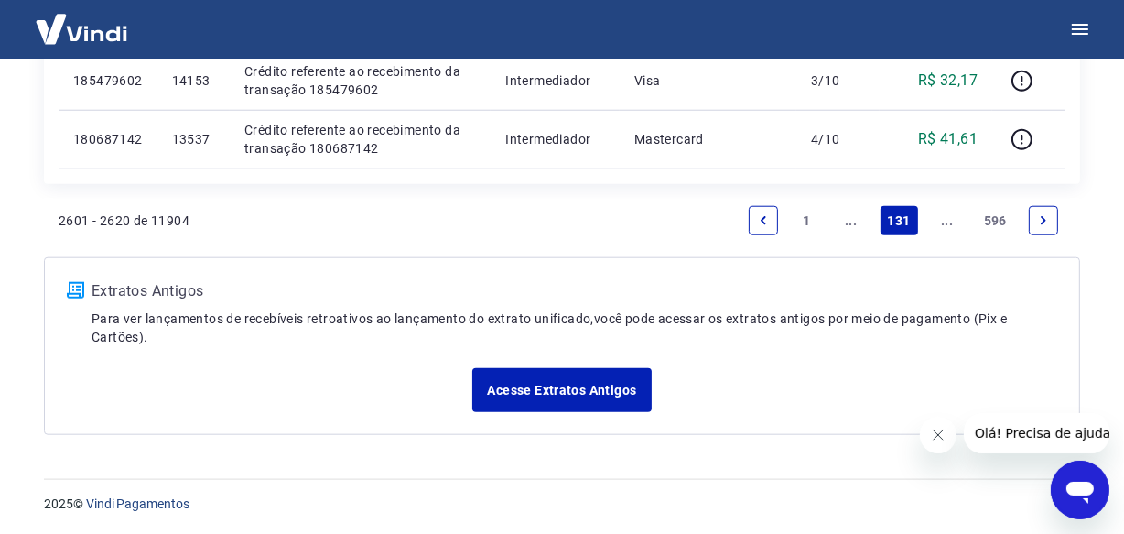
click at [1049, 214] on icon "Next page" at bounding box center [1043, 220] width 13 height 13
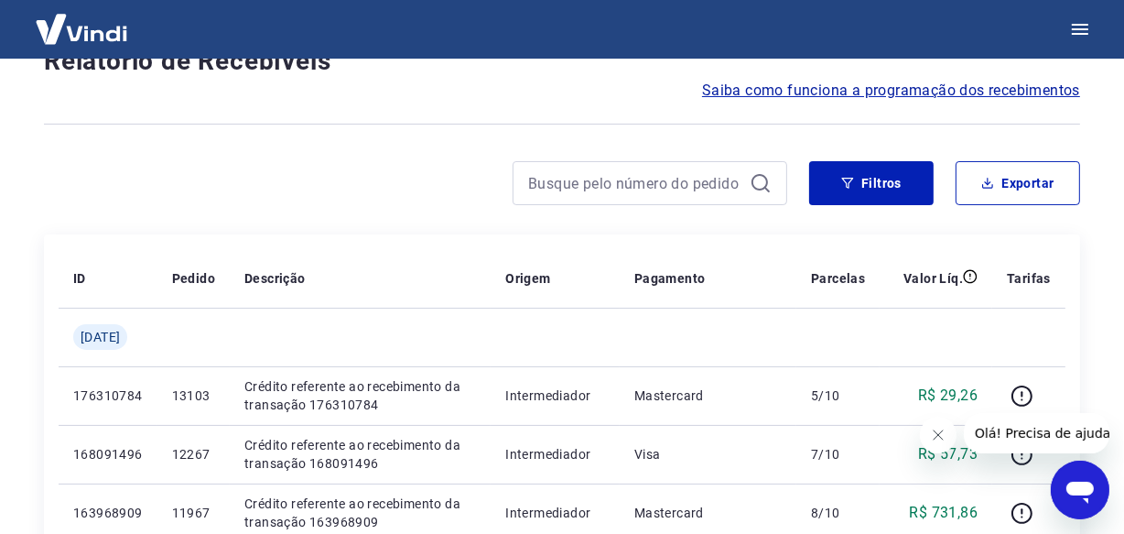
scroll to position [1584, 0]
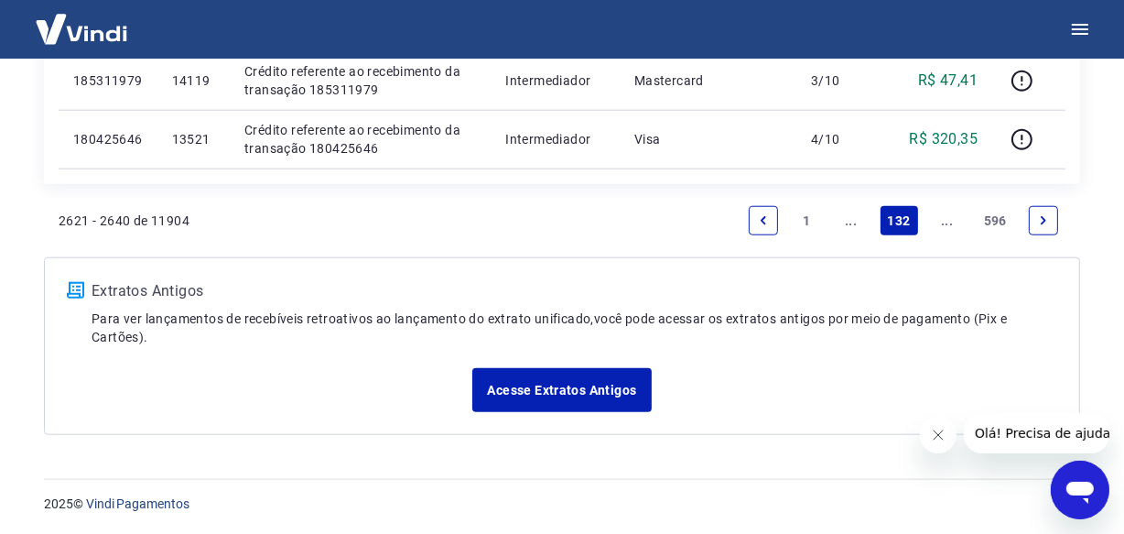
click at [1049, 214] on icon "Next page" at bounding box center [1043, 220] width 13 height 13
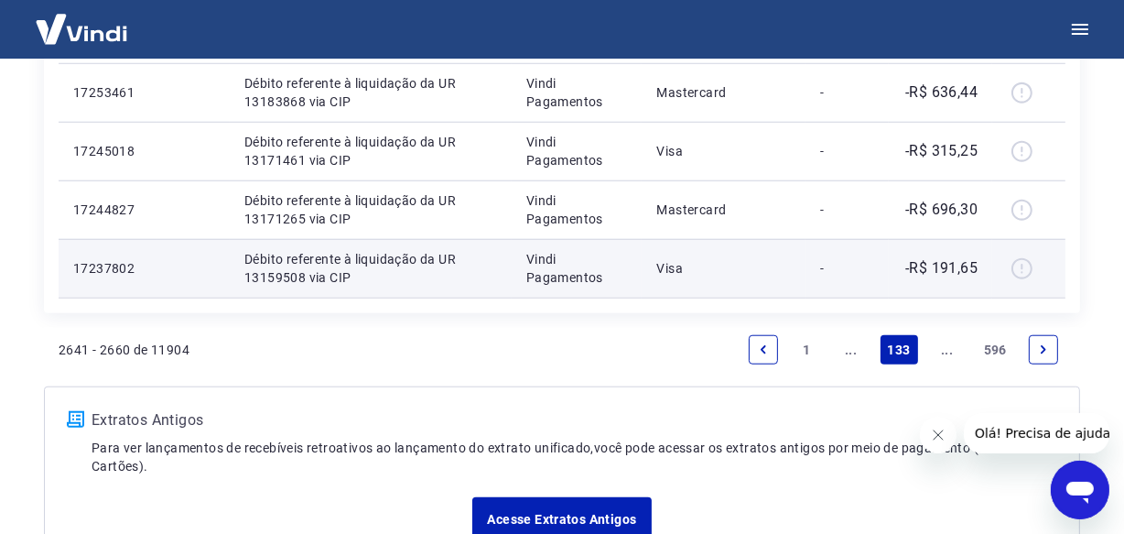
scroll to position [1501, 0]
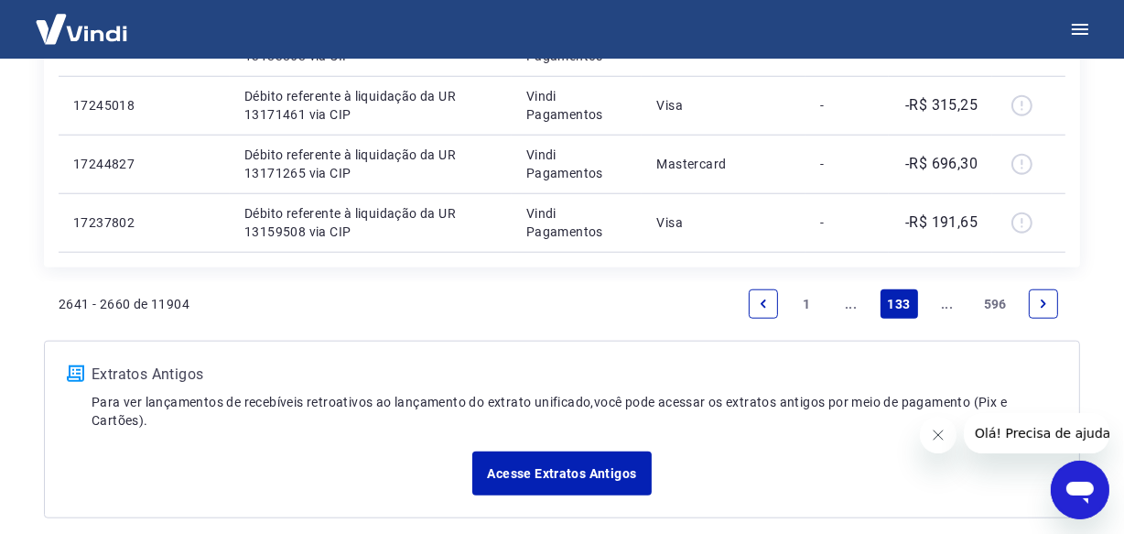
click at [1051, 310] on link "Next page" at bounding box center [1043, 303] width 29 height 29
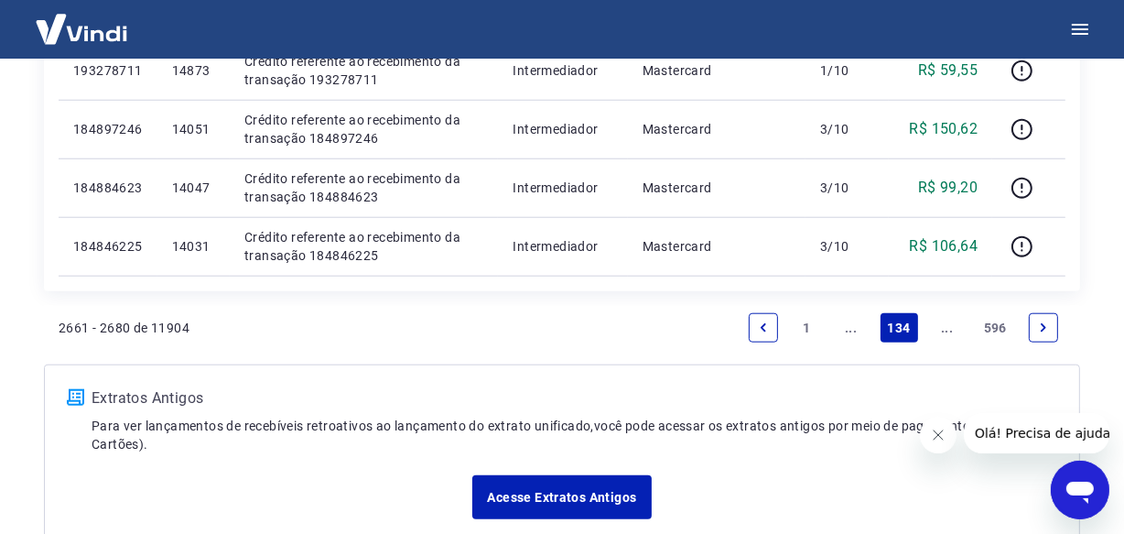
scroll to position [1643, 0]
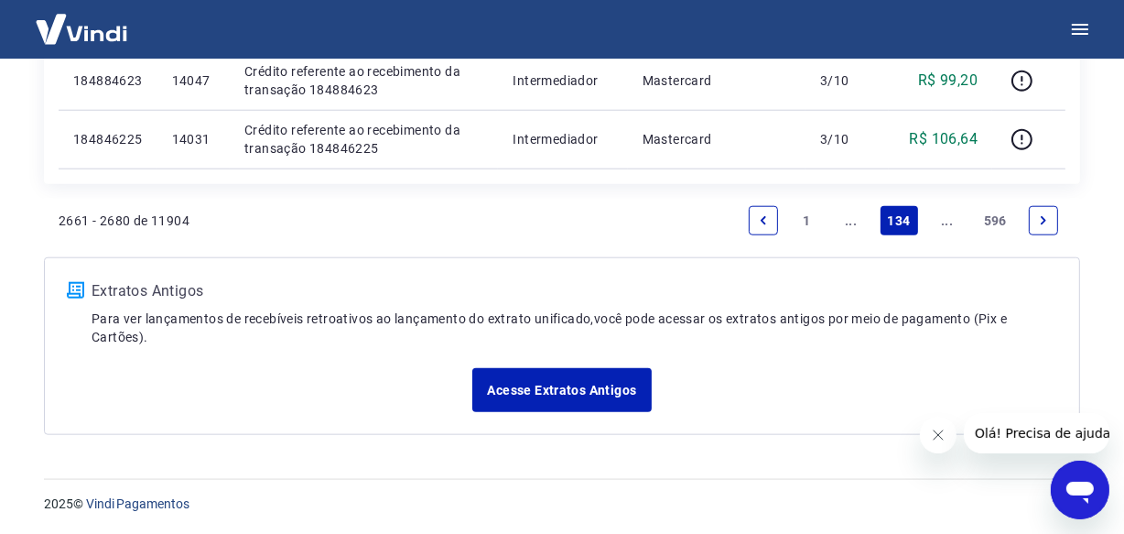
click at [1039, 227] on link "Next page" at bounding box center [1043, 220] width 29 height 29
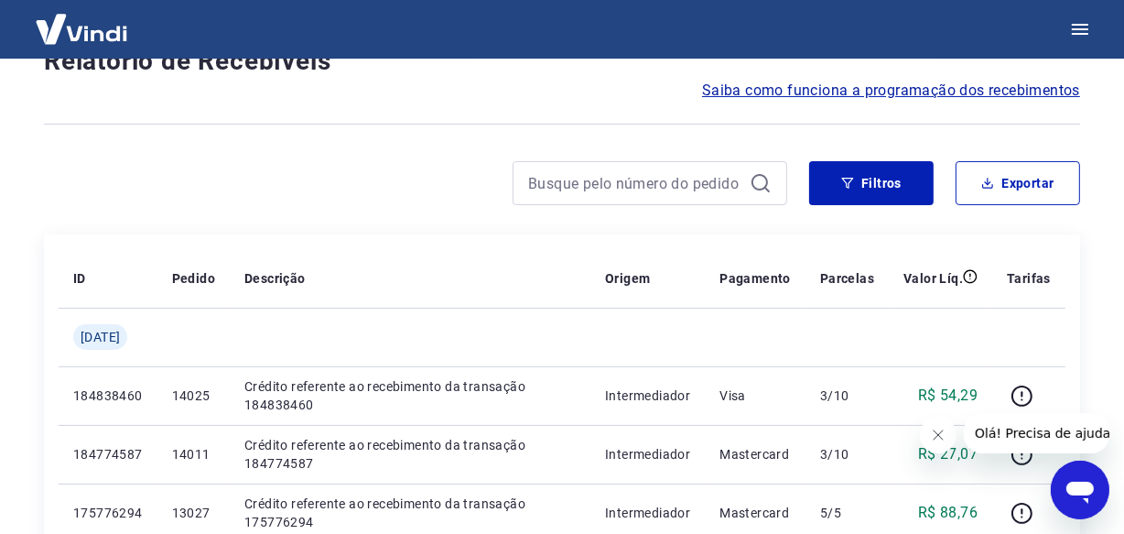
scroll to position [1584, 0]
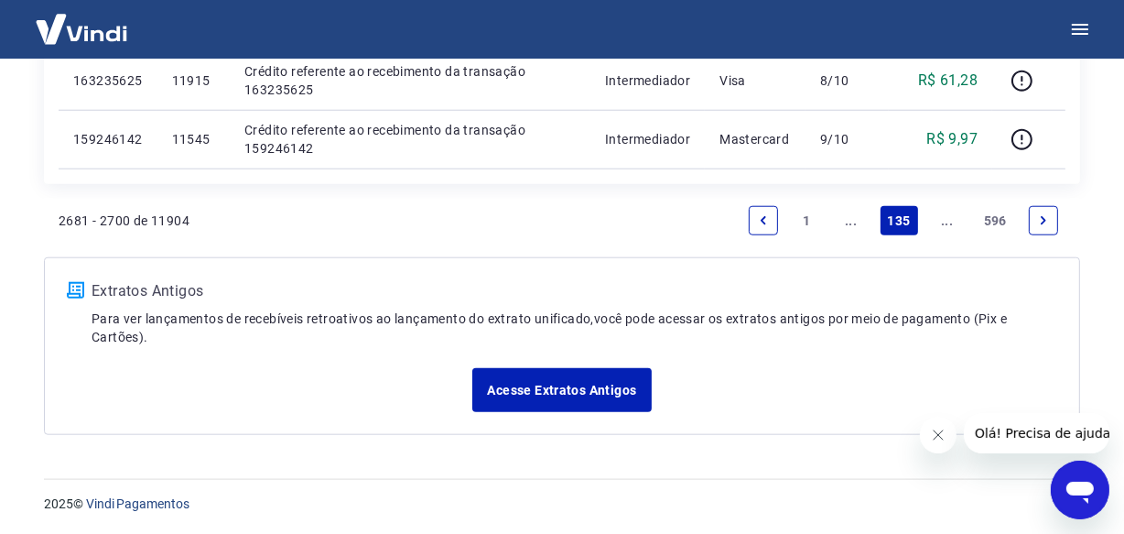
click at [1039, 227] on link "Next page" at bounding box center [1043, 220] width 29 height 29
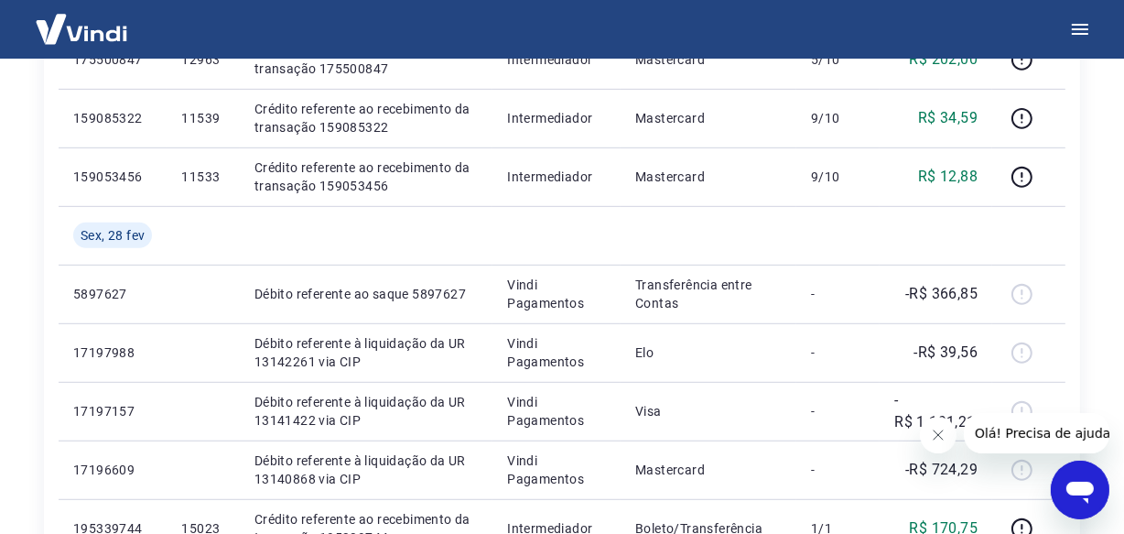
scroll to position [894, 0]
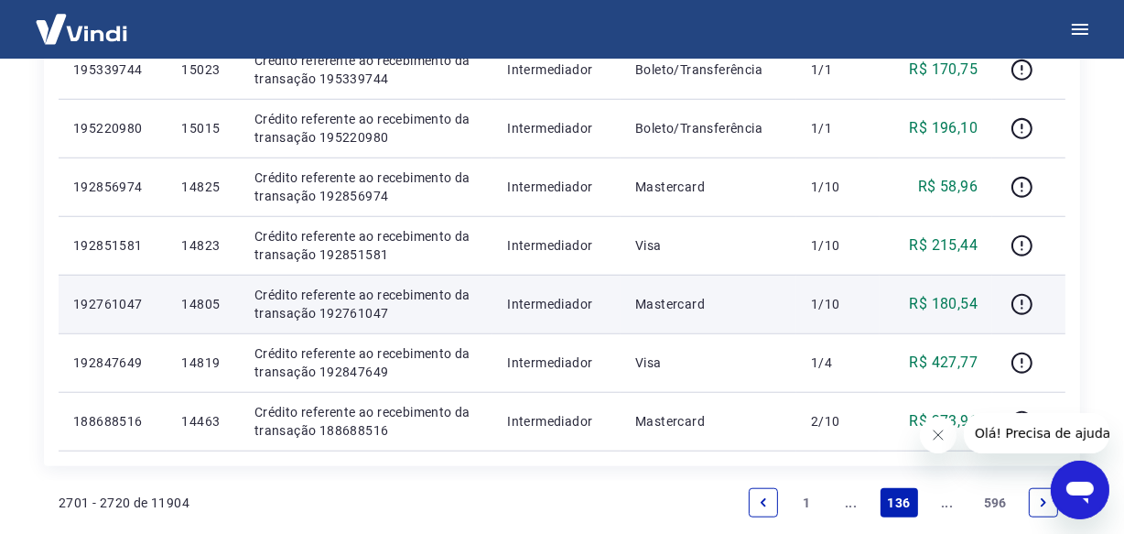
scroll to position [1643, 0]
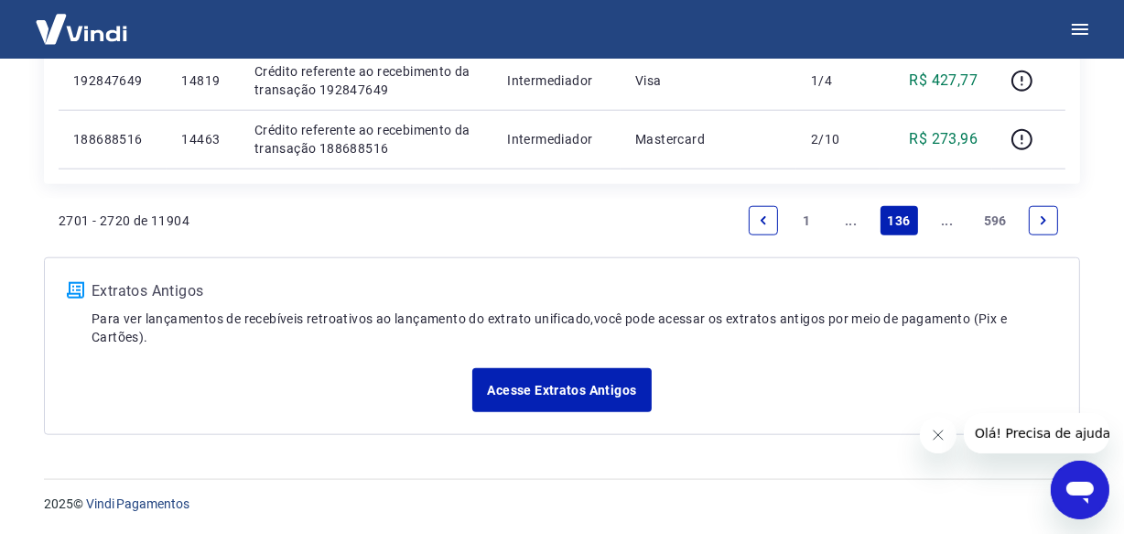
click at [1040, 222] on icon "Next page" at bounding box center [1043, 220] width 13 height 13
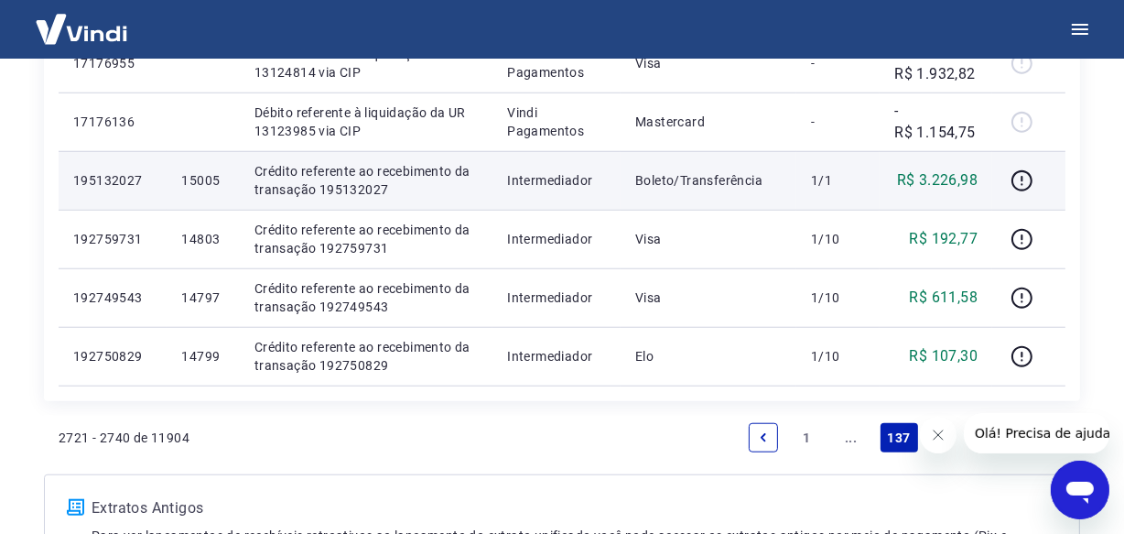
scroll to position [1584, 0]
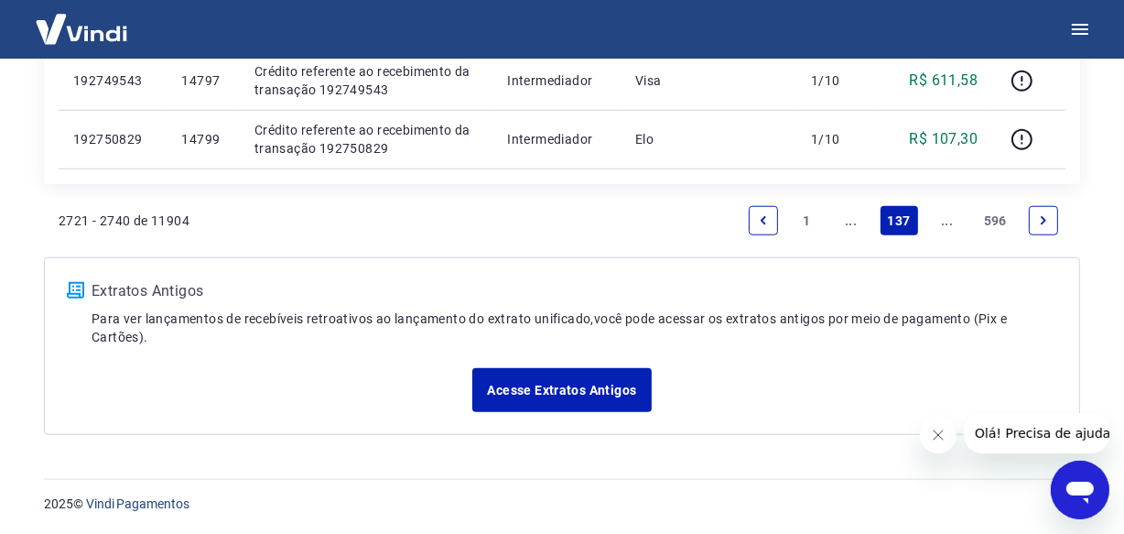
click at [763, 222] on icon "Previous page" at bounding box center [763, 220] width 13 height 13
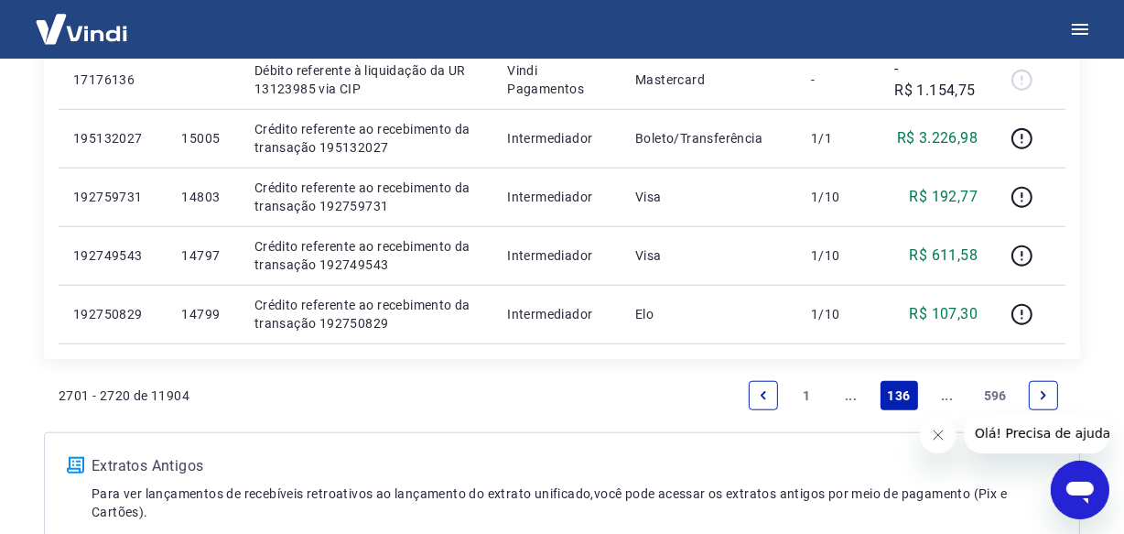
scroll to position [1501, 0]
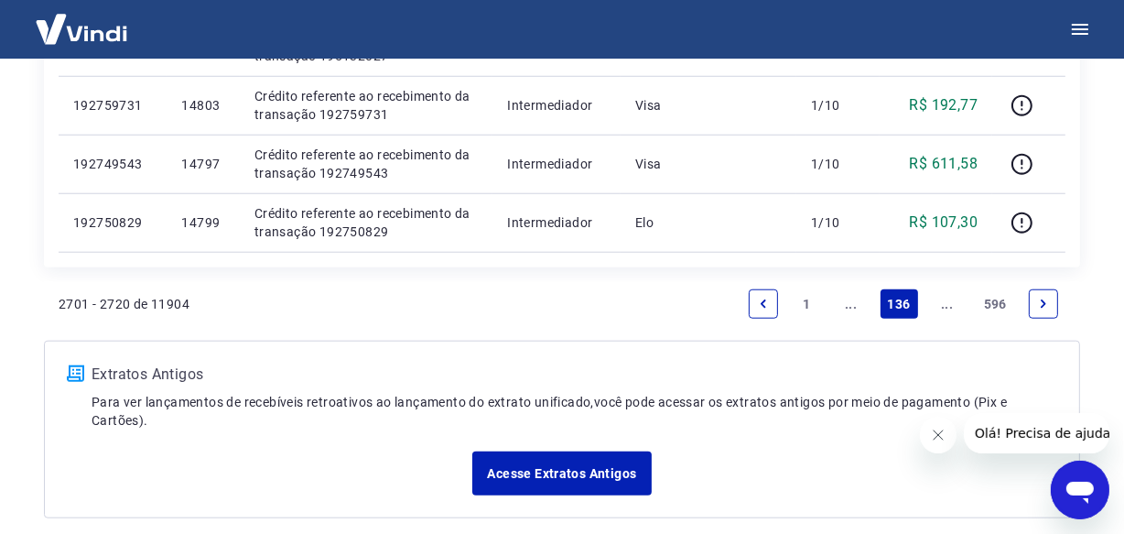
click at [765, 307] on icon "Previous page" at bounding box center [763, 303] width 13 height 13
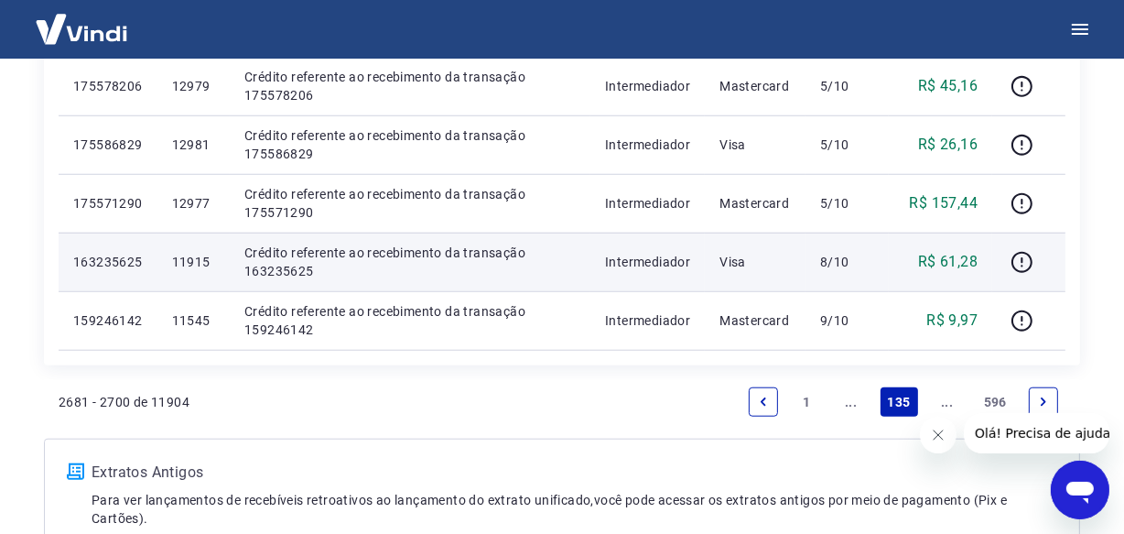
scroll to position [1419, 0]
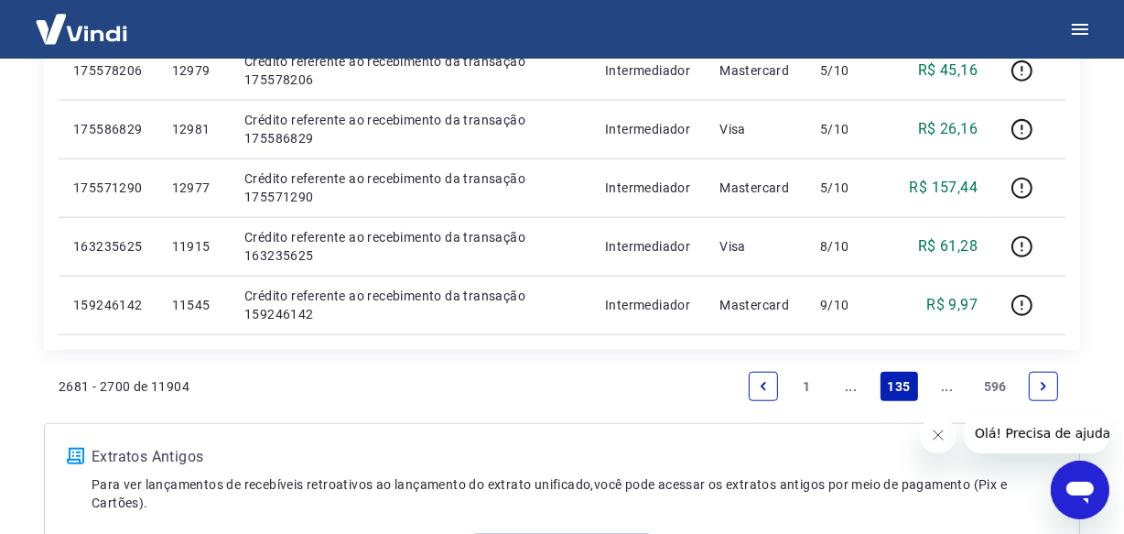
click at [1053, 392] on link "Next page" at bounding box center [1043, 386] width 29 height 29
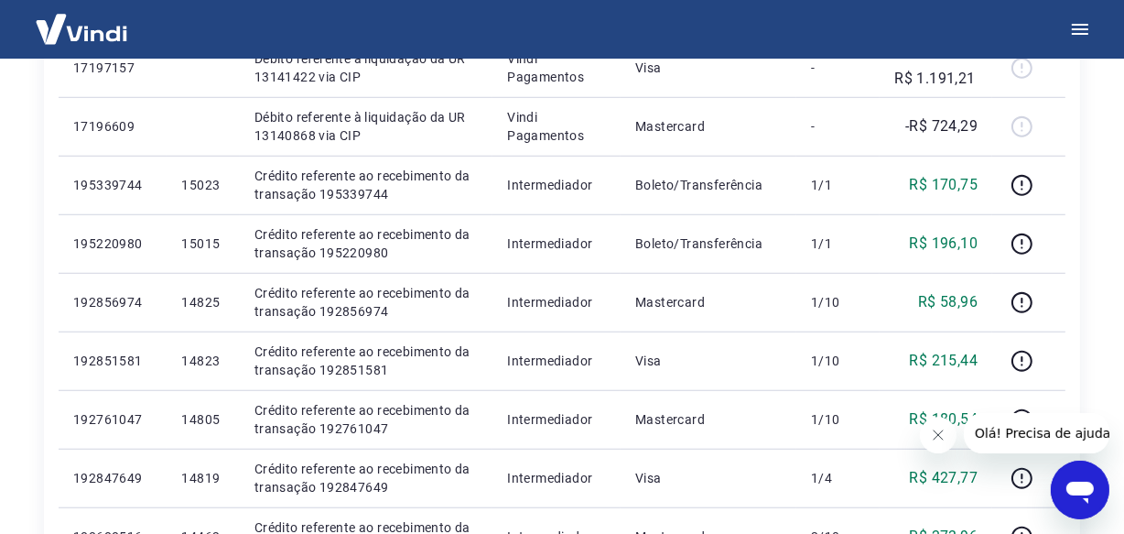
scroll to position [1248, 0]
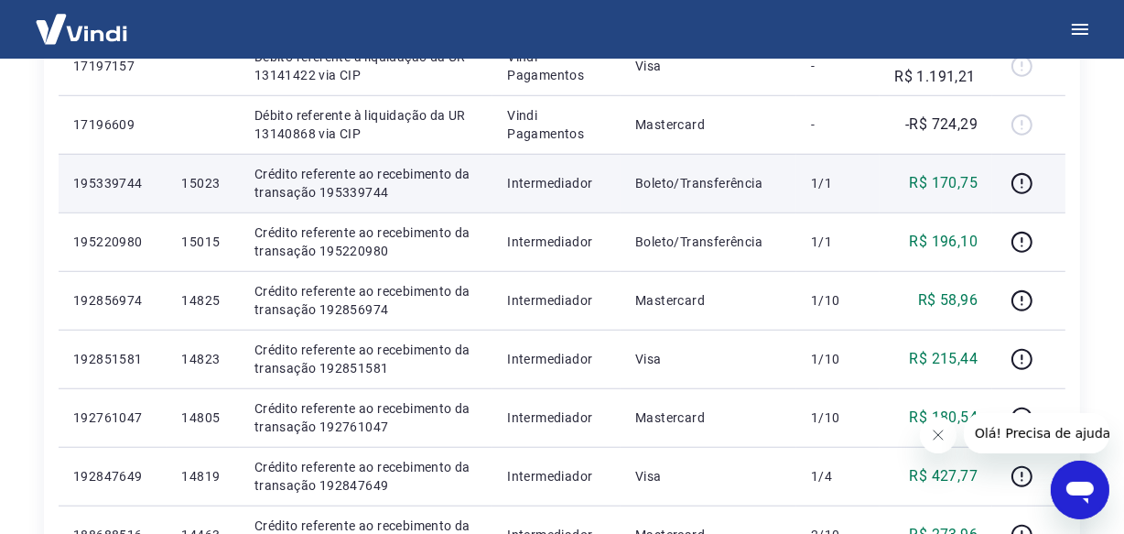
click at [210, 185] on p "15023" at bounding box center [202, 183] width 43 height 18
copy p "15023"
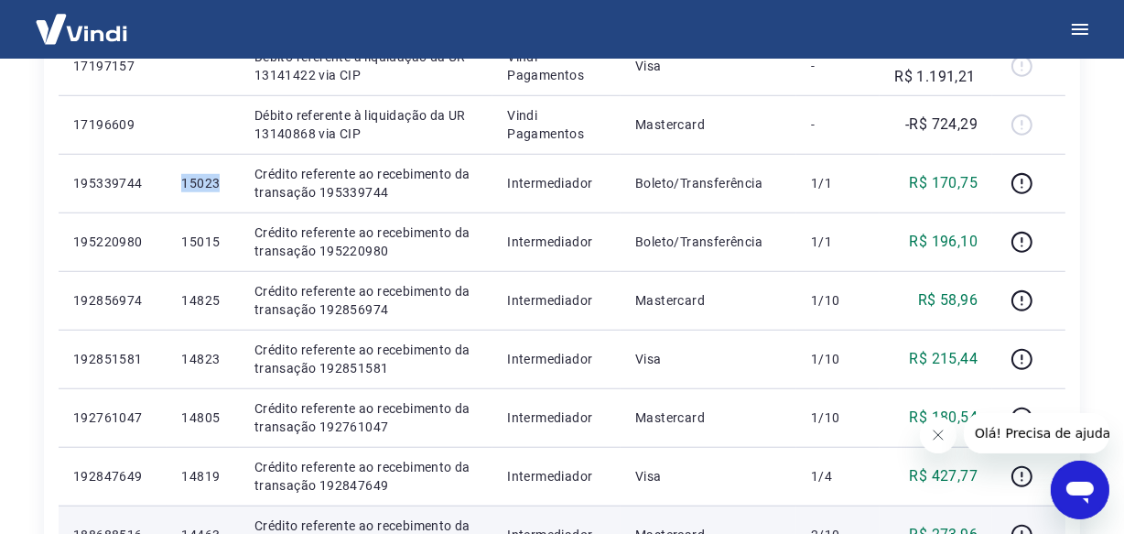
click at [333, 505] on td "Crédito referente ao recebimento da transação 188688516" at bounding box center [367, 534] width 254 height 59
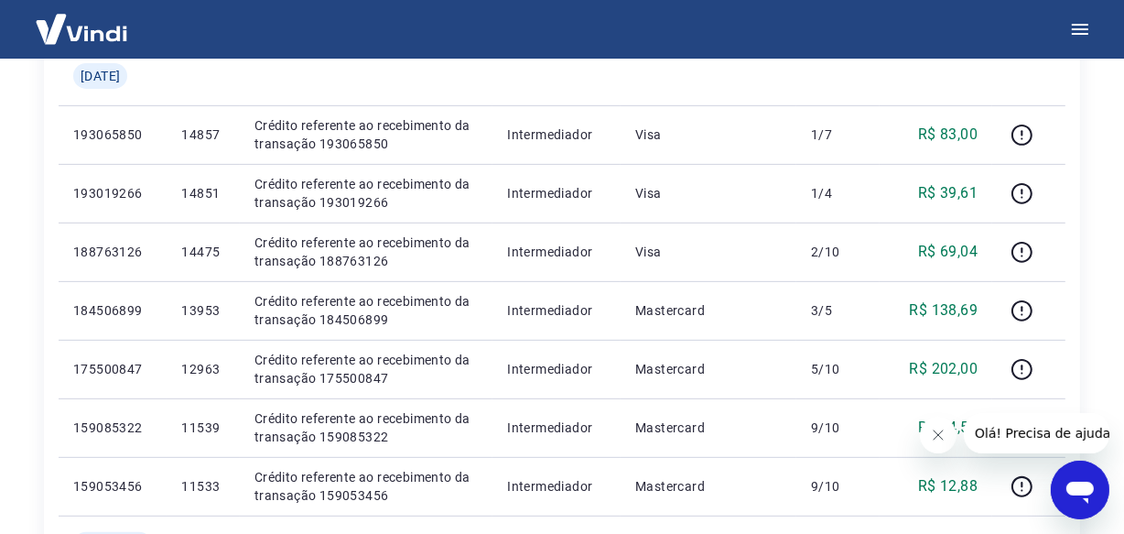
scroll to position [665, 0]
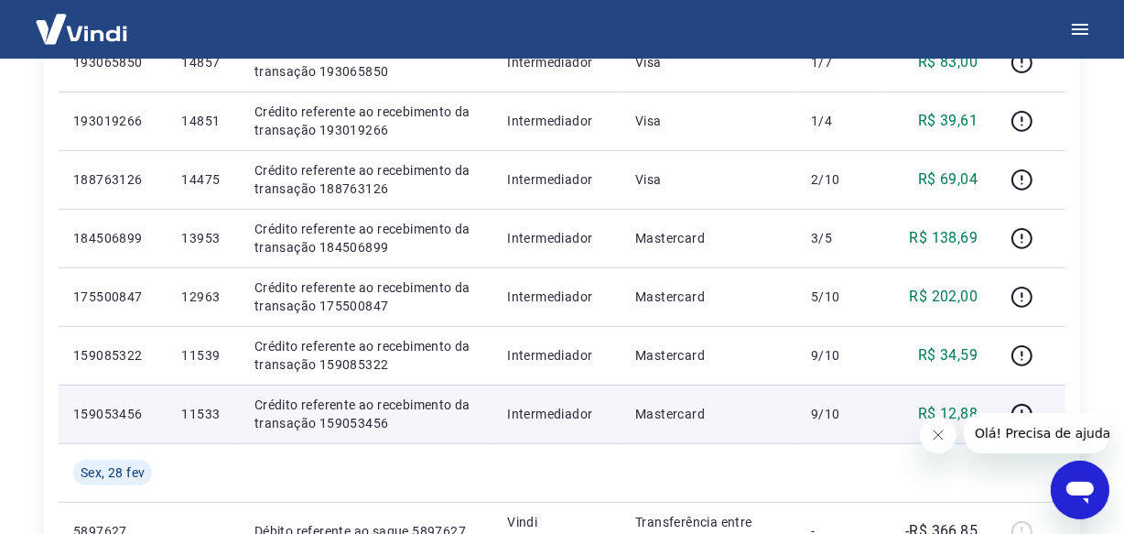
click at [224, 412] on p "11533" at bounding box center [202, 414] width 43 height 18
copy p "11533"
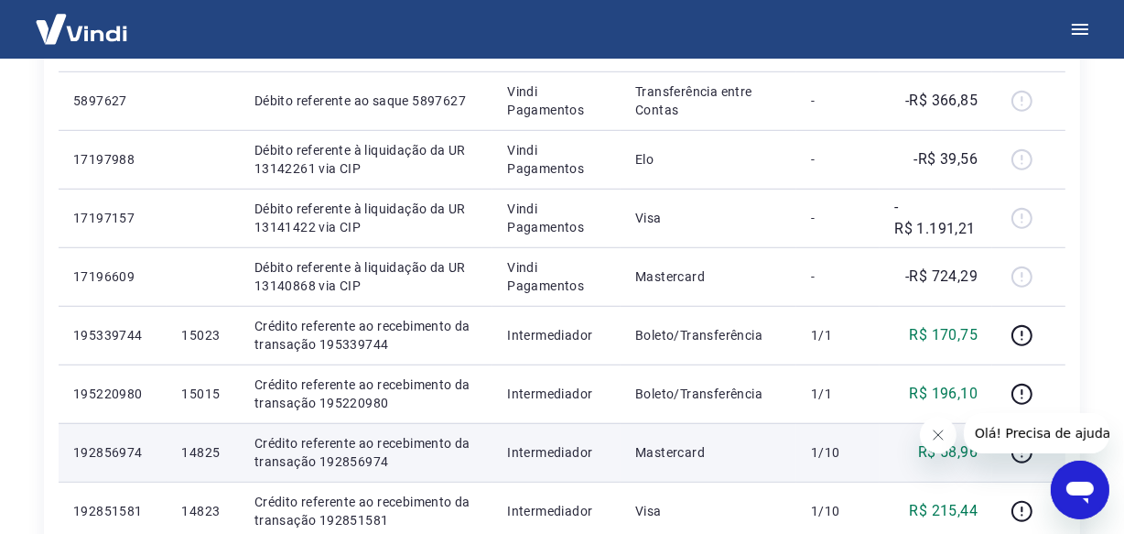
scroll to position [1164, 0]
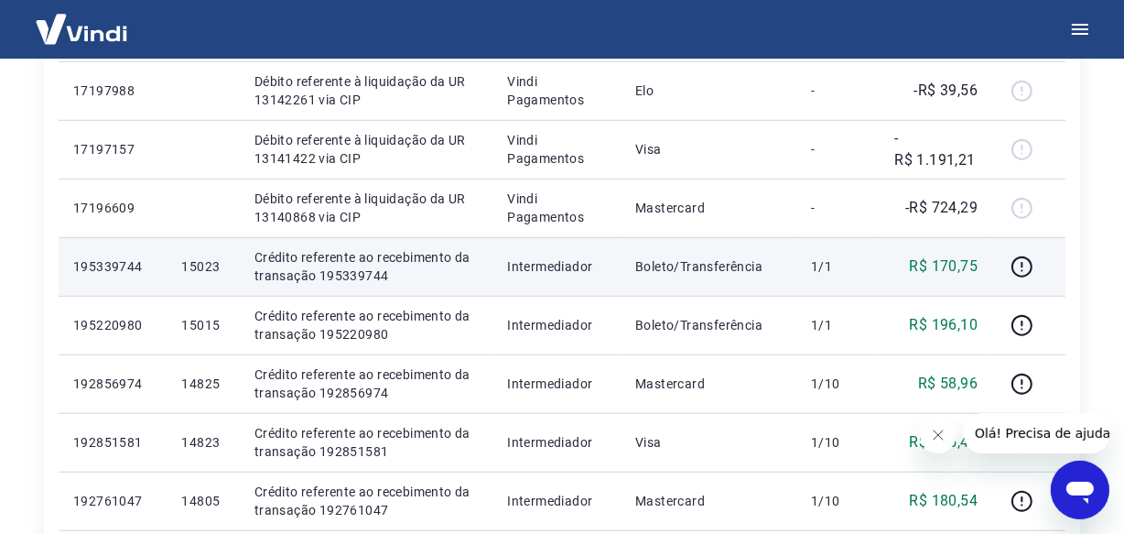
click at [215, 268] on p "15023" at bounding box center [202, 266] width 43 height 18
copy p "15023"
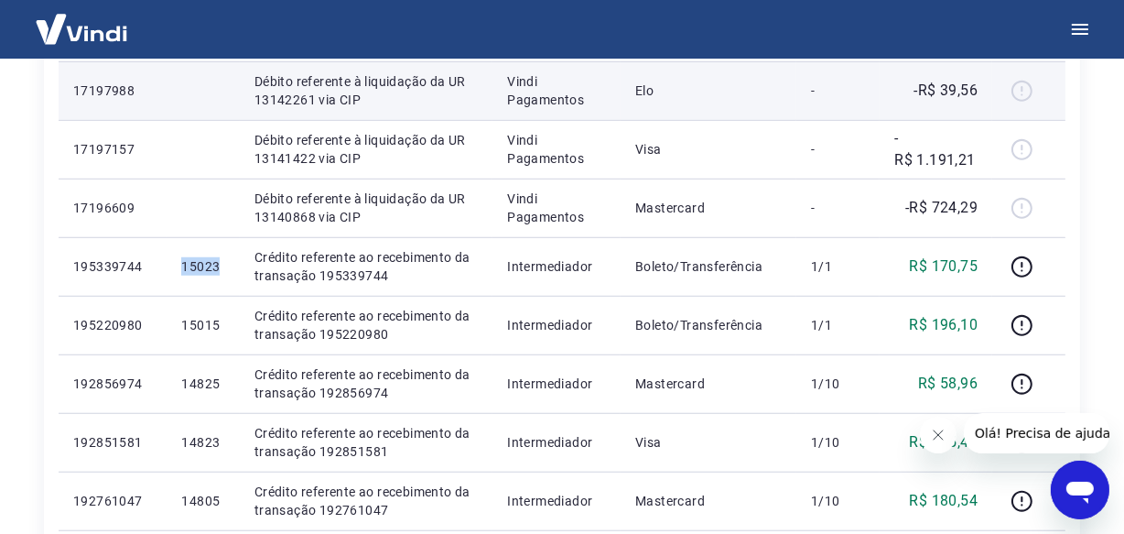
click at [211, 265] on p "15023" at bounding box center [202, 266] width 43 height 18
click at [319, 257] on p "Crédito referente ao recebimento da transação 195339744" at bounding box center [366, 266] width 224 height 37
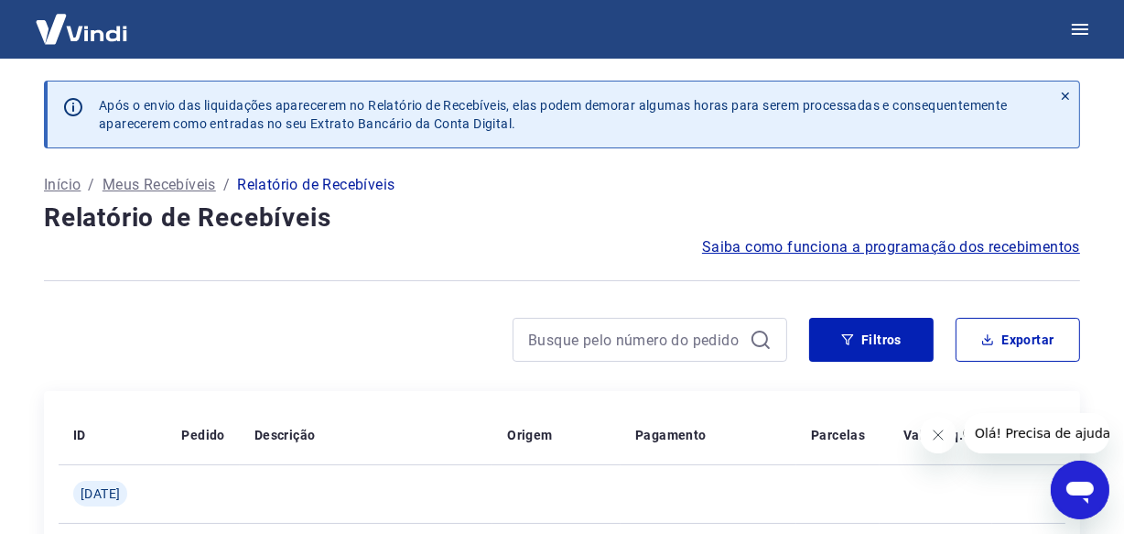
scroll to position [416, 0]
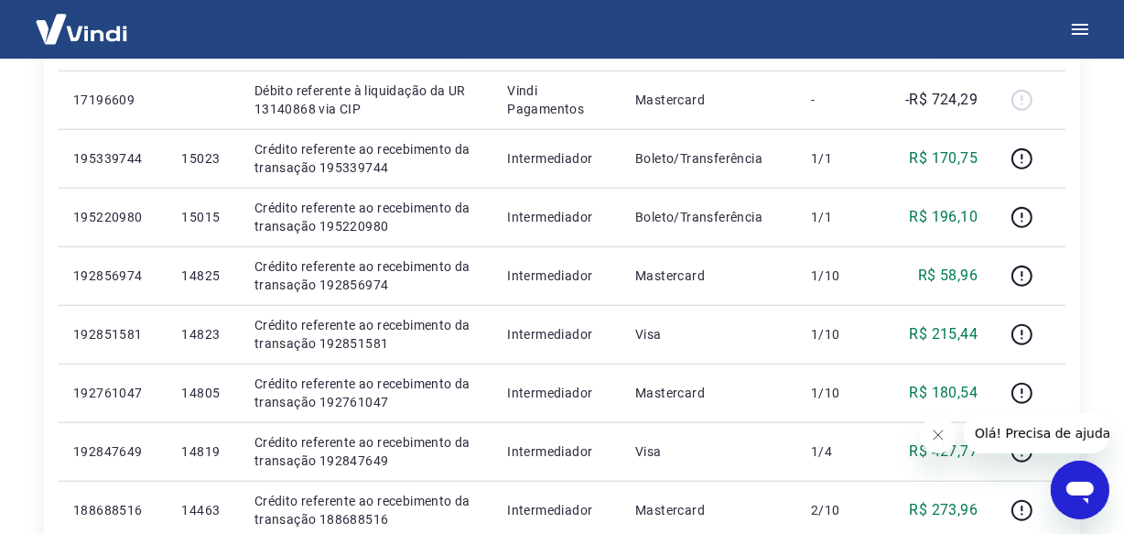
scroll to position [1331, 0]
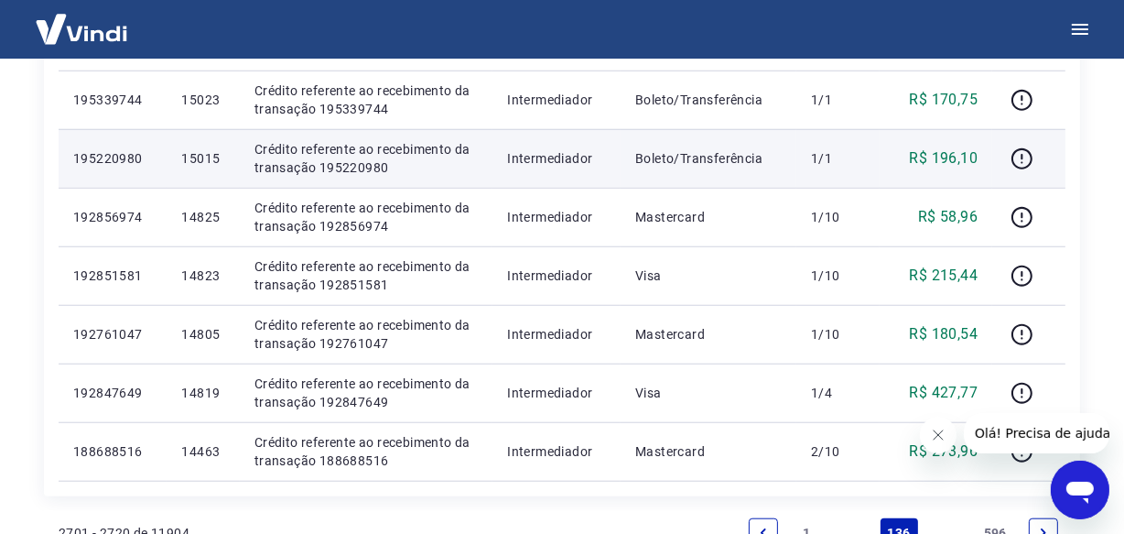
click at [210, 151] on p "15015" at bounding box center [202, 158] width 43 height 18
copy p "15015"
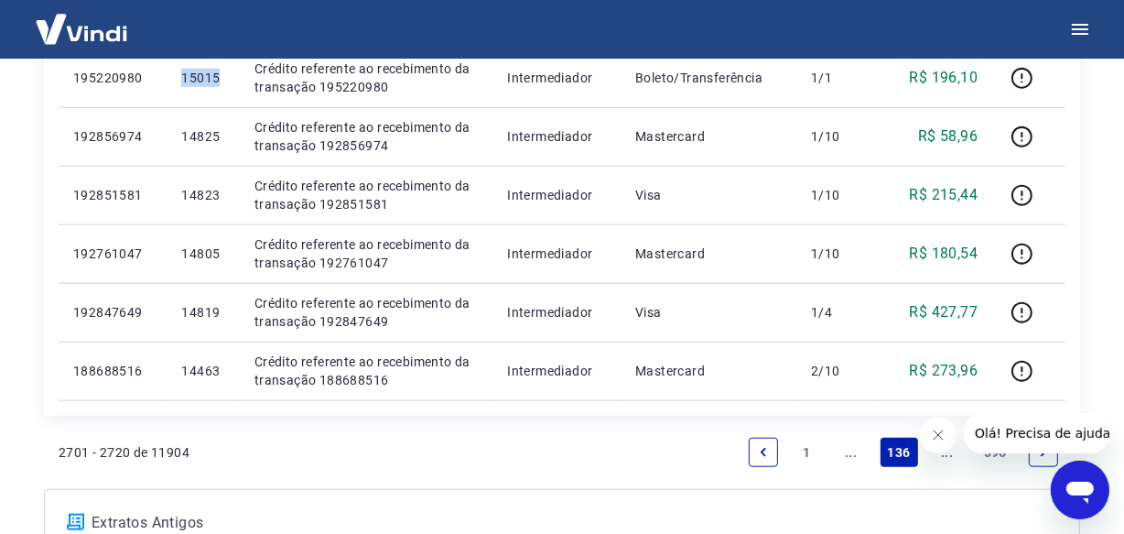
scroll to position [1414, 0]
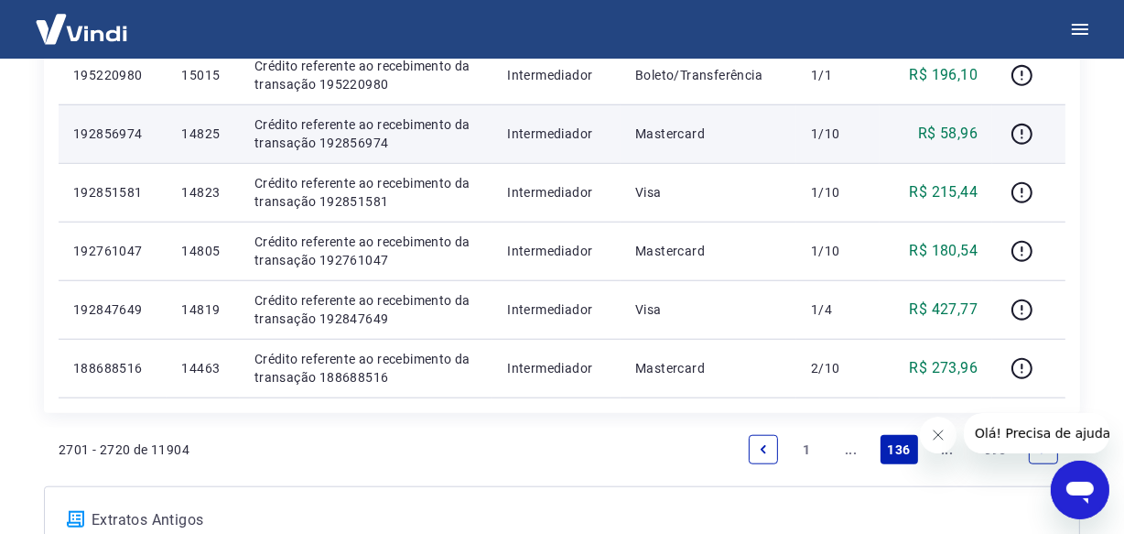
click at [221, 134] on p "14825" at bounding box center [202, 133] width 43 height 18
copy p "14825"
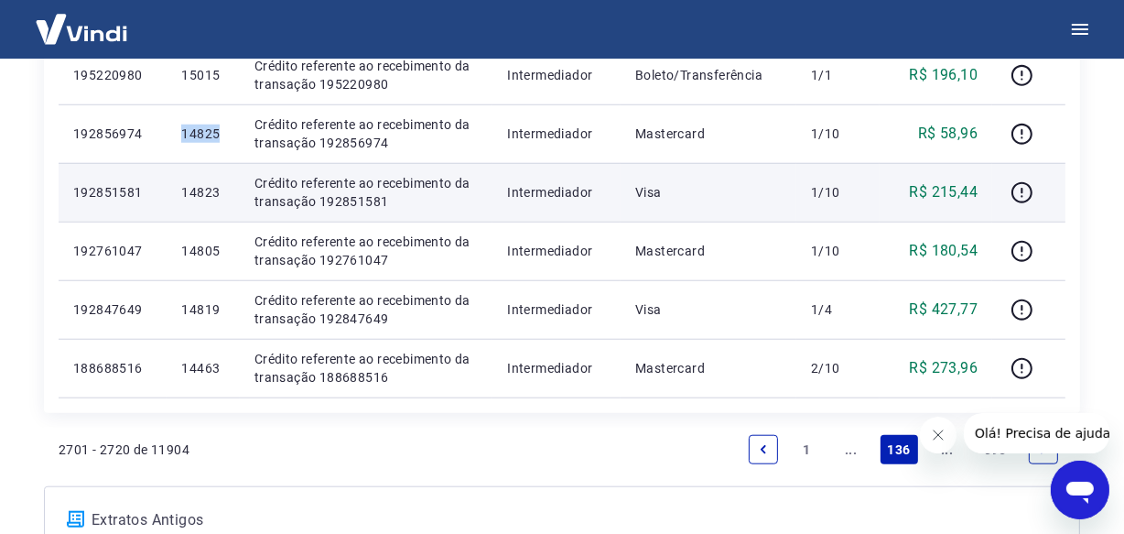
click at [222, 199] on p "14823" at bounding box center [202, 192] width 43 height 18
click at [221, 196] on p "14823" at bounding box center [202, 192] width 43 height 18
copy p "14823"
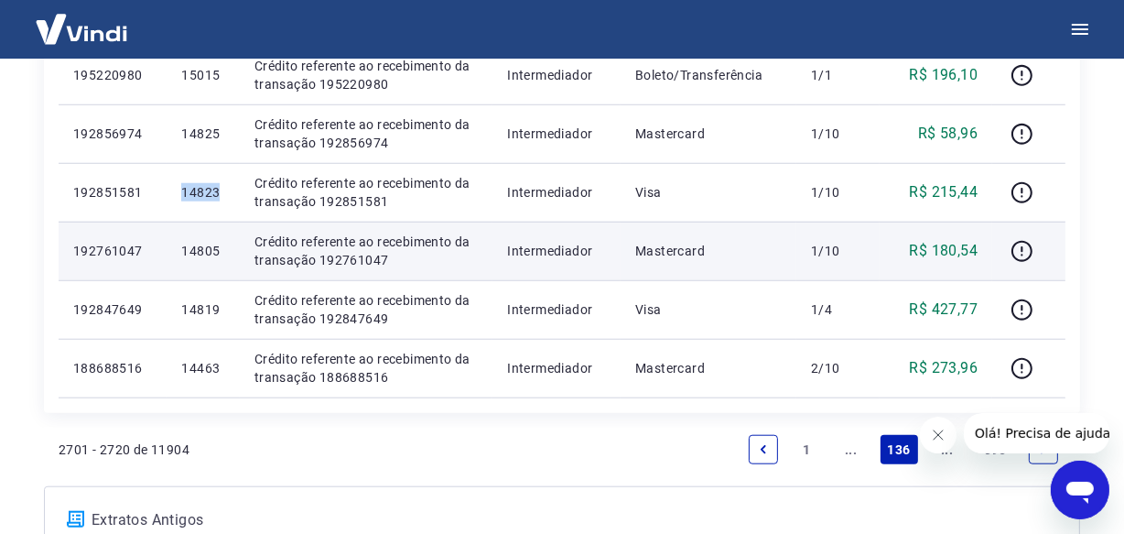
click at [224, 251] on p "14805" at bounding box center [202, 251] width 43 height 18
click at [223, 251] on p "14805" at bounding box center [202, 251] width 43 height 18
copy p "14805"
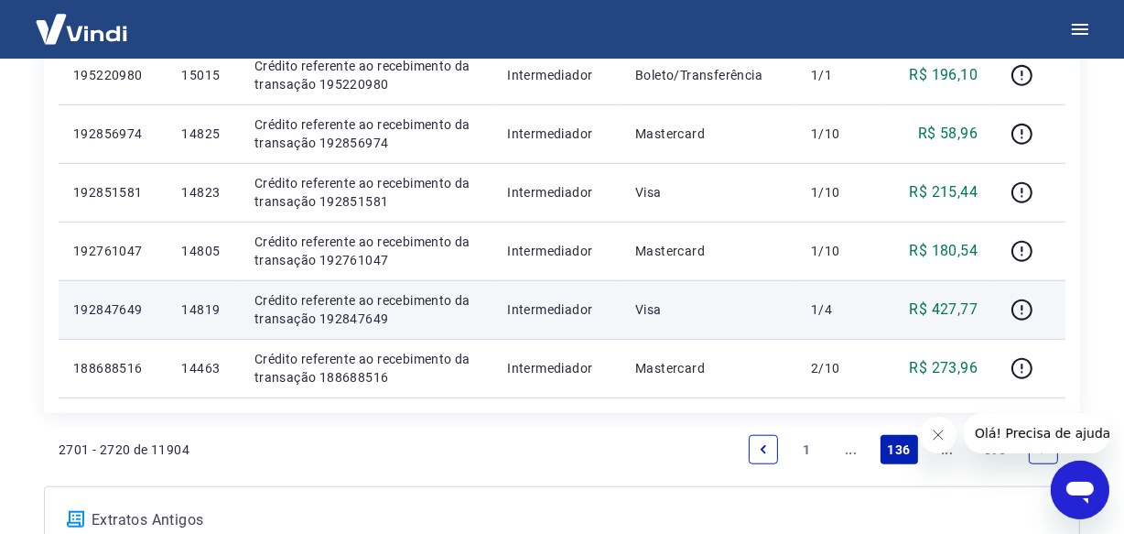
click at [217, 311] on p "14819" at bounding box center [202, 309] width 43 height 18
copy p "14819"
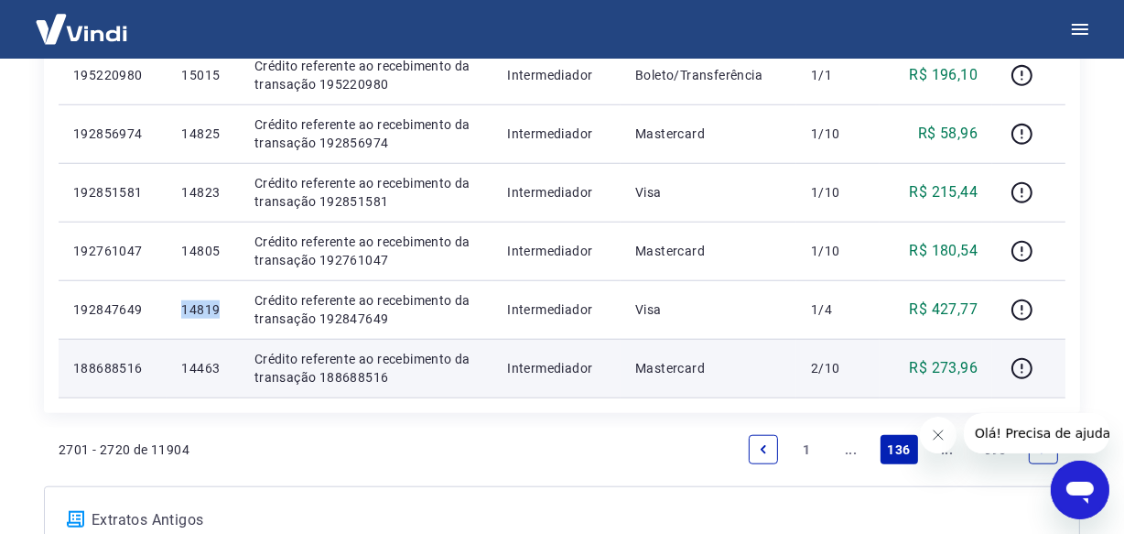
click at [204, 364] on p "14463" at bounding box center [202, 368] width 43 height 18
copy p "14463"
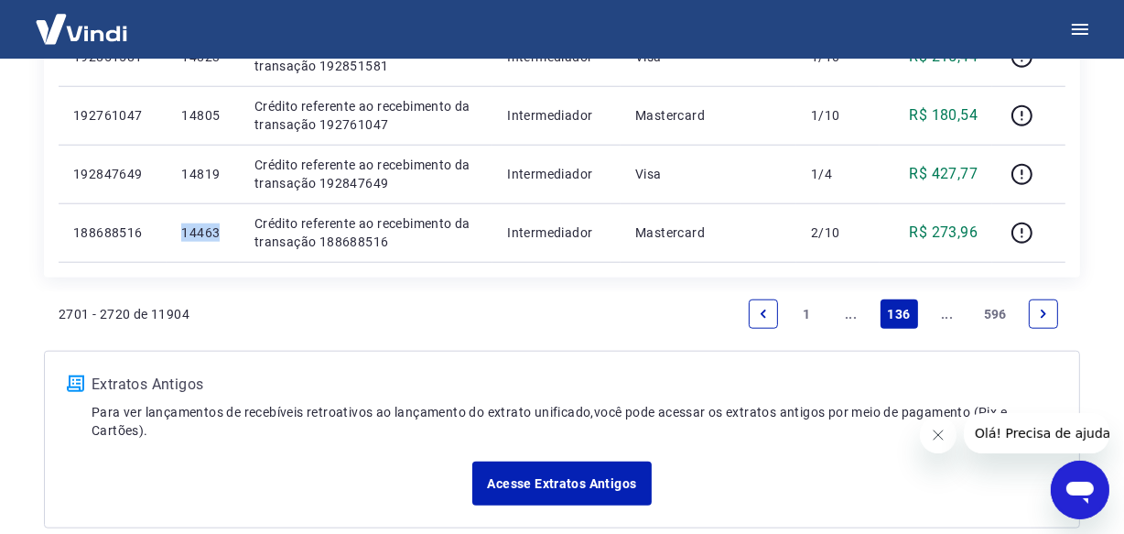
scroll to position [1643, 0]
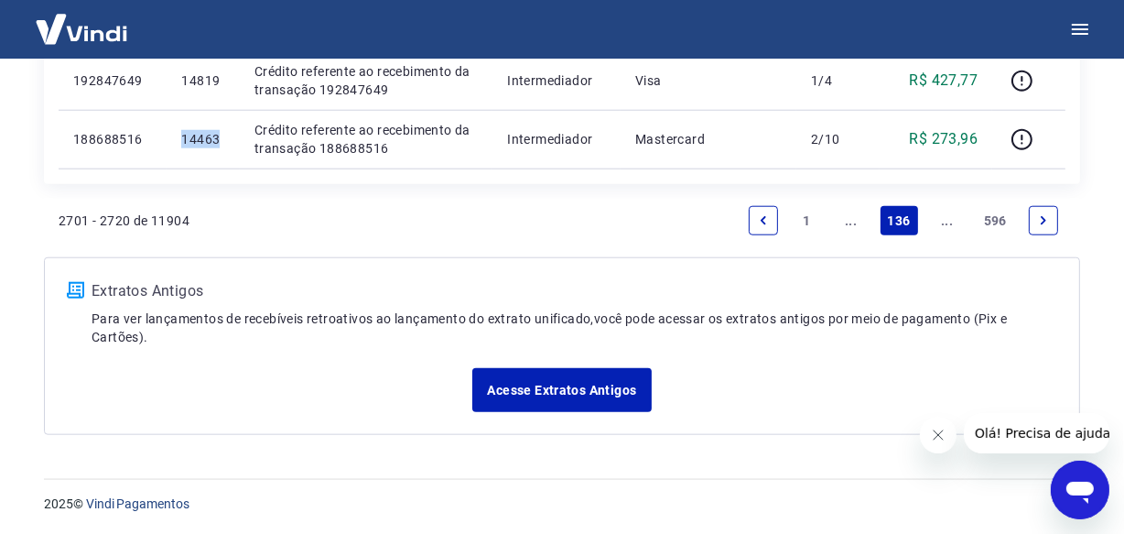
click at [1029, 211] on link "Next page" at bounding box center [1043, 220] width 29 height 29
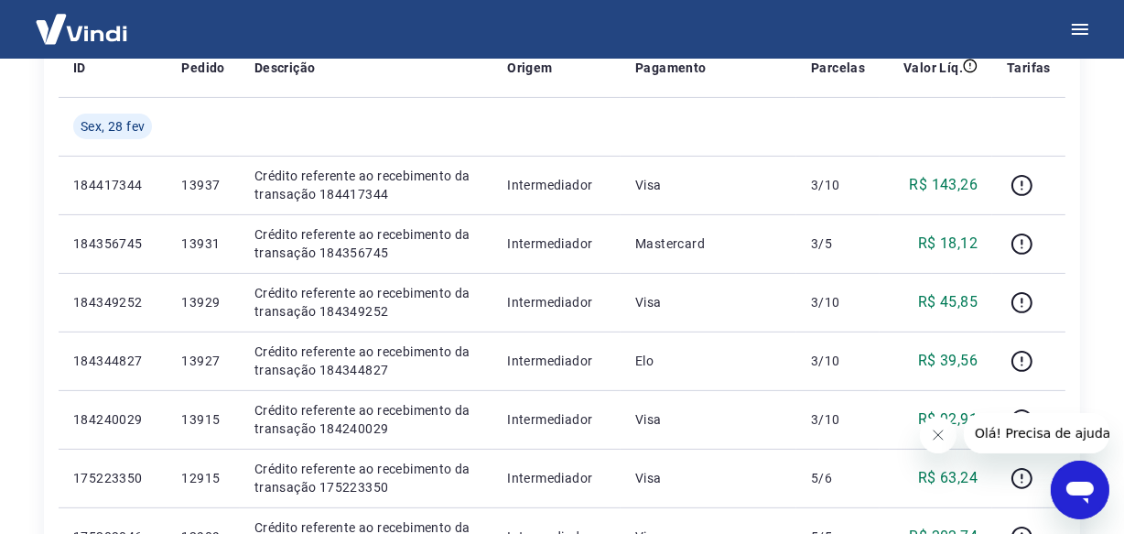
scroll to position [420, 0]
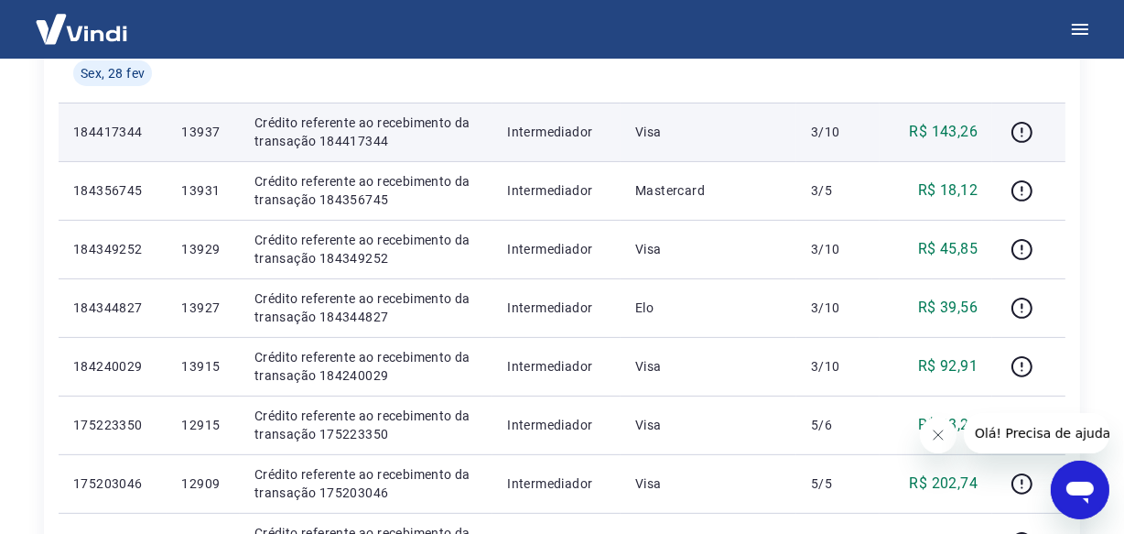
click at [199, 135] on p "13937" at bounding box center [202, 132] width 43 height 18
copy p "13937"
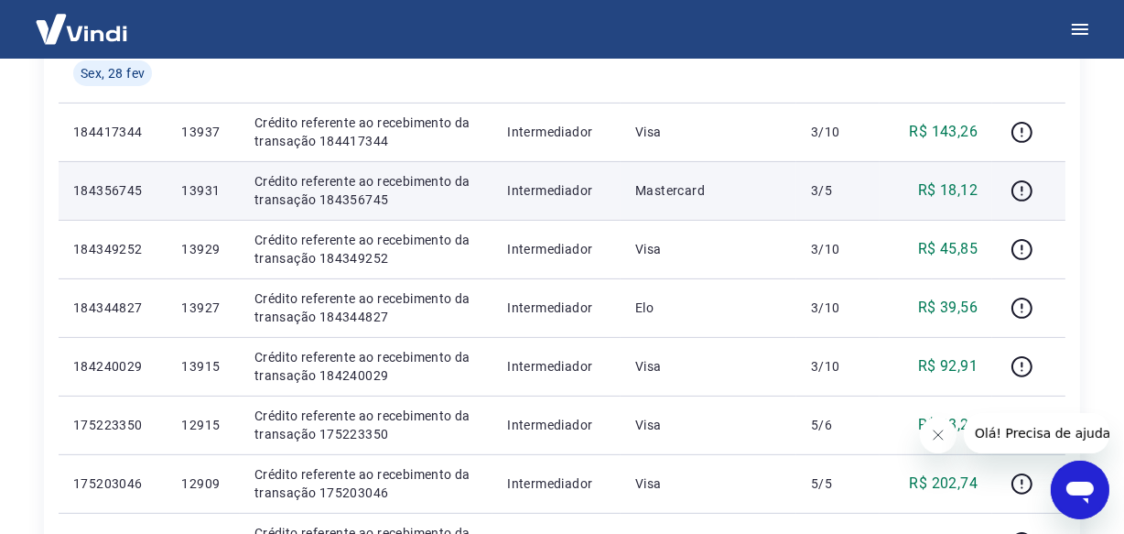
click at [200, 200] on td "13931" at bounding box center [203, 190] width 72 height 59
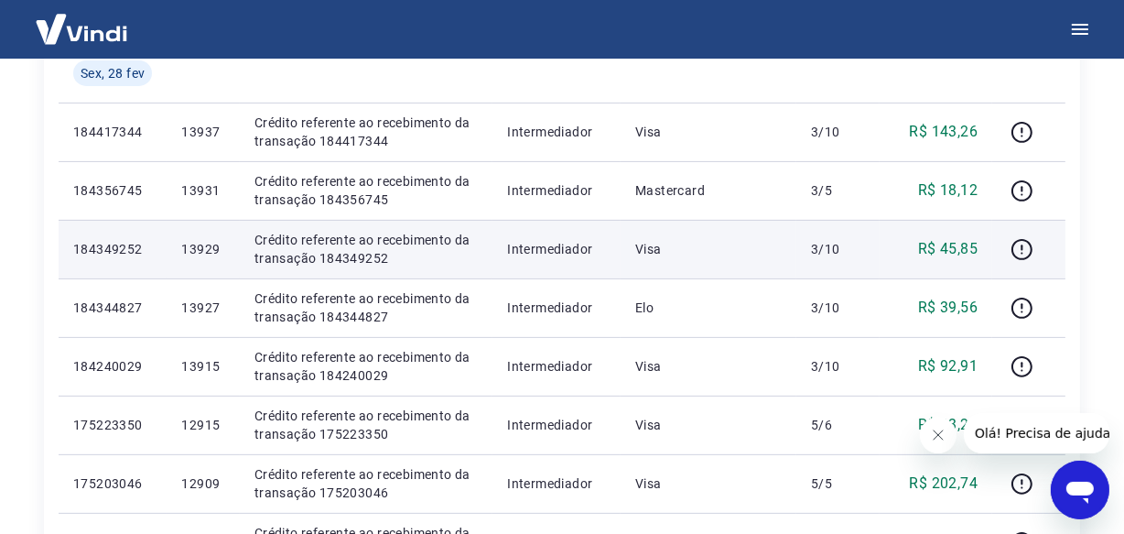
click at [189, 245] on p "13929" at bounding box center [202, 249] width 43 height 18
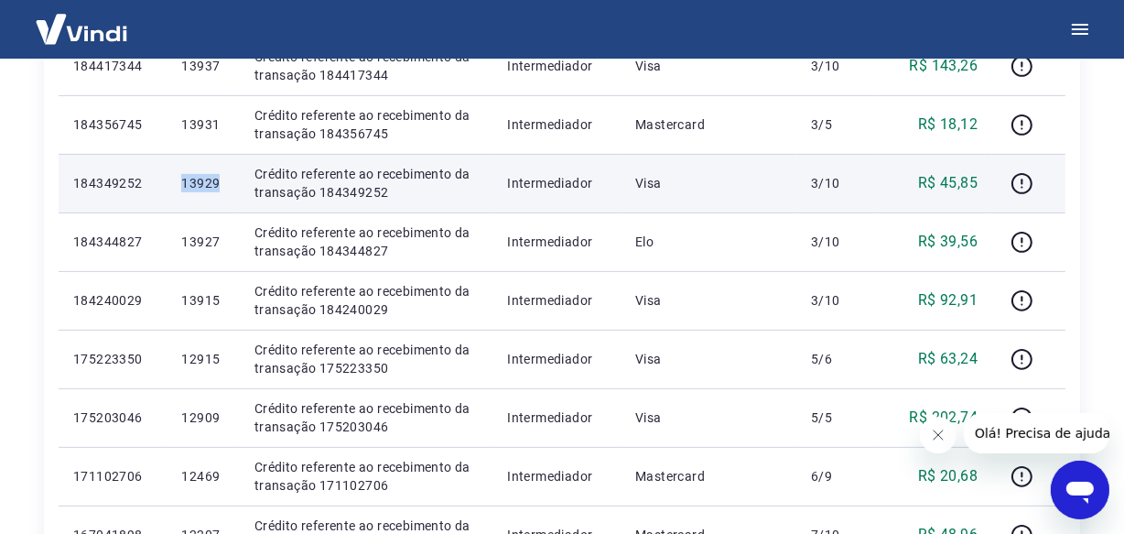
scroll to position [586, 0]
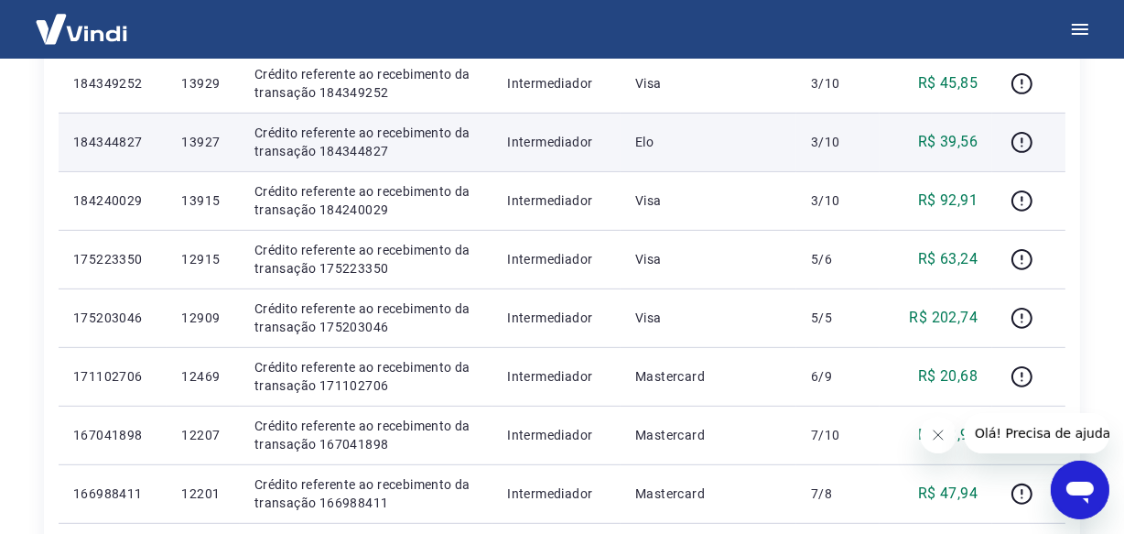
click at [214, 137] on p "13927" at bounding box center [202, 142] width 43 height 18
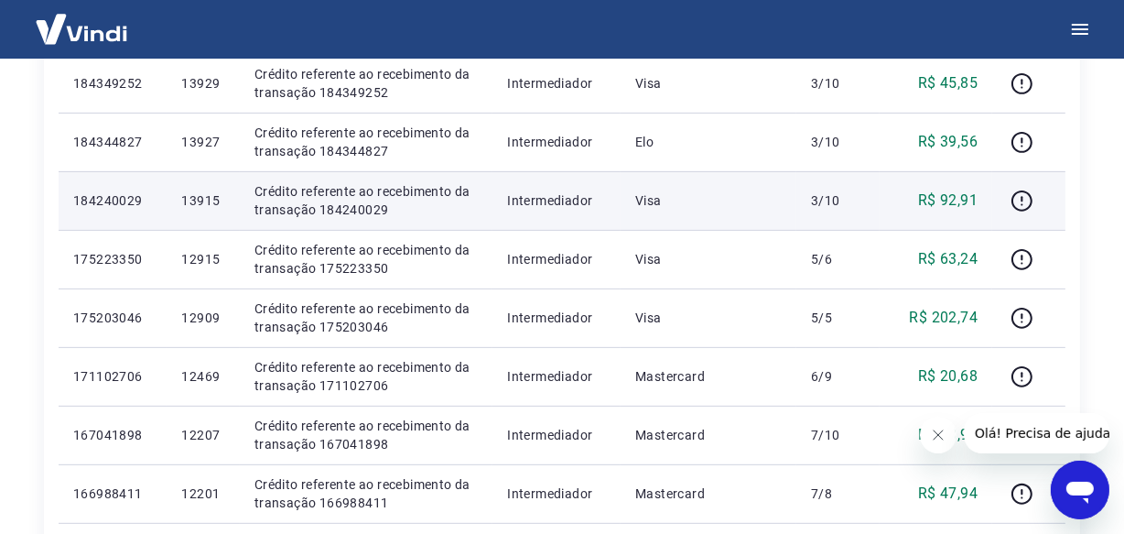
click at [181, 193] on td "13915" at bounding box center [203, 200] width 72 height 59
click at [192, 199] on p "13915" at bounding box center [202, 200] width 43 height 18
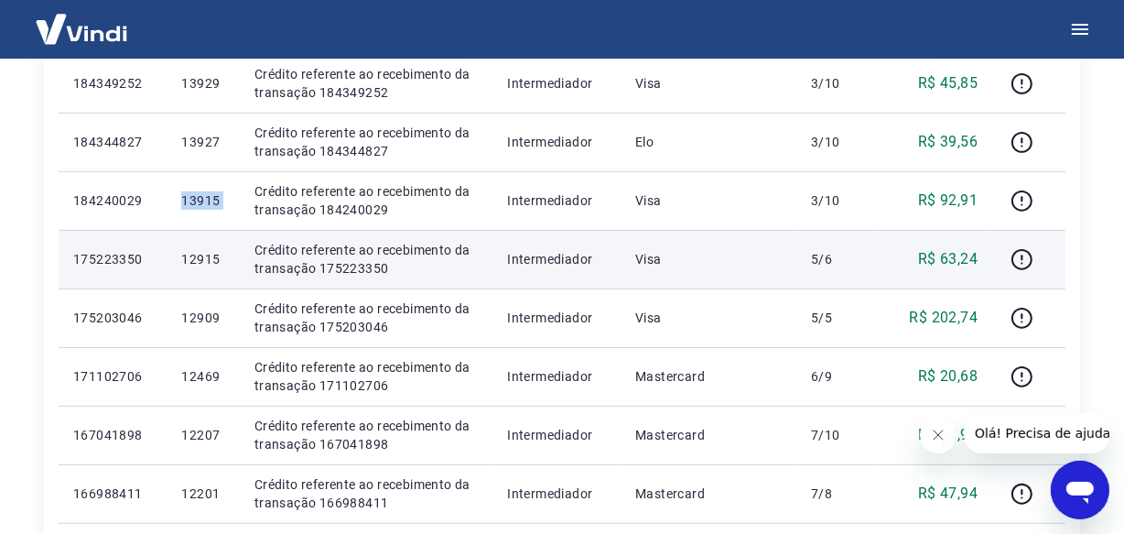
click at [201, 263] on p "12915" at bounding box center [202, 259] width 43 height 18
click at [203, 260] on p "12915" at bounding box center [202, 259] width 43 height 18
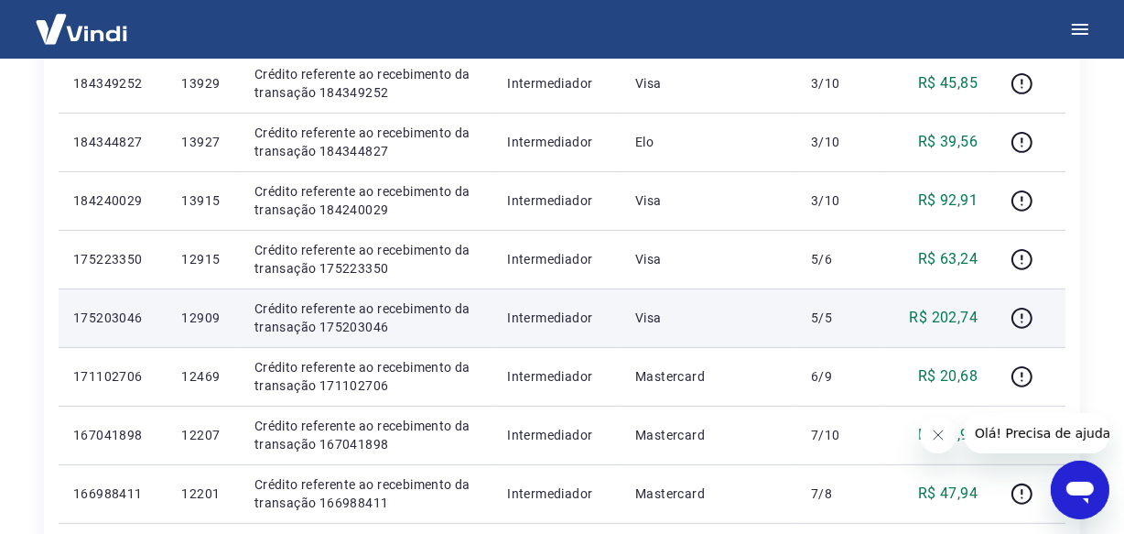
click at [184, 314] on p "12909" at bounding box center [202, 317] width 43 height 18
click at [192, 318] on p "12909" at bounding box center [202, 317] width 43 height 18
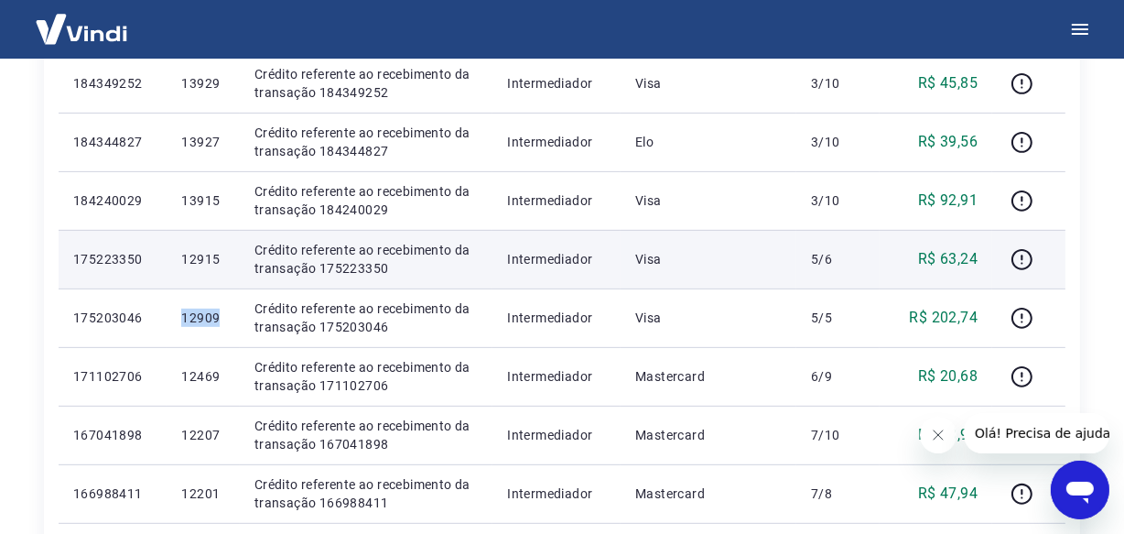
scroll to position [836, 0]
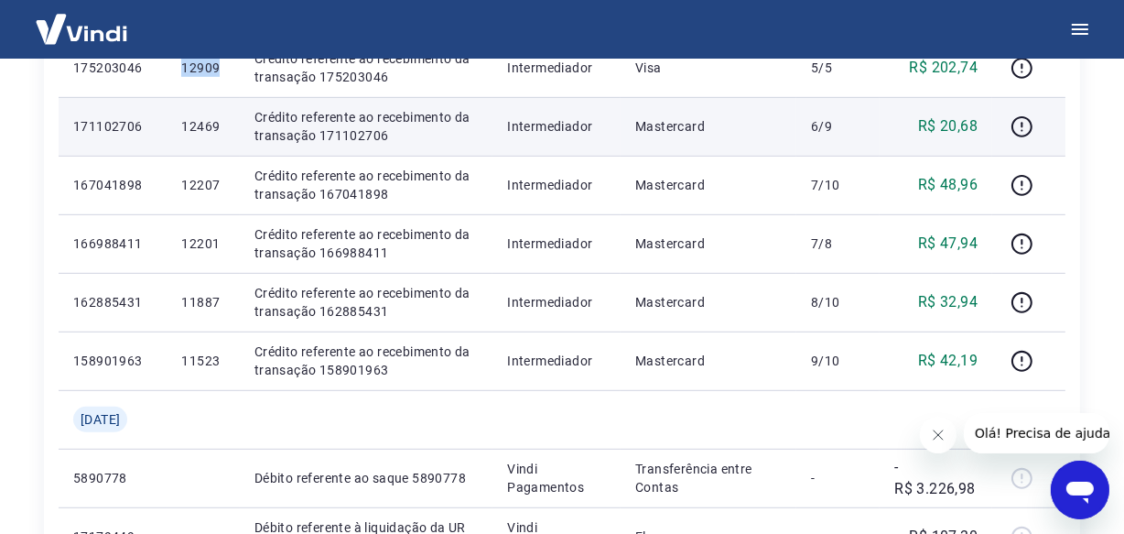
click at [200, 124] on p "12469" at bounding box center [202, 126] width 43 height 18
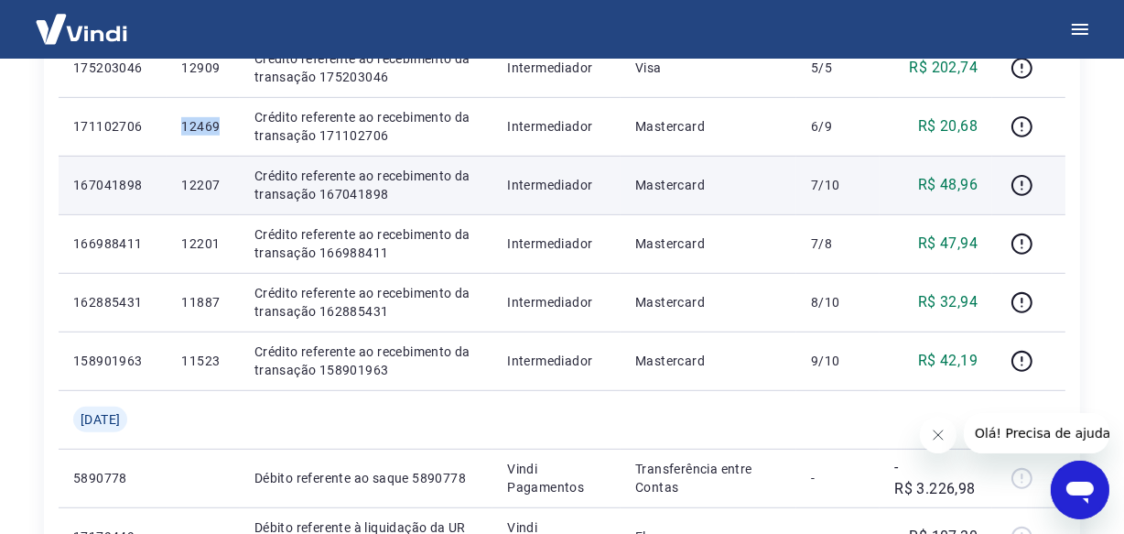
click at [201, 183] on p "12207" at bounding box center [202, 185] width 43 height 18
click at [200, 185] on p "12207" at bounding box center [202, 185] width 43 height 18
click at [204, 181] on p "12207" at bounding box center [202, 185] width 43 height 18
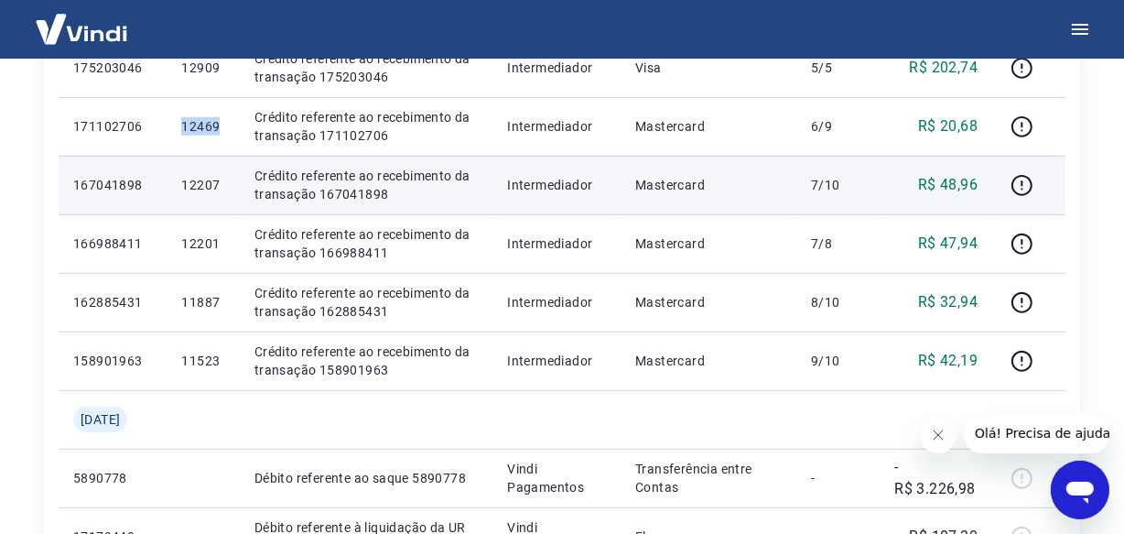
click at [204, 181] on p "12207" at bounding box center [202, 185] width 43 height 18
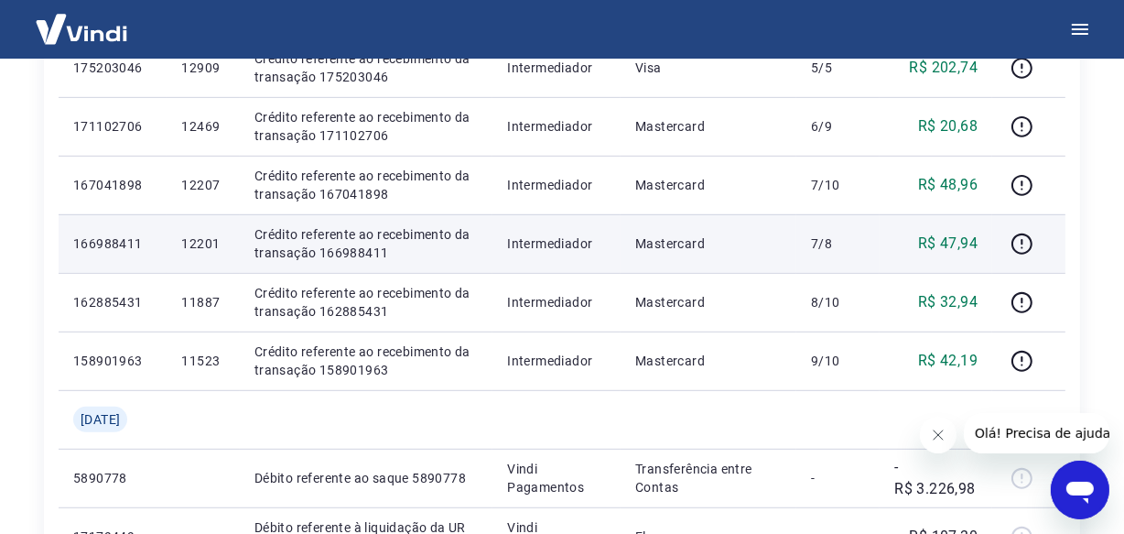
click at [202, 243] on p "12201" at bounding box center [202, 243] width 43 height 18
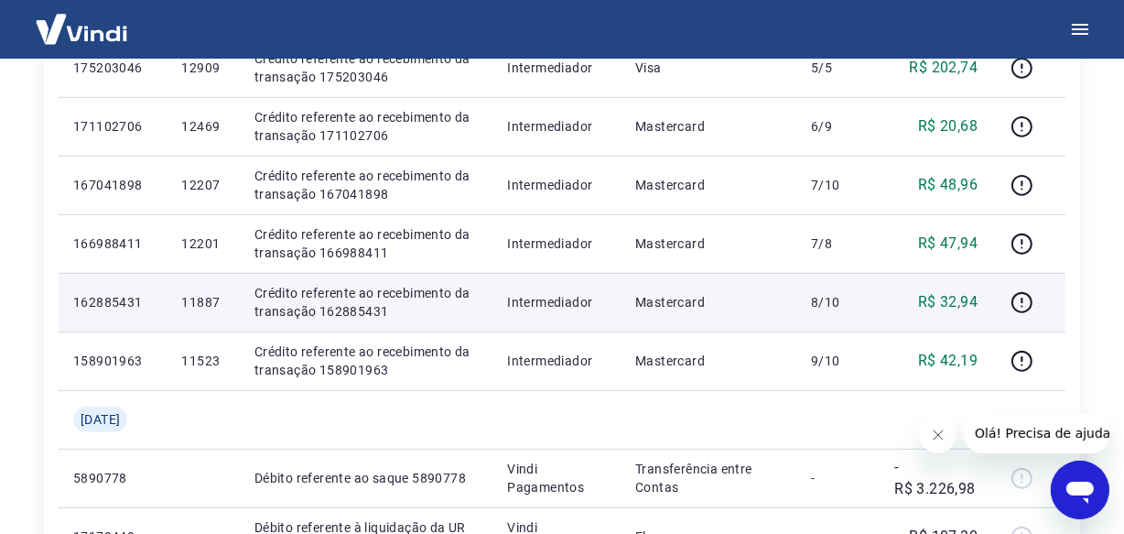
click at [196, 302] on p "11887" at bounding box center [202, 302] width 43 height 18
click at [199, 300] on p "11887" at bounding box center [202, 302] width 43 height 18
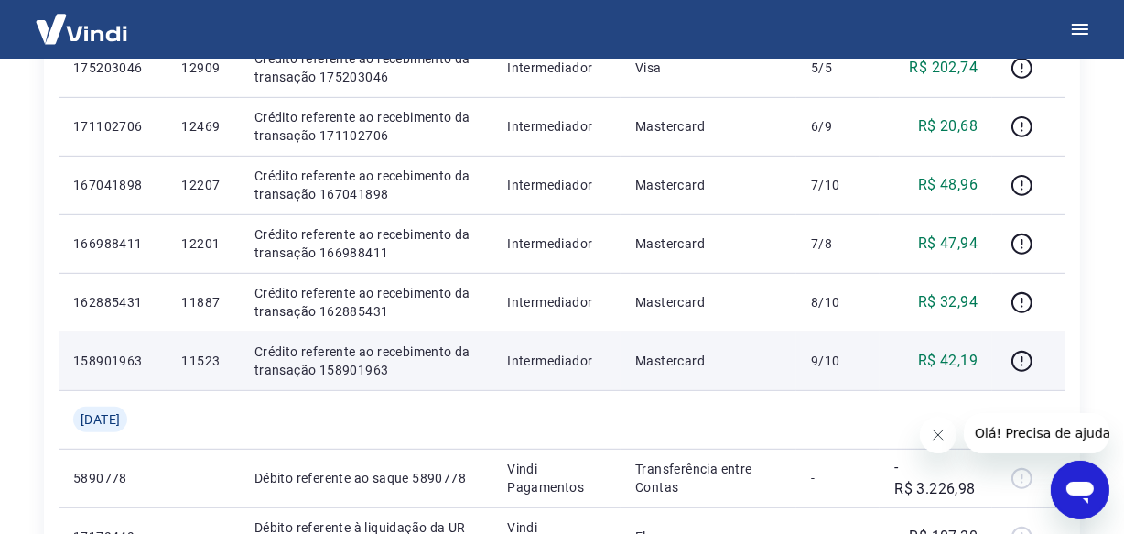
click at [211, 363] on p "11523" at bounding box center [202, 360] width 43 height 18
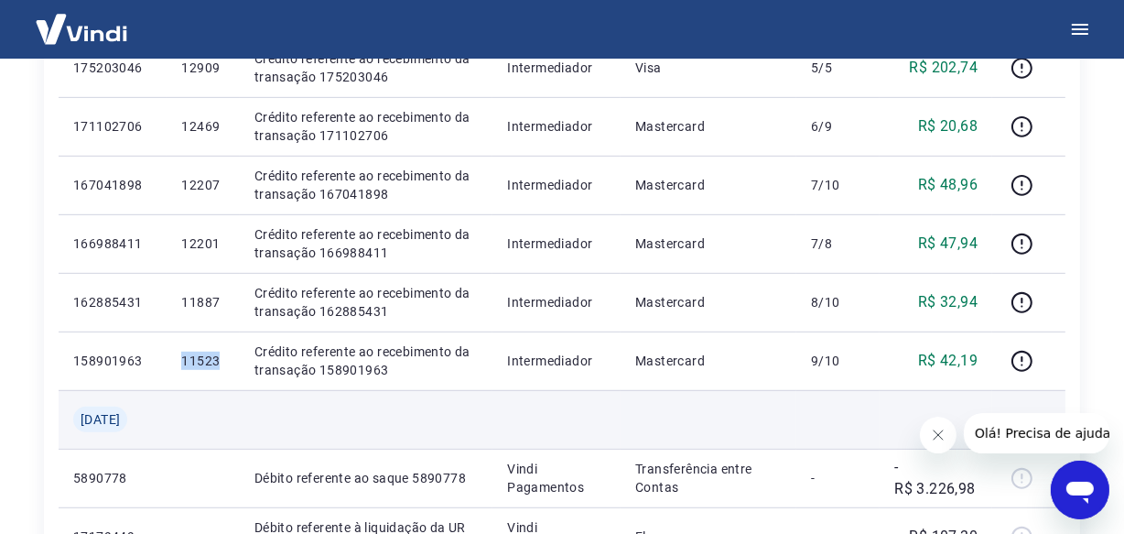
scroll to position [1252, 0]
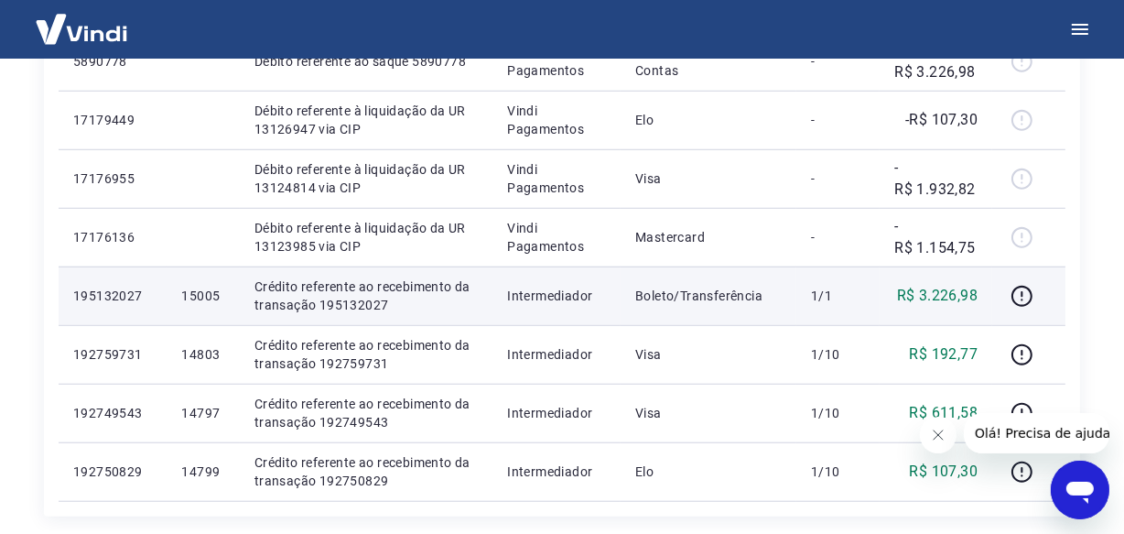
click at [195, 298] on p "15005" at bounding box center [202, 296] width 43 height 18
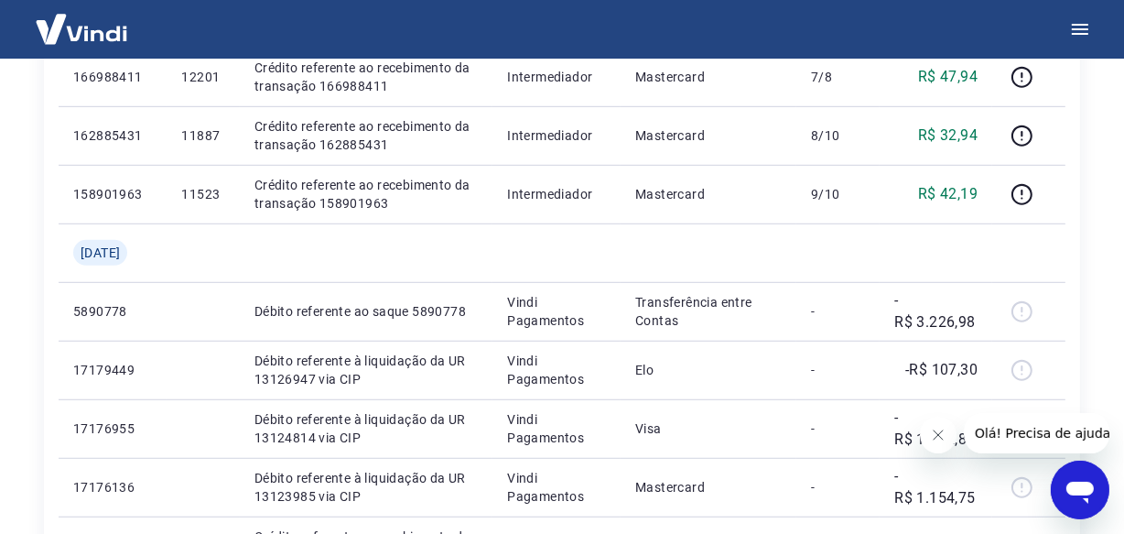
scroll to position [1270, 0]
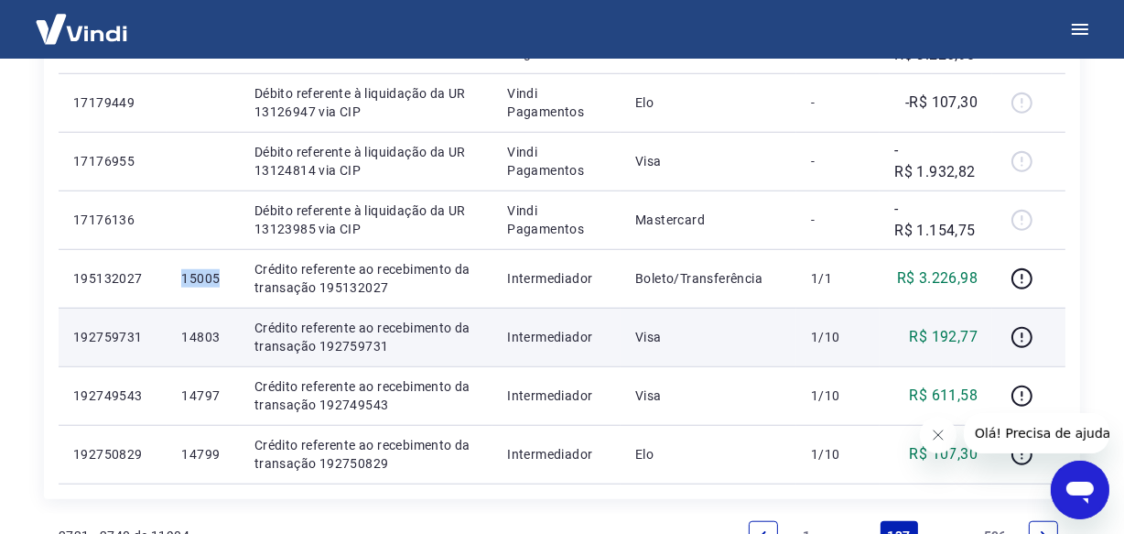
click at [200, 328] on p "14803" at bounding box center [202, 337] width 43 height 18
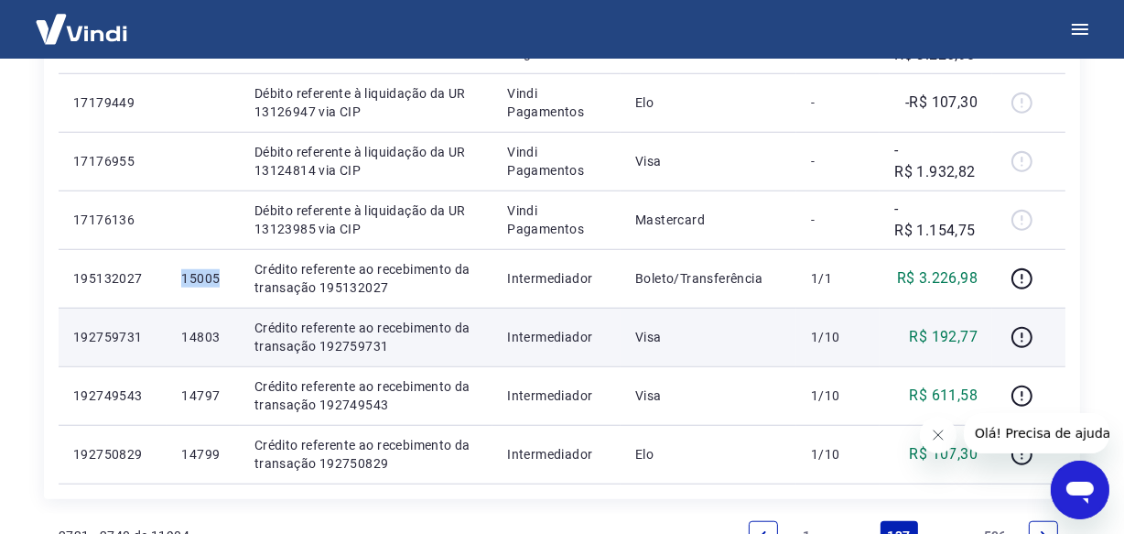
click at [201, 328] on p "14803" at bounding box center [202, 337] width 43 height 18
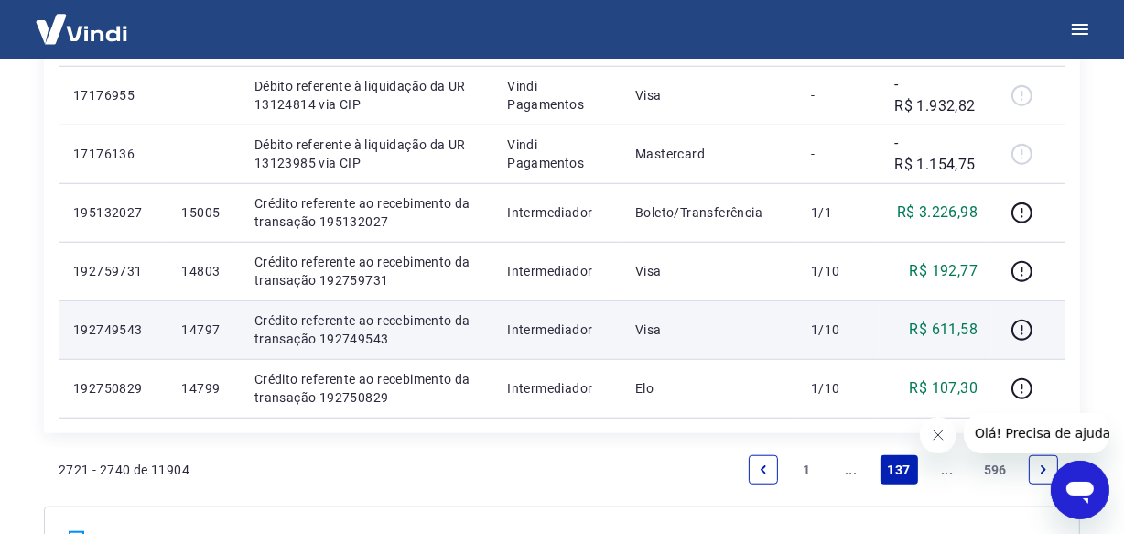
click at [209, 329] on p "14797" at bounding box center [202, 329] width 43 height 18
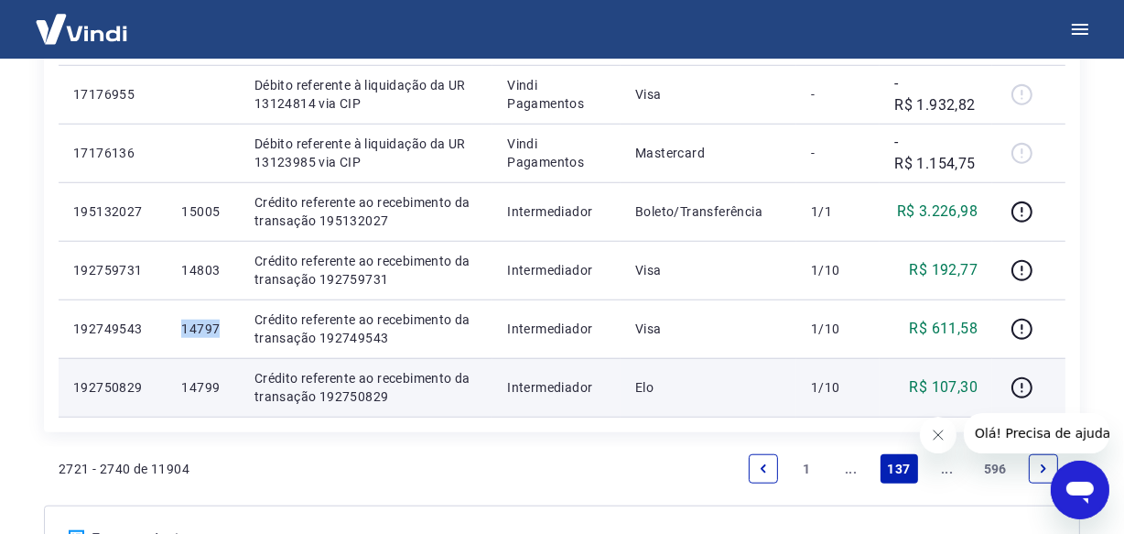
scroll to position [1419, 0]
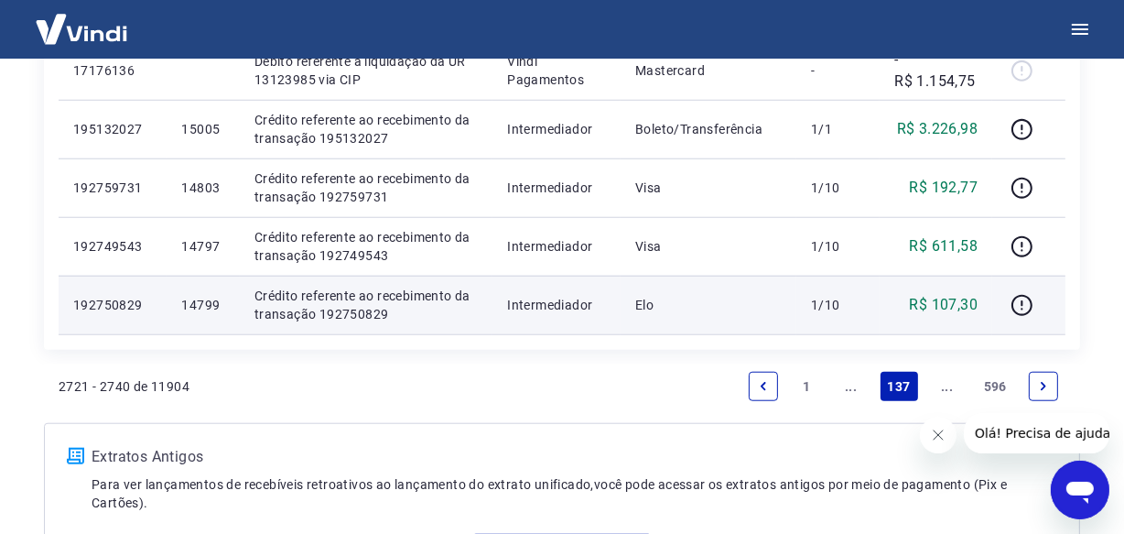
click at [208, 308] on p "14799" at bounding box center [202, 305] width 43 height 18
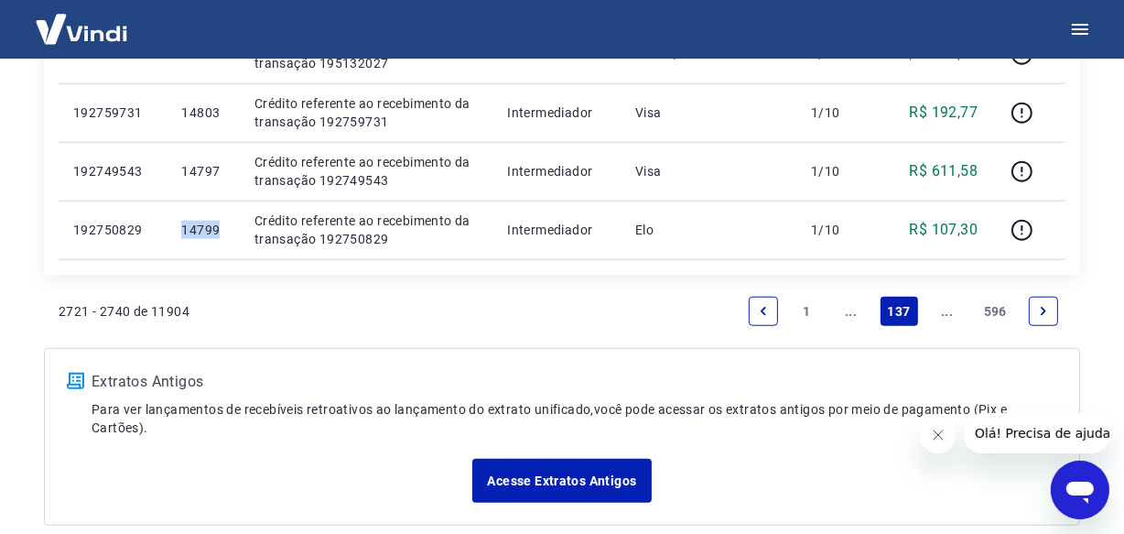
scroll to position [1584, 0]
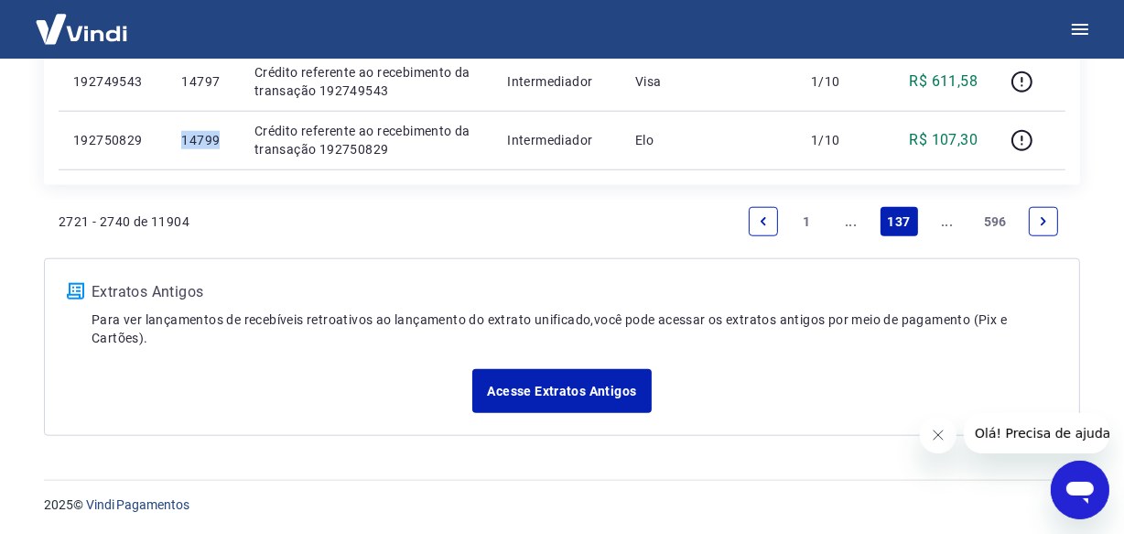
click at [1046, 220] on icon "Next page" at bounding box center [1043, 221] width 13 height 13
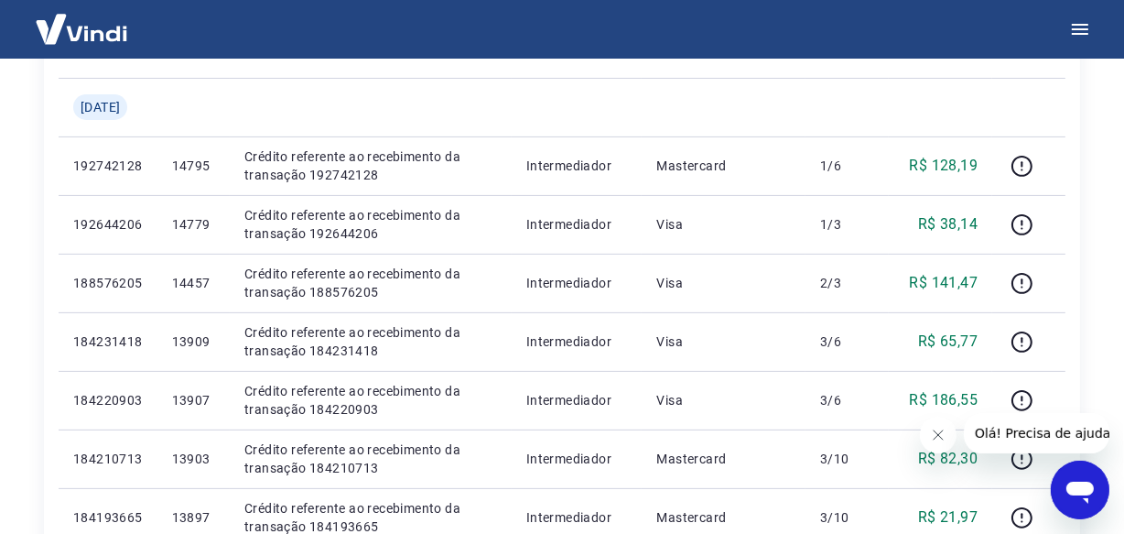
scroll to position [420, 0]
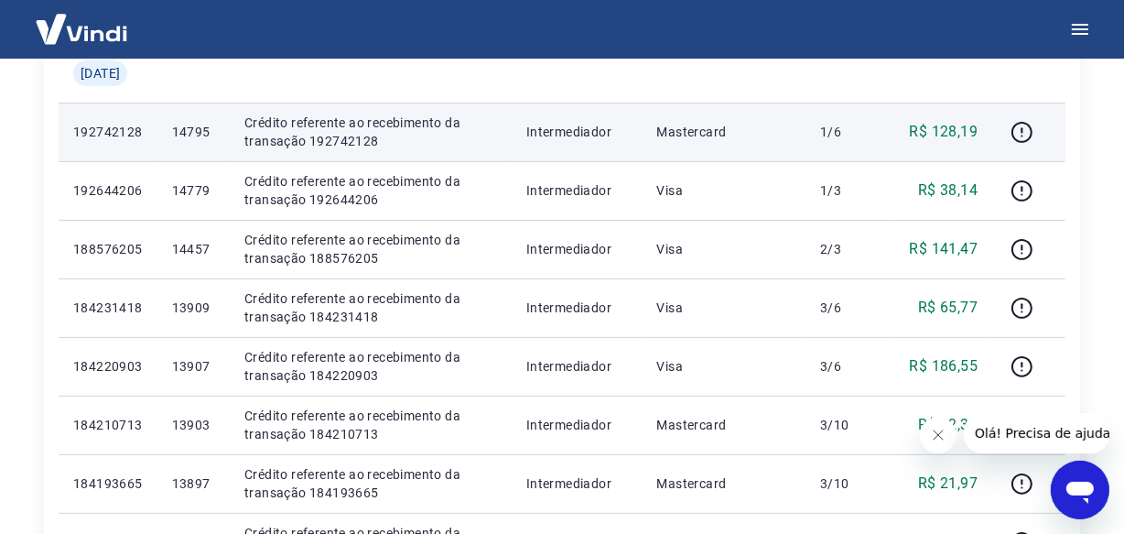
click at [197, 135] on p "14795" at bounding box center [193, 132] width 43 height 18
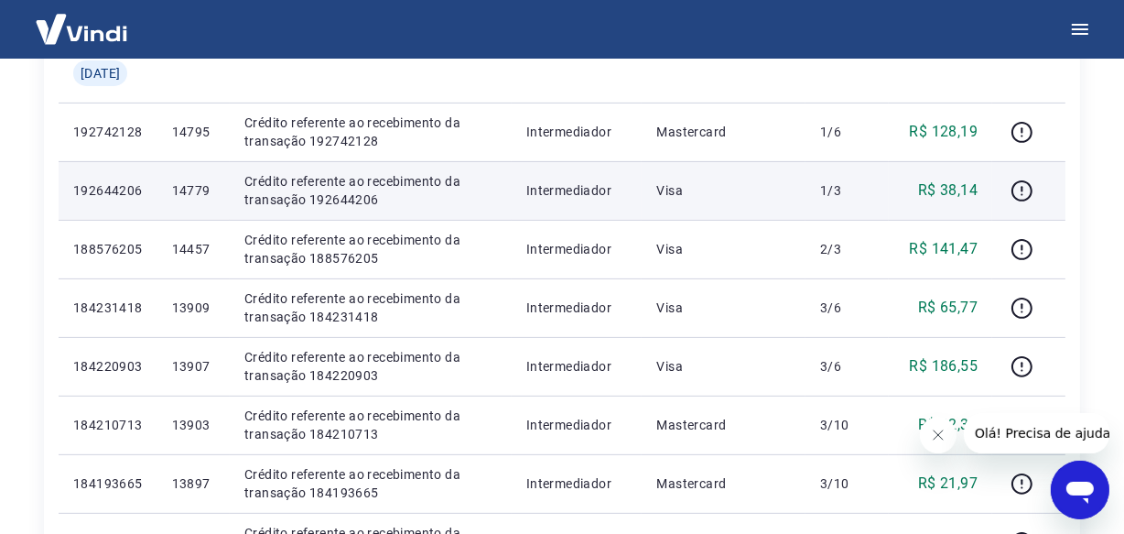
click at [212, 189] on p "14779" at bounding box center [193, 190] width 43 height 18
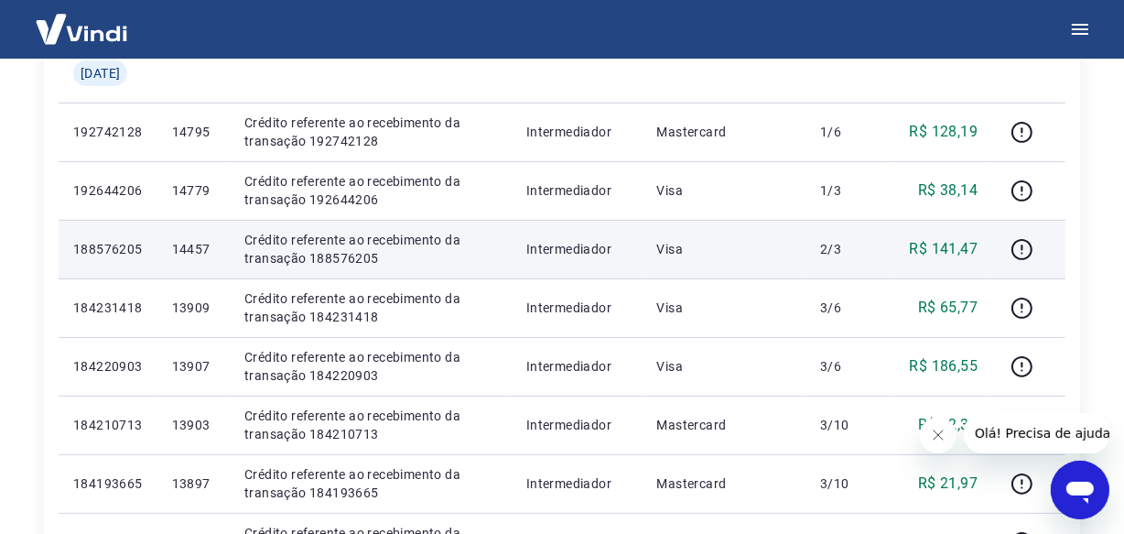
click at [198, 248] on p "14457" at bounding box center [193, 249] width 43 height 18
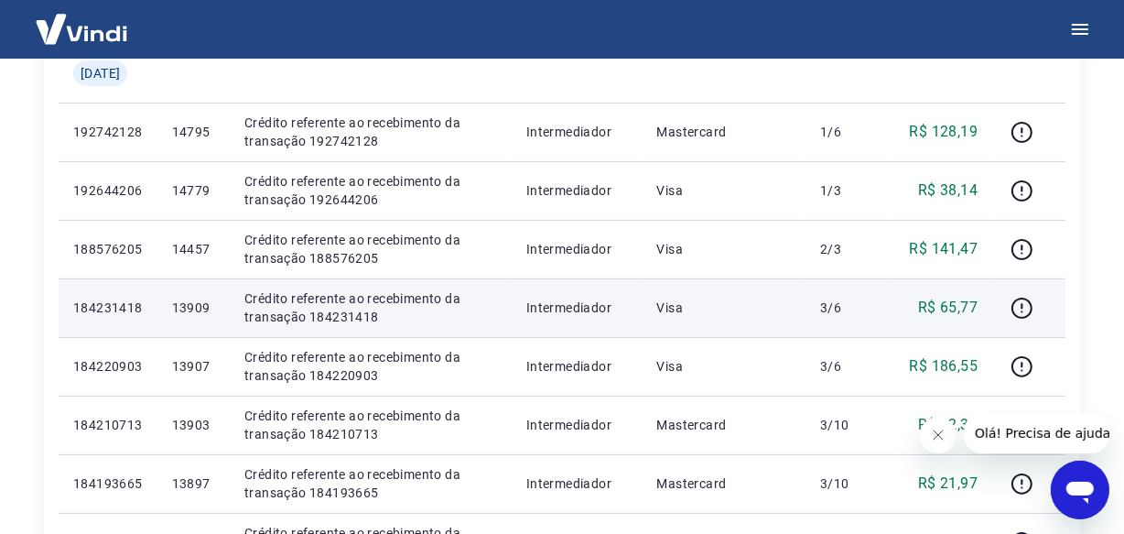
click at [190, 302] on p "13909" at bounding box center [193, 307] width 43 height 18
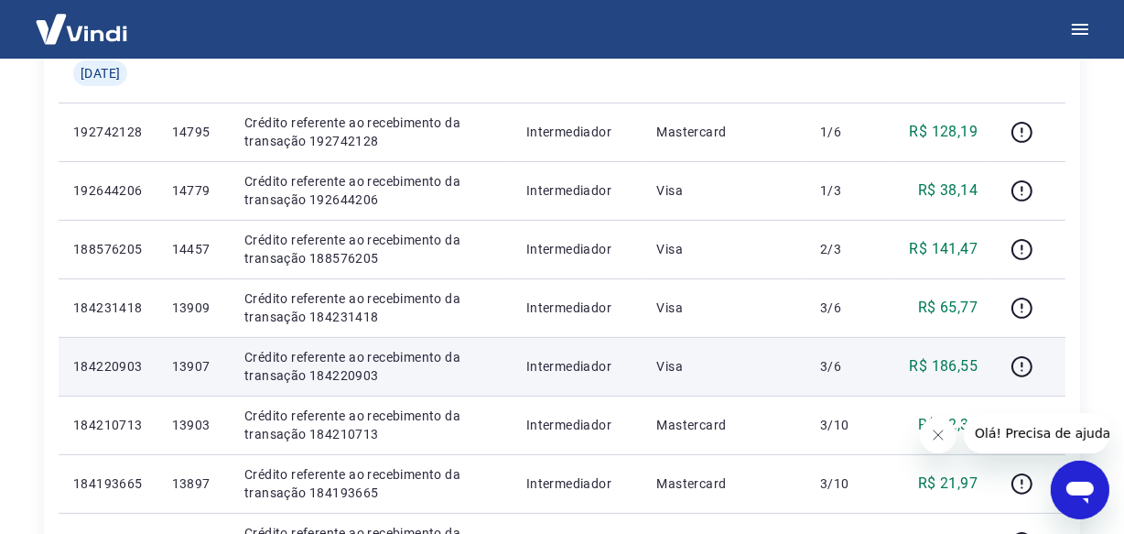
click at [201, 372] on p "13907" at bounding box center [193, 366] width 43 height 18
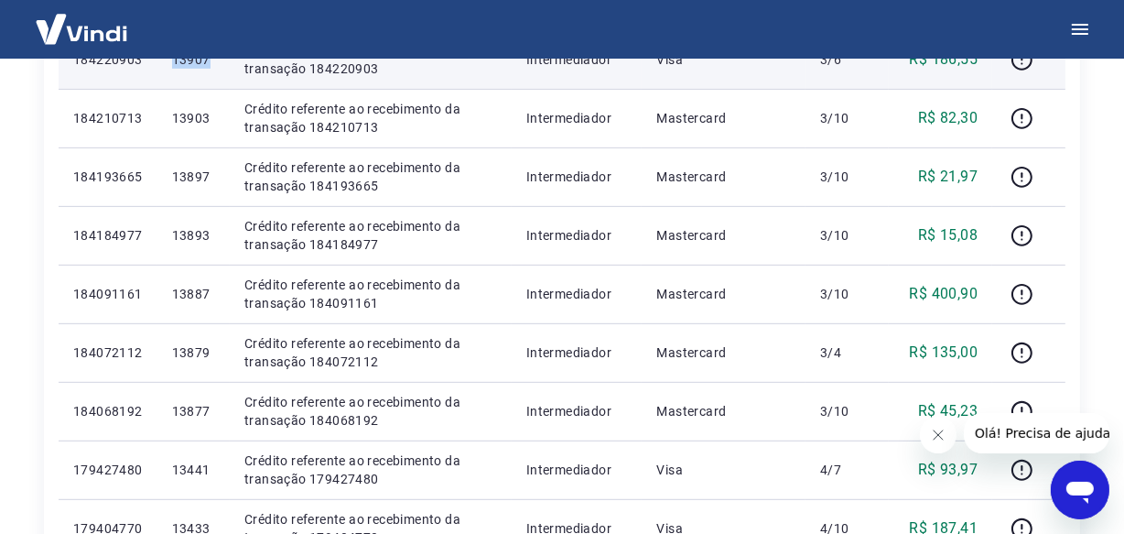
scroll to position [752, 0]
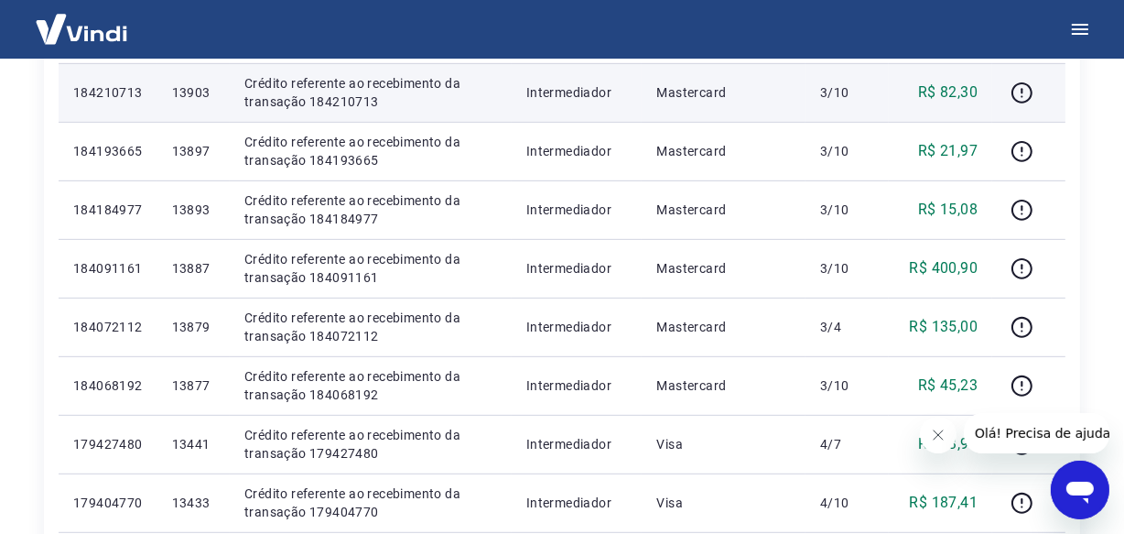
click at [192, 94] on p "13903" at bounding box center [193, 92] width 43 height 18
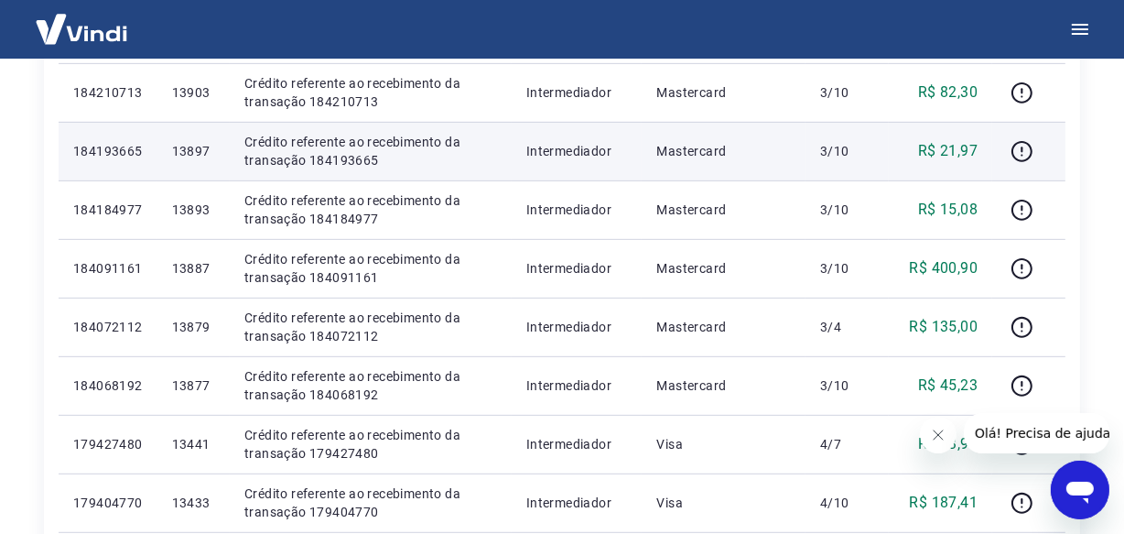
click at [196, 137] on td "13897" at bounding box center [193, 151] width 72 height 59
click at [192, 151] on p "13897" at bounding box center [193, 151] width 43 height 18
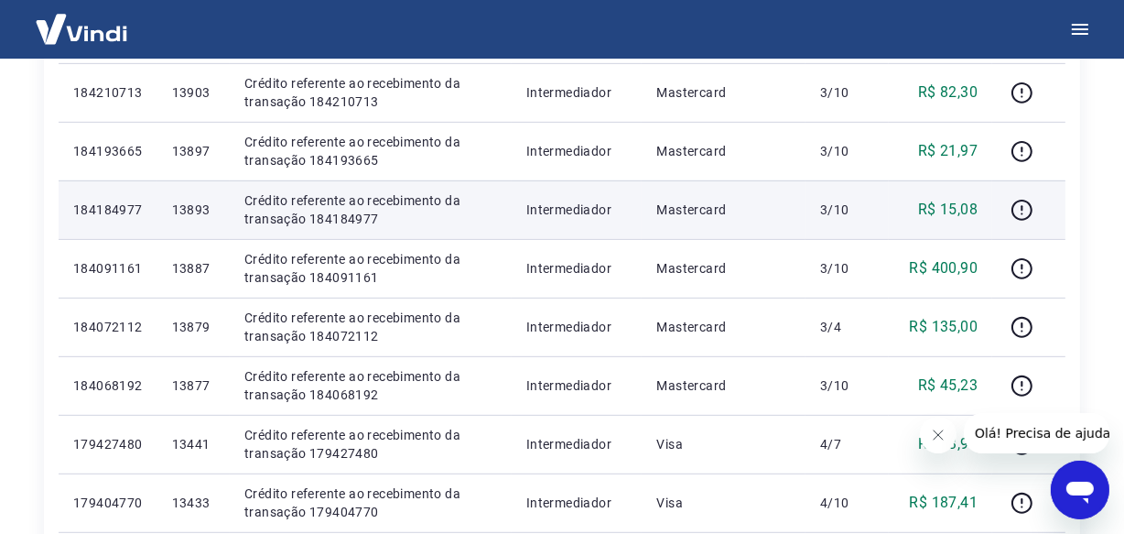
click at [203, 219] on td "13893" at bounding box center [193, 209] width 72 height 59
click at [203, 216] on p "13893" at bounding box center [193, 209] width 43 height 18
click at [205, 214] on p "13893" at bounding box center [193, 209] width 43 height 18
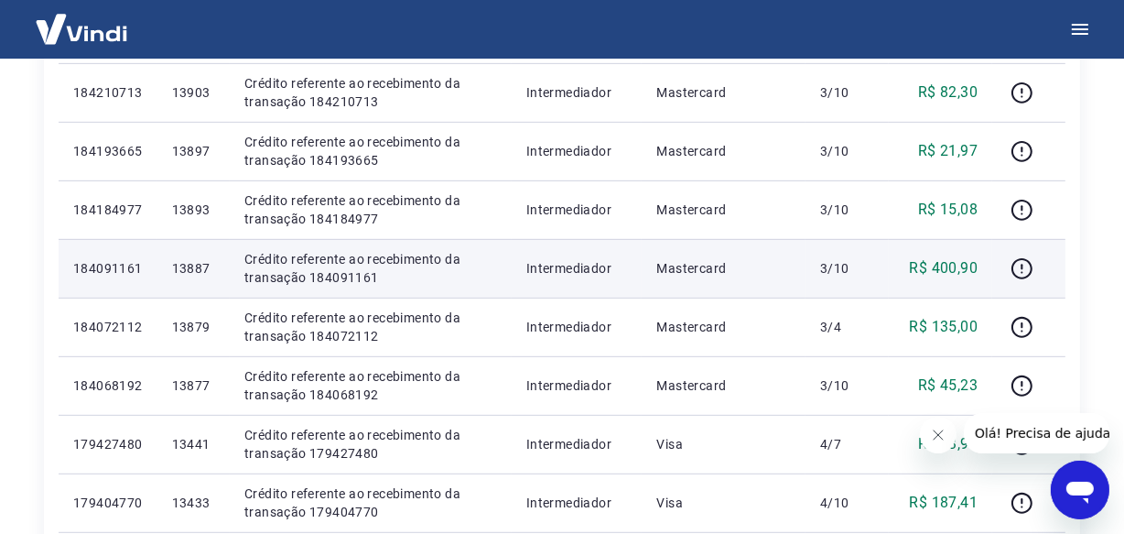
click at [203, 269] on p "13887" at bounding box center [193, 268] width 43 height 18
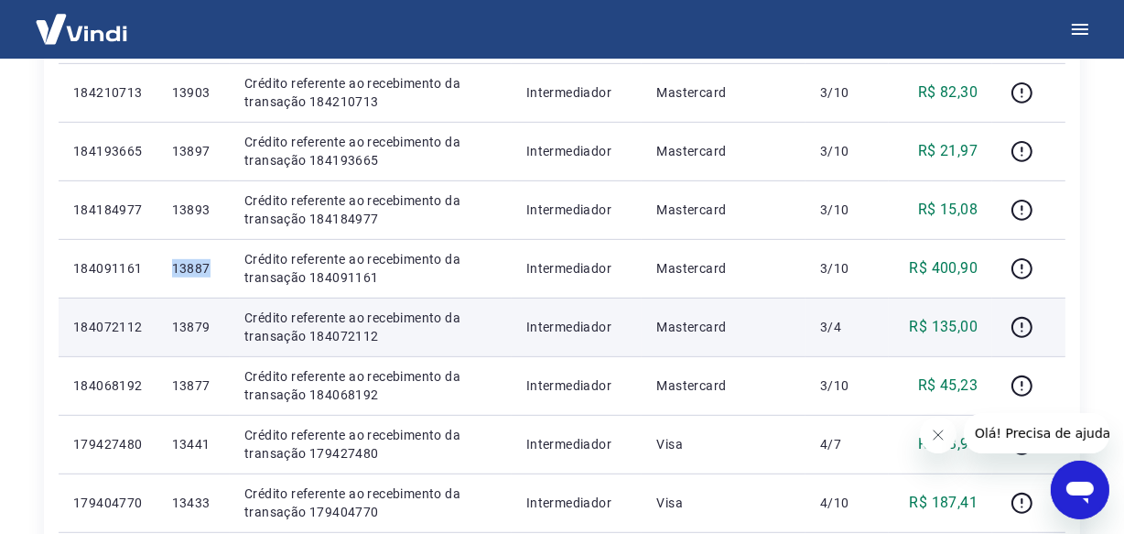
click at [205, 320] on p "13879" at bounding box center [193, 327] width 43 height 18
click at [206, 332] on p "13879" at bounding box center [193, 327] width 43 height 18
click at [206, 327] on p "13879" at bounding box center [193, 327] width 43 height 18
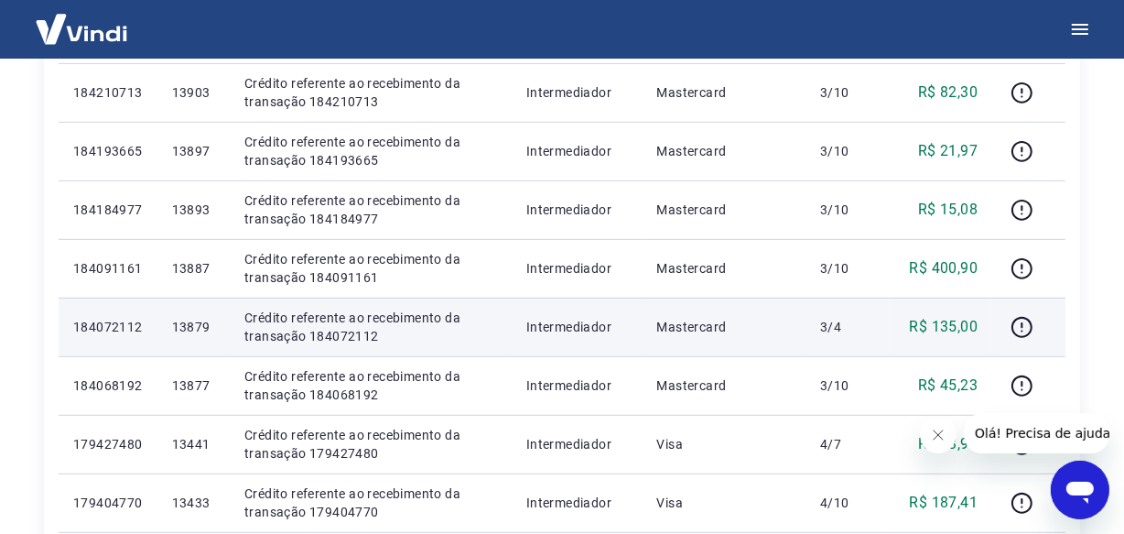
click at [205, 327] on p "13879" at bounding box center [193, 327] width 43 height 18
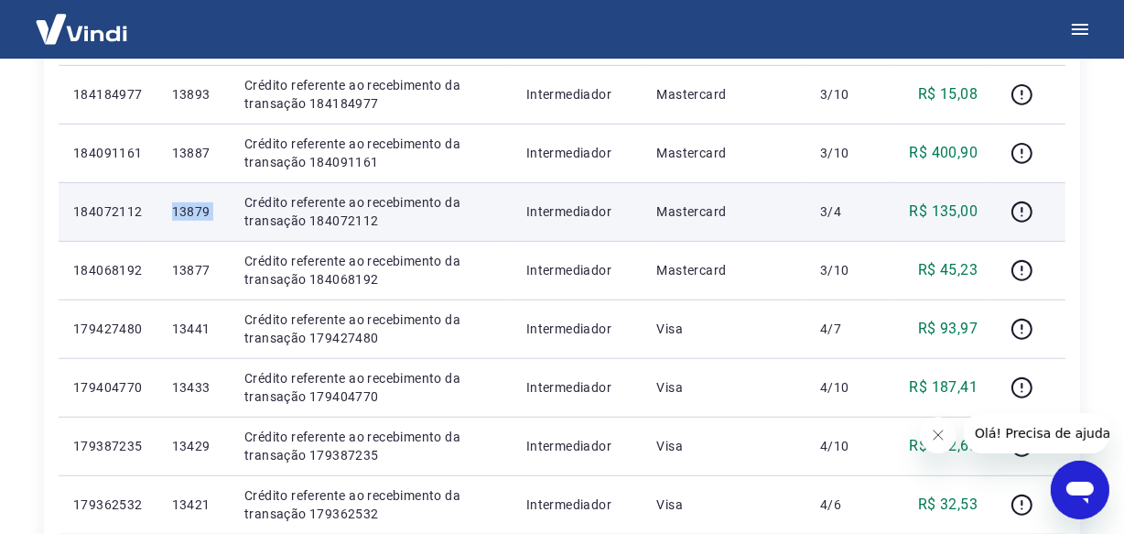
scroll to position [919, 0]
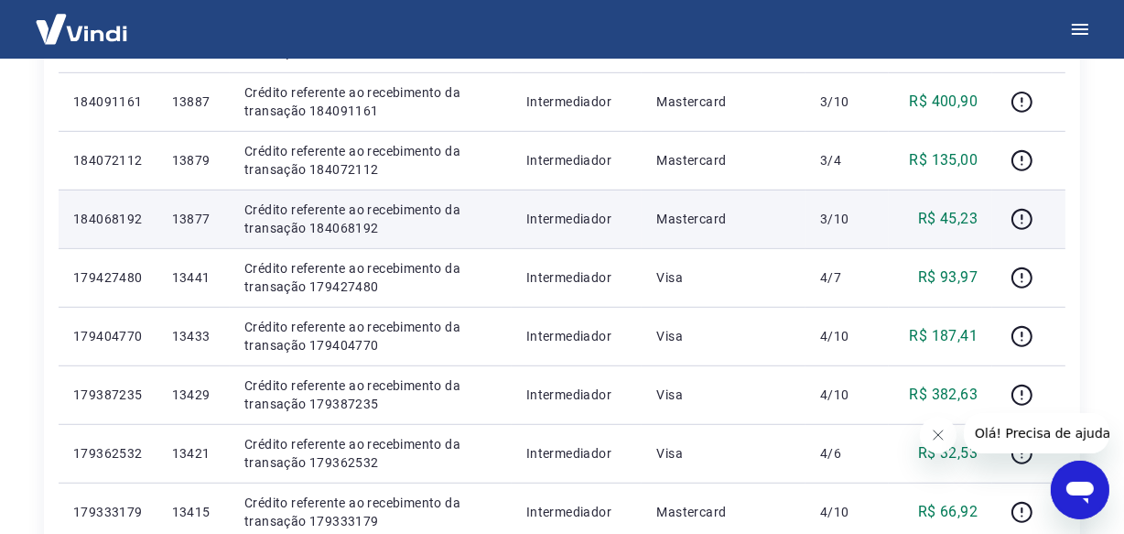
click at [205, 221] on p "13877" at bounding box center [193, 219] width 43 height 18
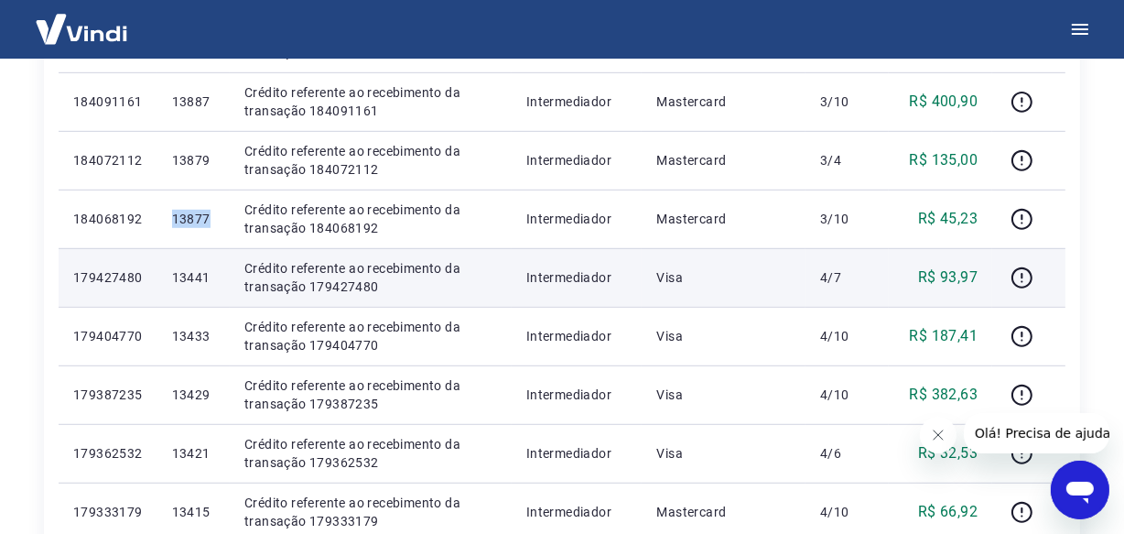
click at [207, 279] on p "13441" at bounding box center [193, 277] width 43 height 18
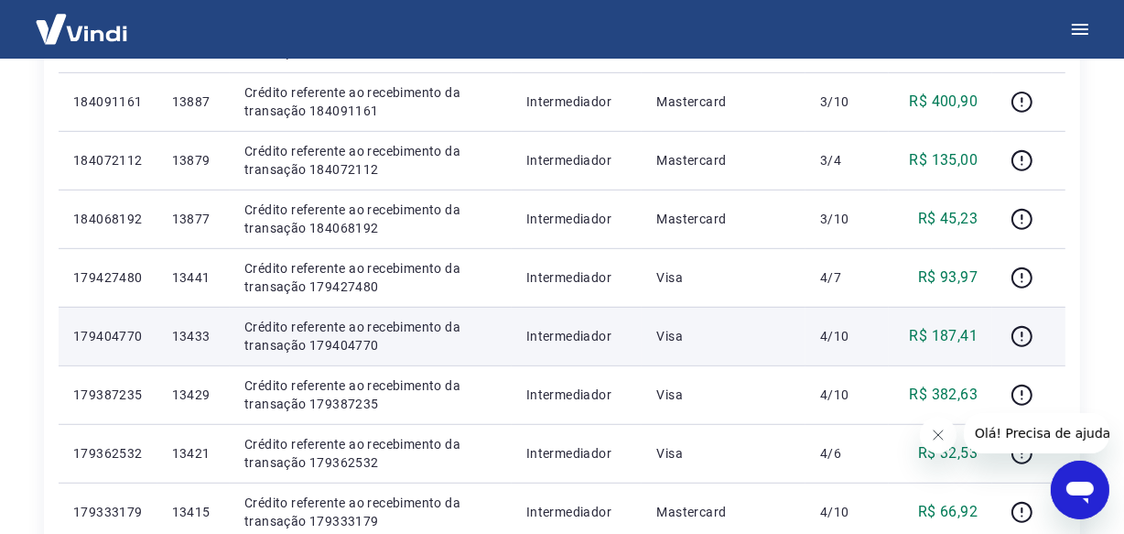
click at [206, 334] on p "13433" at bounding box center [193, 336] width 43 height 18
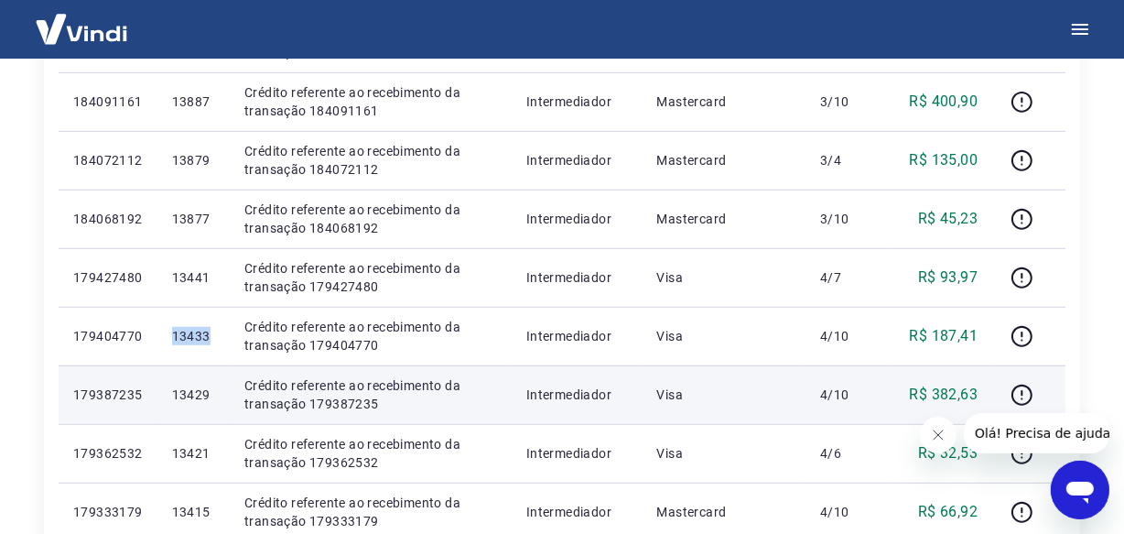
click at [192, 390] on p "13429" at bounding box center [193, 394] width 43 height 18
click at [198, 394] on p "13429" at bounding box center [193, 394] width 43 height 18
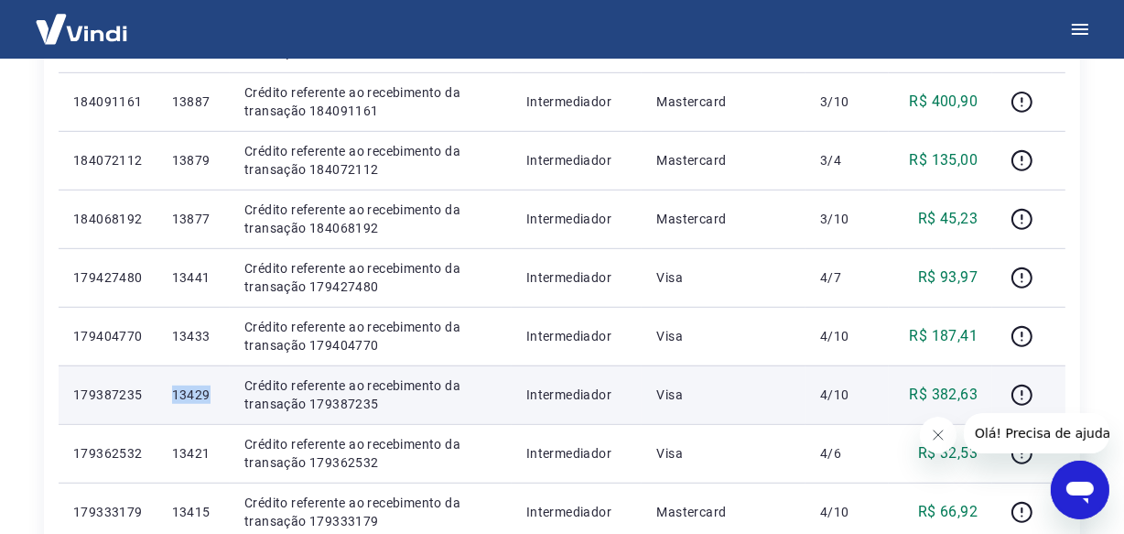
click at [198, 394] on p "13429" at bounding box center [193, 394] width 43 height 18
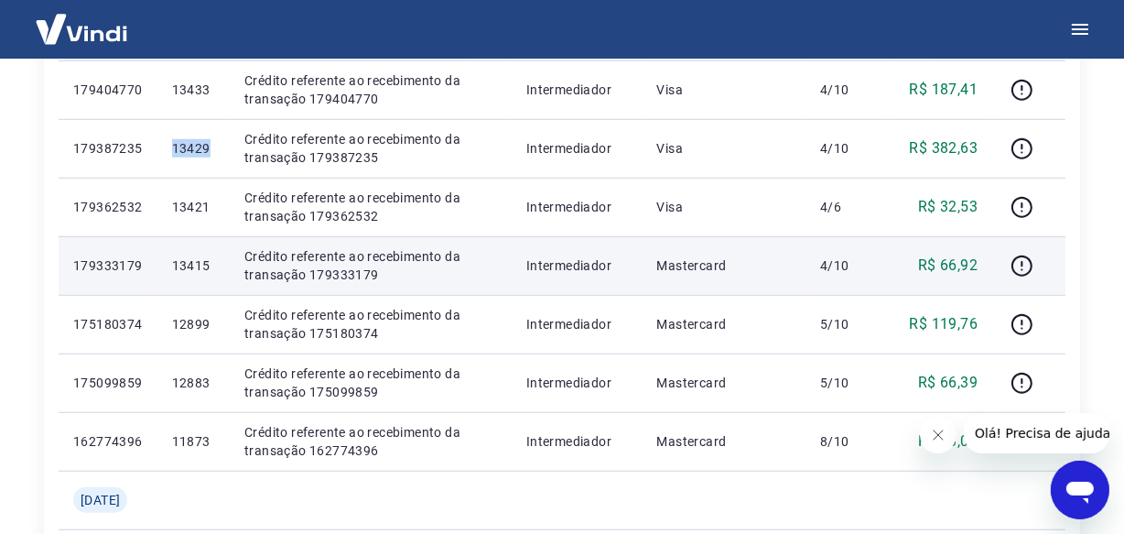
scroll to position [1169, 0]
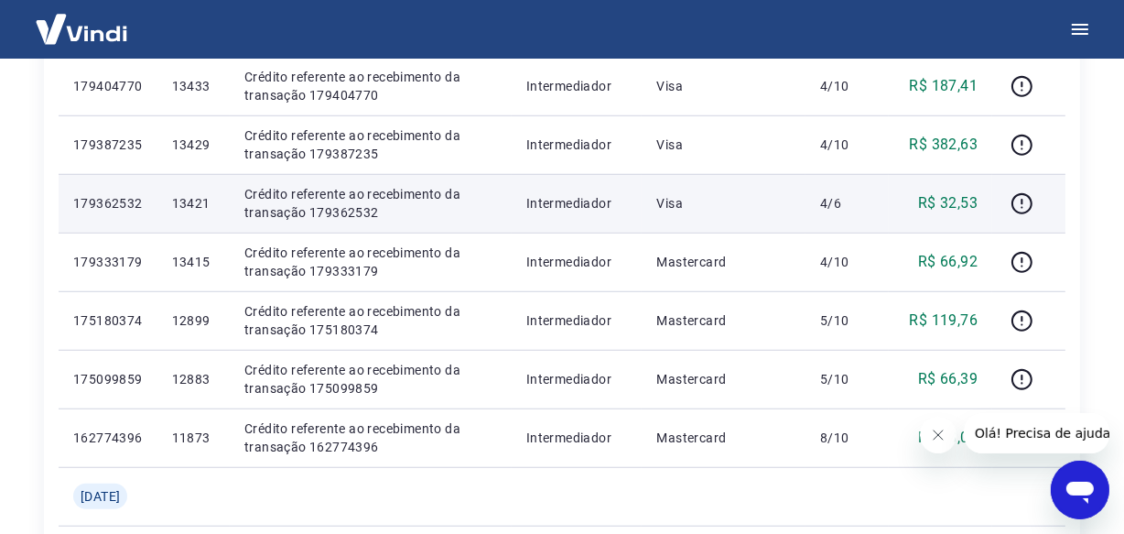
click at [206, 200] on p "13421" at bounding box center [193, 203] width 43 height 18
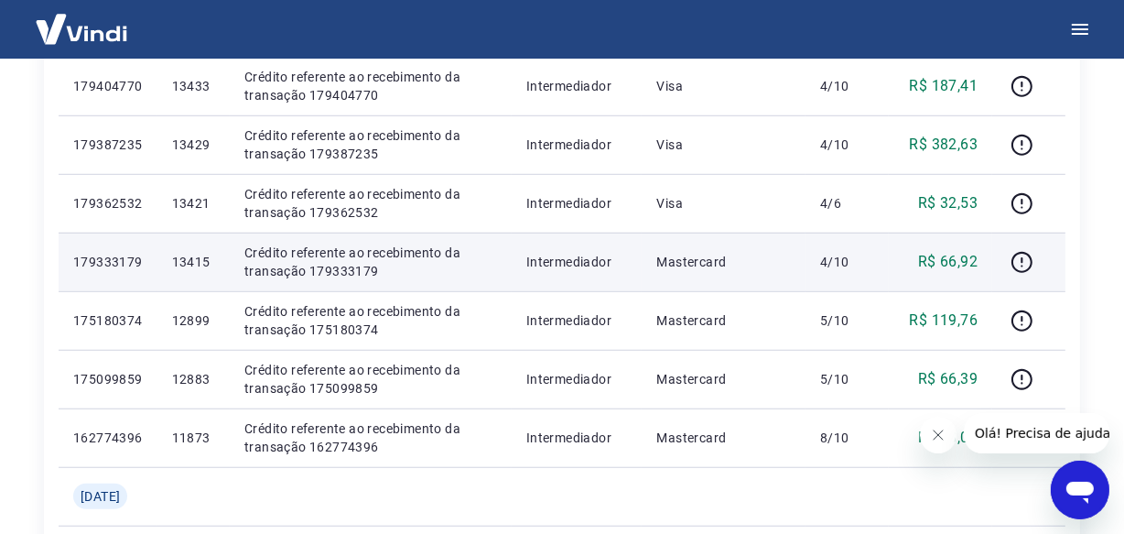
click at [209, 269] on p "13415" at bounding box center [193, 262] width 43 height 18
click at [206, 265] on p "13415" at bounding box center [193, 262] width 43 height 18
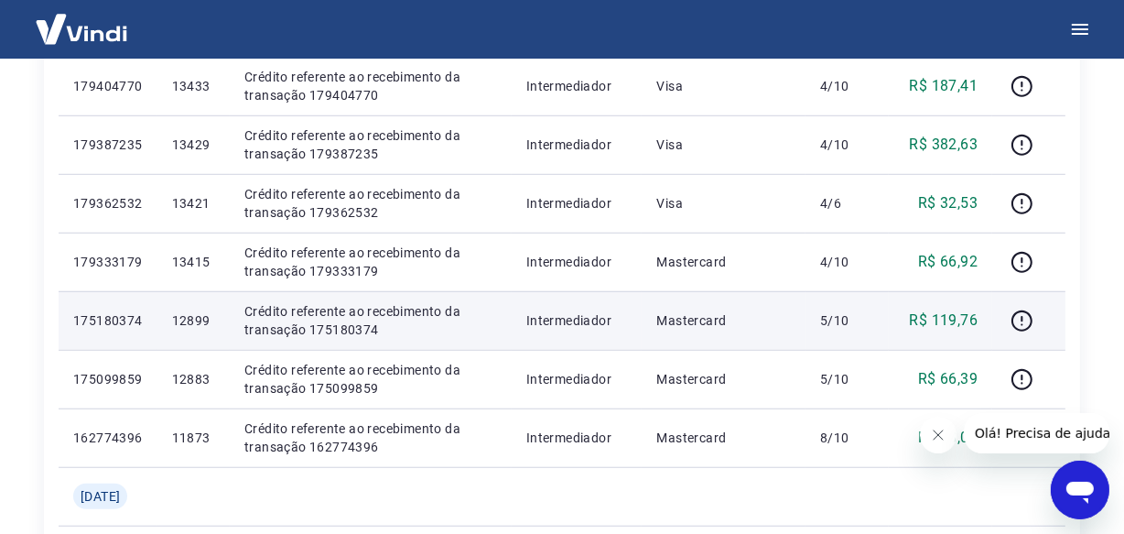
click at [203, 329] on p "12899" at bounding box center [193, 320] width 43 height 18
click at [202, 326] on p "12899" at bounding box center [193, 320] width 43 height 18
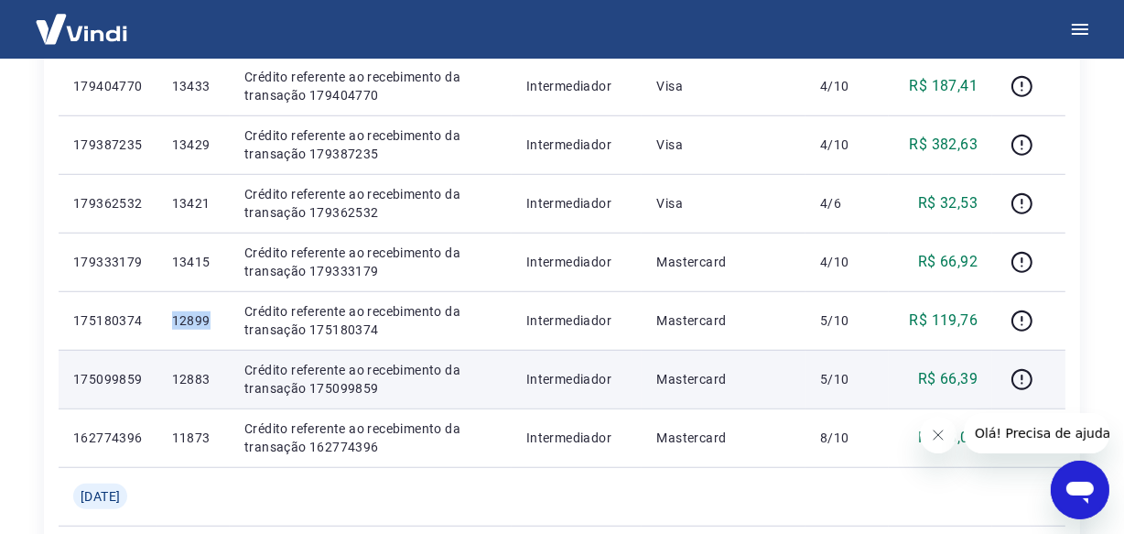
click at [200, 384] on p "12883" at bounding box center [193, 379] width 43 height 18
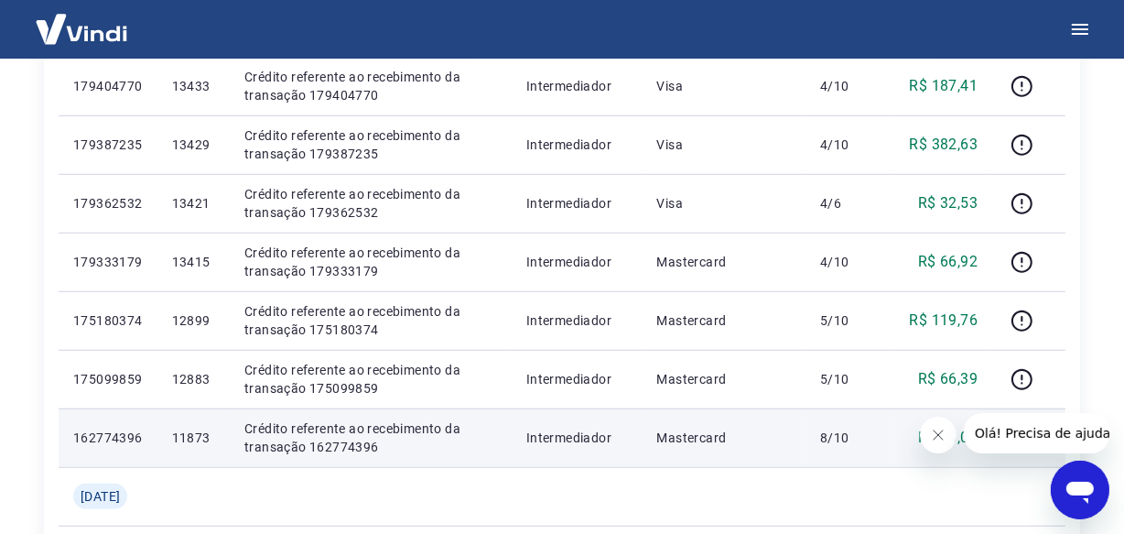
click at [209, 437] on p "11873" at bounding box center [193, 437] width 43 height 18
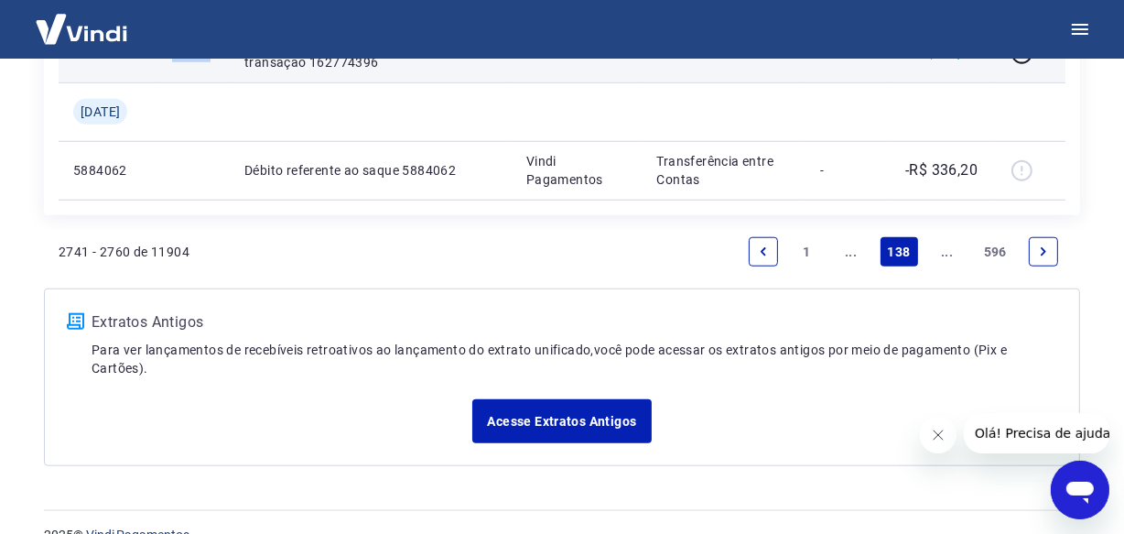
scroll to position [1584, 0]
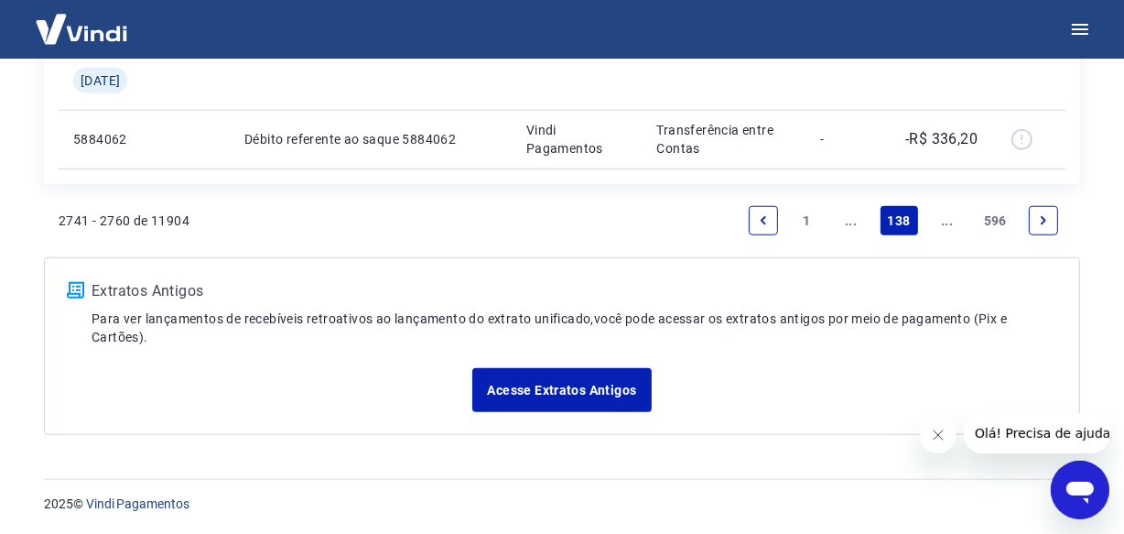
click at [1051, 217] on link "Next page" at bounding box center [1043, 220] width 29 height 29
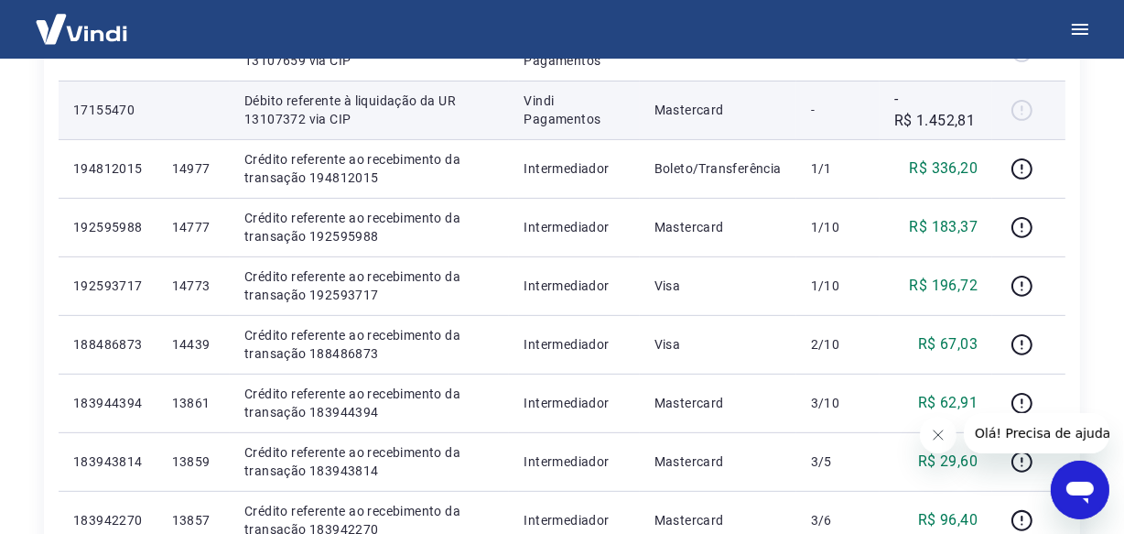
scroll to position [582, 0]
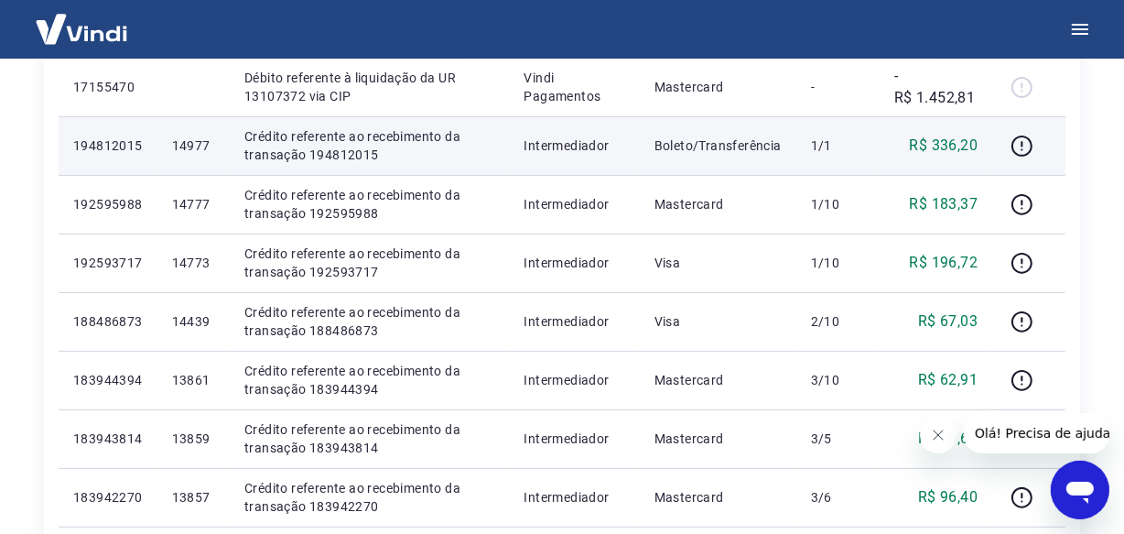
click at [195, 134] on td "14977" at bounding box center [193, 145] width 72 height 59
click at [195, 146] on p "14977" at bounding box center [193, 145] width 43 height 18
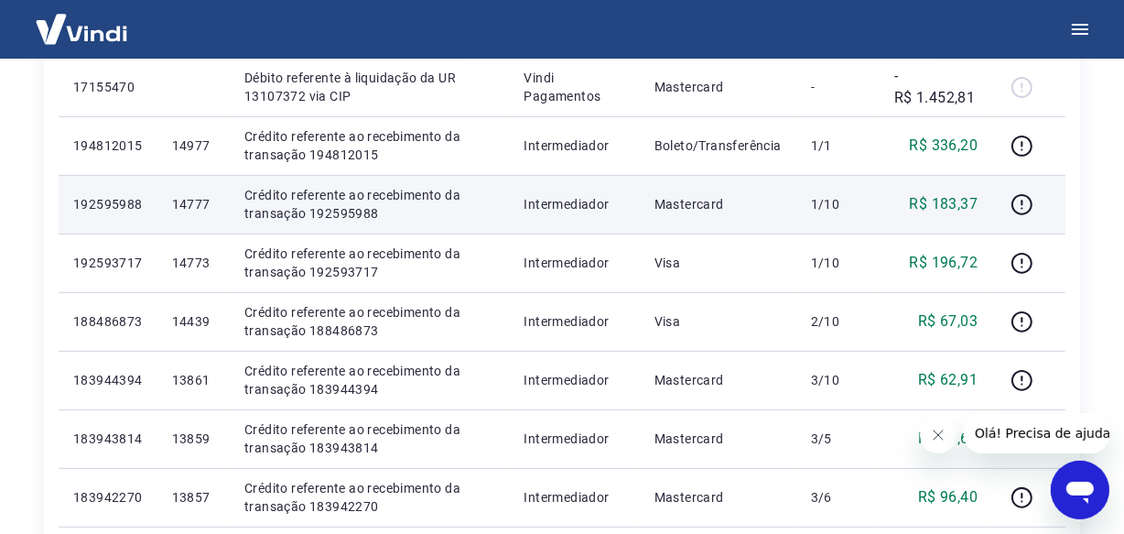
click at [207, 206] on p "14777" at bounding box center [193, 204] width 43 height 18
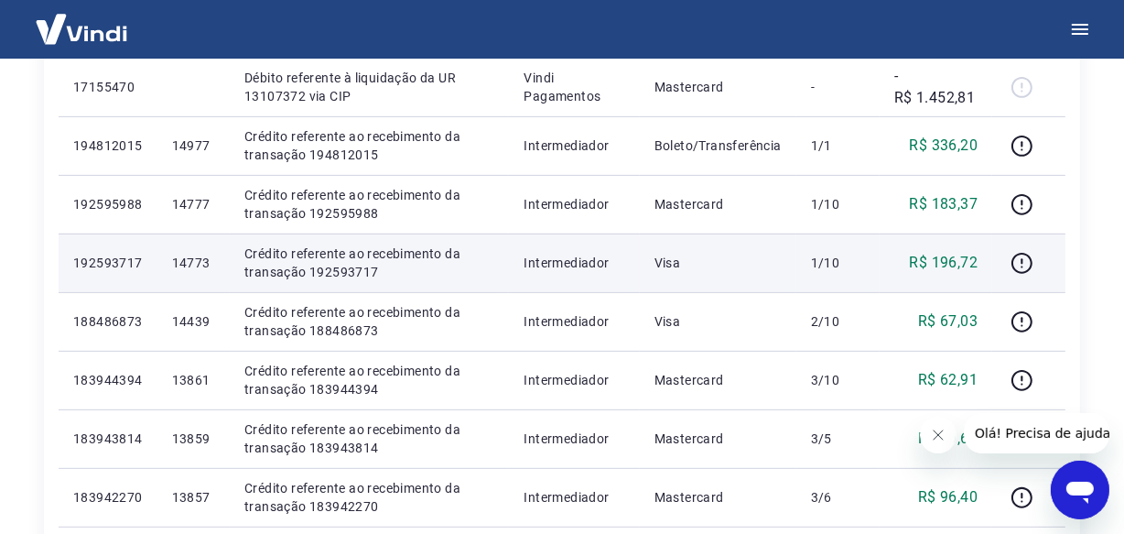
click at [202, 268] on p "14773" at bounding box center [193, 263] width 43 height 18
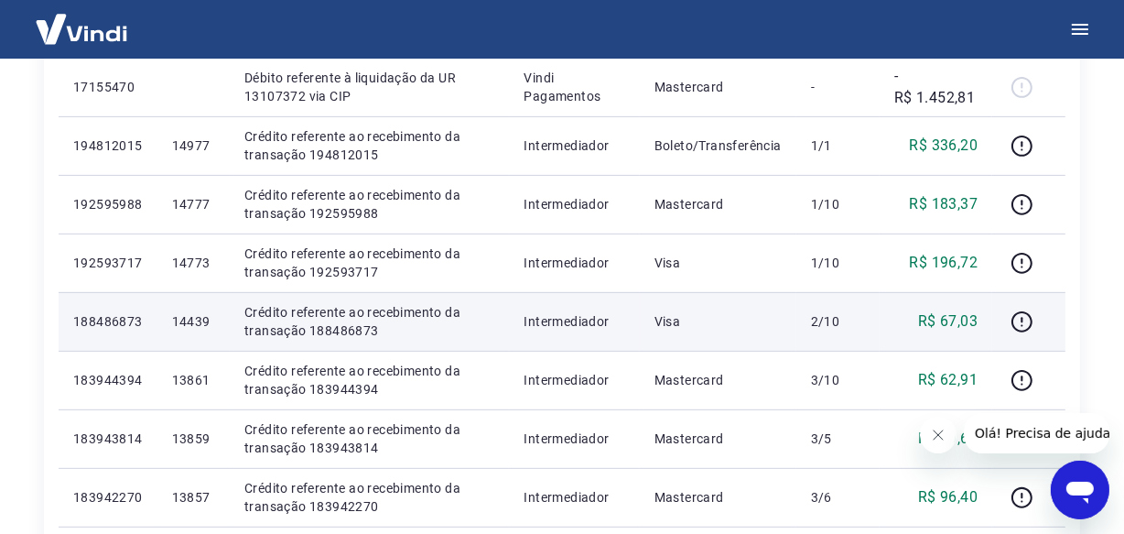
click at [215, 326] on p "14439" at bounding box center [193, 321] width 43 height 18
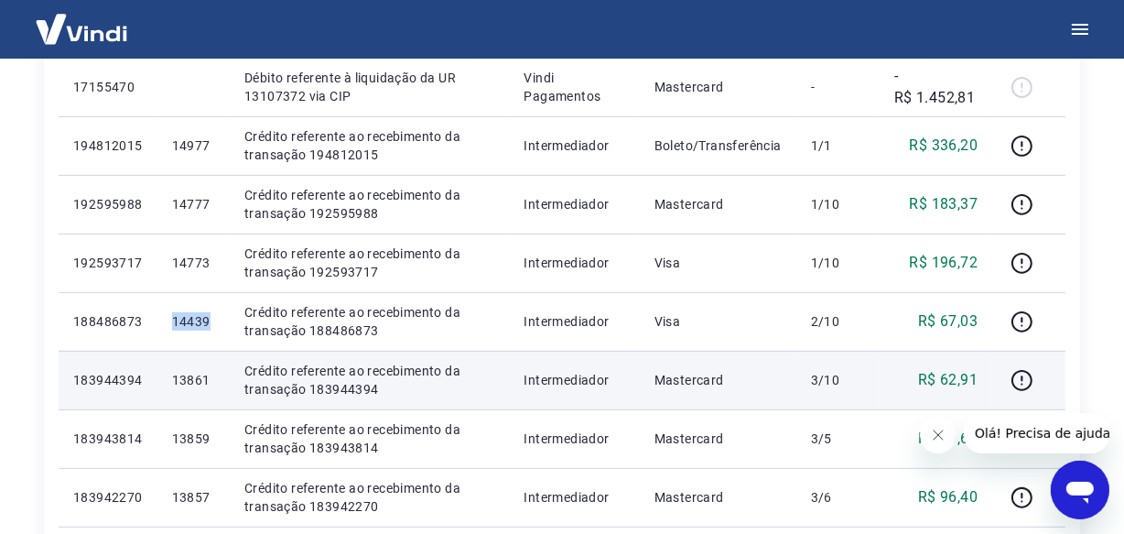
click at [208, 378] on p "13861" at bounding box center [193, 380] width 43 height 18
click at [208, 377] on p "13861" at bounding box center [193, 380] width 43 height 18
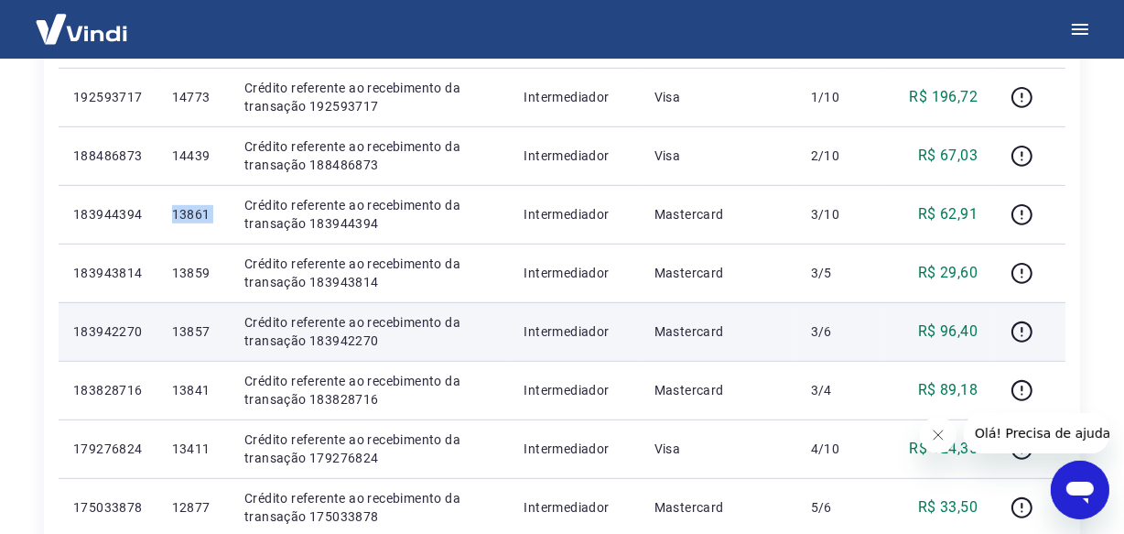
scroll to position [749, 0]
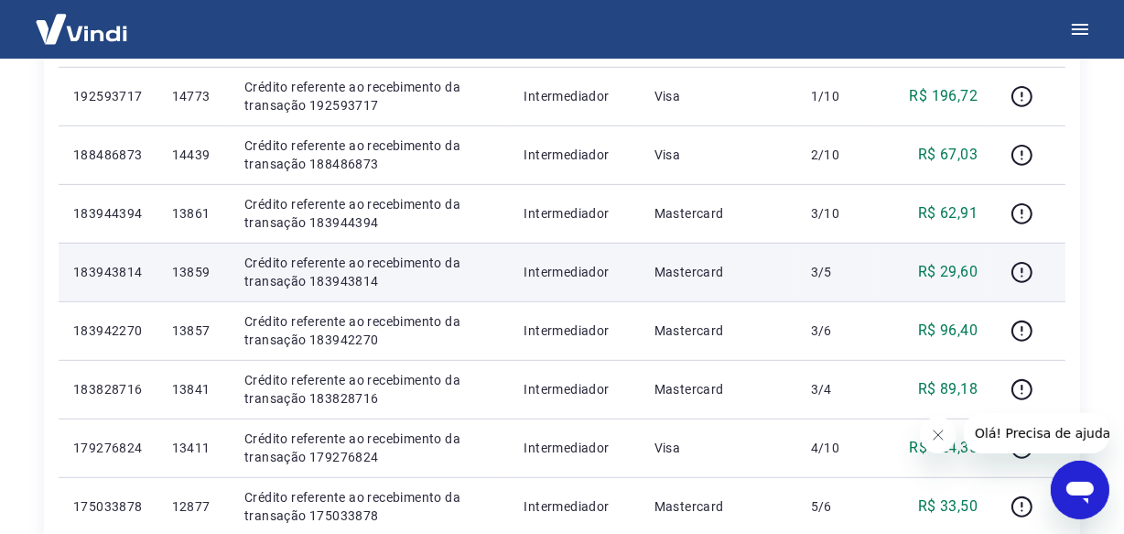
click at [201, 270] on p "13859" at bounding box center [193, 272] width 43 height 18
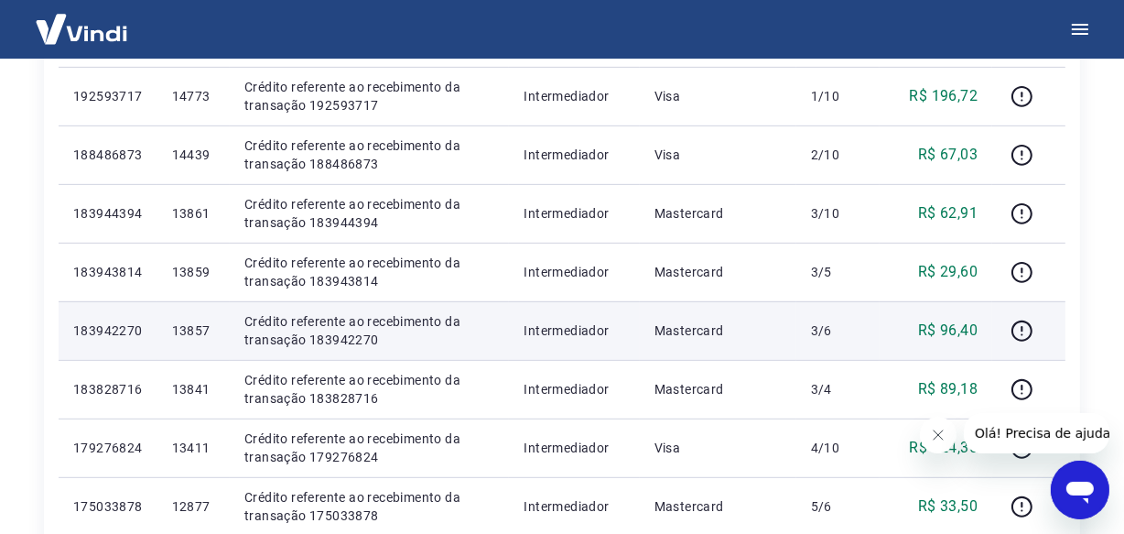
click at [199, 330] on p "13857" at bounding box center [193, 330] width 43 height 18
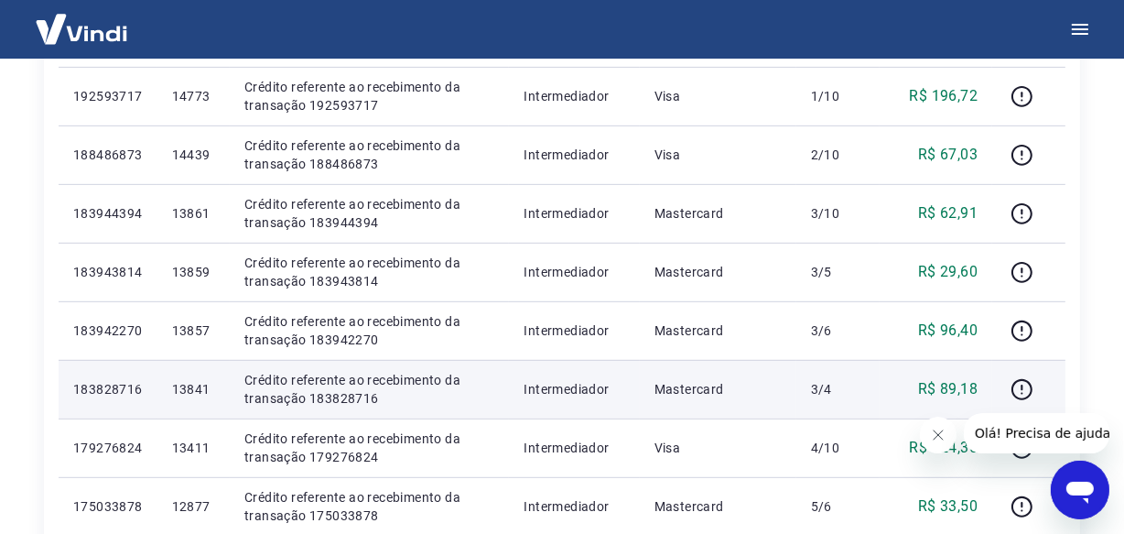
click at [209, 384] on p "13841" at bounding box center [193, 389] width 43 height 18
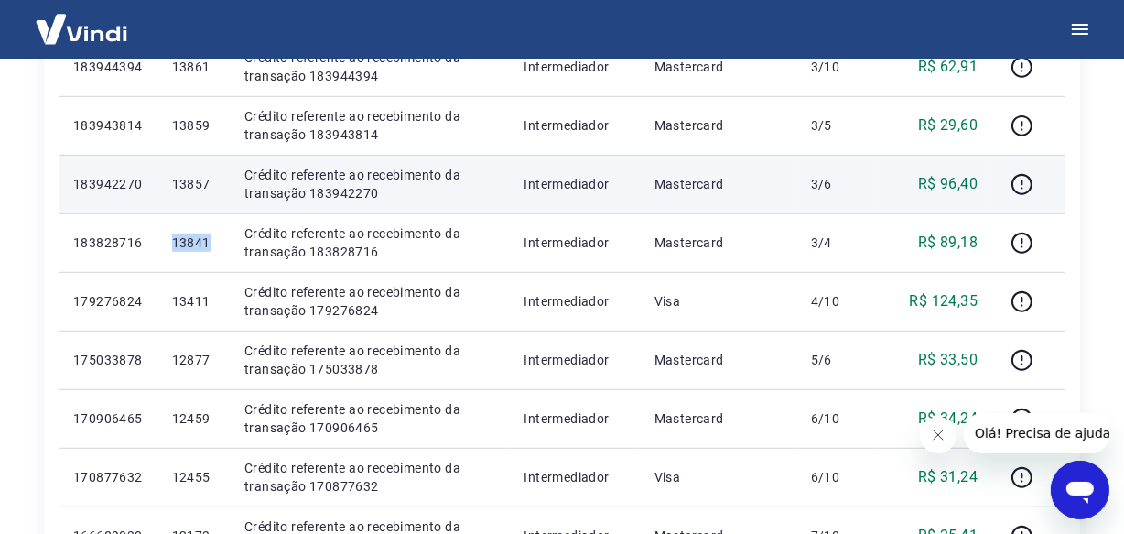
scroll to position [915, 0]
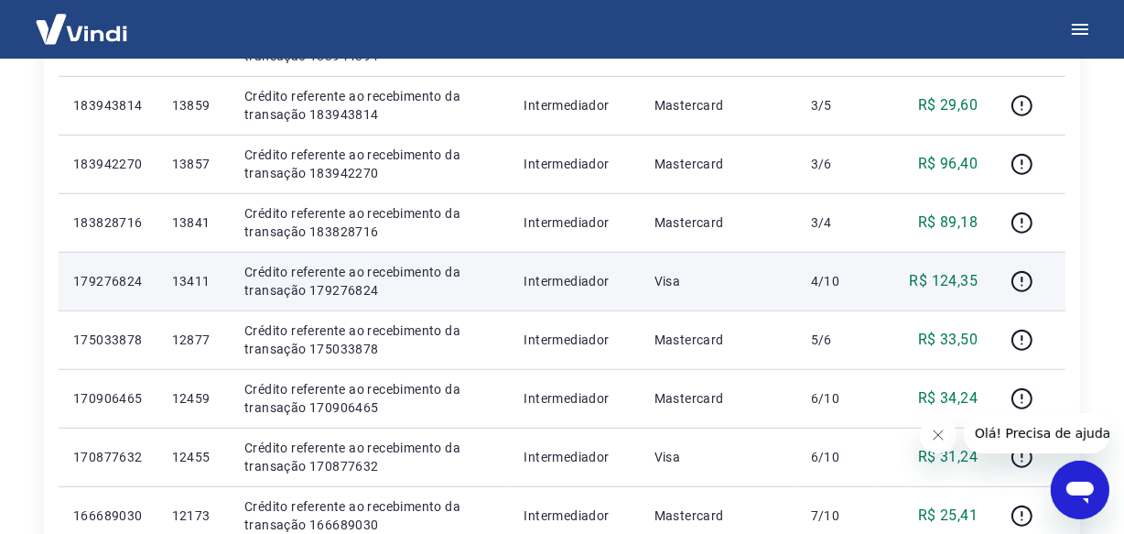
click at [209, 280] on p "13411" at bounding box center [193, 281] width 43 height 18
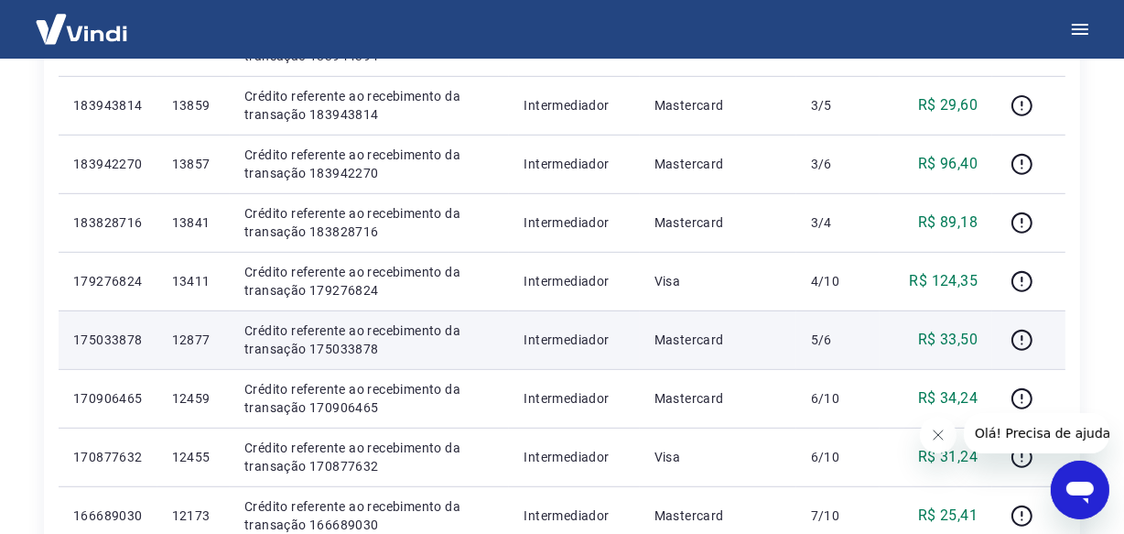
click at [200, 345] on p "12877" at bounding box center [193, 339] width 43 height 18
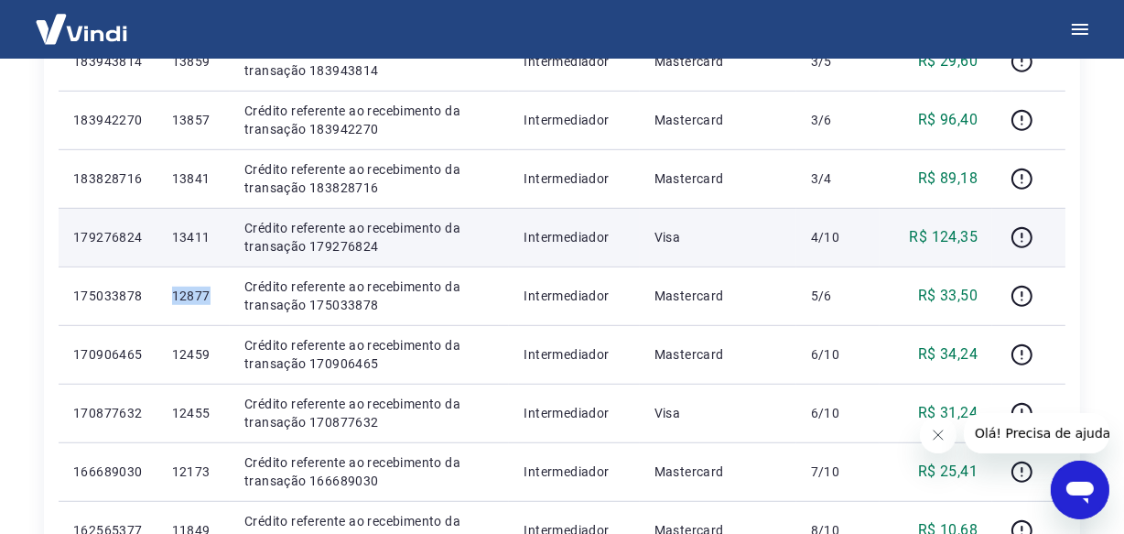
scroll to position [998, 0]
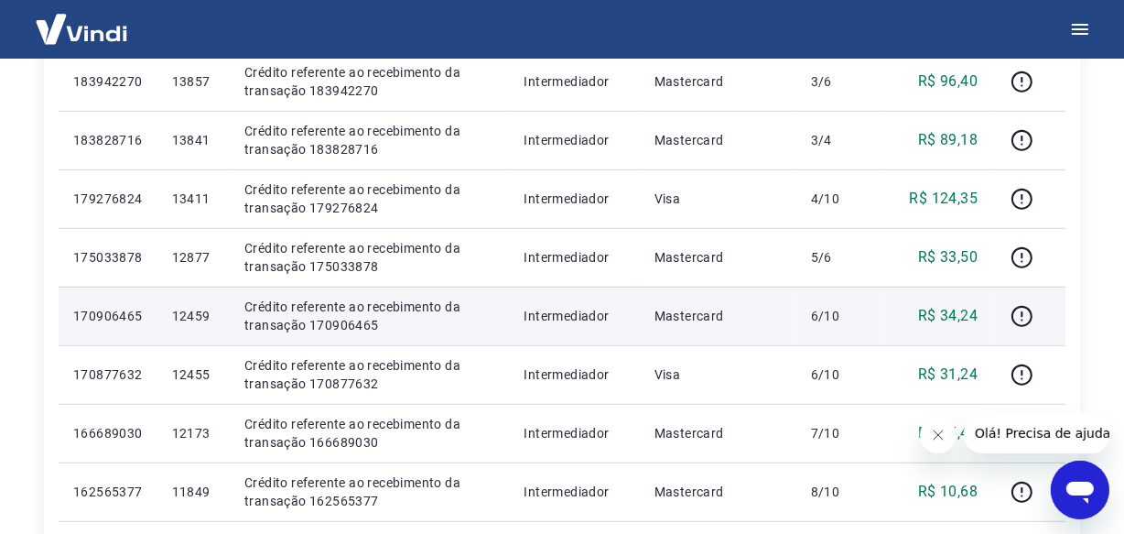
click at [215, 312] on p "12459" at bounding box center [193, 316] width 43 height 18
click at [215, 311] on p "12459" at bounding box center [193, 316] width 43 height 18
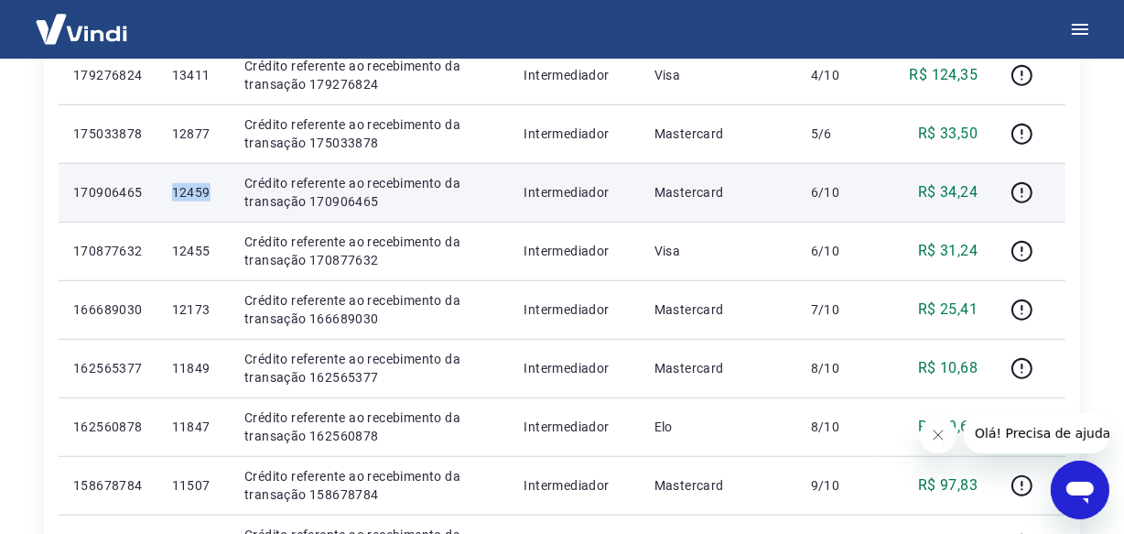
scroll to position [1164, 0]
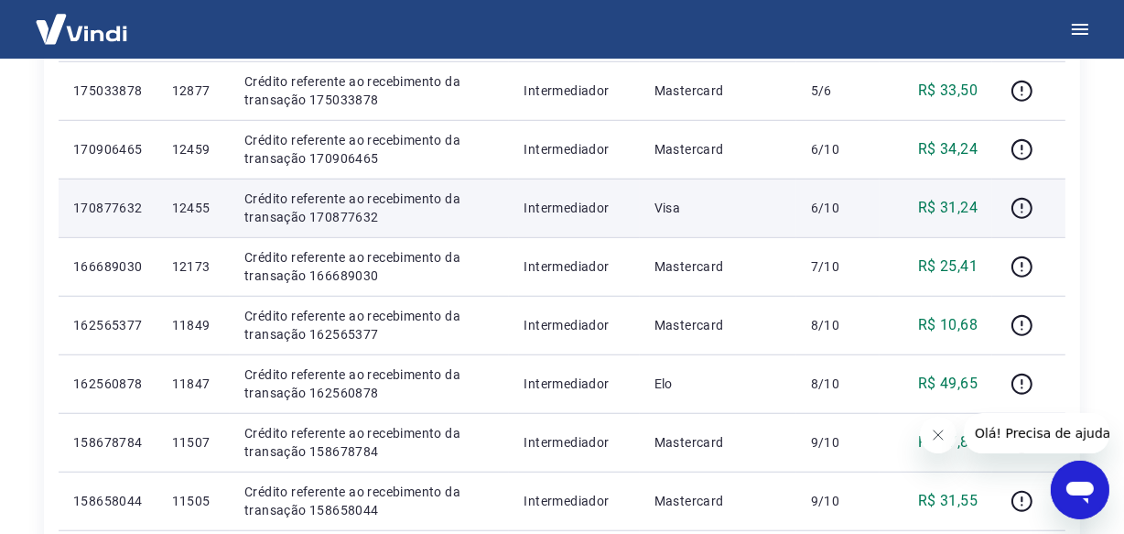
click at [208, 199] on p "12455" at bounding box center [193, 208] width 43 height 18
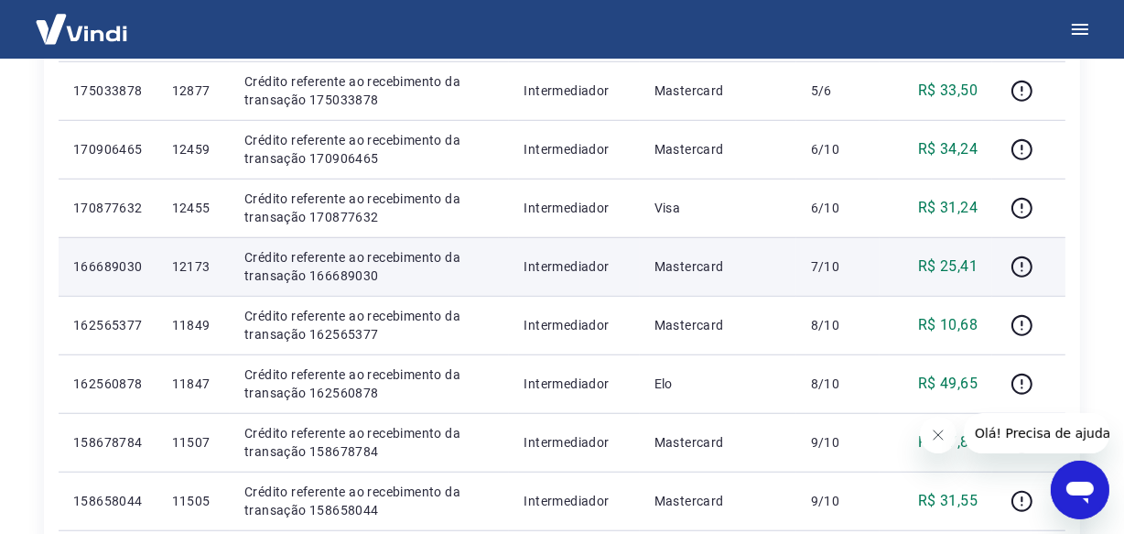
click at [196, 267] on p "12173" at bounding box center [193, 266] width 43 height 18
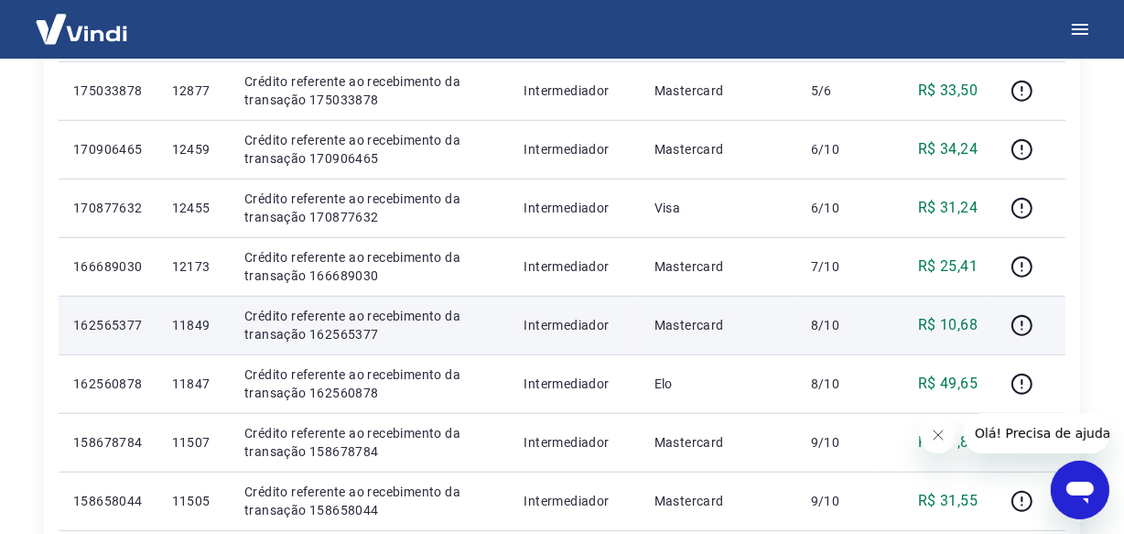
click at [207, 326] on p "11849" at bounding box center [193, 325] width 43 height 18
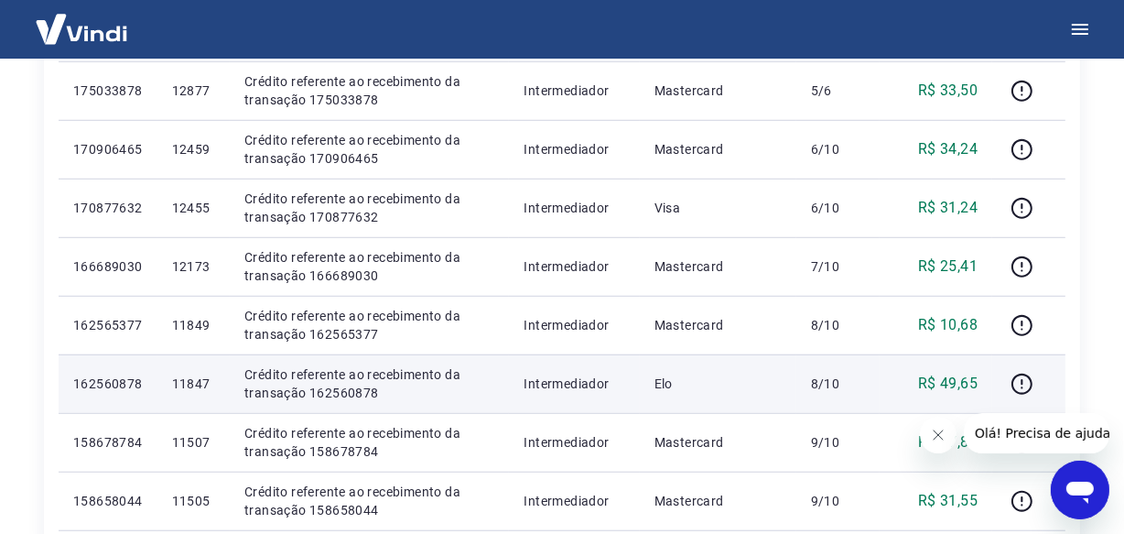
click at [215, 386] on p "11847" at bounding box center [193, 383] width 43 height 18
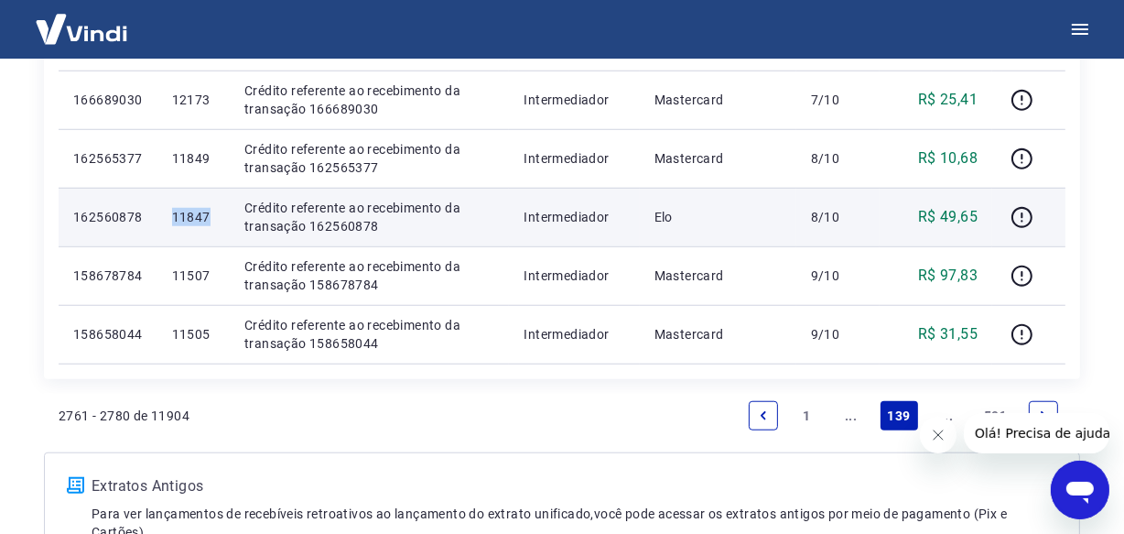
scroll to position [1414, 0]
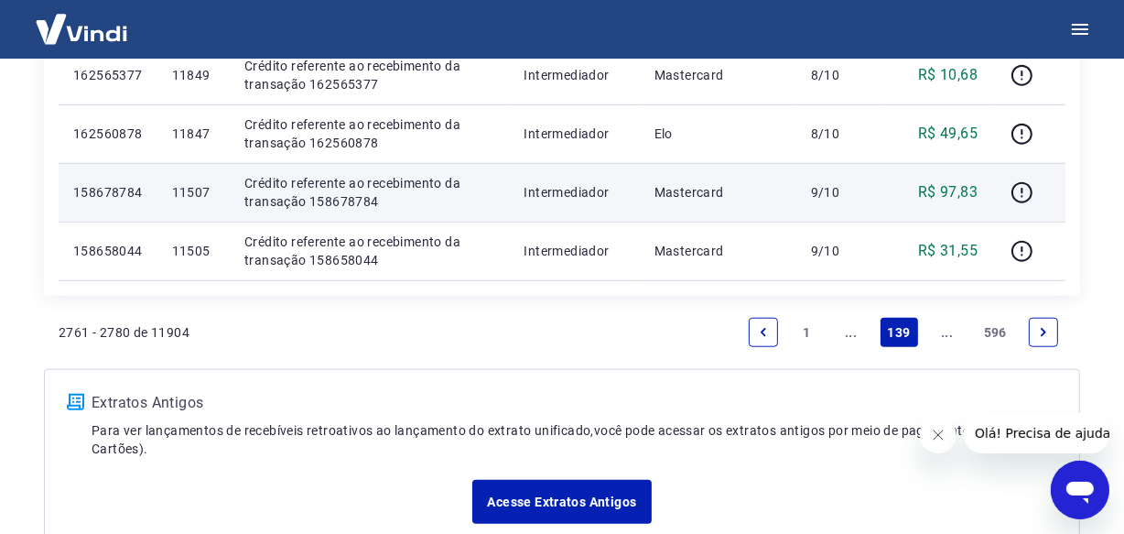
click at [200, 200] on td "11507" at bounding box center [193, 192] width 72 height 59
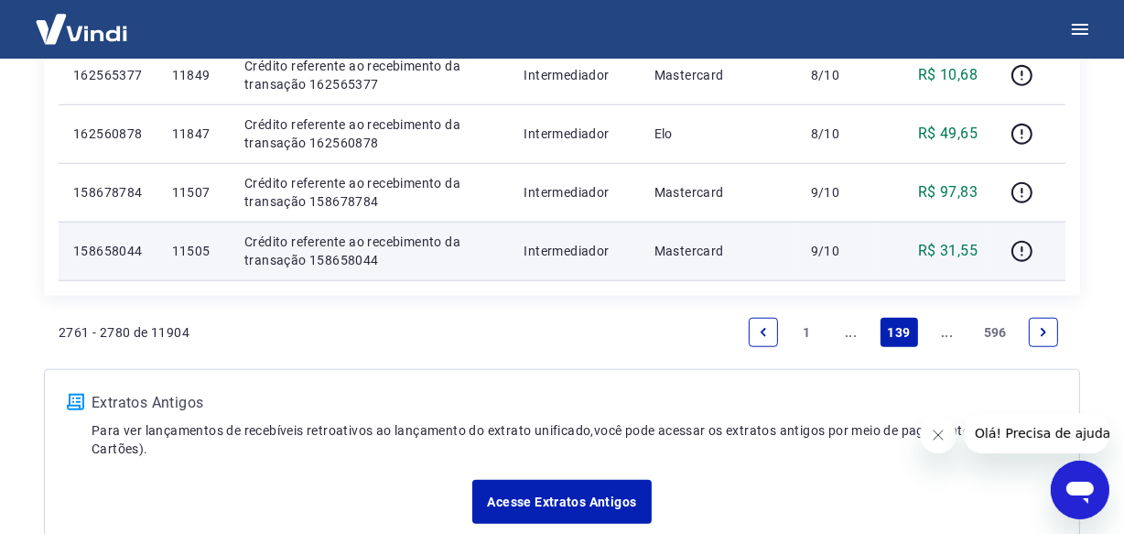
click at [200, 251] on p "11505" at bounding box center [193, 251] width 43 height 18
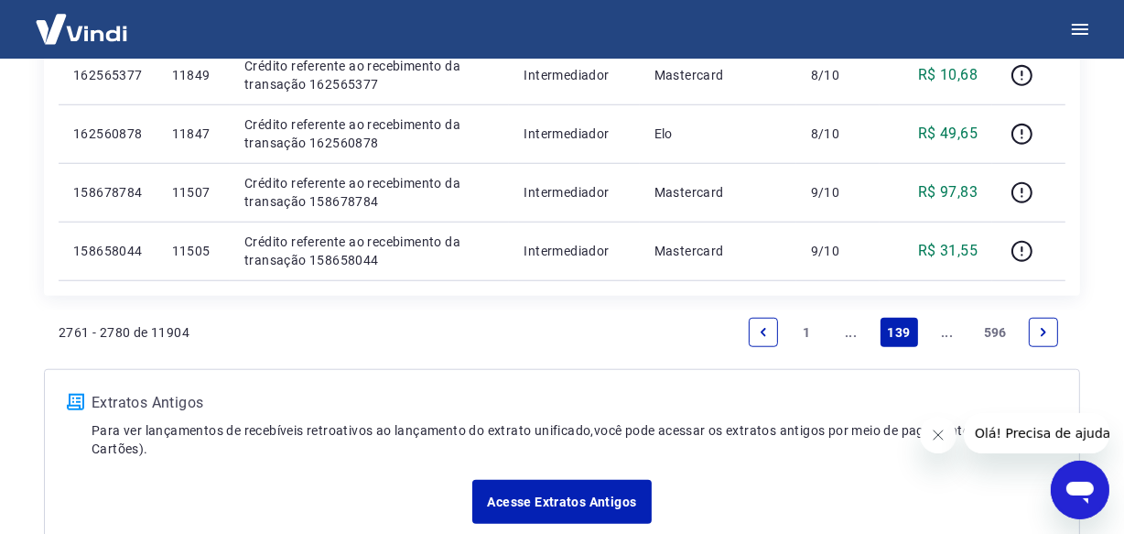
click at [1039, 331] on icon "Next page" at bounding box center [1043, 332] width 13 height 13
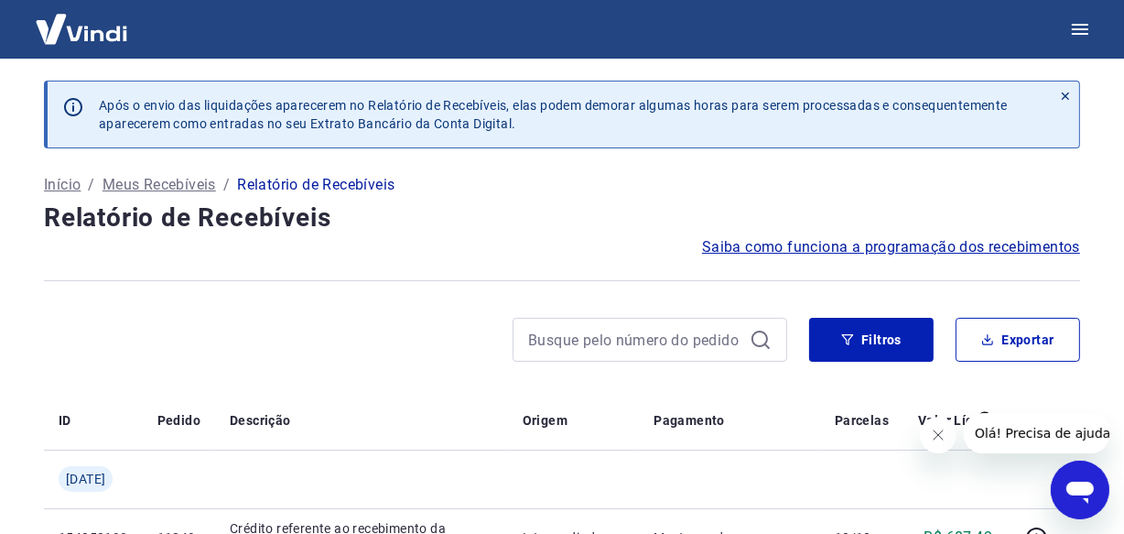
click at [209, 218] on h4 "Relatório de Recebíveis" at bounding box center [562, 218] width 1036 height 37
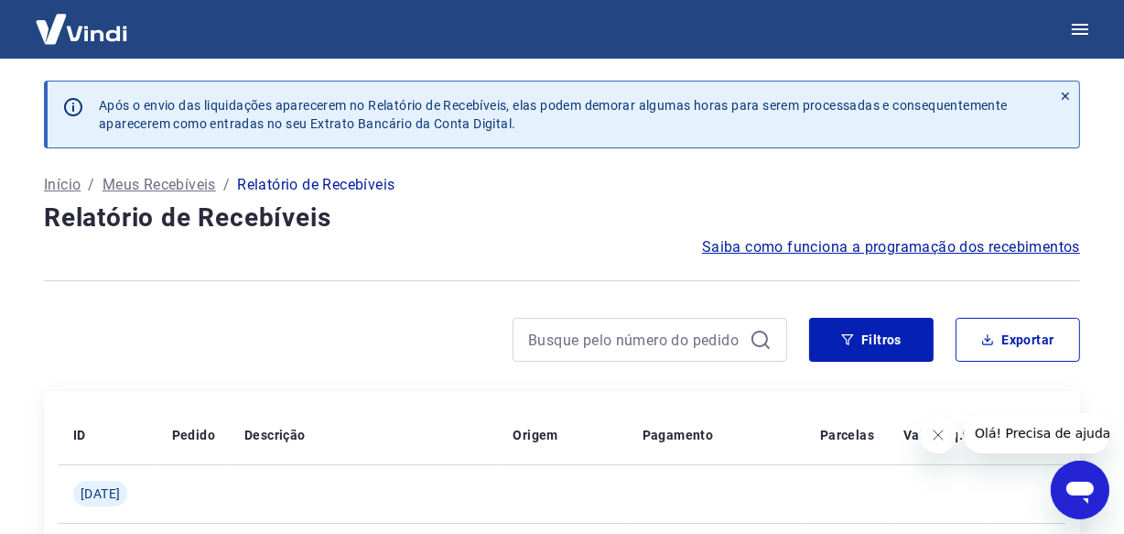
click at [207, 220] on h4 "Relatório de Recebíveis" at bounding box center [562, 218] width 1036 height 37
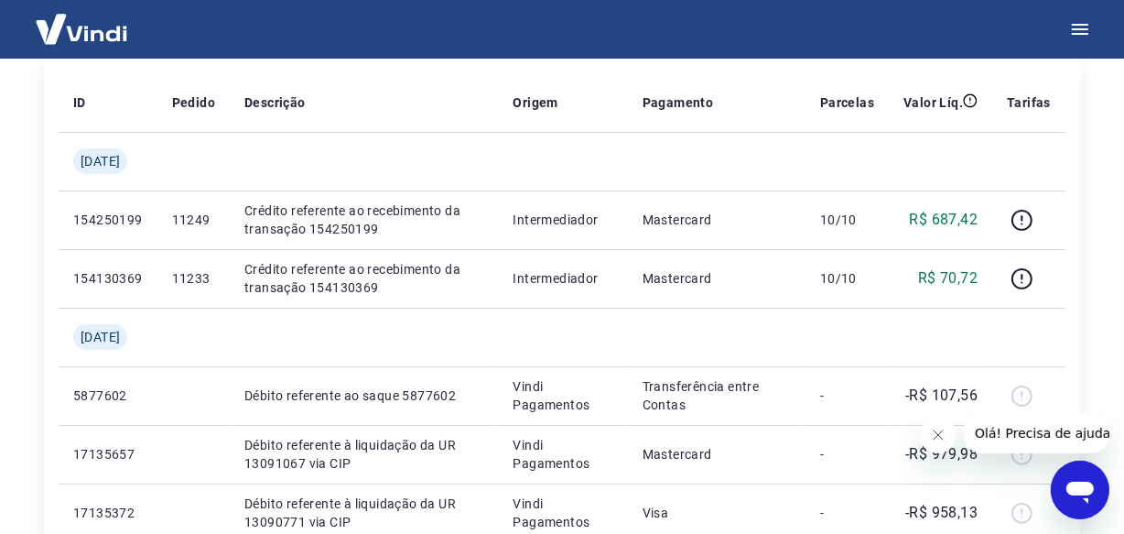
click at [207, 220] on p "11249" at bounding box center [193, 220] width 43 height 18
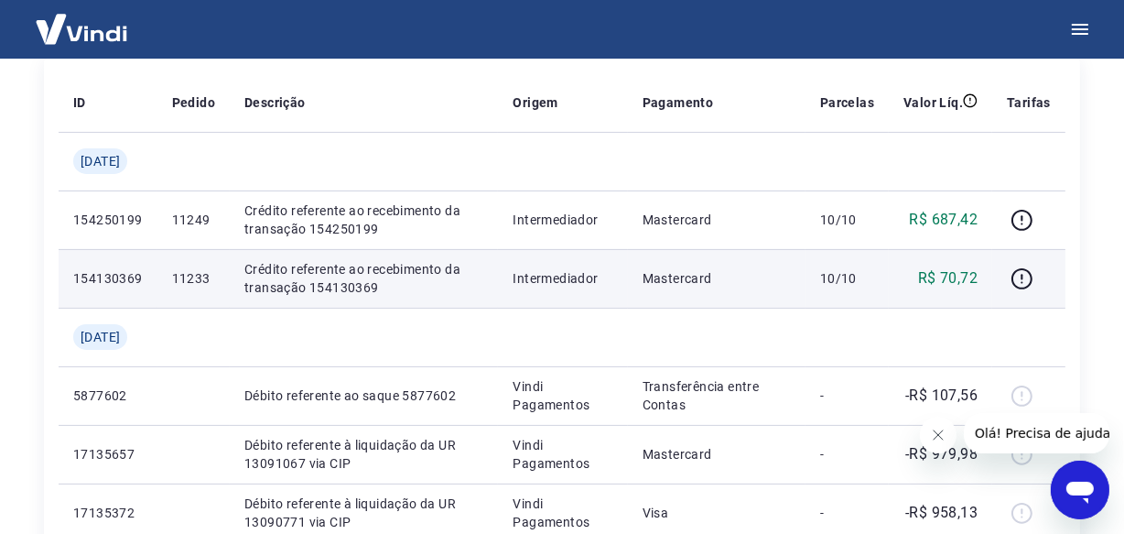
click at [200, 271] on p "11233" at bounding box center [193, 278] width 43 height 18
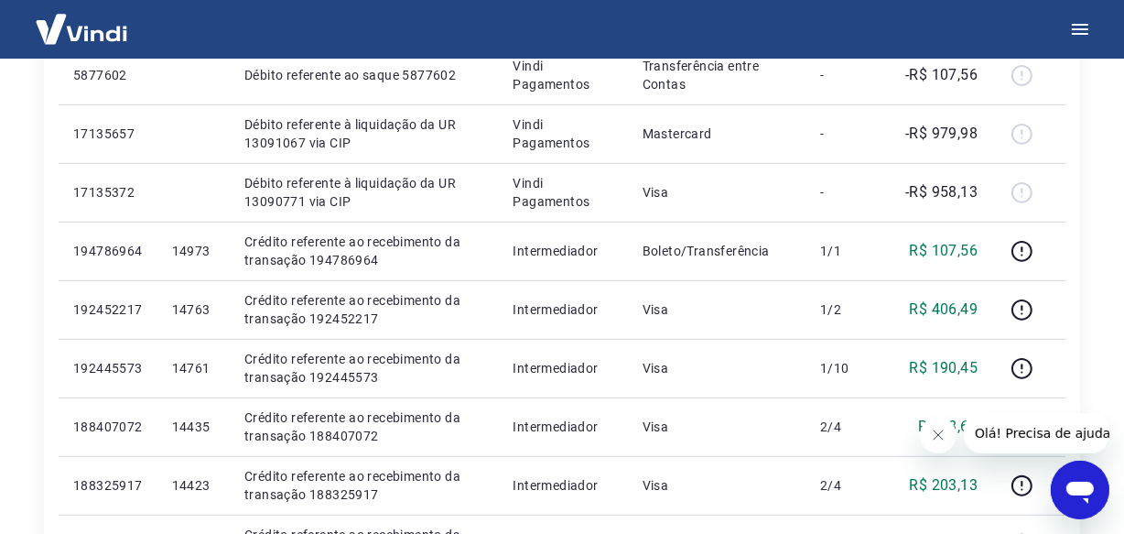
scroll to position [665, 0]
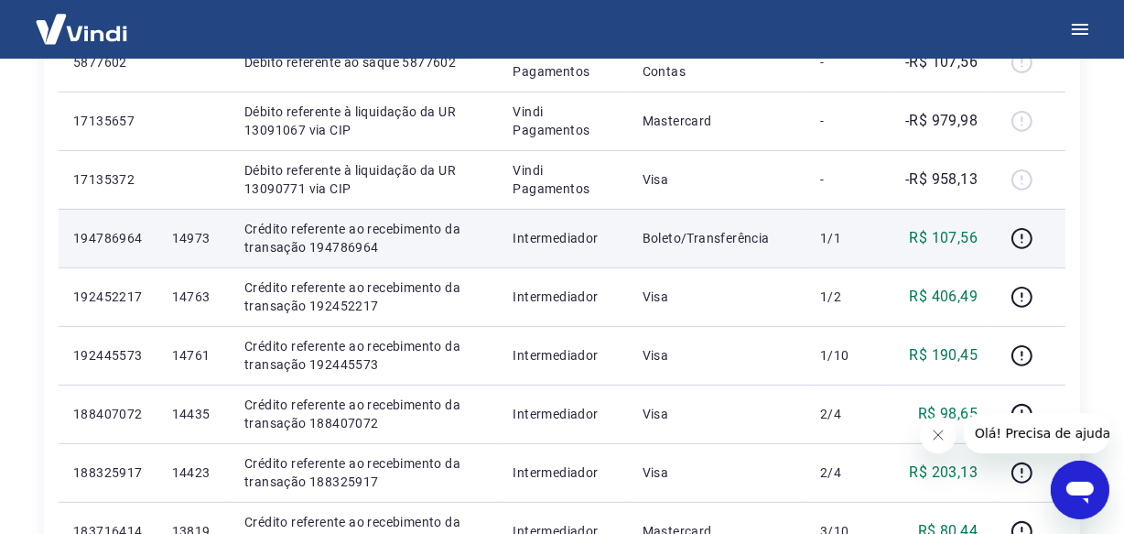
click at [206, 247] on td "14973" at bounding box center [193, 238] width 72 height 59
click at [205, 238] on p "14973" at bounding box center [193, 238] width 43 height 18
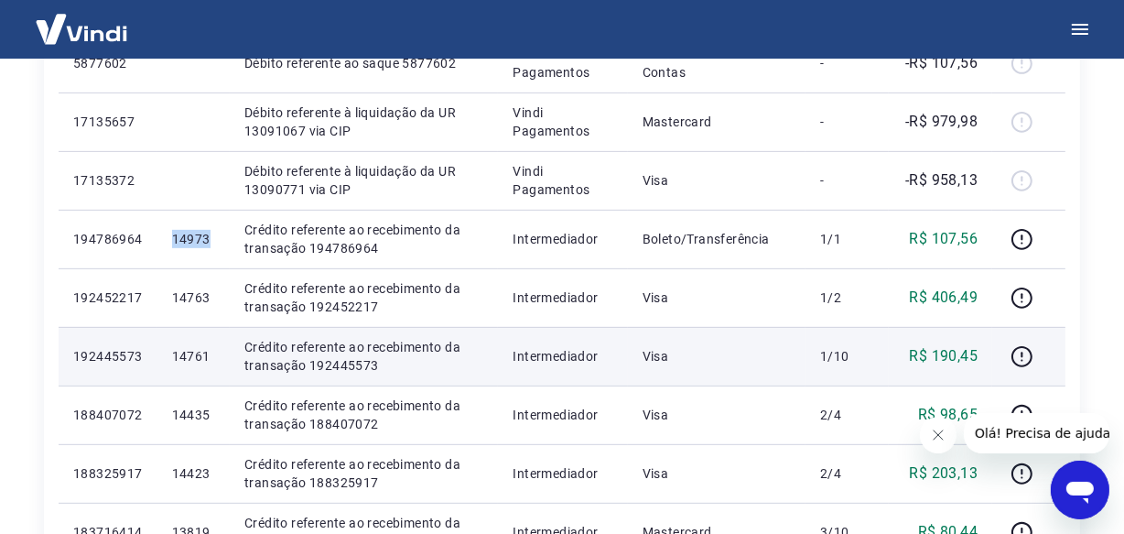
scroll to position [749, 0]
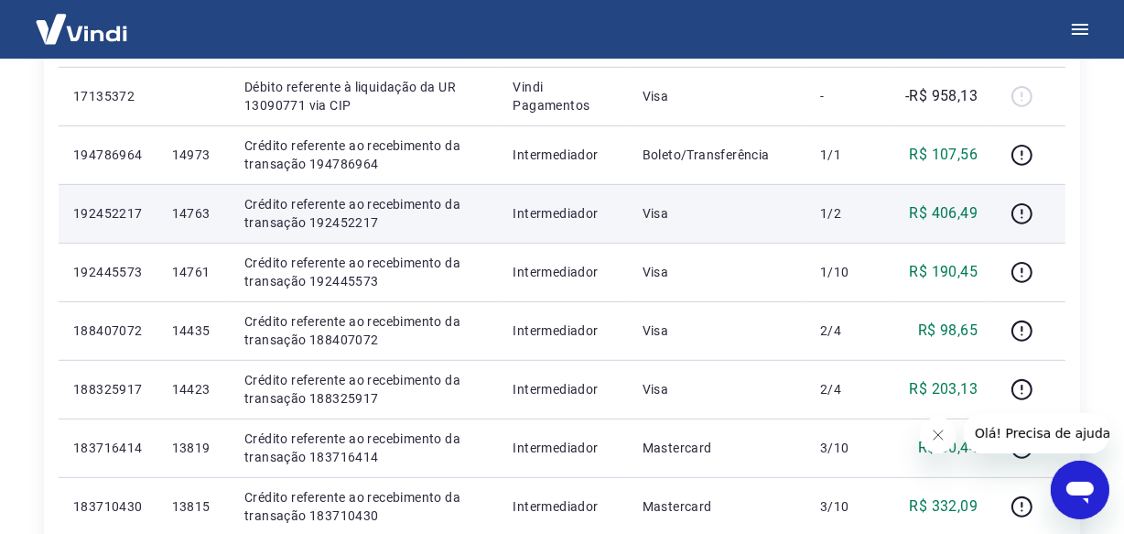
click at [201, 219] on p "14763" at bounding box center [193, 213] width 43 height 18
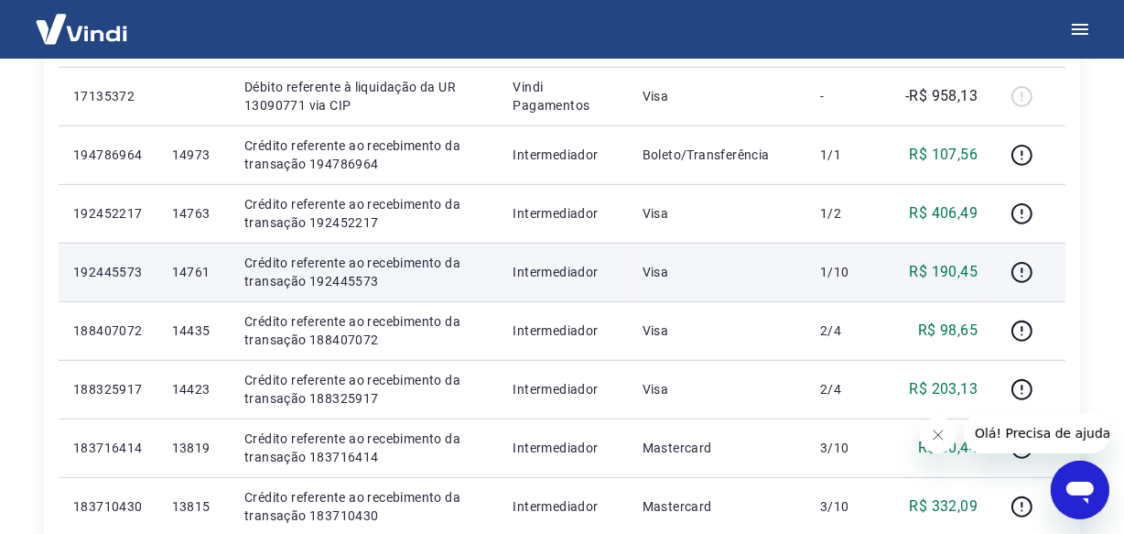
click at [193, 269] on p "14761" at bounding box center [193, 272] width 43 height 18
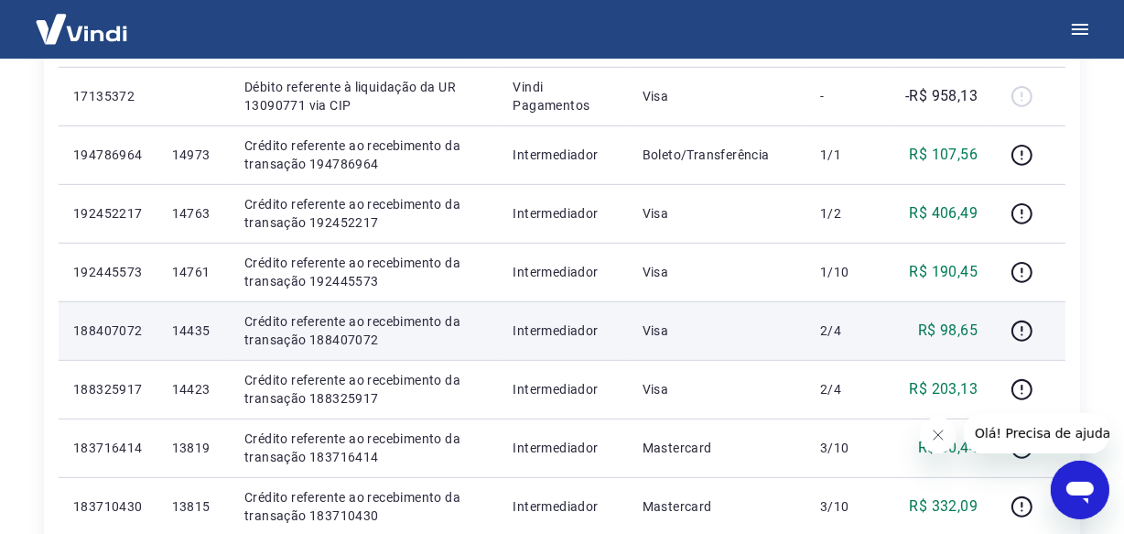
click at [214, 332] on p "14435" at bounding box center [193, 330] width 43 height 18
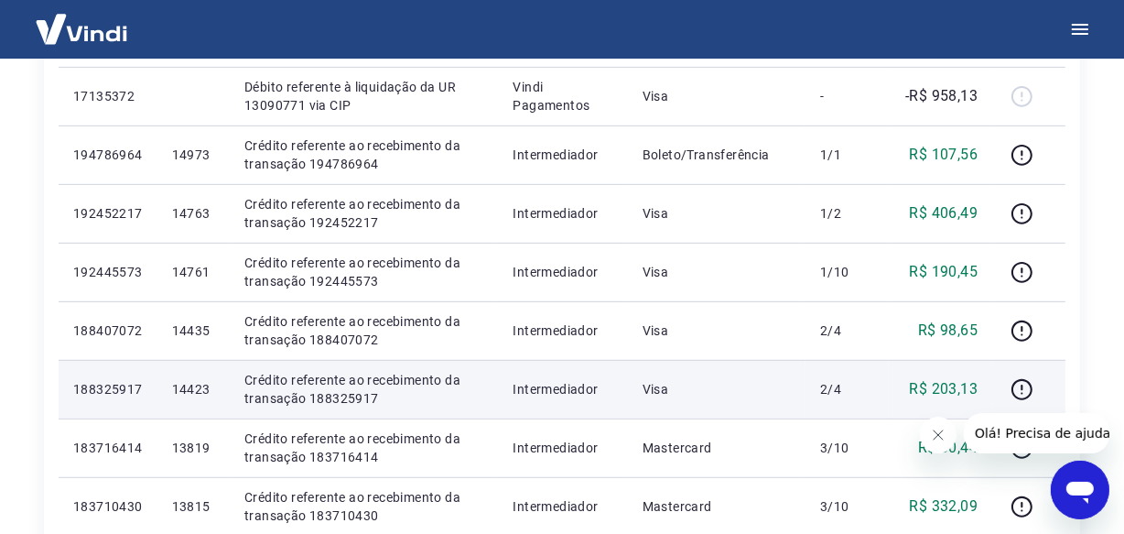
click at [195, 386] on p "14423" at bounding box center [193, 389] width 43 height 18
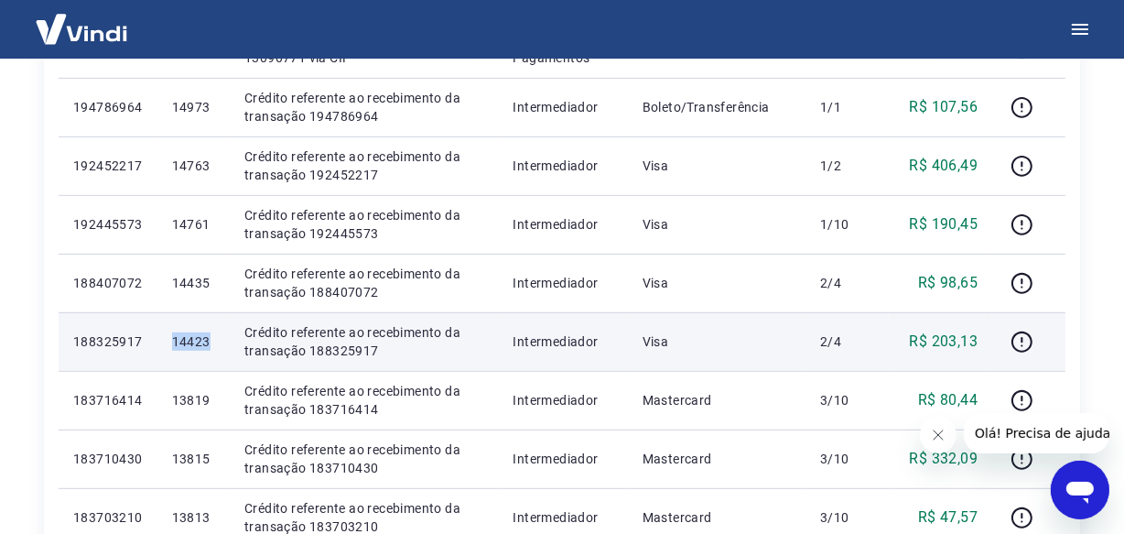
scroll to position [1081, 0]
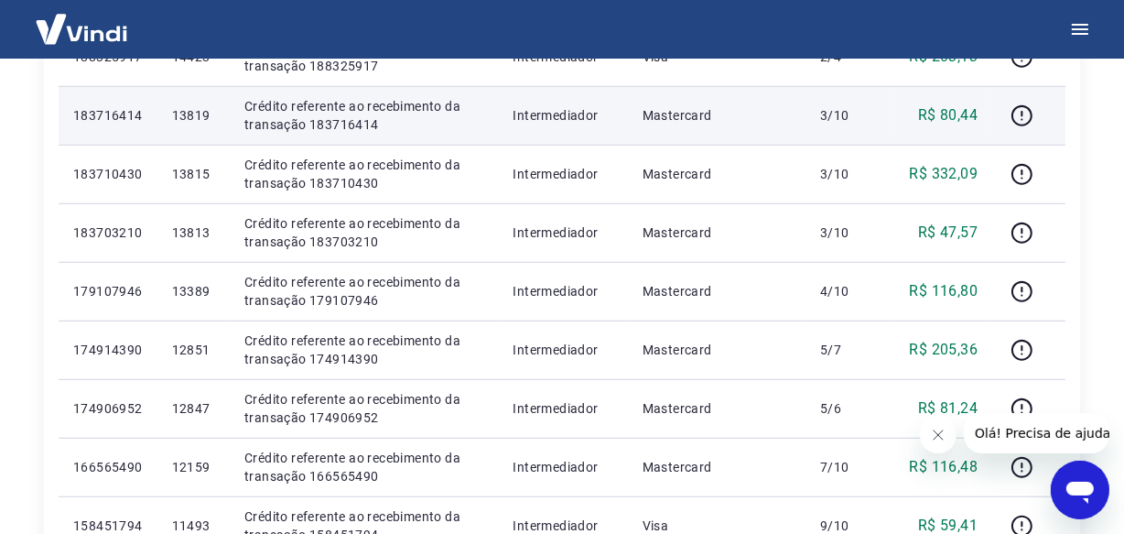
click at [195, 114] on p "13819" at bounding box center [193, 115] width 43 height 18
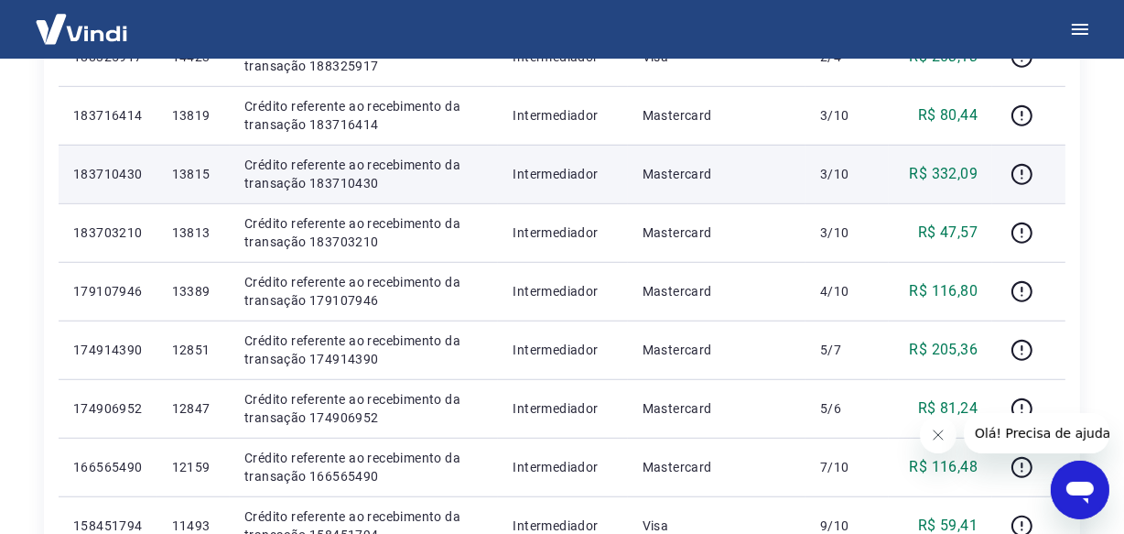
click at [201, 173] on p "13815" at bounding box center [193, 174] width 43 height 18
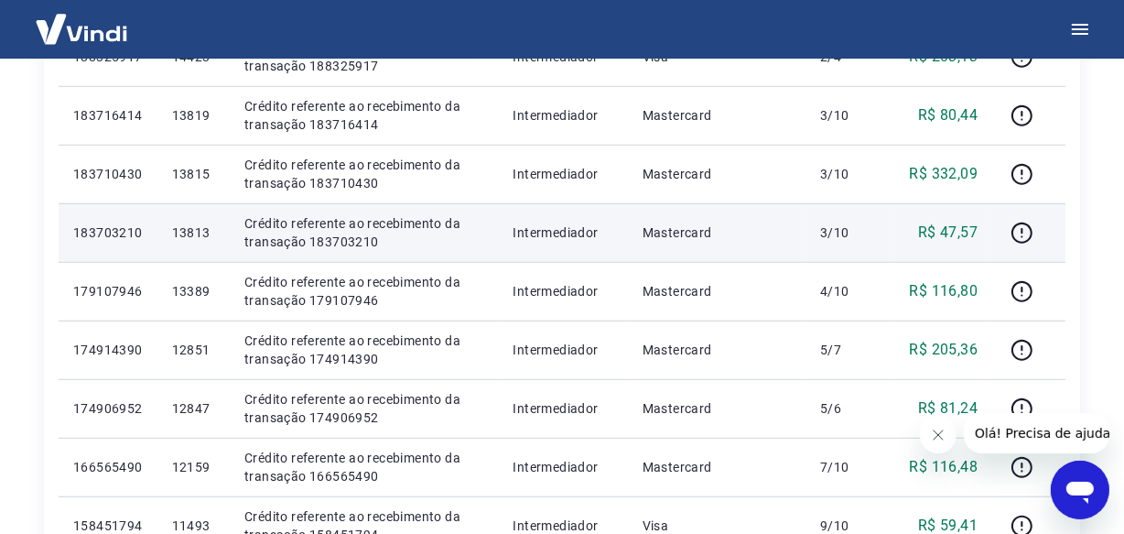
click at [192, 226] on p "13813" at bounding box center [193, 232] width 43 height 18
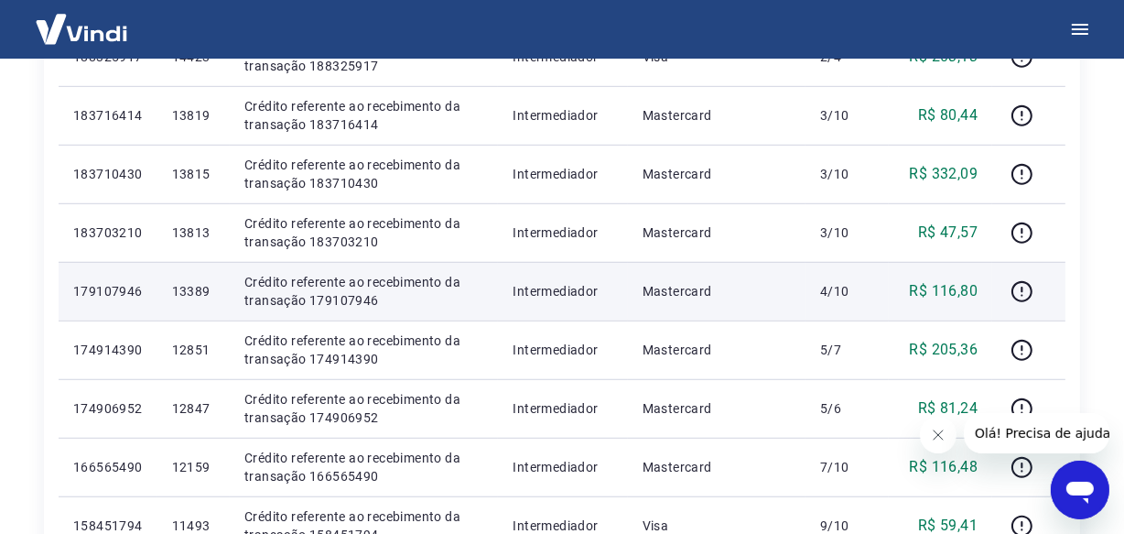
click at [207, 287] on p "13389" at bounding box center [193, 291] width 43 height 18
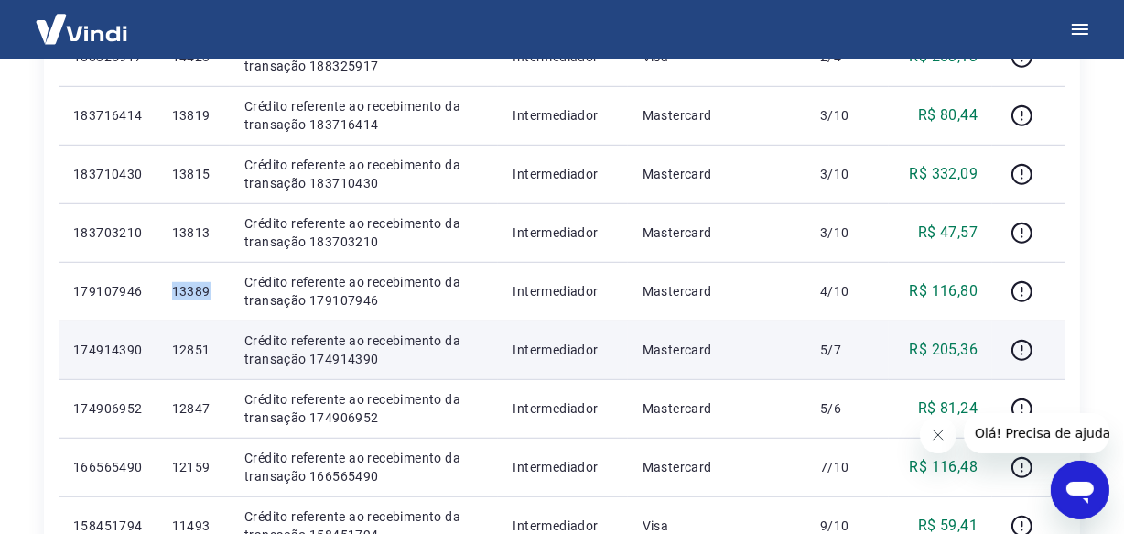
click at [202, 348] on p "12851" at bounding box center [193, 350] width 43 height 18
click at [206, 350] on p "12851" at bounding box center [193, 350] width 43 height 18
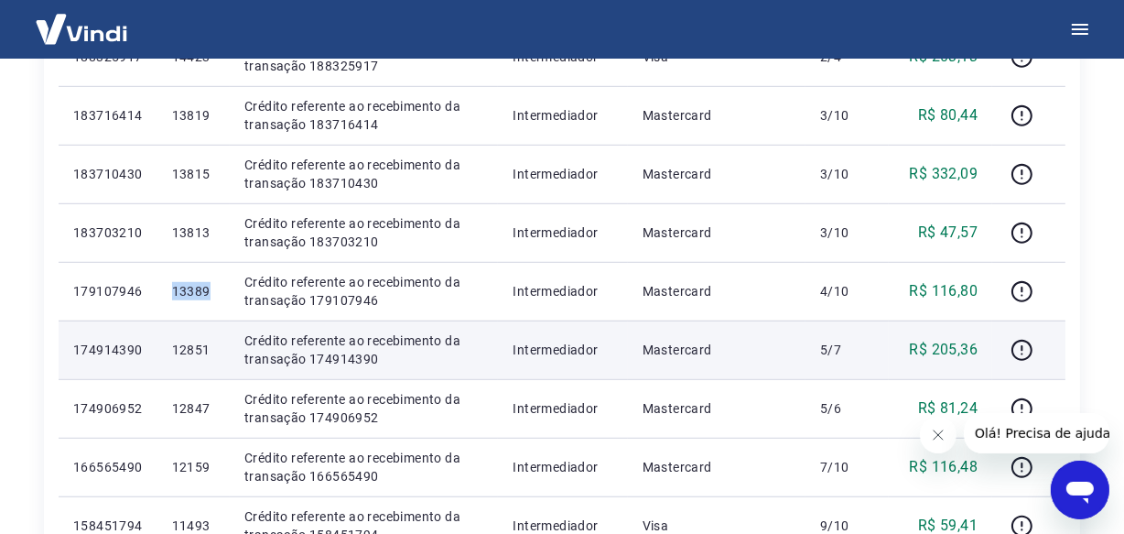
click at [206, 350] on p "12851" at bounding box center [193, 350] width 43 height 18
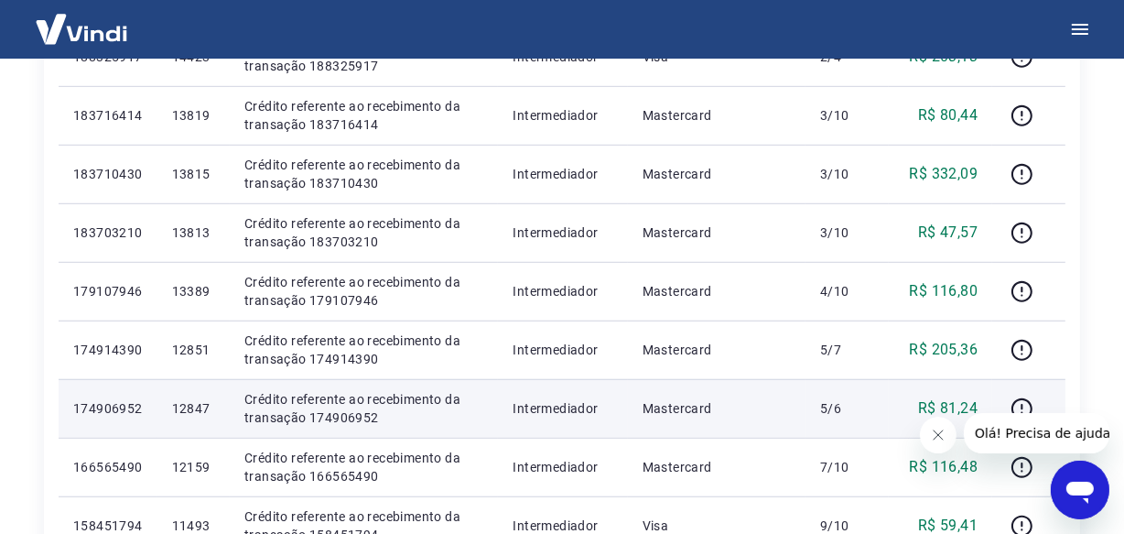
click at [207, 410] on p "12847" at bounding box center [193, 408] width 43 height 18
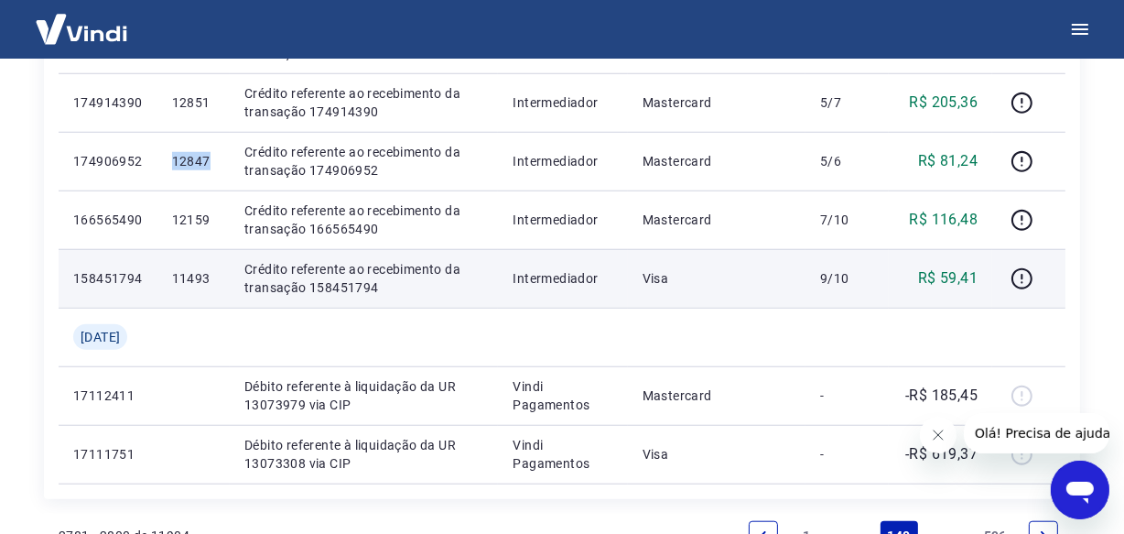
scroll to position [1331, 0]
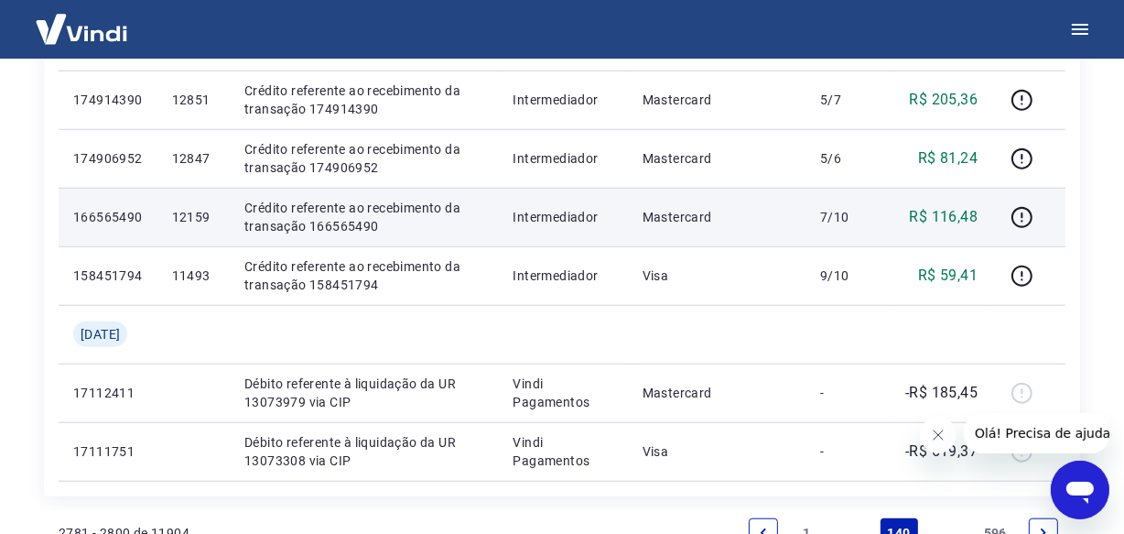
click at [209, 219] on p "12159" at bounding box center [193, 217] width 43 height 18
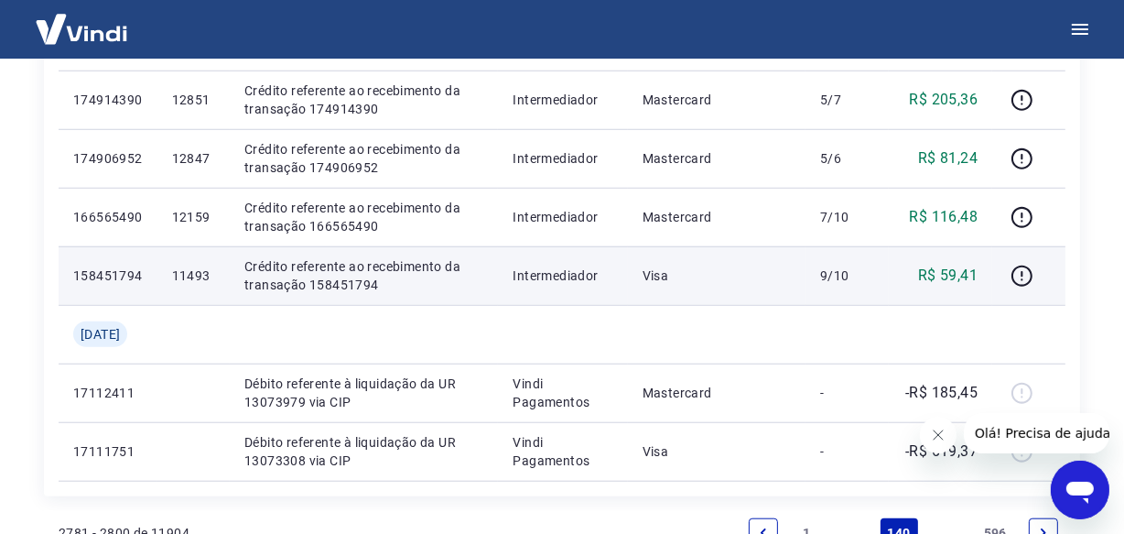
click at [211, 279] on p "11493" at bounding box center [193, 275] width 43 height 18
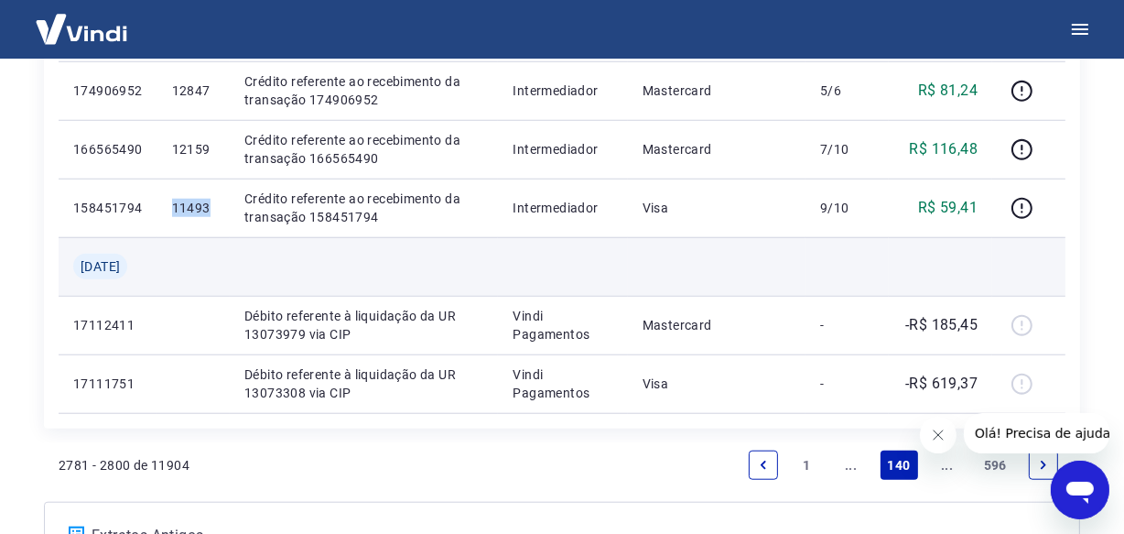
scroll to position [1498, 0]
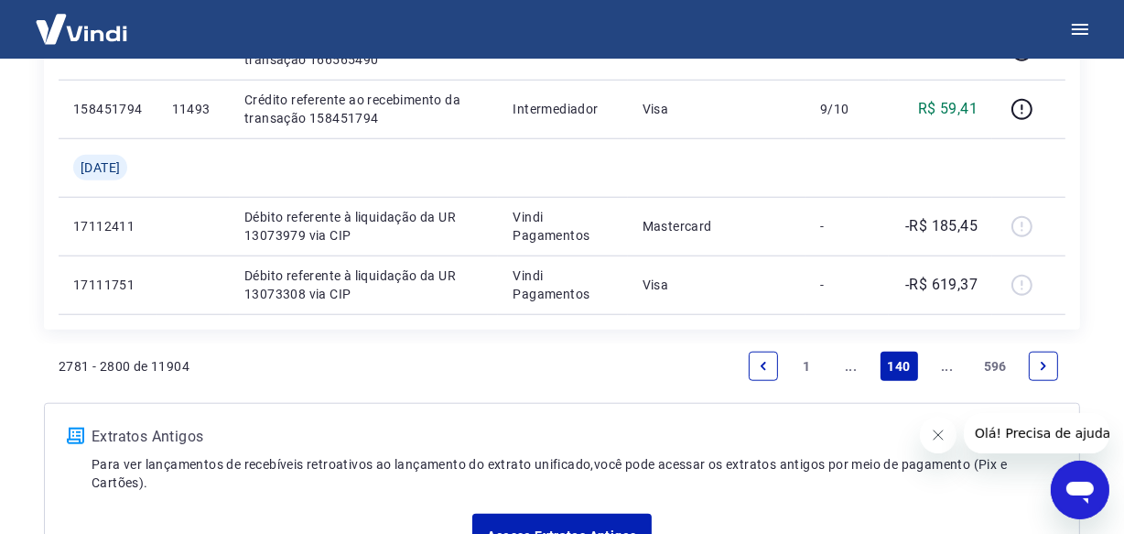
click at [1044, 368] on icon "Next page" at bounding box center [1043, 366] width 13 height 13
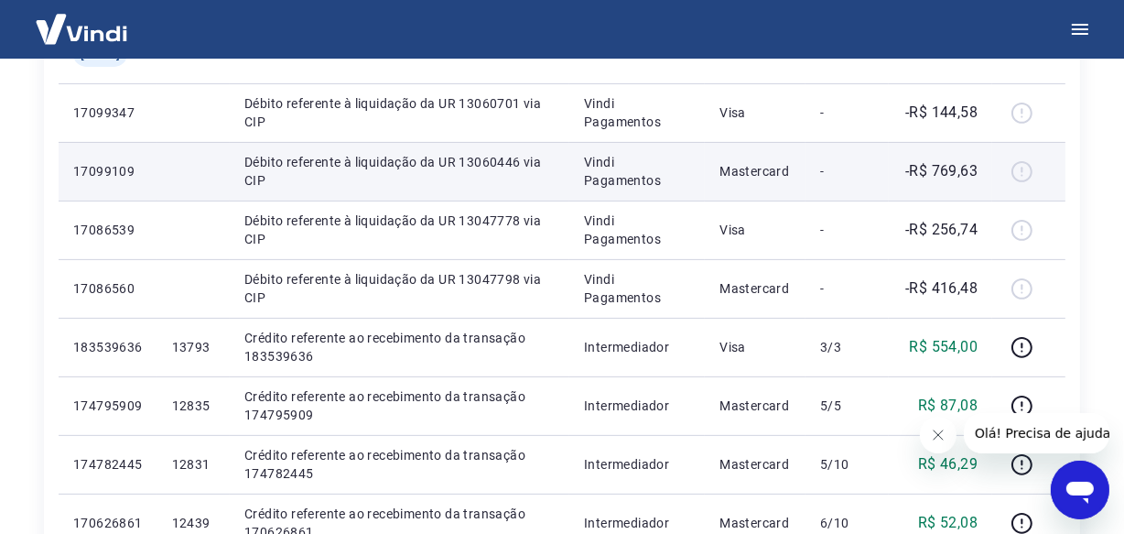
scroll to position [499, 0]
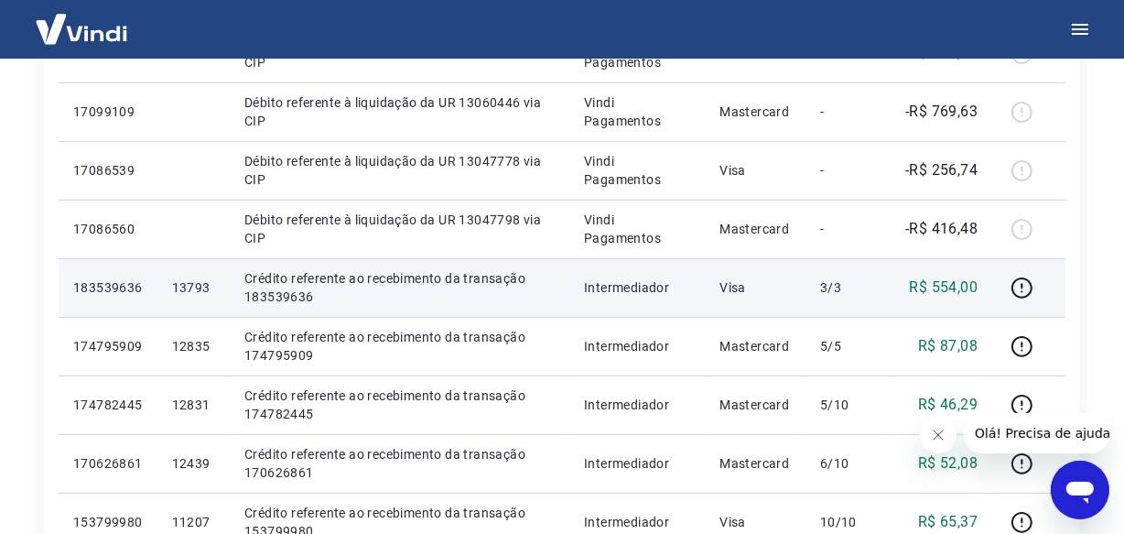
click at [201, 287] on p "13793" at bounding box center [193, 287] width 43 height 18
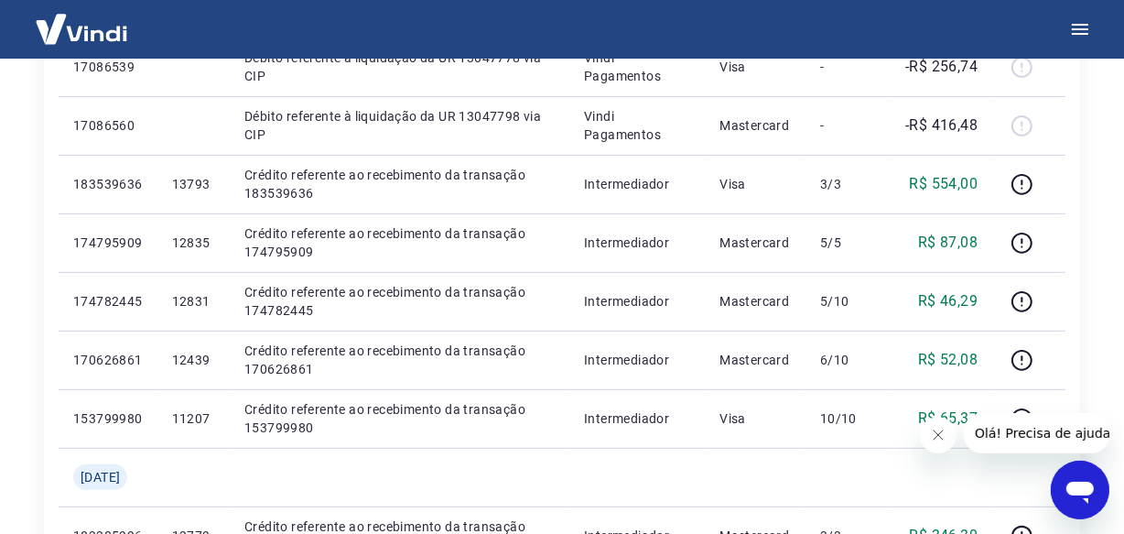
scroll to position [665, 0]
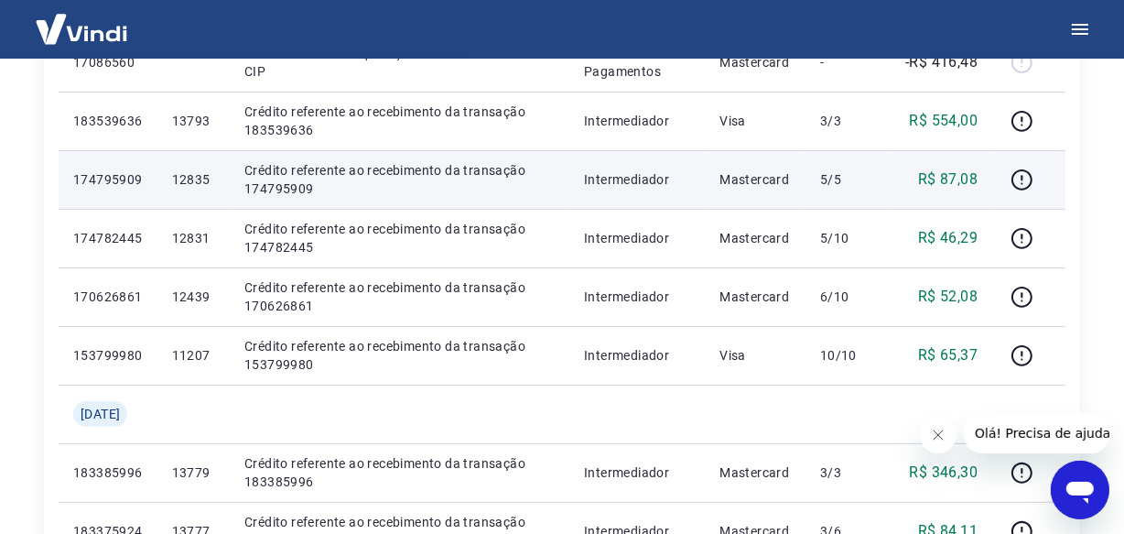
click at [199, 177] on p "12835" at bounding box center [193, 179] width 43 height 18
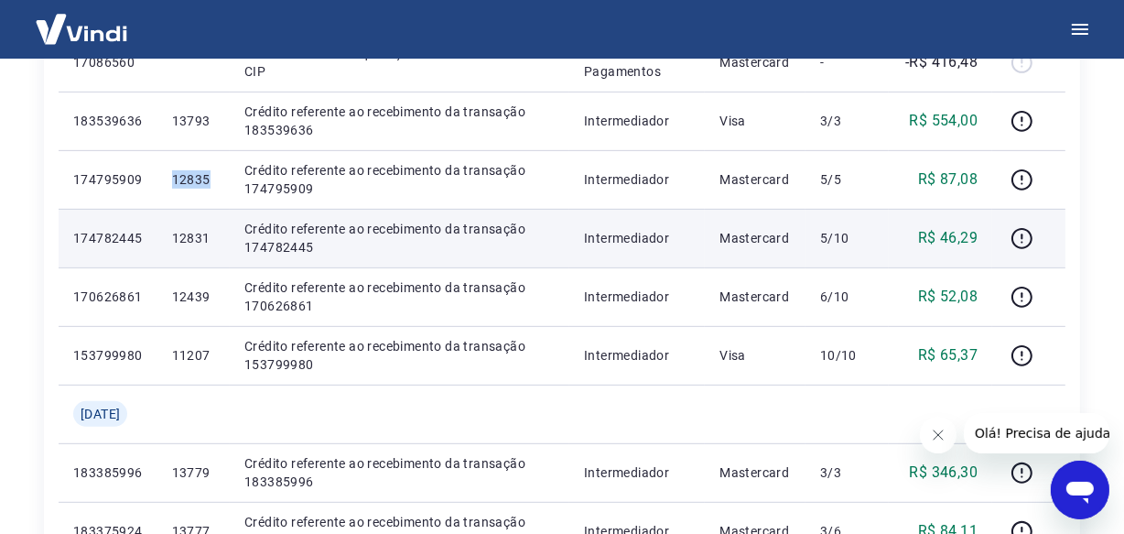
click at [200, 243] on p "12831" at bounding box center [193, 238] width 43 height 18
click at [200, 241] on p "12831" at bounding box center [193, 238] width 43 height 18
click at [205, 235] on p "12831" at bounding box center [193, 238] width 43 height 18
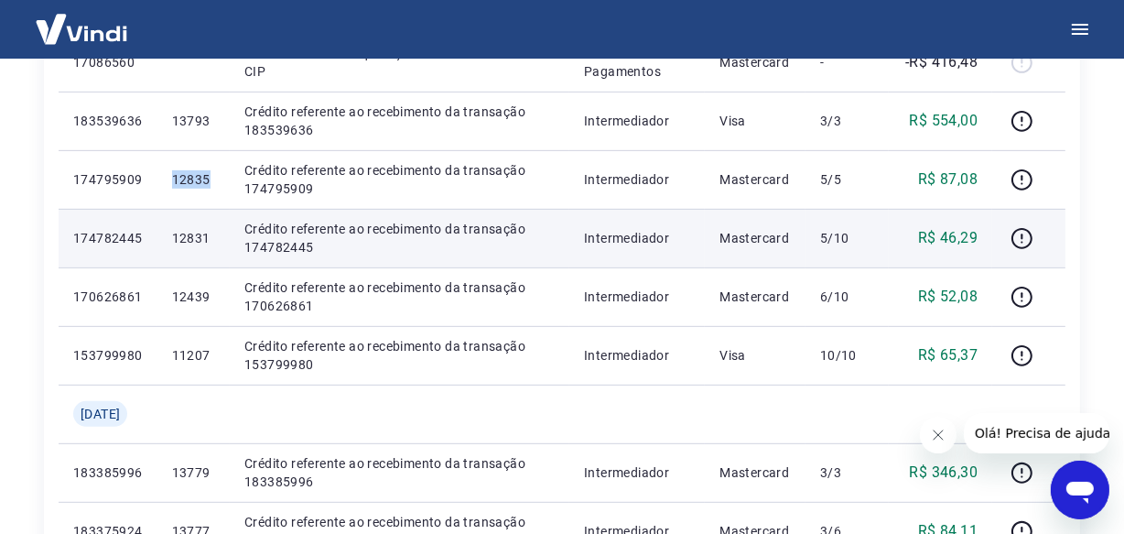
click at [201, 239] on p "12831" at bounding box center [193, 238] width 43 height 18
click at [200, 232] on p "12831" at bounding box center [193, 238] width 43 height 18
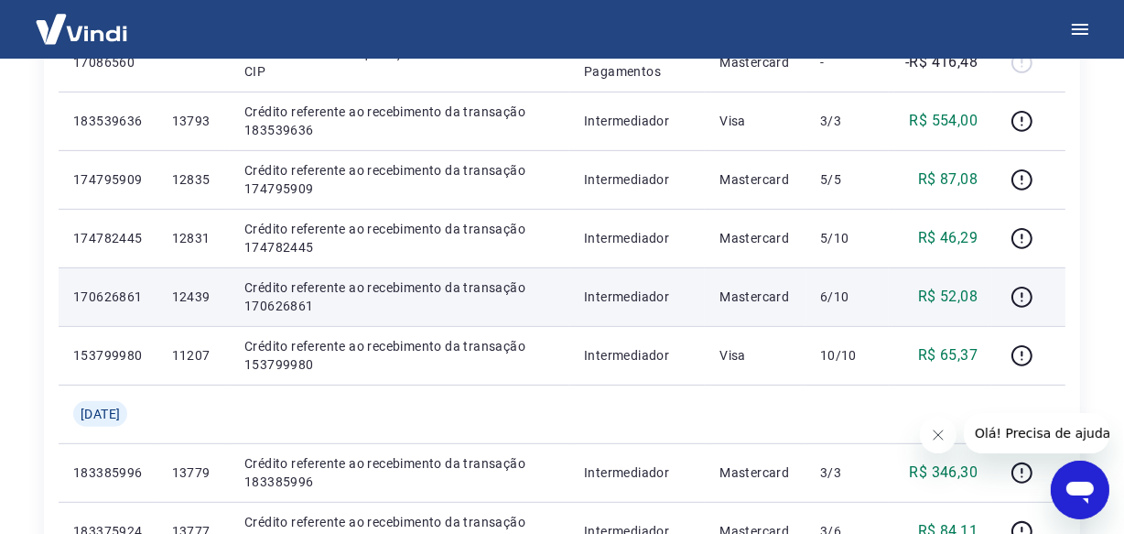
click at [208, 297] on p "12439" at bounding box center [193, 296] width 43 height 18
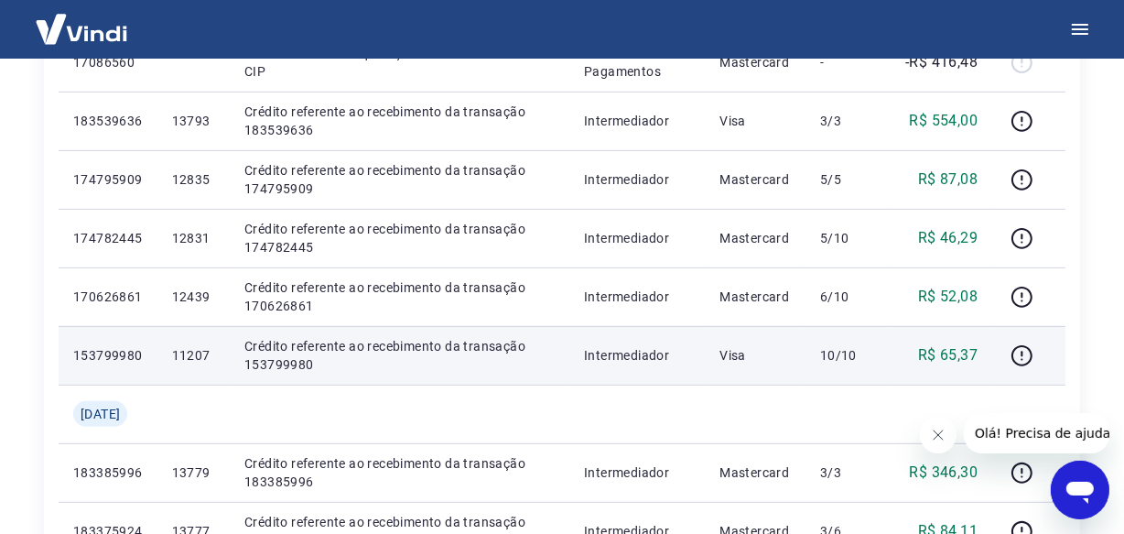
click at [198, 353] on p "11207" at bounding box center [193, 355] width 43 height 18
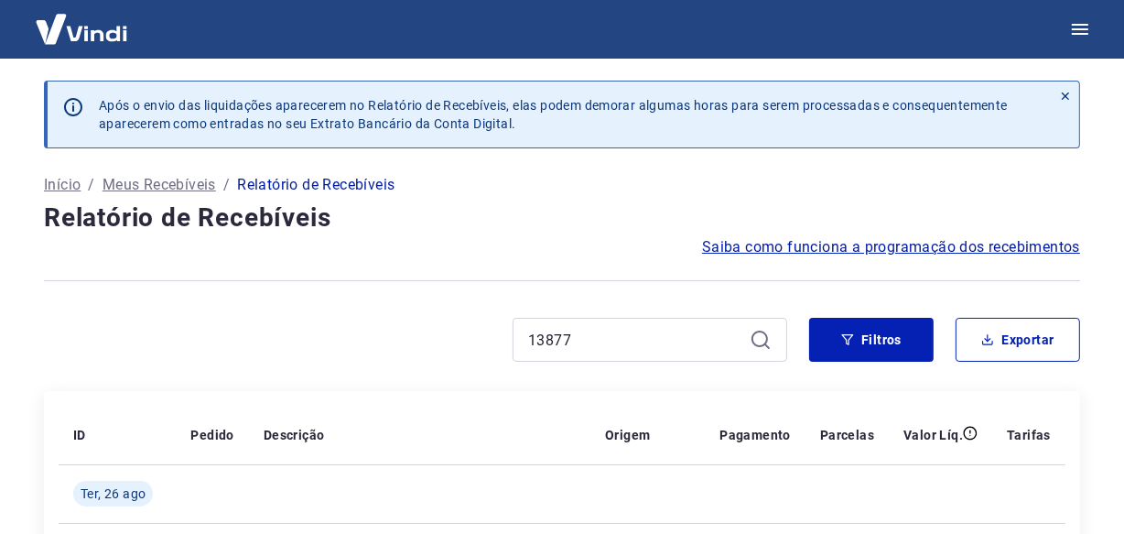
scroll to position [82, 0]
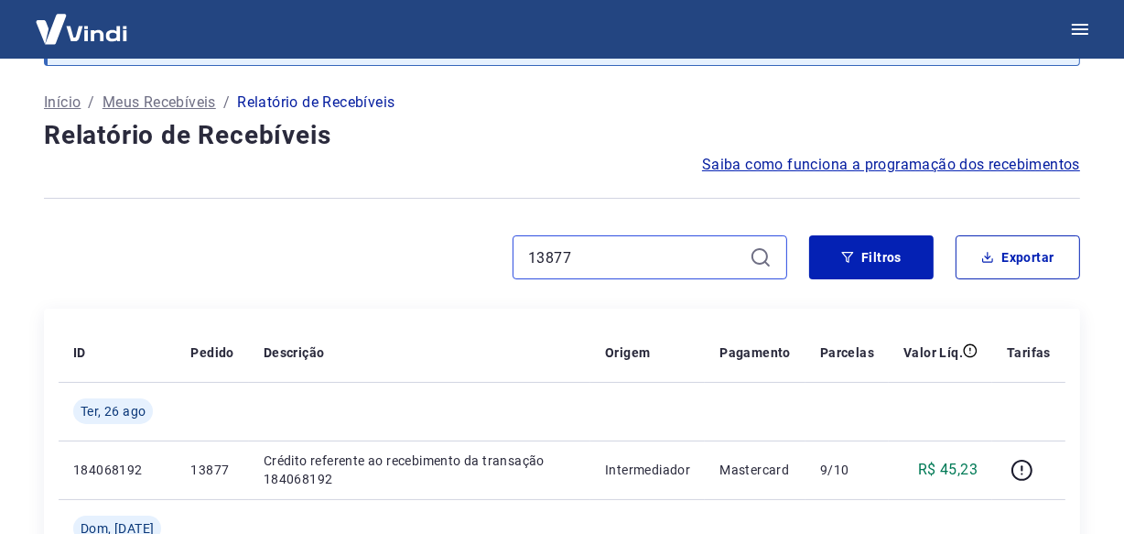
click at [572, 249] on input "13877" at bounding box center [635, 256] width 214 height 27
paste input "441"
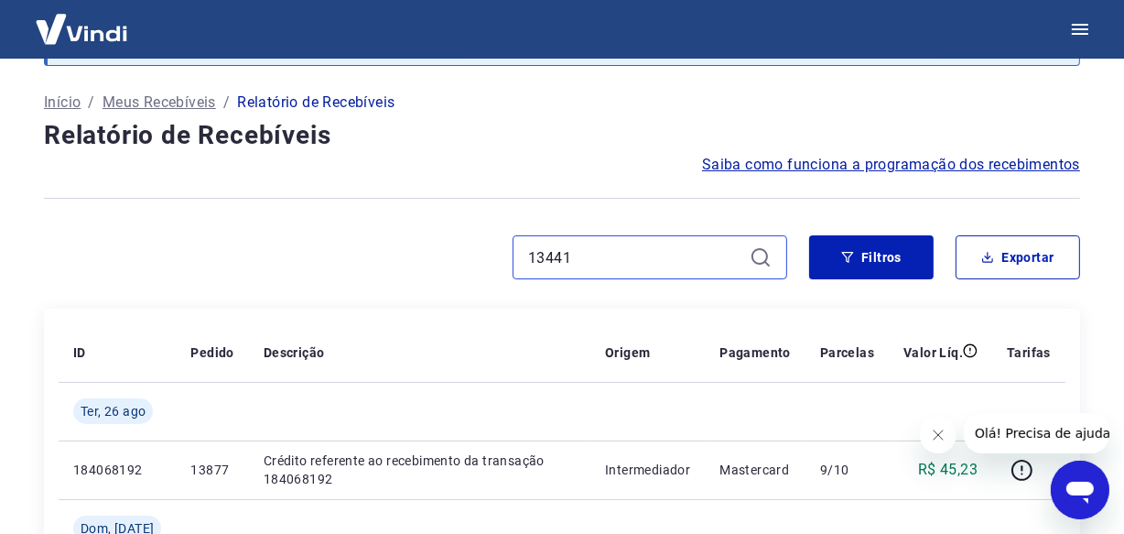
scroll to position [0, 0]
click at [609, 257] on input "13441" at bounding box center [635, 256] width 214 height 27
click at [608, 256] on input "13441" at bounding box center [635, 256] width 214 height 27
paste input "4777"
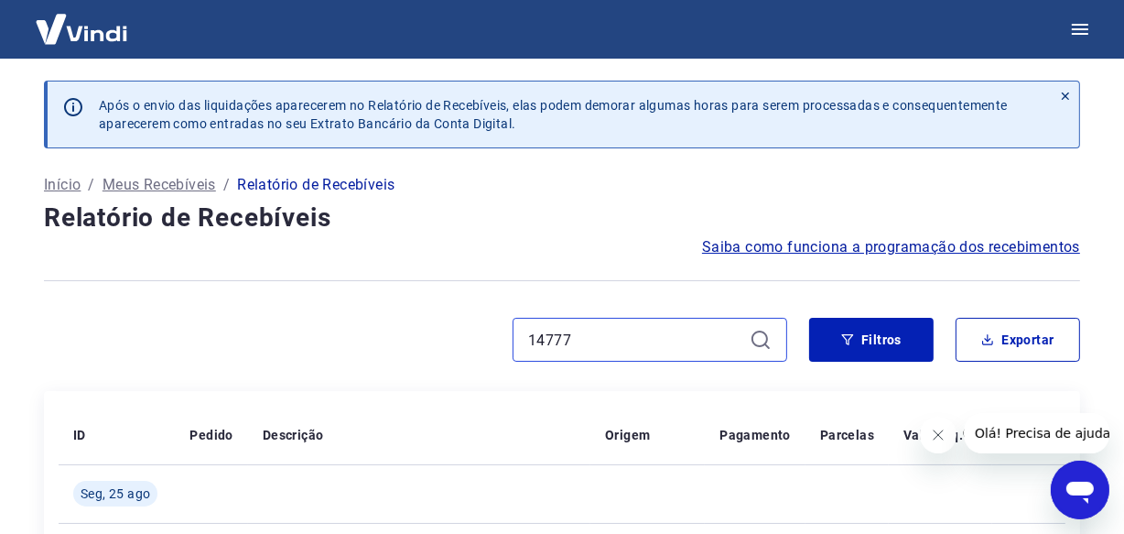
click at [578, 338] on input "14777" at bounding box center [635, 339] width 214 height 27
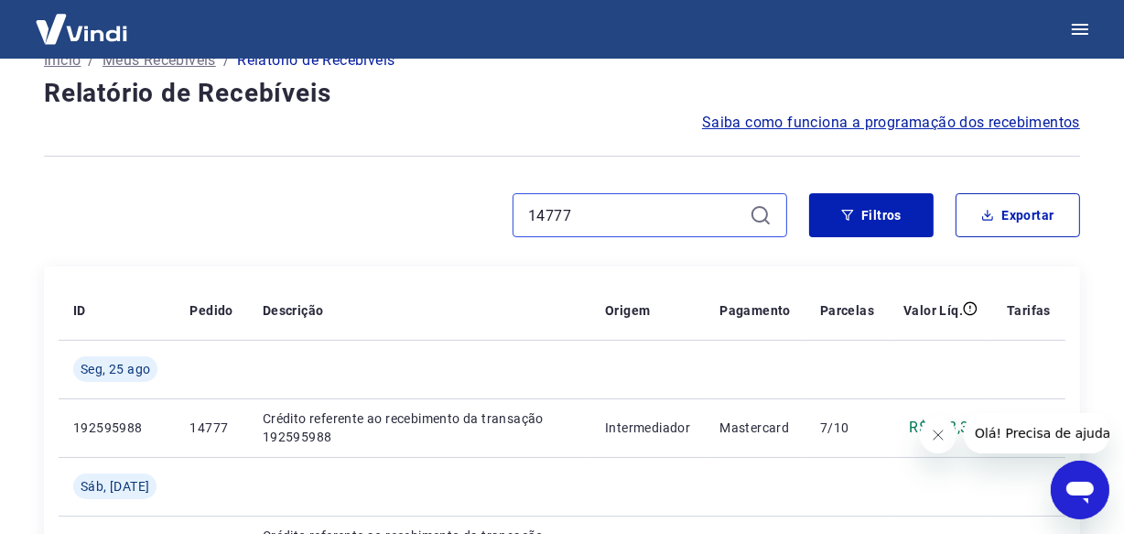
scroll to position [166, 0]
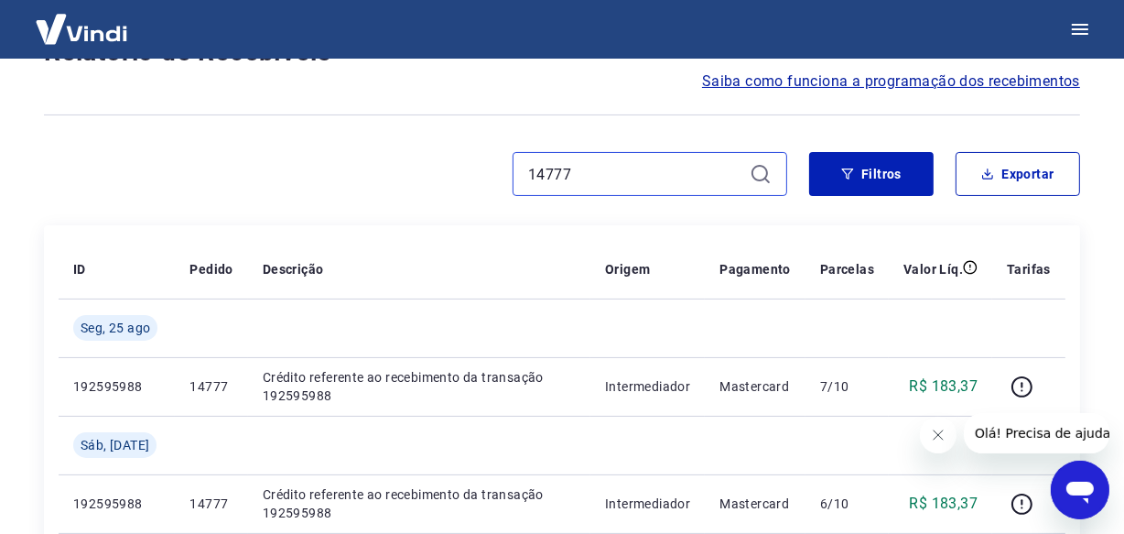
click at [603, 160] on input "14777" at bounding box center [635, 173] width 214 height 27
click at [602, 161] on input "14777" at bounding box center [635, 173] width 214 height 27
paste input "3"
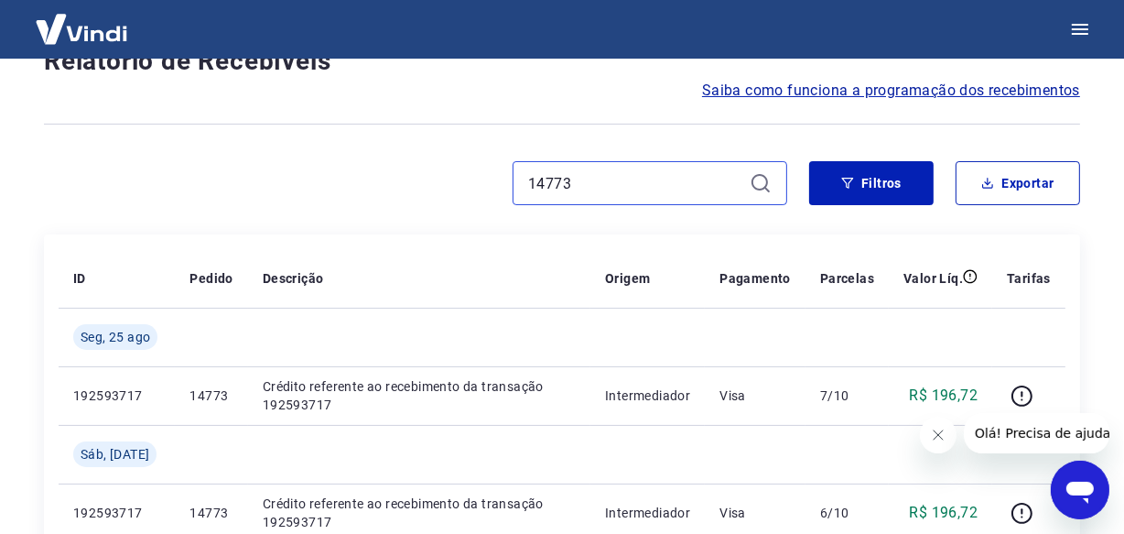
scroll to position [166, 0]
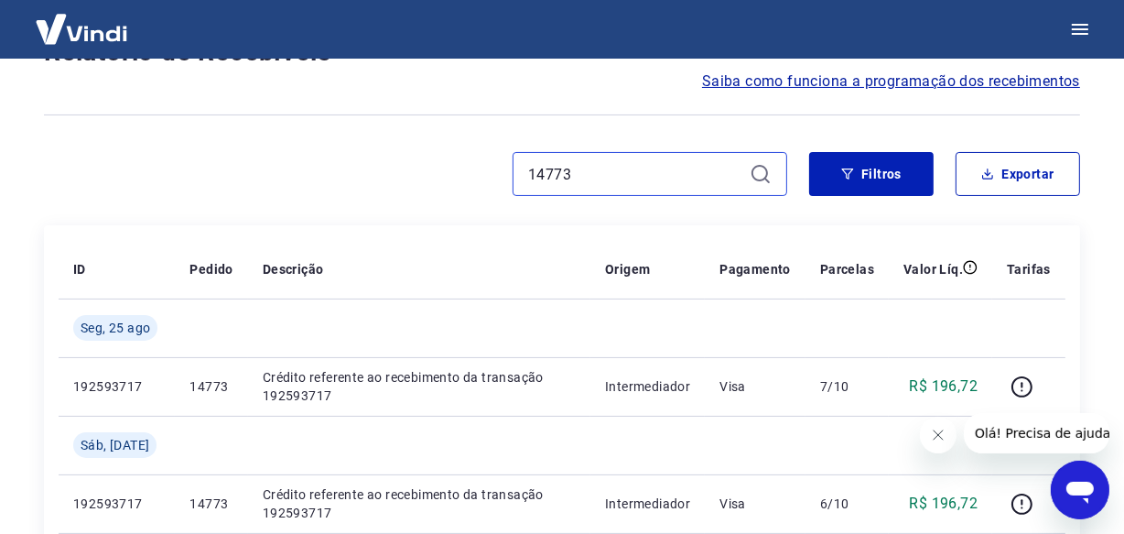
click at [595, 166] on input "14773" at bounding box center [635, 173] width 214 height 27
paste input "439"
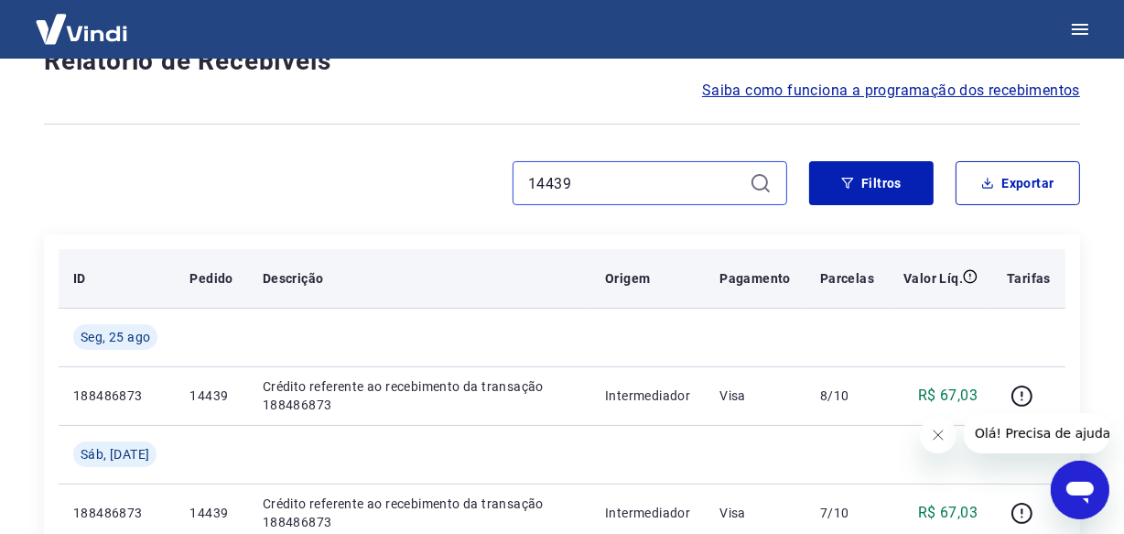
scroll to position [166, 0]
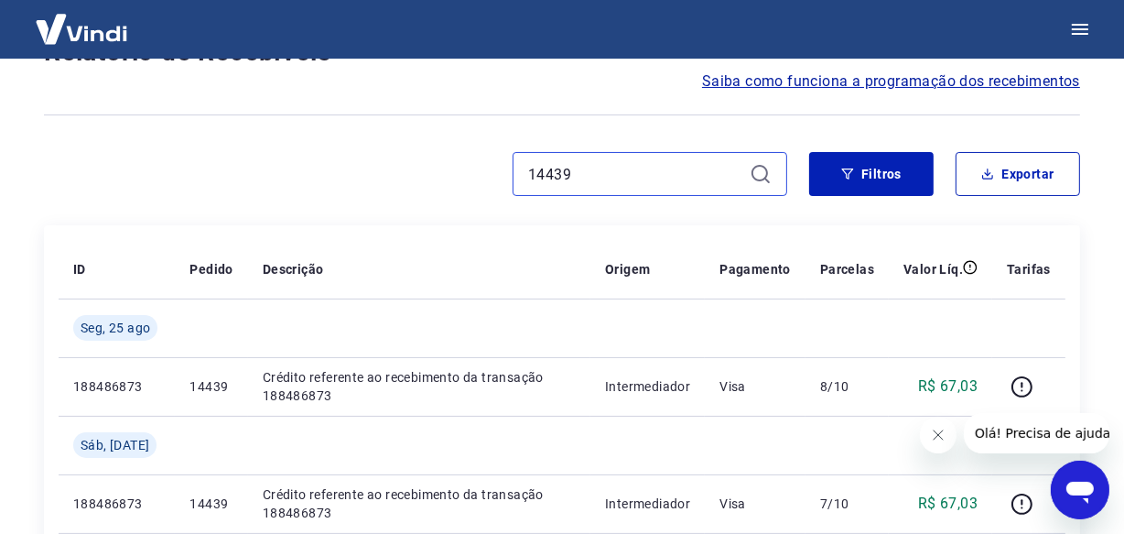
click at [592, 183] on input "14439" at bounding box center [635, 173] width 214 height 27
paste input "3861"
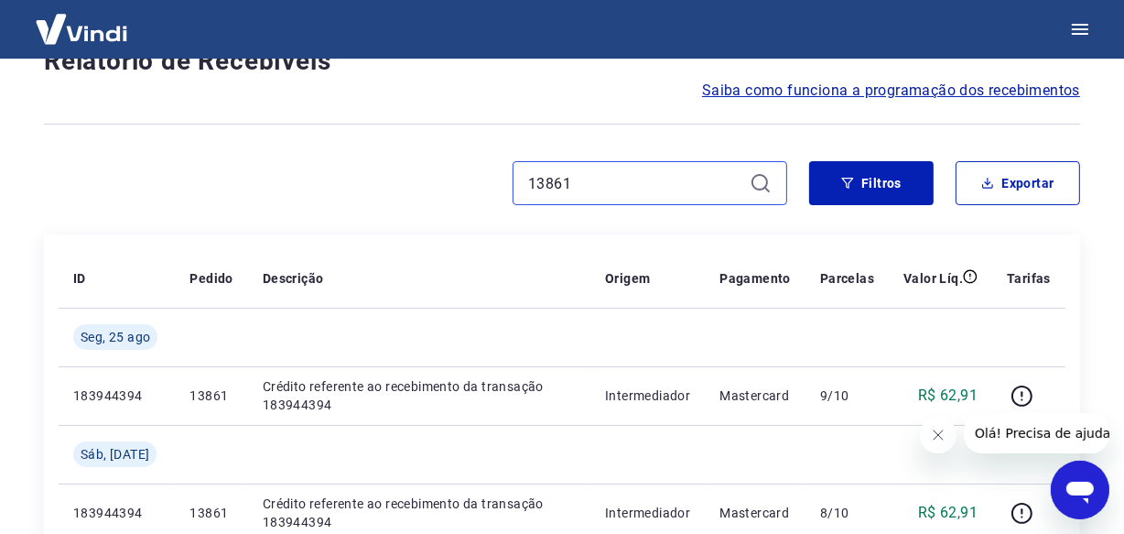
scroll to position [166, 0]
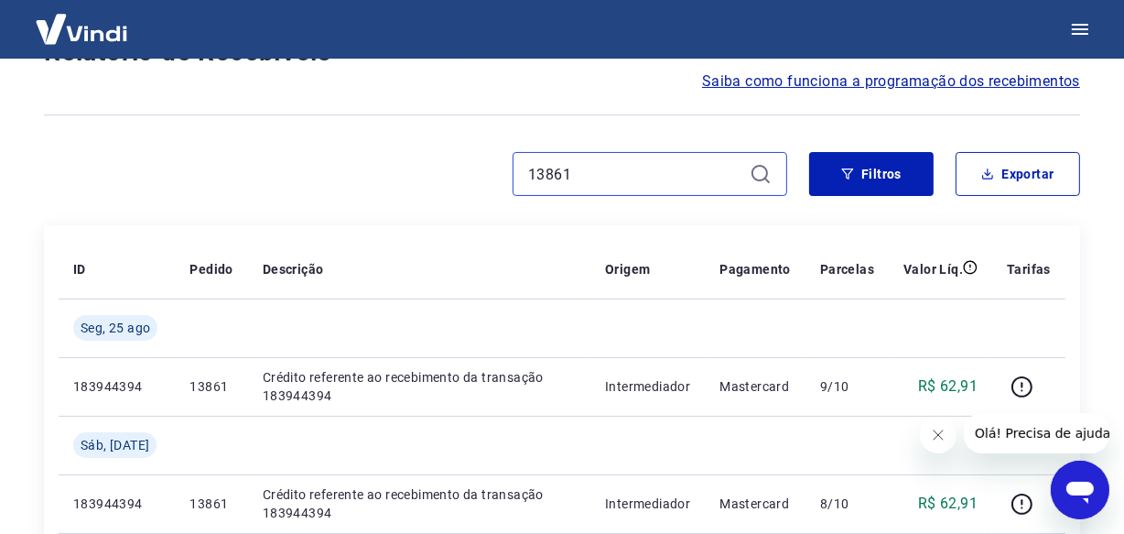
click at [575, 181] on input "13861" at bounding box center [635, 173] width 214 height 27
paste input "1249"
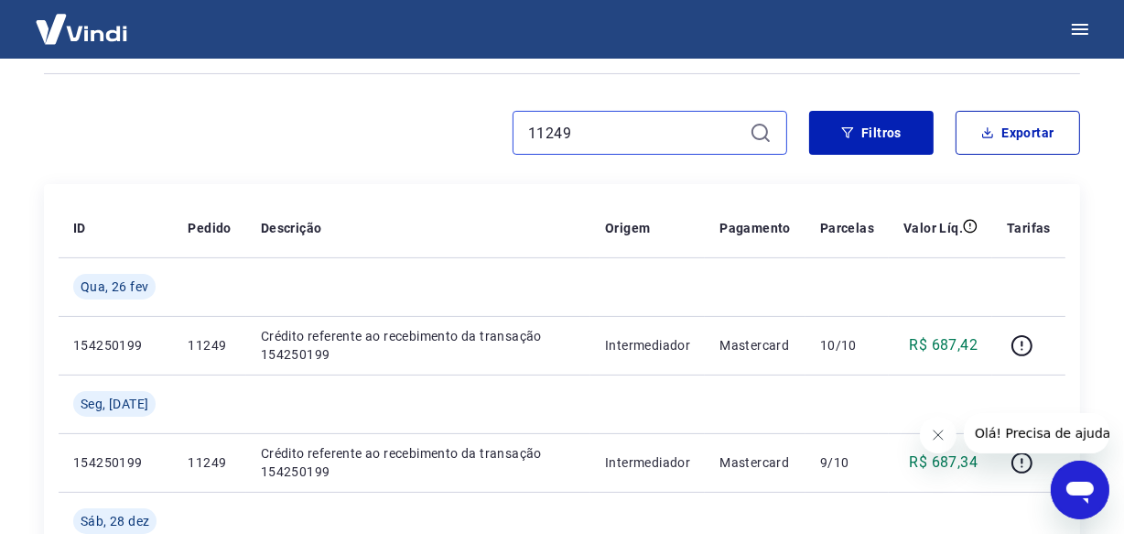
scroll to position [166, 0]
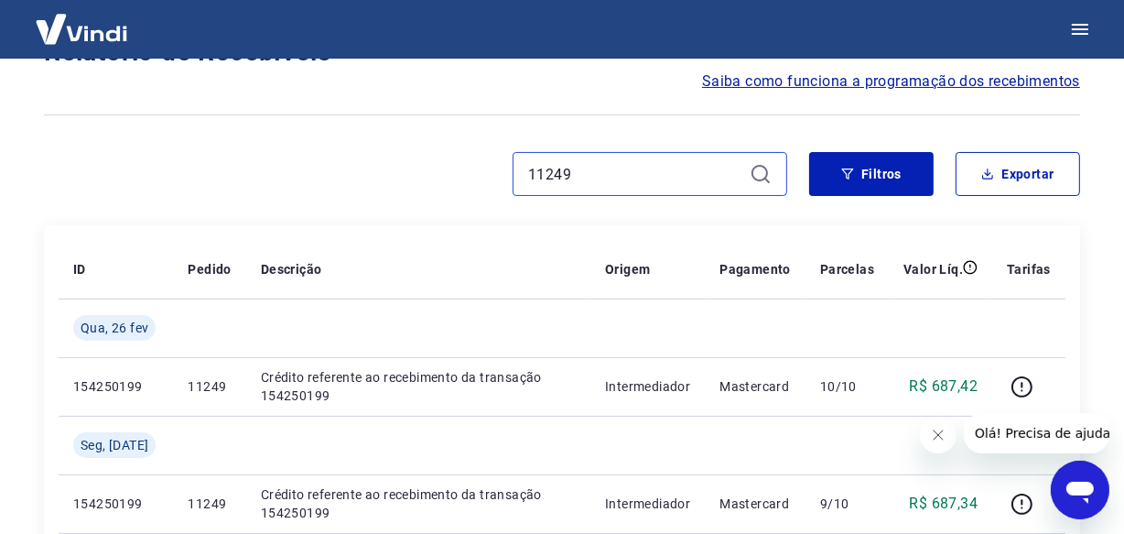
click at [573, 177] on input "11249" at bounding box center [635, 173] width 214 height 27
paste input "33"
type input "11233"
click at [623, 178] on input "11233" at bounding box center [635, 173] width 214 height 27
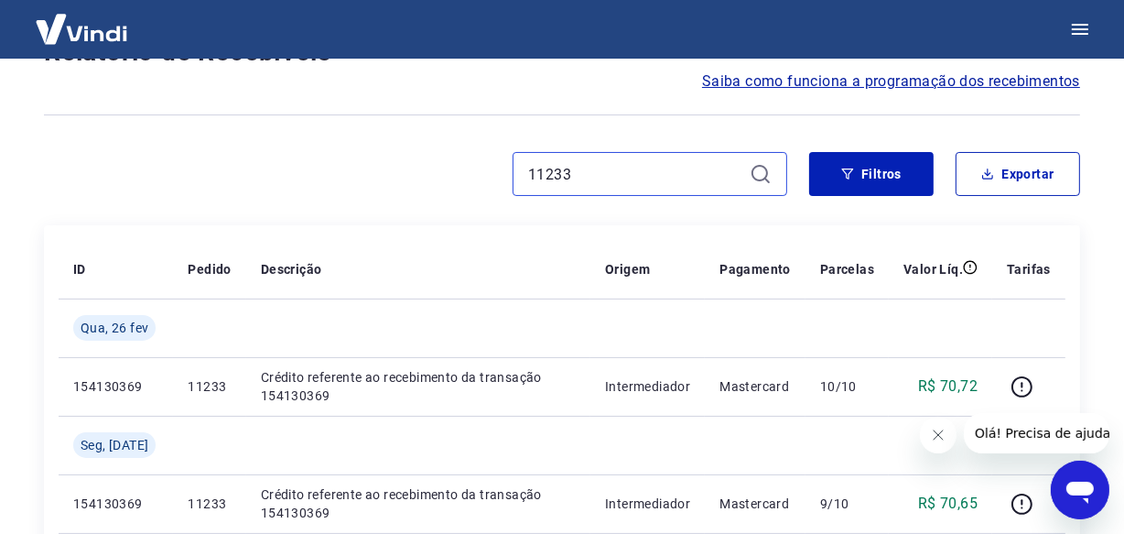
click at [623, 178] on input "11233" at bounding box center [635, 173] width 214 height 27
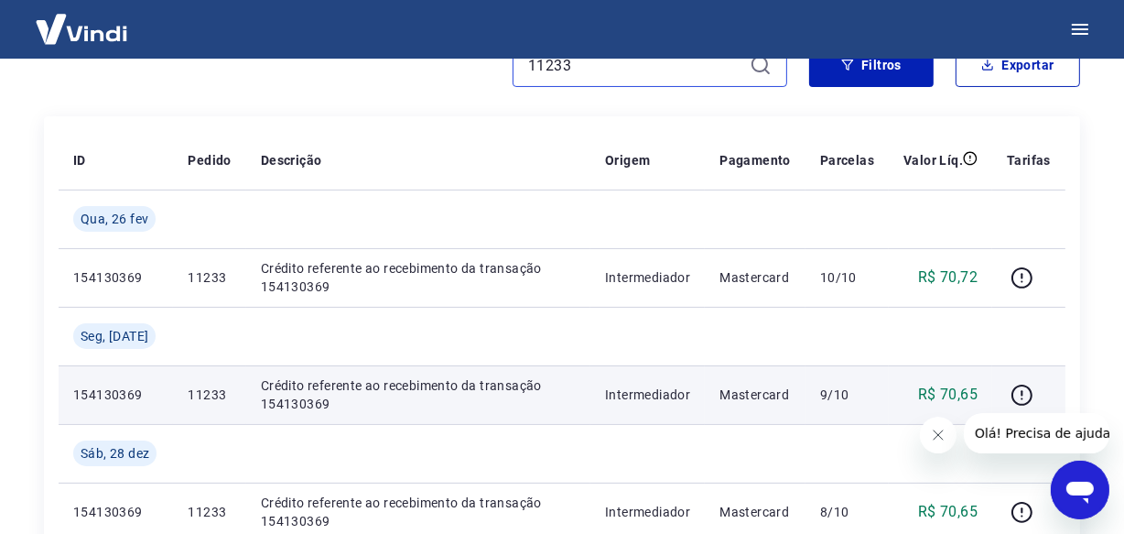
scroll to position [249, 0]
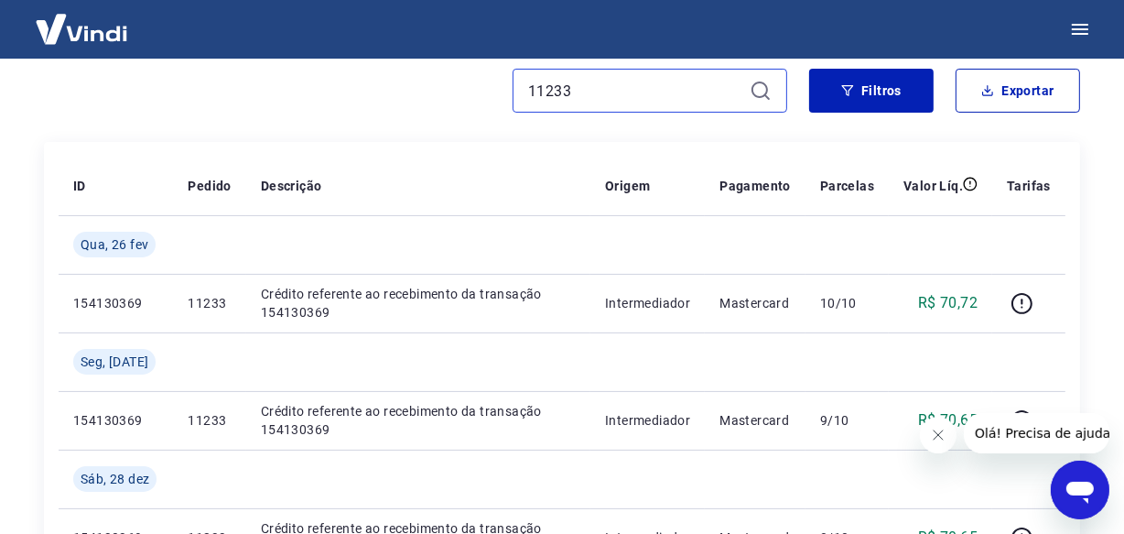
click at [597, 85] on input "11233" at bounding box center [635, 90] width 214 height 27
paste input "4761"
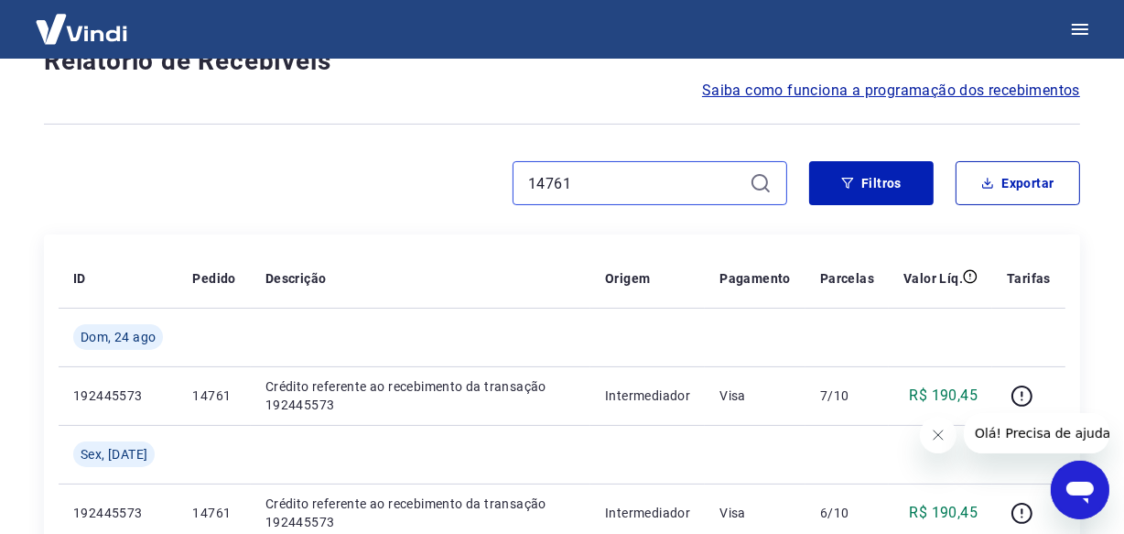
scroll to position [249, 0]
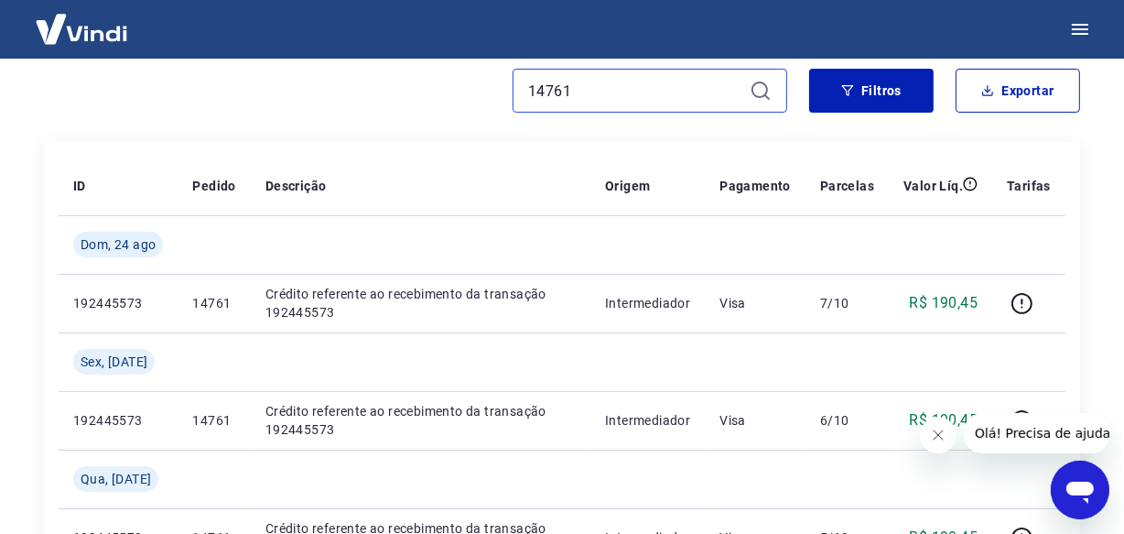
click at [597, 93] on input "14761" at bounding box center [635, 90] width 214 height 27
paste input "3819"
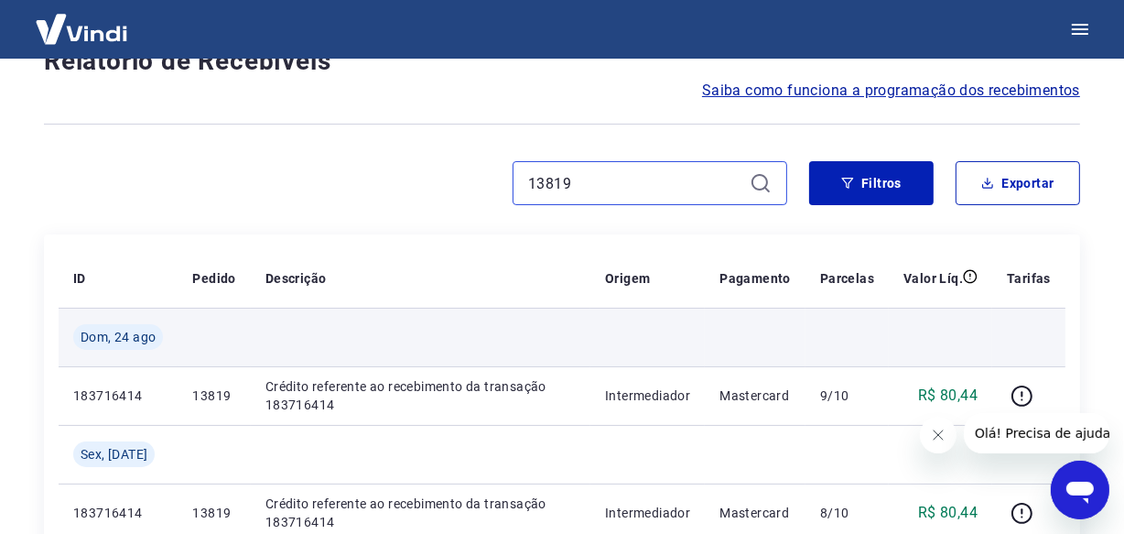
scroll to position [249, 0]
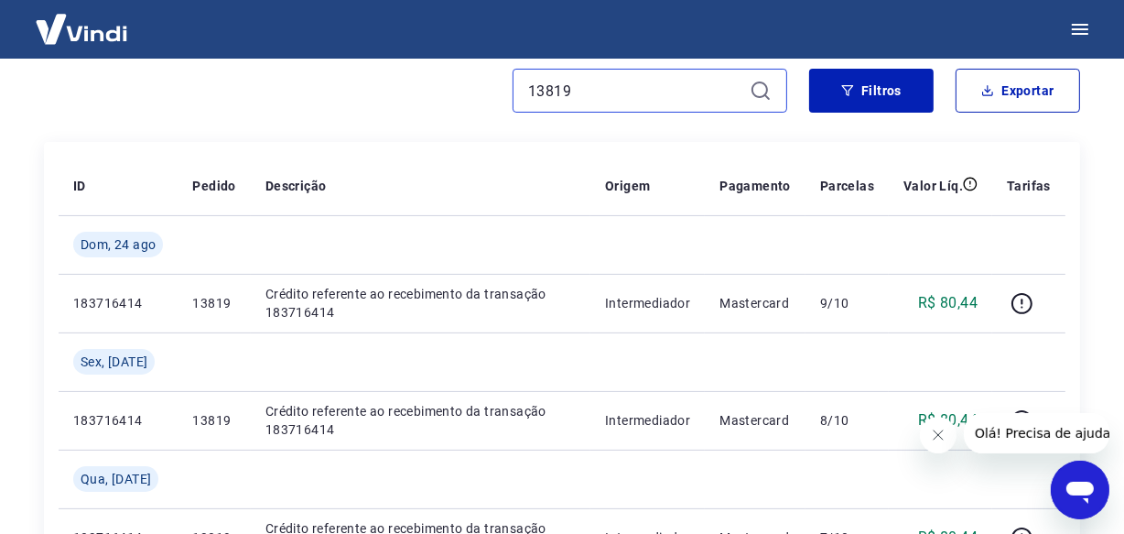
click at [586, 94] on input "13819" at bounding box center [635, 90] width 214 height 27
paste input "5"
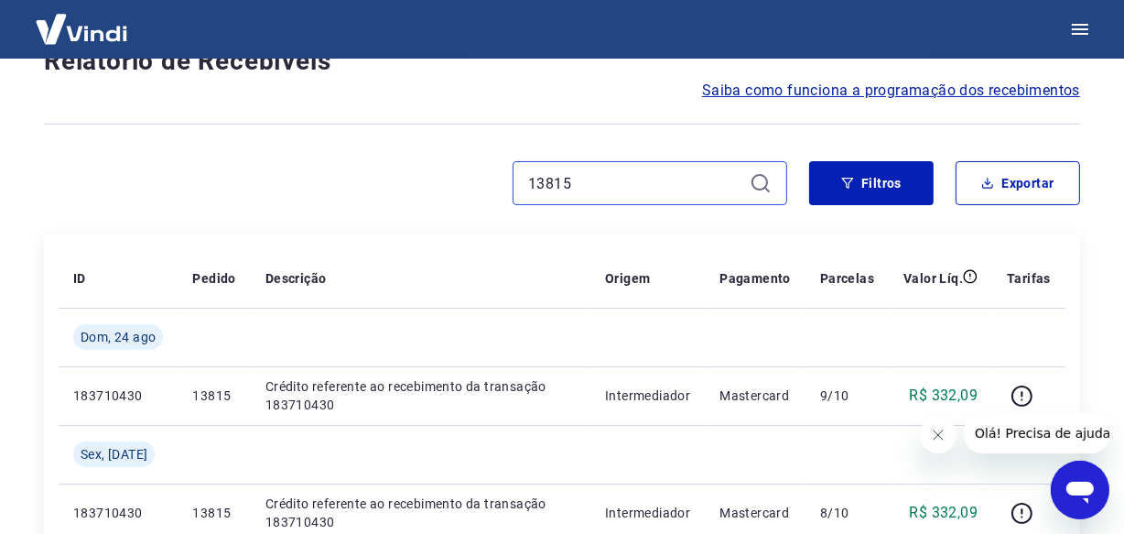
scroll to position [249, 0]
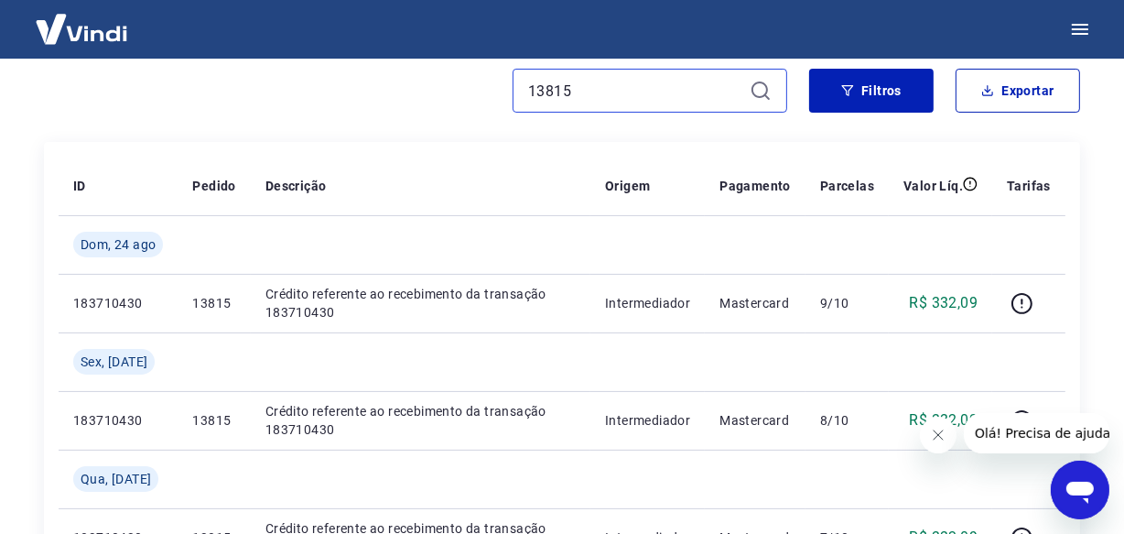
click at [562, 97] on input "13815" at bounding box center [635, 90] width 214 height 27
paste input "3"
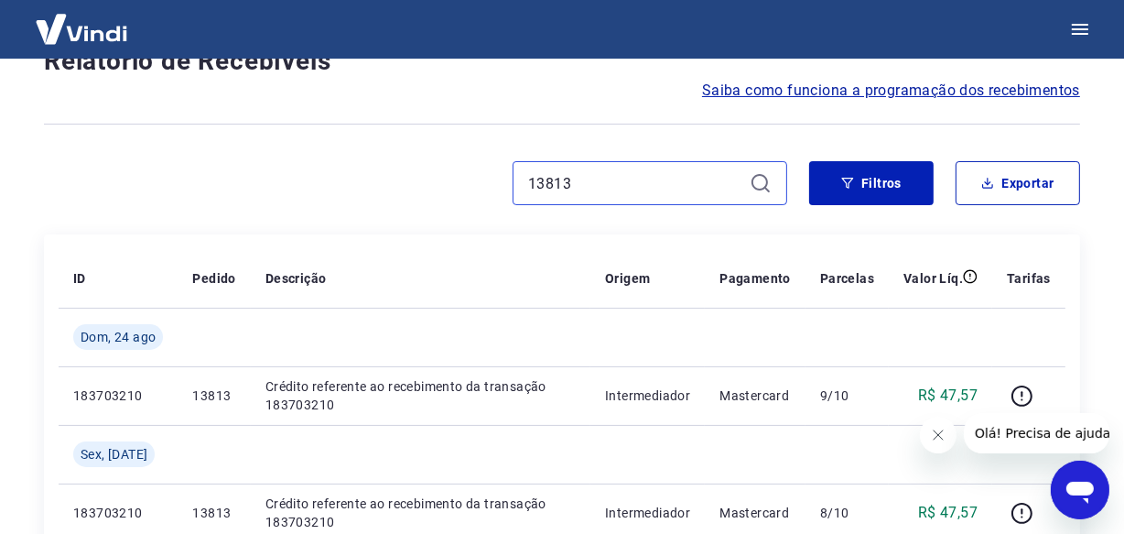
scroll to position [249, 0]
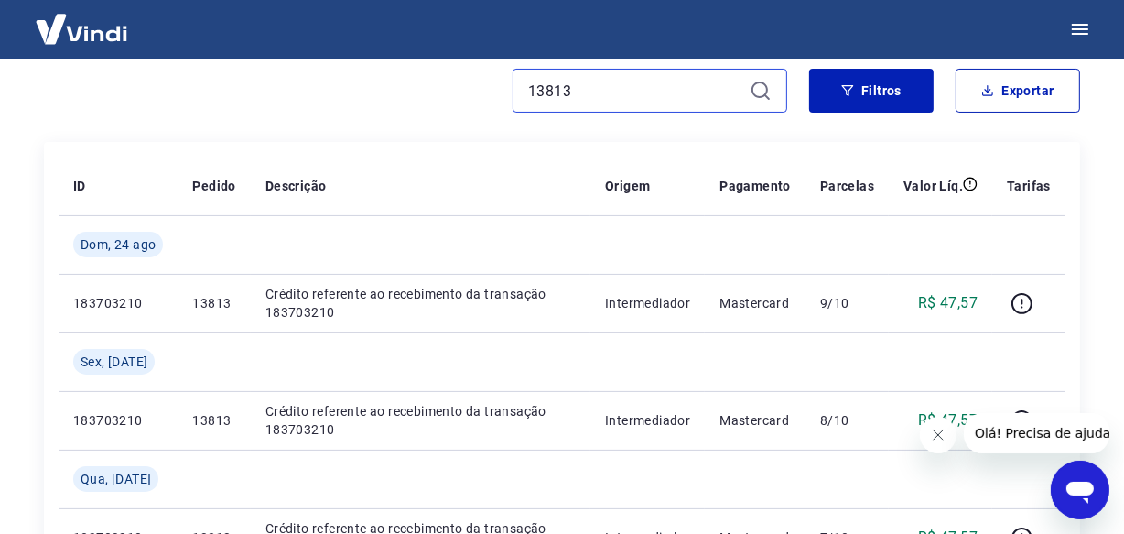
click at [600, 86] on input "13813" at bounding box center [635, 90] width 214 height 27
click at [574, 84] on input "13813" at bounding box center [635, 90] width 214 height 27
paste input "79"
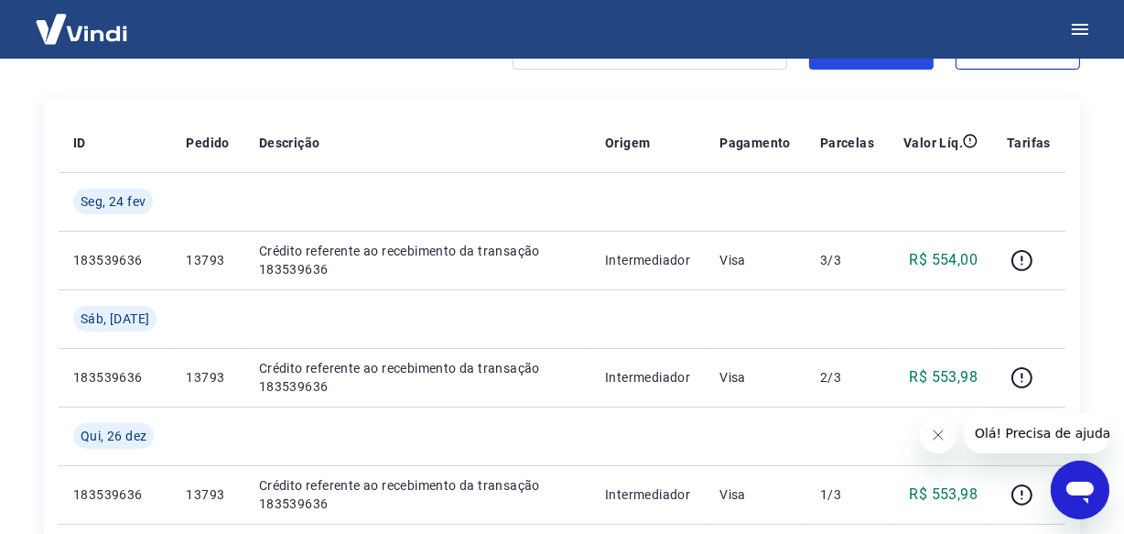
scroll to position [238, 0]
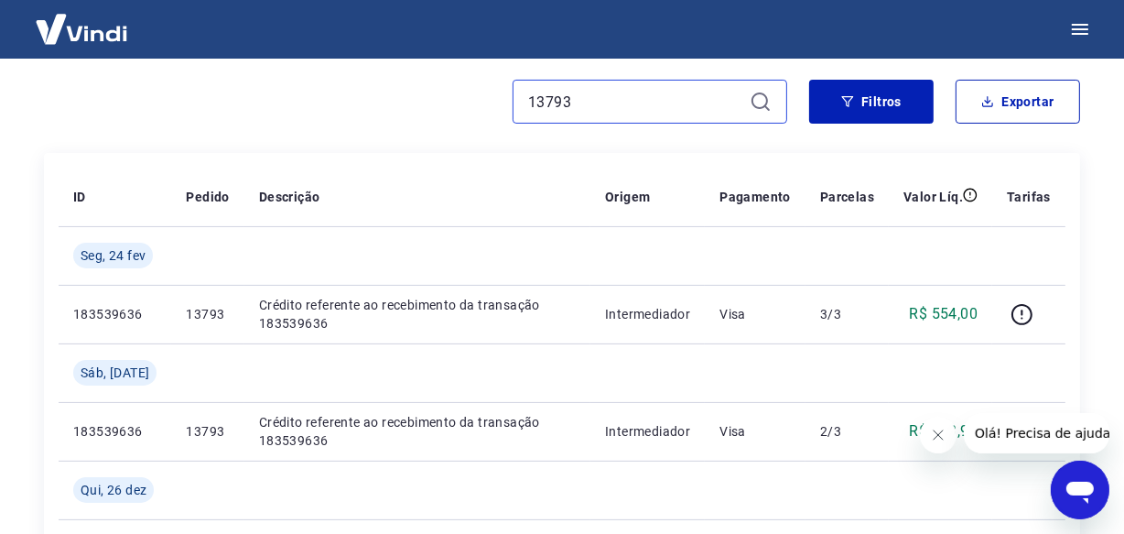
click at [569, 92] on input "13793" at bounding box center [635, 101] width 214 height 27
paste input "2835"
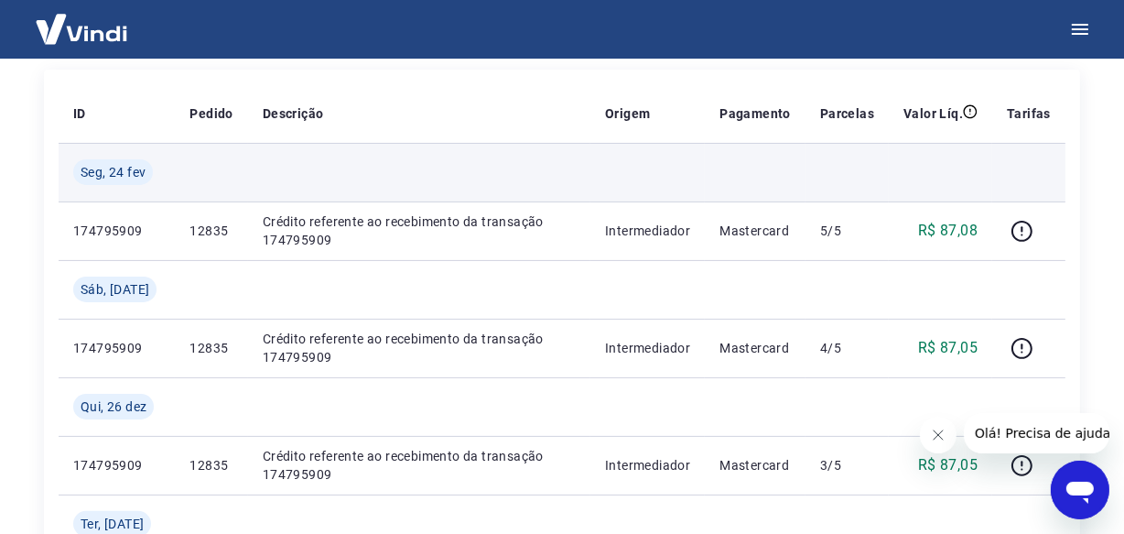
scroll to position [72, 0]
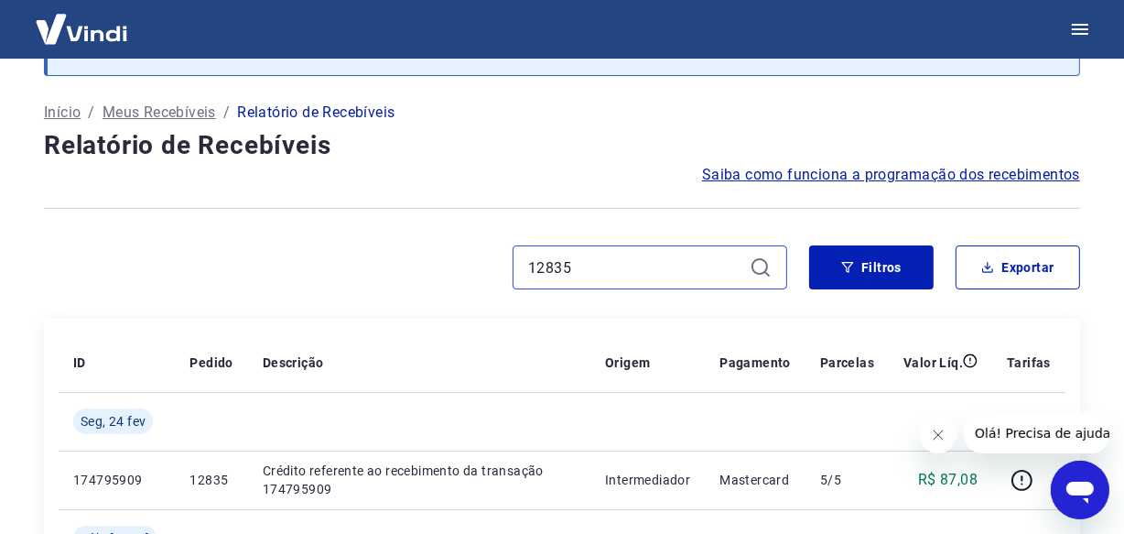
click at [580, 265] on input "12835" at bounding box center [635, 267] width 214 height 27
paste input "1207"
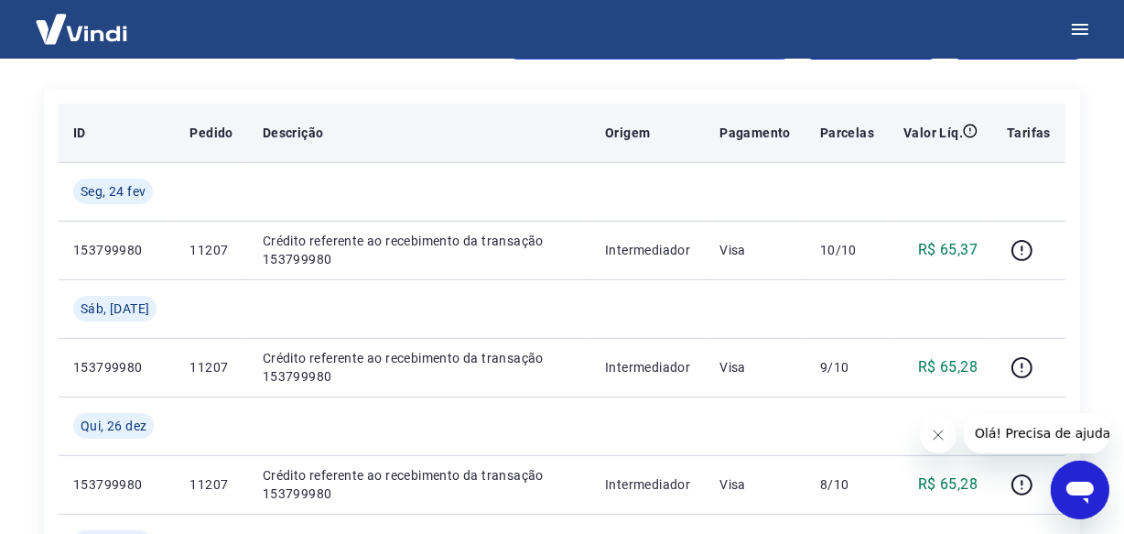
scroll to position [321, 0]
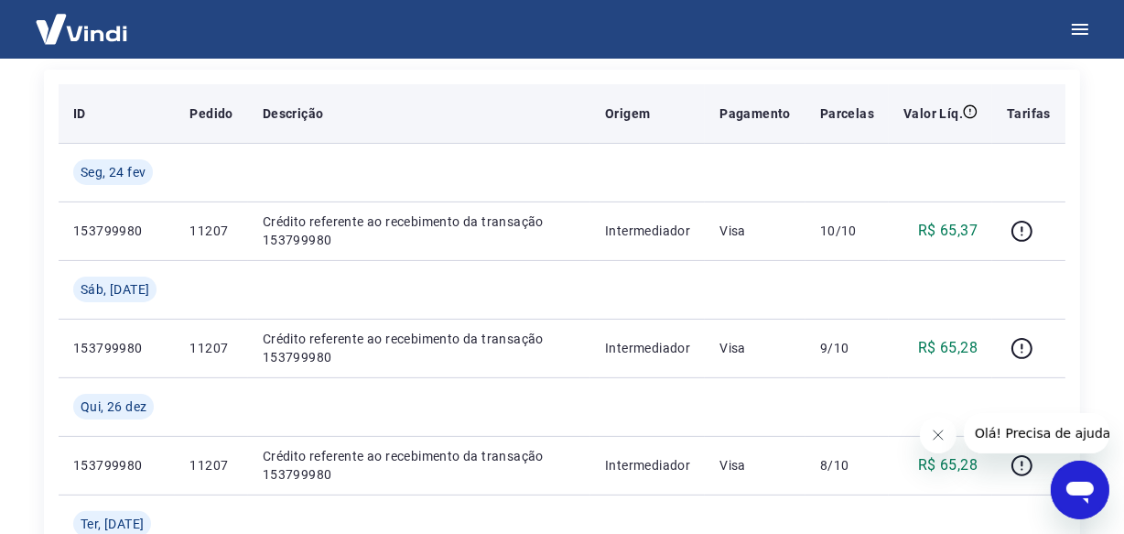
type input "11207"
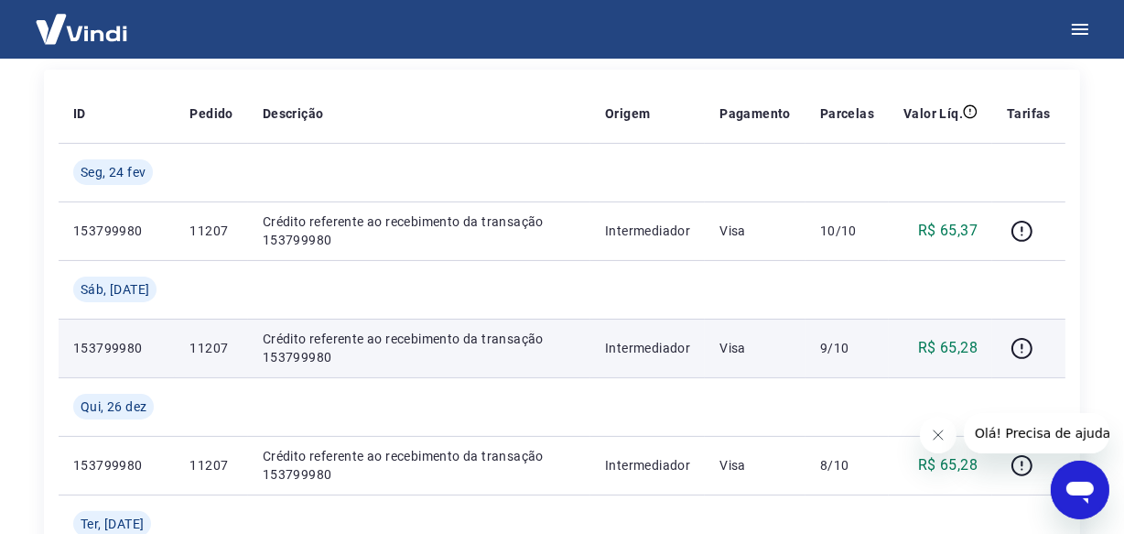
scroll to position [321, 0]
